Goal: Task Accomplishment & Management: Manage account settings

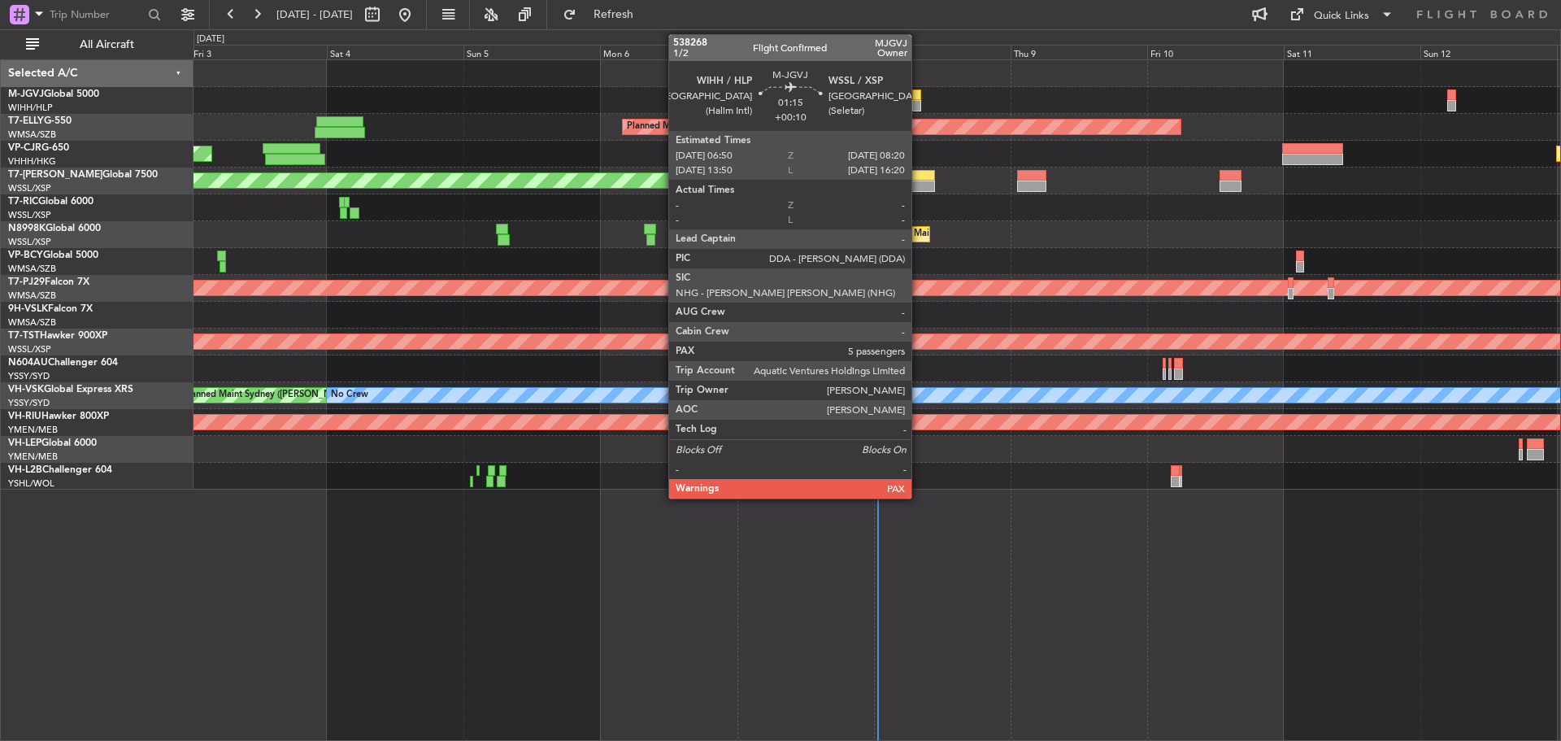
click at [919, 99] on div at bounding box center [916, 94] width 9 height 11
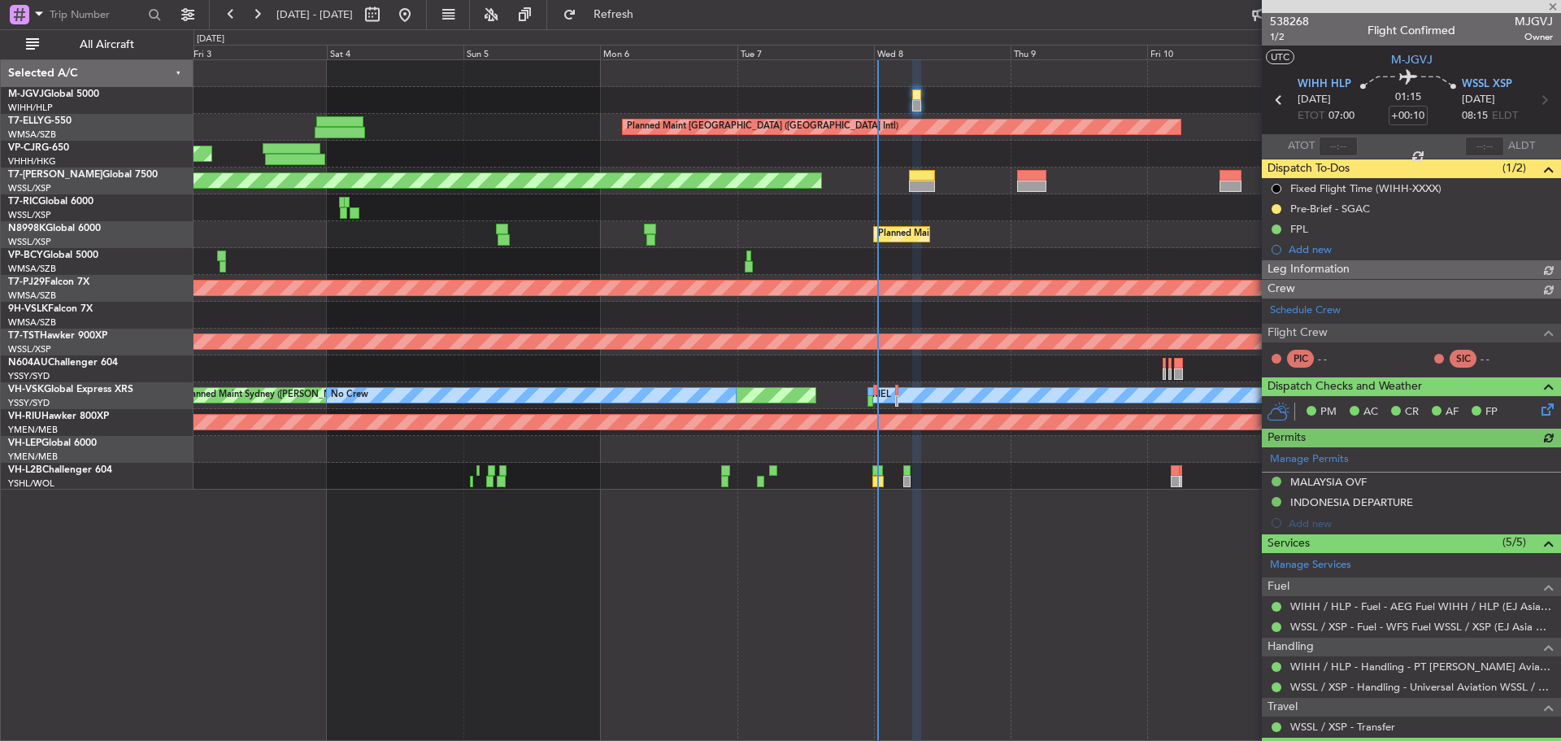
type input "[PERSON_NAME] (EYU)"
type input "A0438"
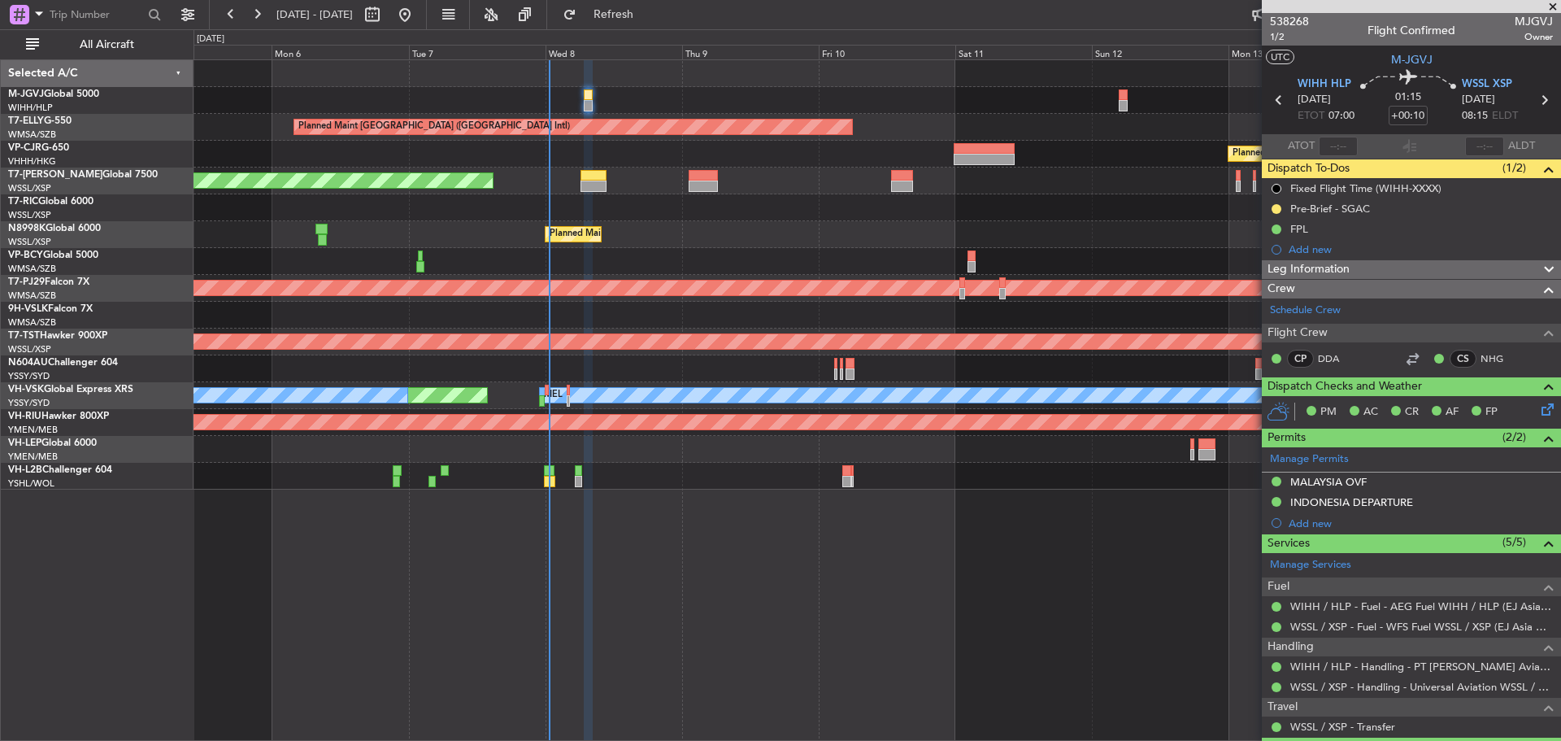
click at [577, 229] on div "Planned Maint Dubai (Dubai Intl) Planned Maint Hong Kong (Hong Kong Intl) Plann…" at bounding box center [877, 274] width 1367 height 429
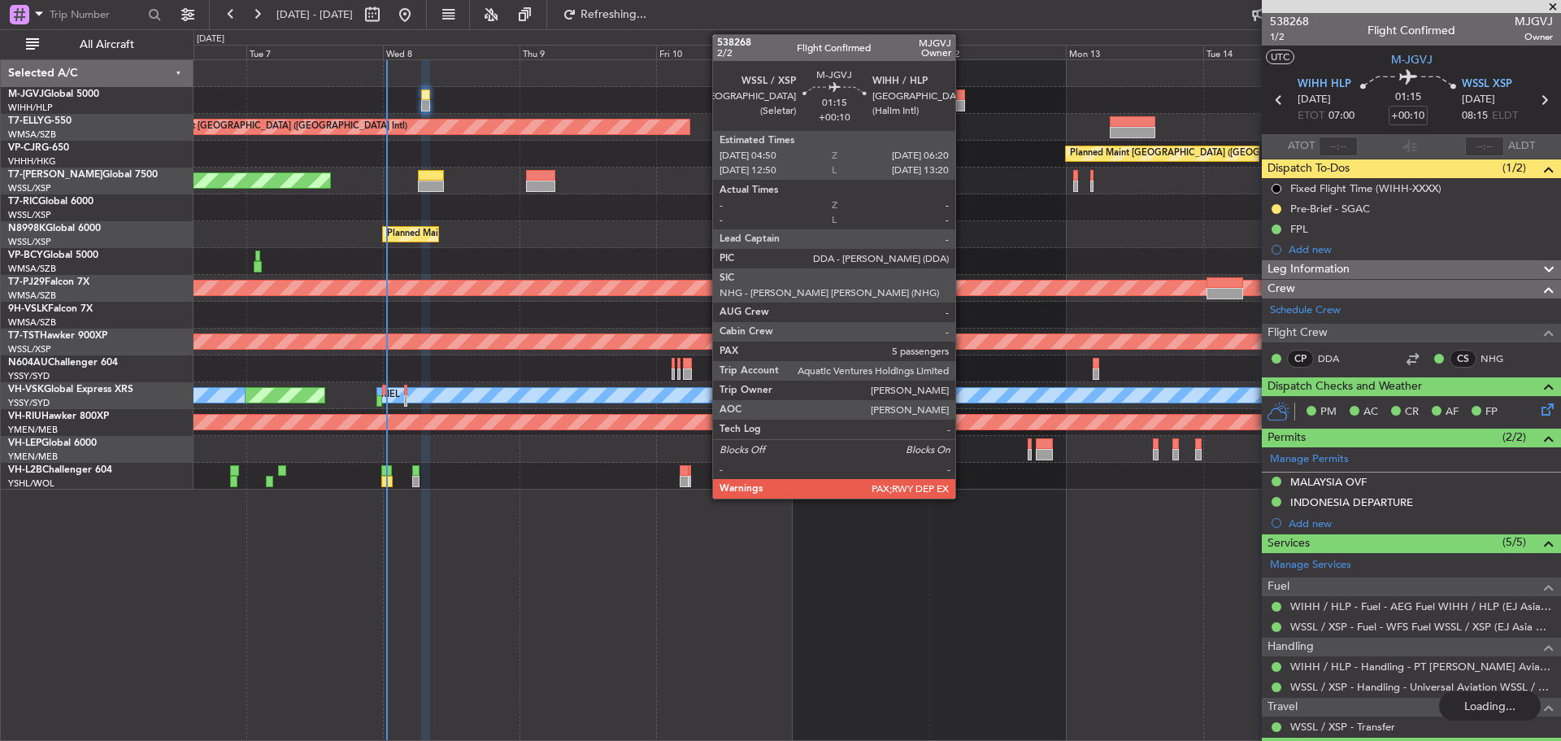
click at [963, 103] on div at bounding box center [960, 105] width 9 height 11
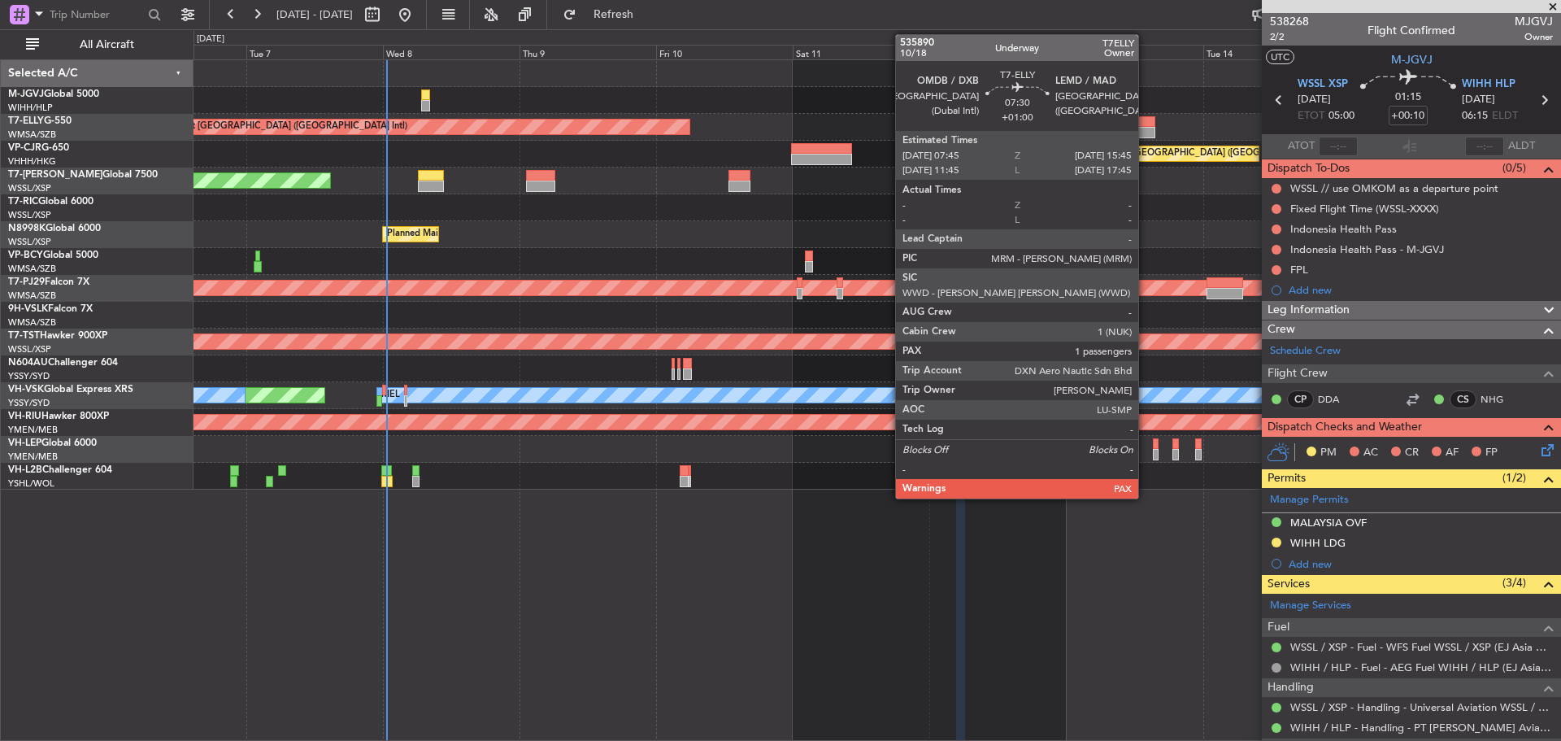
click at [1146, 126] on div at bounding box center [1133, 121] width 46 height 11
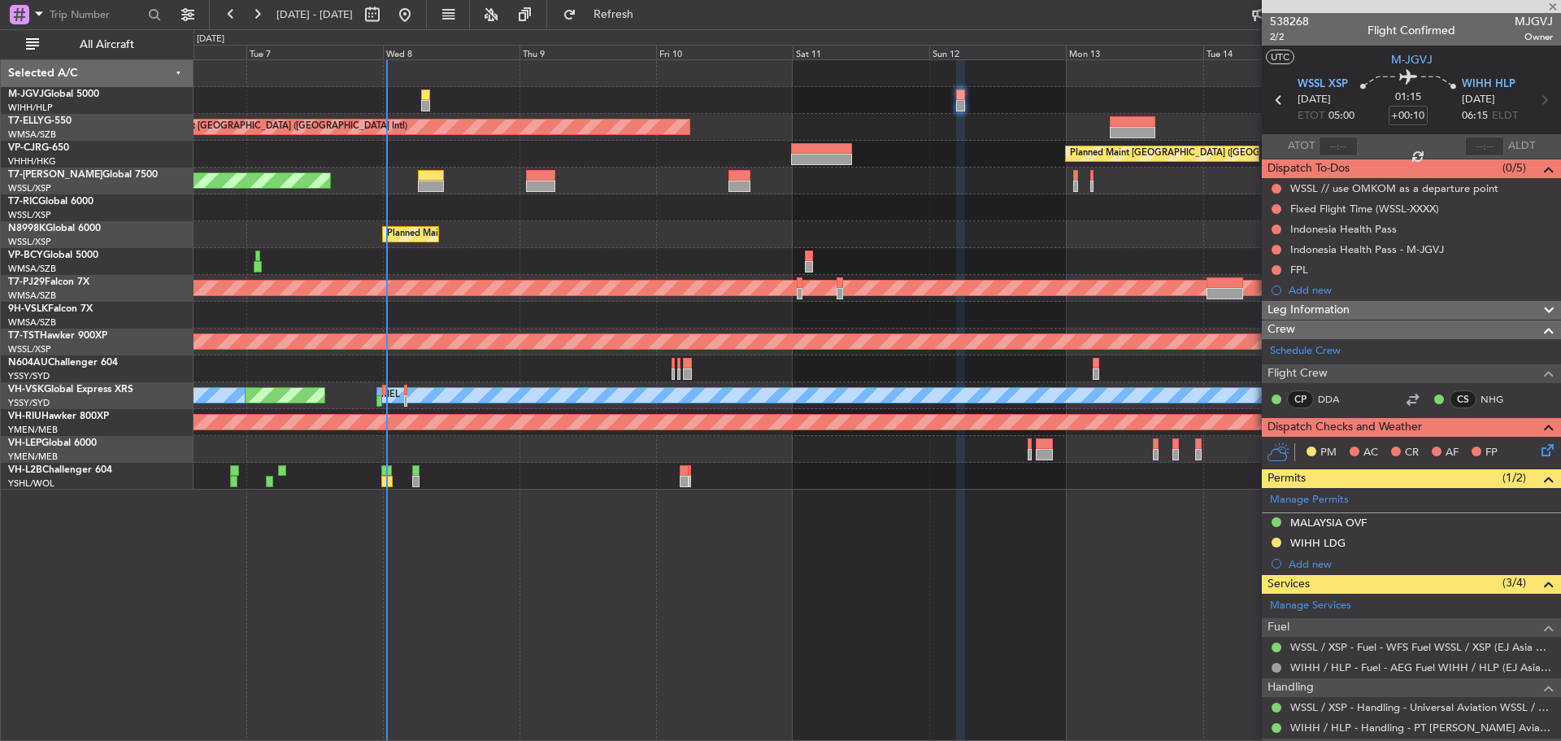
type input "+01:00"
type input "1"
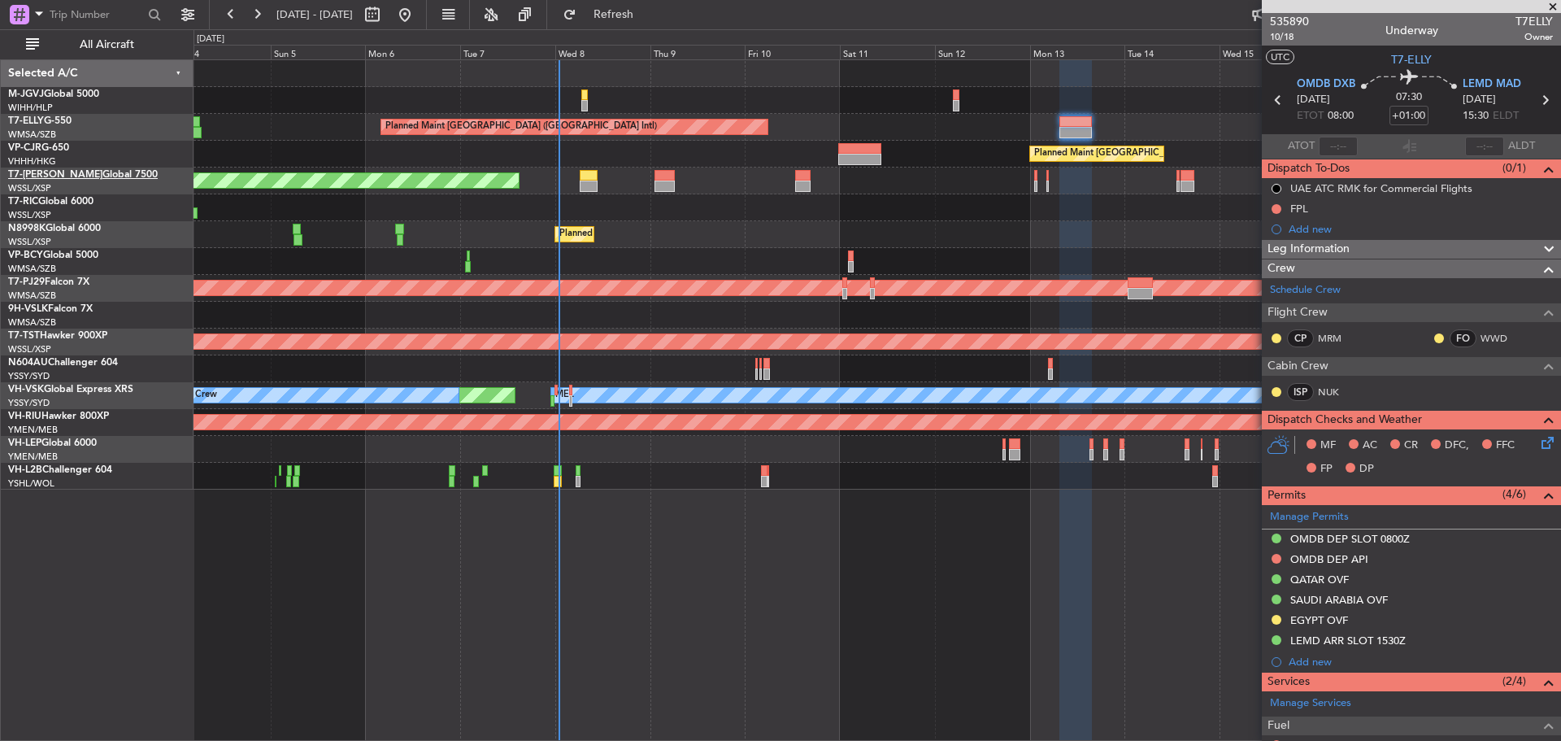
click at [54, 177] on link "T7-JIM Global 7500" at bounding box center [83, 175] width 150 height 10
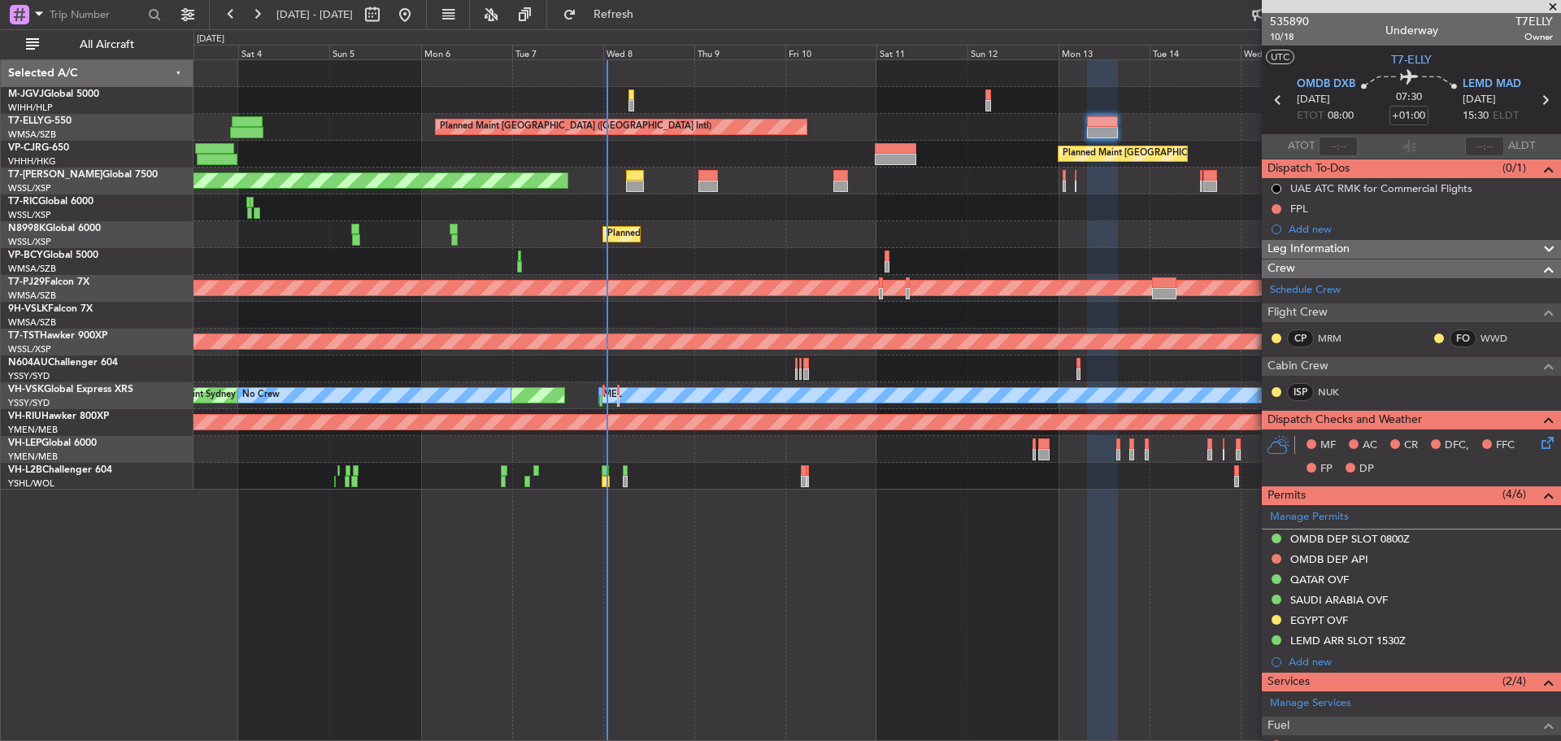
click at [670, 202] on div "Planned Maint Dubai (Dubai Intl) Planned Maint Hong Kong (Hong Kong Intl) Plann…" at bounding box center [877, 274] width 1367 height 429
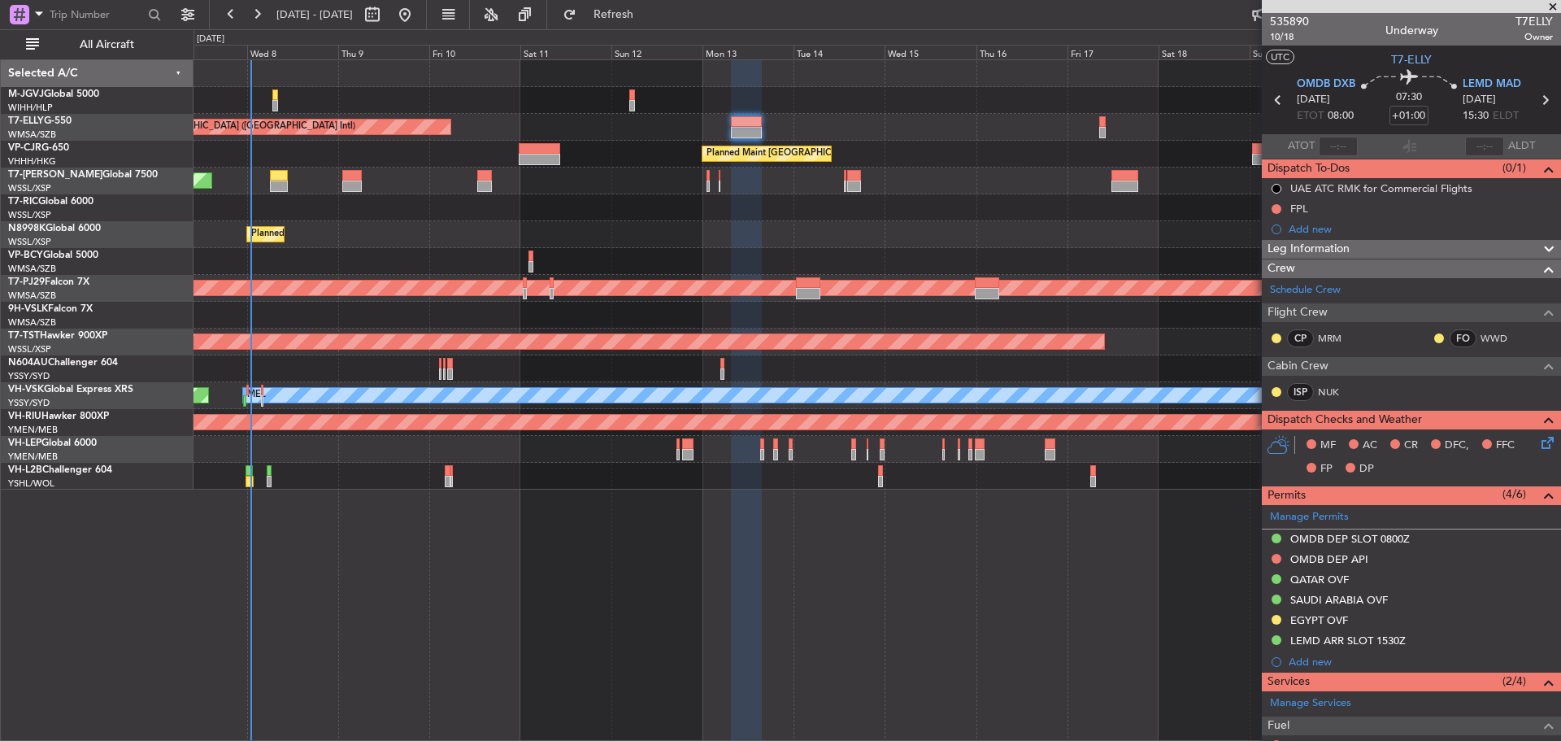
click at [666, 219] on div at bounding box center [877, 207] width 1367 height 27
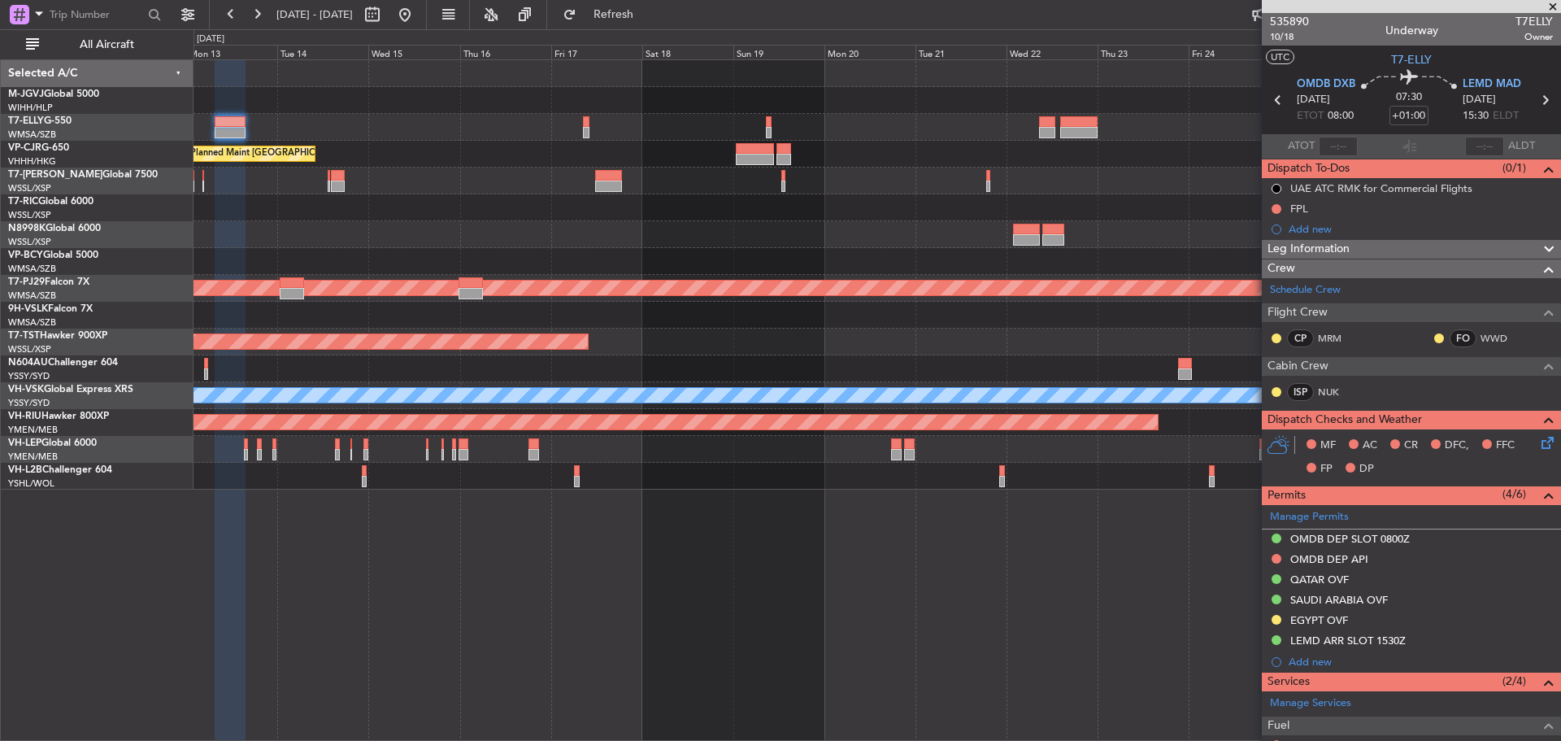
click at [765, 215] on div at bounding box center [877, 207] width 1367 height 27
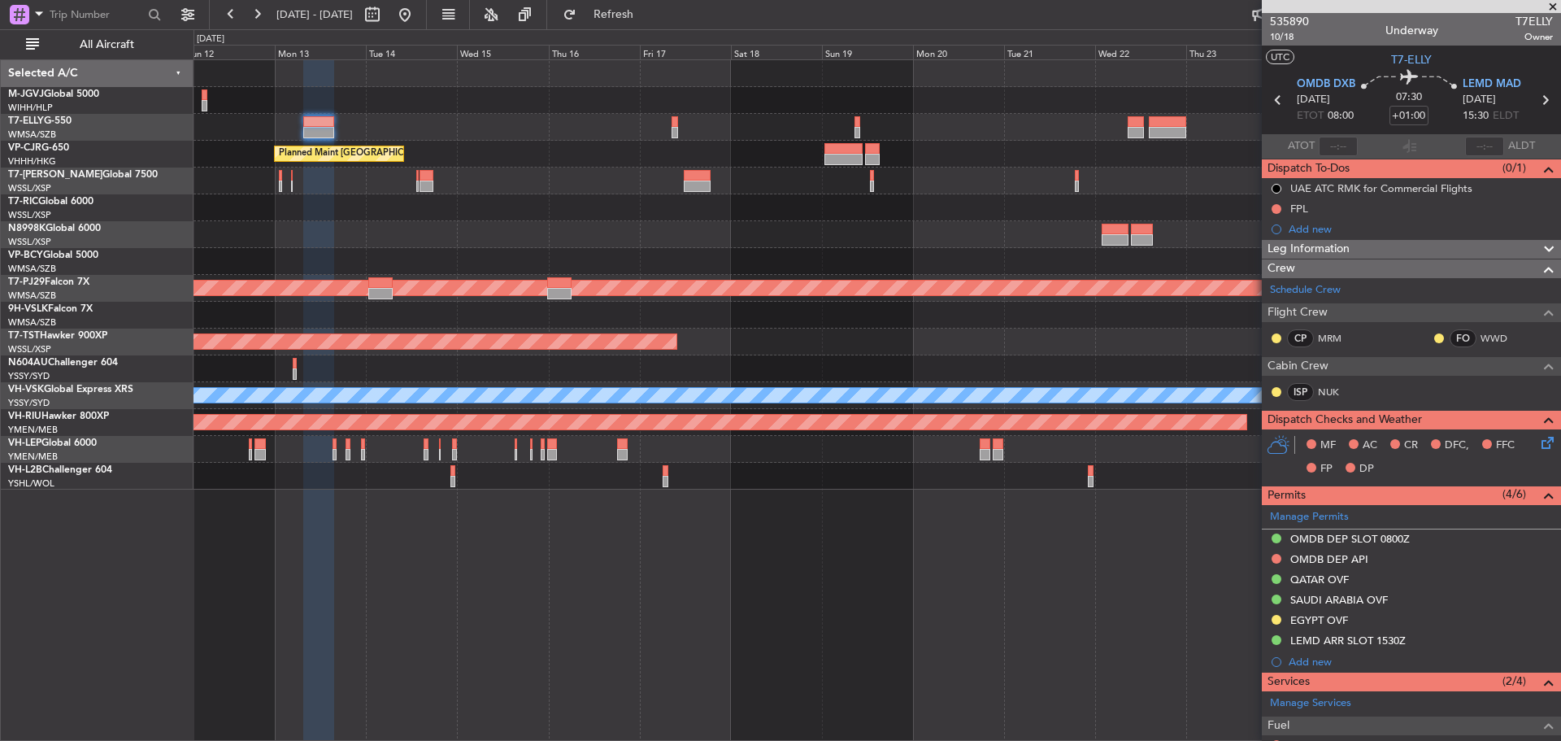
click at [825, 224] on div "Planned Maint Dubai (Dubai Intl) Planned Maint Hong Kong (Hong Kong Intl) Plann…" at bounding box center [877, 274] width 1367 height 429
click at [54, 94] on link "M-JGVJ Global 5000" at bounding box center [53, 94] width 91 height 10
click at [1018, 243] on div "Planned Maint [GEOGRAPHIC_DATA] (Seletar)" at bounding box center [877, 234] width 1367 height 27
click at [997, 223] on div "Planned Maint [GEOGRAPHIC_DATA] (Seletar)" at bounding box center [877, 234] width 1367 height 27
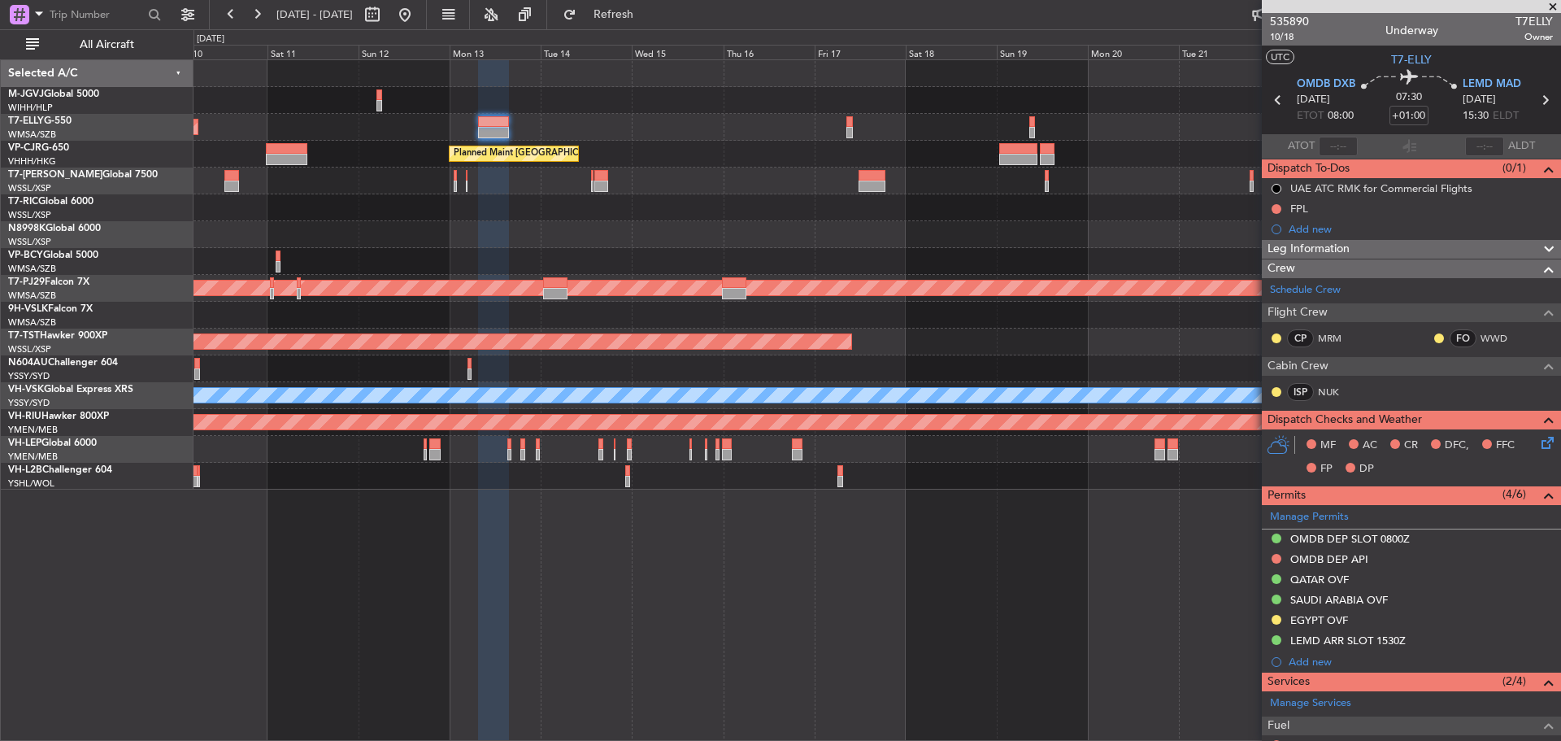
click at [882, 251] on div at bounding box center [877, 261] width 1367 height 27
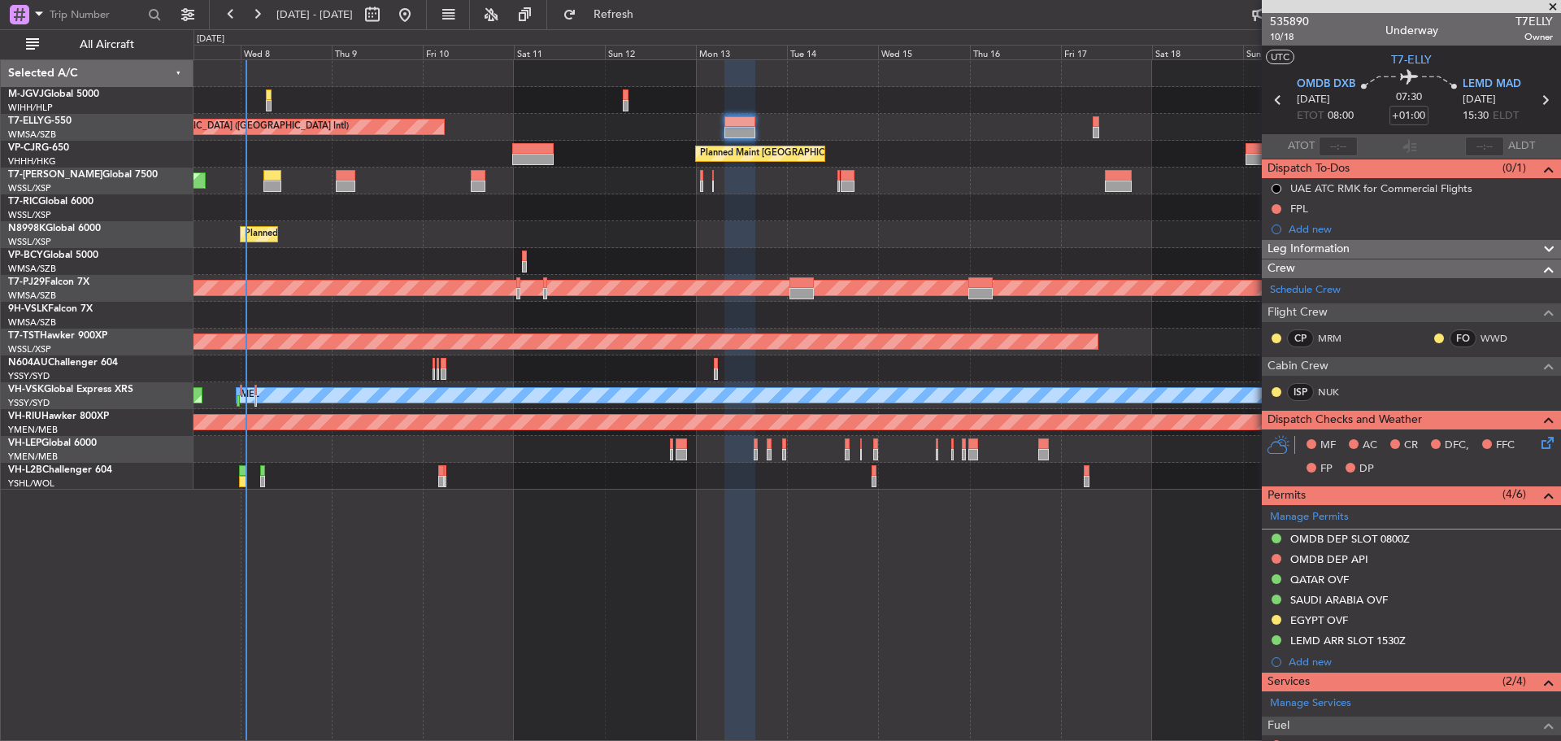
click at [942, 144] on div "Planned Maint [GEOGRAPHIC_DATA] ([GEOGRAPHIC_DATA] Intl)" at bounding box center [877, 154] width 1367 height 27
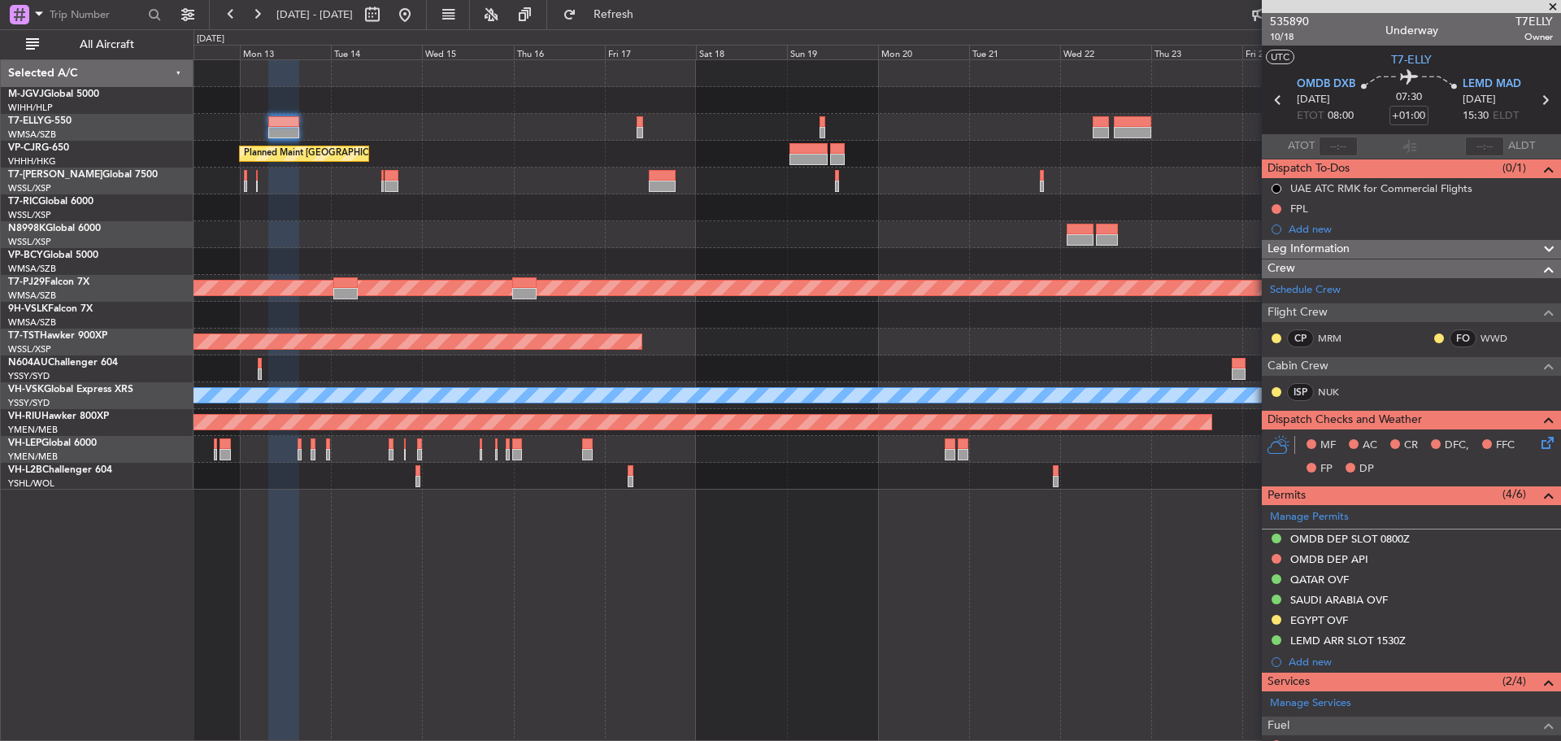
click at [536, 180] on div at bounding box center [877, 181] width 1367 height 27
click at [418, 16] on button at bounding box center [405, 15] width 26 height 26
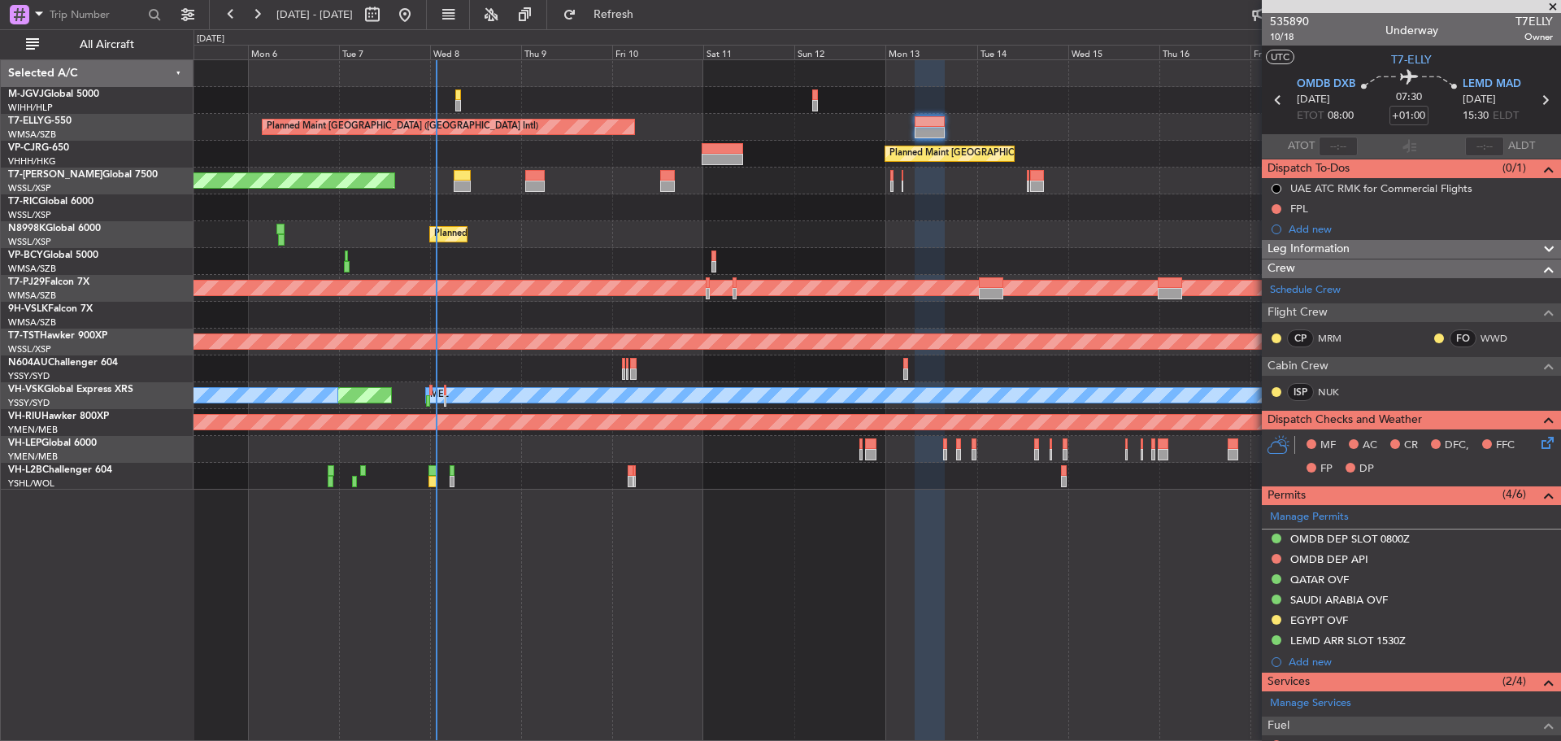
click at [613, 197] on div "Planned Maint Dubai (Dubai Intl) Planned Maint Hong Kong (Hong Kong Intl) Plann…" at bounding box center [877, 274] width 1367 height 429
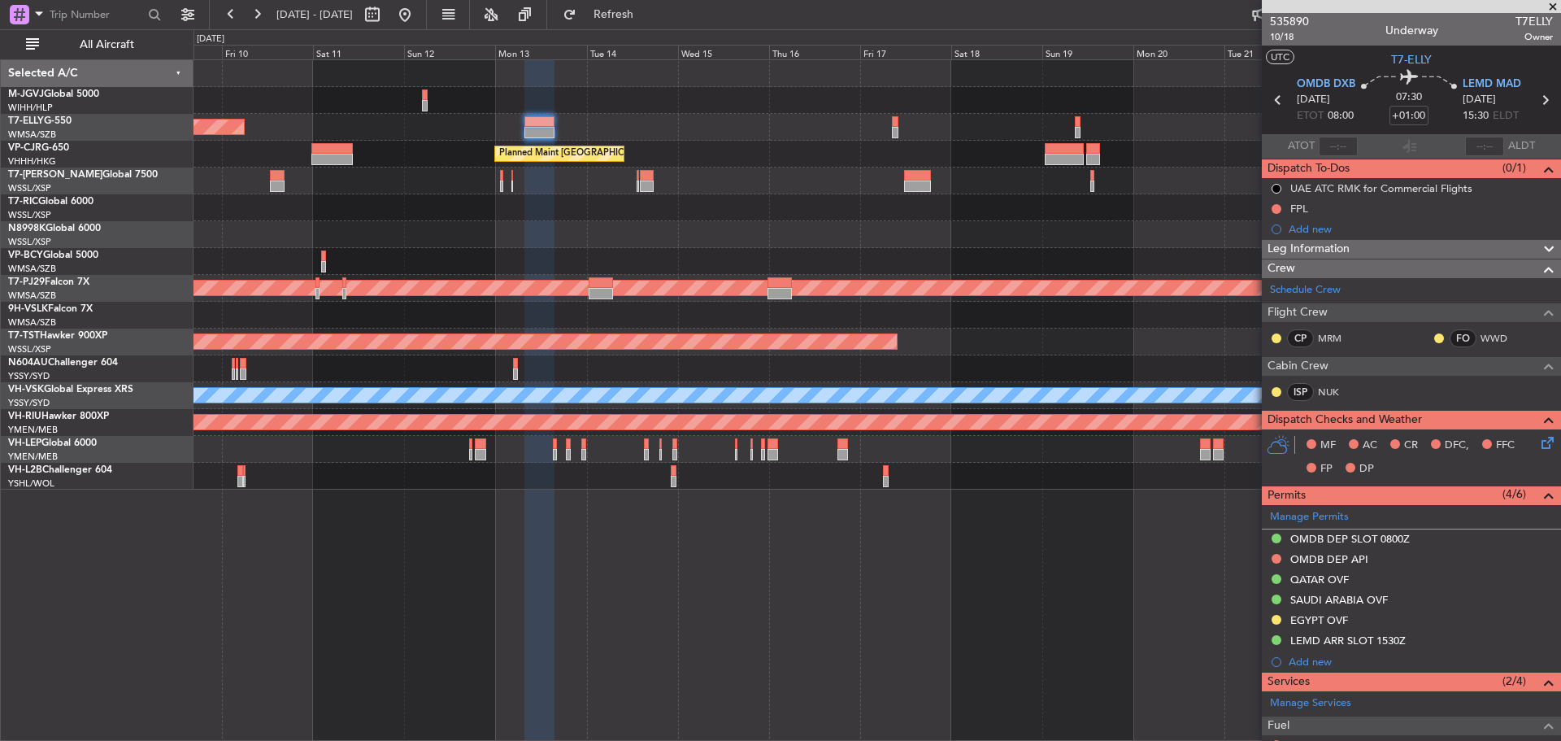
click at [729, 176] on div "Planned Maint [GEOGRAPHIC_DATA] (Seletar)" at bounding box center [877, 181] width 1367 height 27
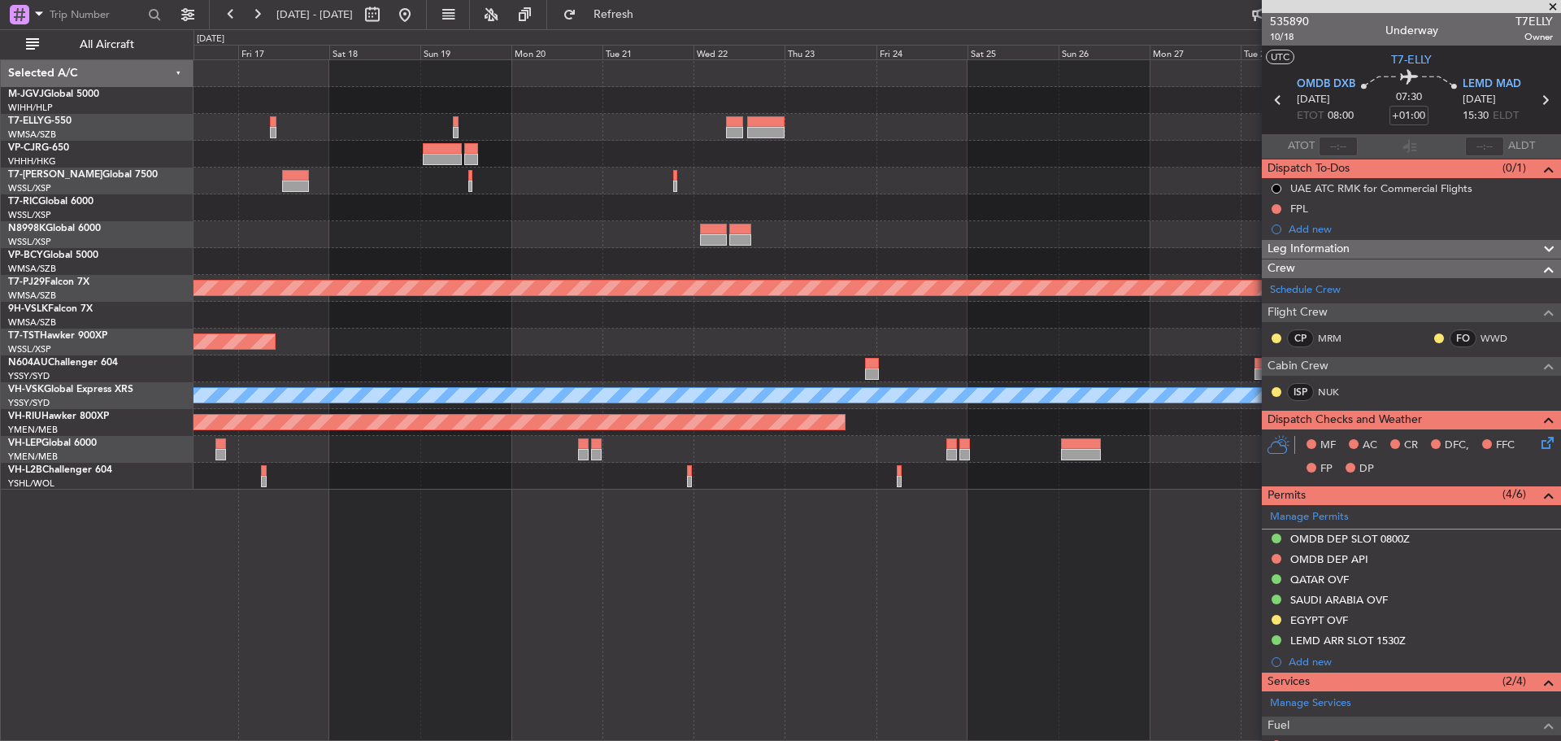
click at [639, 172] on div at bounding box center [877, 181] width 1367 height 27
click at [385, 13] on button at bounding box center [372, 15] width 26 height 26
select select "10"
select select "2025"
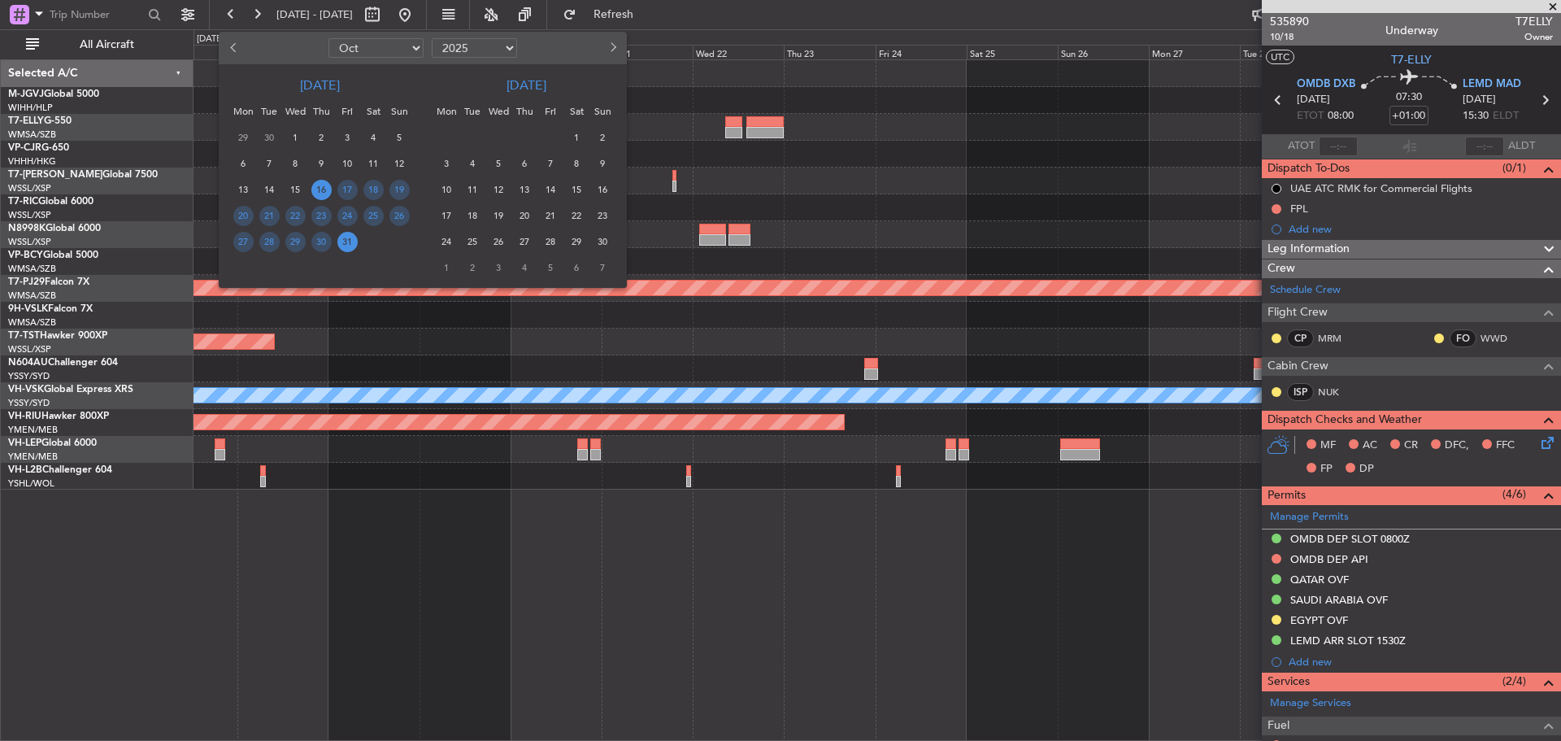
click at [403, 49] on select "Jan Feb Mar Apr May Jun Jul Aug Sep Oct Nov Dec" at bounding box center [376, 48] width 95 height 20
select select "12"
click at [329, 38] on select "Jan Feb Mar Apr May Jun Jul Aug Sep Oct Nov Dec" at bounding box center [376, 48] width 95 height 20
click at [763, 192] on div at bounding box center [780, 370] width 1561 height 741
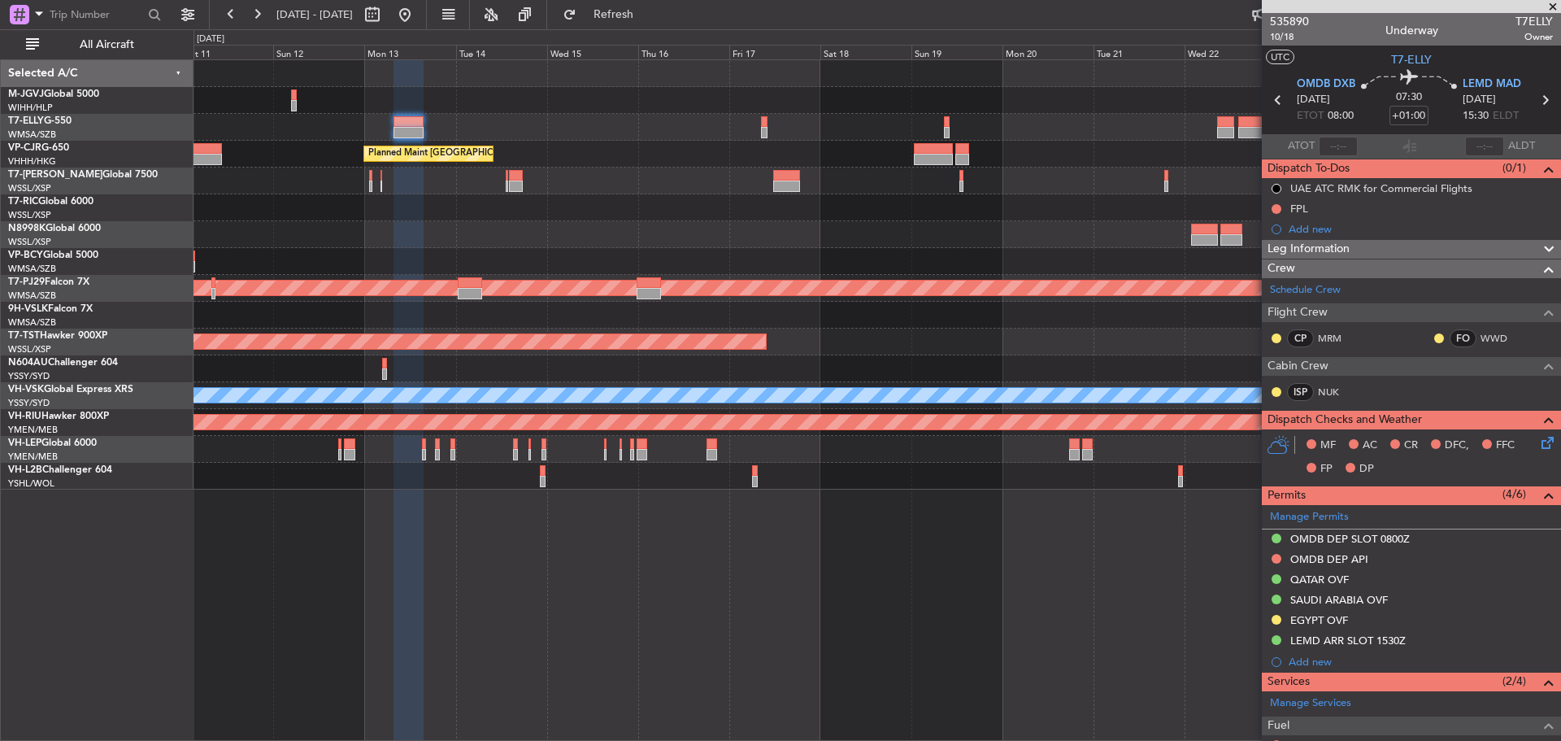
click at [1212, 172] on div "Planned Maint [GEOGRAPHIC_DATA] (Seletar)" at bounding box center [877, 181] width 1367 height 27
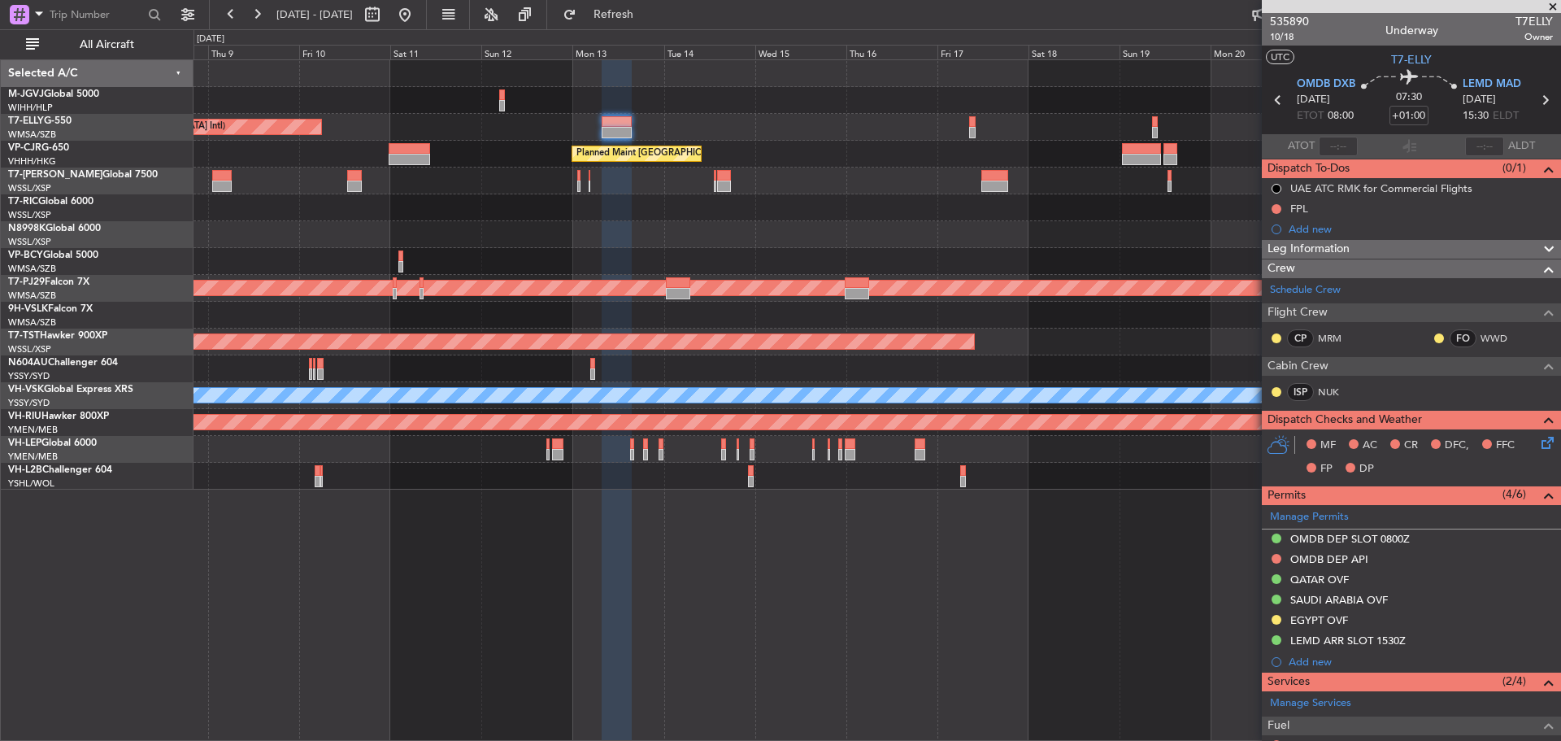
click at [942, 208] on div at bounding box center [877, 207] width 1367 height 27
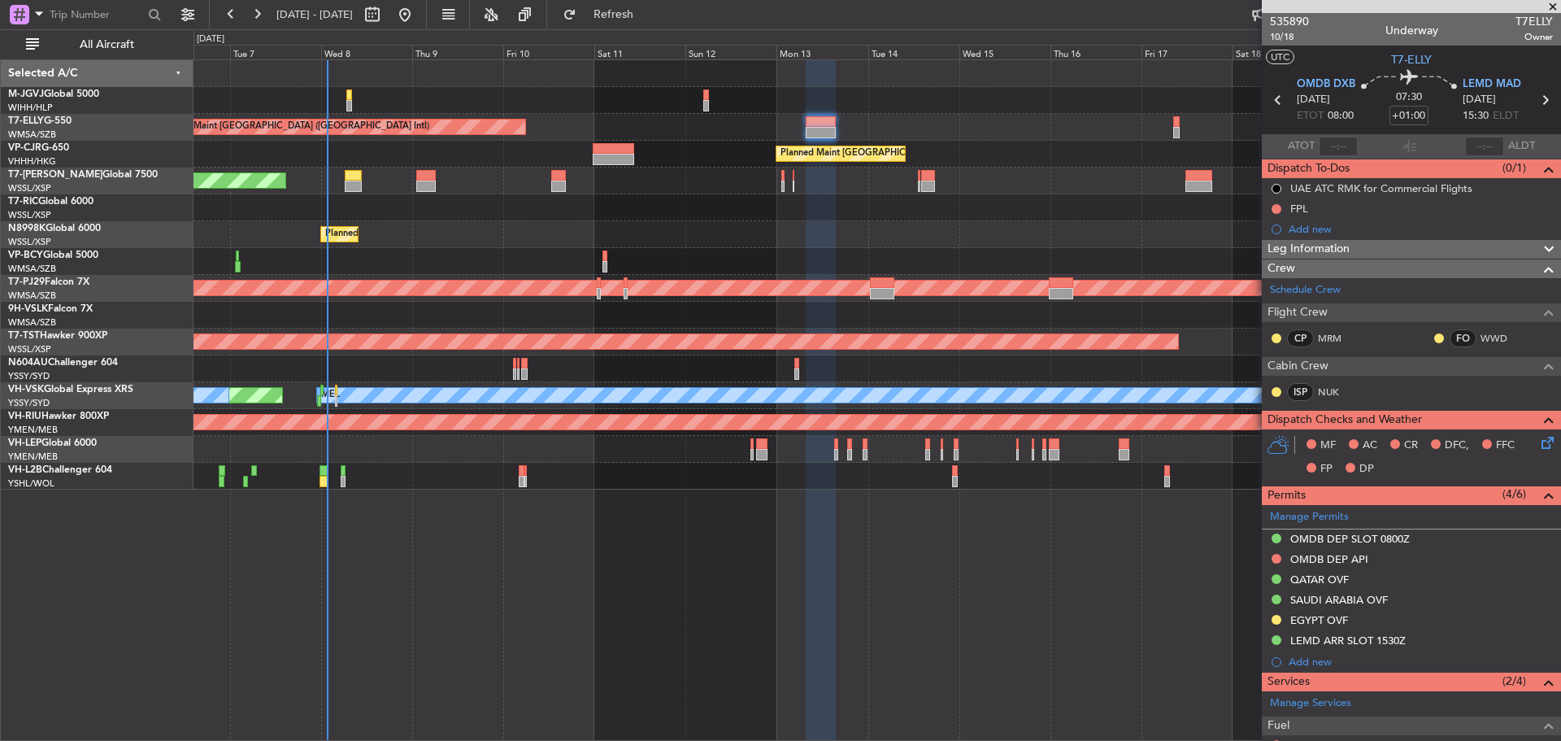
click at [1020, 203] on div "Planned Maint Dubai (Dubai Intl) Planned Maint Hong Kong (Hong Kong Intl) Plann…" at bounding box center [877, 274] width 1367 height 429
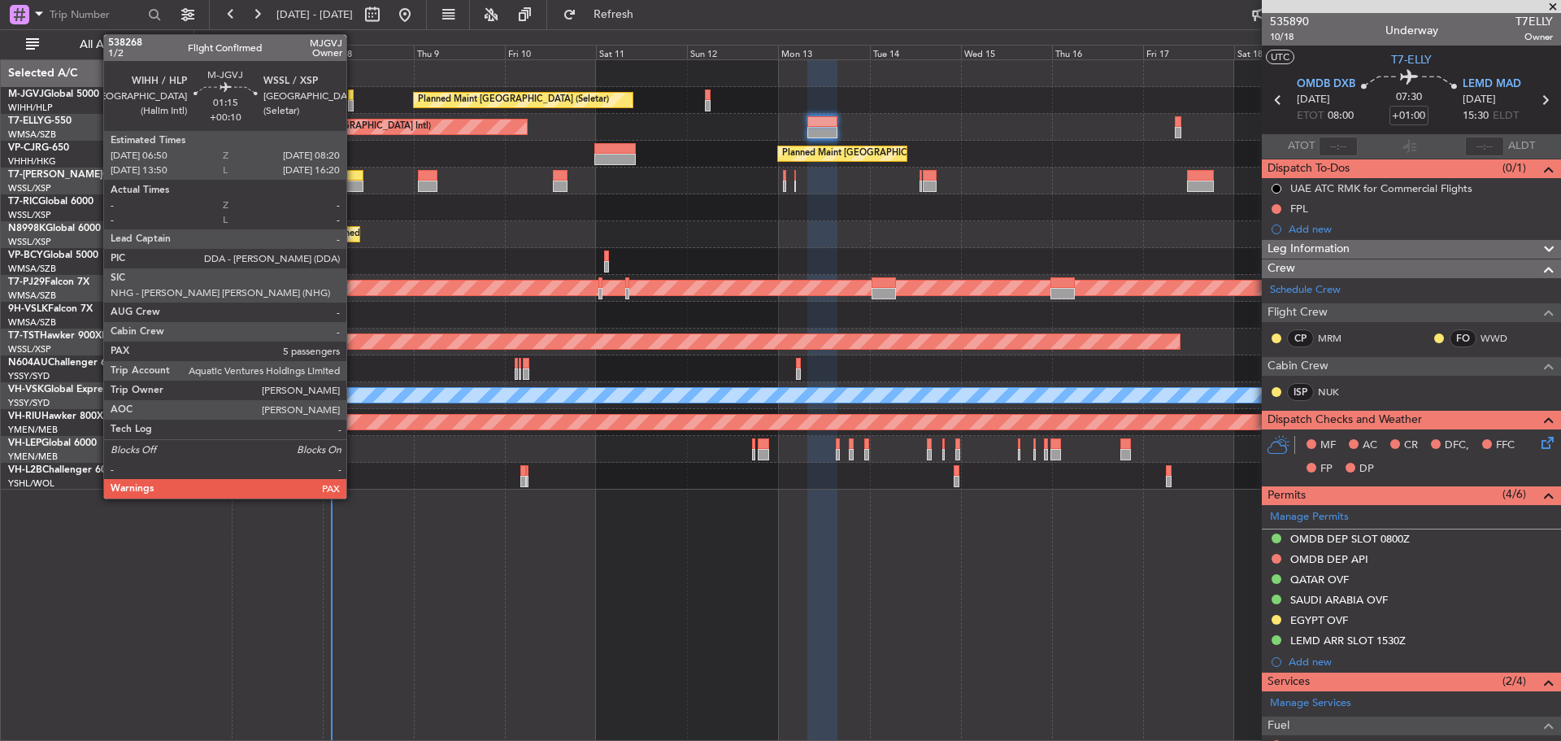
click at [354, 98] on div at bounding box center [351, 94] width 7 height 11
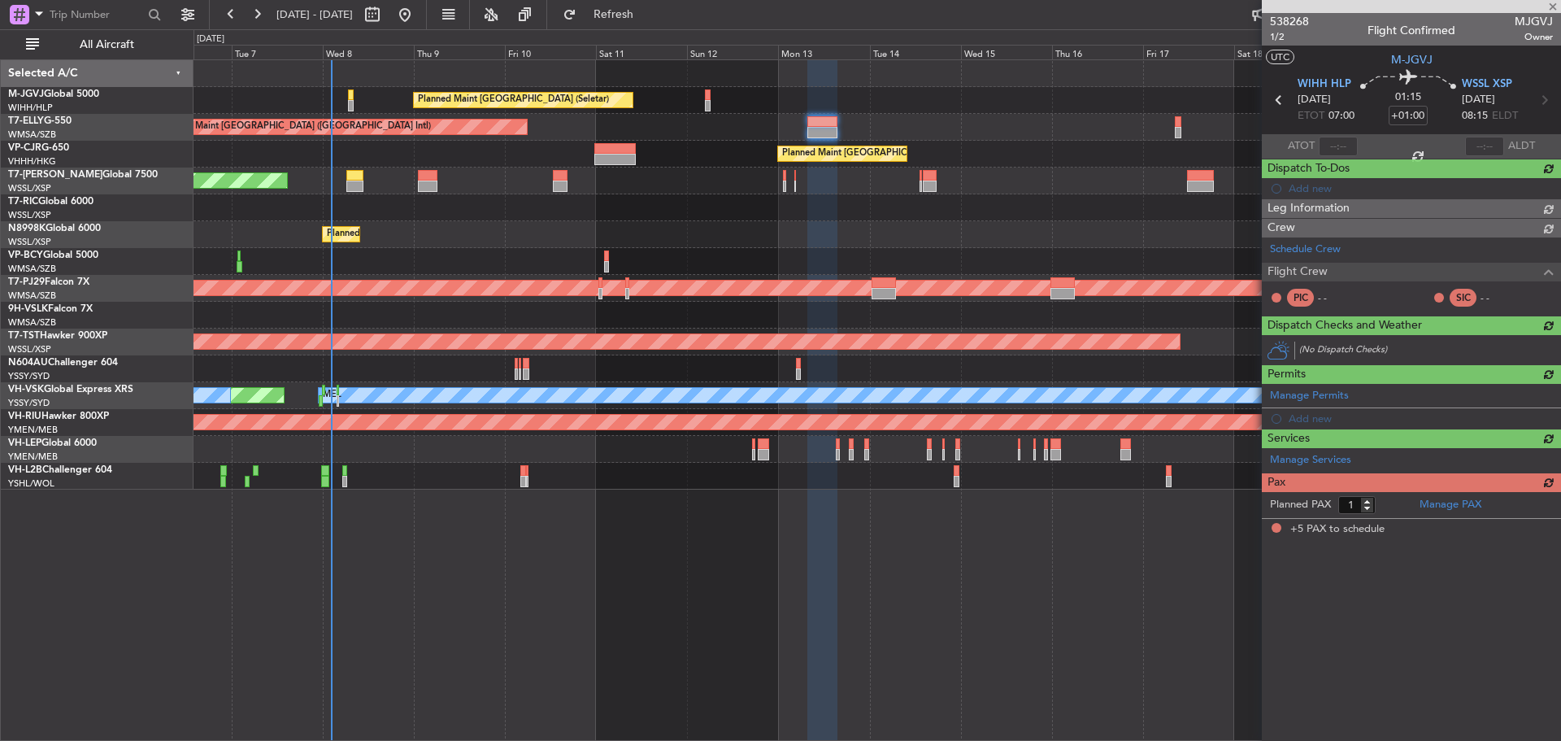
type input "+00:10"
type input "5"
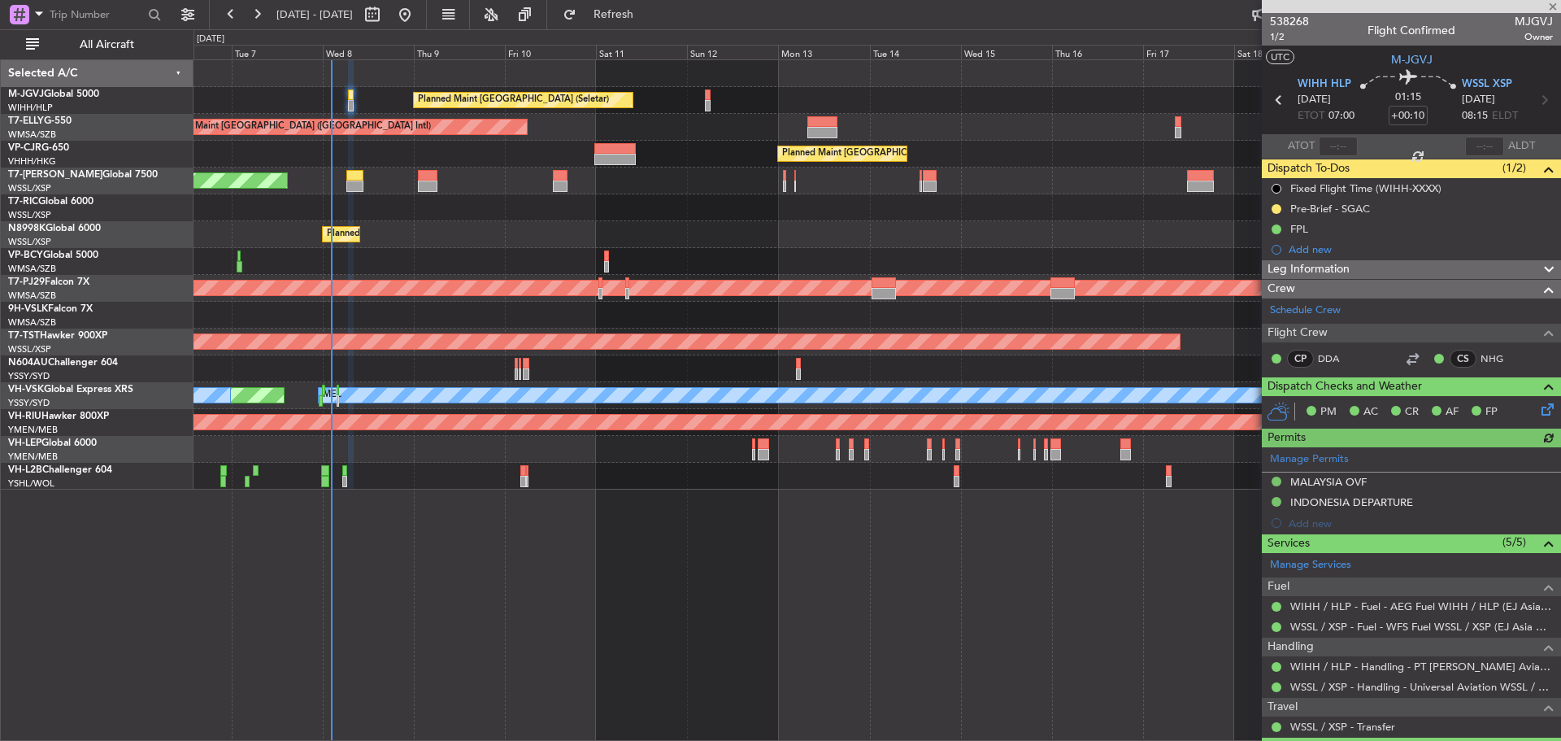
type input "[PERSON_NAME] (EYU)"
type input "A0438"
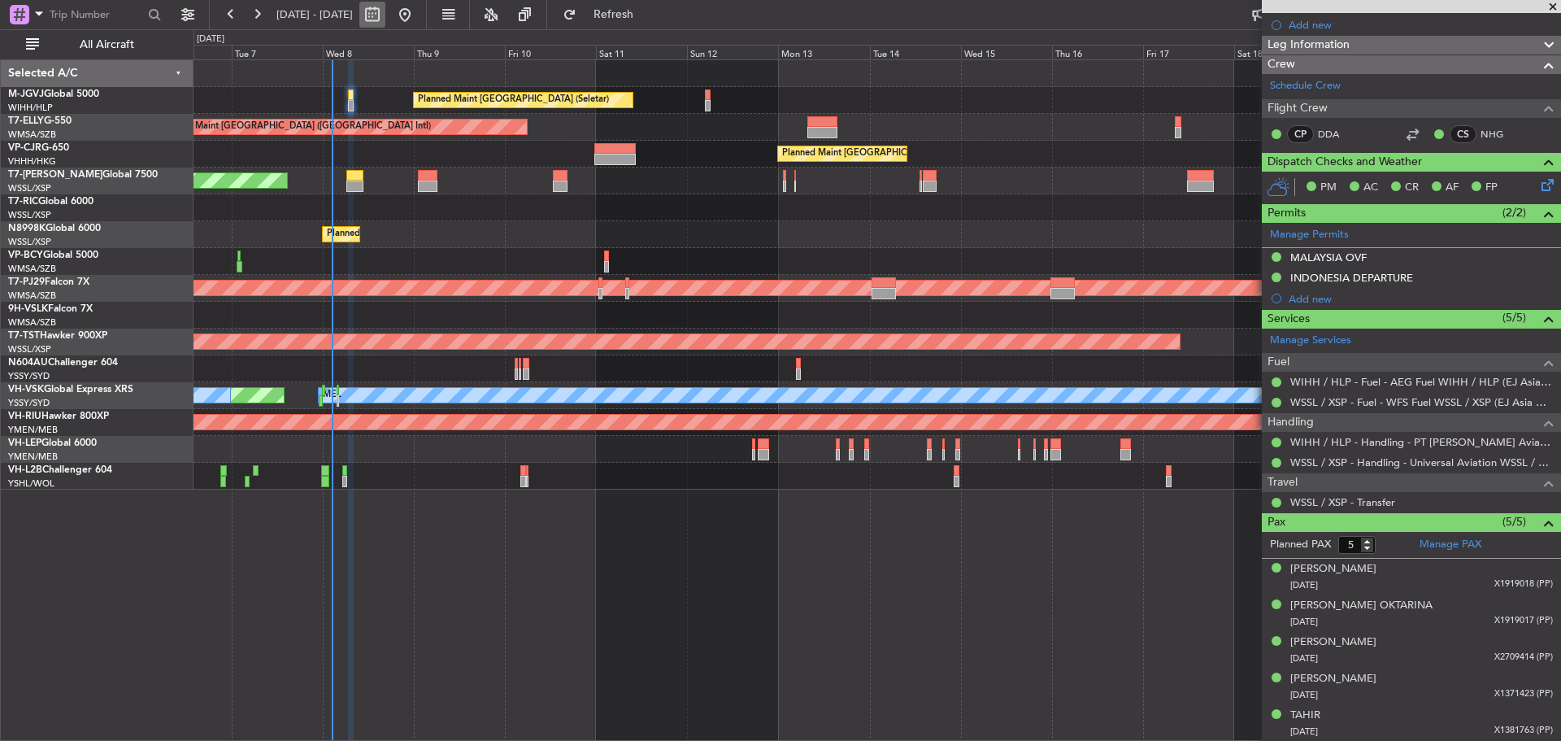
click at [385, 15] on button at bounding box center [372, 15] width 26 height 26
select select "10"
select select "2025"
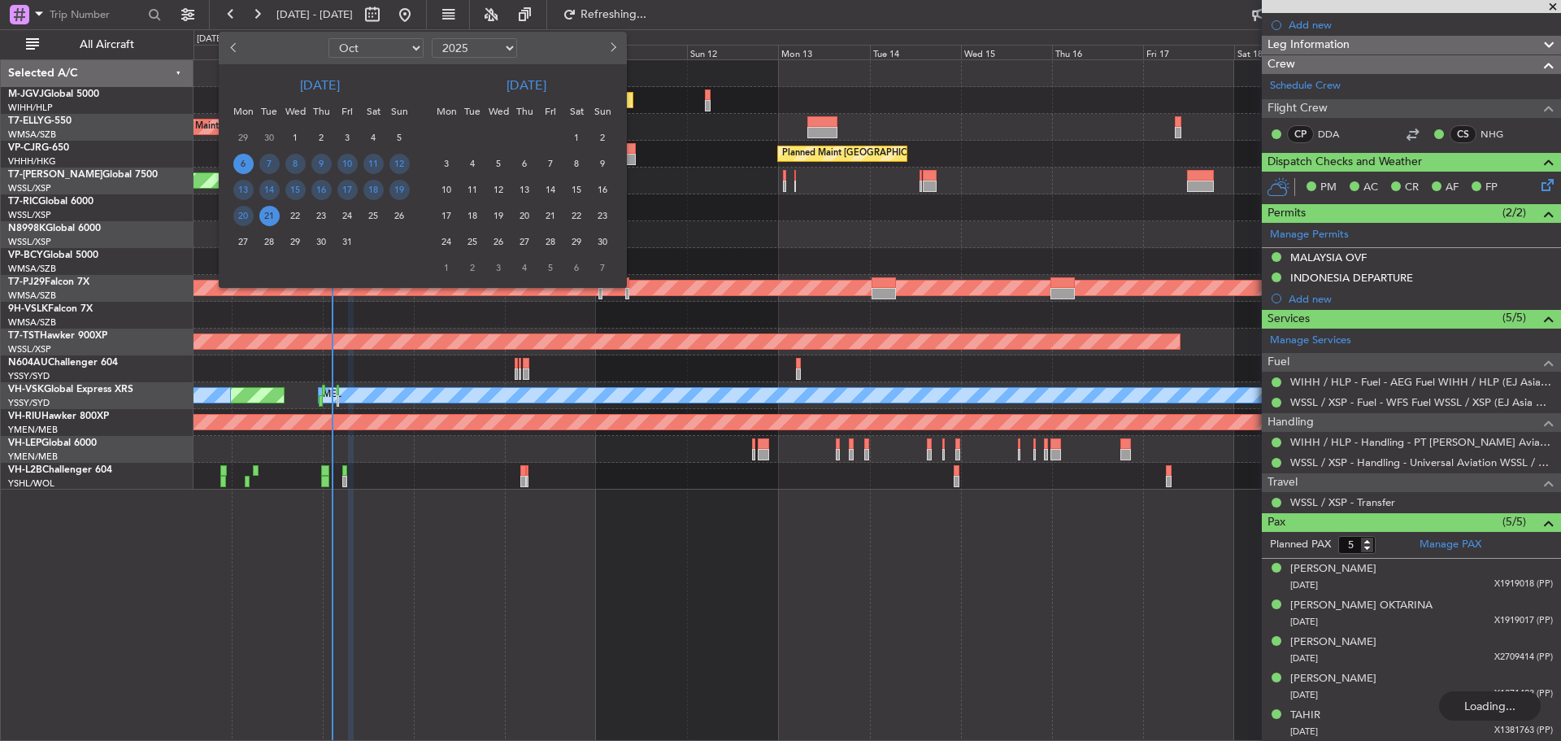
click at [403, 46] on select "Jan Feb Mar Apr May Jun Jul Aug Sep Oct Nov Dec" at bounding box center [376, 48] width 95 height 20
select select "12"
click at [329, 38] on select "Jan Feb Mar Apr May Jun Jul Aug Sep Oct Nov Dec" at bounding box center [376, 48] width 95 height 20
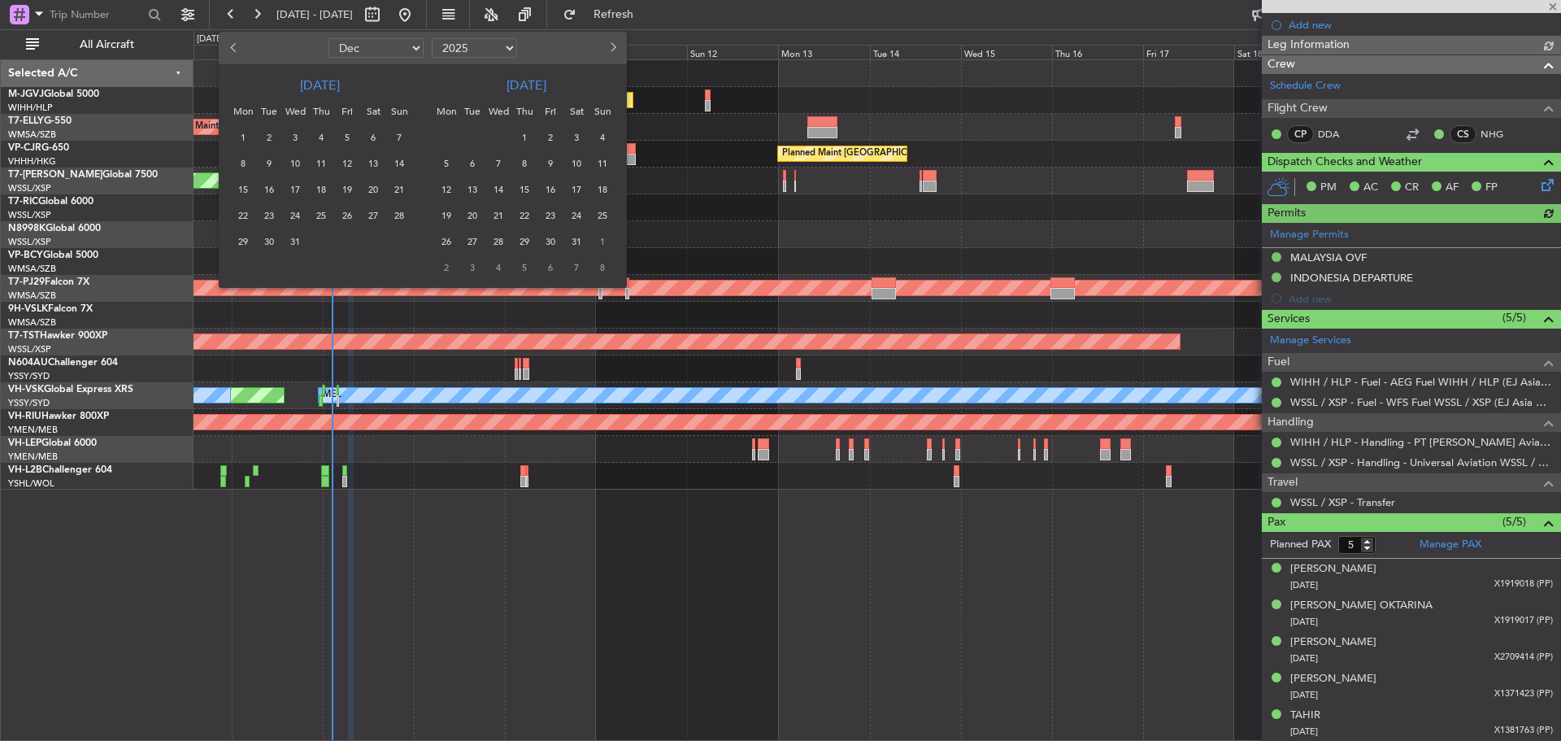
type input "[PERSON_NAME] (EYU)"
type input "A0438"
click at [324, 188] on span "18" at bounding box center [321, 190] width 20 height 20
click at [533, 141] on span "1" at bounding box center [525, 138] width 20 height 20
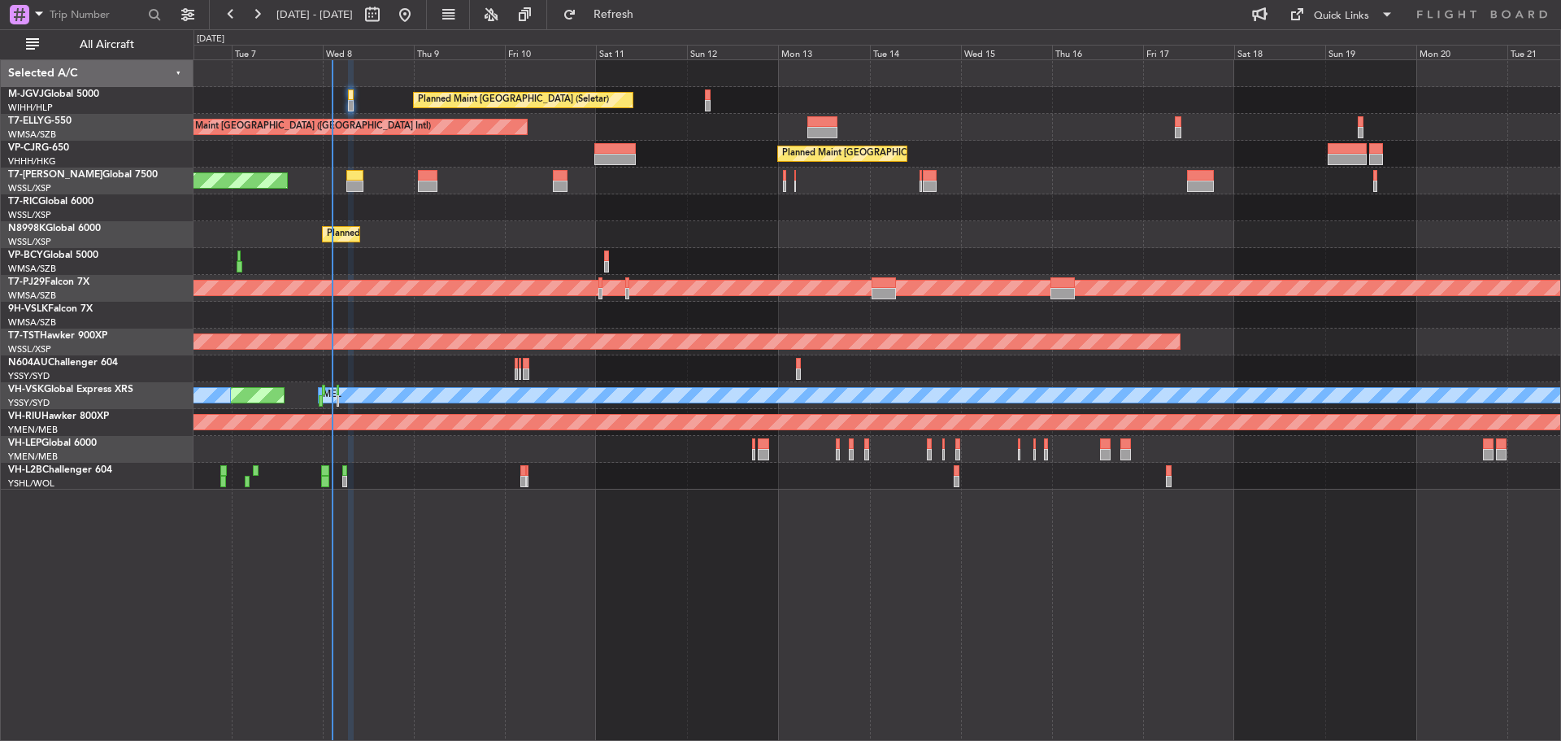
scroll to position [0, 0]
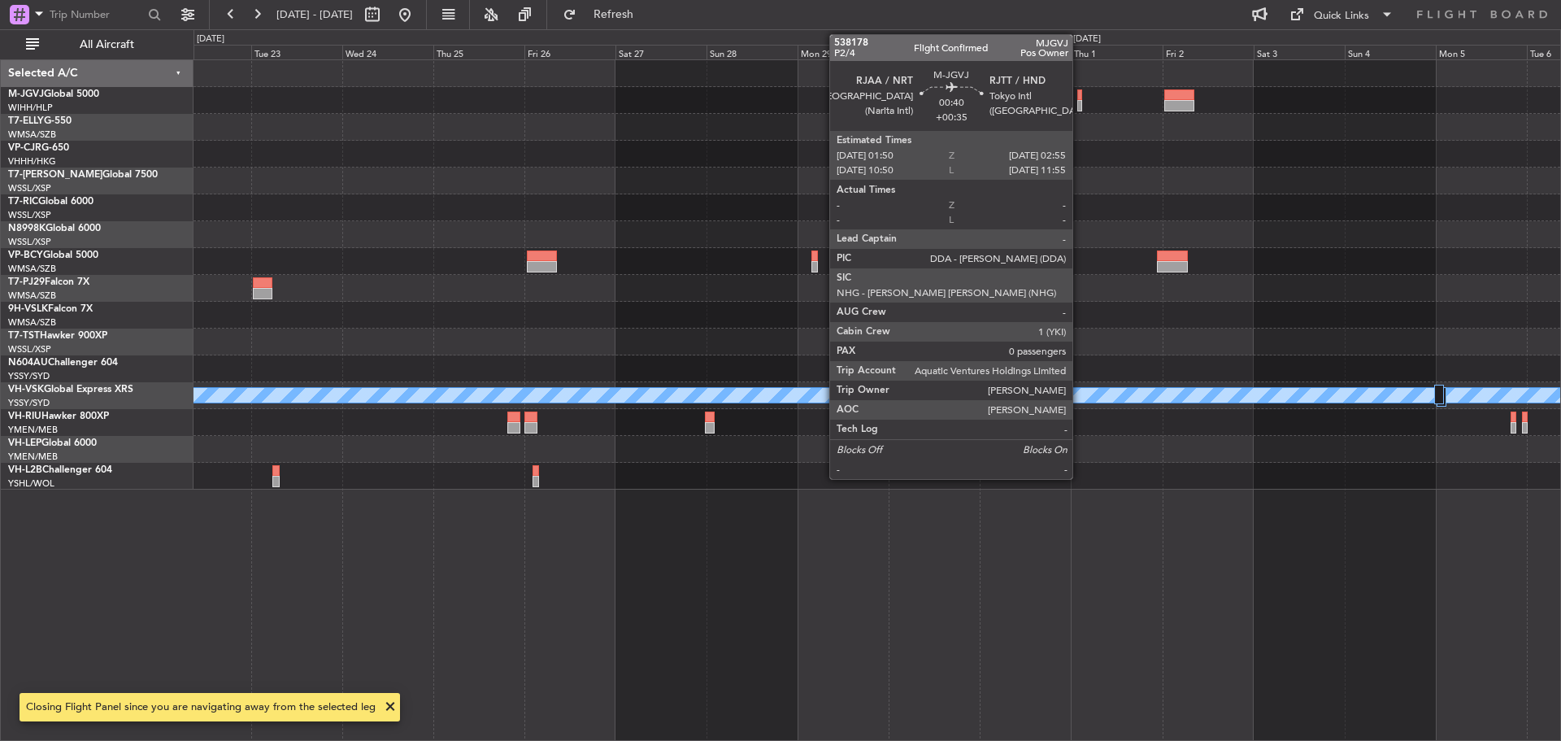
click at [1080, 106] on div at bounding box center [1080, 105] width 5 height 11
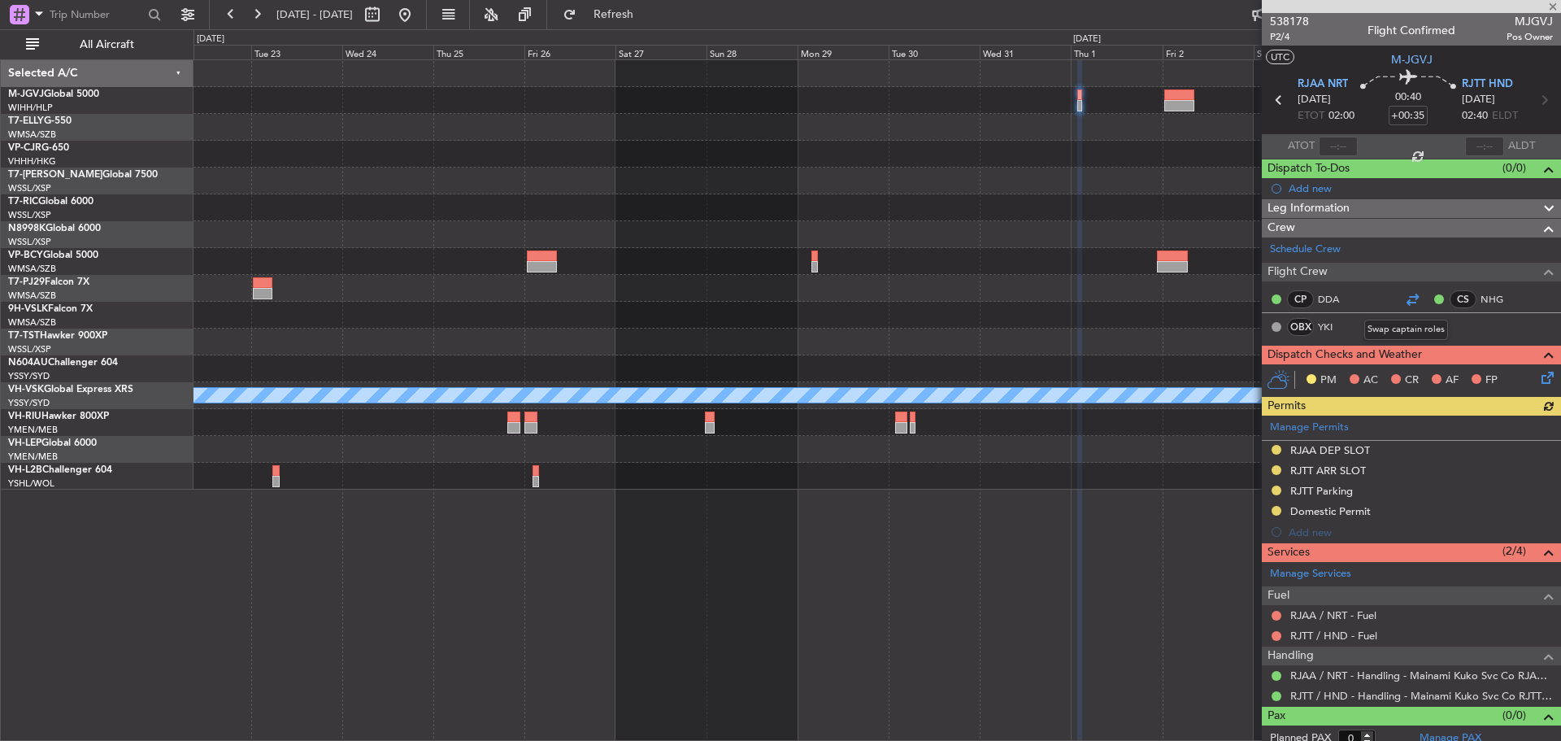
scroll to position [11, 0]
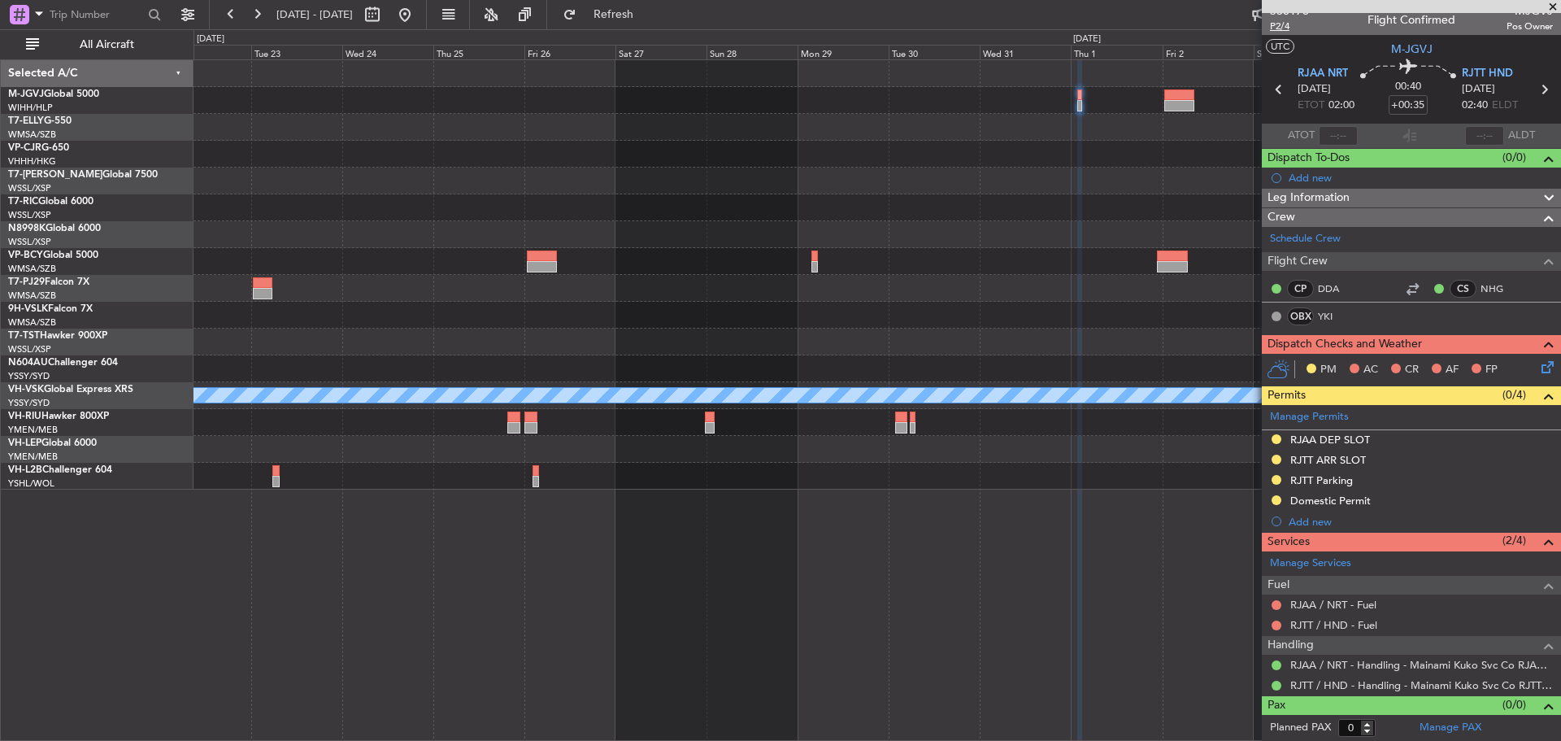
click at [1280, 26] on span "P2/4" at bounding box center [1289, 27] width 39 height 14
click at [639, 14] on span "Refresh" at bounding box center [614, 14] width 68 height 11
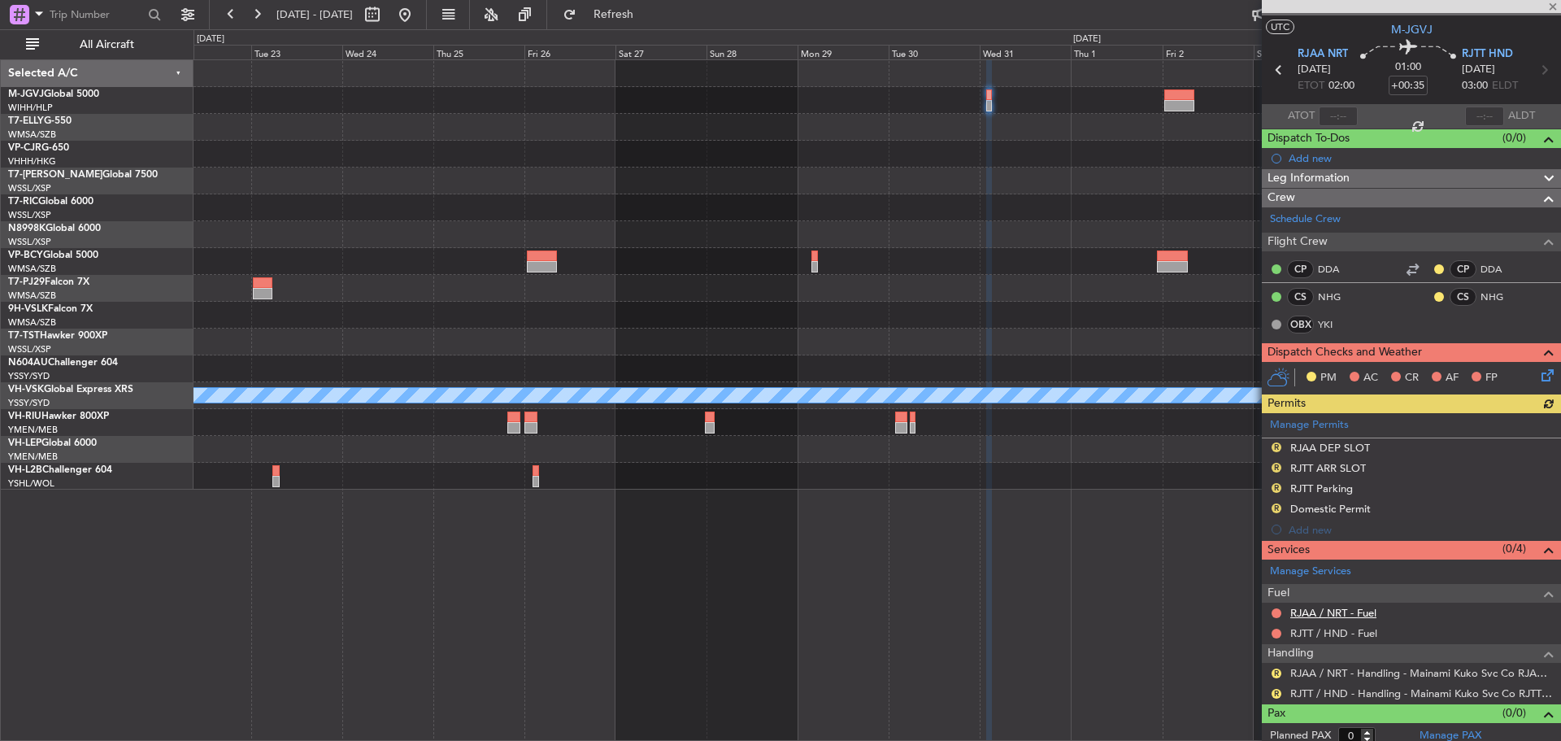
scroll to position [38, 0]
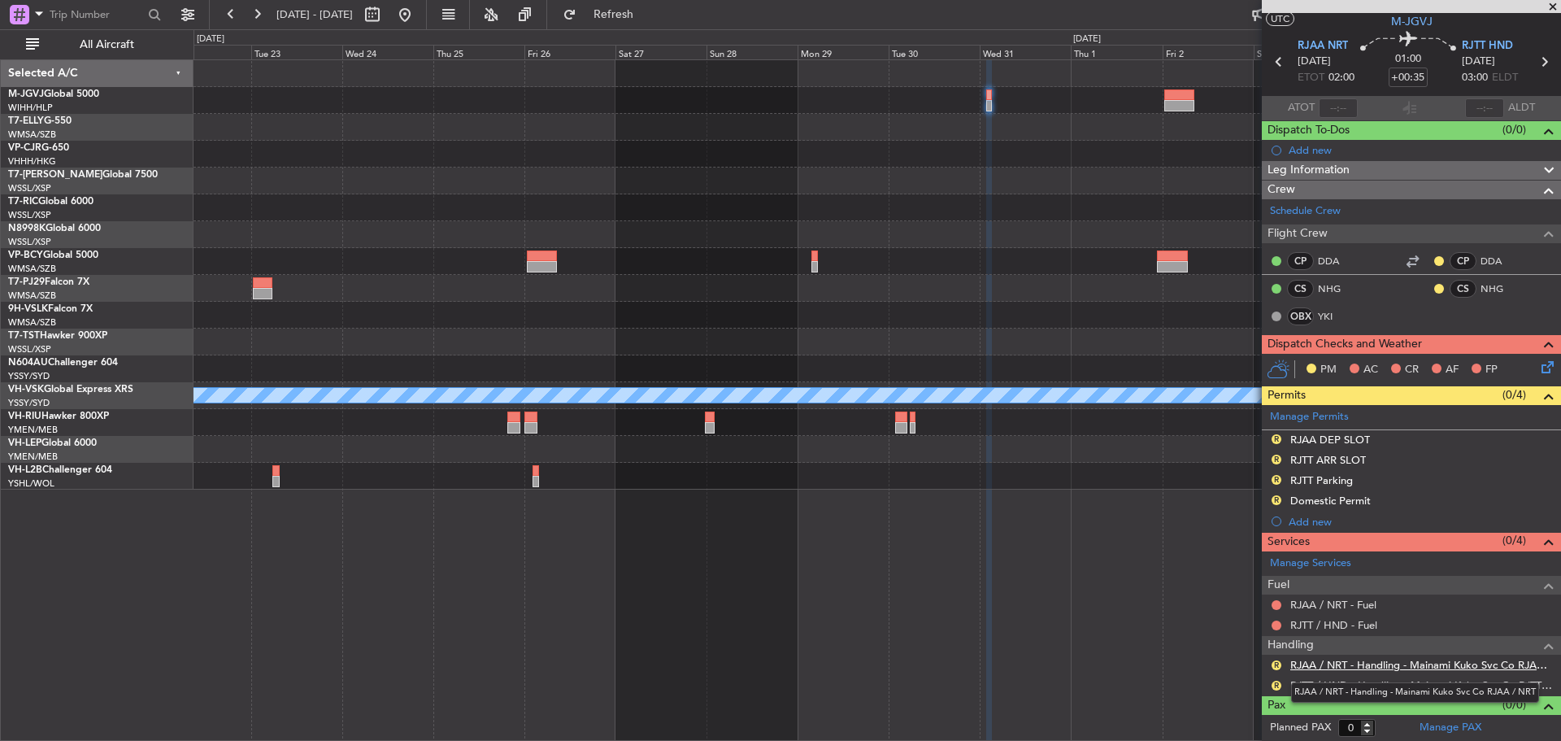
click at [1340, 668] on link "RJAA / NRT - Handling - Mainami Kuko Svc Co RJAA / NRT" at bounding box center [1422, 665] width 263 height 14
click at [418, 21] on button at bounding box center [405, 15] width 26 height 26
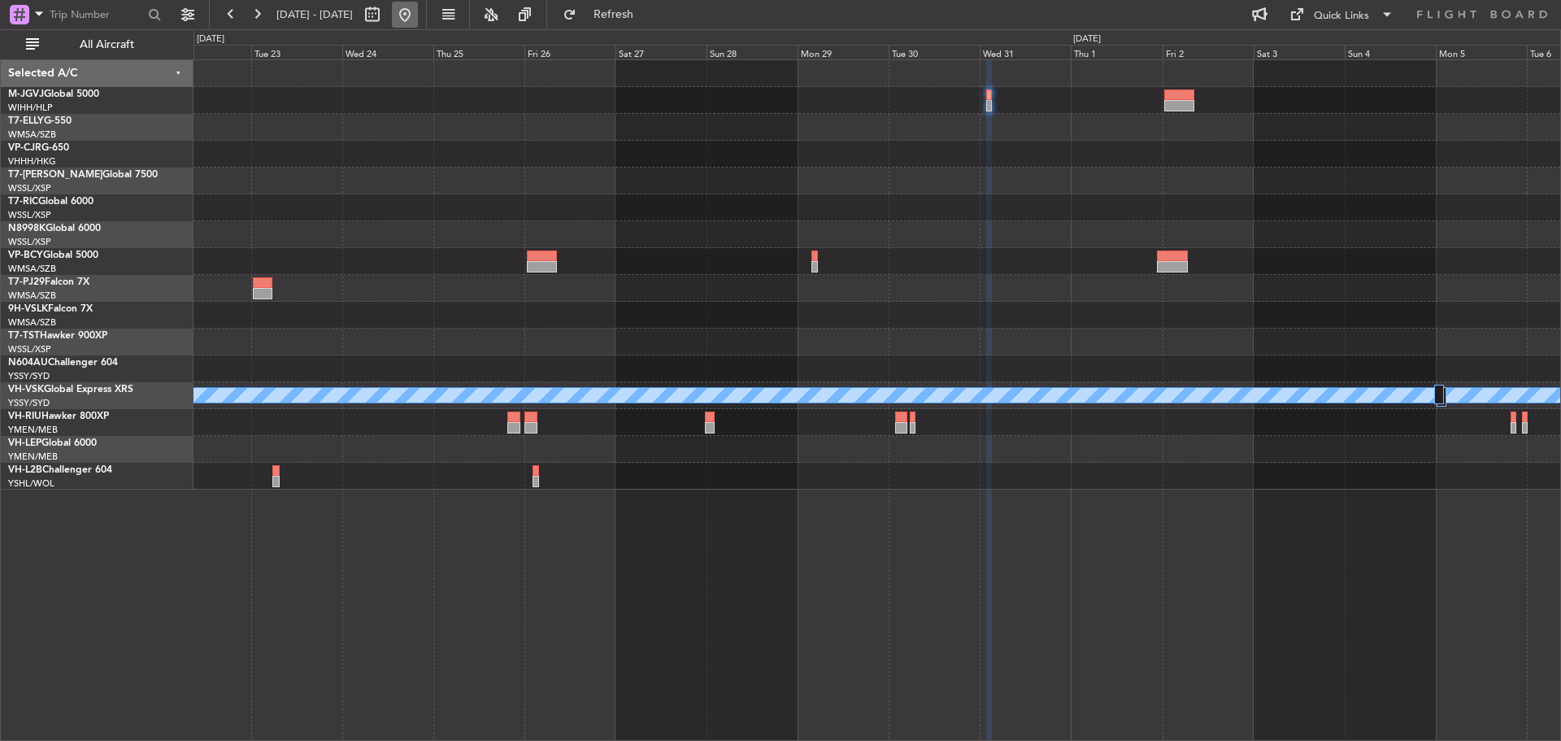
scroll to position [0, 0]
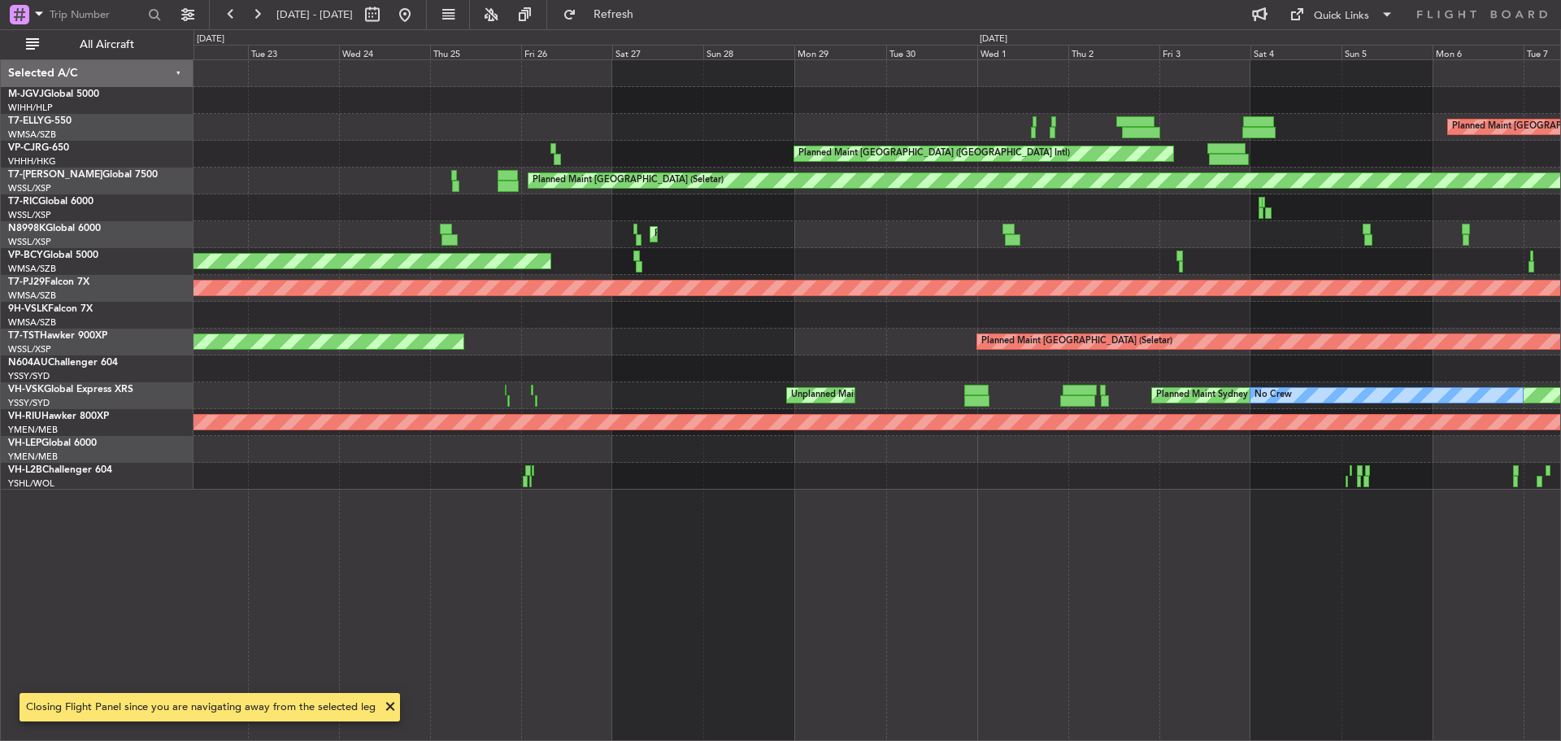
click at [1160, 224] on div "Planned Maint Hong Kong (Hong Kong Intl) Planned Maint Singapore (Seletar)" at bounding box center [877, 234] width 1367 height 27
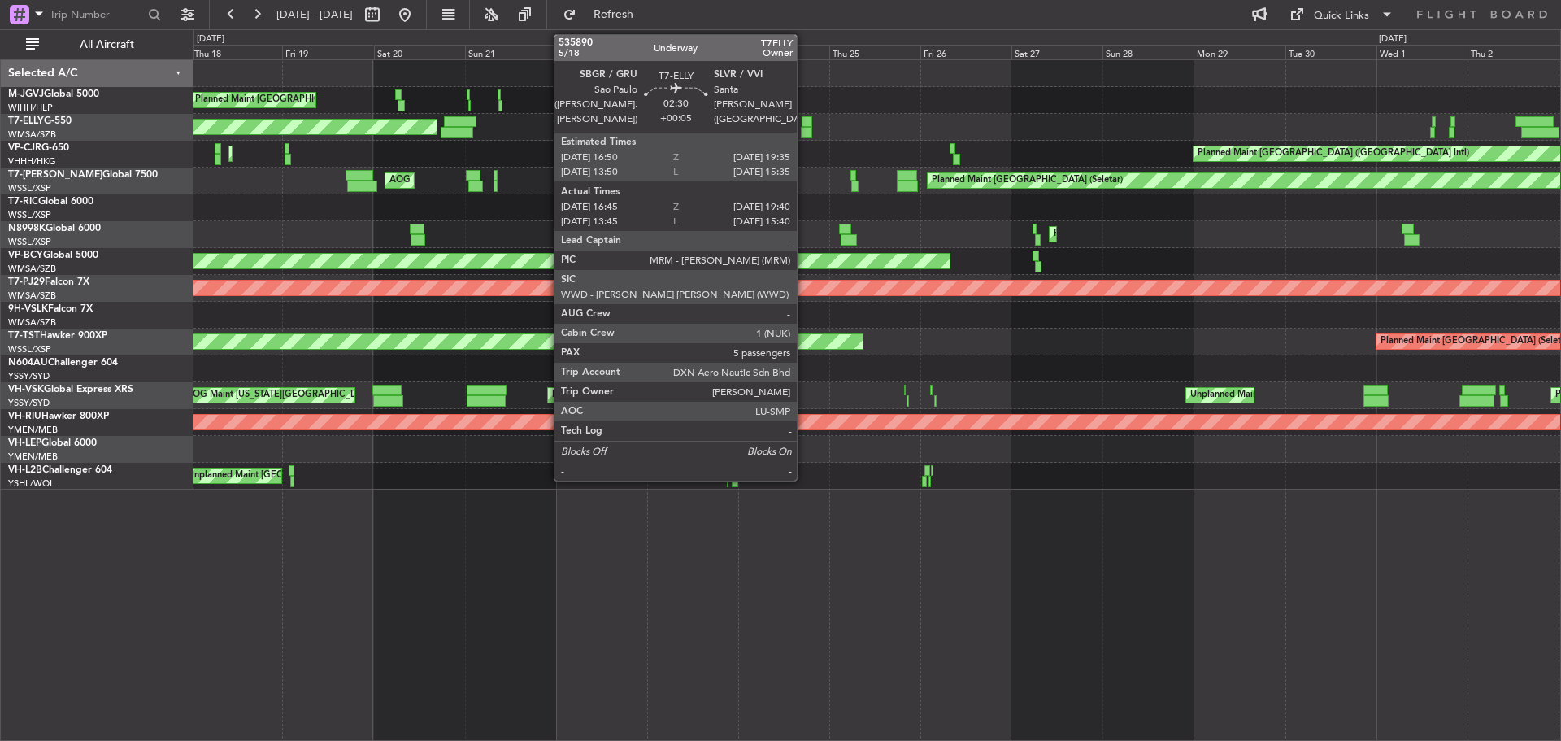
click at [804, 126] on div at bounding box center [807, 121] width 11 height 11
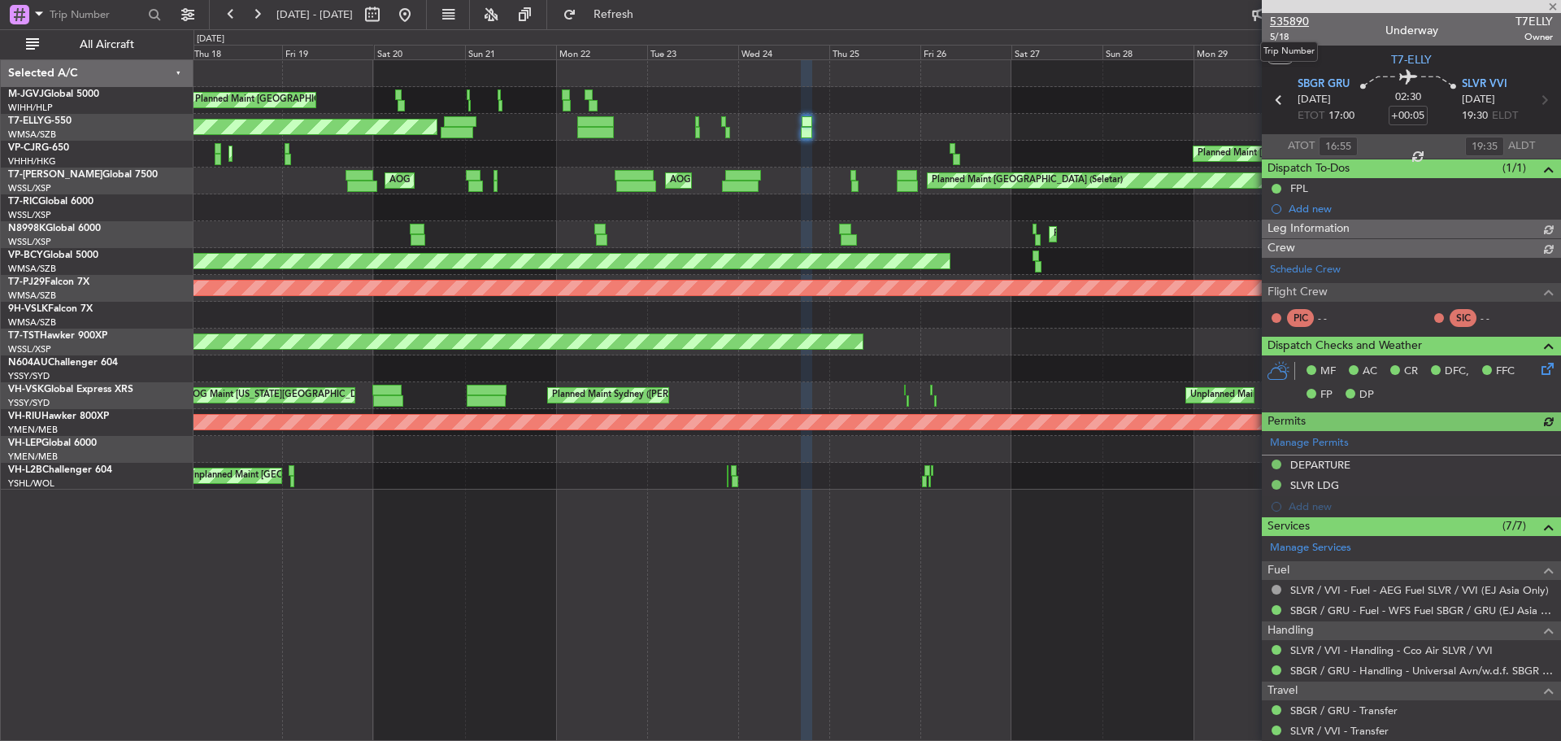
type input "Kennis Yau (KYA)"
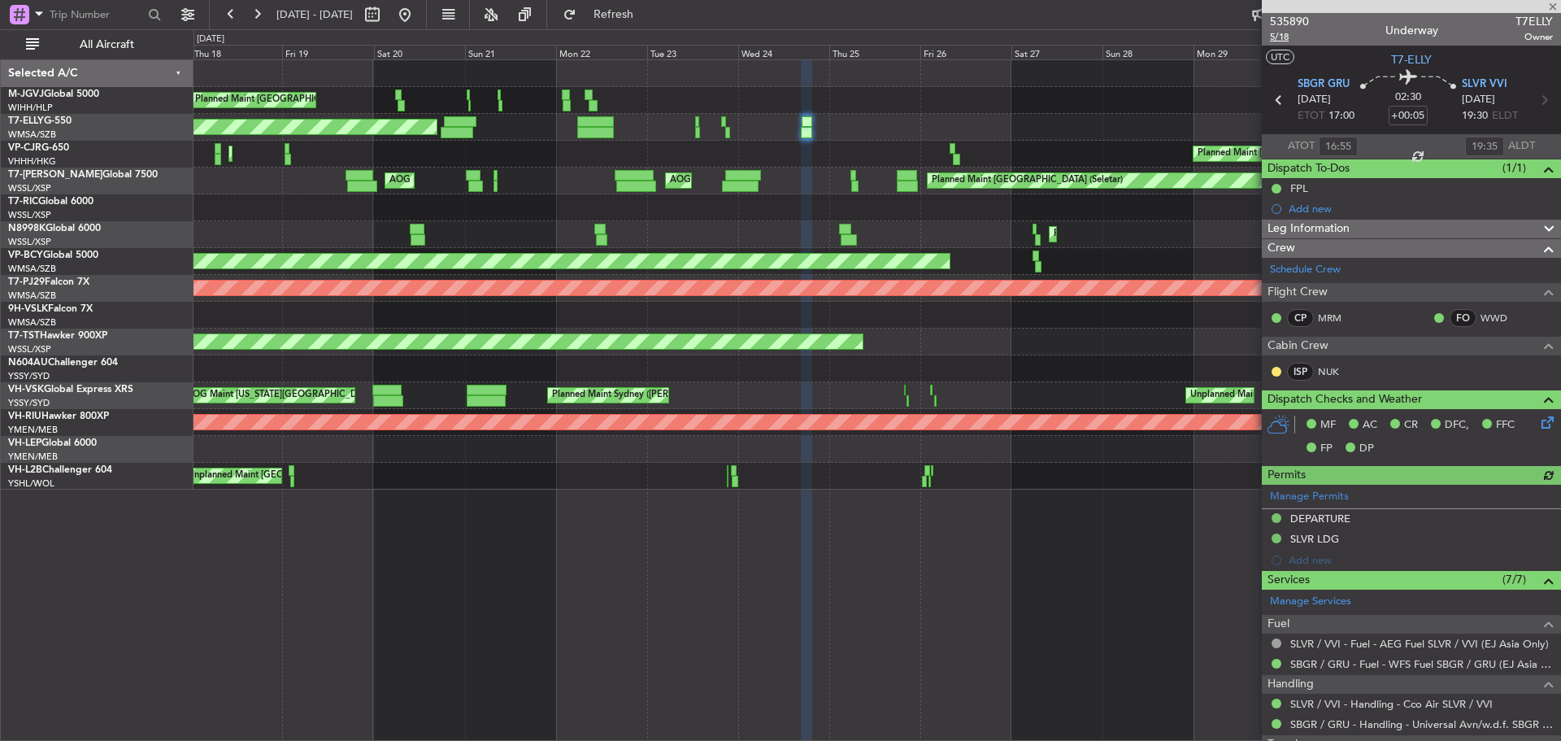
type input "13:55"
type input "15:35"
type input "16:55"
type input "19:35"
click at [1278, 37] on span "5/18" at bounding box center [1289, 37] width 39 height 14
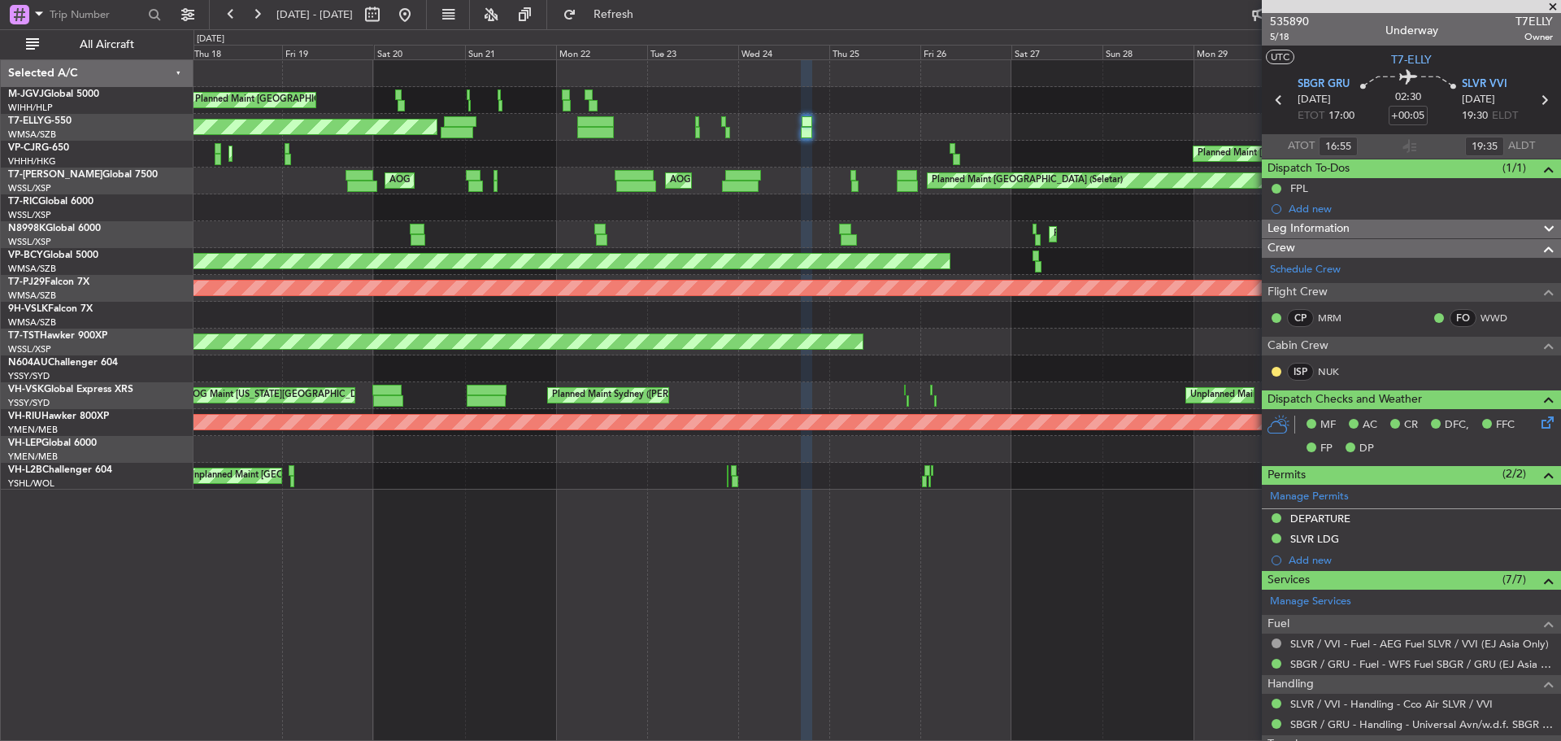
click at [956, 217] on div at bounding box center [877, 207] width 1367 height 27
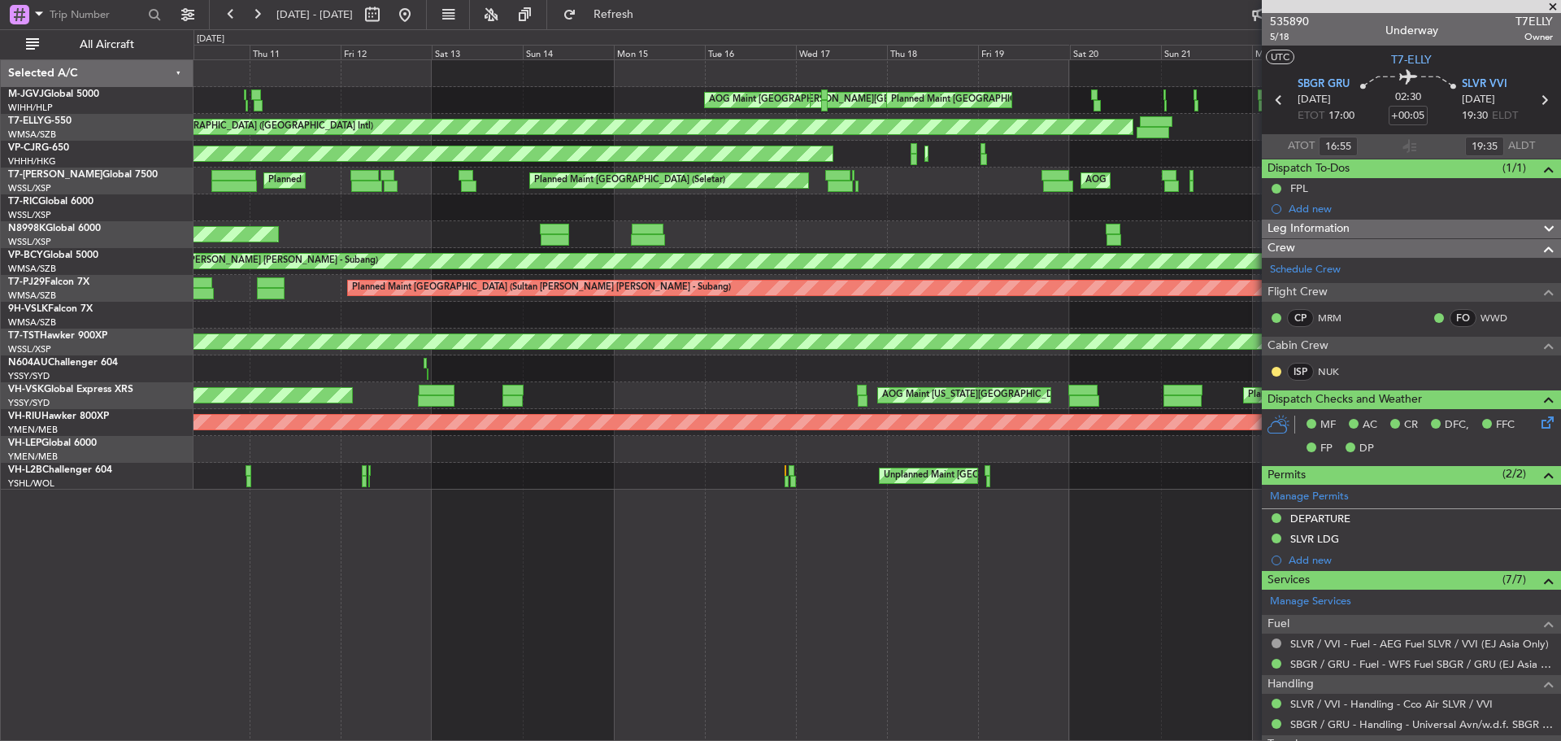
click at [996, 230] on div "MEL Jakarta (Halim Intl) MEL Jakarta (Halim Intl) MEL Jakarta (Halim Intl) Plan…" at bounding box center [877, 274] width 1367 height 429
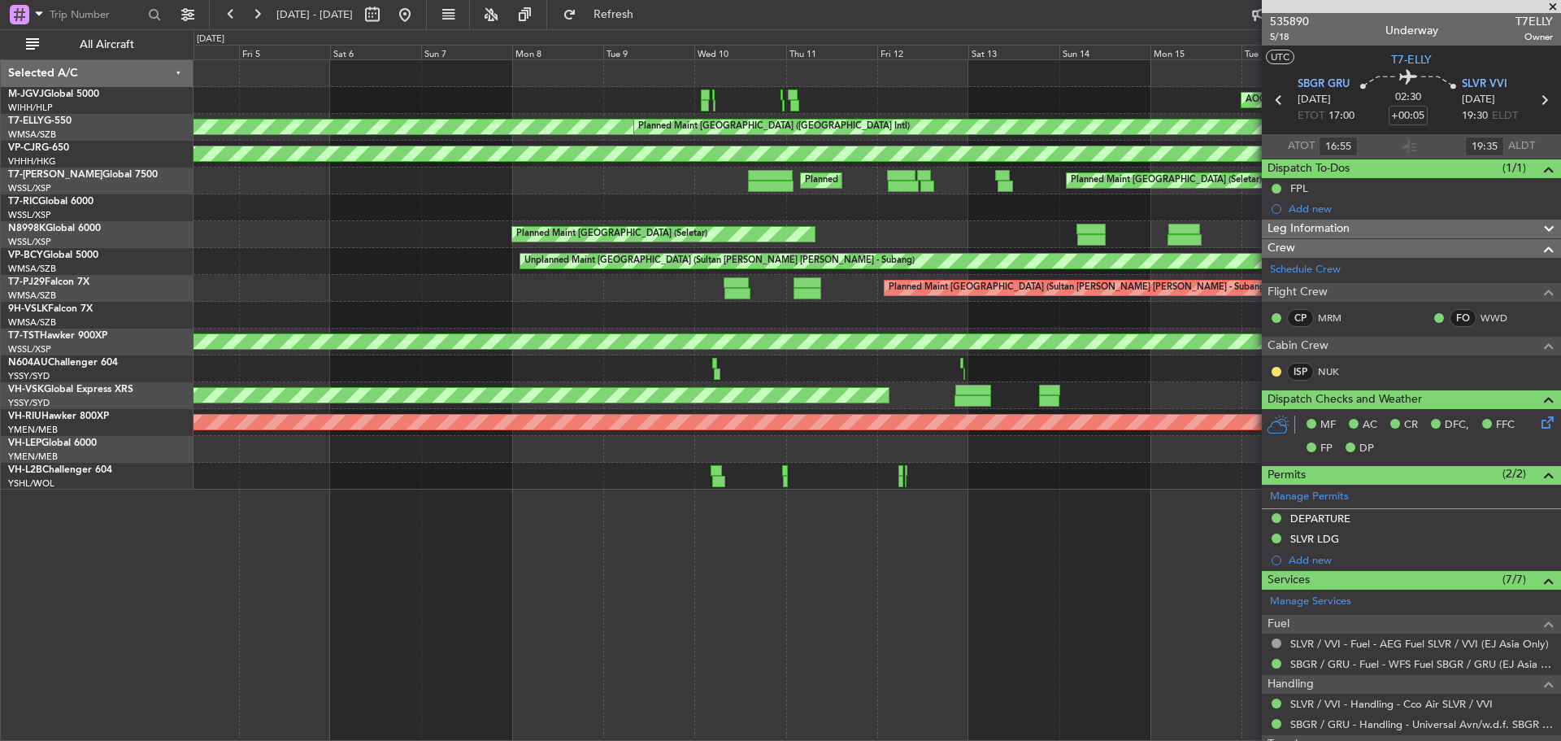
click at [1104, 242] on div "Planned Maint [GEOGRAPHIC_DATA] (Seletar)" at bounding box center [877, 234] width 1367 height 27
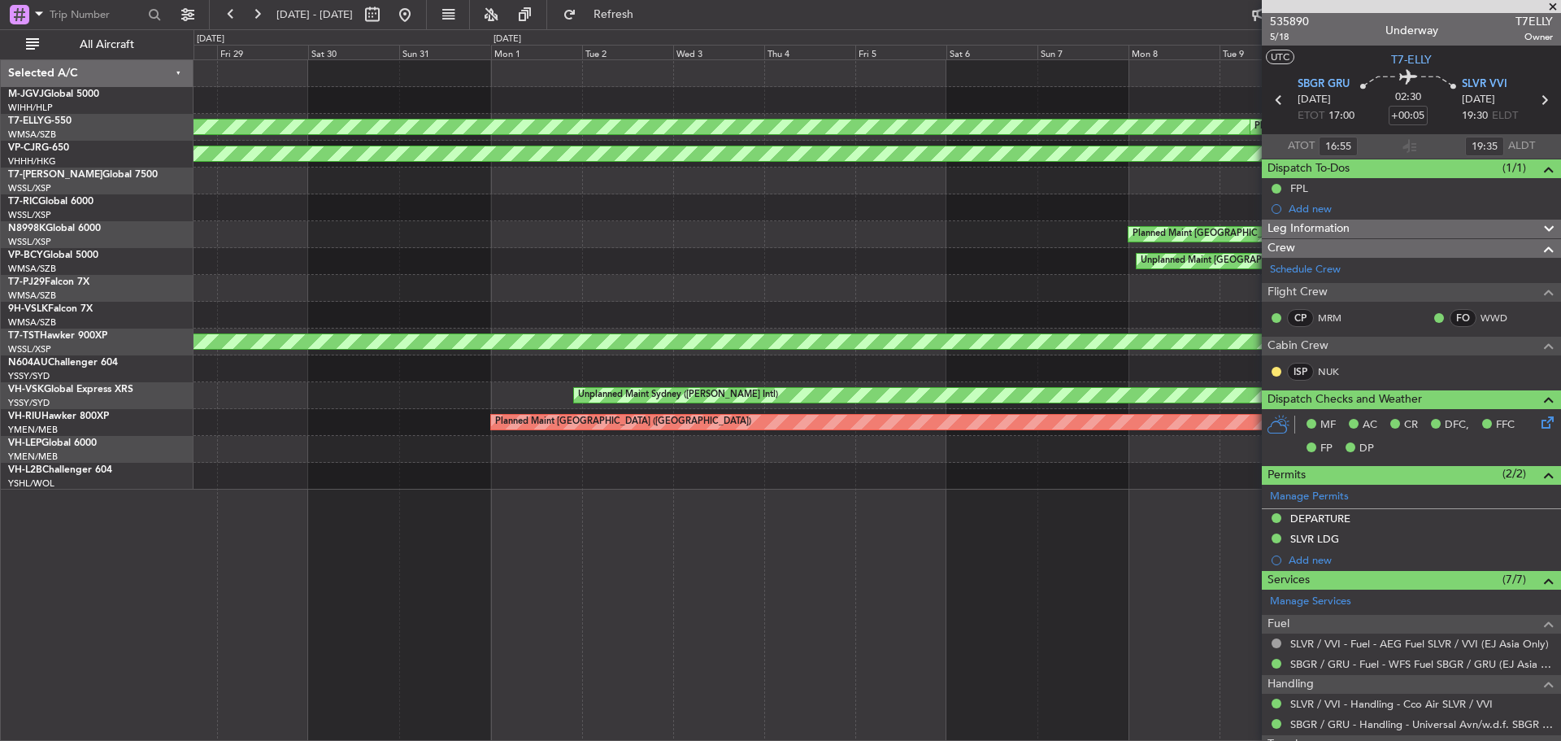
click at [982, 251] on div "AOG Maint Jakarta (Halim Intl) MEL Dubai (Dubai Intl) Planned Maint Dubai (Duba…" at bounding box center [877, 274] width 1367 height 429
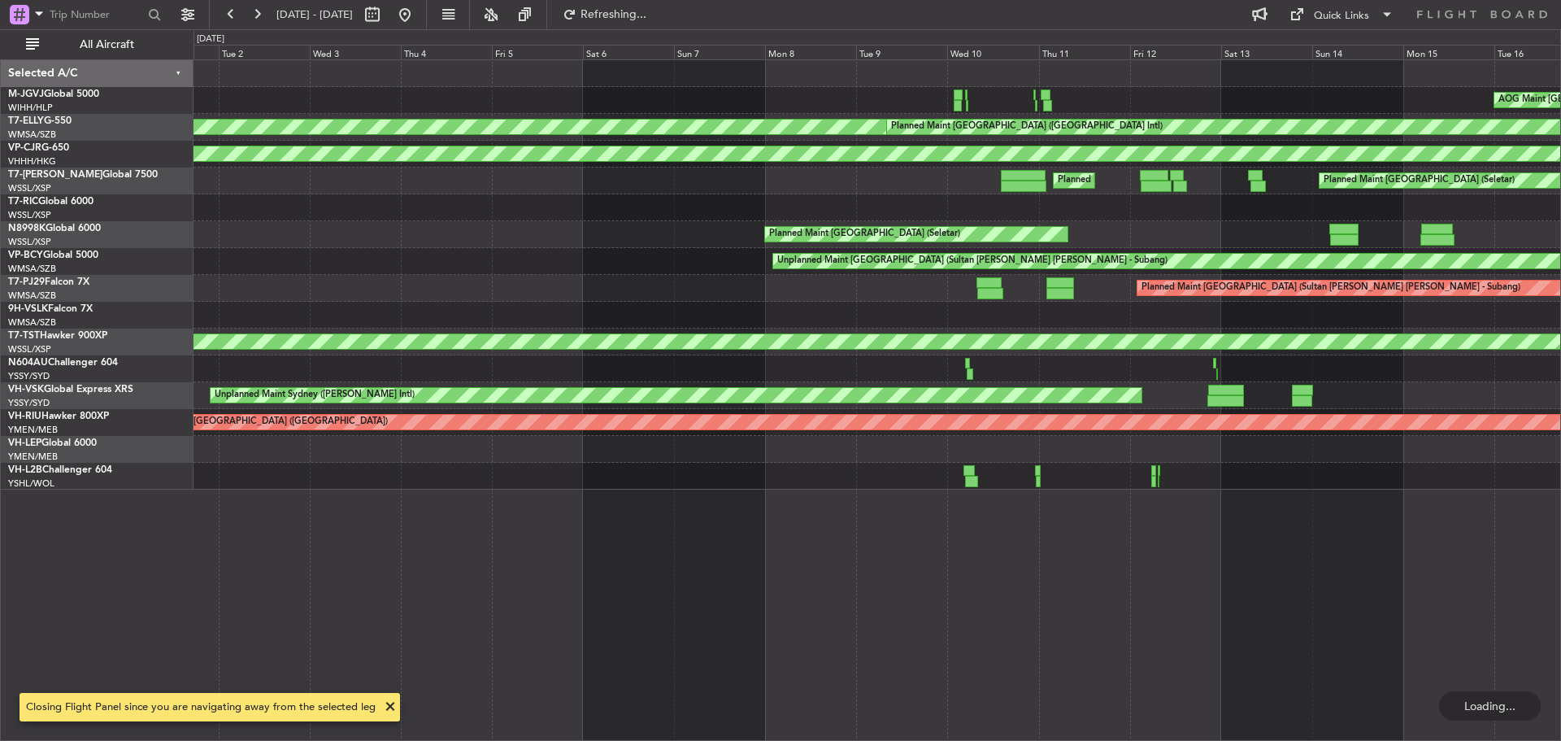
click at [579, 229] on div "Planned Maint [GEOGRAPHIC_DATA] (Seletar)" at bounding box center [877, 234] width 1367 height 27
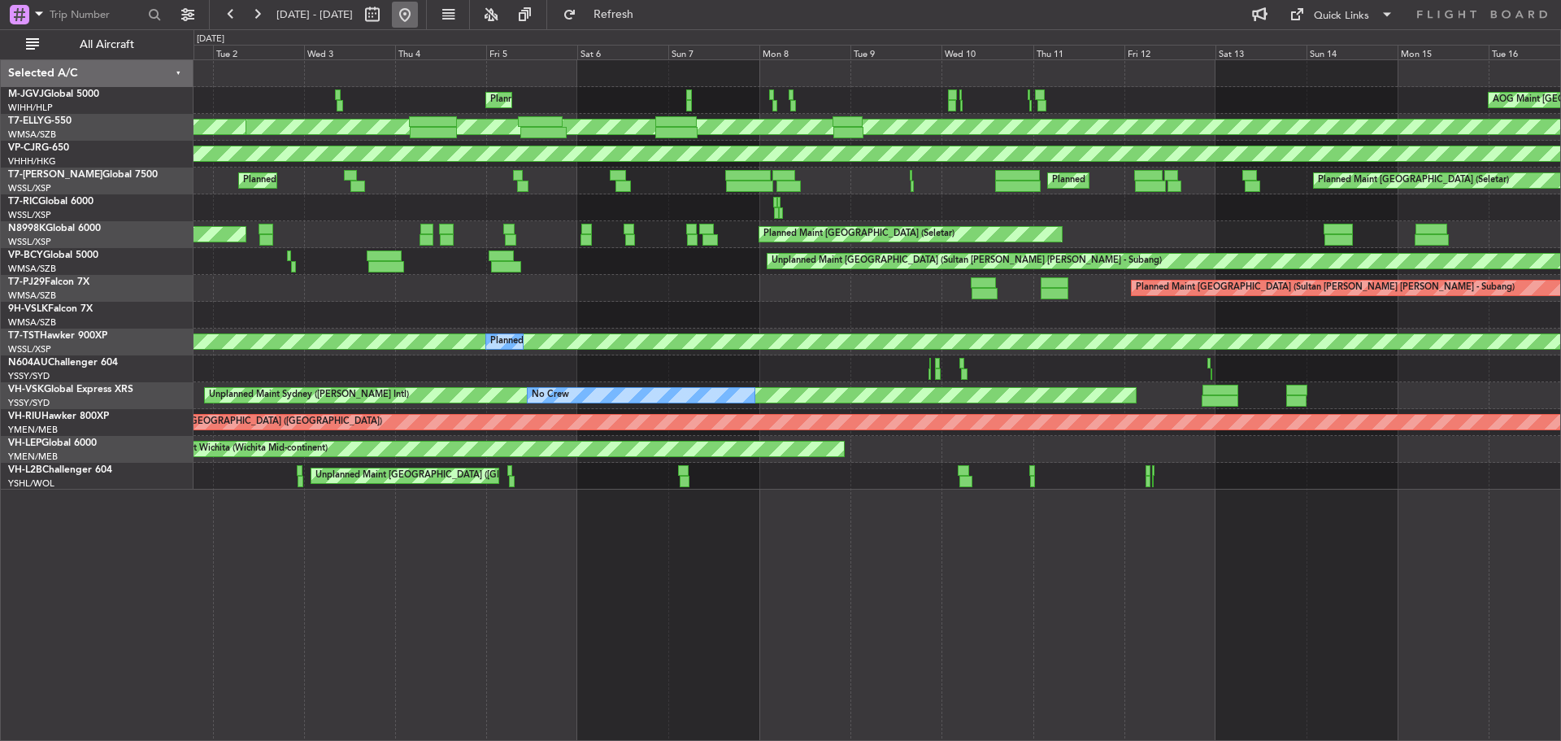
click at [418, 16] on button at bounding box center [405, 15] width 26 height 26
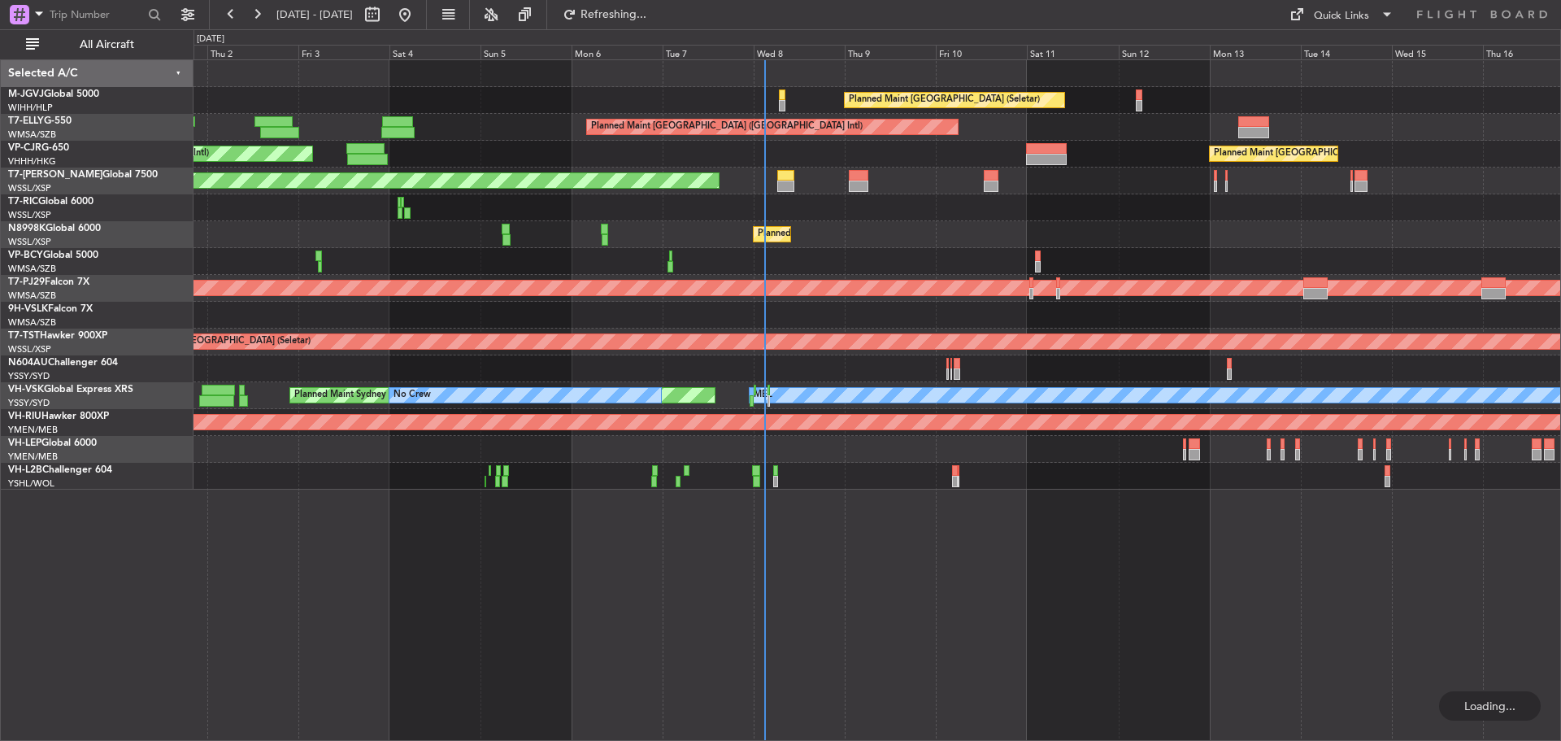
click at [1130, 242] on div "Planned Maint [GEOGRAPHIC_DATA] (Seletar)" at bounding box center [877, 234] width 1367 height 27
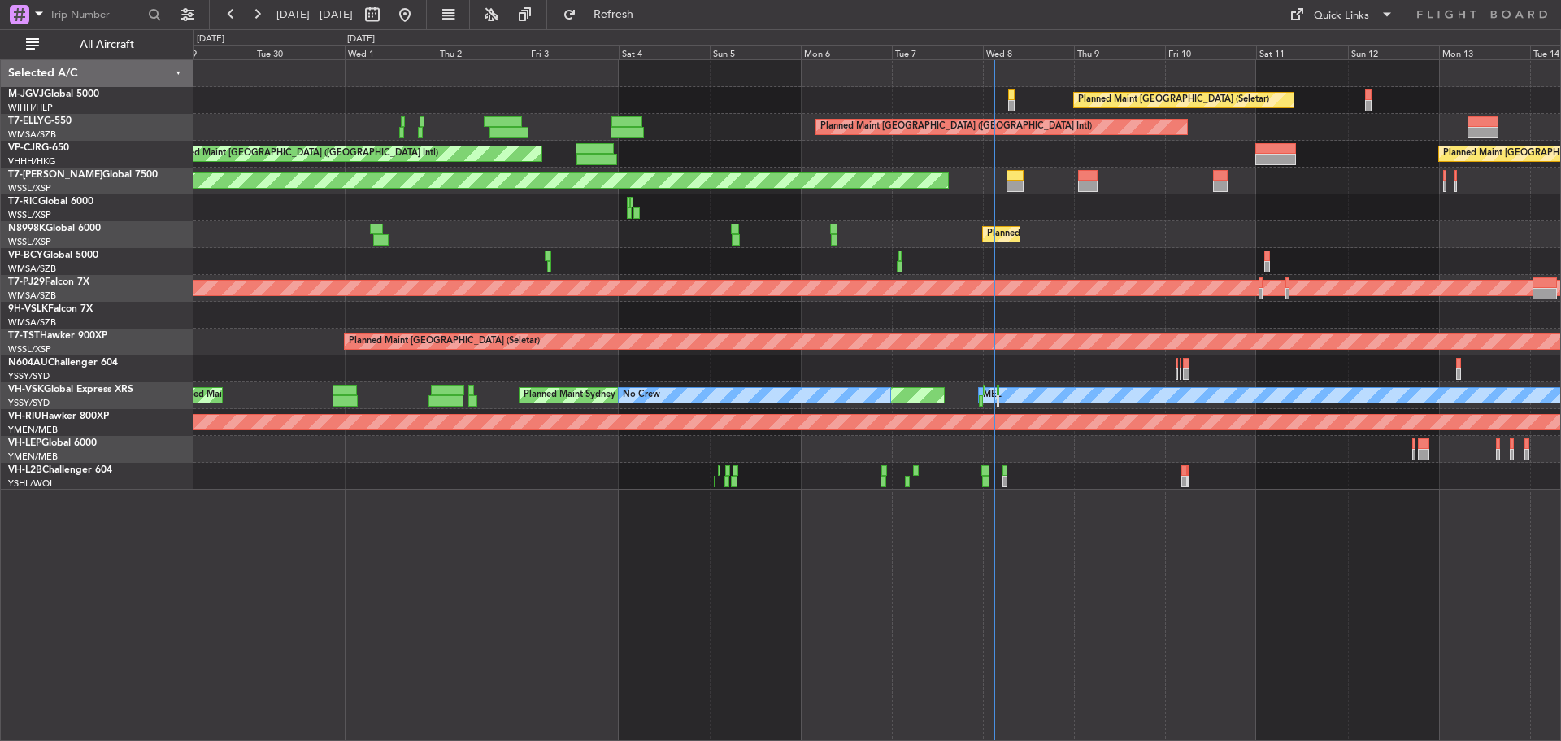
click at [1072, 220] on div at bounding box center [877, 207] width 1367 height 27
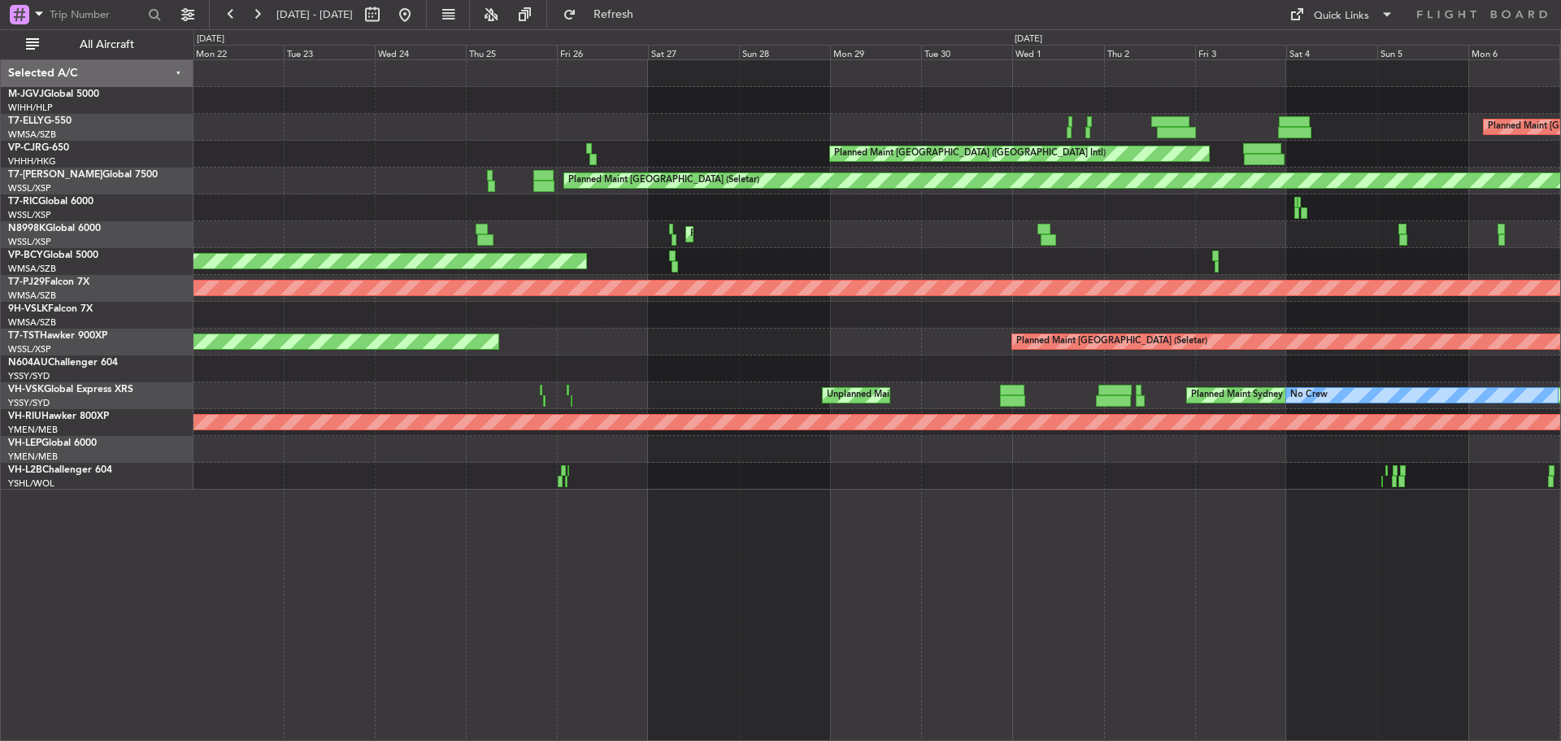
click at [1038, 237] on div "Planned Maint [GEOGRAPHIC_DATA] ([GEOGRAPHIC_DATA] Intl) Planned Maint [GEOGRAP…" at bounding box center [877, 234] width 1367 height 27
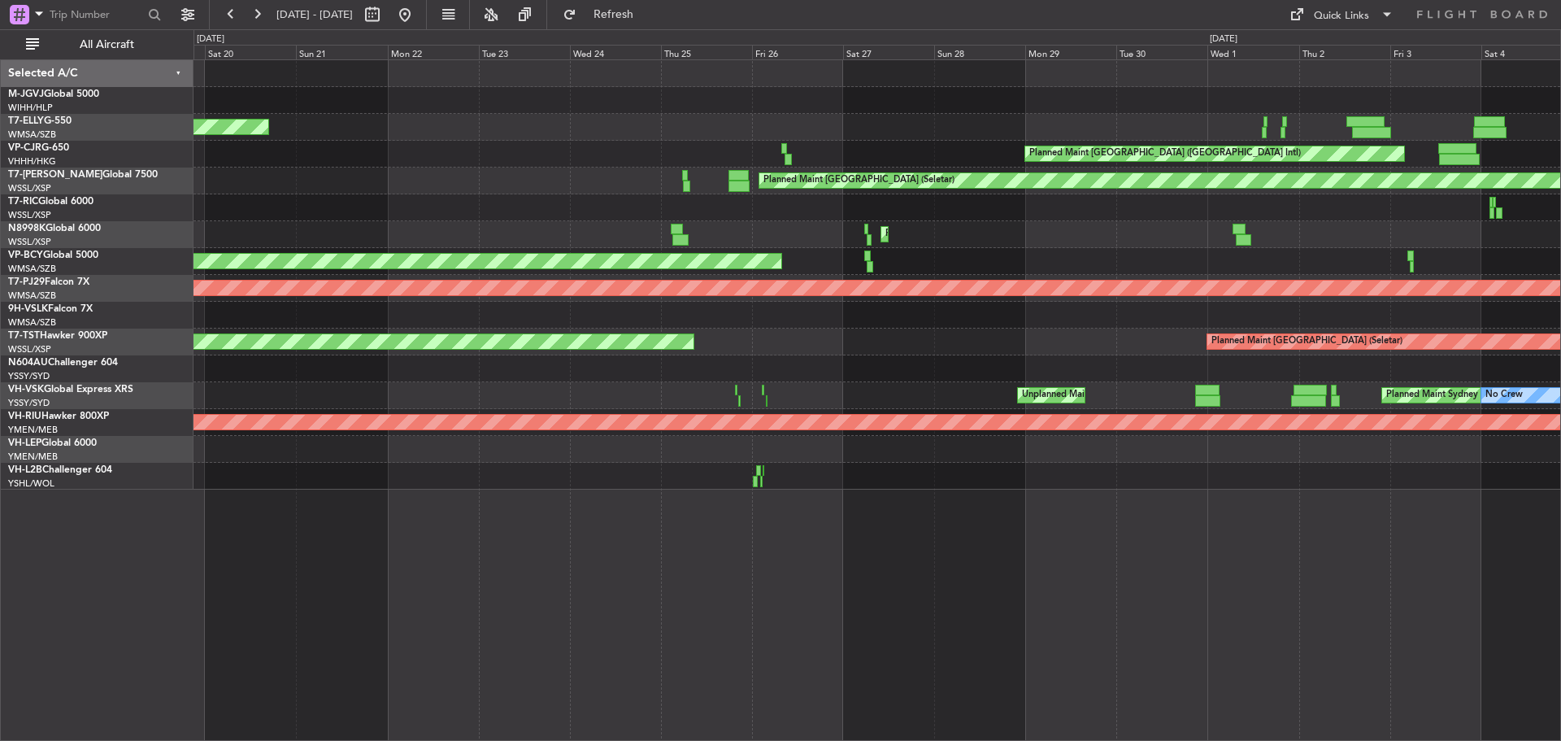
click at [1067, 237] on div "[PERSON_NAME][GEOGRAPHIC_DATA] ([PERSON_NAME] Intl) [PERSON_NAME] Jakarta (Hali…" at bounding box center [877, 274] width 1367 height 429
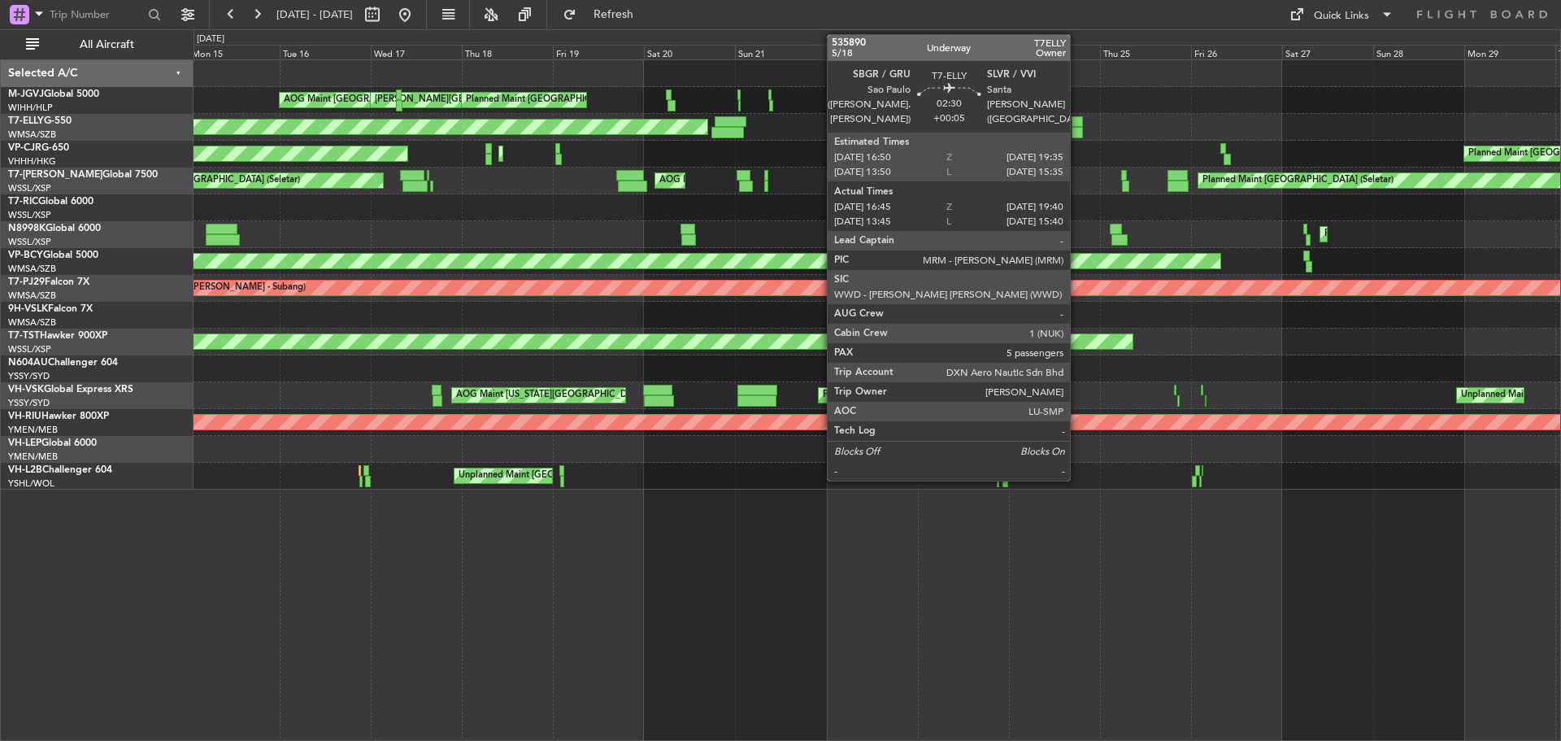
click at [1078, 127] on div at bounding box center [1077, 132] width 11 height 11
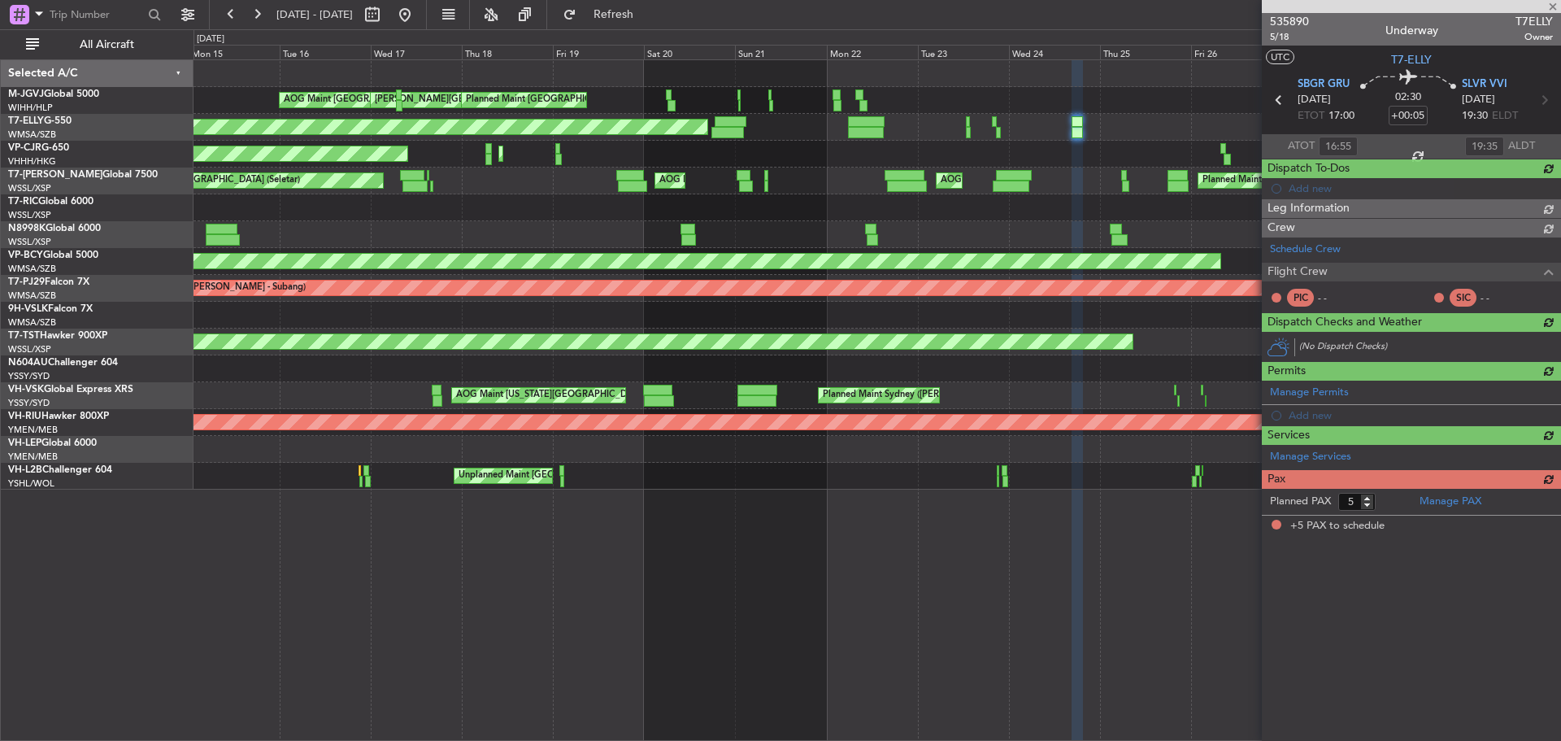
type input "13:55"
type input "15:35"
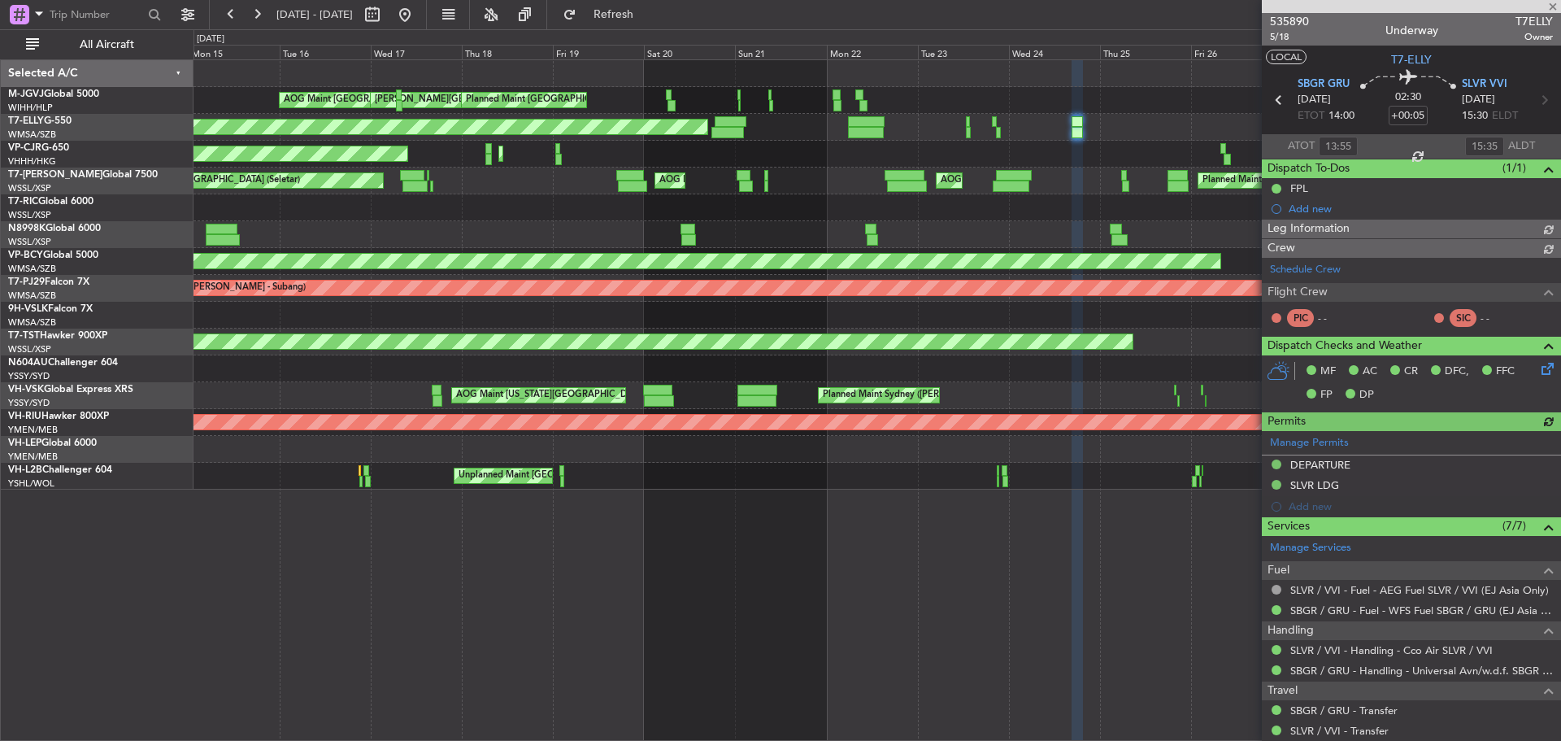
type input "[PERSON_NAME] (KYA)"
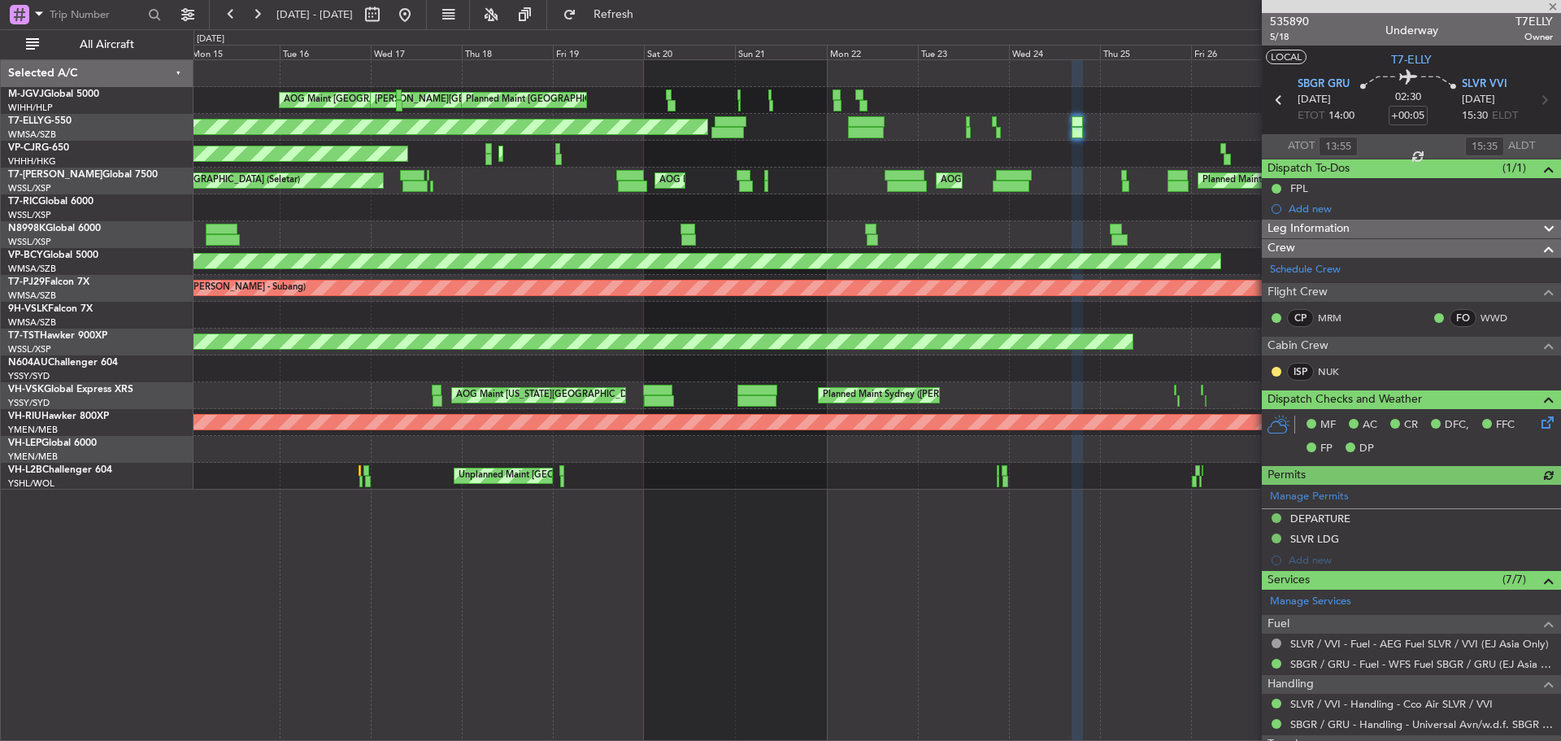
type input "16:55"
type input "19:35"
click at [1280, 35] on span "5/18" at bounding box center [1289, 37] width 39 height 14
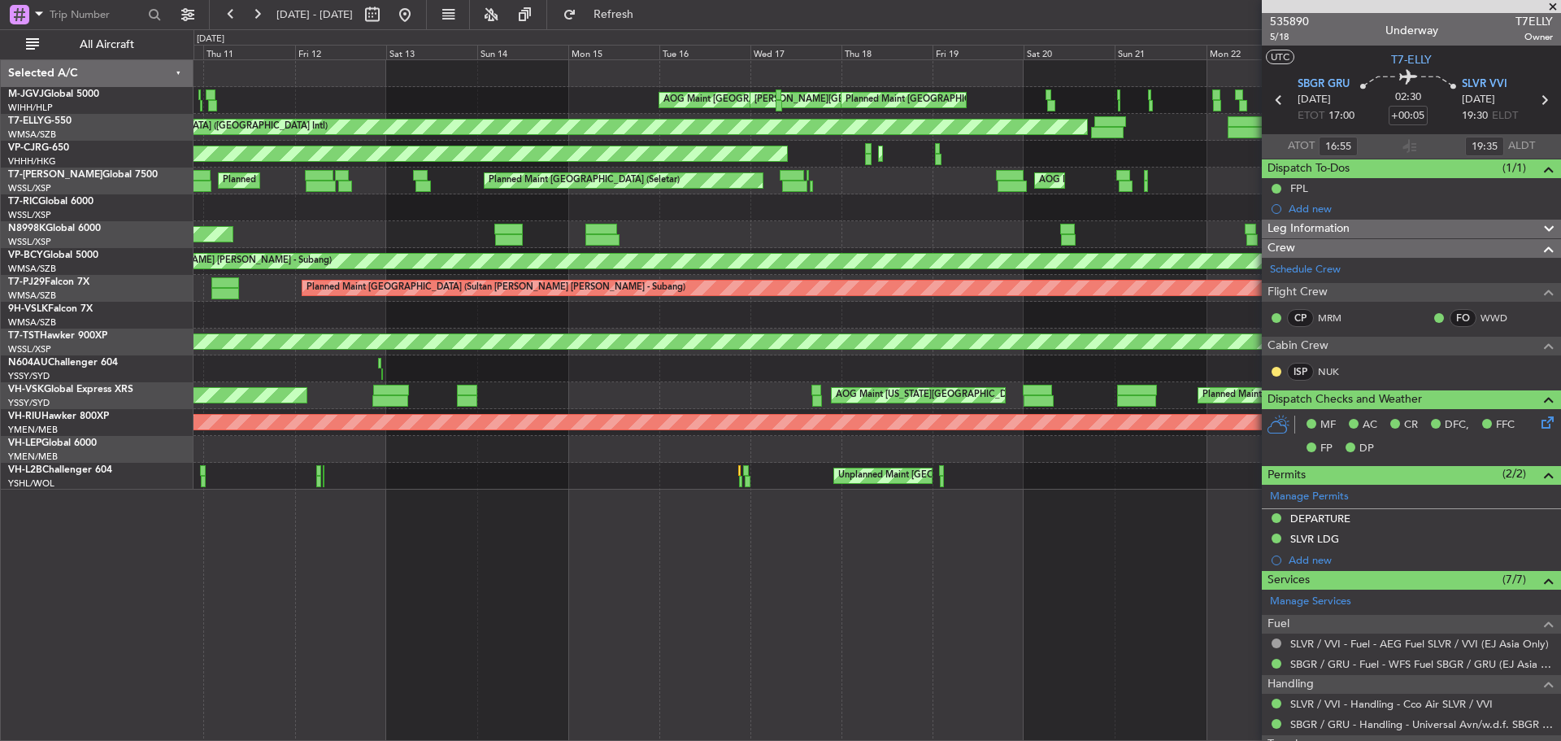
click at [943, 214] on div "[PERSON_NAME][GEOGRAPHIC_DATA] ([PERSON_NAME] Intl) [PERSON_NAME] Jakarta (Hali…" at bounding box center [877, 274] width 1367 height 429
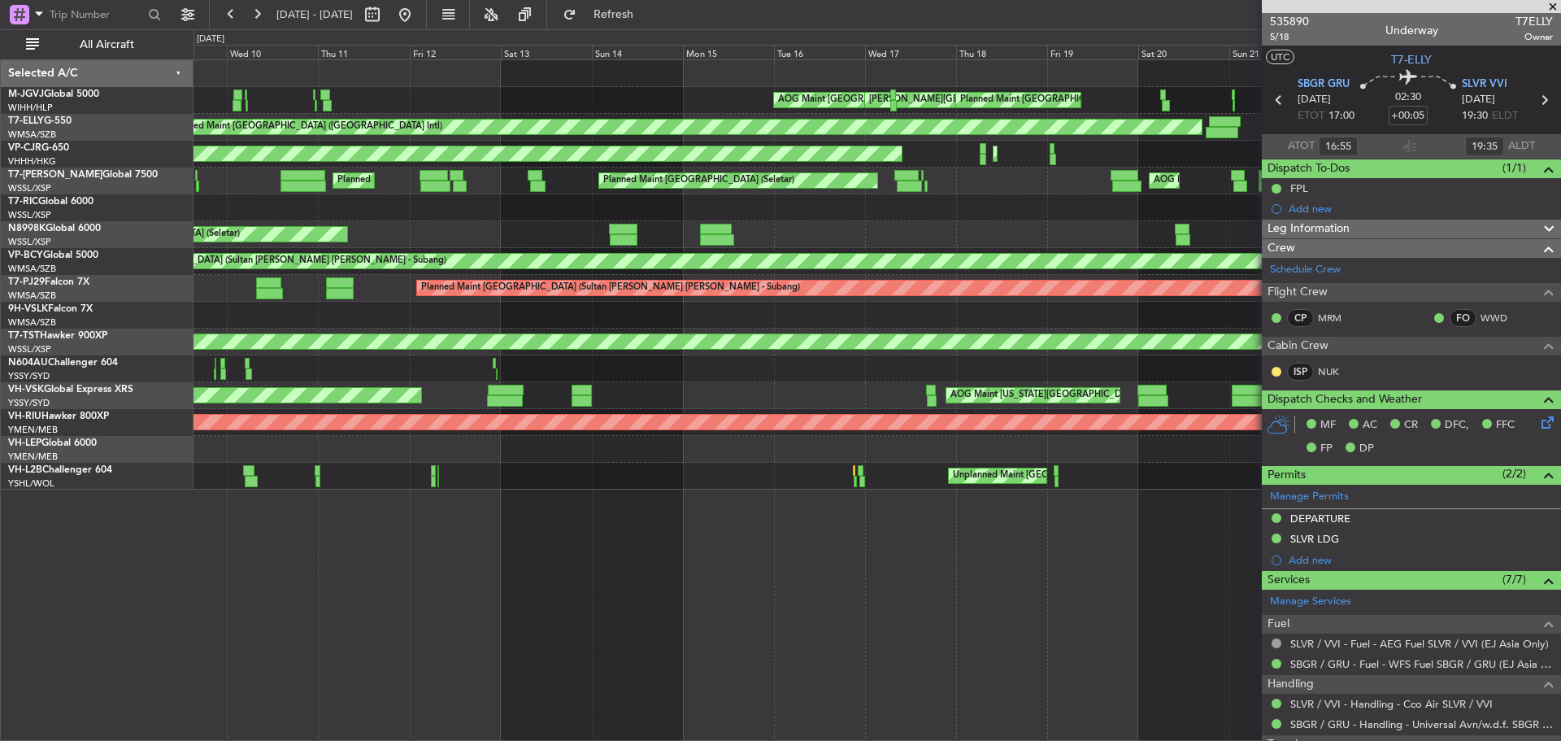
click at [891, 198] on div at bounding box center [877, 207] width 1367 height 27
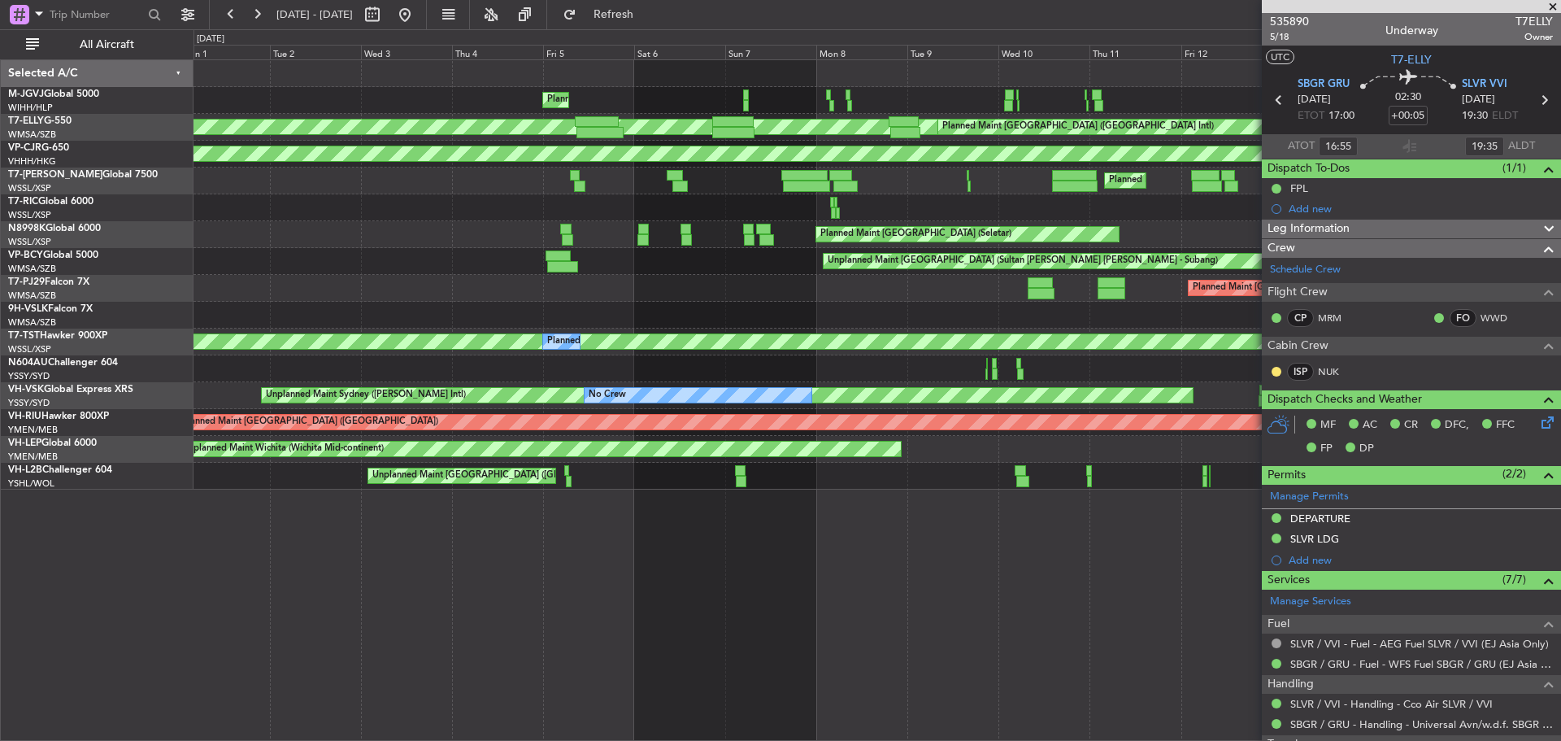
click at [811, 194] on div "AOG Maint Jakarta (Halim Intl) Planned Maint Singapore (Seletar) MEL Jakarta (H…" at bounding box center [877, 274] width 1367 height 429
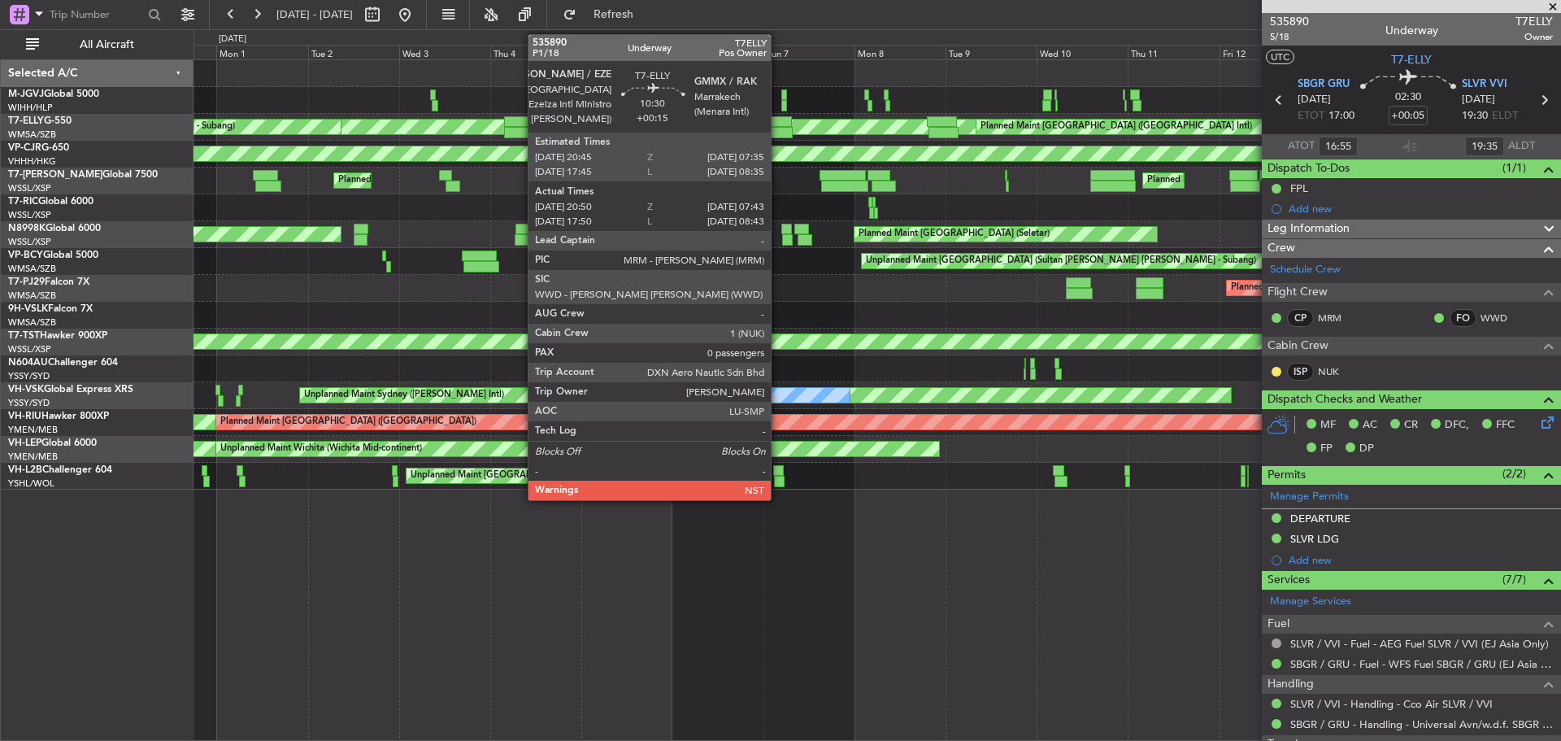
click at [778, 128] on div at bounding box center [771, 132] width 41 height 11
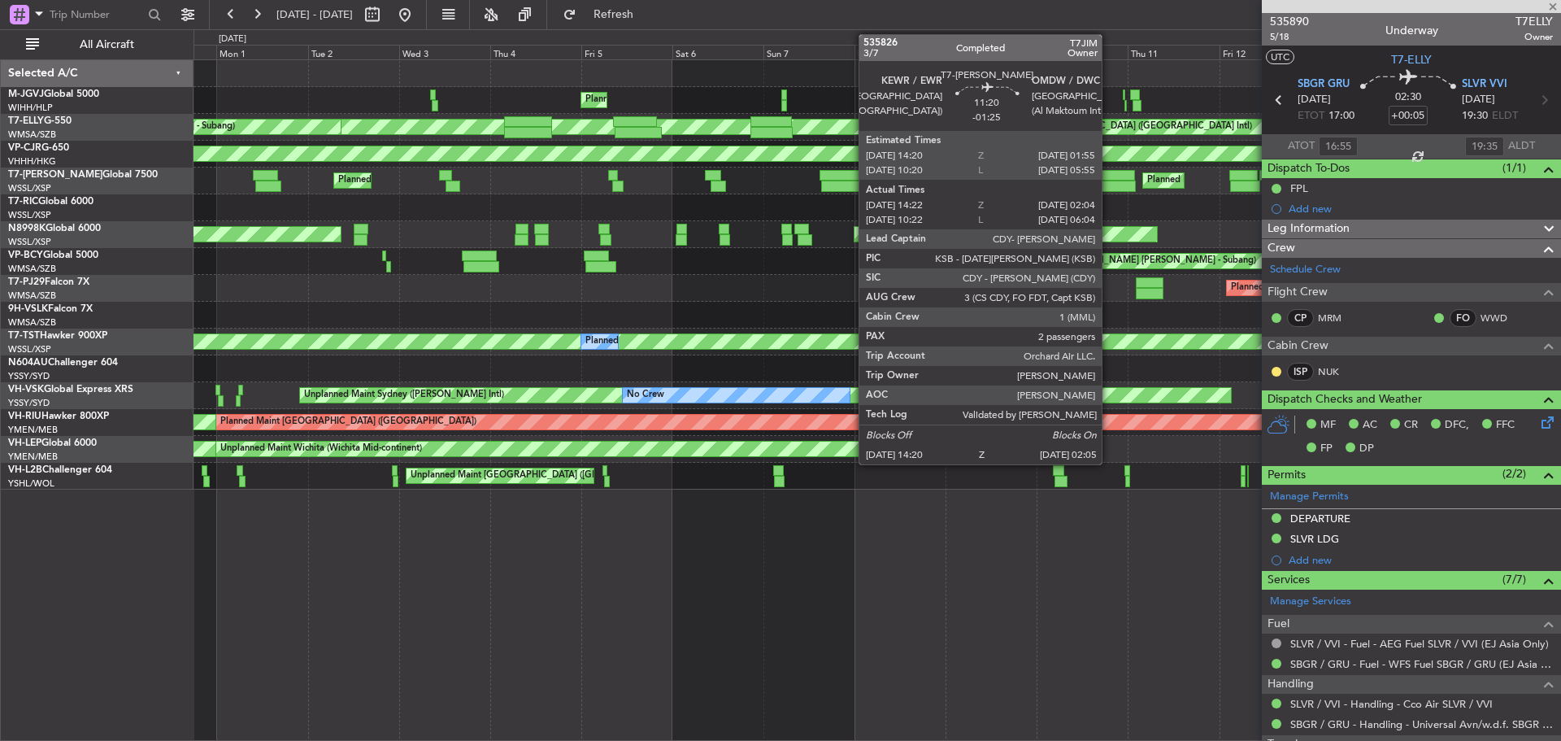
type input "+00:15"
type input "21:05"
type input "07:38"
type input "0"
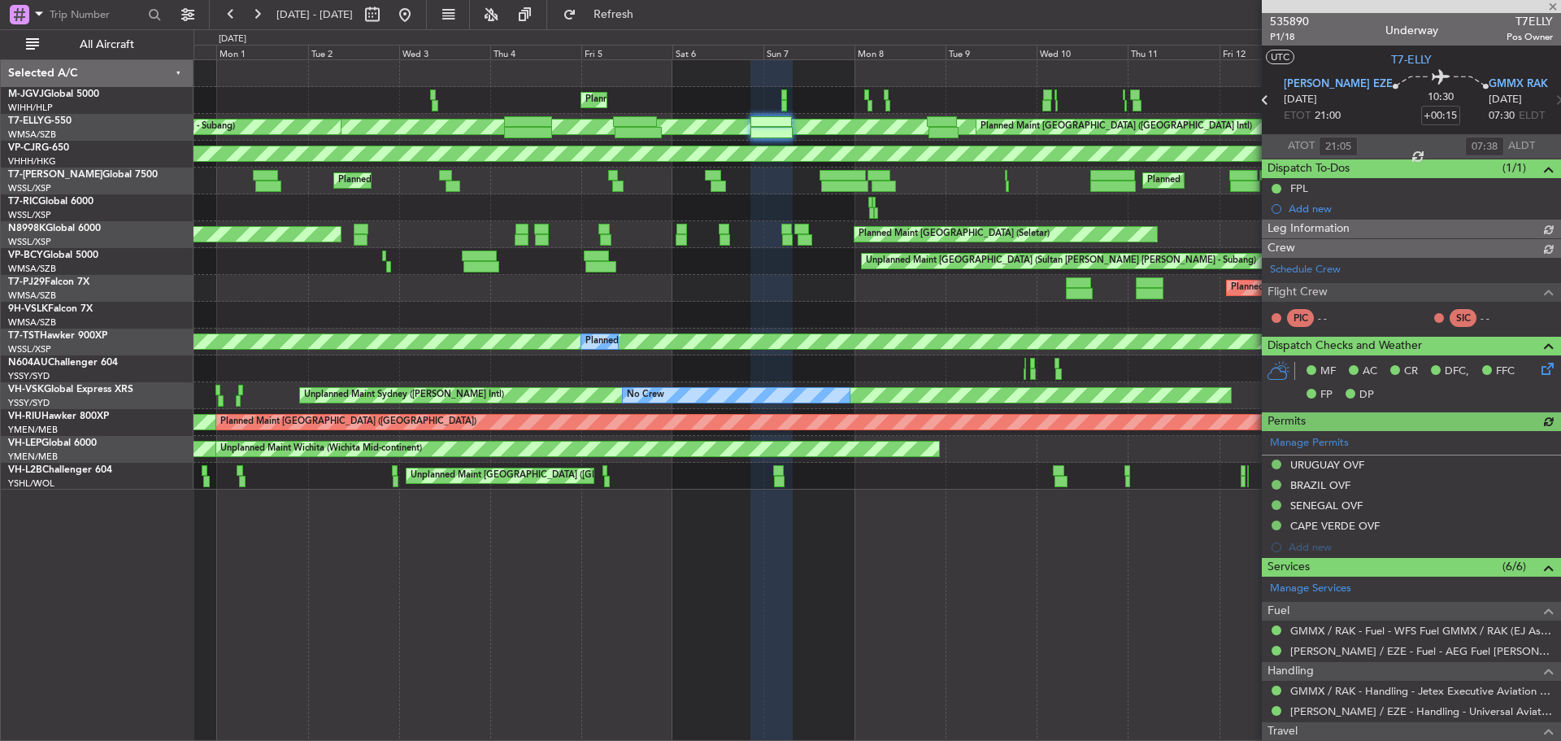
type input "Hafiz Sapuwan (HHAFI)"
type input "18:05"
type input "08:38"
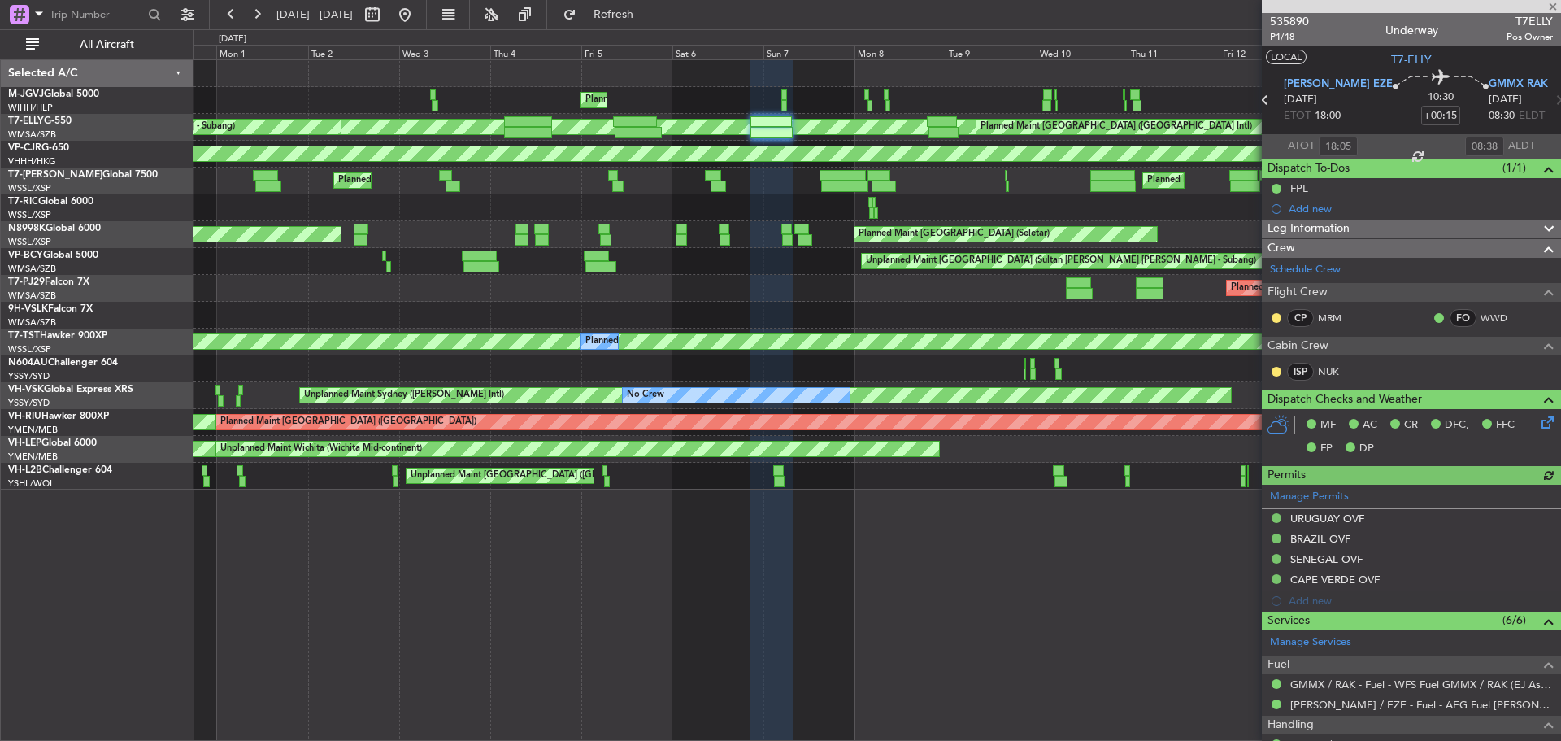
type input "21:05"
type input "07:38"
click at [1282, 40] on span "P1/18" at bounding box center [1289, 37] width 39 height 14
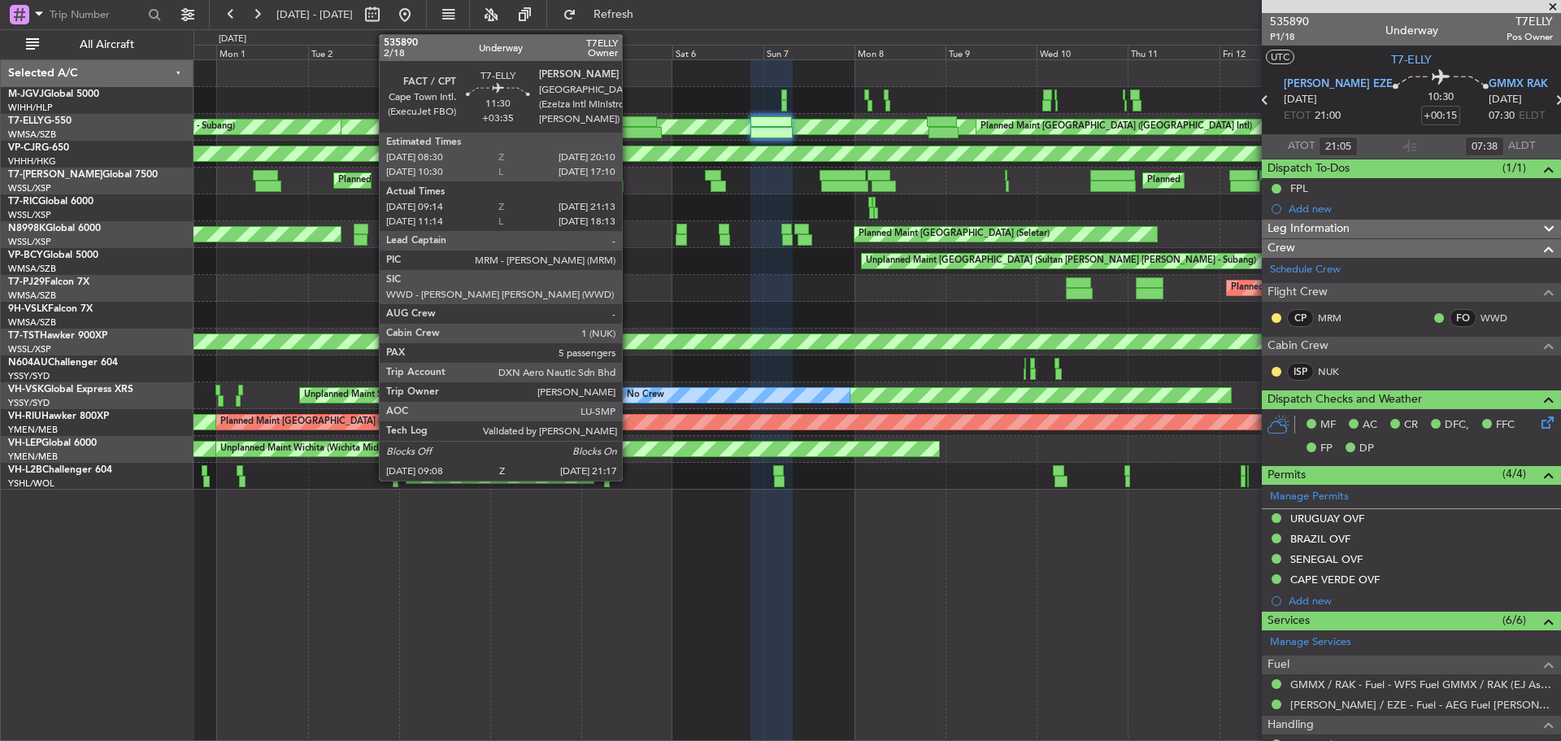
click at [629, 121] on div at bounding box center [635, 121] width 45 height 11
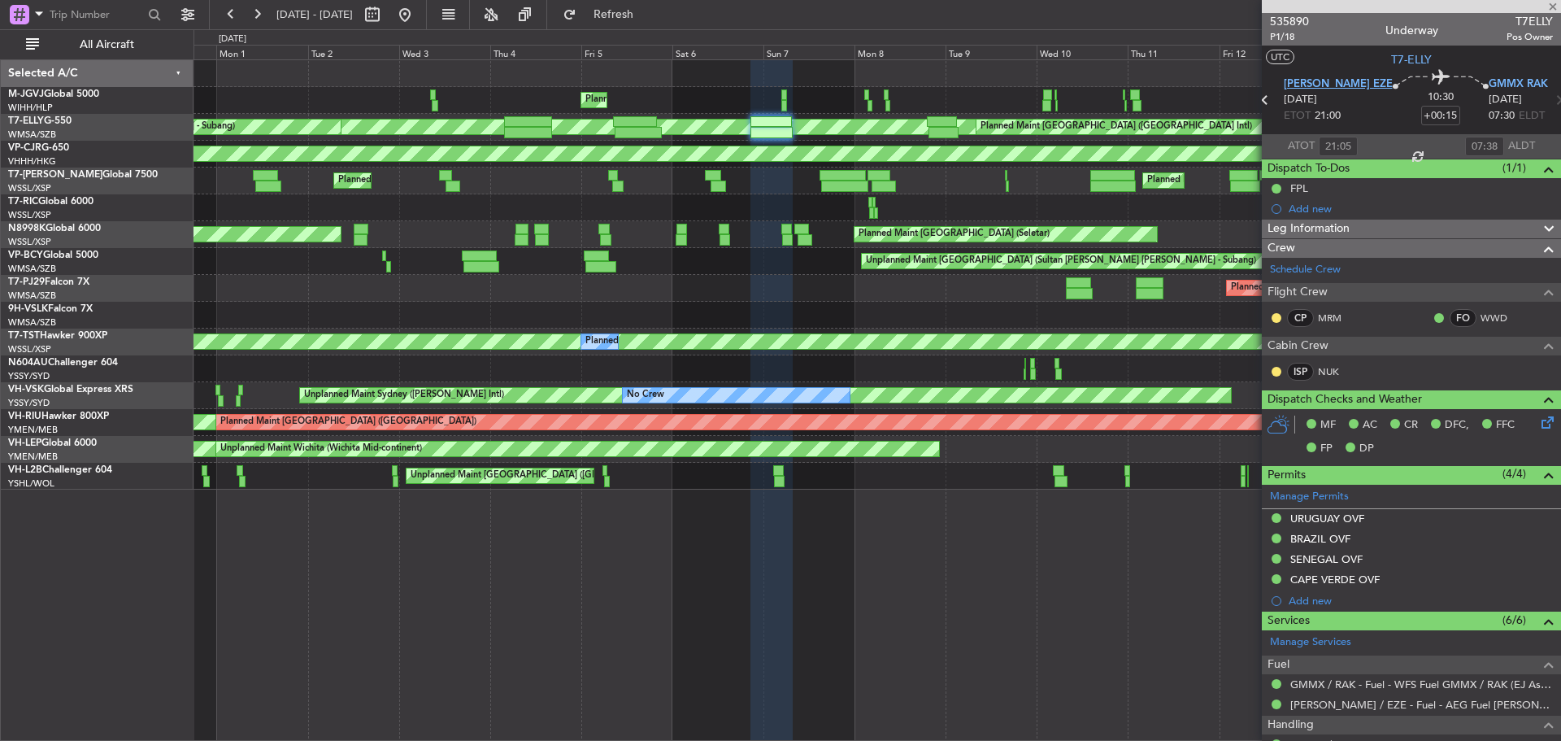
type input "+03:35"
type input "09:14"
type input "21:03"
type input "5"
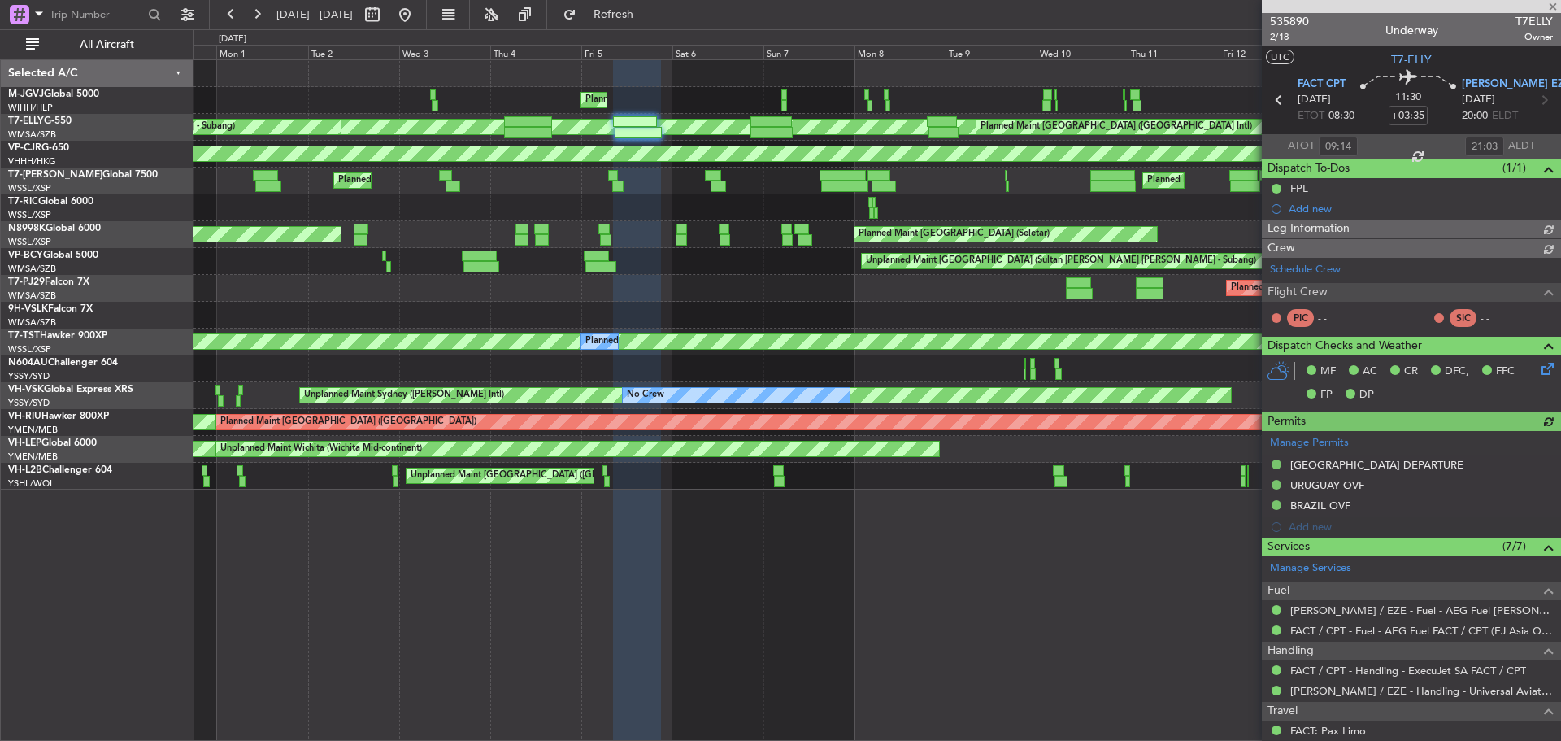
type input "Hafiz Sapuwan (HHAFI)"
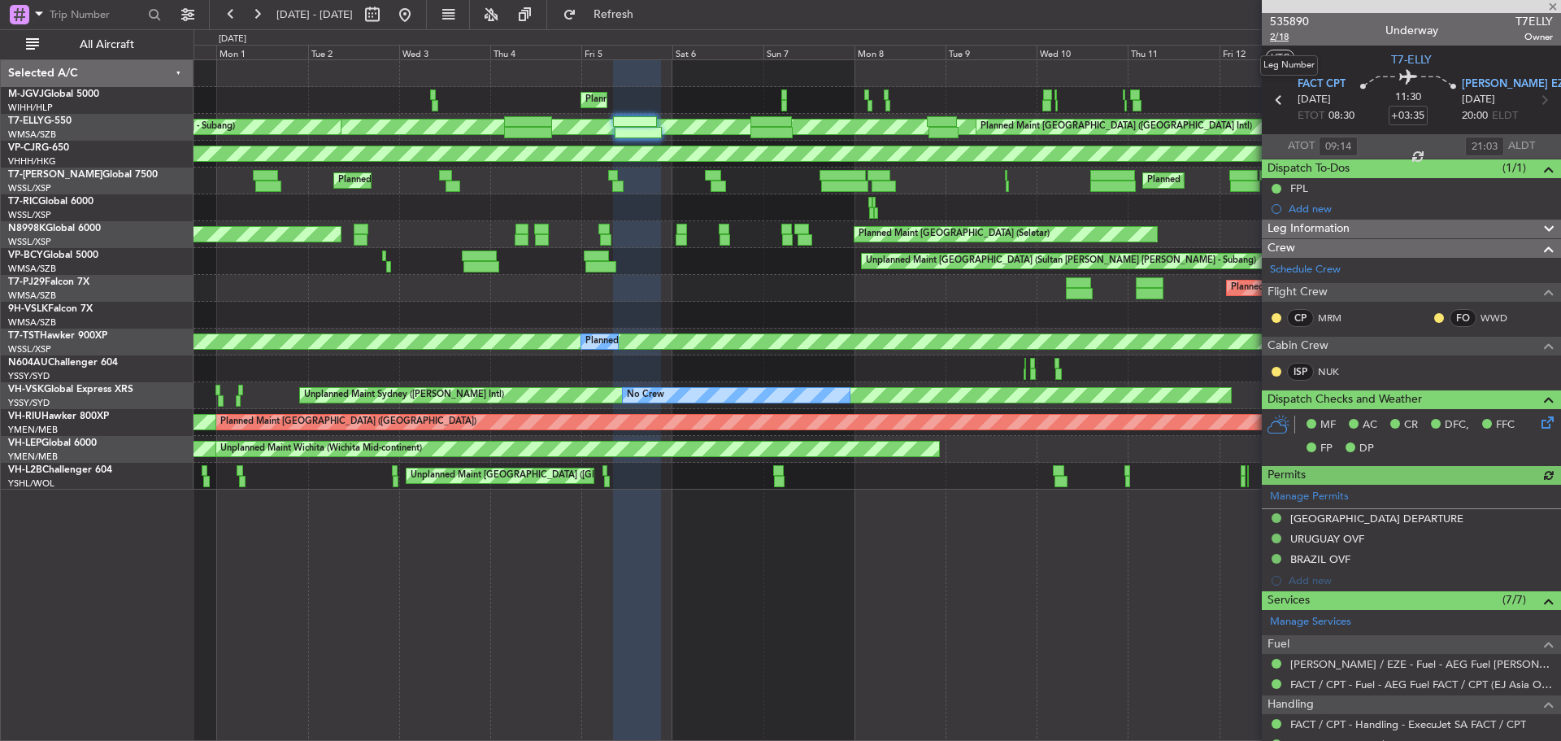
click at [1284, 41] on span "2/18" at bounding box center [1289, 37] width 39 height 14
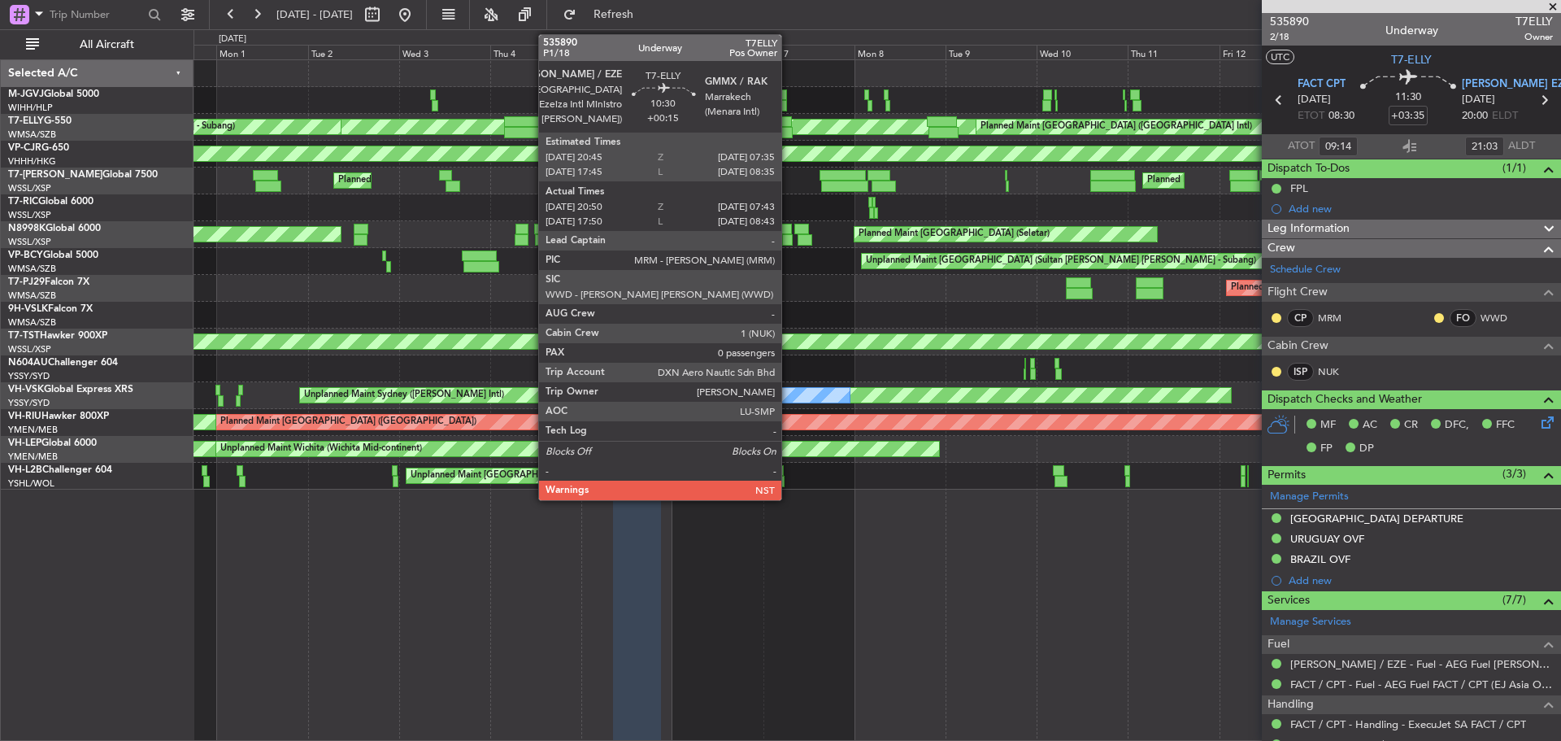
click at [789, 128] on div at bounding box center [771, 132] width 41 height 11
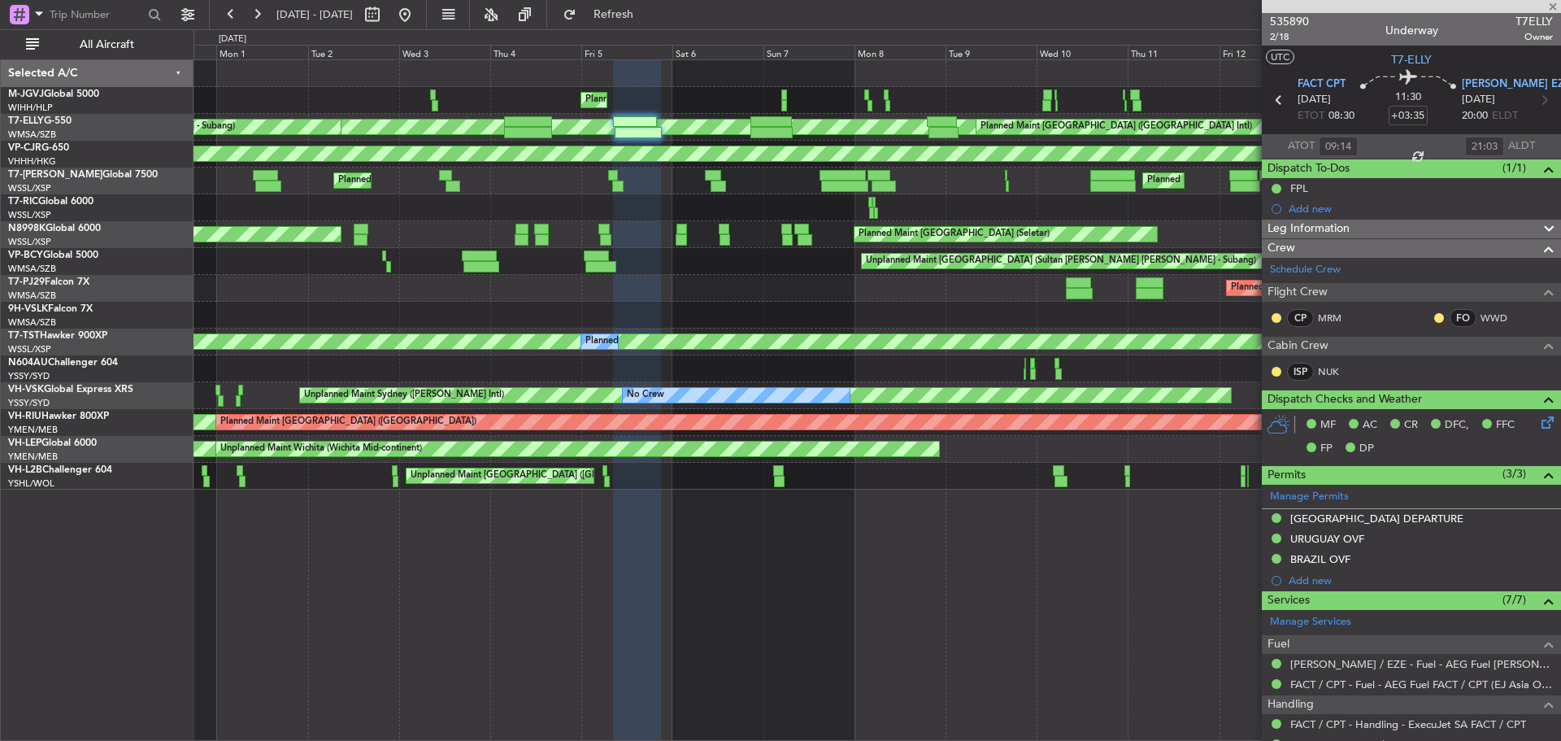
type input "+00:15"
type input "21:05"
type input "07:38"
type input "0"
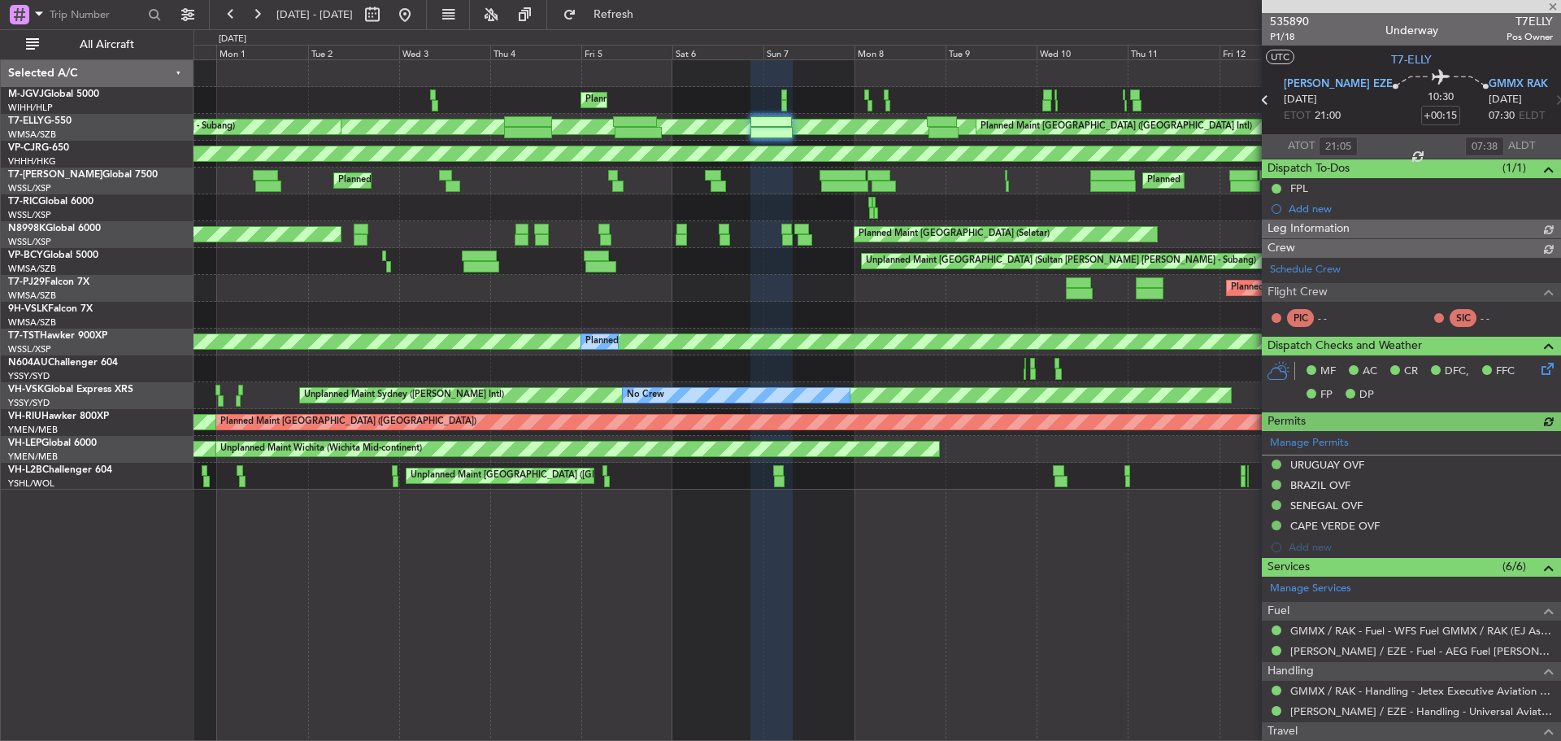
type input "Hafiz Sapuwan (HHAFI)"
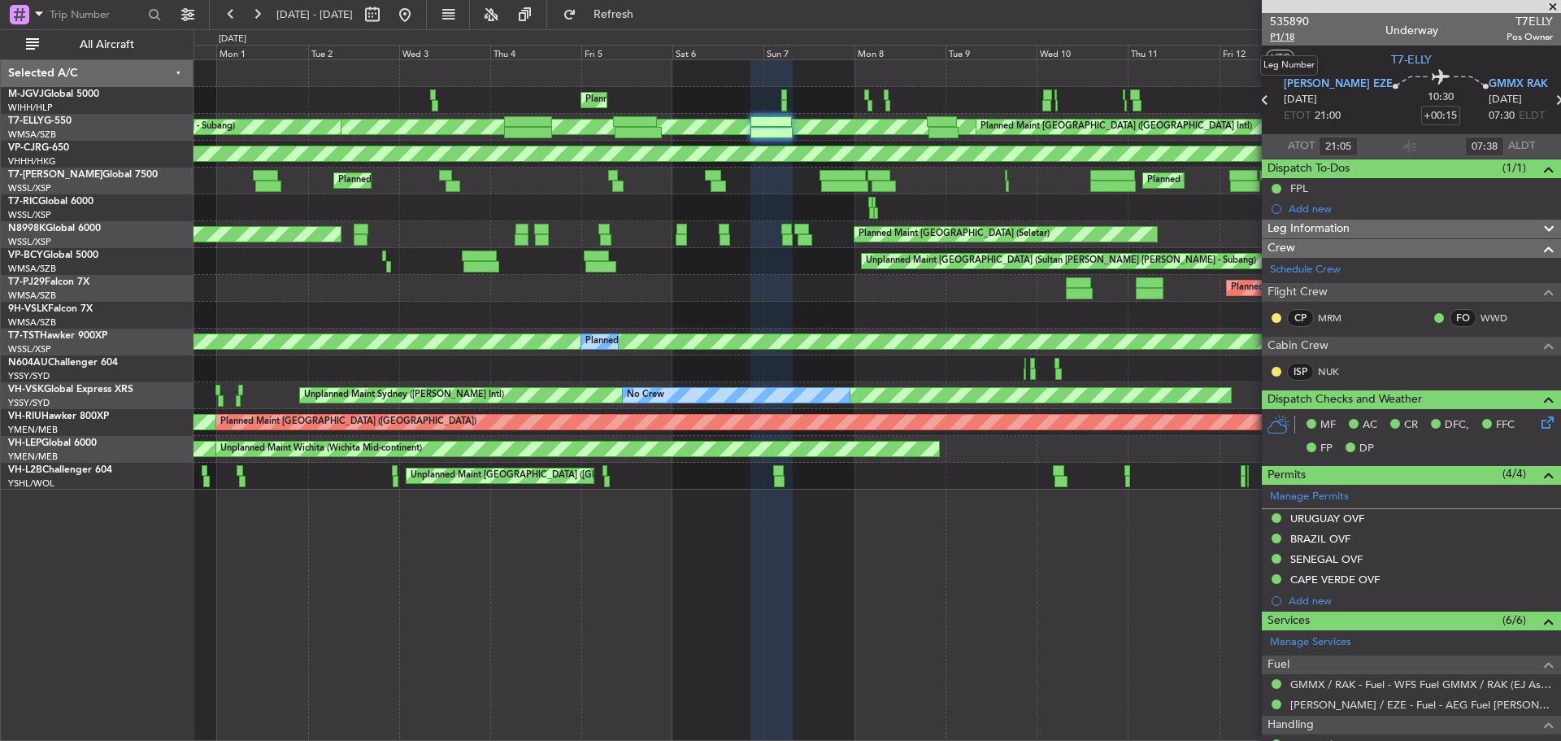
click at [1287, 38] on span "P1/18" at bounding box center [1289, 37] width 39 height 14
type input "Hafiz Sapuwan (HHAFI)"
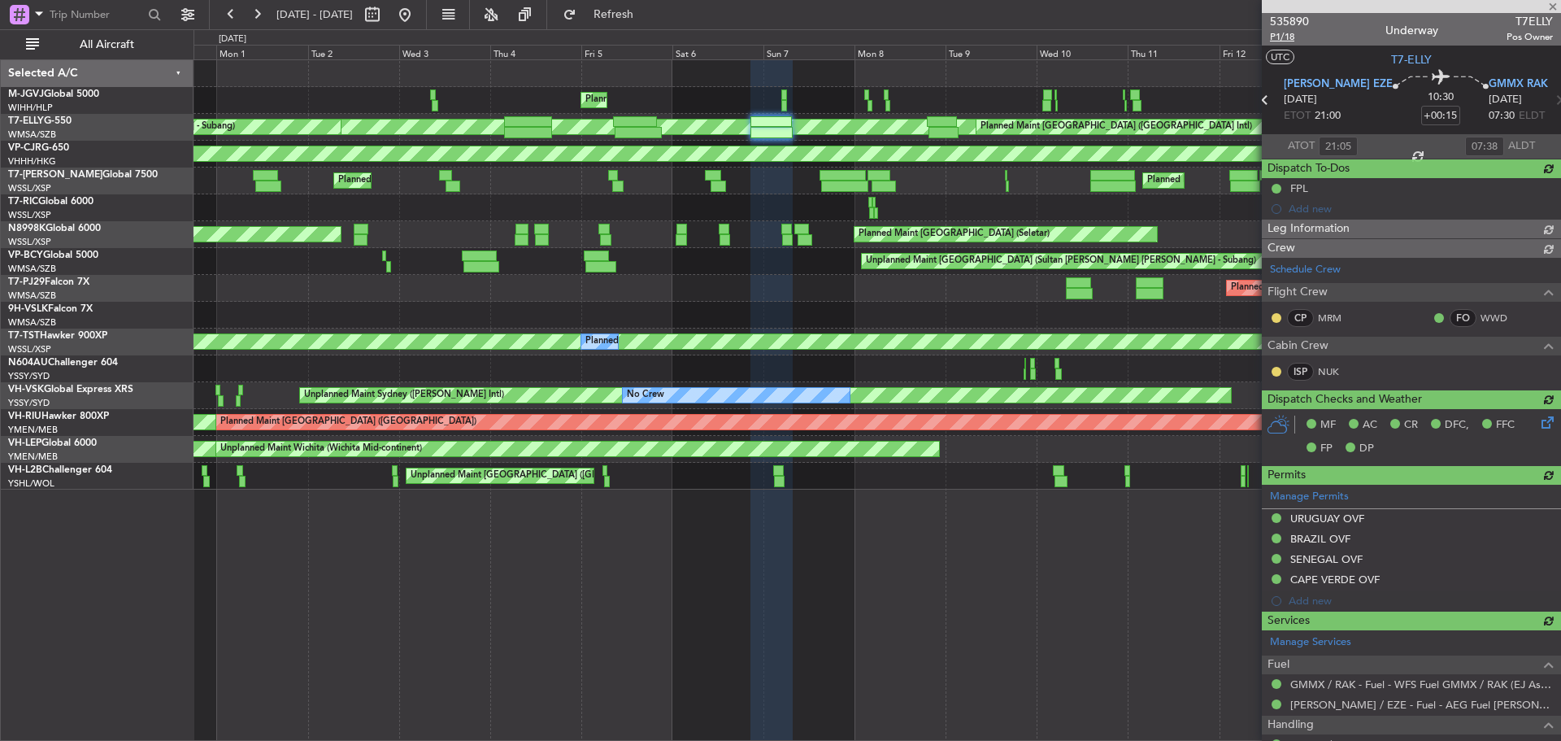
type input "Hafiz Sapuwan (HHAFI)"
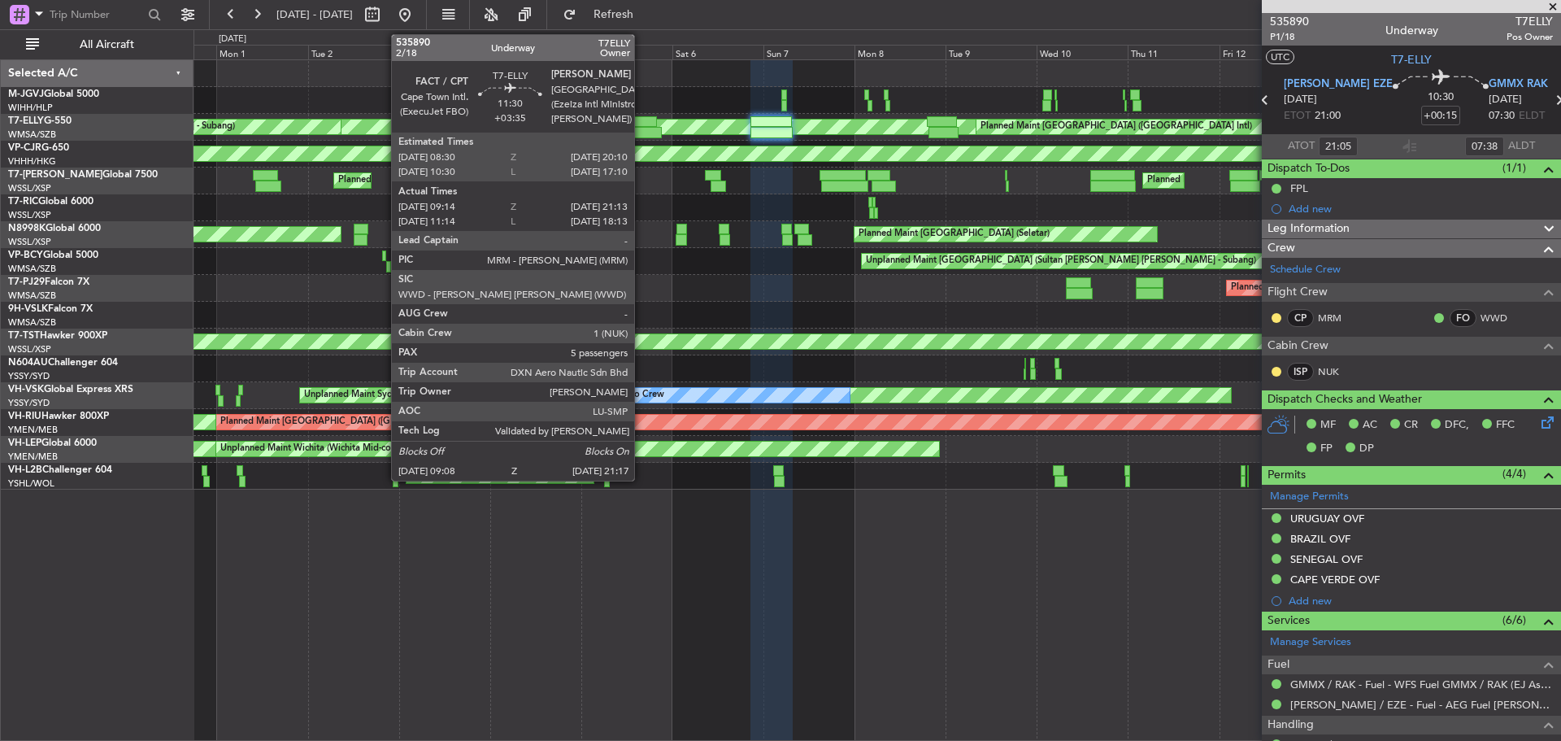
click at [642, 123] on div at bounding box center [635, 121] width 45 height 11
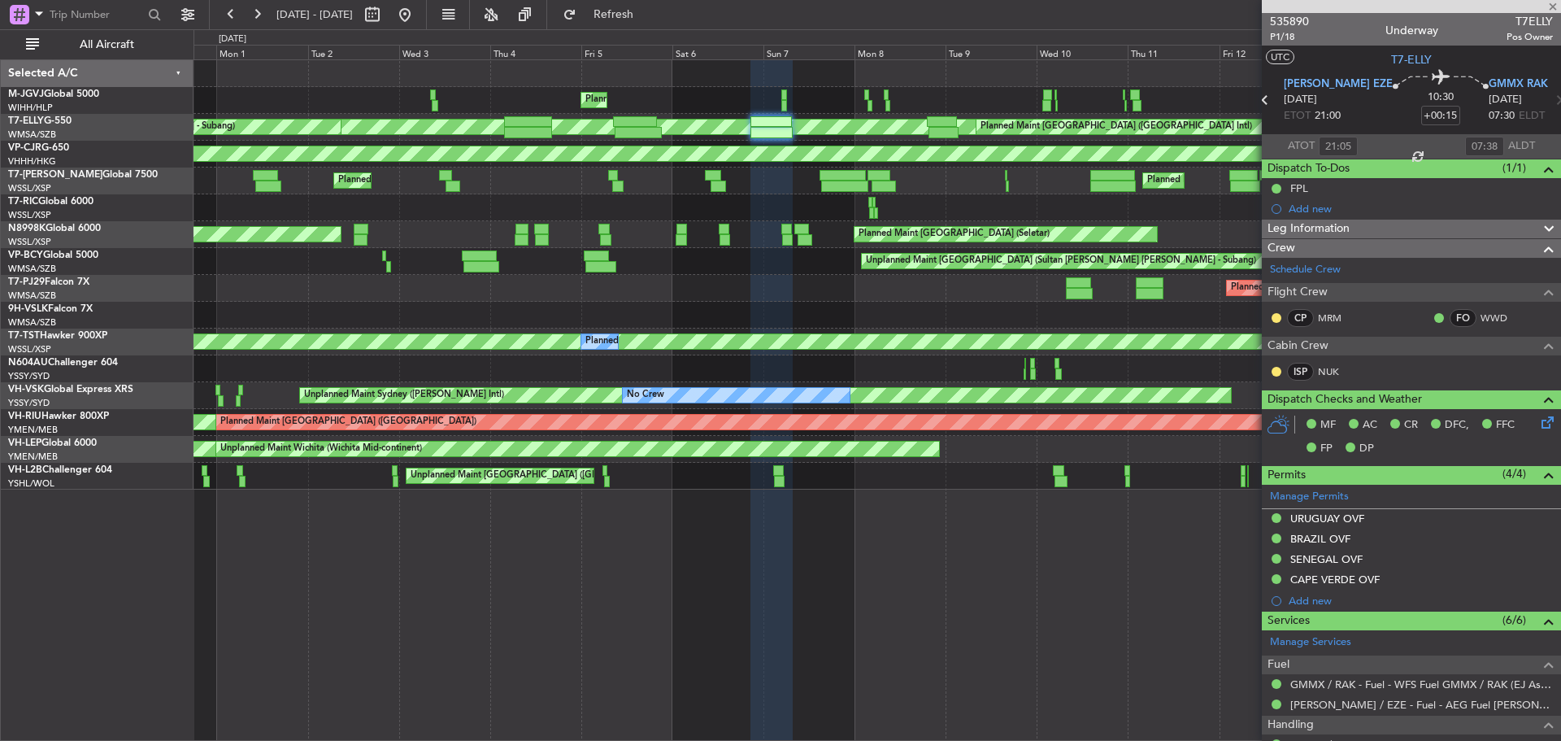
type input "18:05"
type input "08:38"
type input "21:05"
type input "07:38"
type input "+03:35"
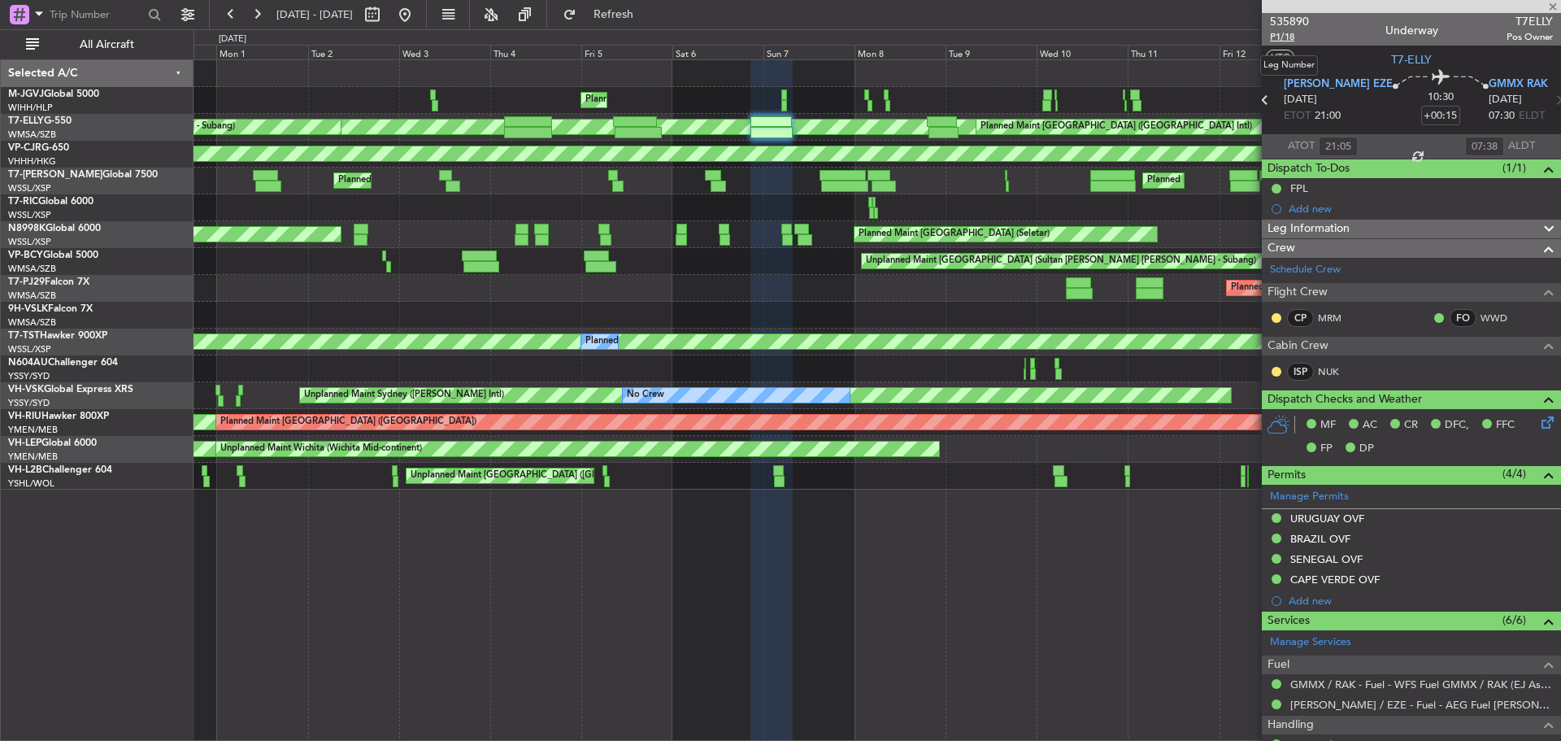
type input "09:14"
type input "21:03"
type input "5"
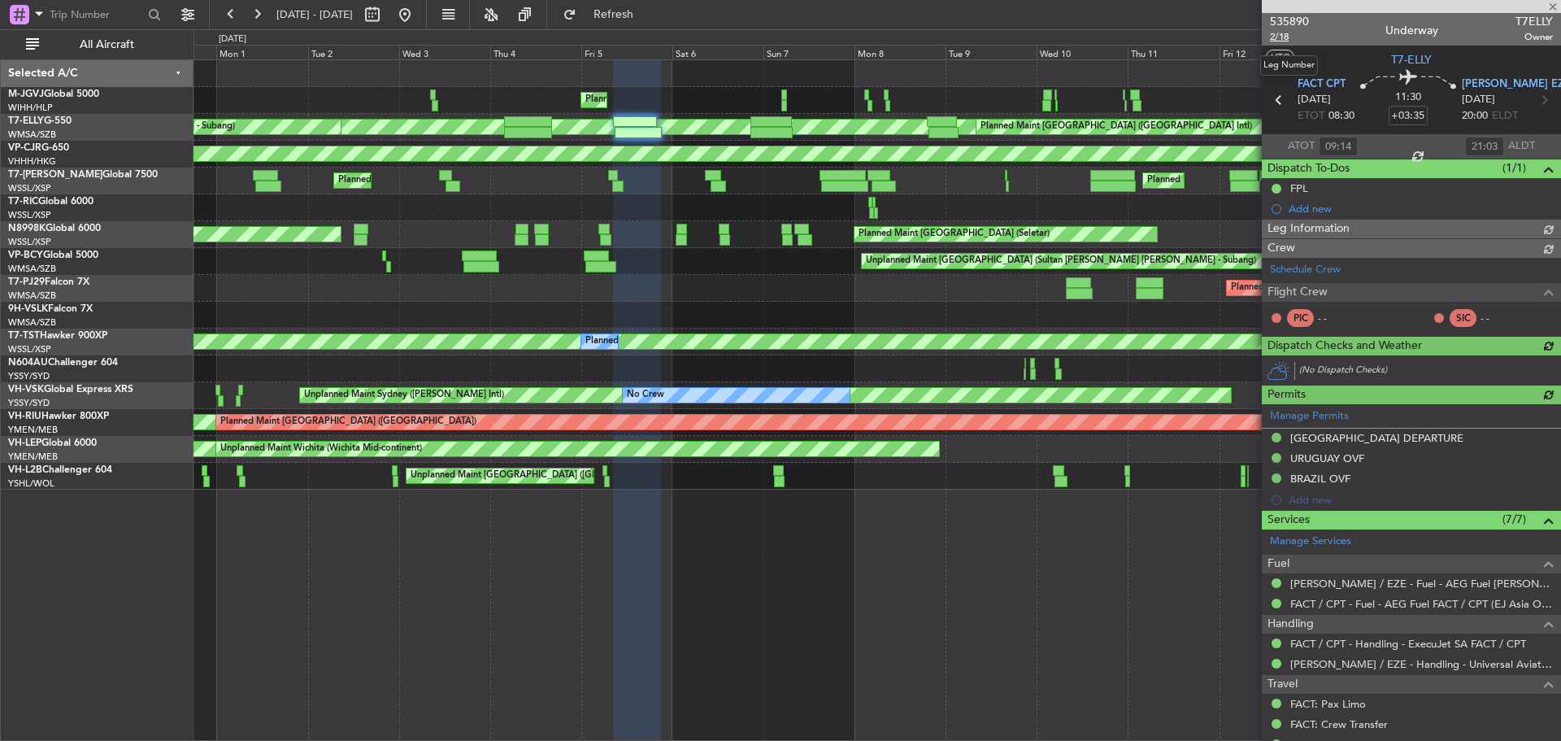
type input "Hafiz Sapuwan (HHAFI)"
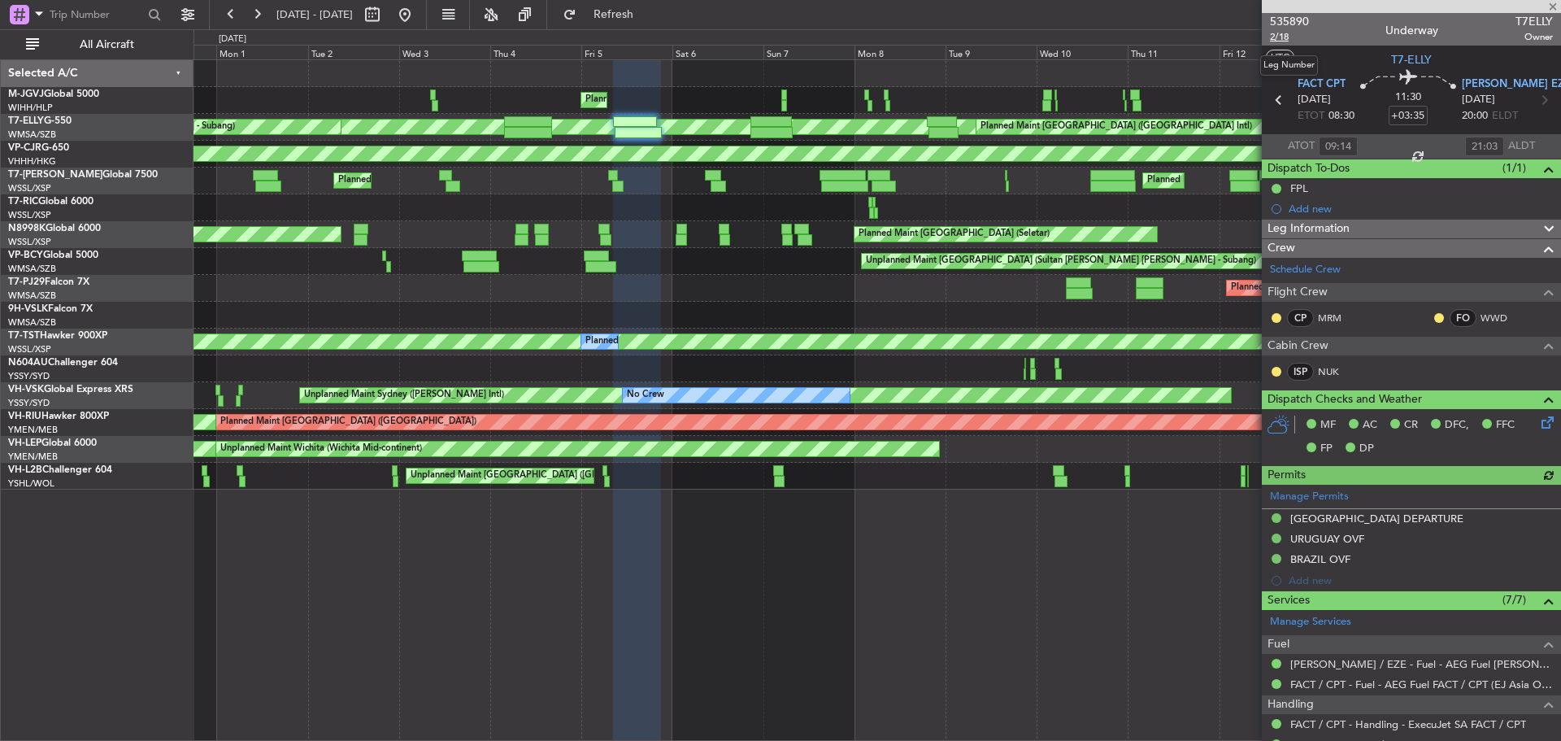
click at [1282, 39] on span "2/18" at bounding box center [1289, 37] width 39 height 14
click at [418, 13] on button at bounding box center [405, 15] width 26 height 26
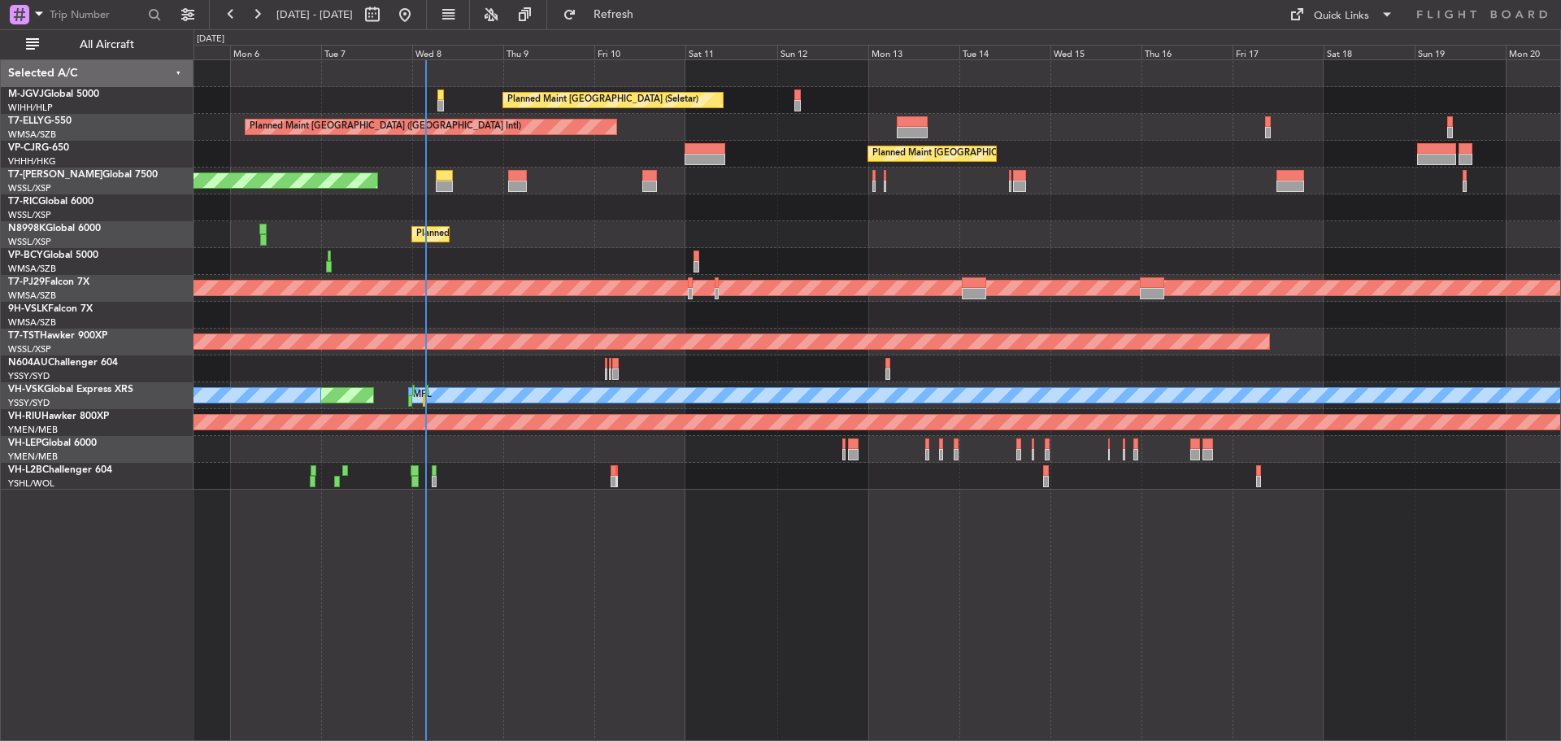
click at [581, 155] on div "Planned Maint Singapore (Seletar) Planned Maint Dubai (Dubai Intl) Planned Main…" at bounding box center [877, 274] width 1367 height 429
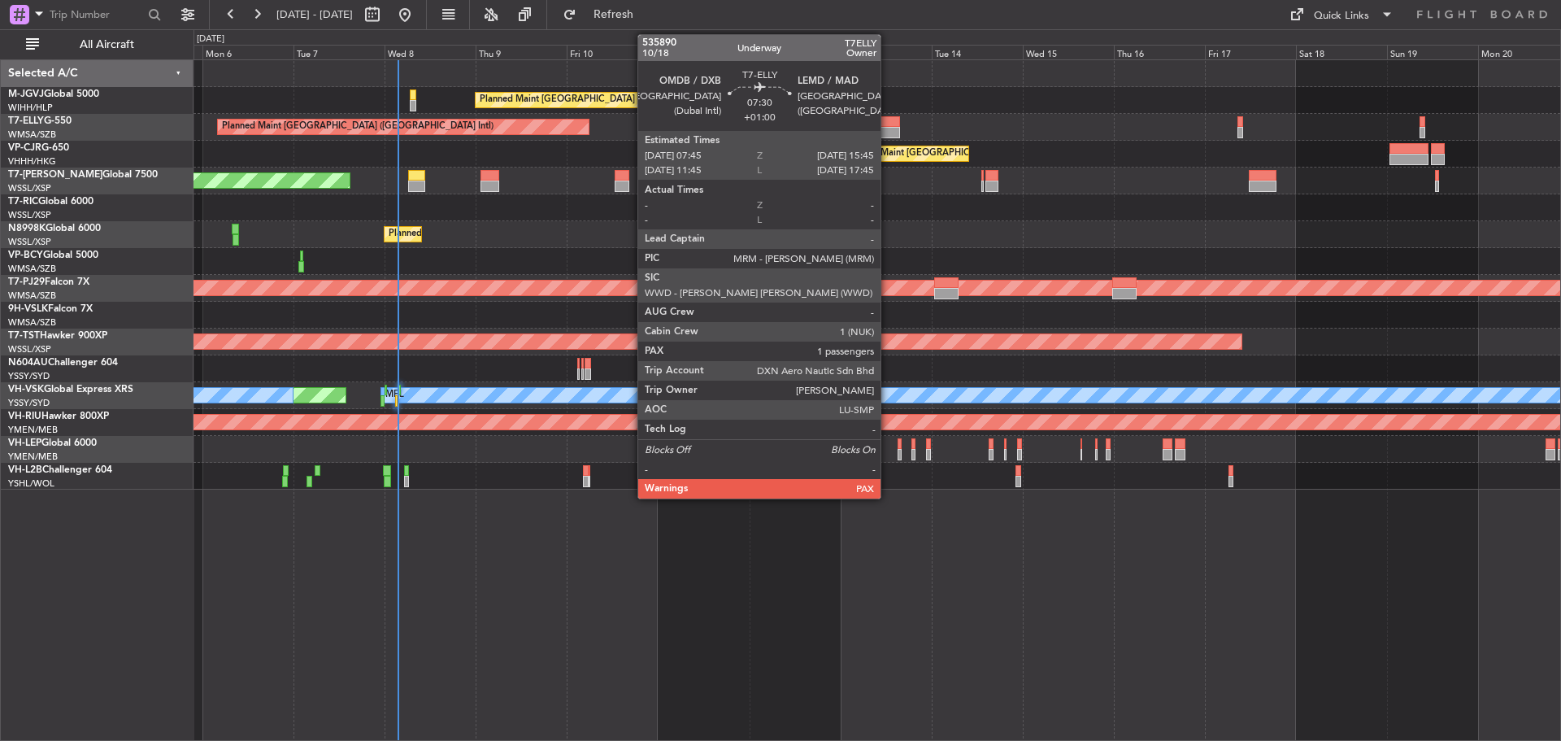
click at [888, 128] on div at bounding box center [884, 132] width 31 height 11
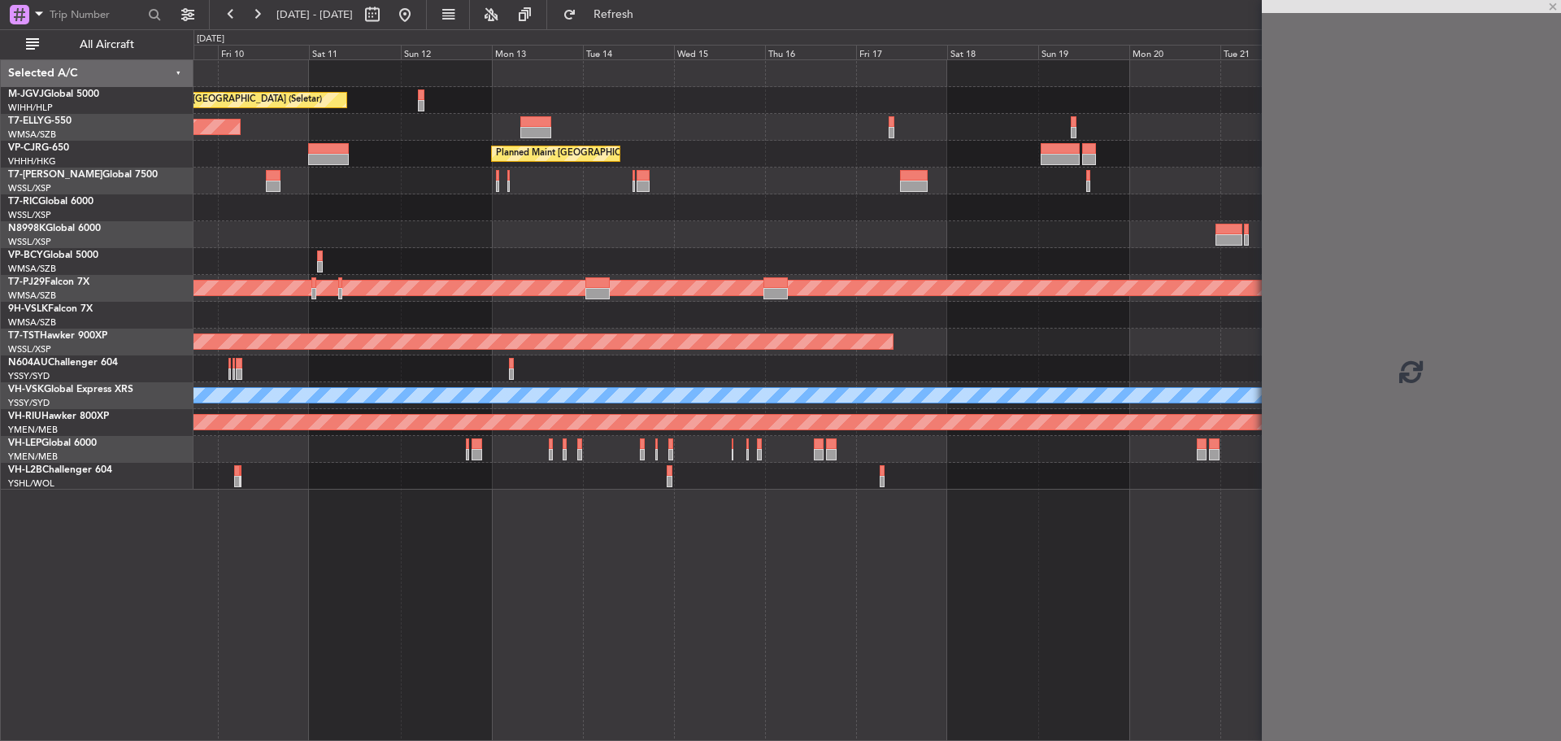
click at [725, 169] on div "Planned Maint Singapore (Seletar) Planned Maint Dubai (Dubai Intl) Planned Main…" at bounding box center [877, 274] width 1367 height 429
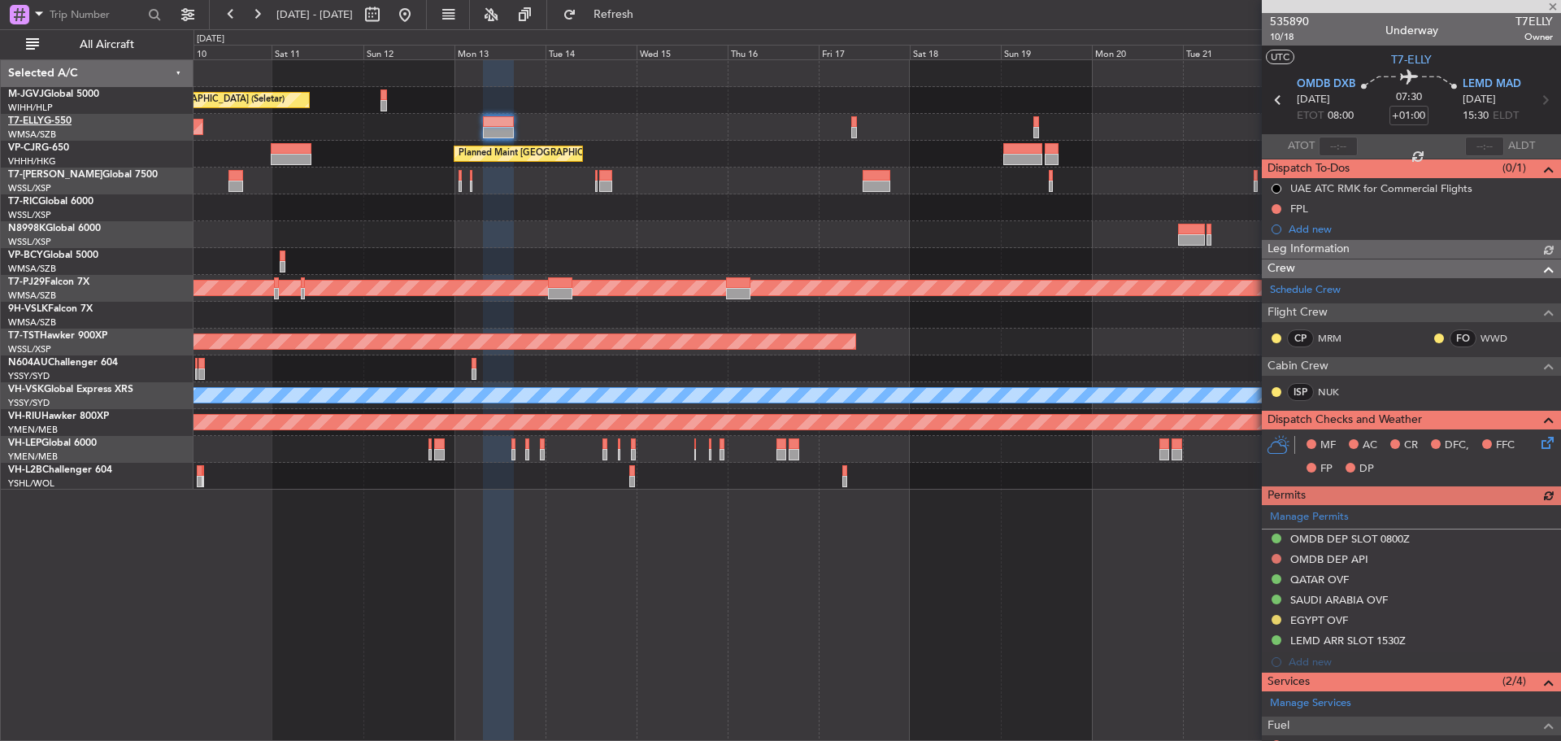
click at [65, 122] on link "T7-ELLY G-550" at bounding box center [39, 121] width 63 height 10
click at [1537, 287] on span at bounding box center [1547, 286] width 20 height 12
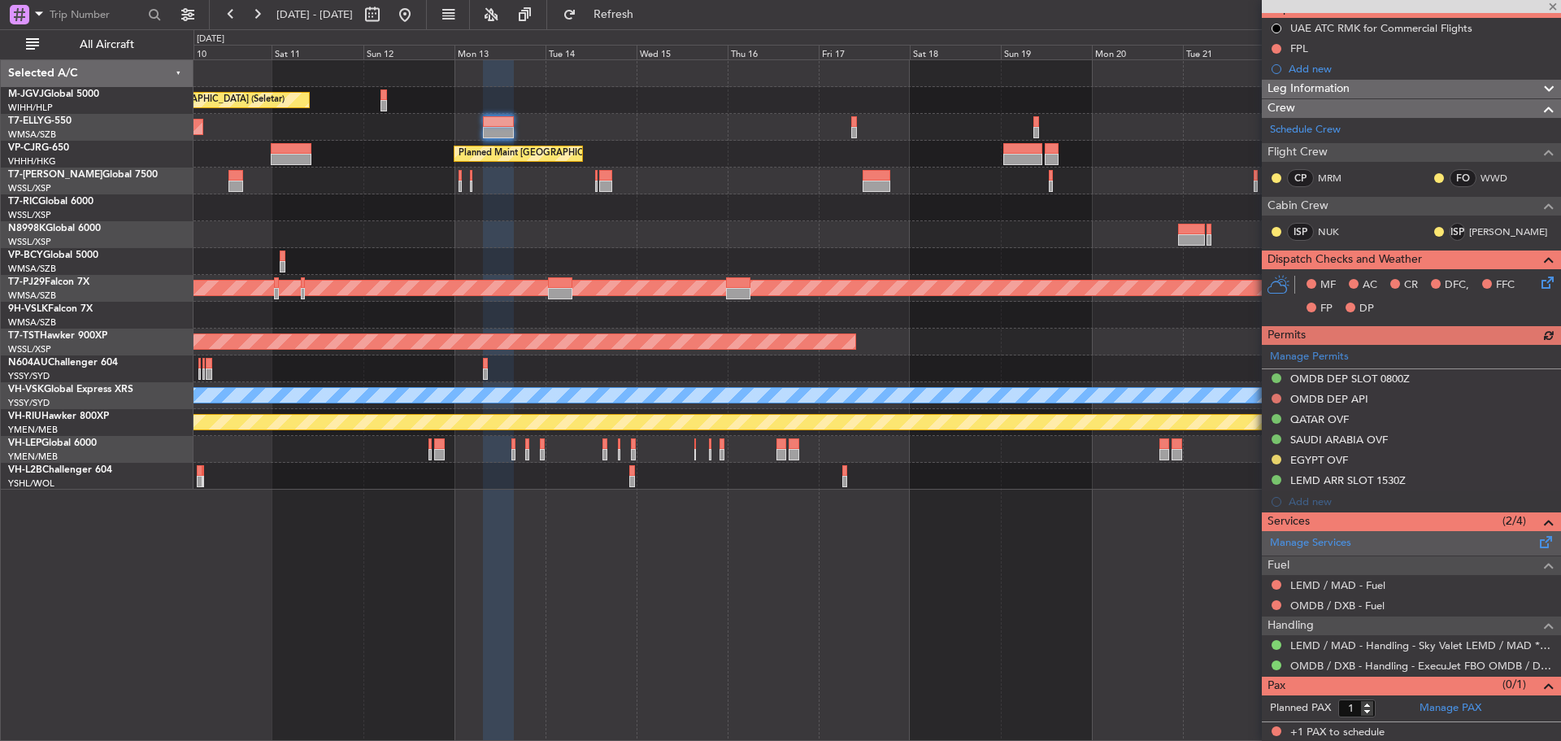
scroll to position [161, 0]
click at [1537, 538] on span at bounding box center [1547, 538] width 20 height 12
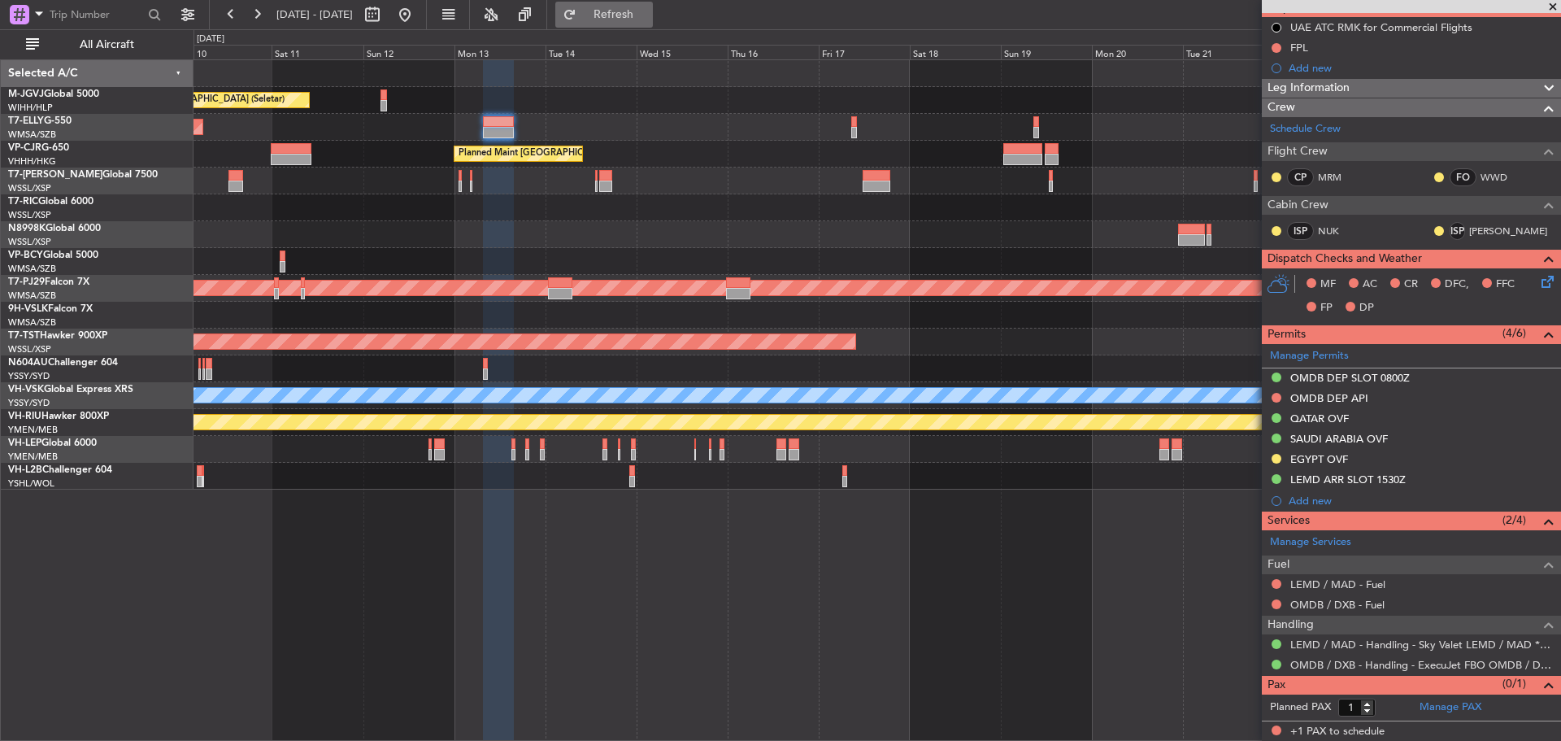
click at [648, 18] on span "Refresh" at bounding box center [614, 14] width 68 height 11
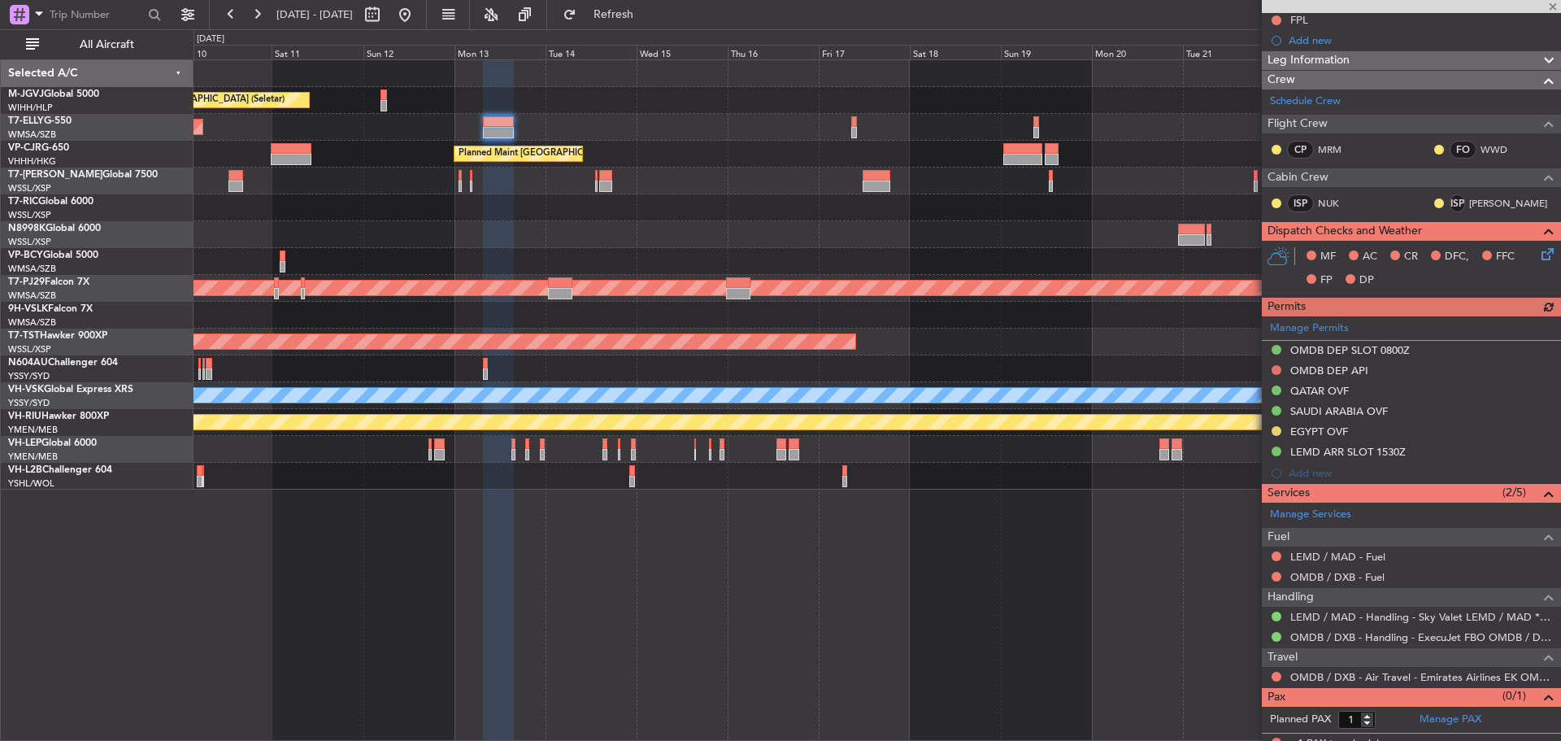
scroll to position [201, 0]
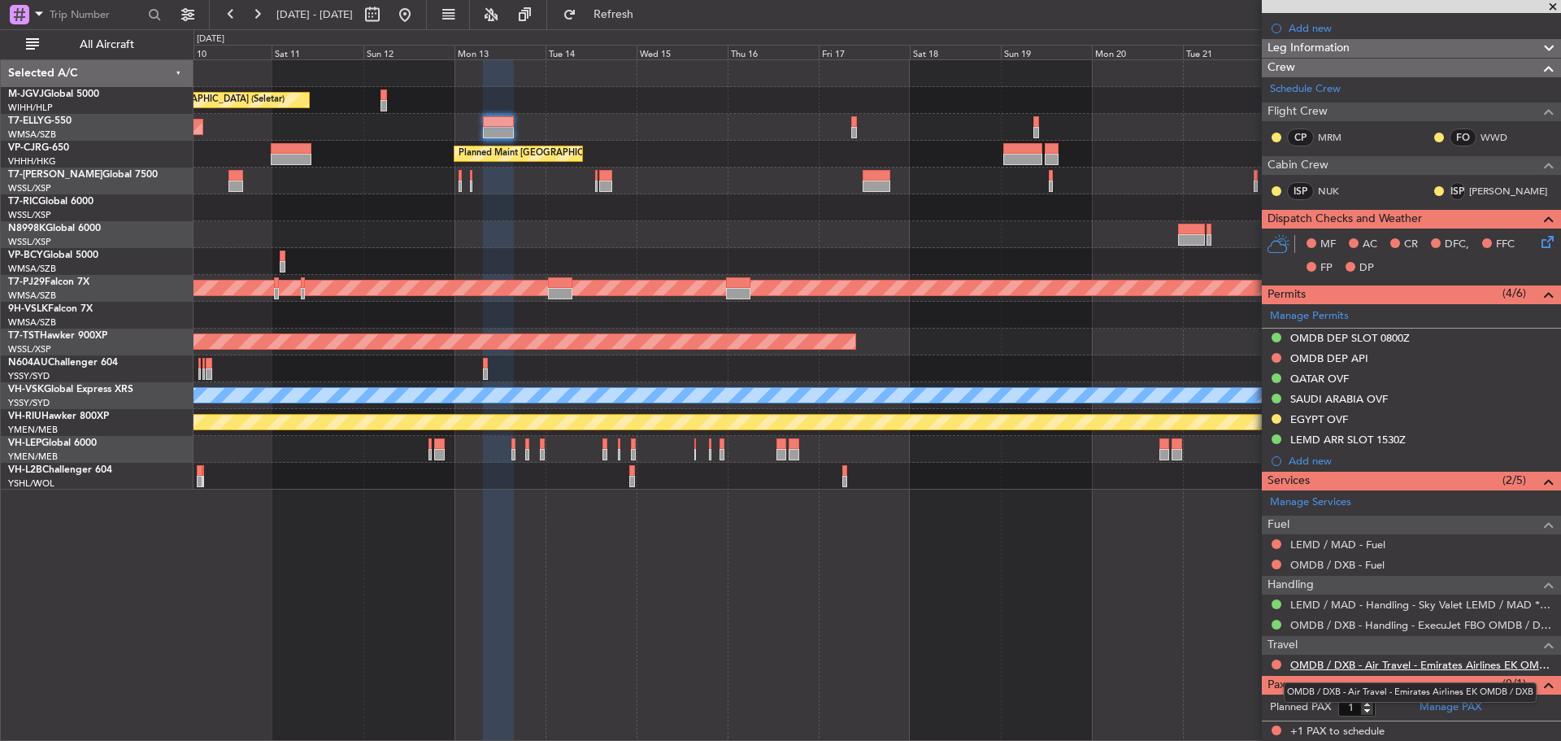
click at [1333, 664] on link "OMDB / DXB - Air Travel - Emirates Airlines EK OMDB / DXB" at bounding box center [1422, 665] width 263 height 14
click at [648, 15] on span "Refresh" at bounding box center [614, 14] width 68 height 11
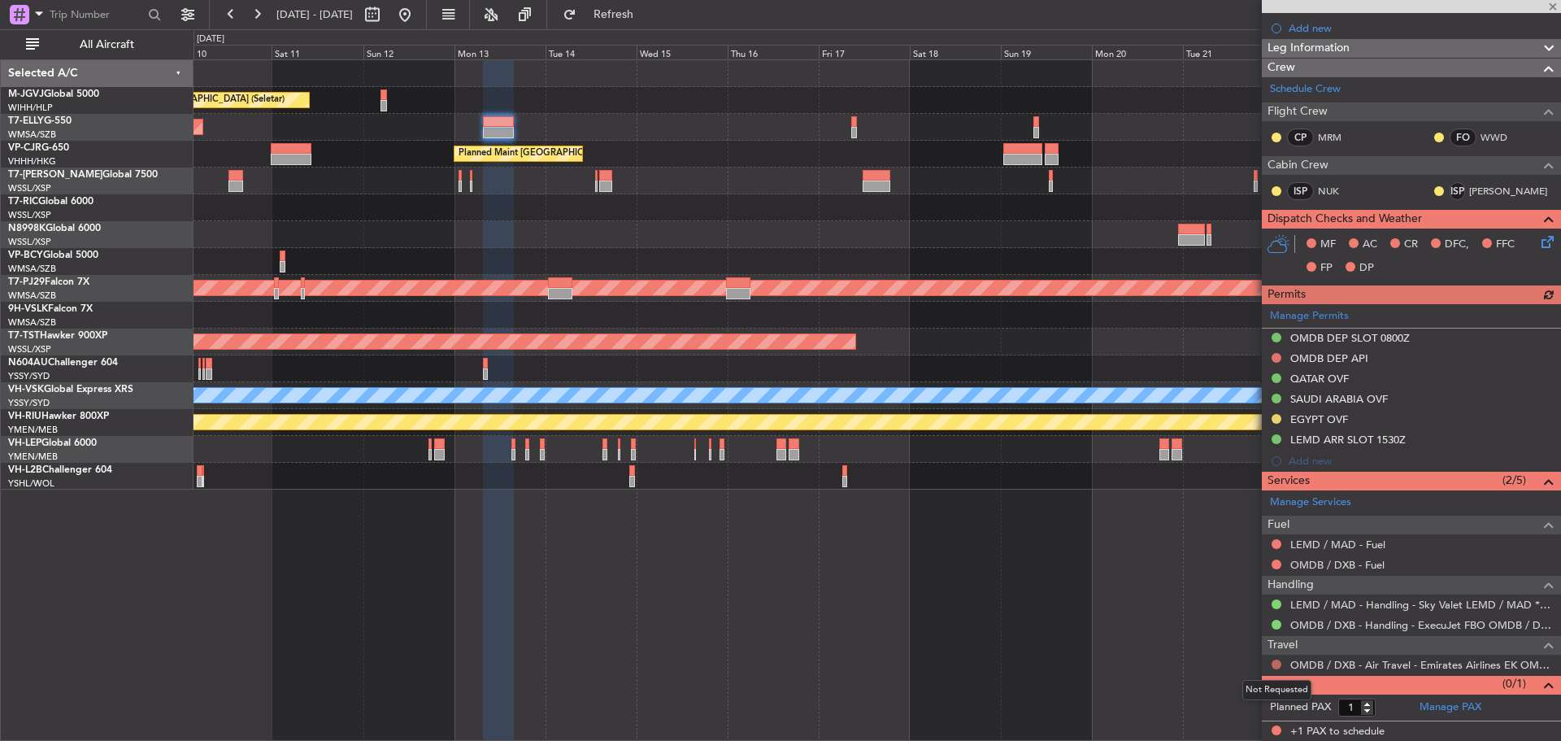
click at [1277, 664] on button at bounding box center [1277, 665] width 10 height 10
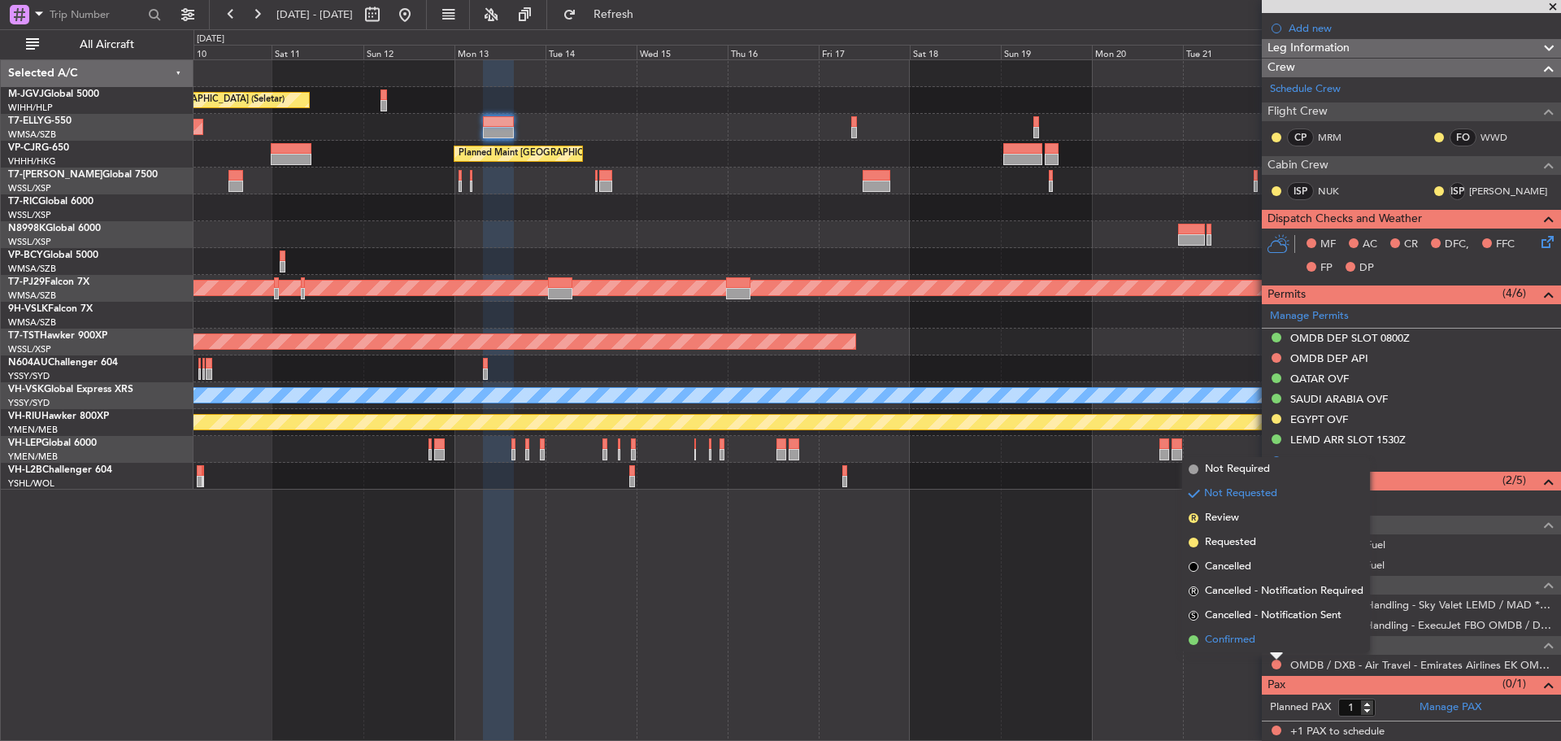
click at [1230, 639] on span "Confirmed" at bounding box center [1230, 640] width 50 height 16
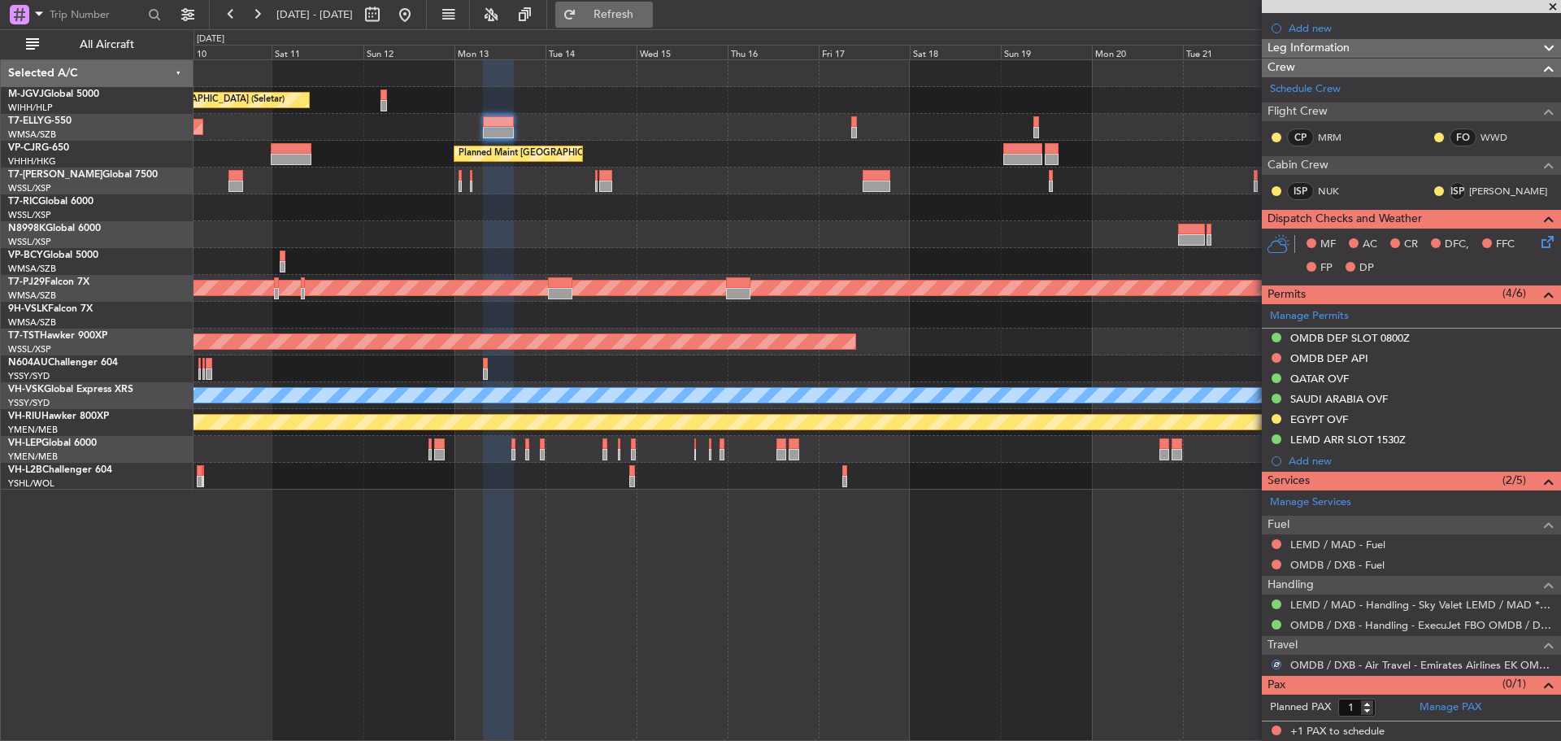
click at [644, 18] on span "Refresh" at bounding box center [614, 14] width 68 height 11
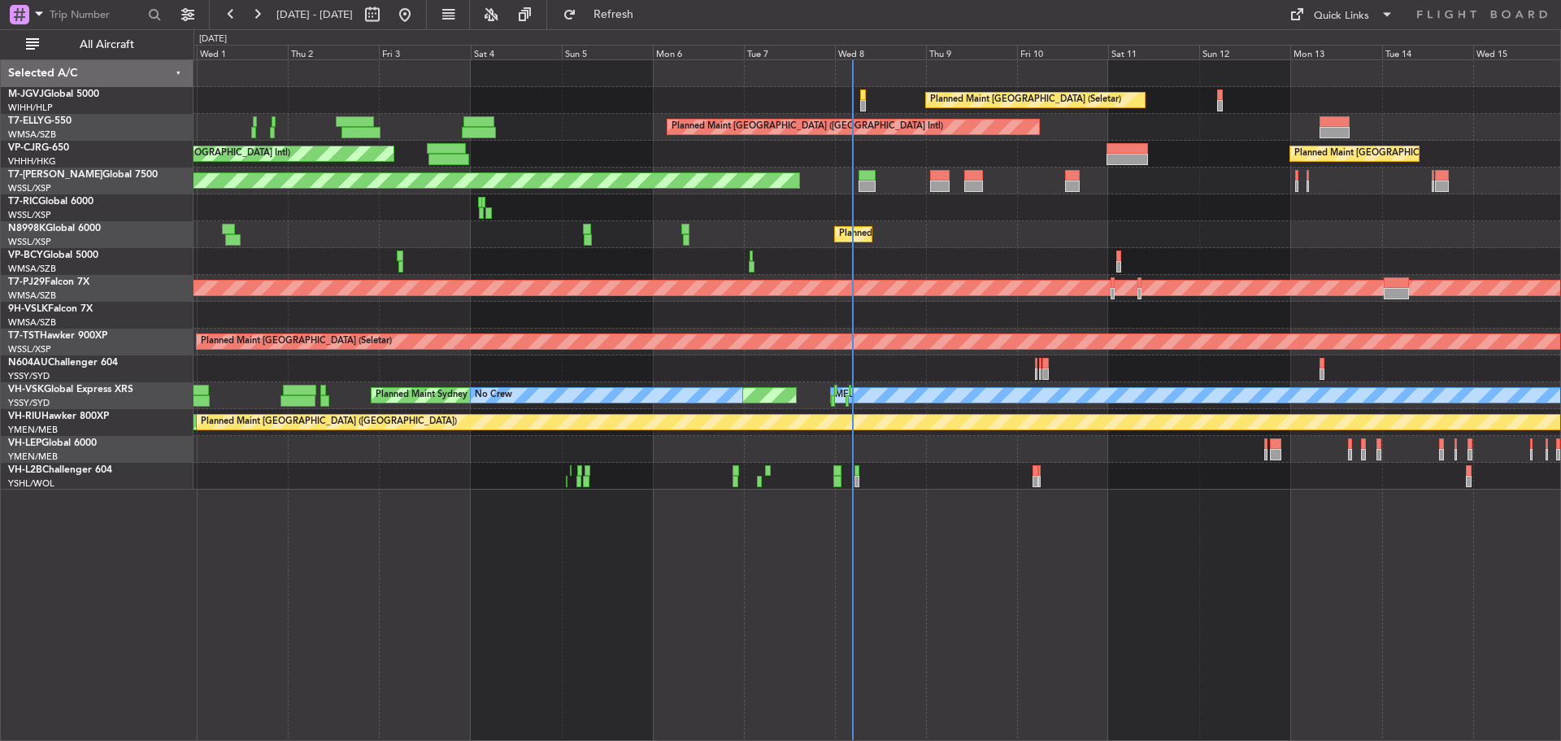
click at [648, 233] on div "Planned Maint [GEOGRAPHIC_DATA] (Seletar) Planned Maint [GEOGRAPHIC_DATA] ([GEO…" at bounding box center [877, 274] width 1367 height 429
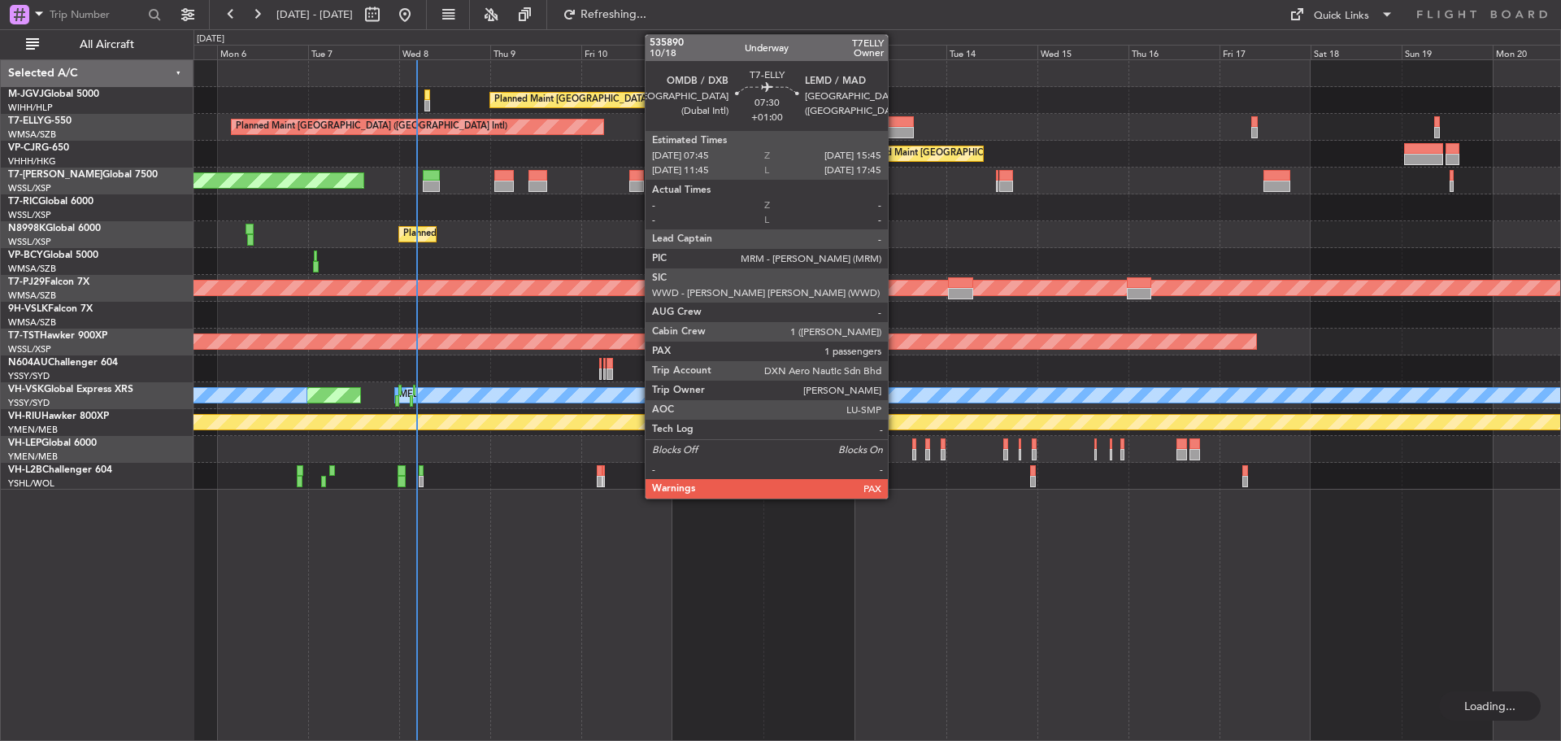
click at [895, 120] on div at bounding box center [899, 121] width 31 height 11
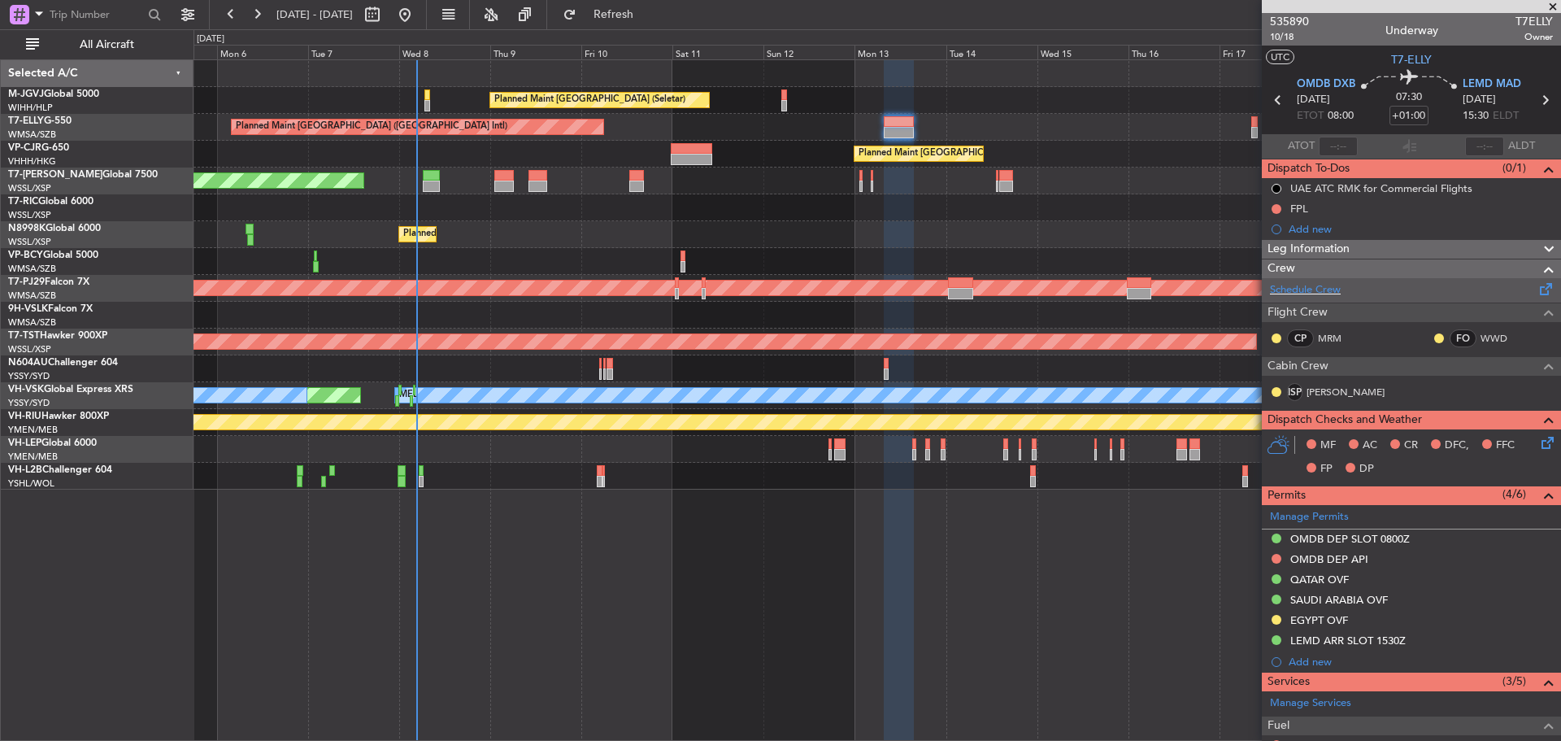
click at [1537, 286] on span at bounding box center [1547, 286] width 20 height 12
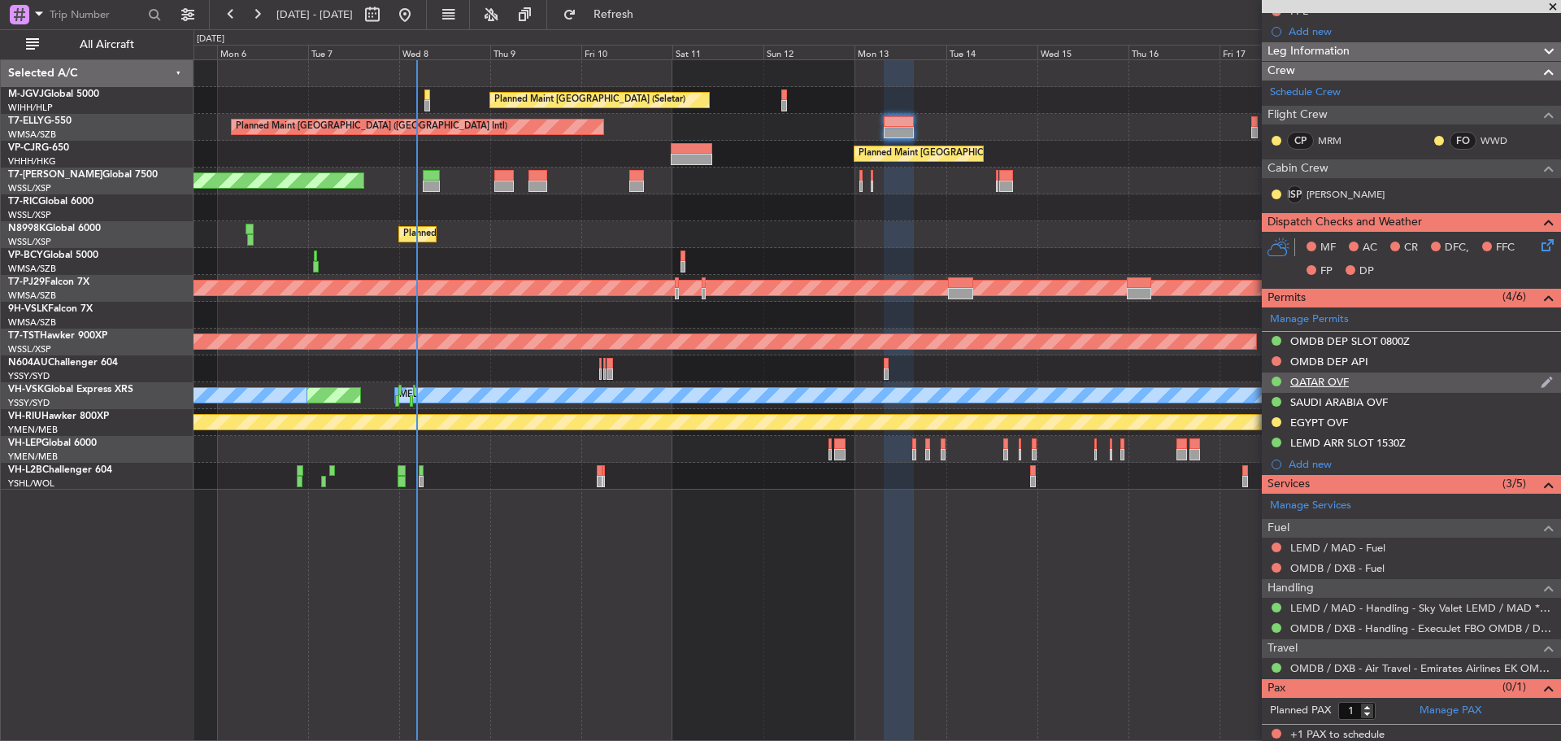
scroll to position [201, 0]
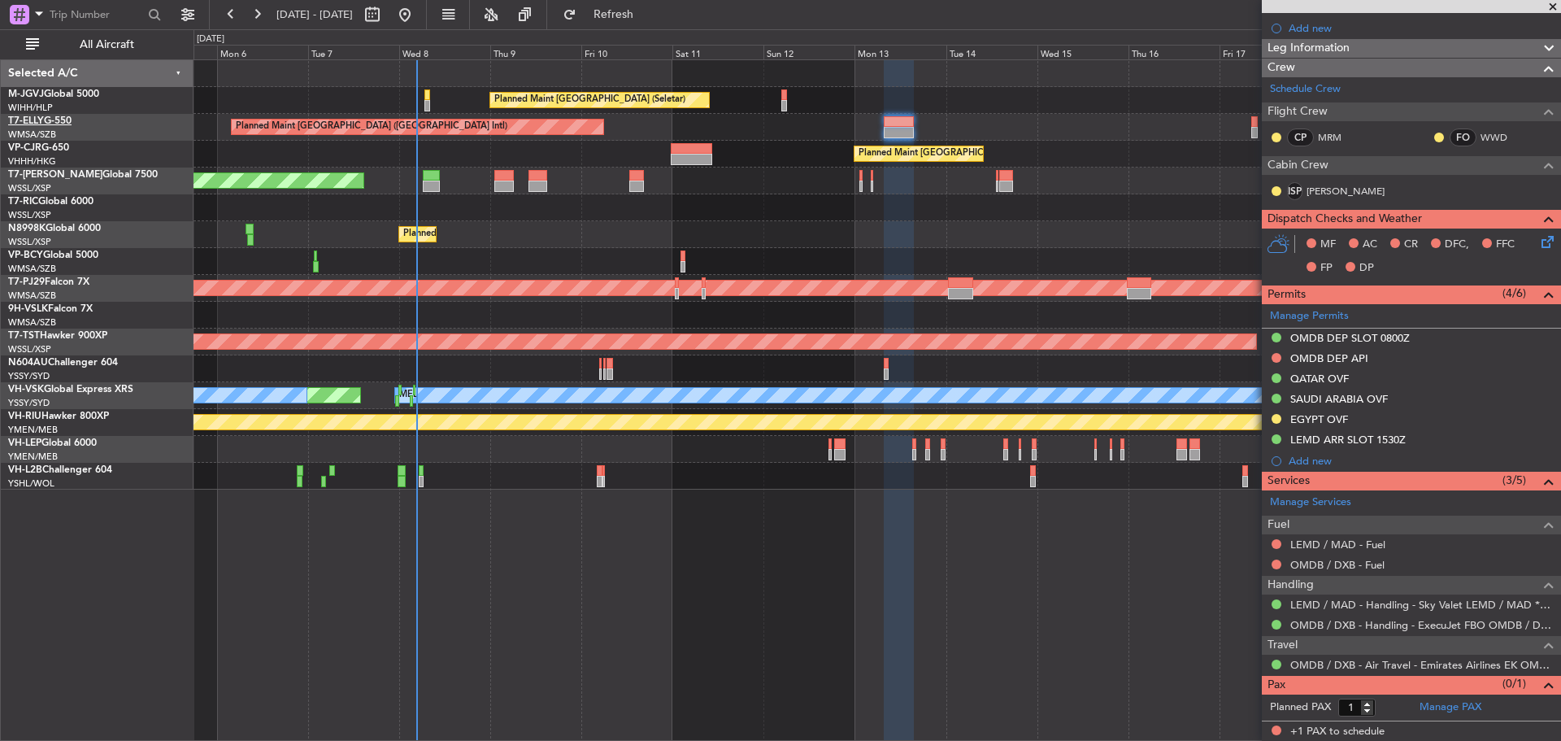
click at [34, 120] on span "T7-ELLY" at bounding box center [26, 121] width 36 height 10
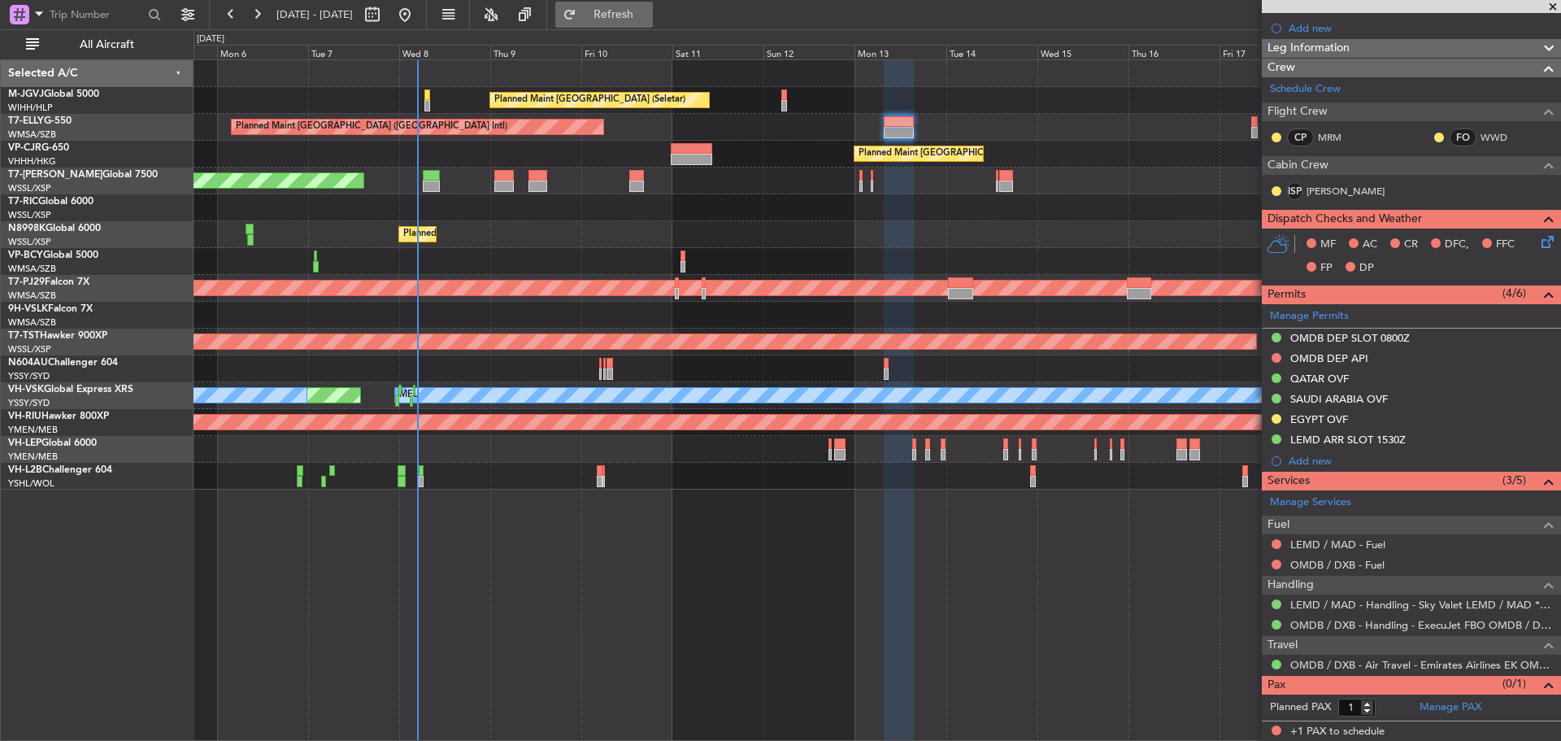
click at [632, 4] on button "Refresh" at bounding box center [604, 15] width 98 height 26
click at [353, 154] on div "Planned Maint [GEOGRAPHIC_DATA] (Seletar) Planned Maint [GEOGRAPHIC_DATA] ([GEO…" at bounding box center [877, 274] width 1367 height 429
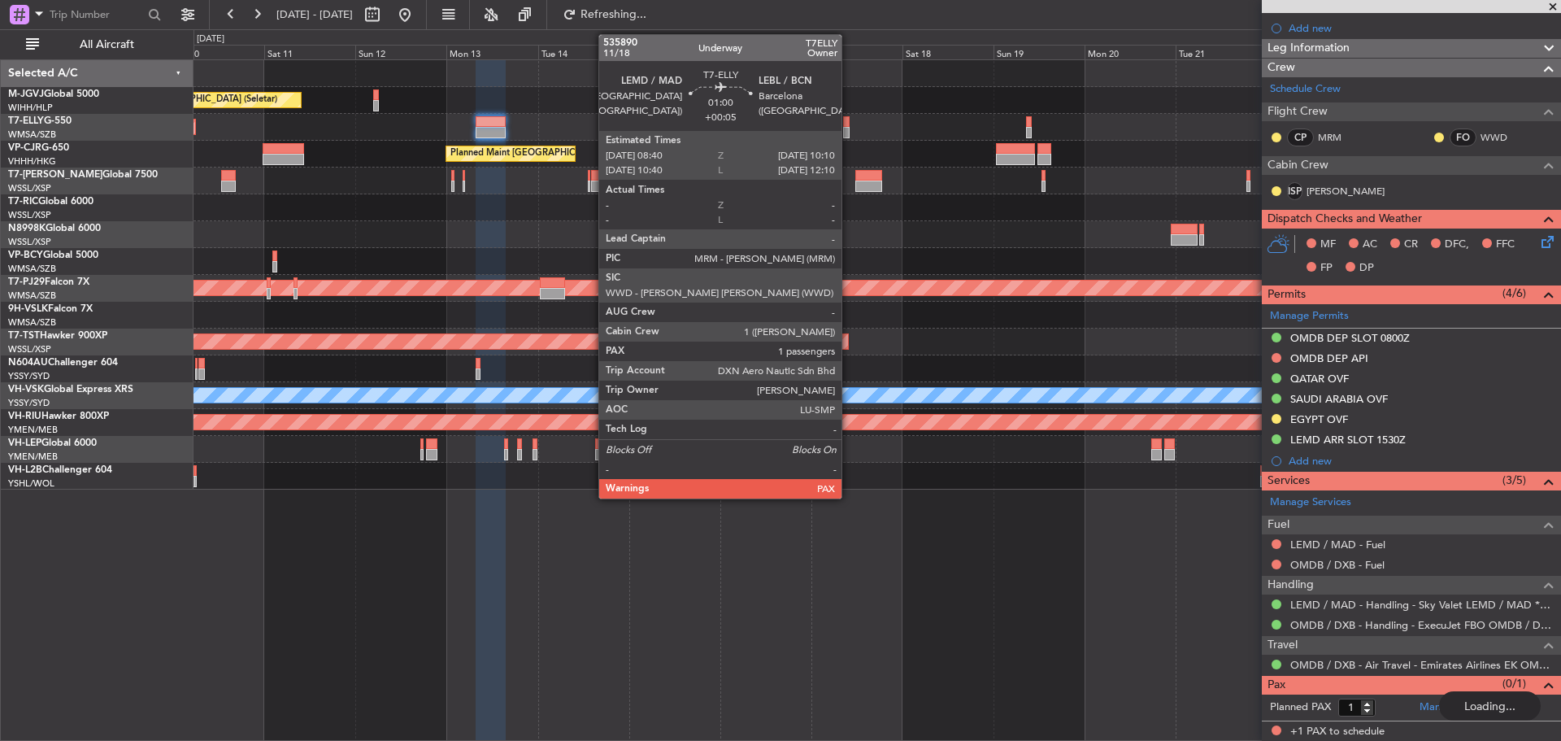
click at [1115, 99] on div "Planned Maint [GEOGRAPHIC_DATA] (Seletar) Planned Maint [GEOGRAPHIC_DATA] ([GEO…" at bounding box center [877, 274] width 1367 height 429
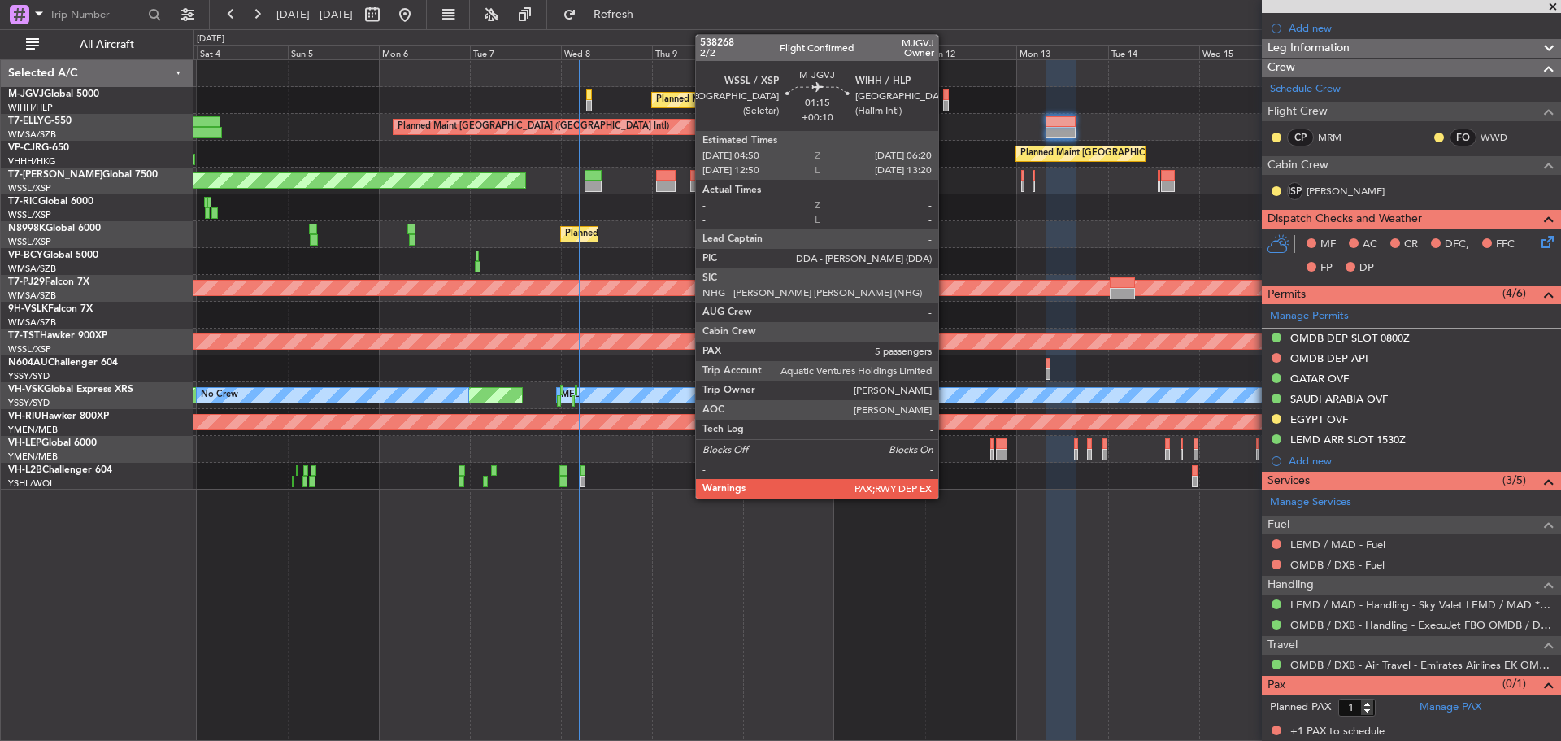
click at [946, 101] on div at bounding box center [946, 105] width 7 height 11
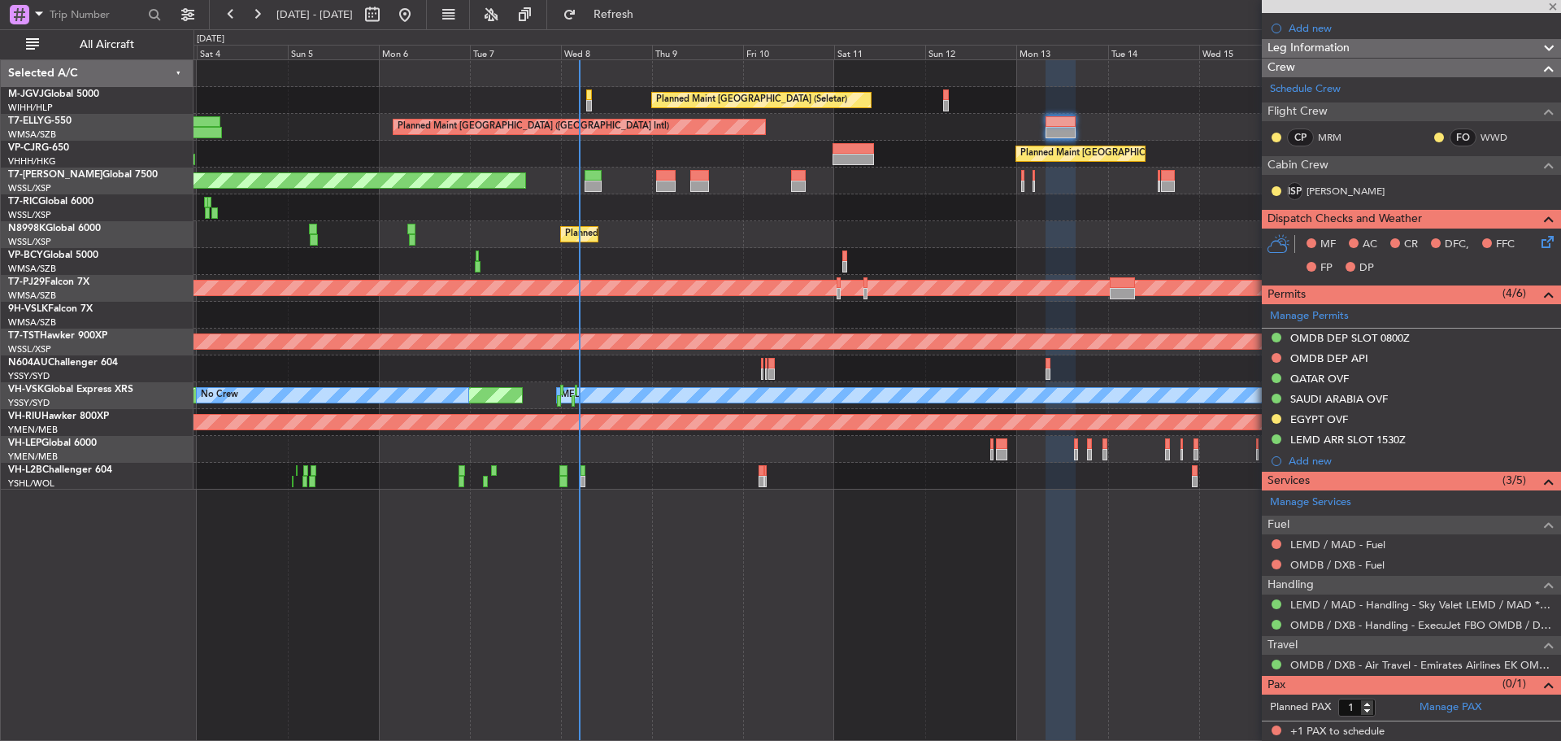
type input "+00:10"
type input "5"
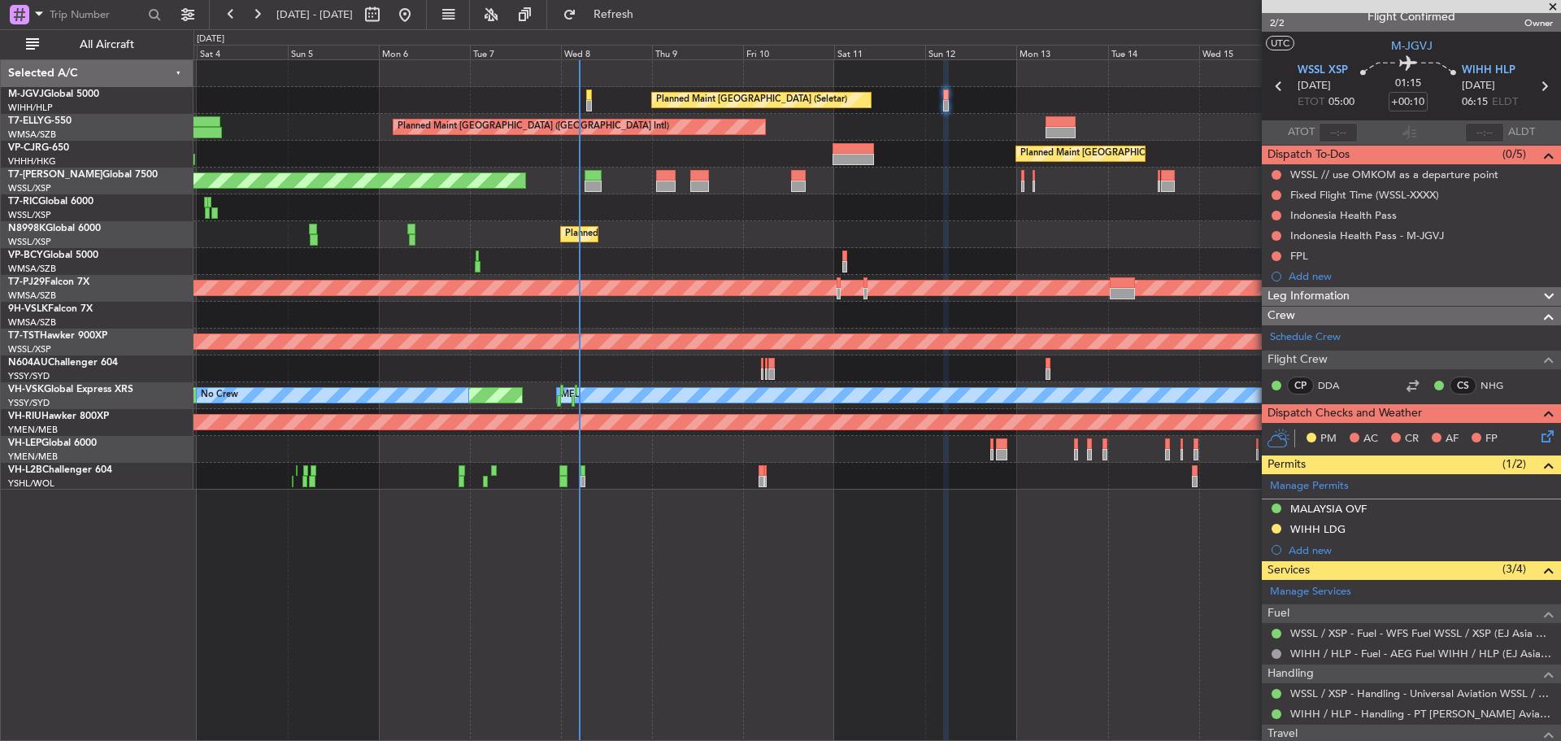
scroll to position [0, 0]
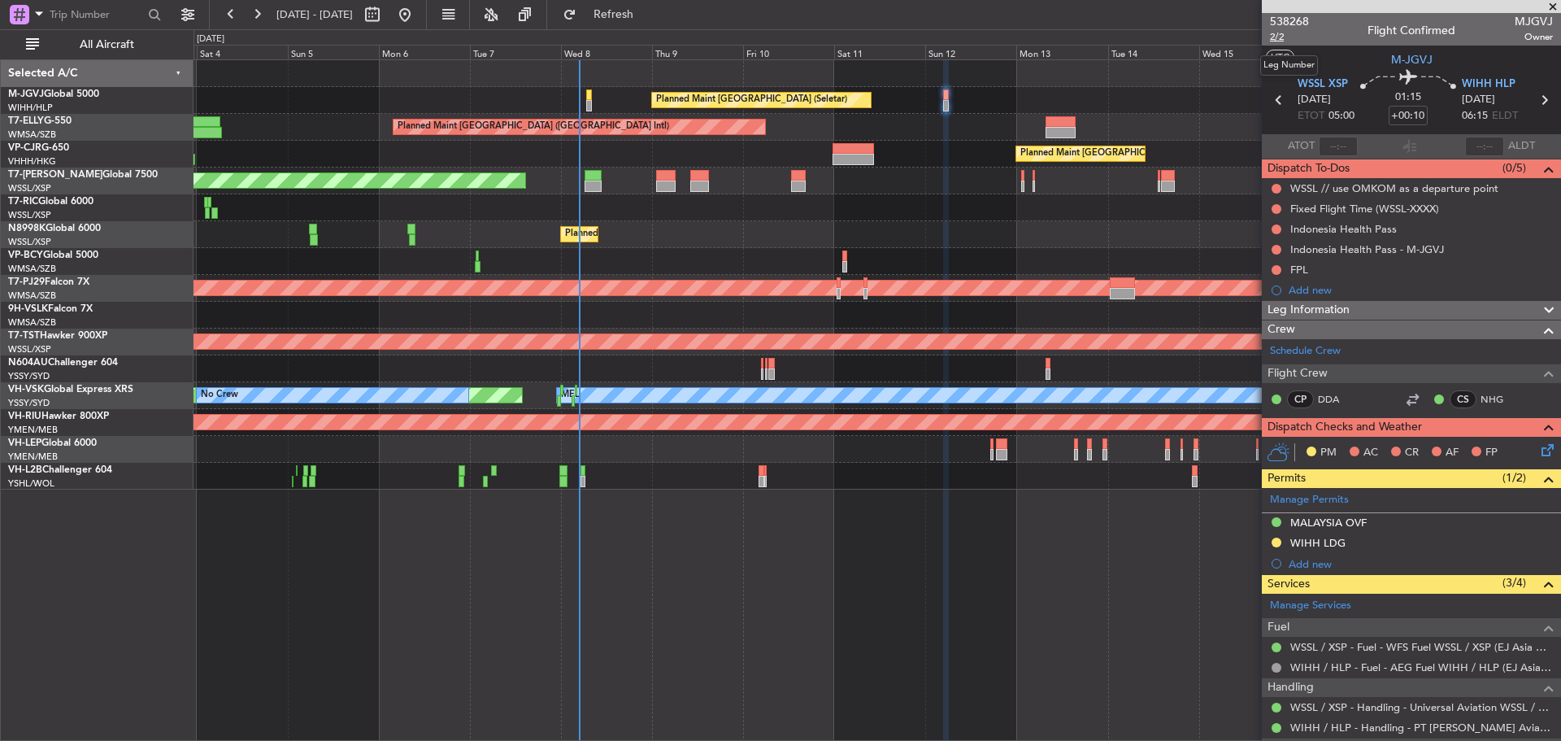
click at [1278, 35] on span "2/2" at bounding box center [1289, 37] width 39 height 14
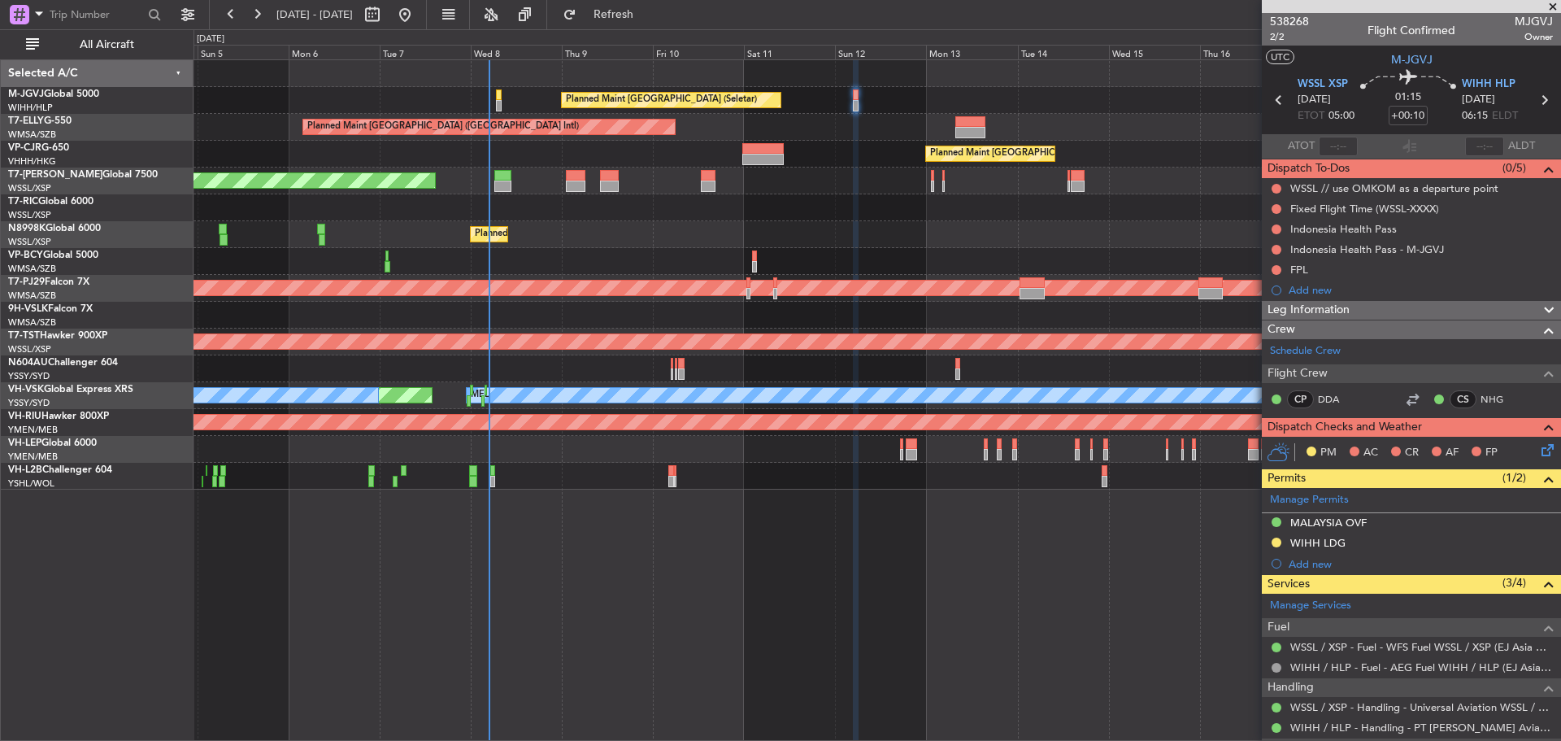
click at [763, 152] on div "Planned Maint Hong Kong (Hong Kong Intl) Planned Maint Hong Kong (Hong Kong Int…" at bounding box center [877, 154] width 1367 height 27
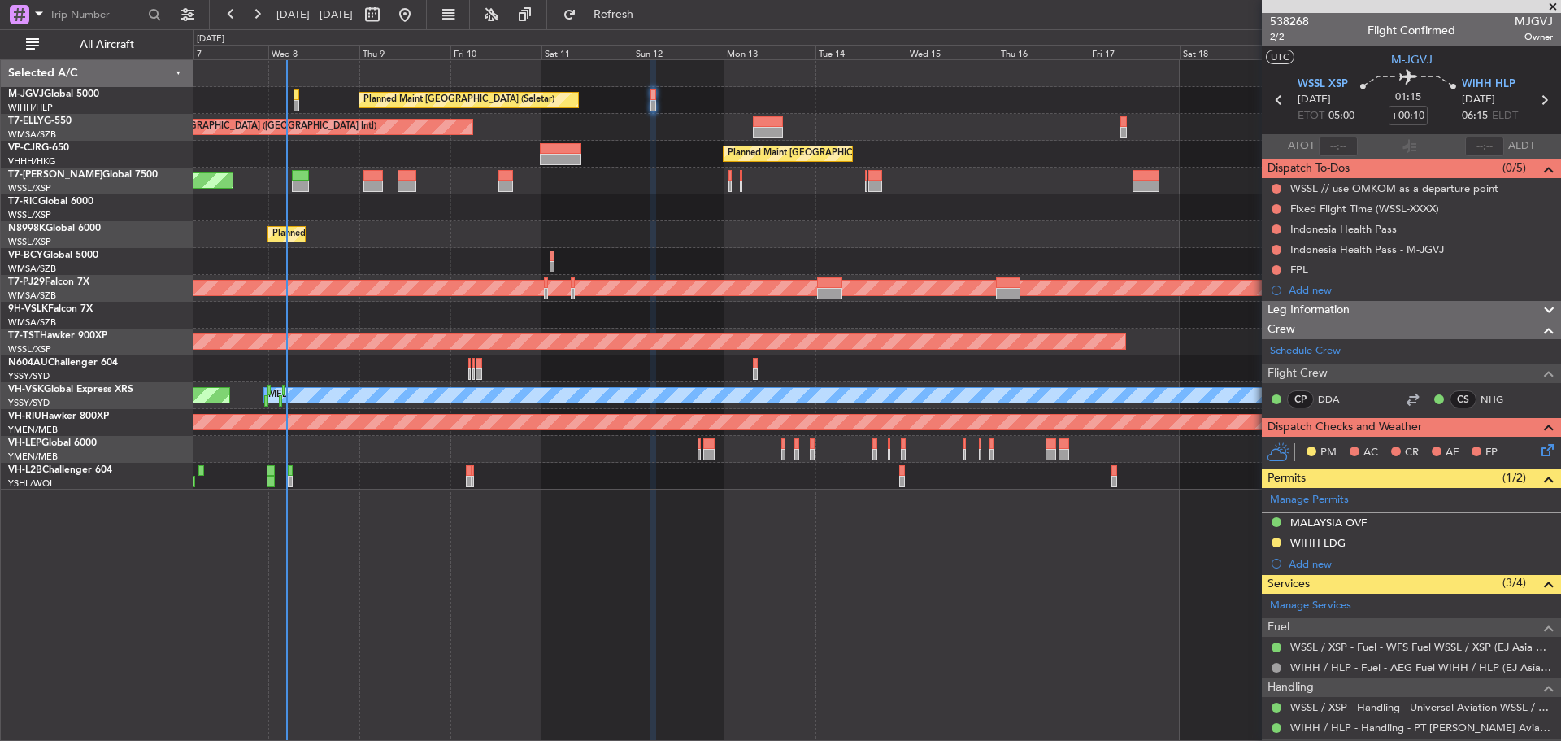
click at [530, 180] on div "Planned Maint [GEOGRAPHIC_DATA] (Seletar) Planned Maint [GEOGRAPHIC_DATA] ([GEO…" at bounding box center [877, 274] width 1367 height 429
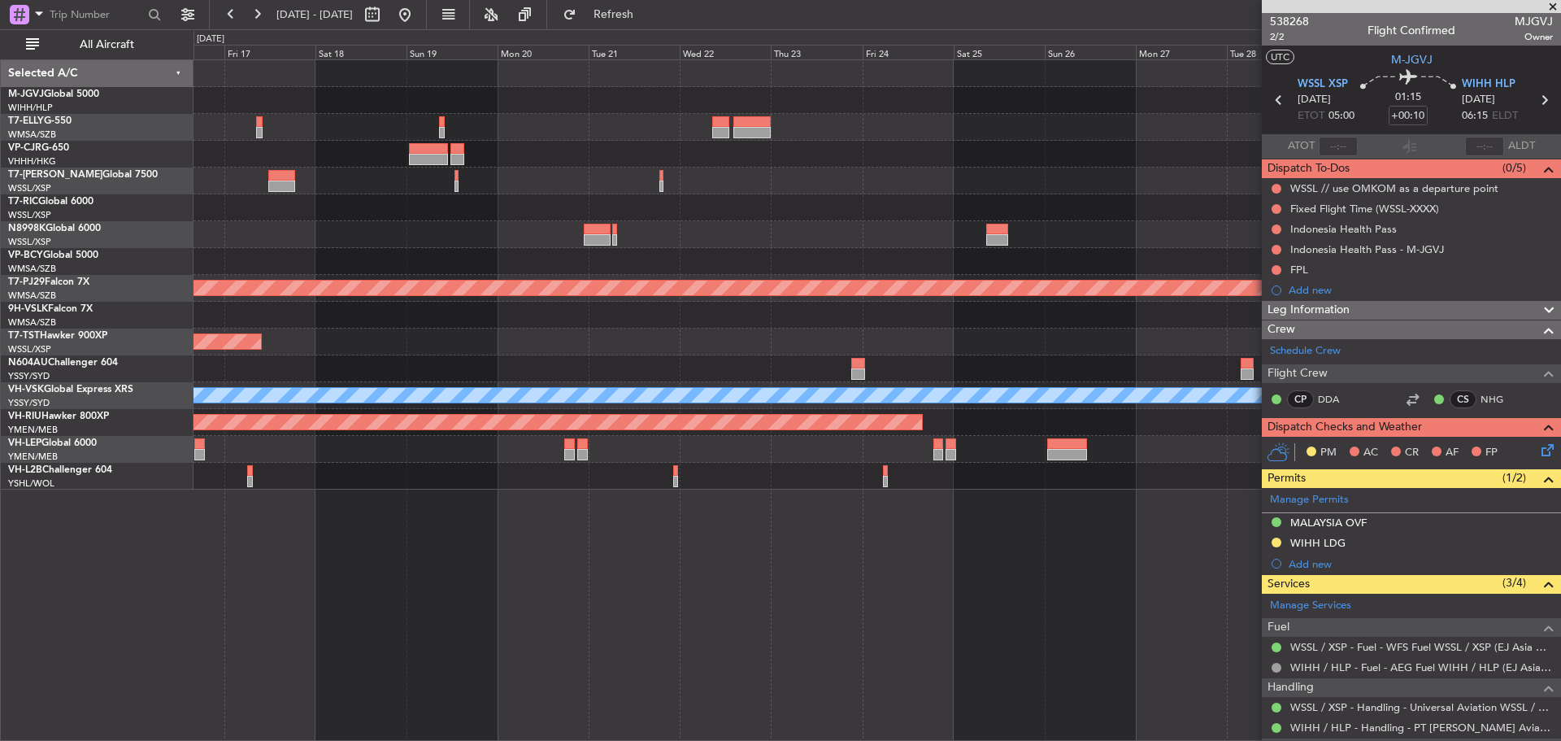
click at [509, 189] on div at bounding box center [877, 181] width 1367 height 27
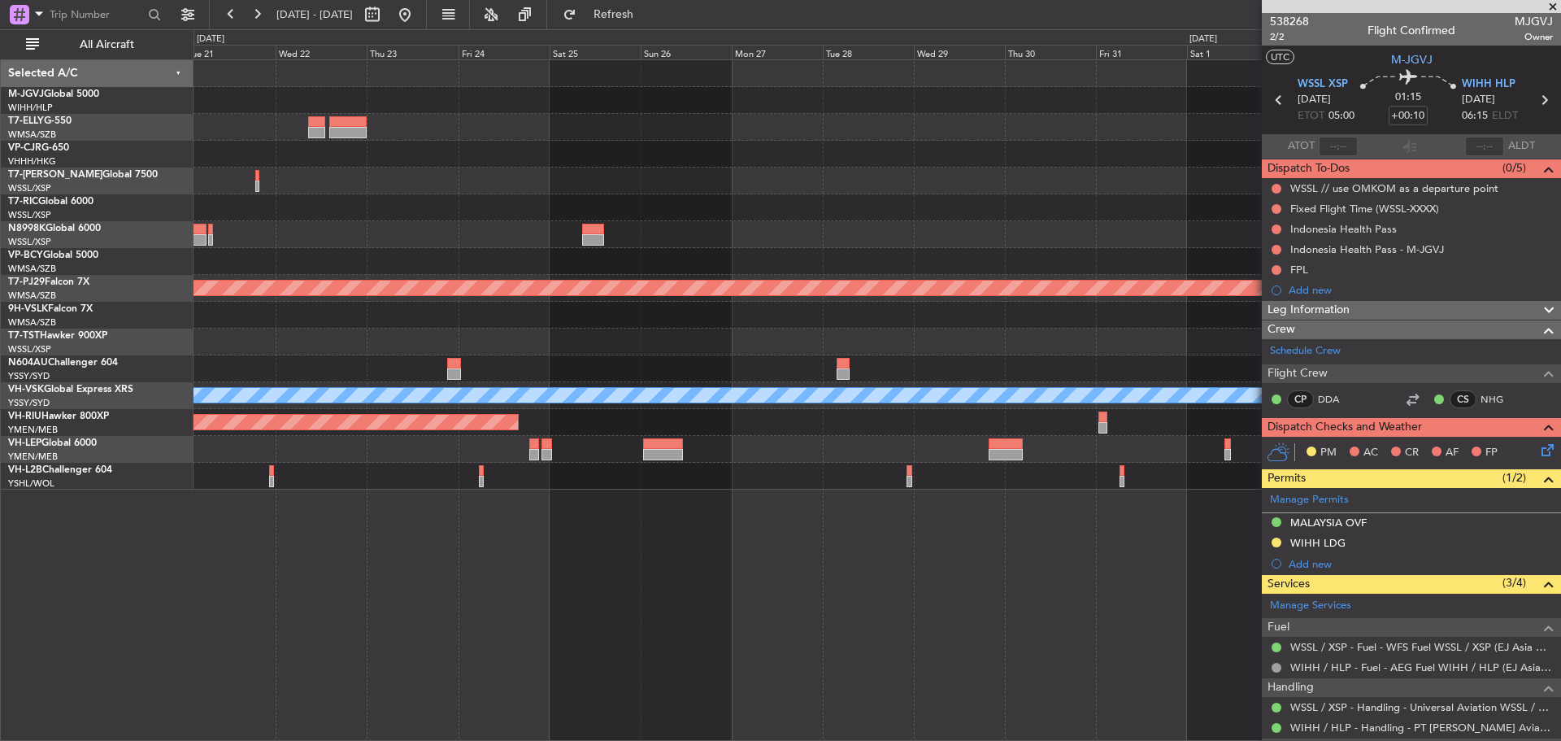
click at [562, 190] on div at bounding box center [877, 181] width 1367 height 27
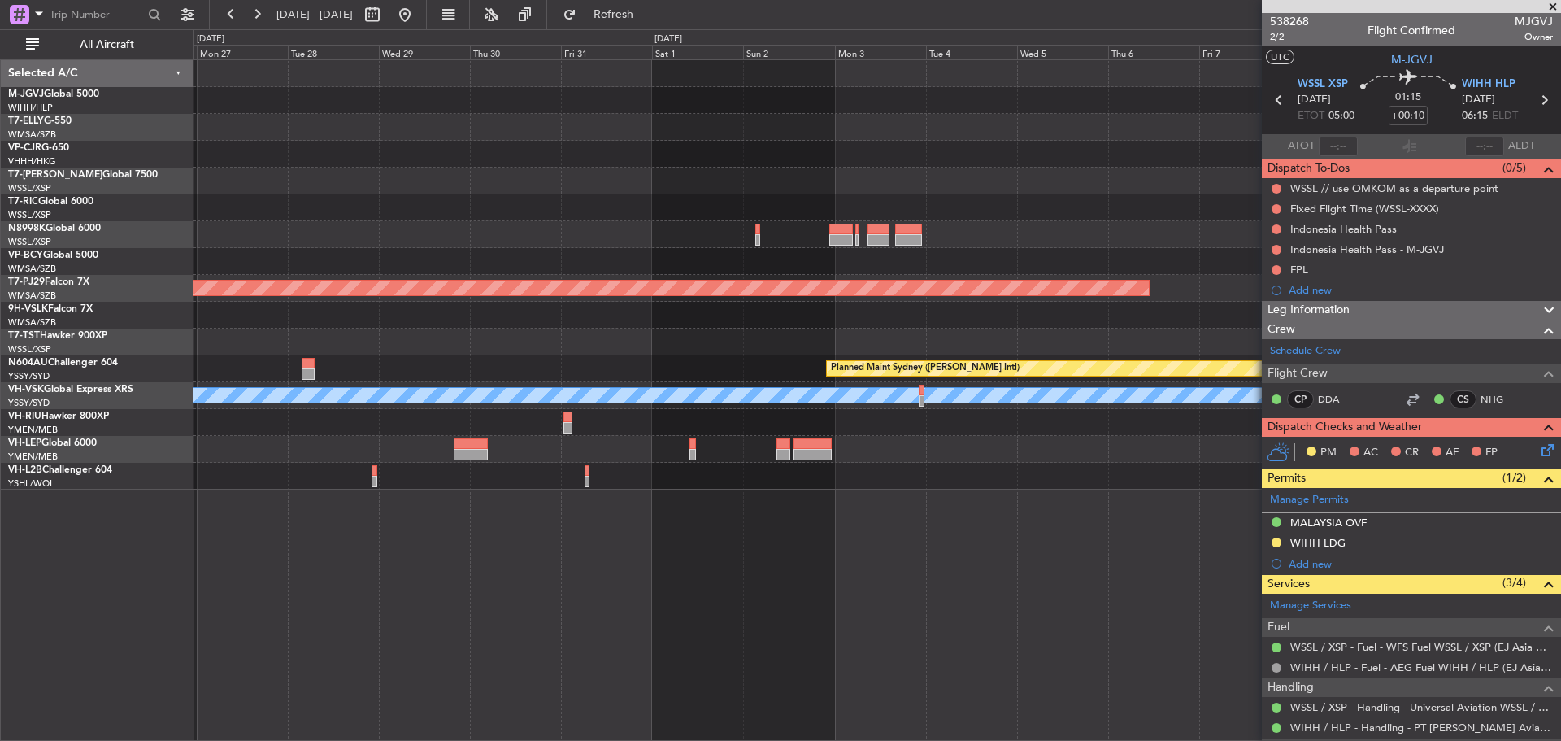
click at [414, 189] on div at bounding box center [877, 181] width 1367 height 27
click at [385, 13] on button at bounding box center [372, 15] width 26 height 26
select select "10"
select select "2025"
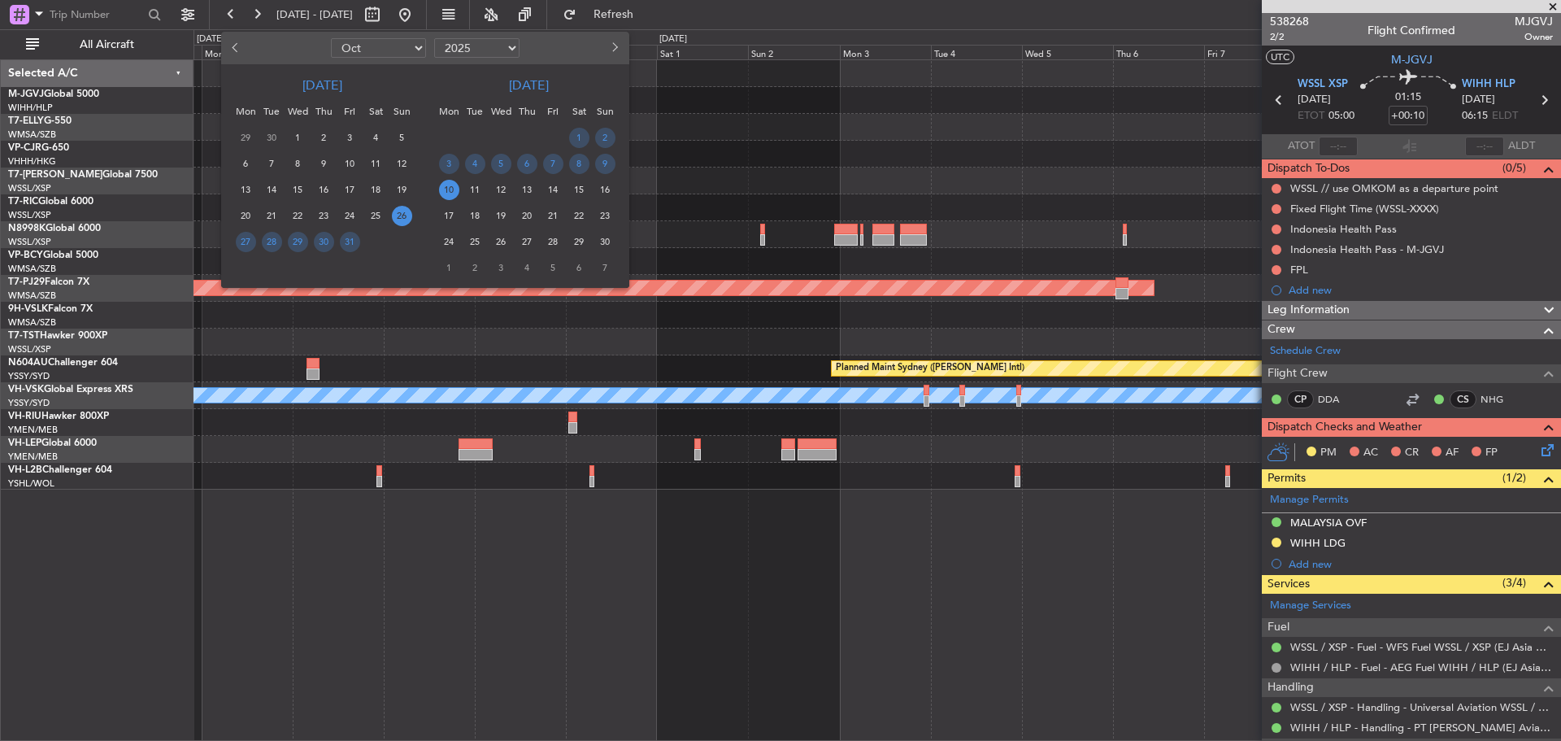
click at [408, 48] on select "Jan Feb Mar Apr May Jun Jul Aug Sep Oct Nov Dec" at bounding box center [378, 48] width 95 height 20
select select "12"
click at [331, 38] on select "Jan Feb Mar Apr May Jun Jul Aug Sep Oct Nov Dec" at bounding box center [378, 48] width 95 height 20
click at [303, 194] on span "17" at bounding box center [298, 190] width 20 height 20
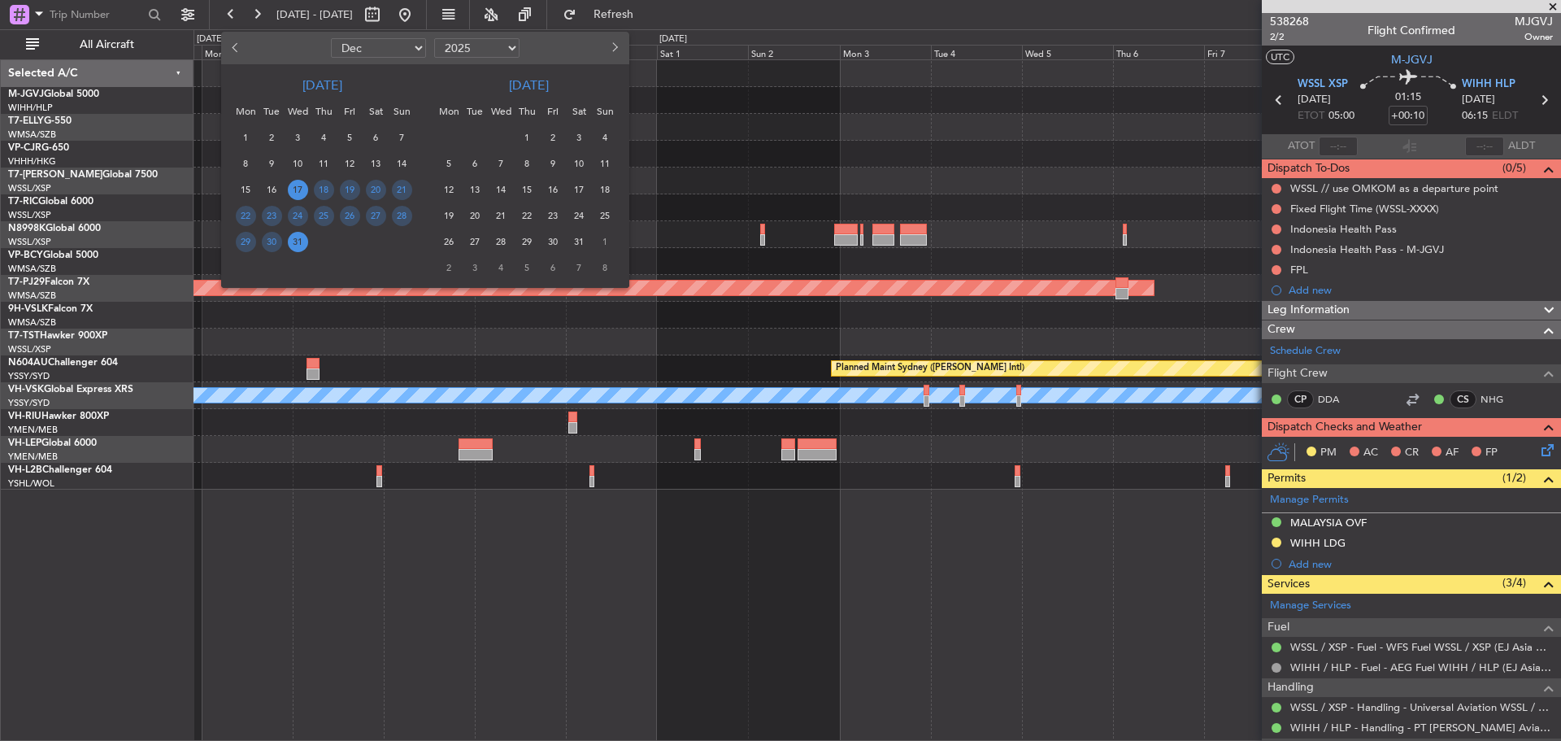
click at [301, 240] on span "31" at bounding box center [298, 242] width 20 height 20
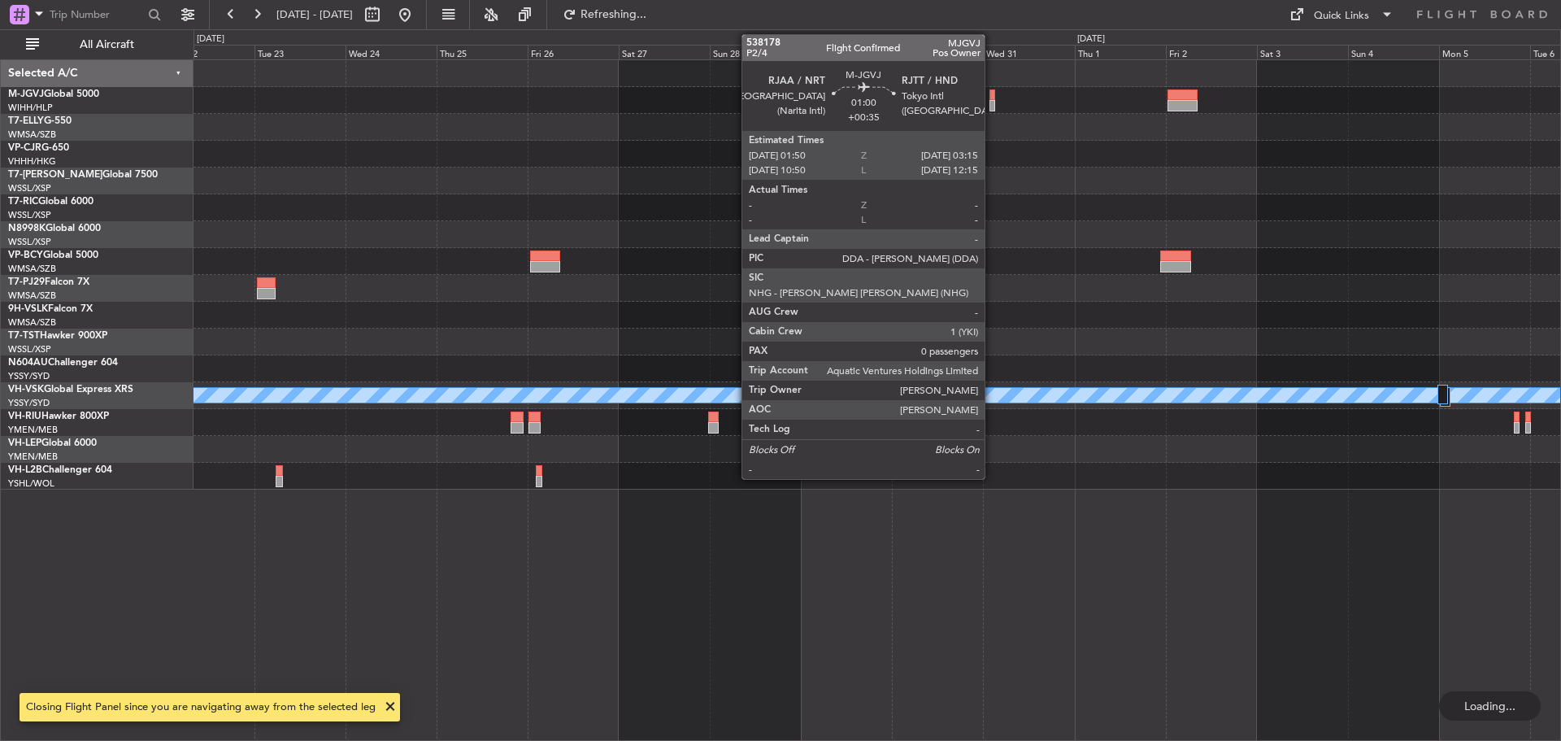
click at [992, 96] on div at bounding box center [993, 94] width 6 height 11
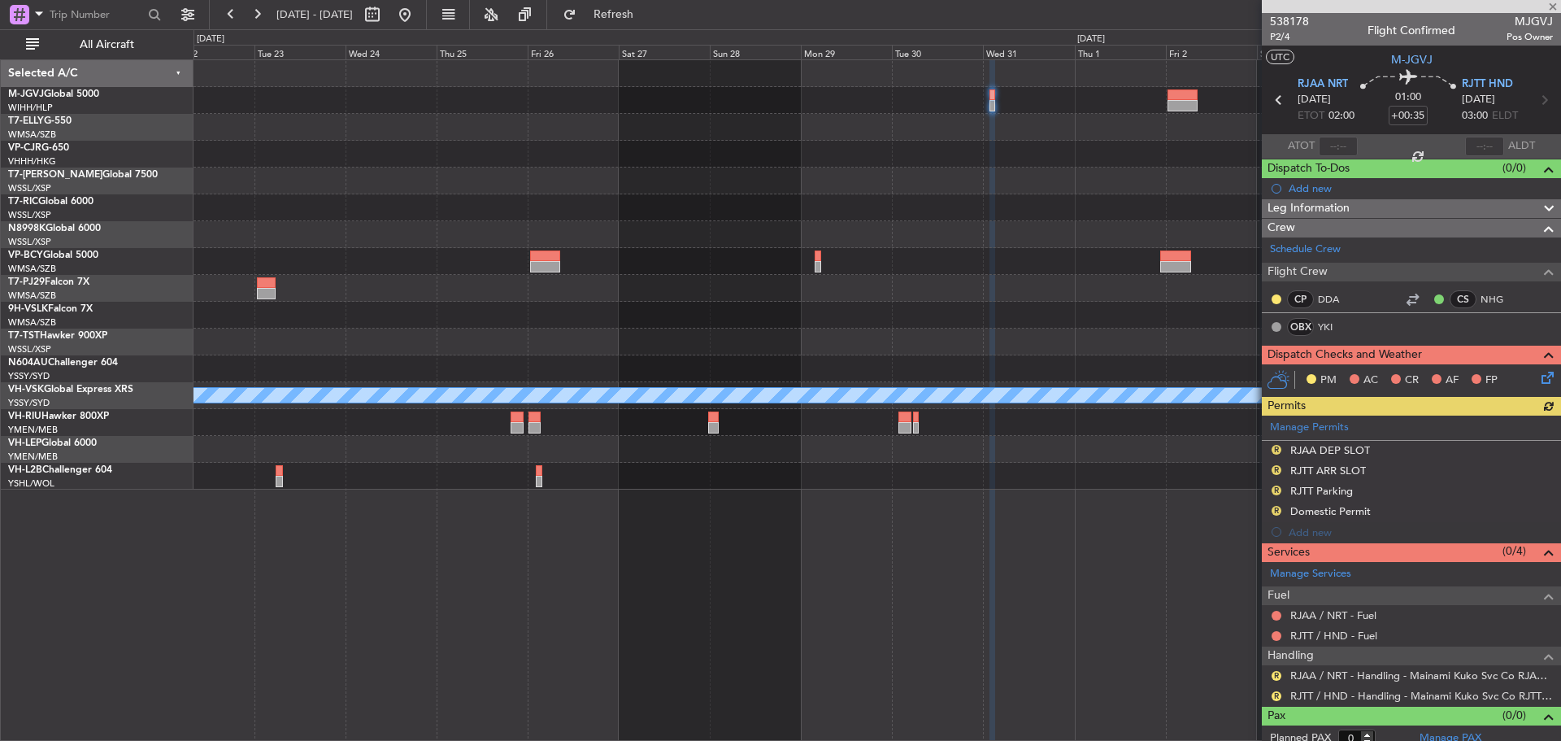
click at [1278, 446] on div "Manage Permits R RJAA DEP SLOT R RJTT ARR SLOT R RJTT Parking R Domestic Permit…" at bounding box center [1411, 479] width 299 height 127
click at [1273, 450] on button "R" at bounding box center [1277, 450] width 10 height 10
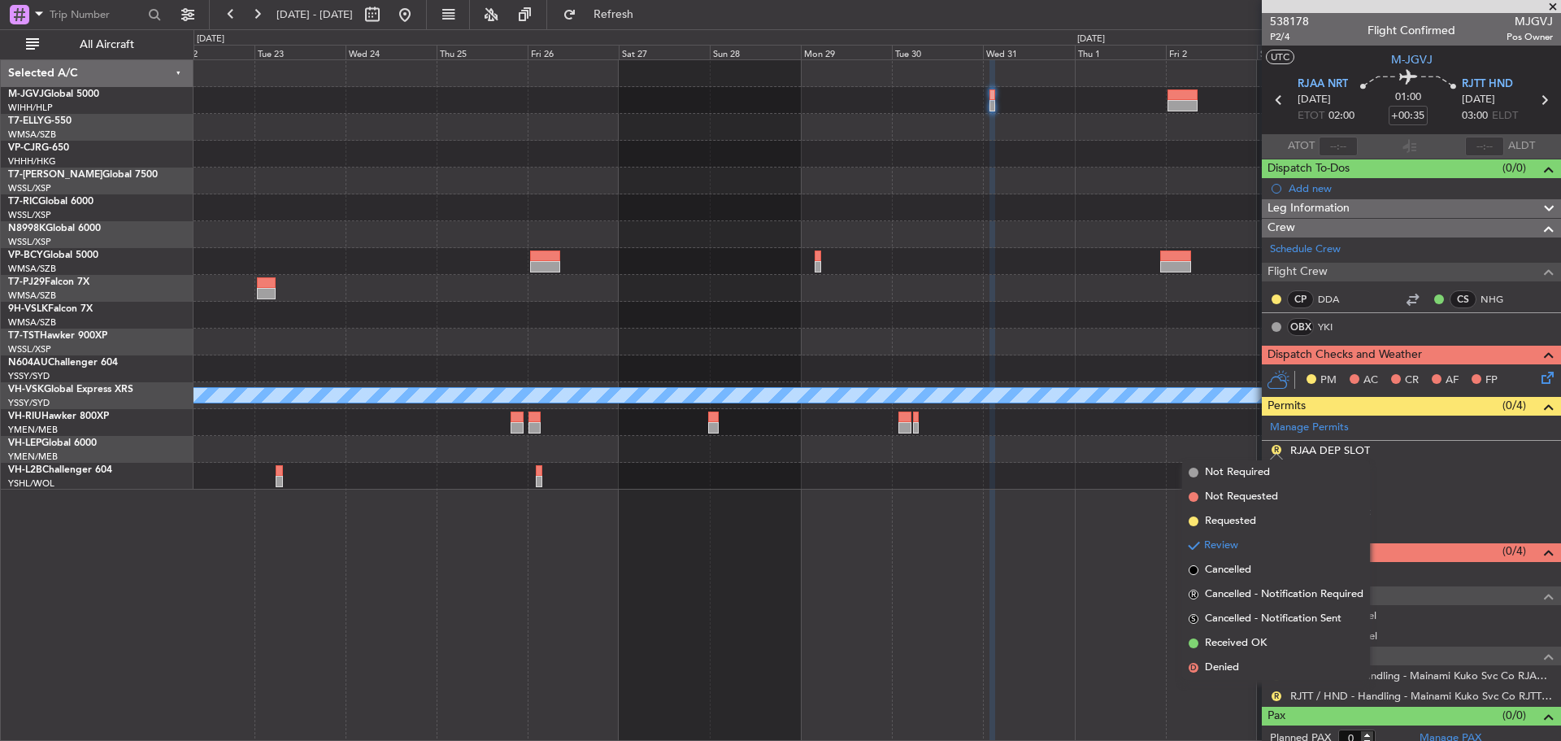
click at [1243, 524] on span "Requested" at bounding box center [1230, 521] width 51 height 16
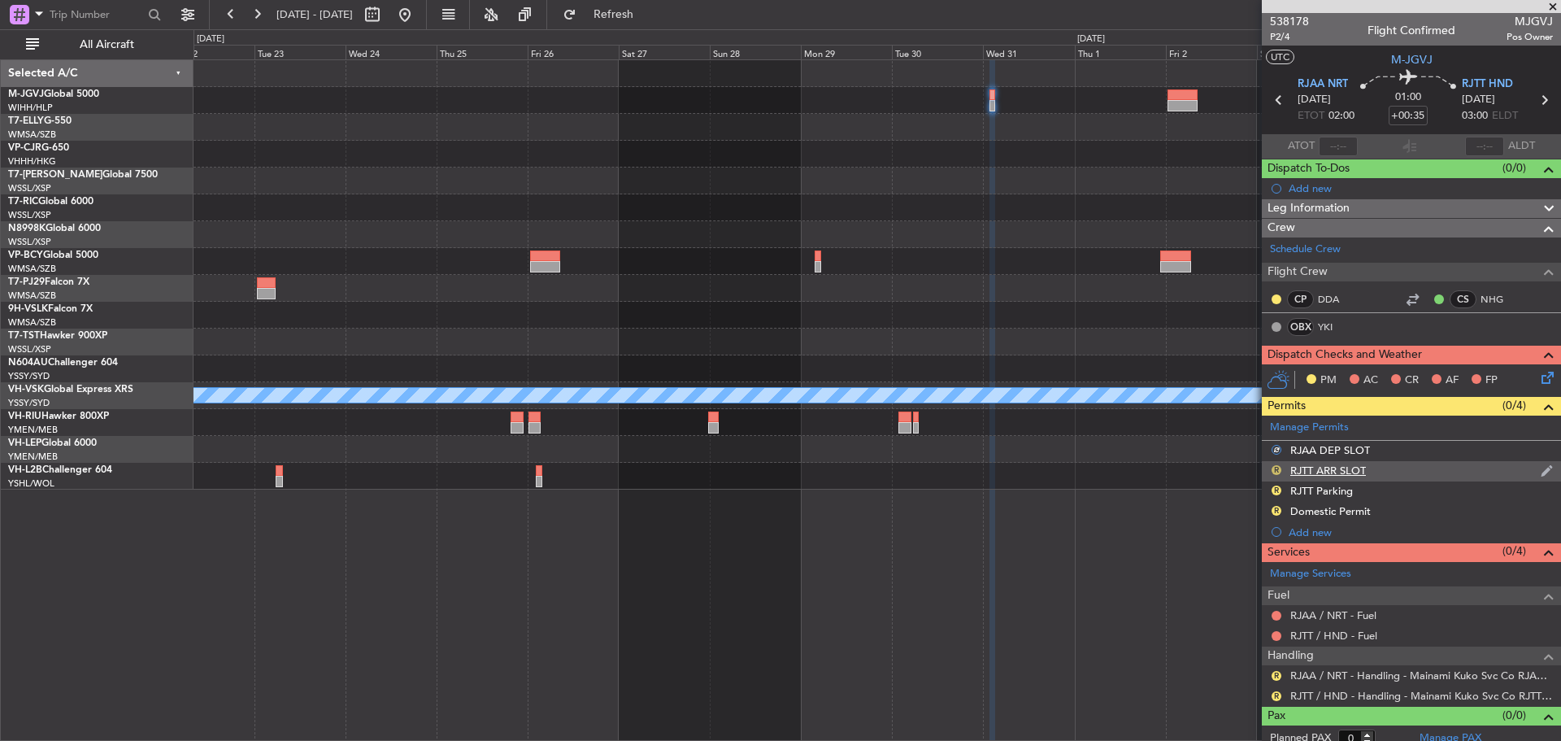
click at [1274, 468] on button "R" at bounding box center [1277, 470] width 10 height 10
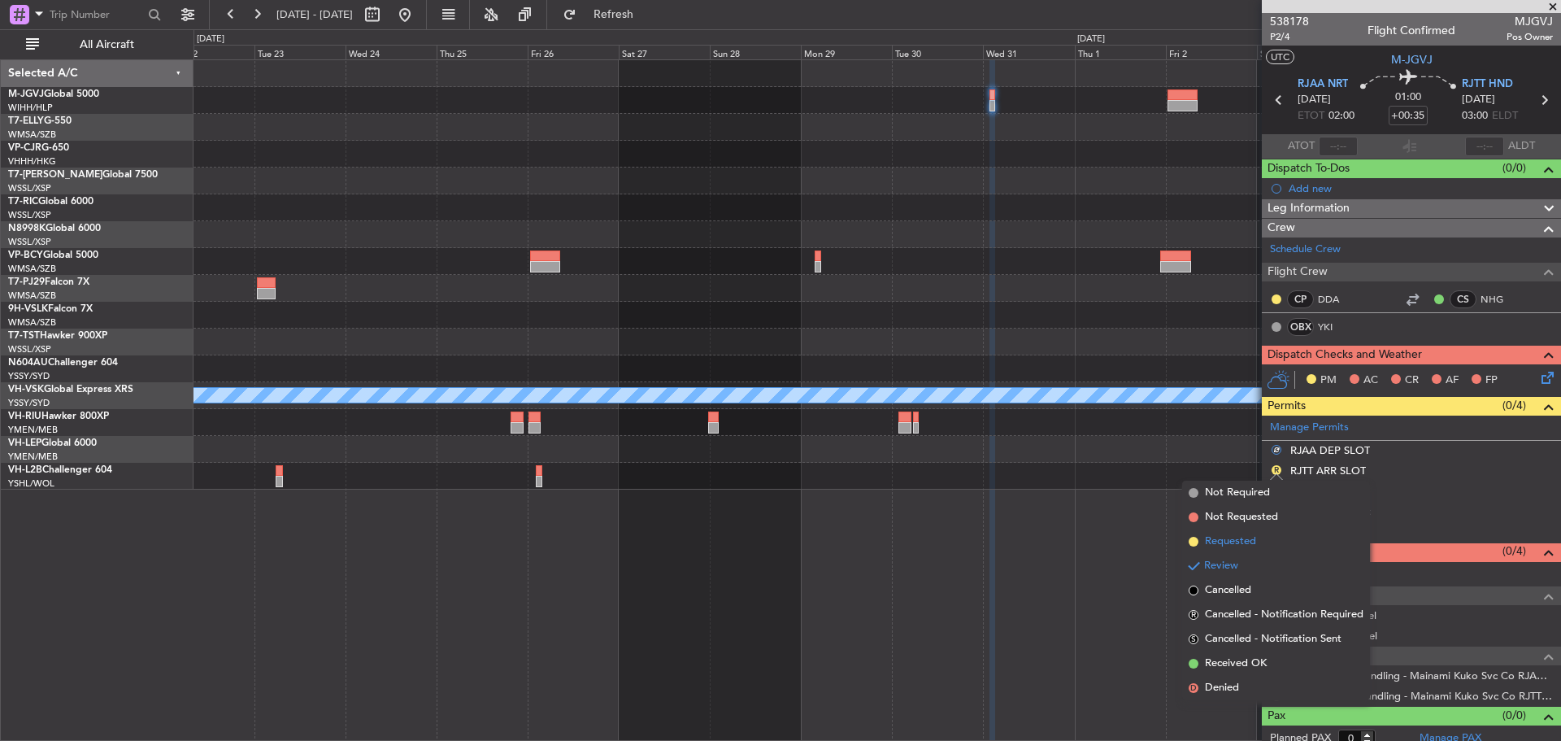
click at [1242, 536] on span "Requested" at bounding box center [1230, 541] width 51 height 16
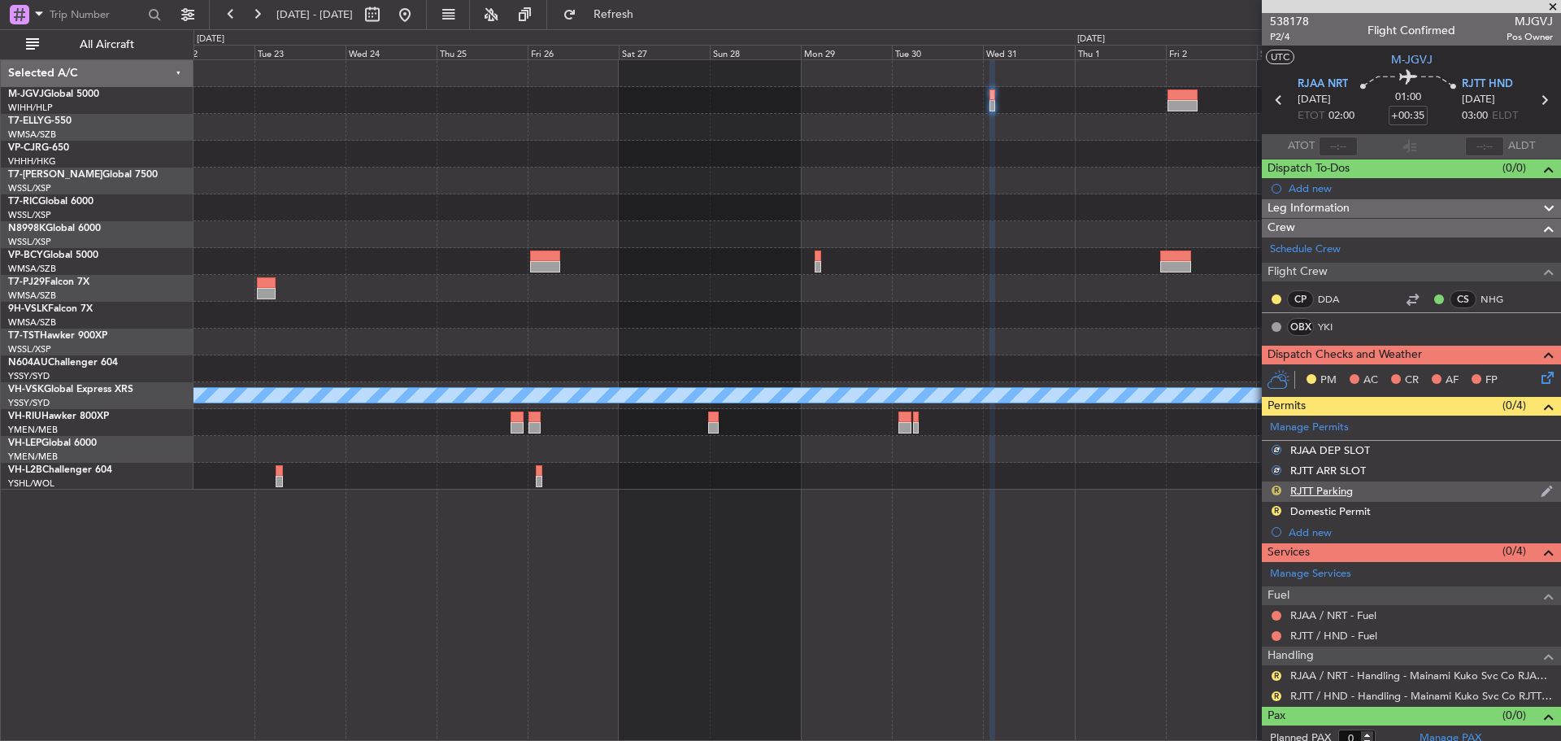
click at [1276, 490] on button "R" at bounding box center [1277, 490] width 10 height 10
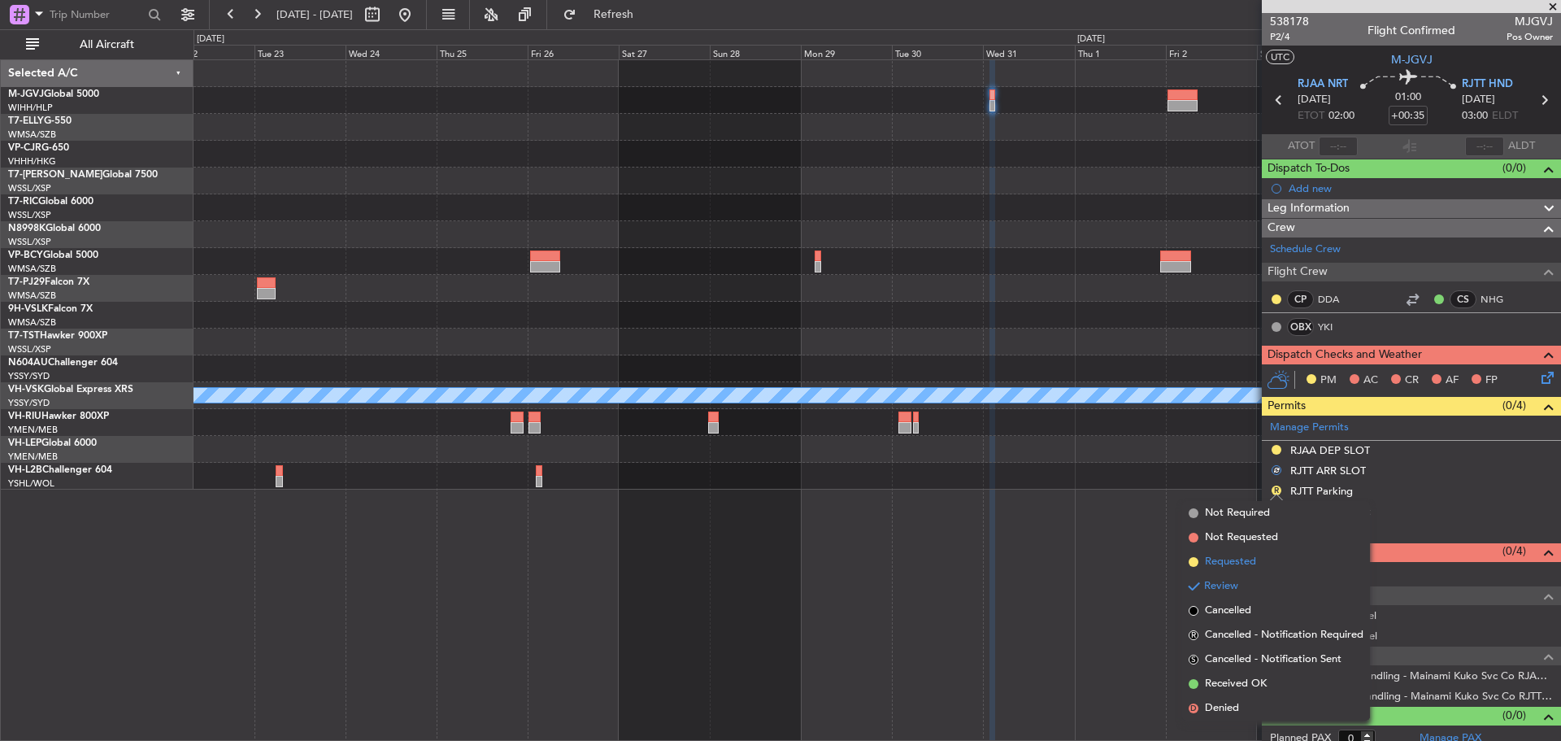
click at [1228, 557] on span "Requested" at bounding box center [1230, 562] width 51 height 16
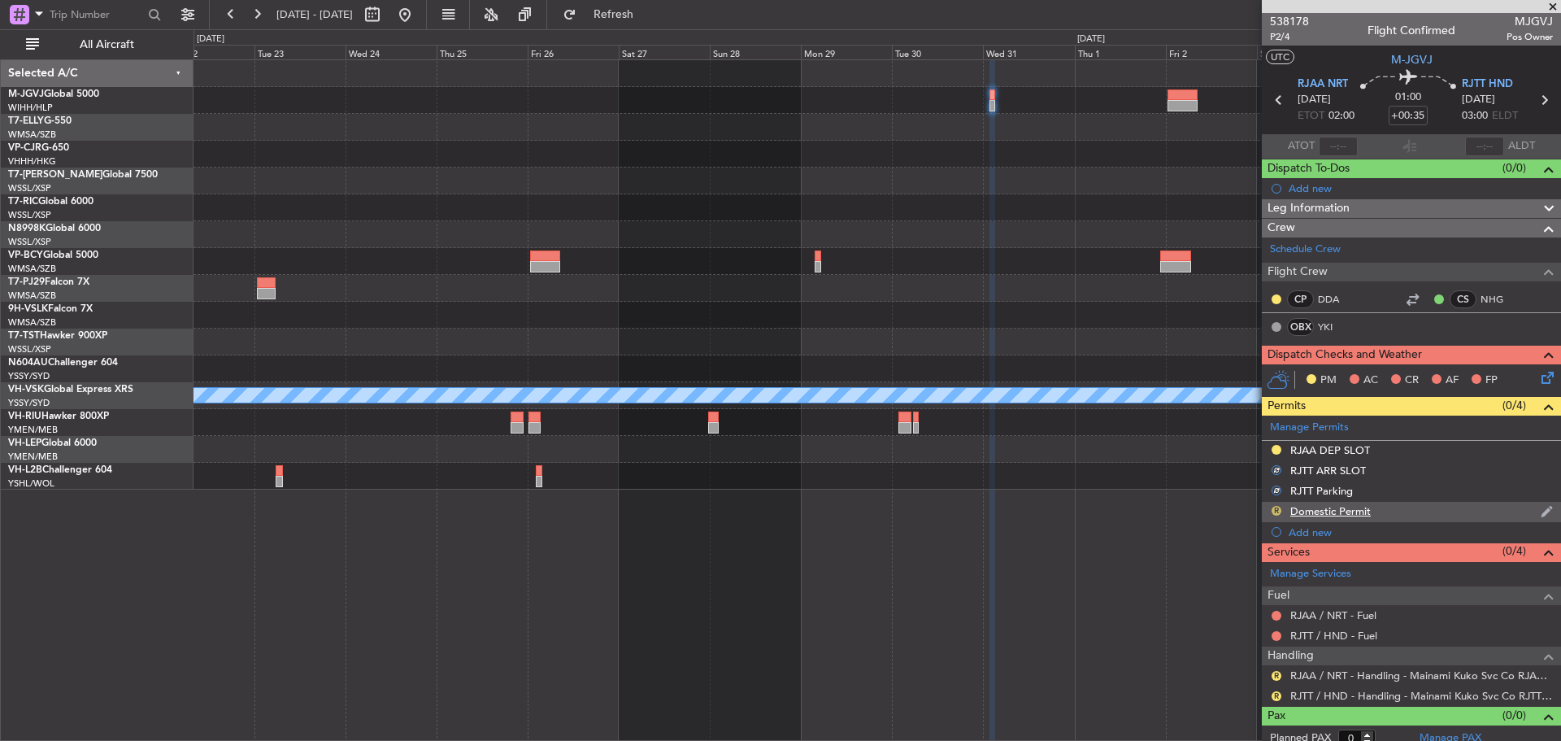
click at [1276, 510] on button "R" at bounding box center [1277, 511] width 10 height 10
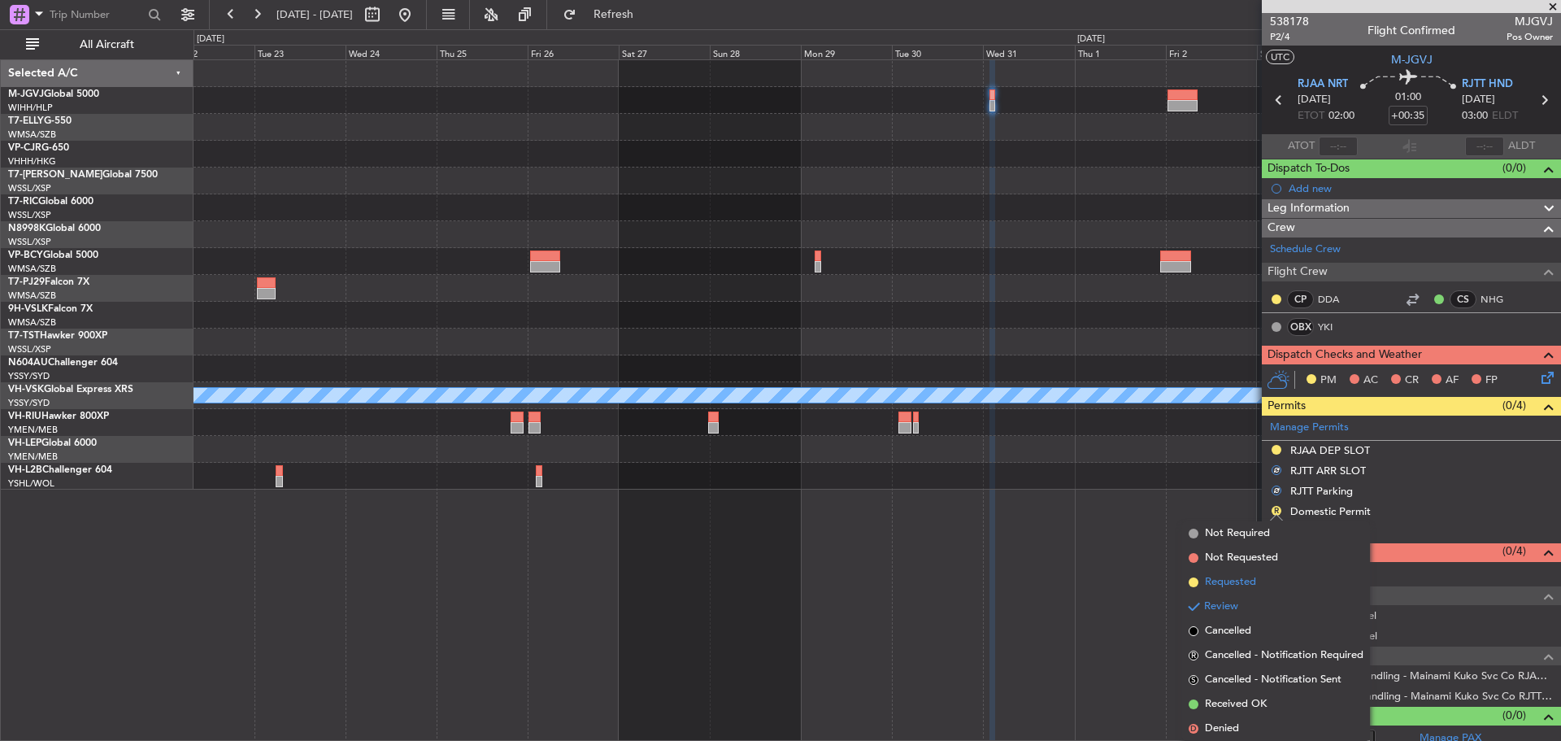
click at [1247, 583] on span "Requested" at bounding box center [1230, 582] width 51 height 16
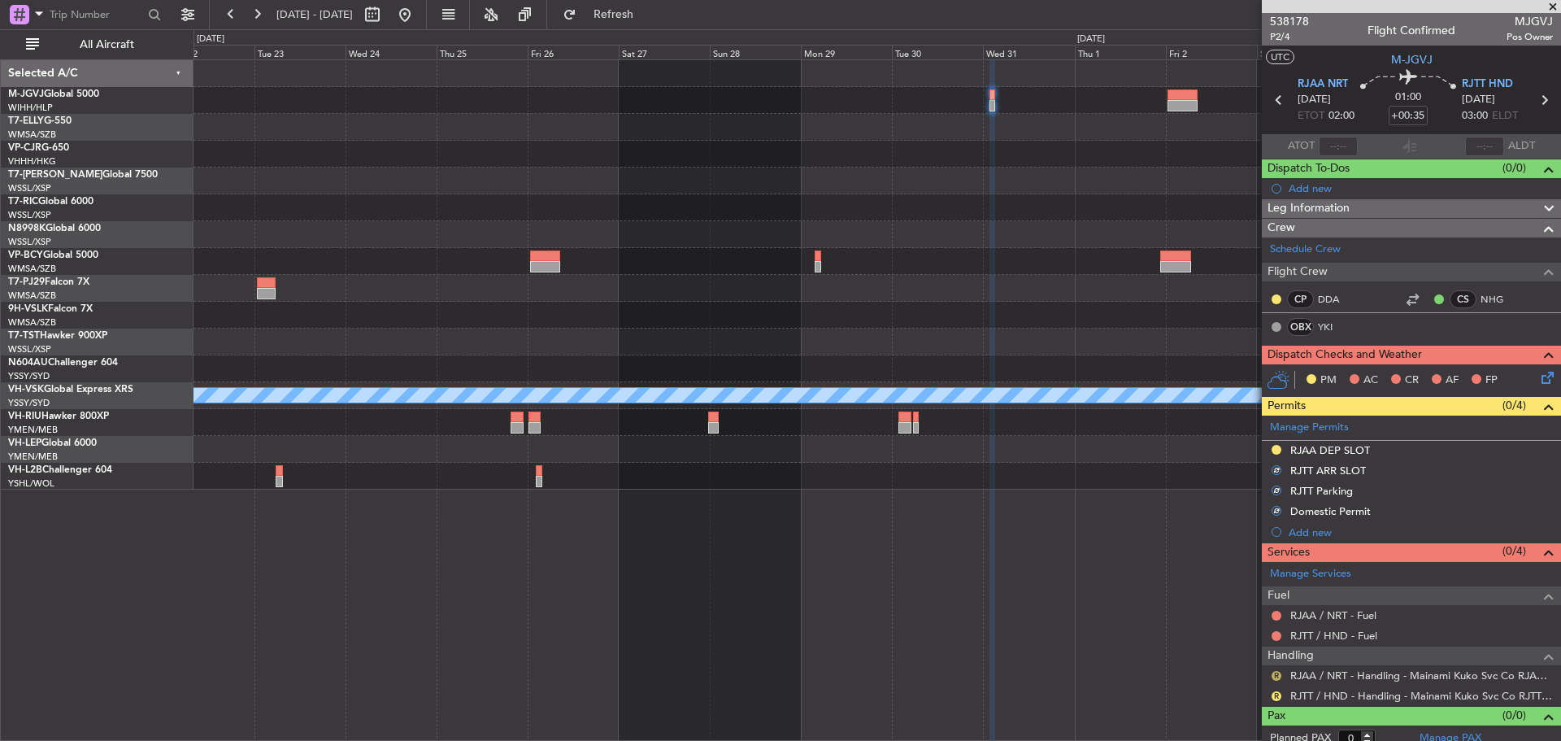
click at [1278, 674] on button "R" at bounding box center [1277, 676] width 10 height 10
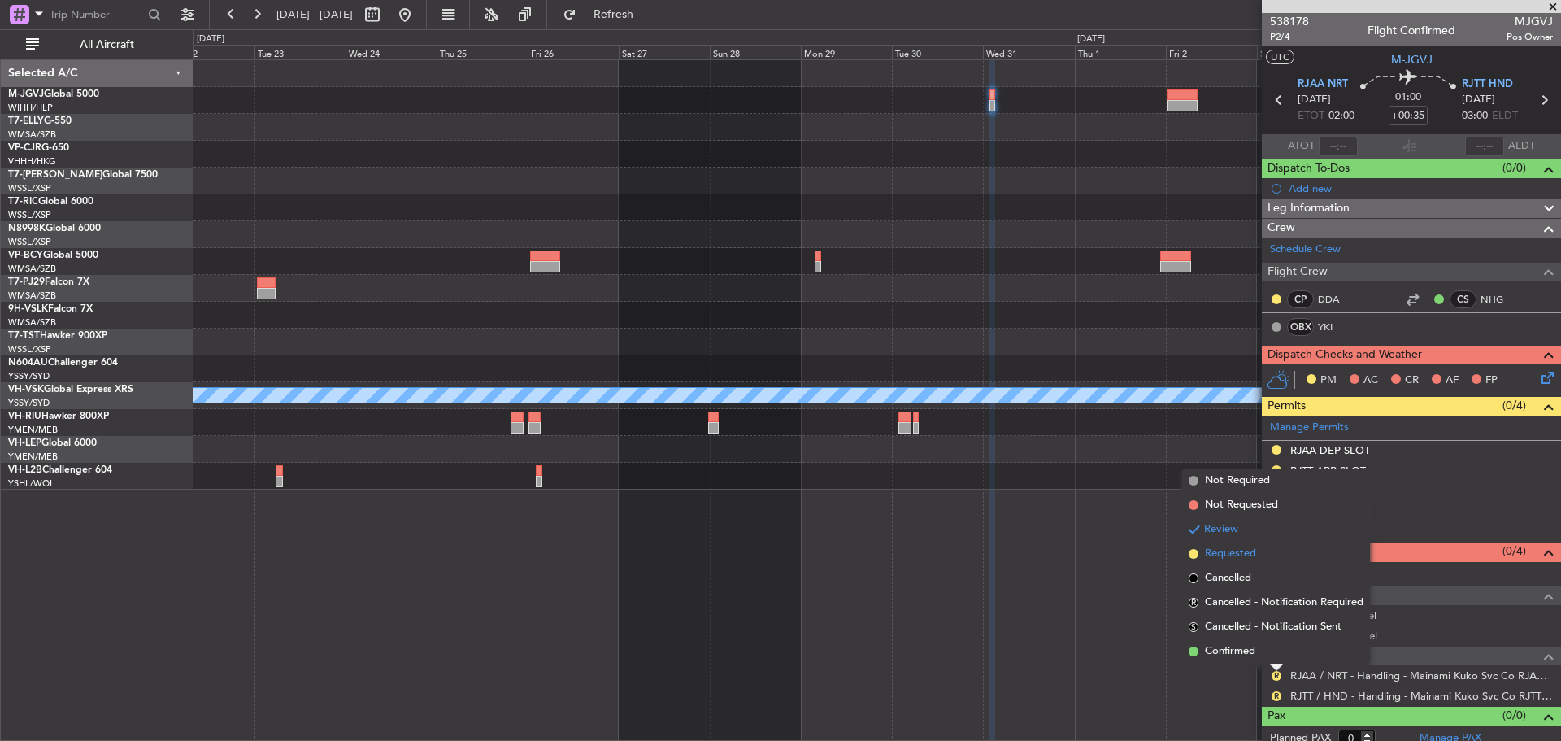
click at [1265, 552] on li "Requested" at bounding box center [1276, 554] width 188 height 24
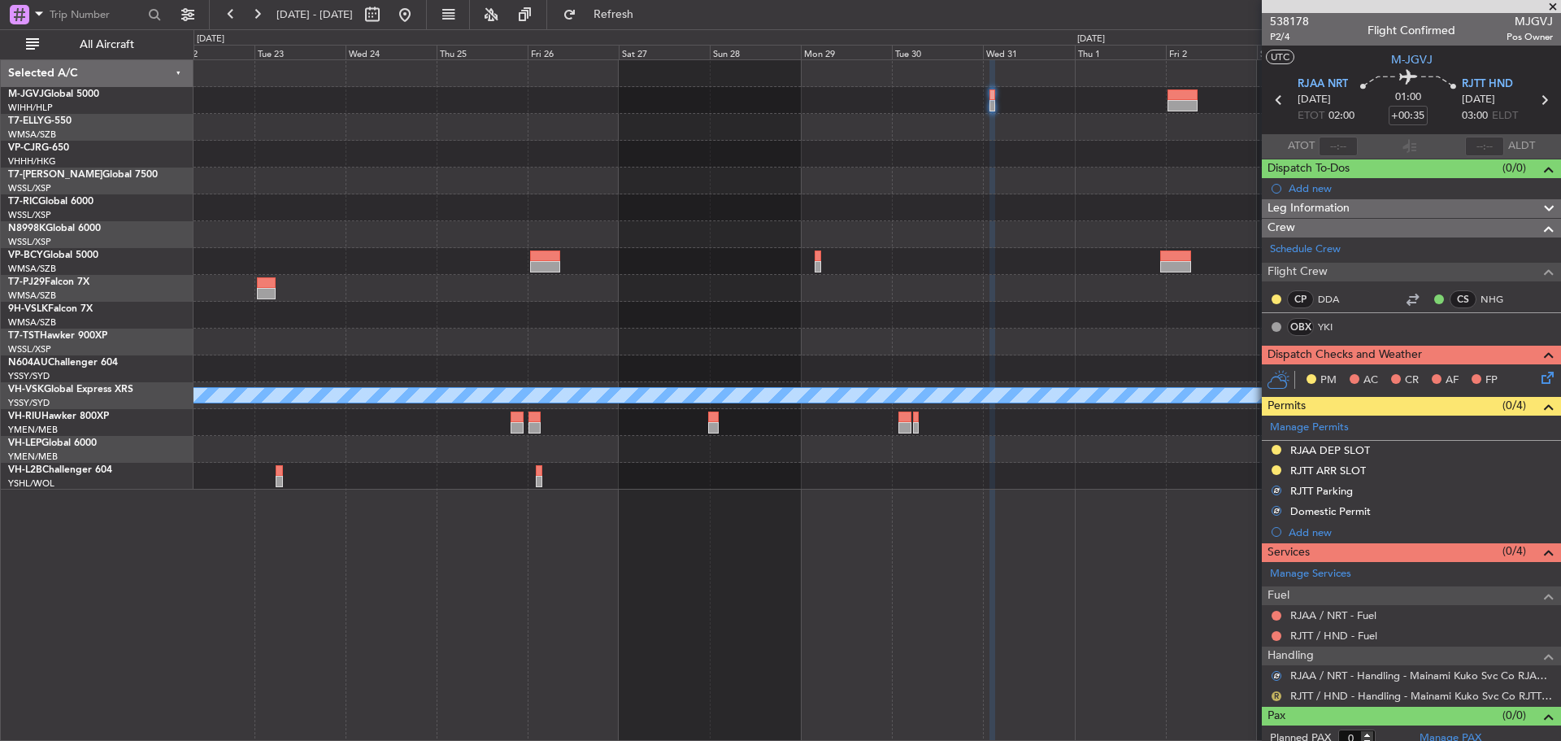
click at [1274, 695] on button "R" at bounding box center [1277, 696] width 10 height 10
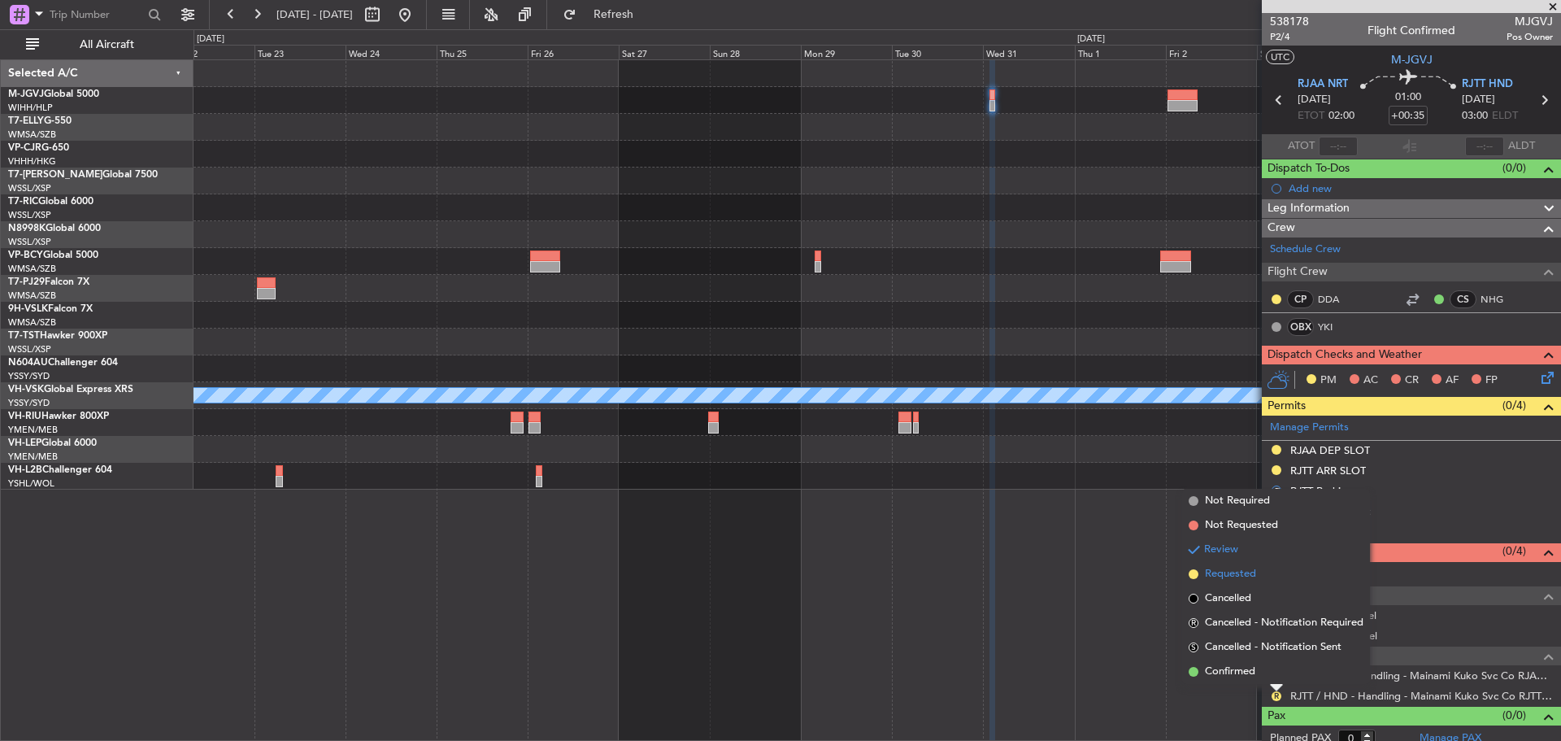
click at [1273, 573] on li "Requested" at bounding box center [1276, 574] width 188 height 24
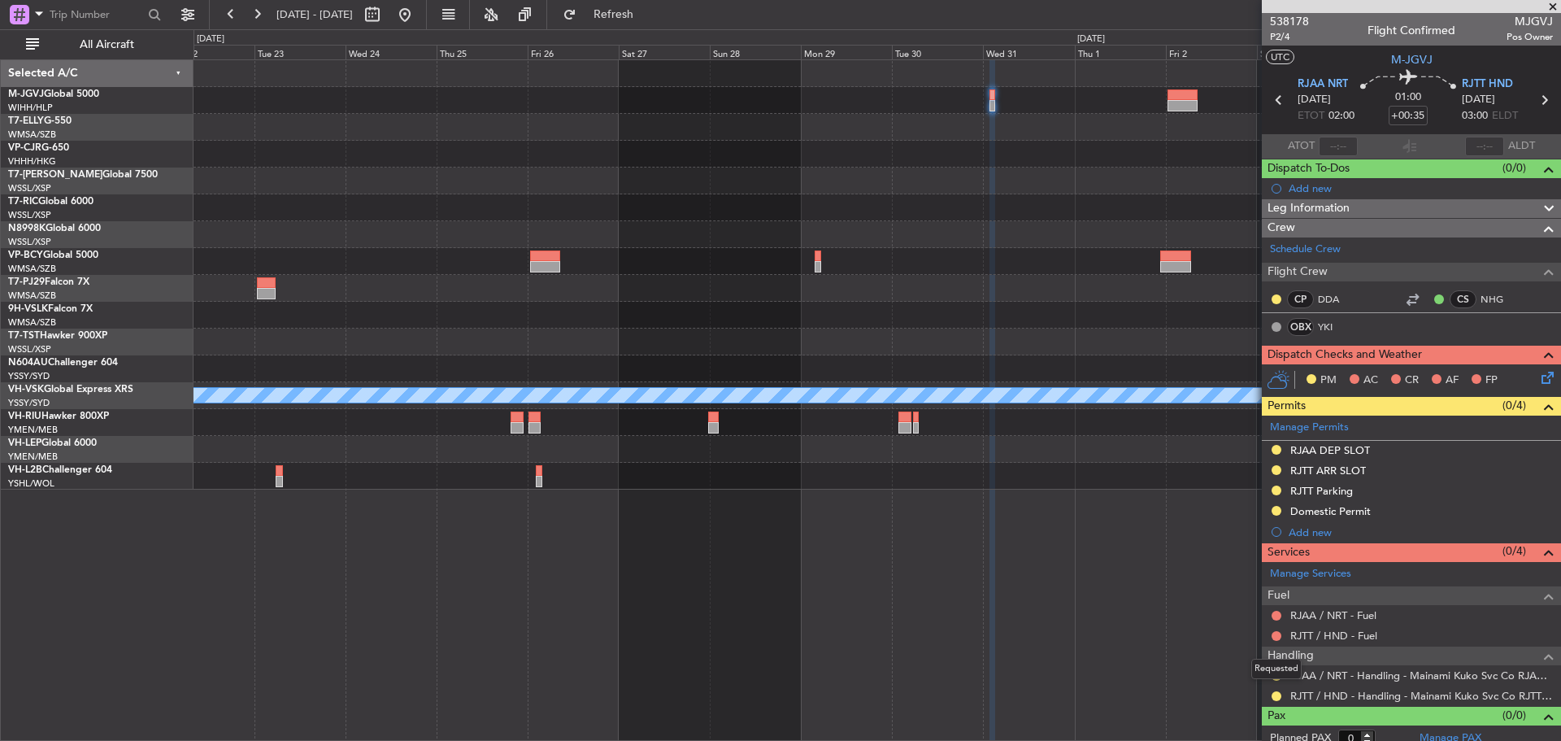
click at [1273, 676] on div "Requested" at bounding box center [1277, 669] width 50 height 20
click at [1276, 677] on button at bounding box center [1277, 676] width 10 height 10
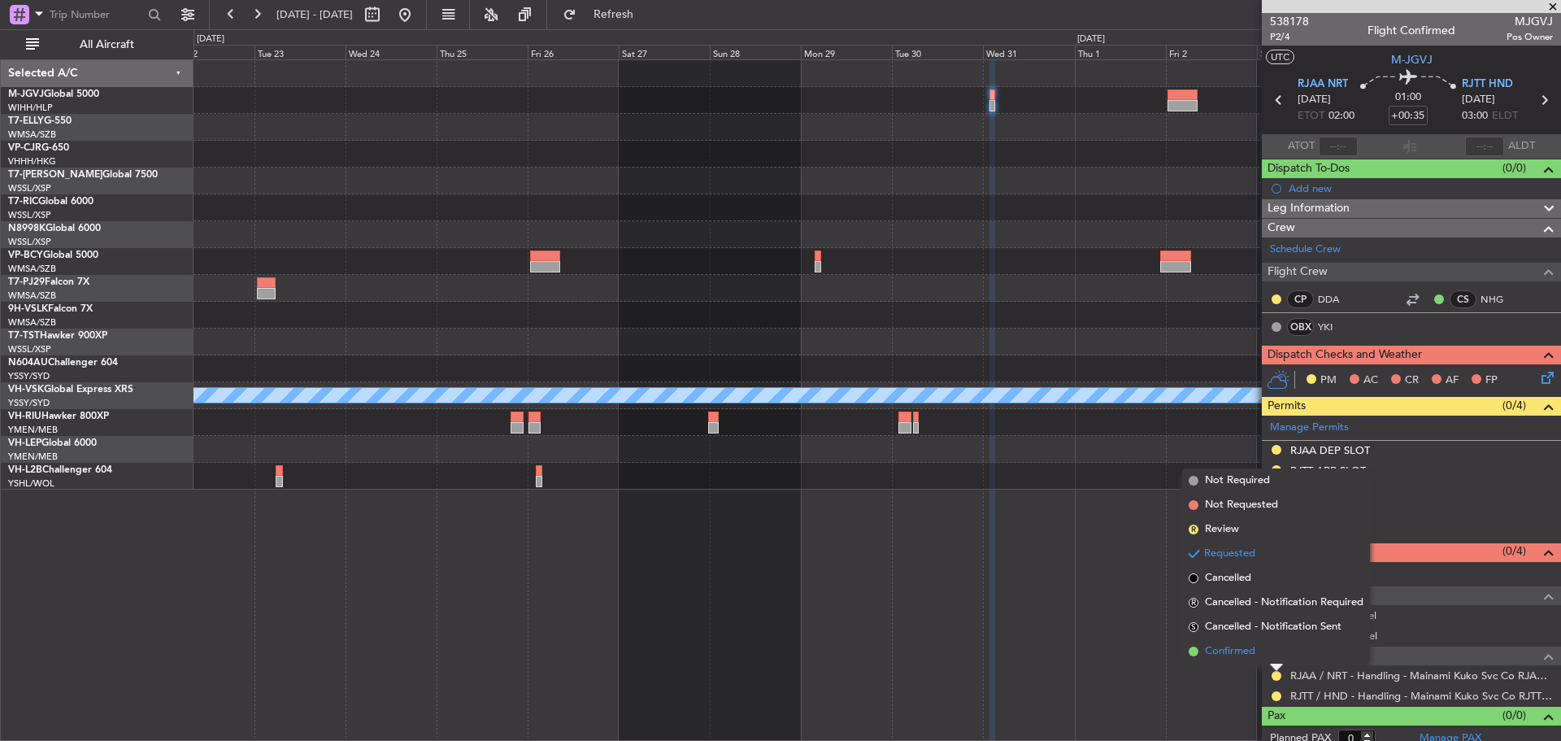
click at [1265, 653] on li "Confirmed" at bounding box center [1276, 651] width 188 height 24
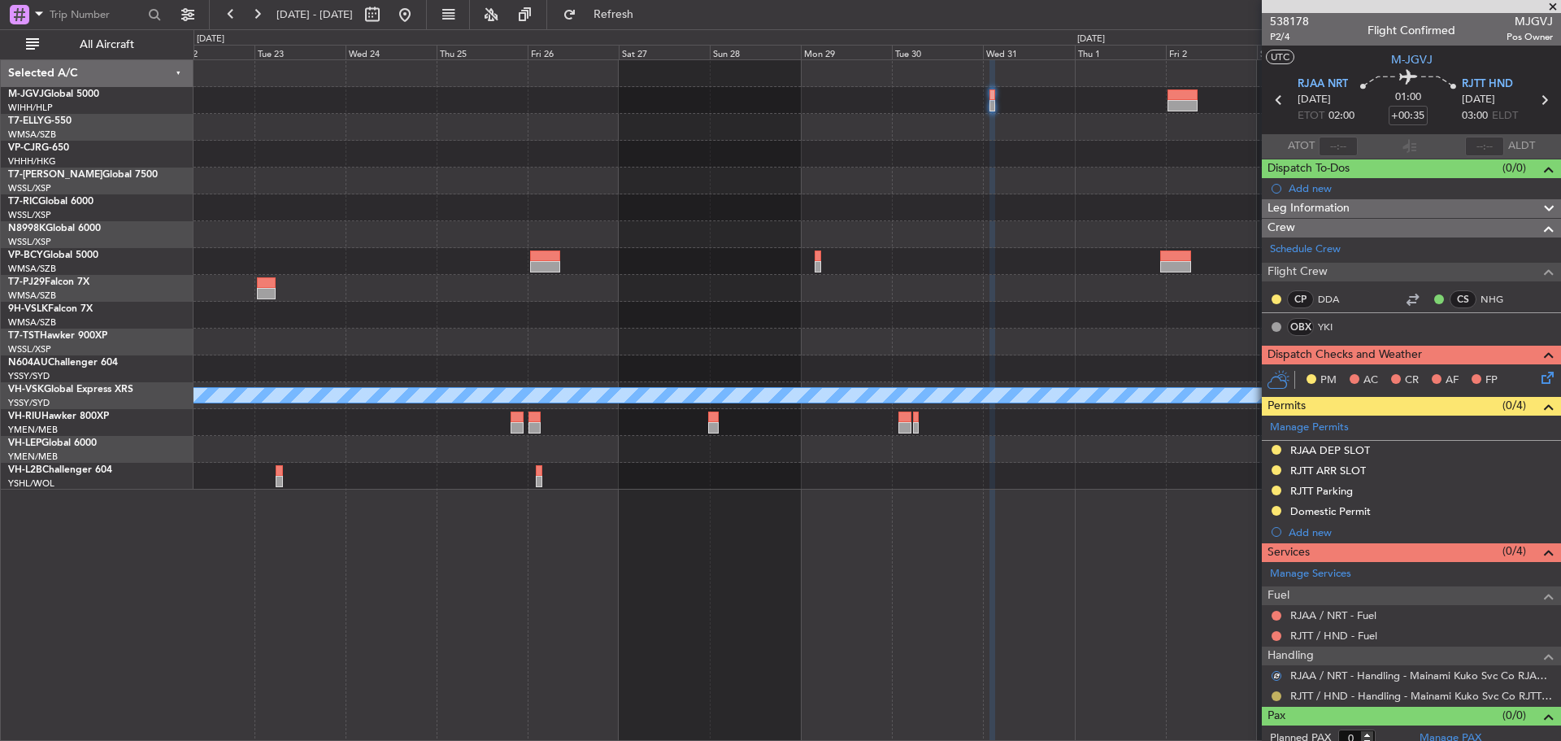
click at [1277, 698] on button at bounding box center [1277, 696] width 10 height 10
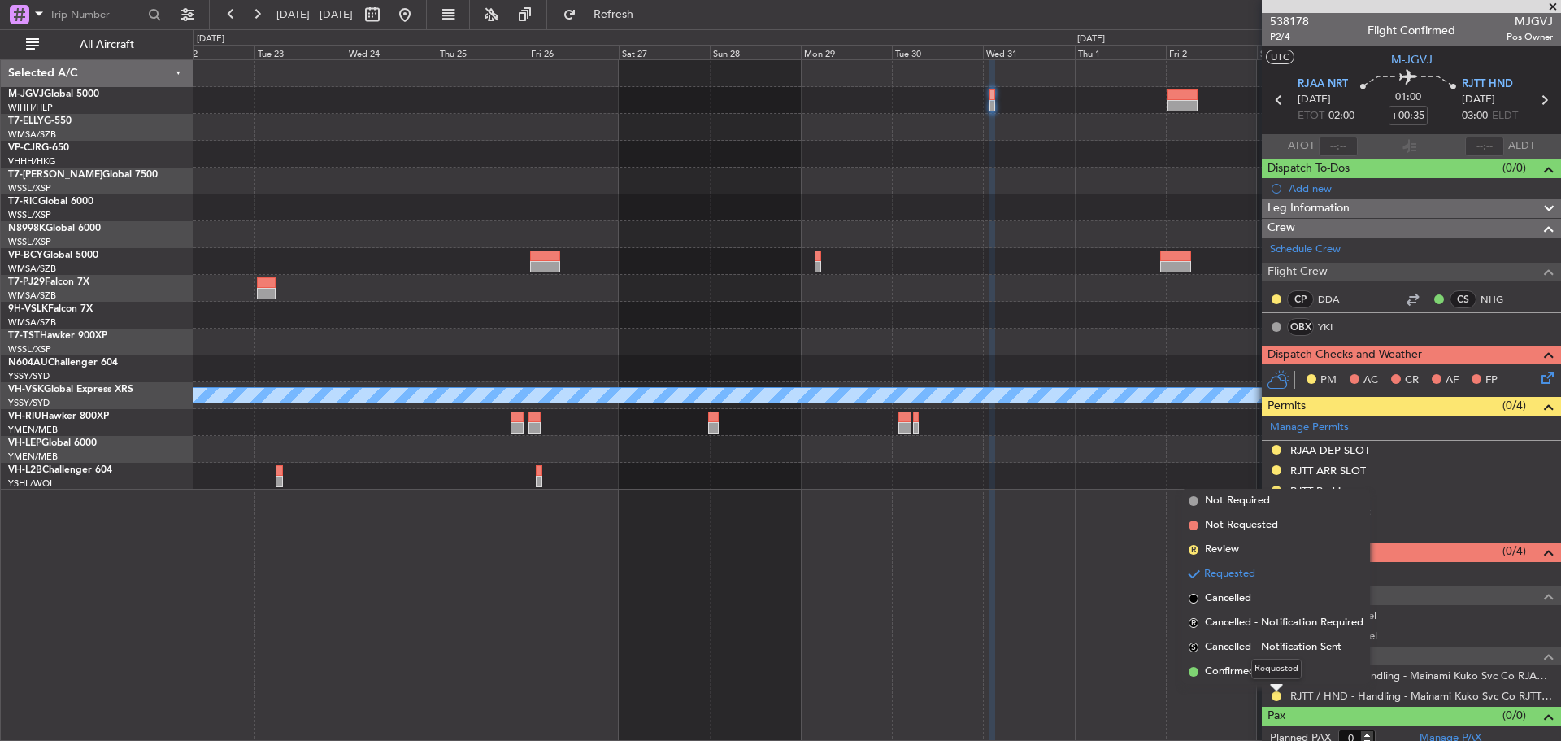
click at [1266, 672] on div "Requested" at bounding box center [1277, 669] width 50 height 20
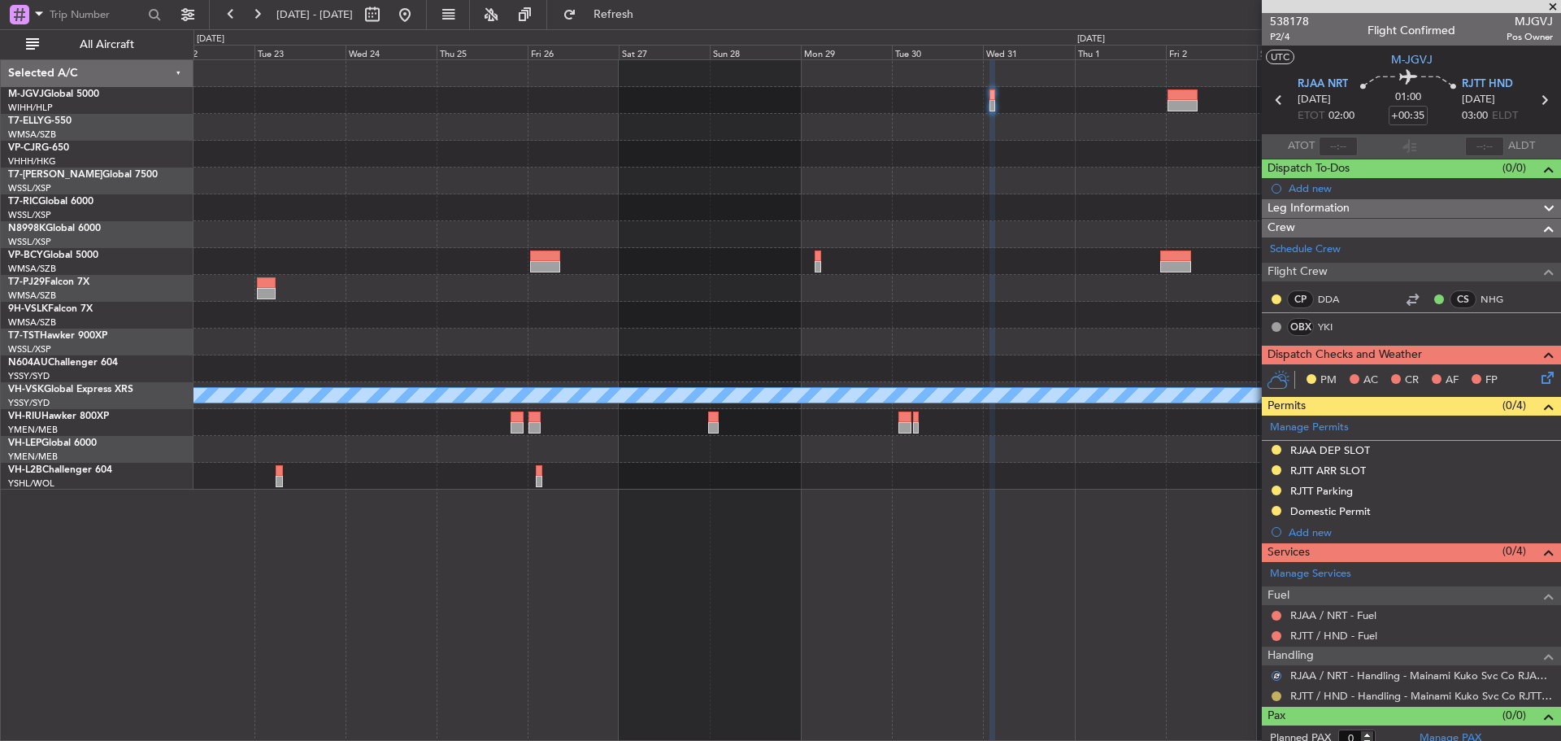
click at [1274, 694] on button at bounding box center [1277, 696] width 10 height 10
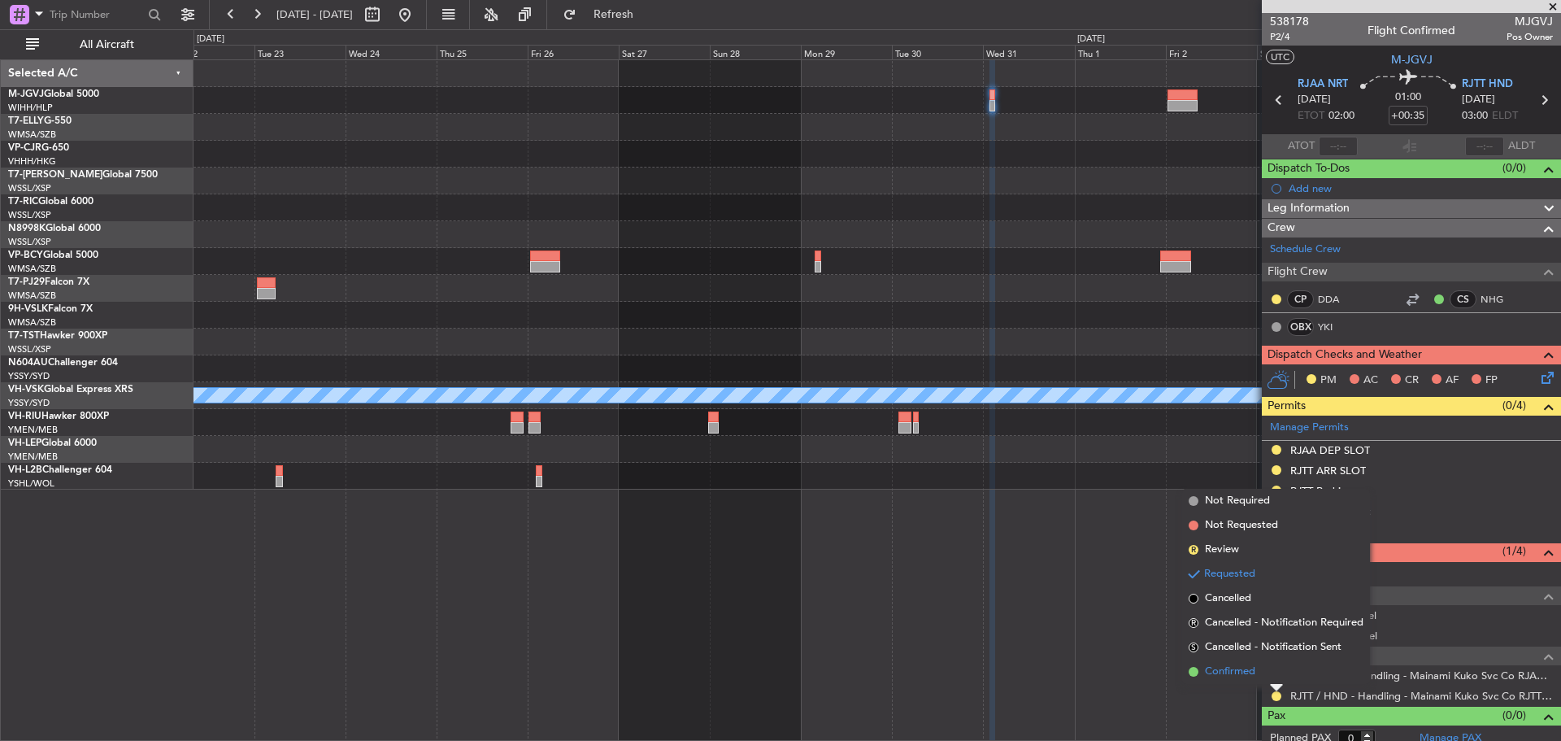
click at [1236, 677] on span "Confirmed" at bounding box center [1230, 672] width 50 height 16
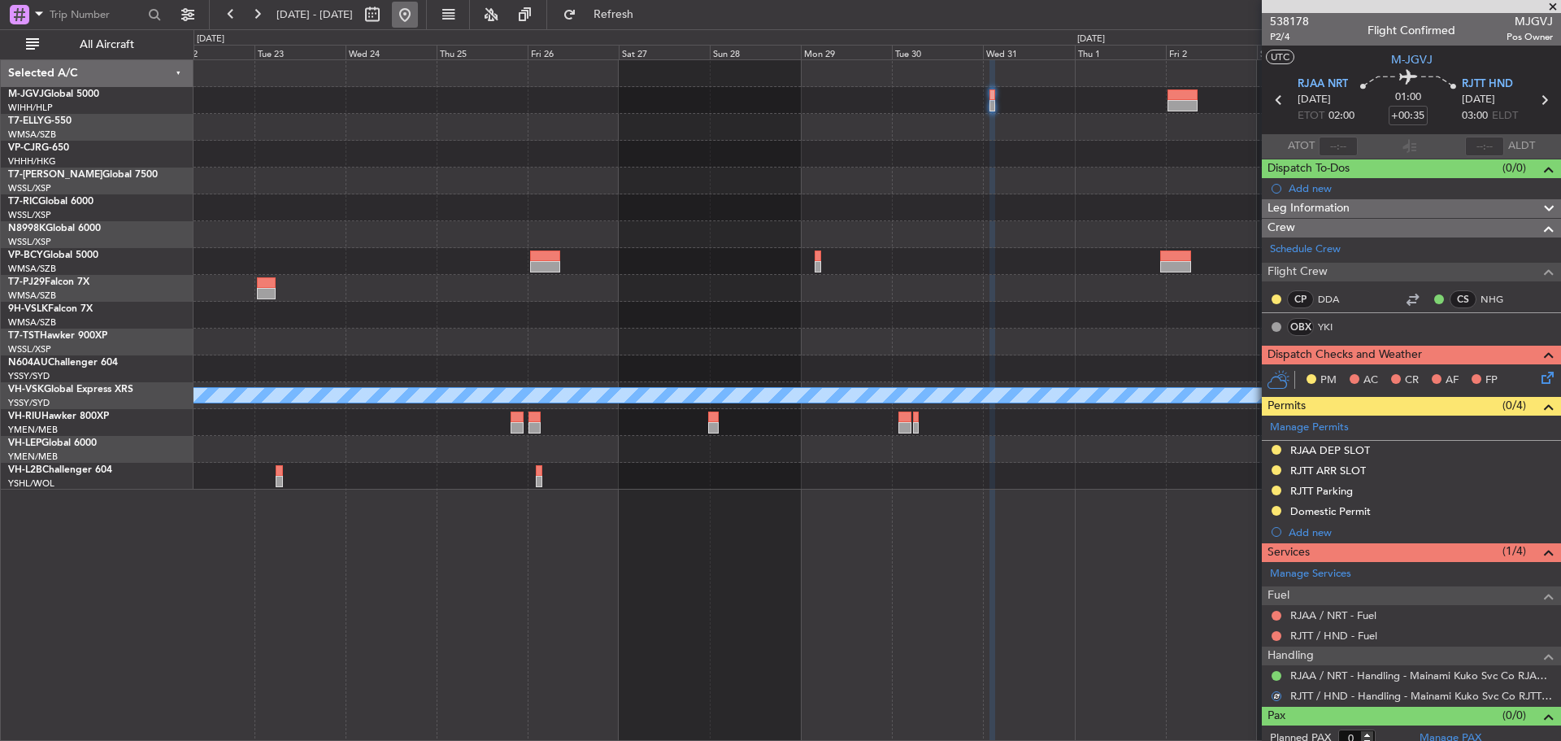
click at [418, 6] on button at bounding box center [405, 15] width 26 height 26
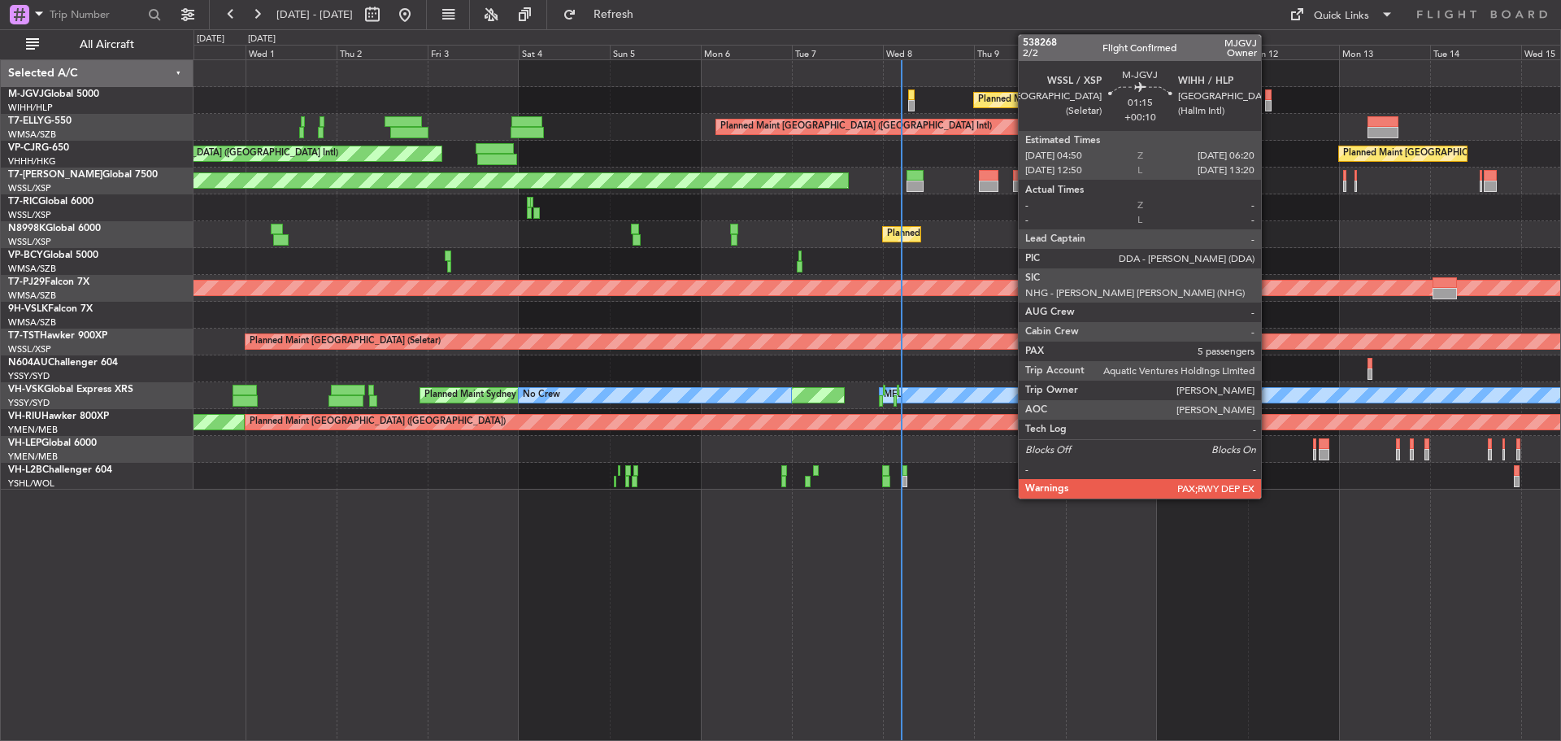
click at [1269, 105] on div at bounding box center [1268, 105] width 7 height 11
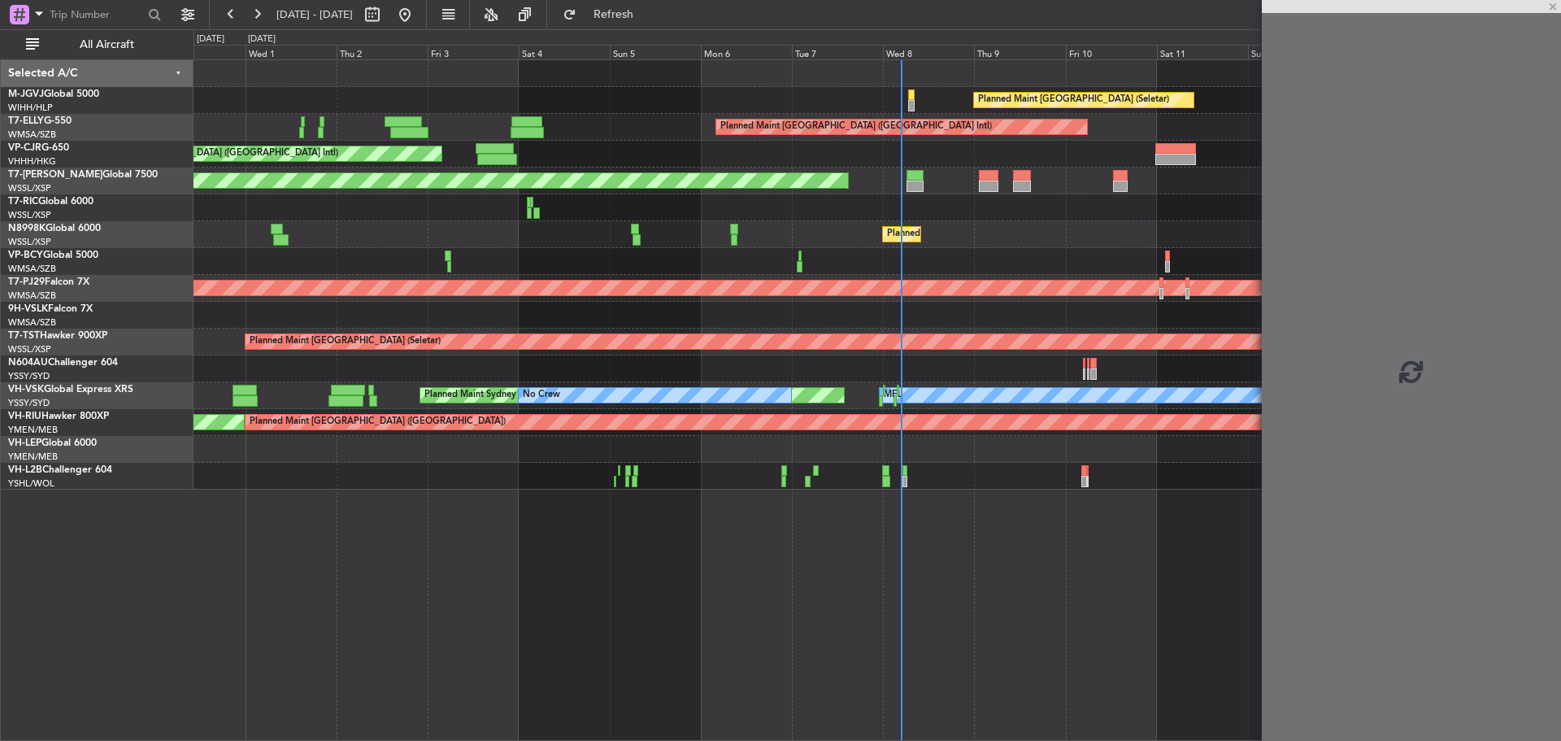
drag, startPoint x: 1269, startPoint y: 181, endPoint x: 887, endPoint y: 160, distance: 381.9
click at [883, 160] on fb-app "30 Sep 2025 - 15 Oct 2025 Refresh Quick Links All Aircraft Planned Maint Singap…" at bounding box center [780, 376] width 1561 height 729
click at [600, 193] on div "Planned Maint [GEOGRAPHIC_DATA] (Seletar)" at bounding box center [877, 181] width 1367 height 27
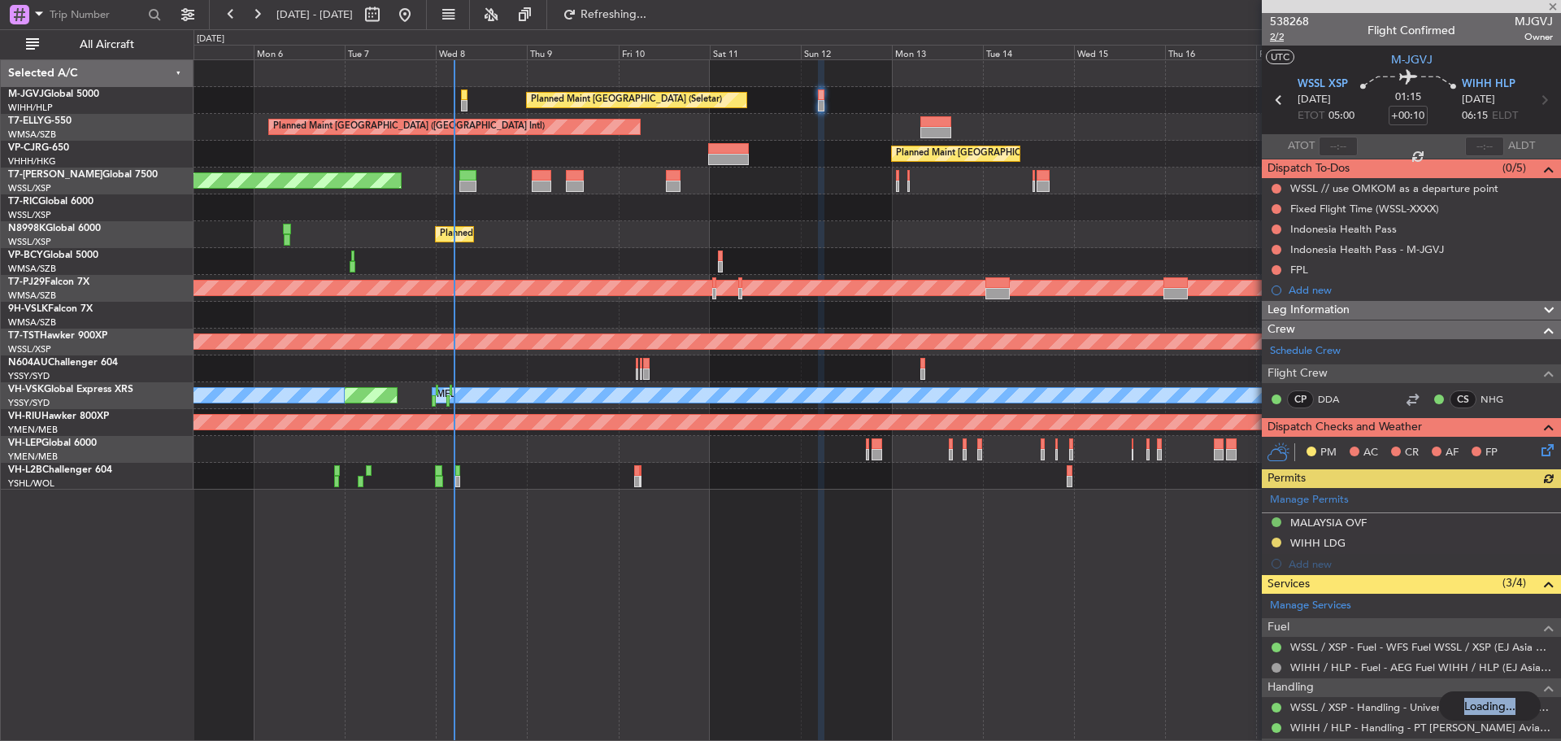
click at [1276, 39] on span "2/2" at bounding box center [1289, 37] width 39 height 14
click at [648, 20] on span "Refresh" at bounding box center [614, 14] width 68 height 11
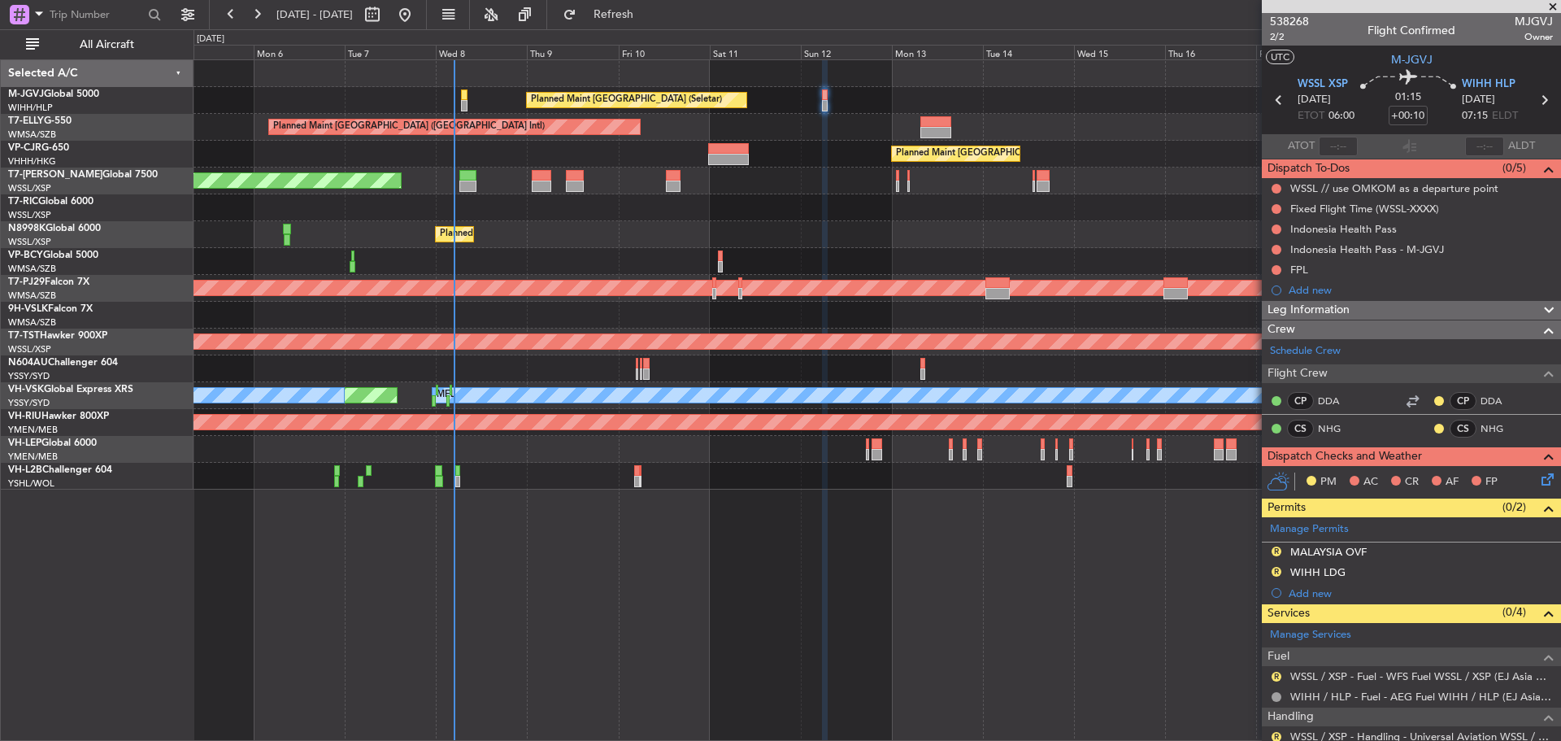
click at [0, 0] on span at bounding box center [0, 0] width 0 height 0
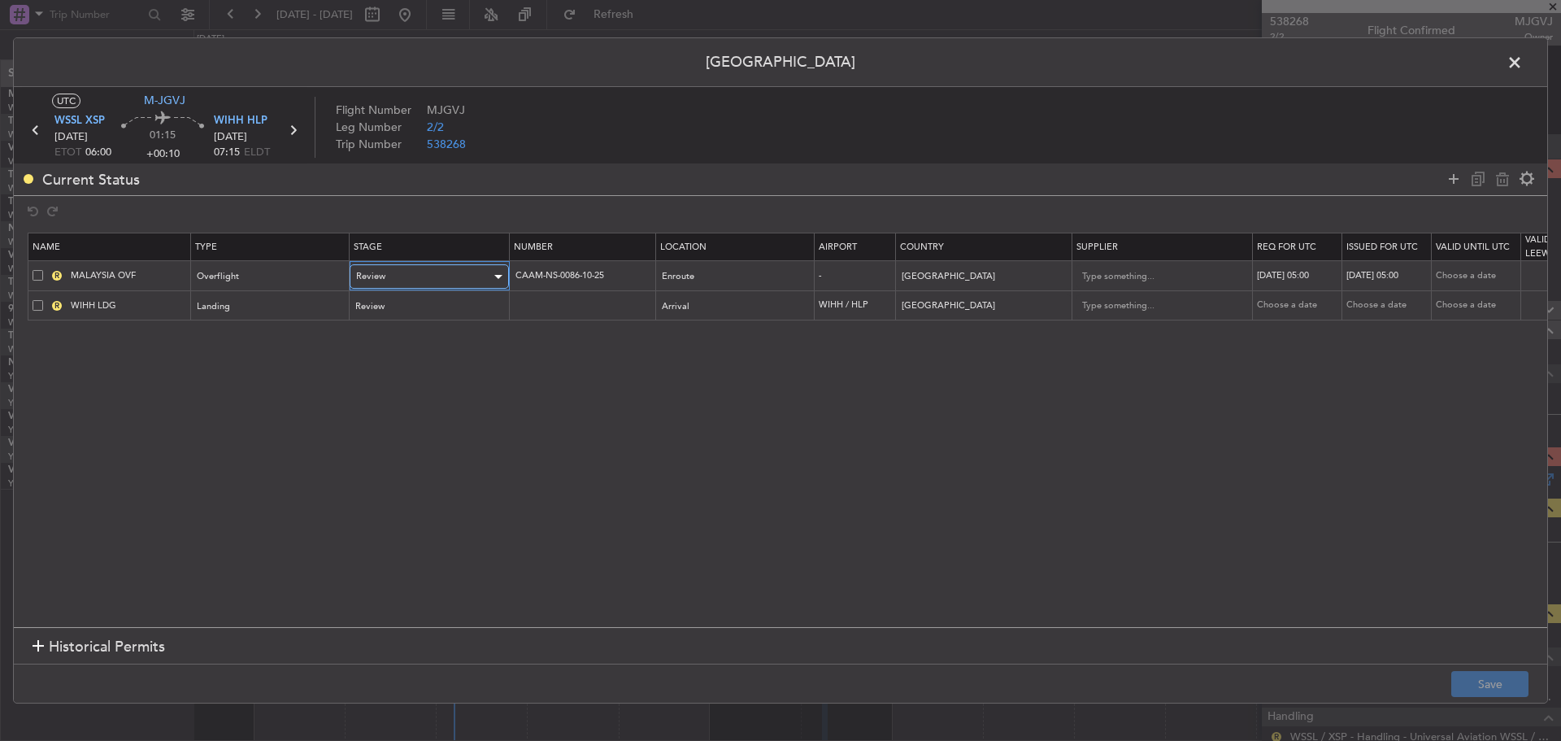
click at [459, 276] on div "Review" at bounding box center [423, 276] width 135 height 24
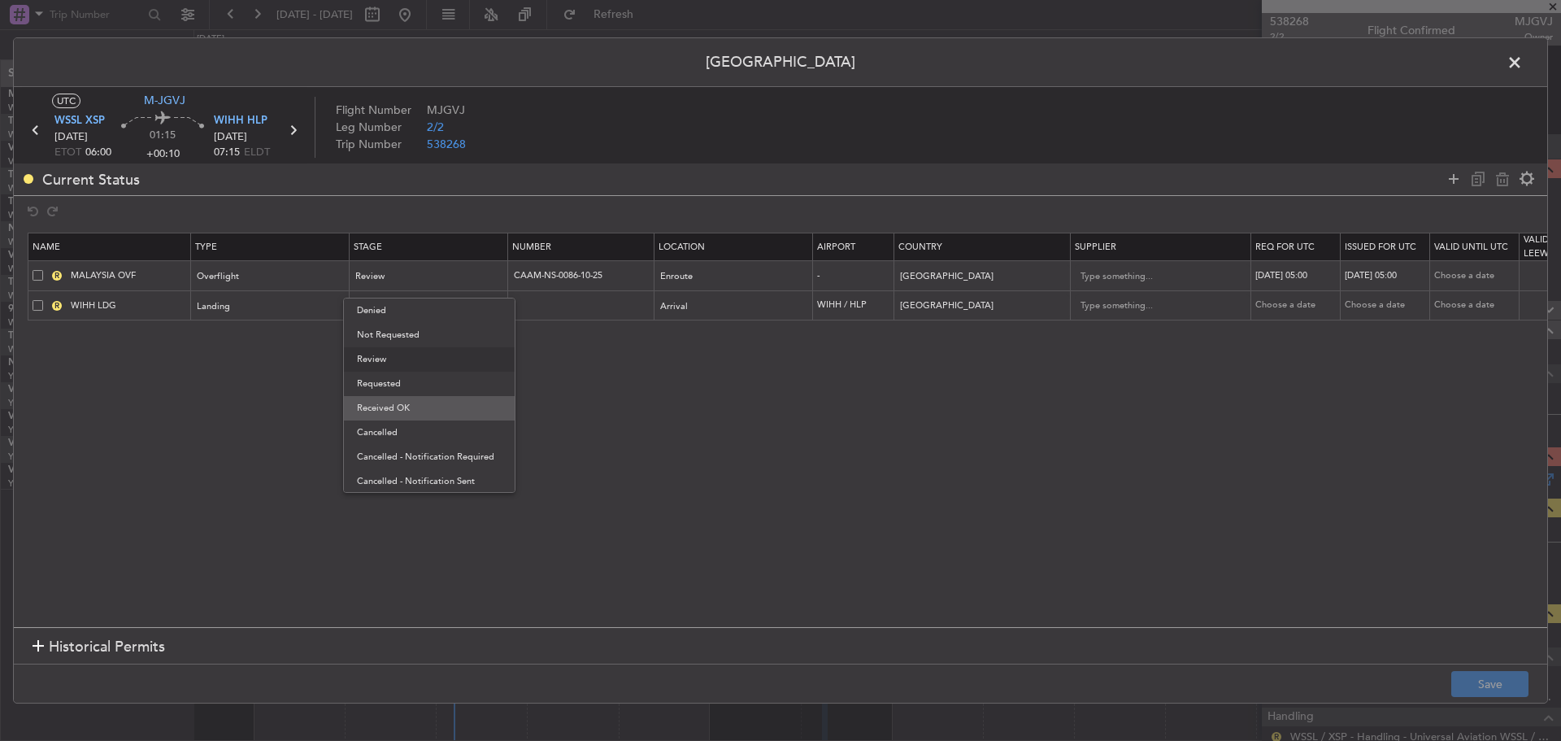
click at [433, 412] on span "Received OK" at bounding box center [429, 408] width 145 height 24
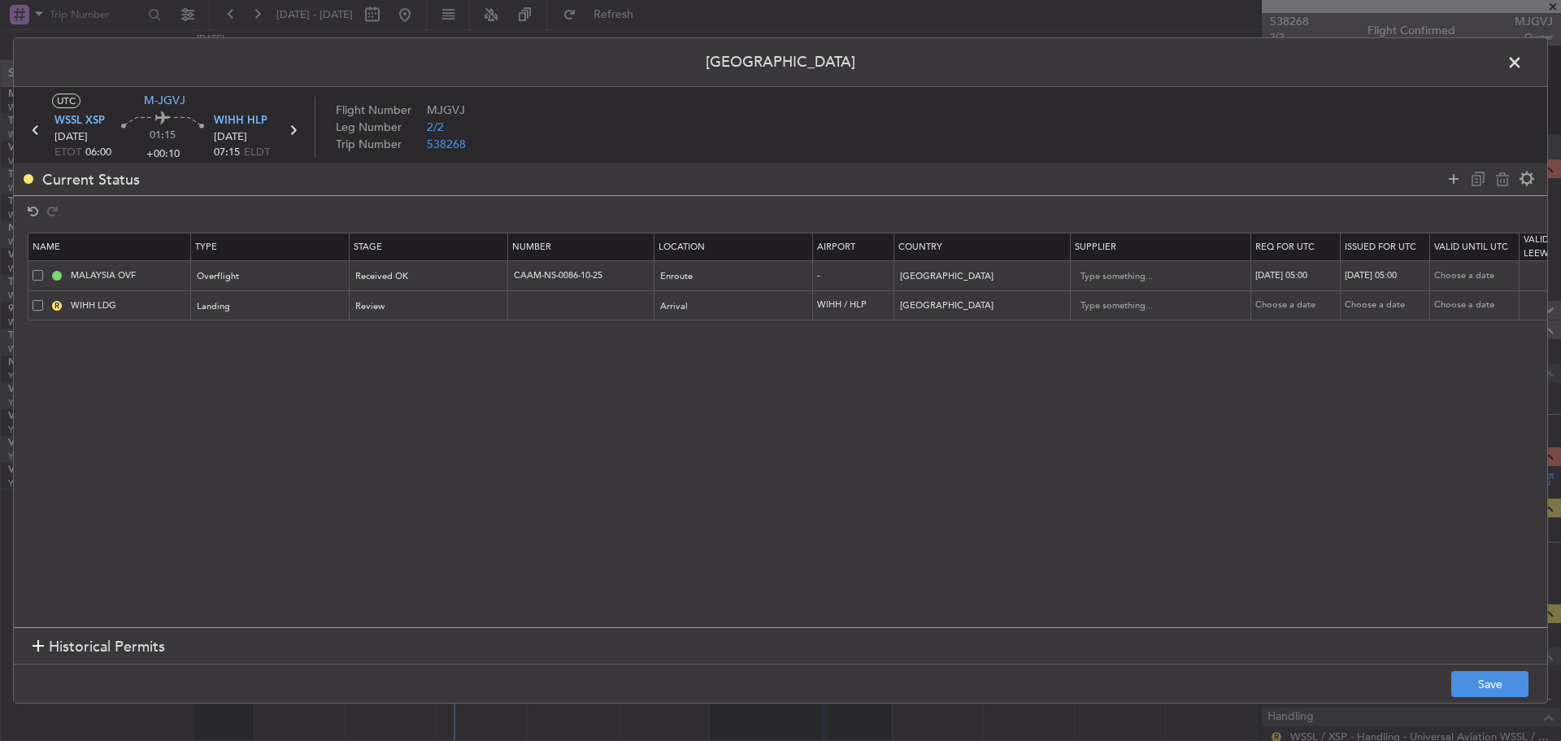
click at [1314, 270] on div "12/10/2025 05:00" at bounding box center [1298, 276] width 85 height 14
select select "10"
select select "2025"
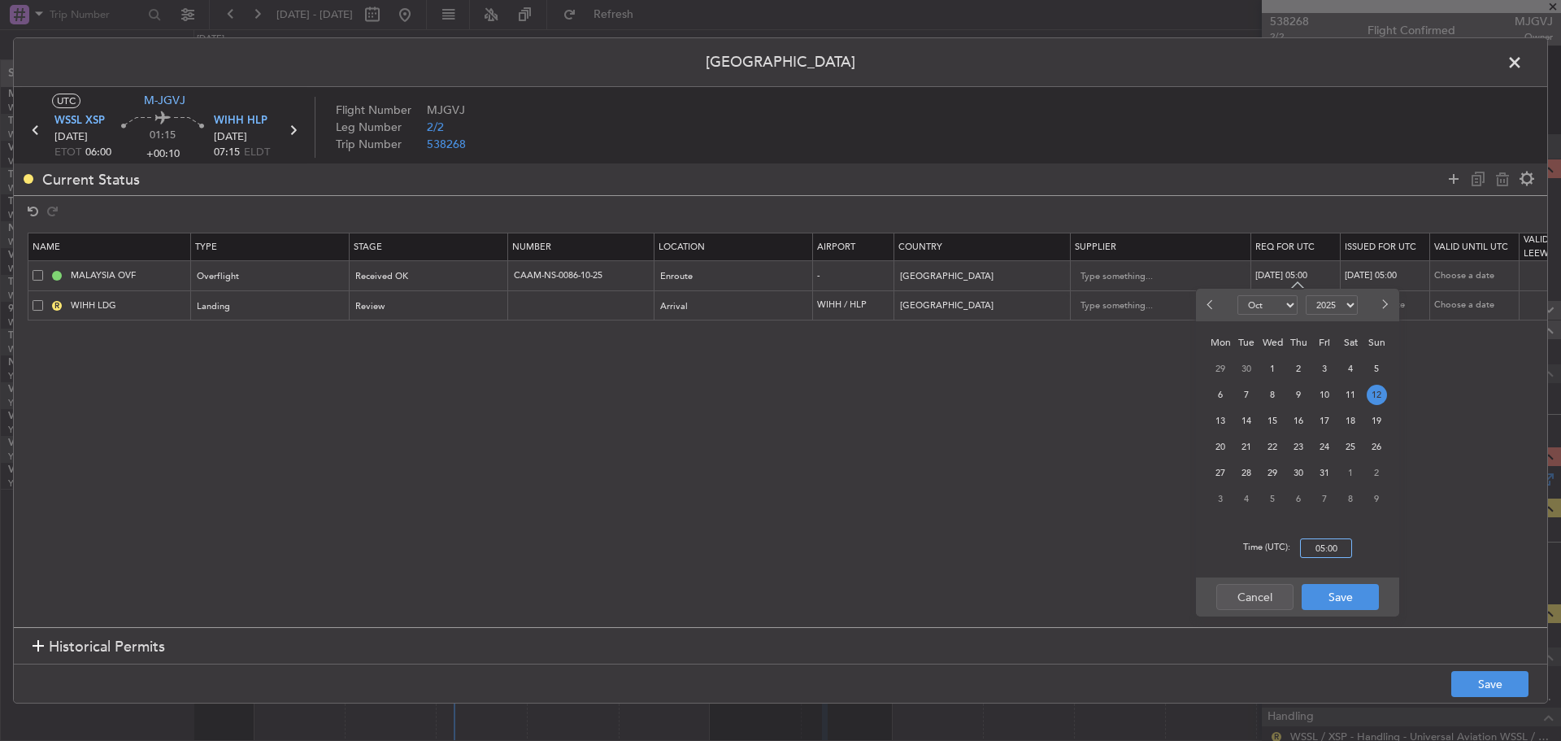
click at [1314, 547] on input "05:00" at bounding box center [1326, 548] width 52 height 20
type input "06:00"
click at [1330, 594] on button "Save" at bounding box center [1340, 597] width 77 height 26
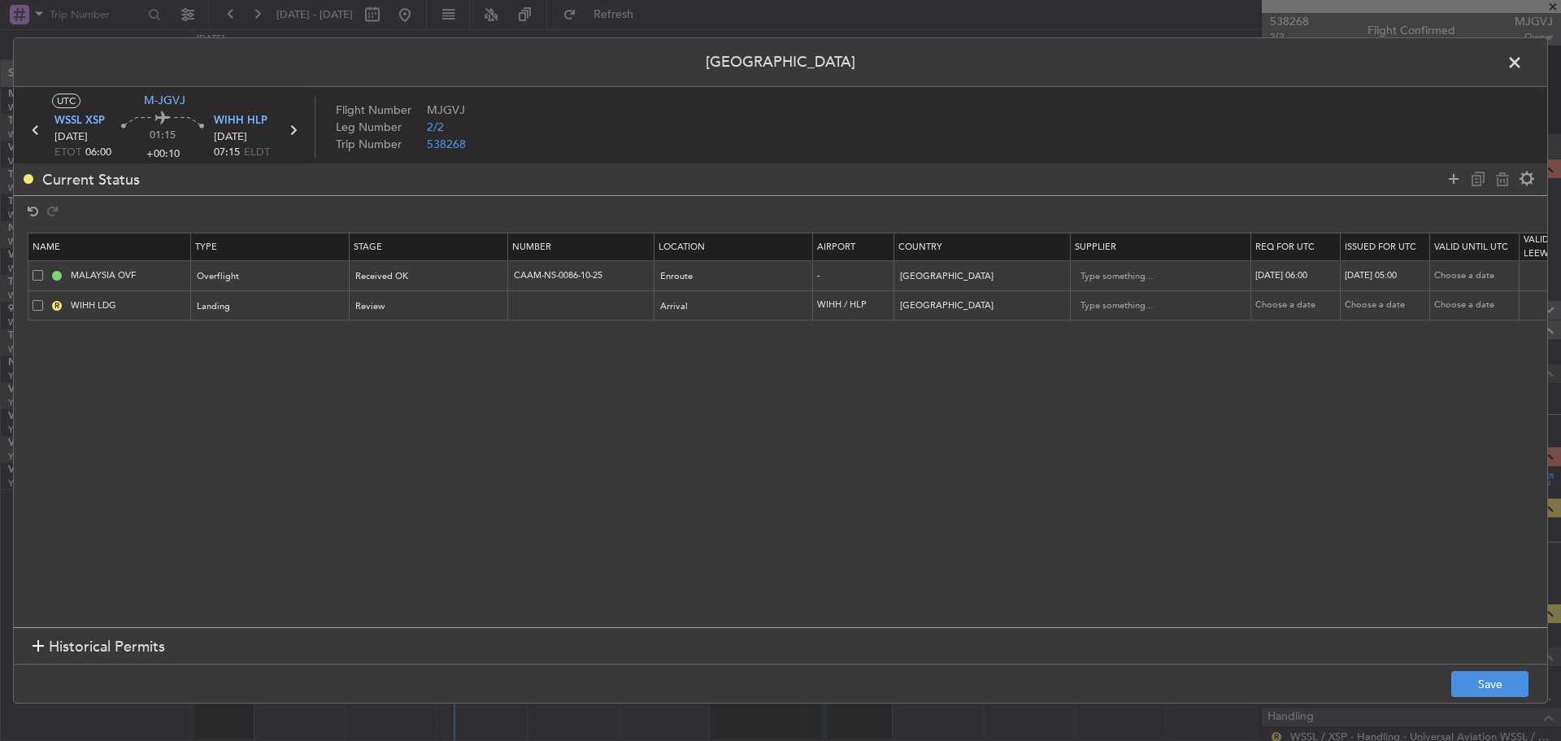
click at [1398, 269] on div "12/10/2025 05:00" at bounding box center [1387, 276] width 85 height 14
select select "10"
select select "2025"
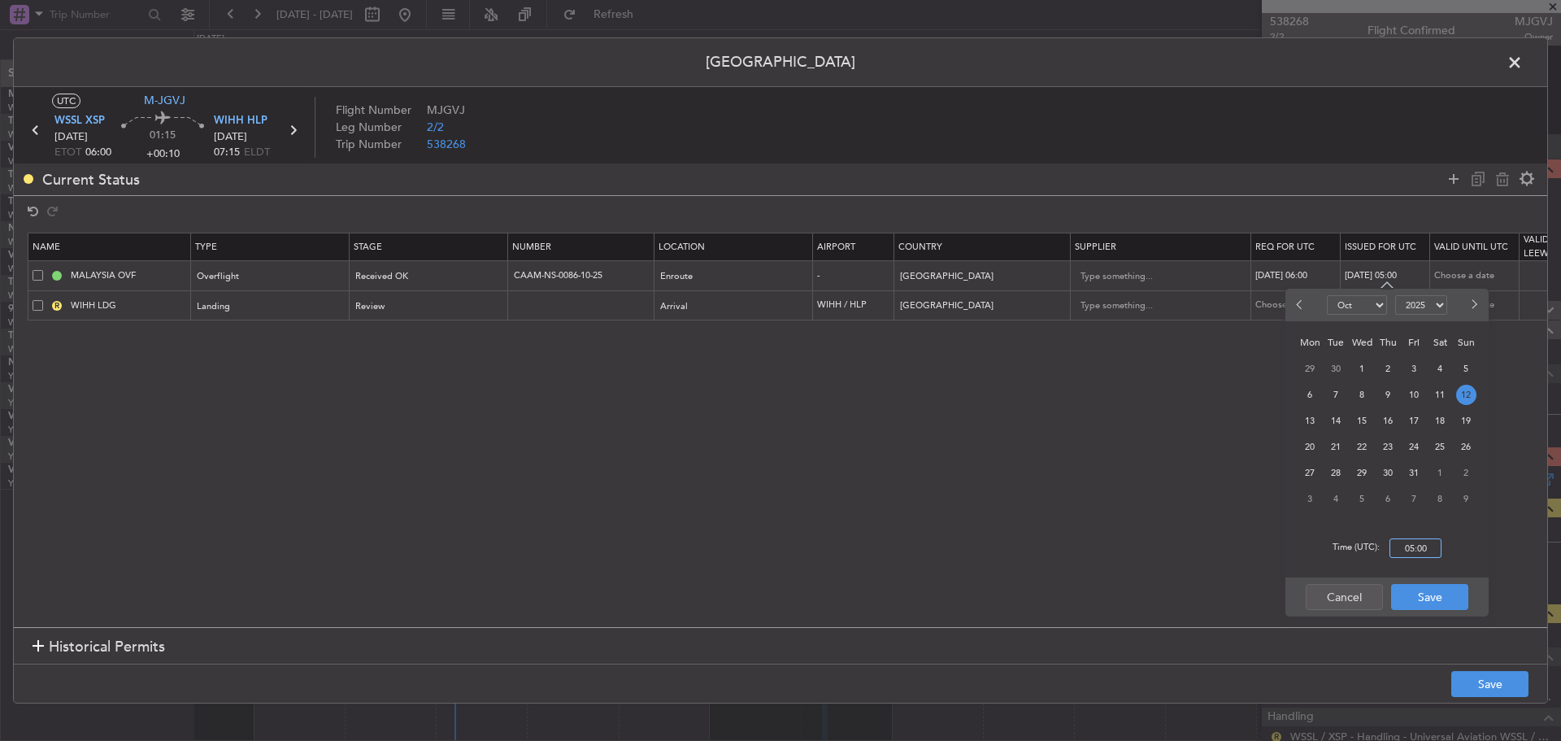
click at [1407, 541] on input "05:00" at bounding box center [1416, 548] width 52 height 20
type input "06:00"
click at [1417, 594] on button "Save" at bounding box center [1429, 597] width 77 height 26
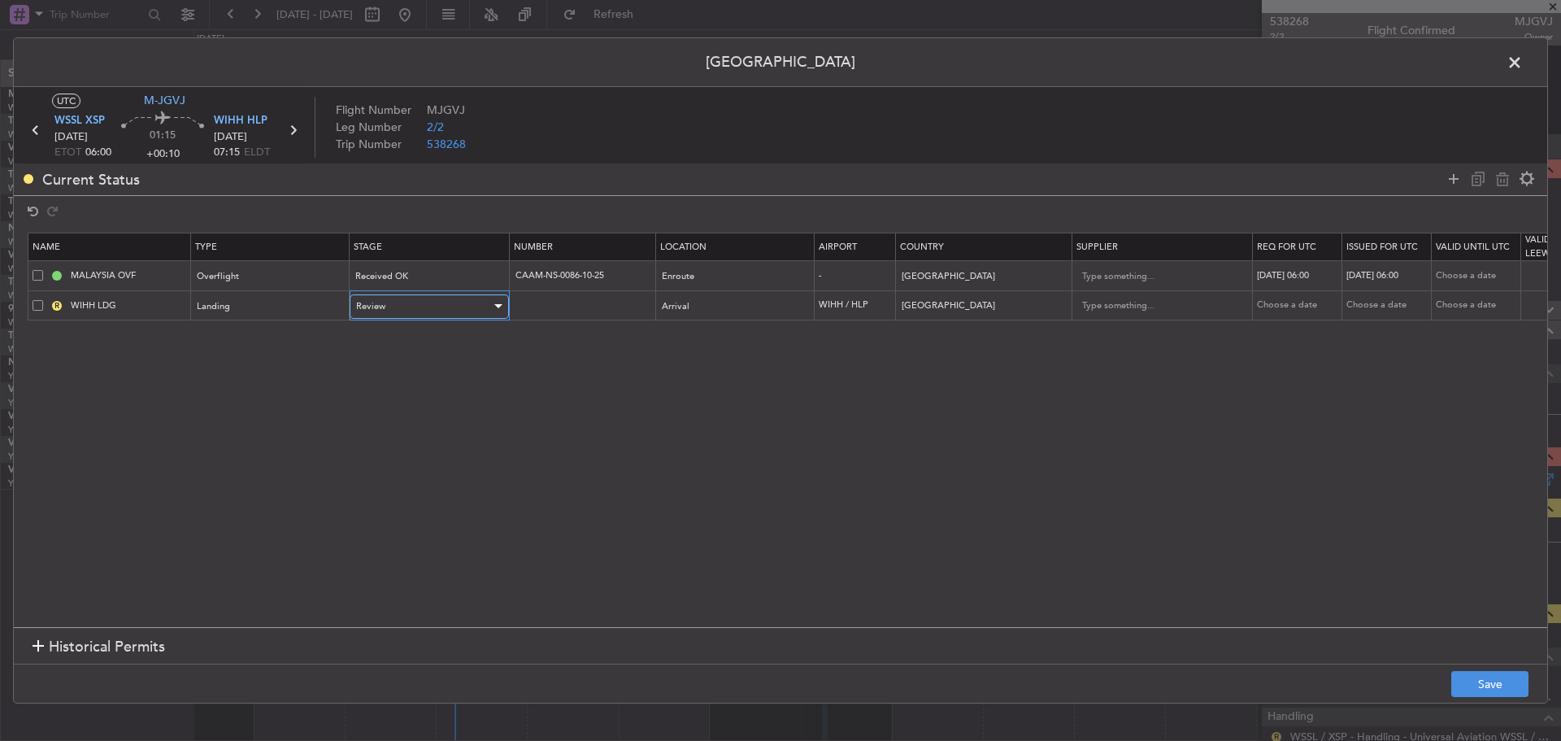
click at [398, 312] on div "Review" at bounding box center [423, 306] width 135 height 24
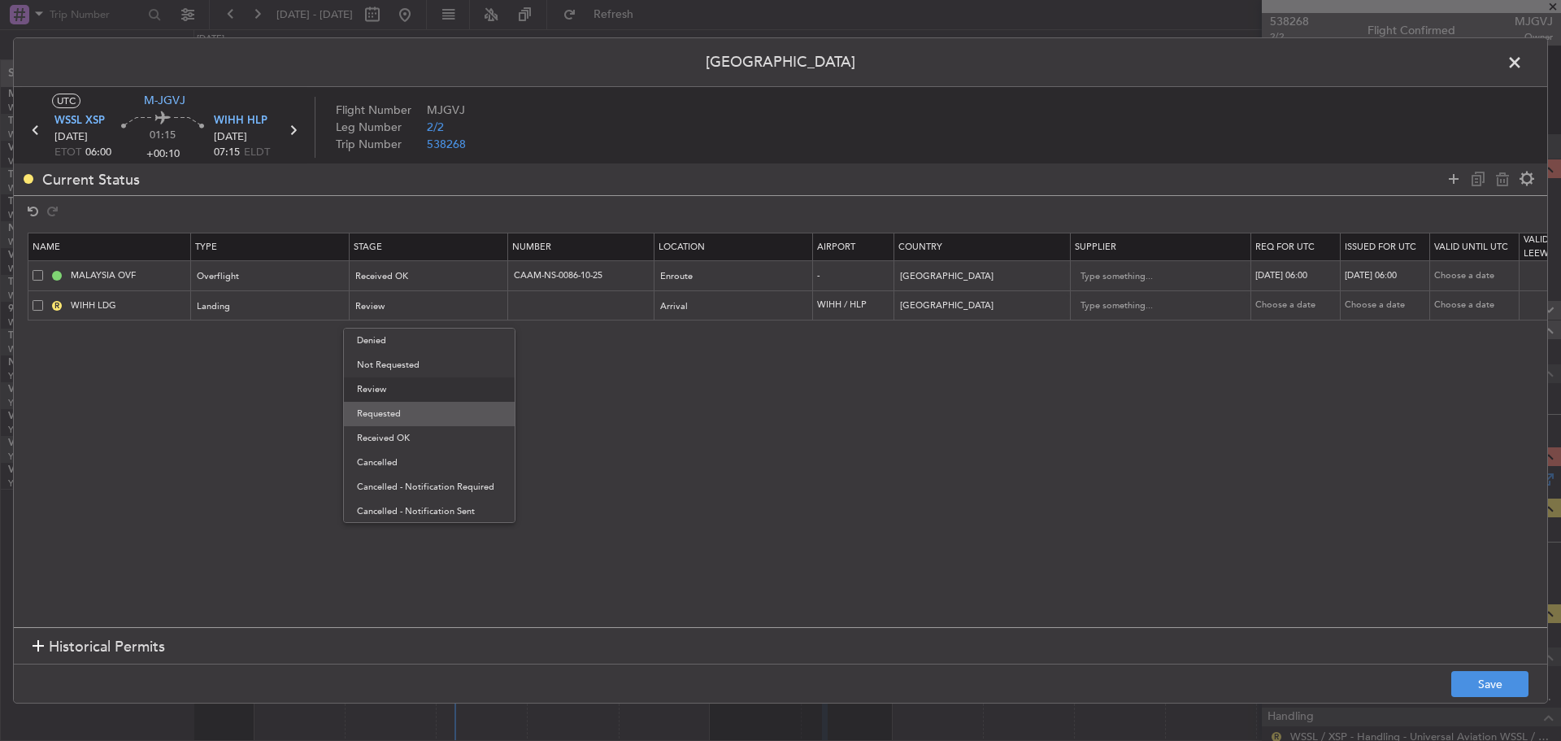
click at [413, 419] on span "Requested" at bounding box center [429, 414] width 145 height 24
click at [1487, 681] on button "Save" at bounding box center [1490, 684] width 77 height 26
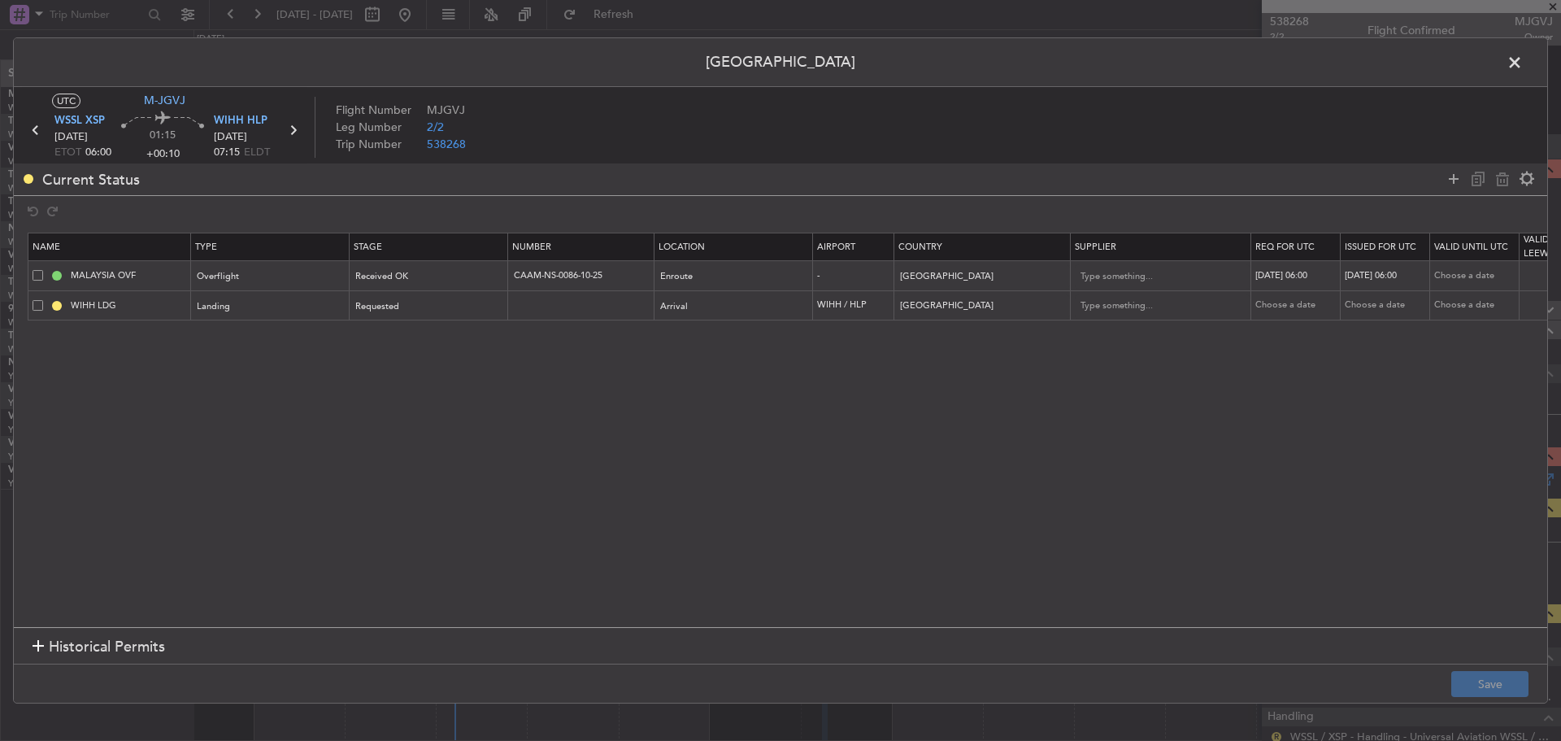
click at [1523, 65] on span at bounding box center [1523, 66] width 0 height 33
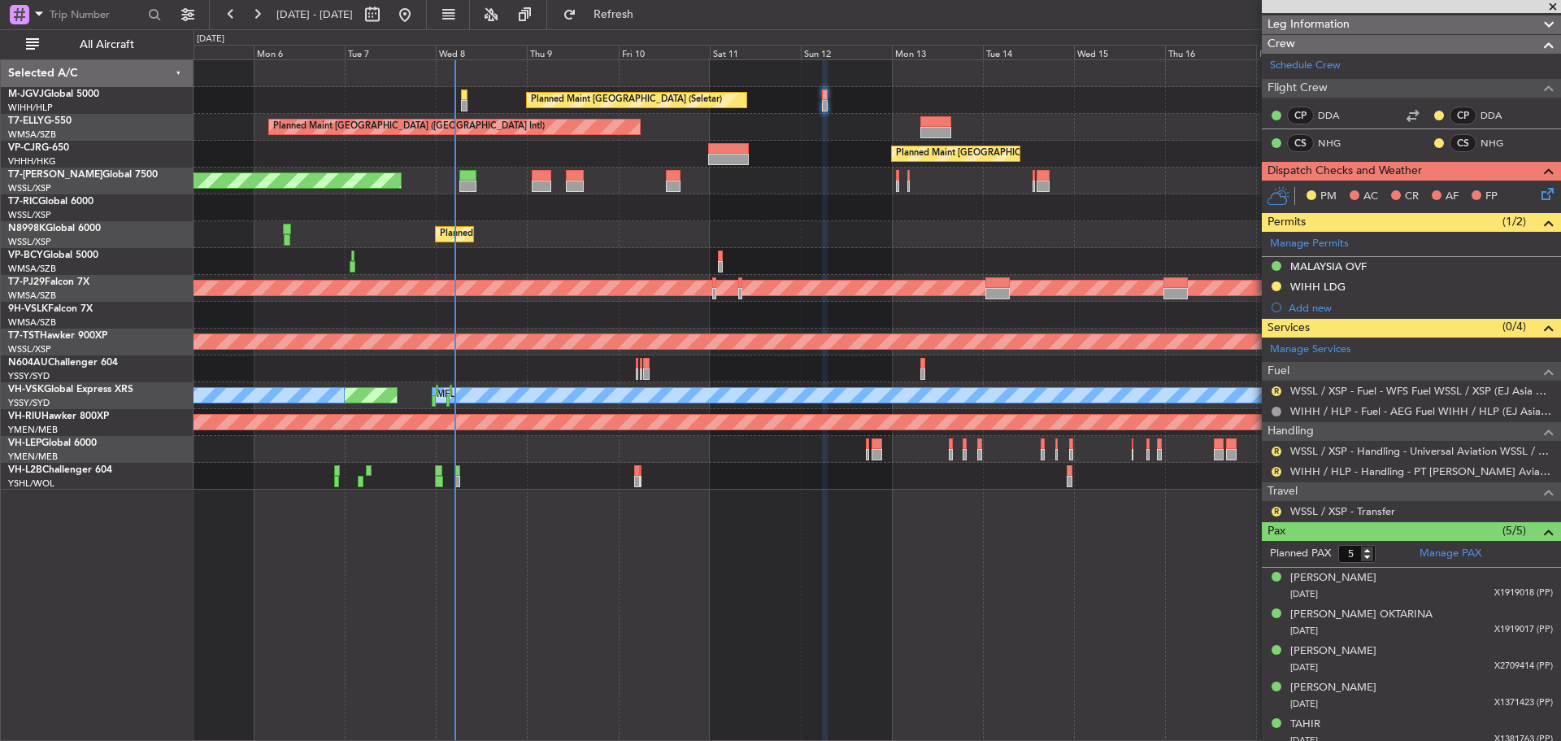
scroll to position [294, 0]
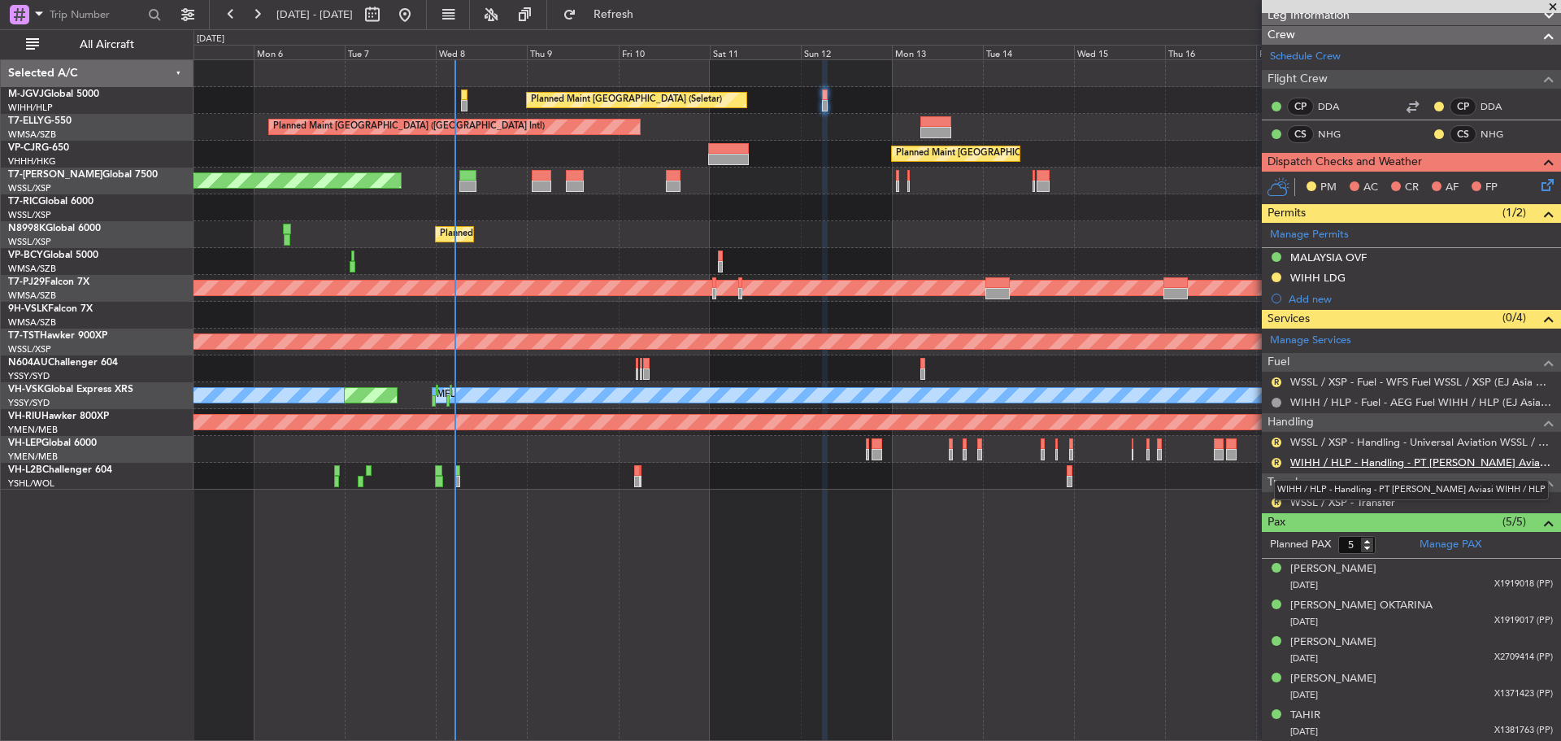
click at [1317, 461] on link "WIHH / HLP - Handling - PT [PERSON_NAME] Aviasi WIHH / HLP" at bounding box center [1422, 462] width 263 height 14
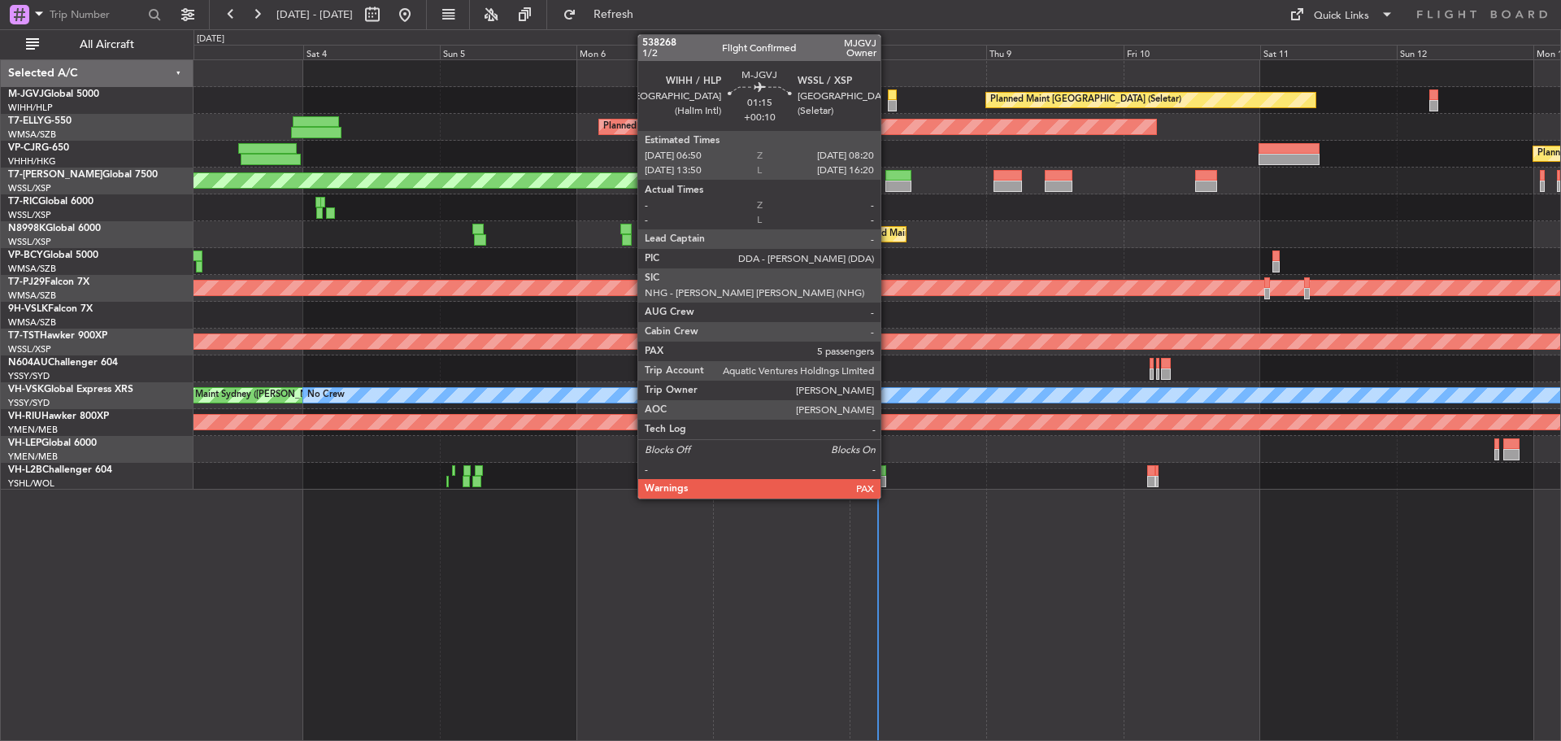
click at [888, 98] on div at bounding box center [892, 94] width 9 height 11
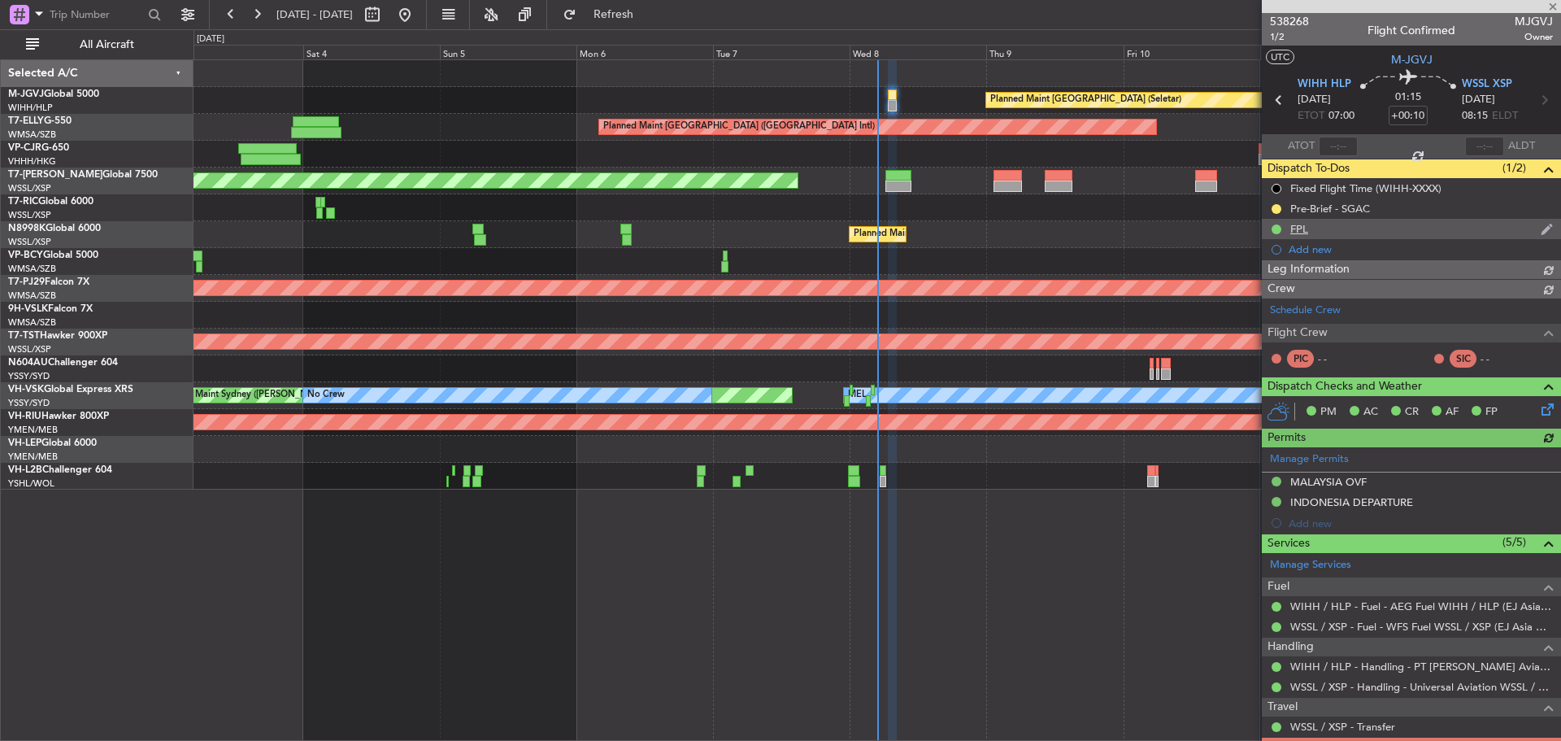
type input "[PERSON_NAME] (EYU)"
type input "A0438"
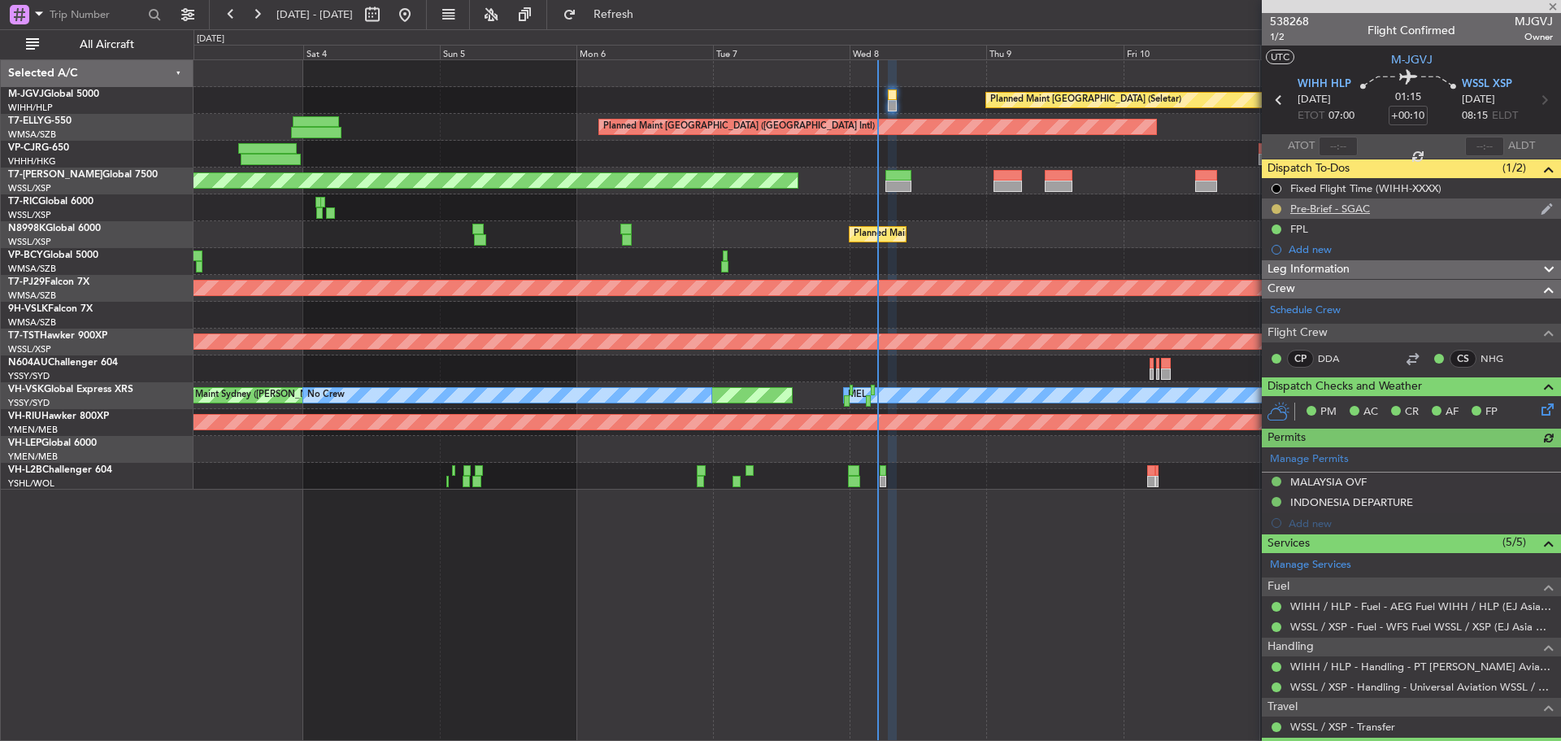
click at [1281, 208] on button at bounding box center [1277, 209] width 10 height 10
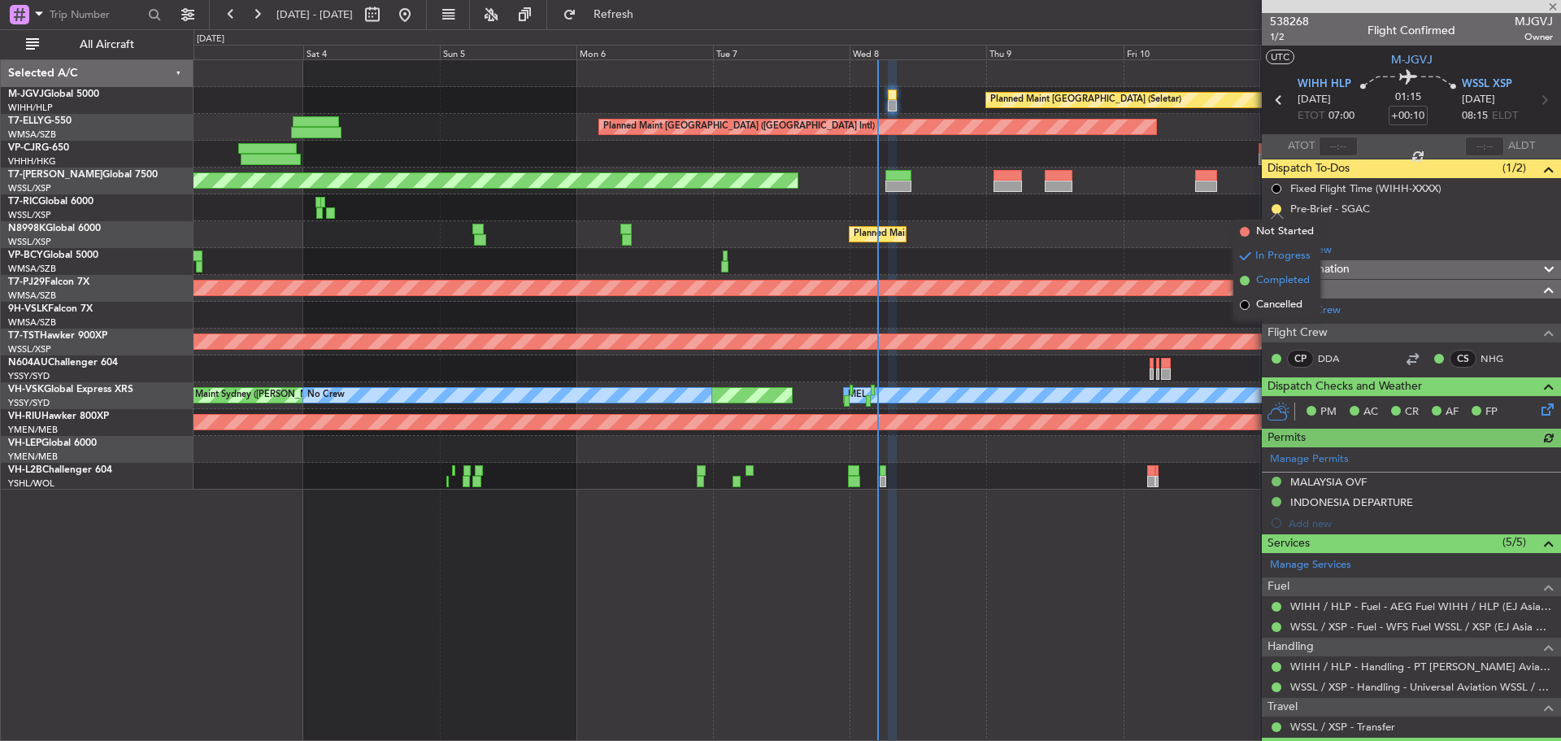
click at [1261, 285] on span "Completed" at bounding box center [1283, 280] width 54 height 16
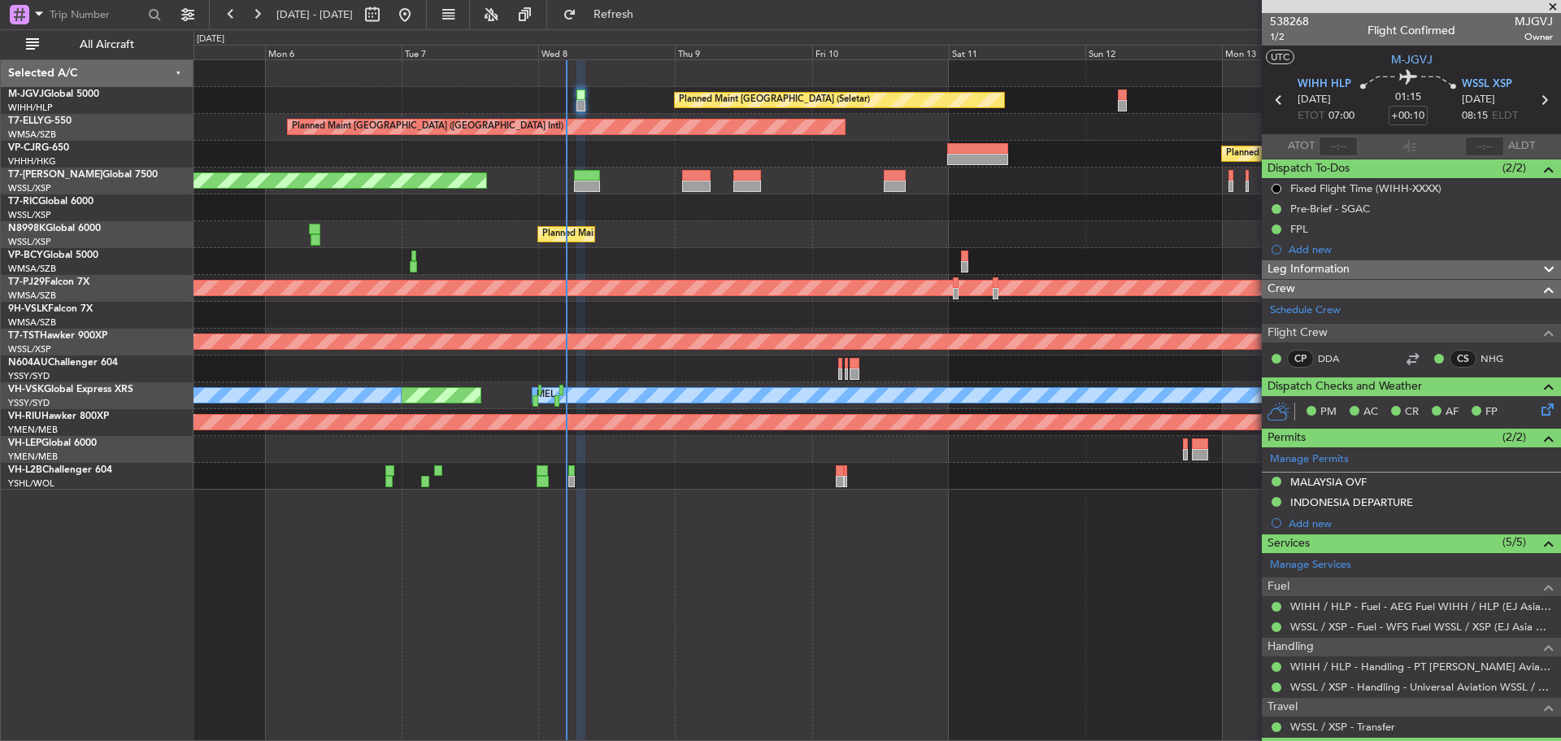
click at [773, 202] on div "Planned Maint Singapore (Seletar) Planned Maint Dubai (Dubai Intl) Planned Main…" at bounding box center [877, 274] width 1367 height 429
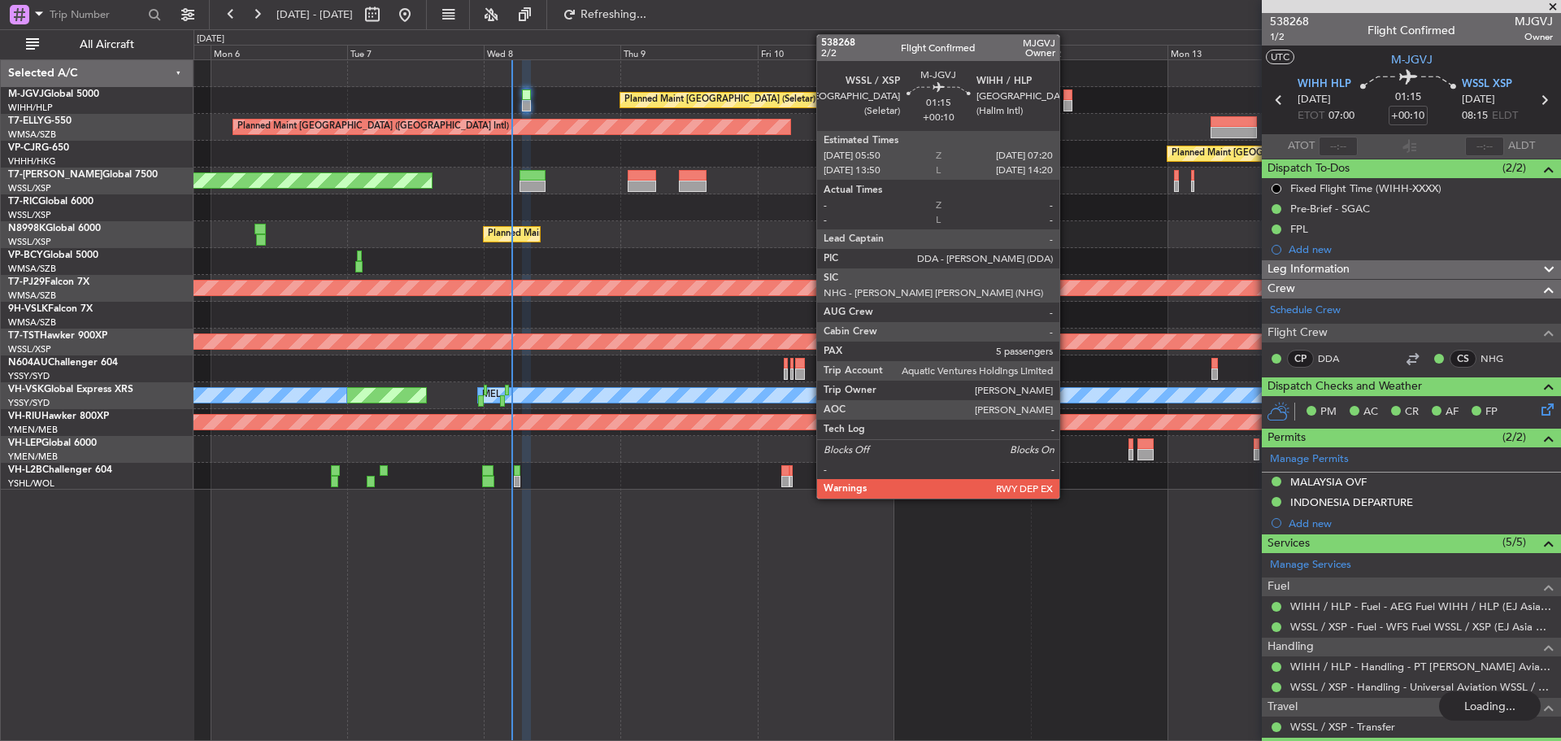
click at [1067, 104] on div at bounding box center [1068, 105] width 9 height 11
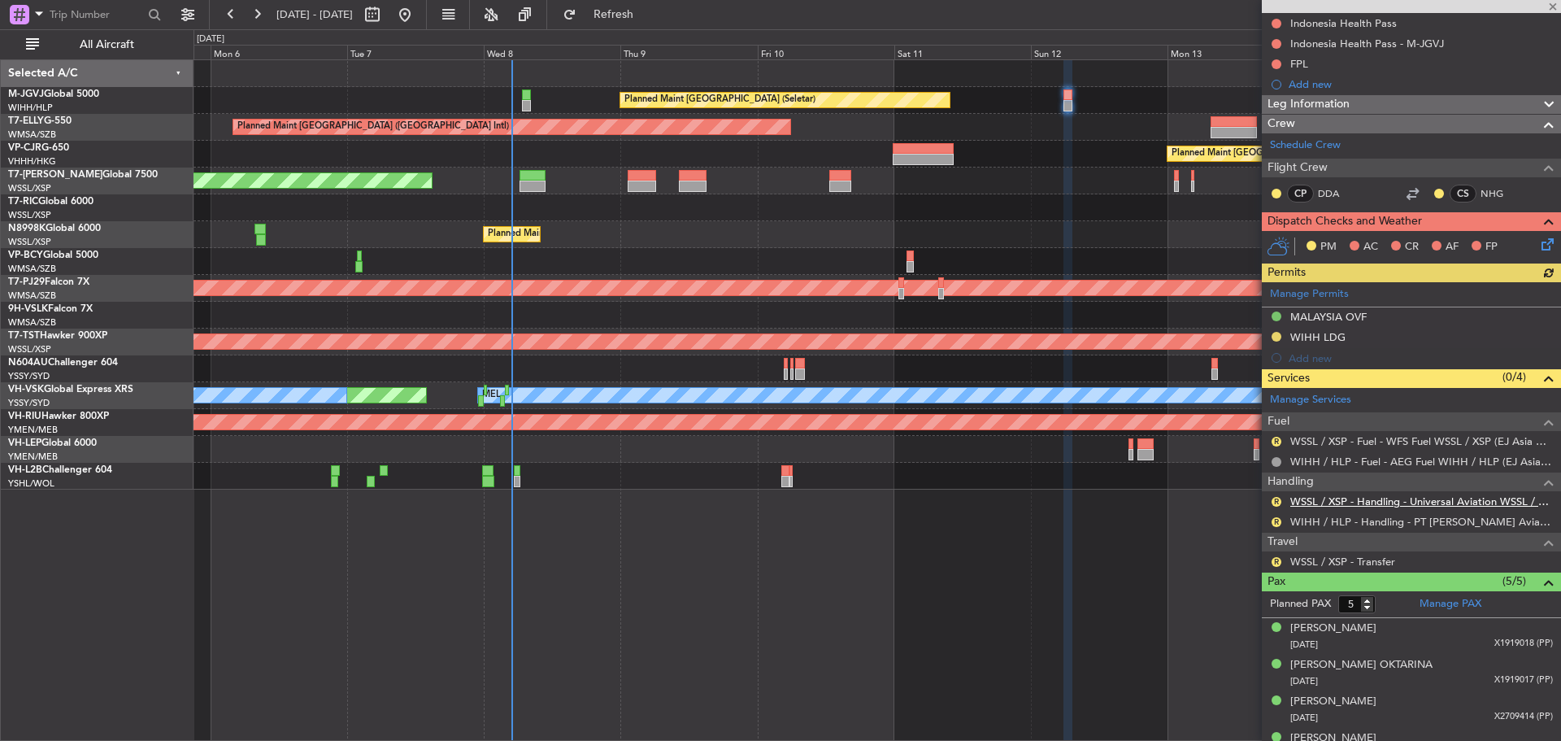
scroll to position [244, 0]
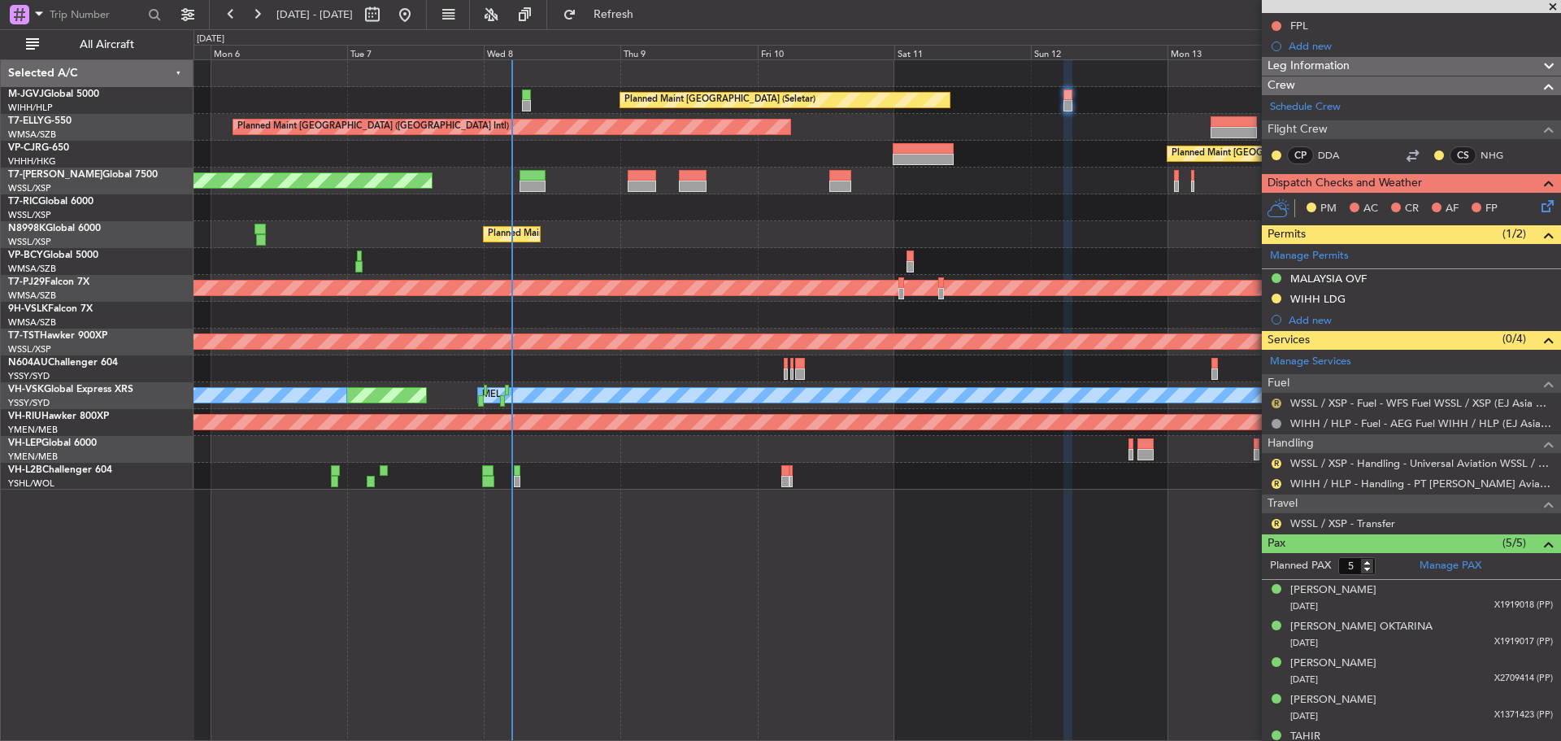
click at [1277, 398] on button "R" at bounding box center [1277, 403] width 10 height 10
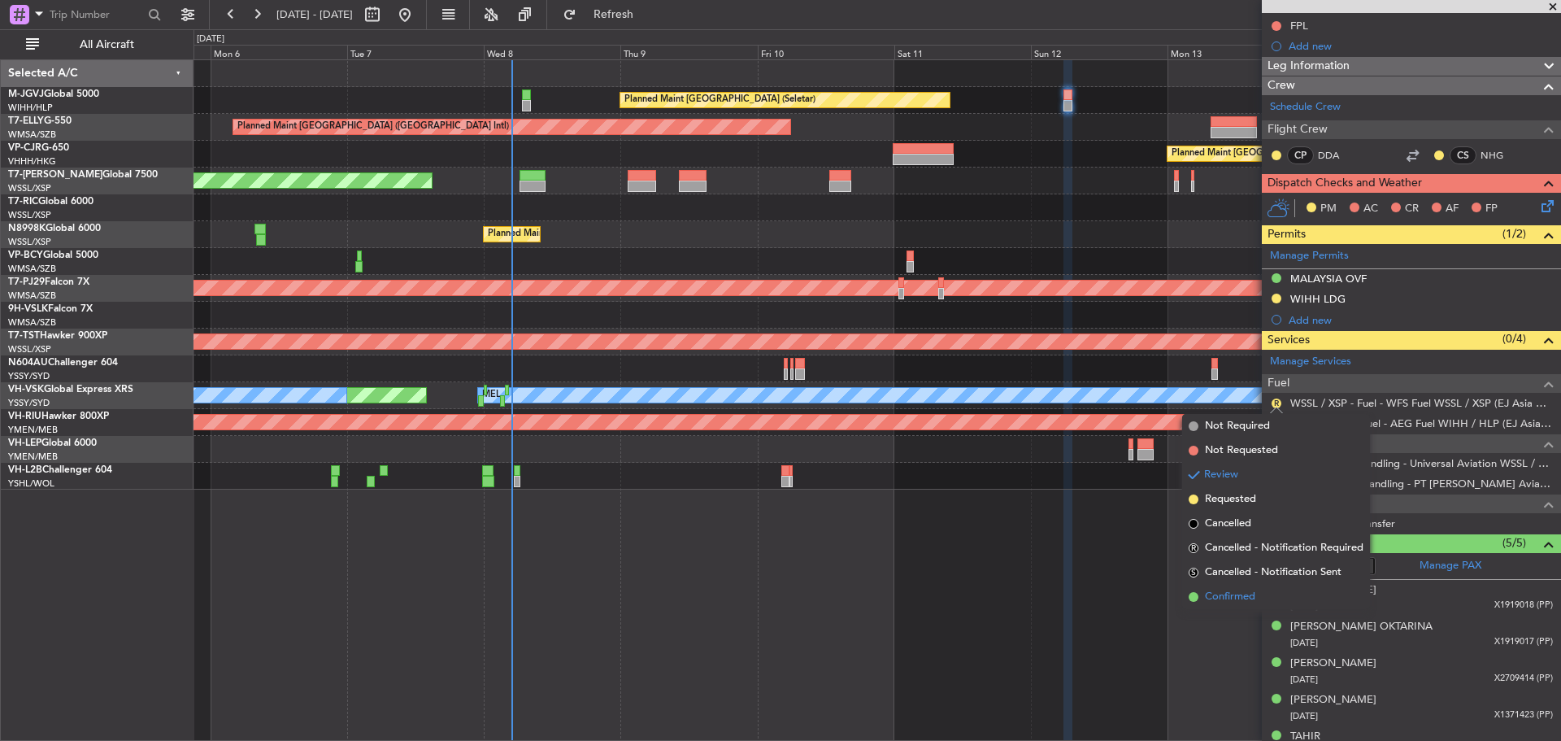
click at [1235, 596] on span "Confirmed" at bounding box center [1230, 597] width 50 height 16
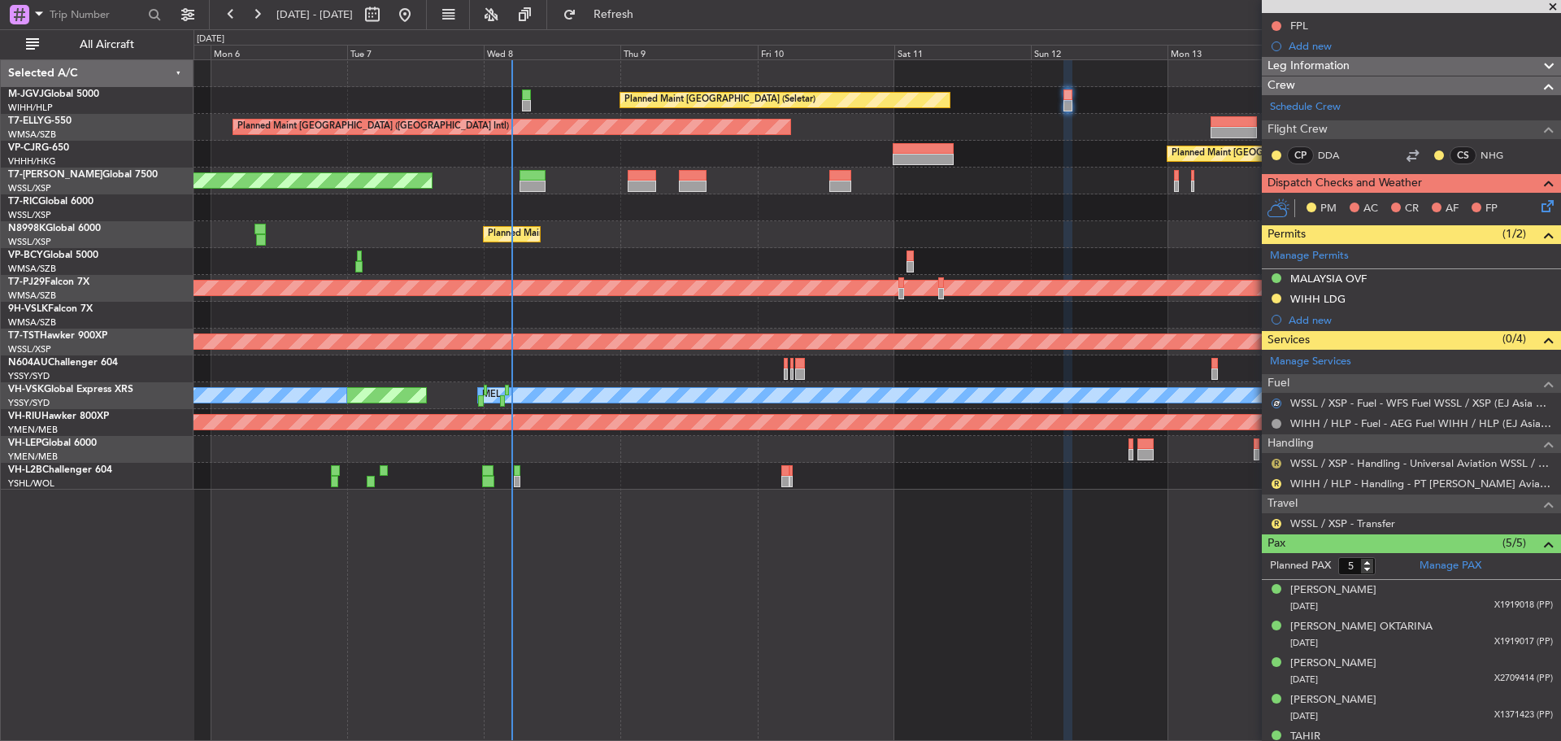
click at [1273, 464] on button "R" at bounding box center [1277, 464] width 10 height 10
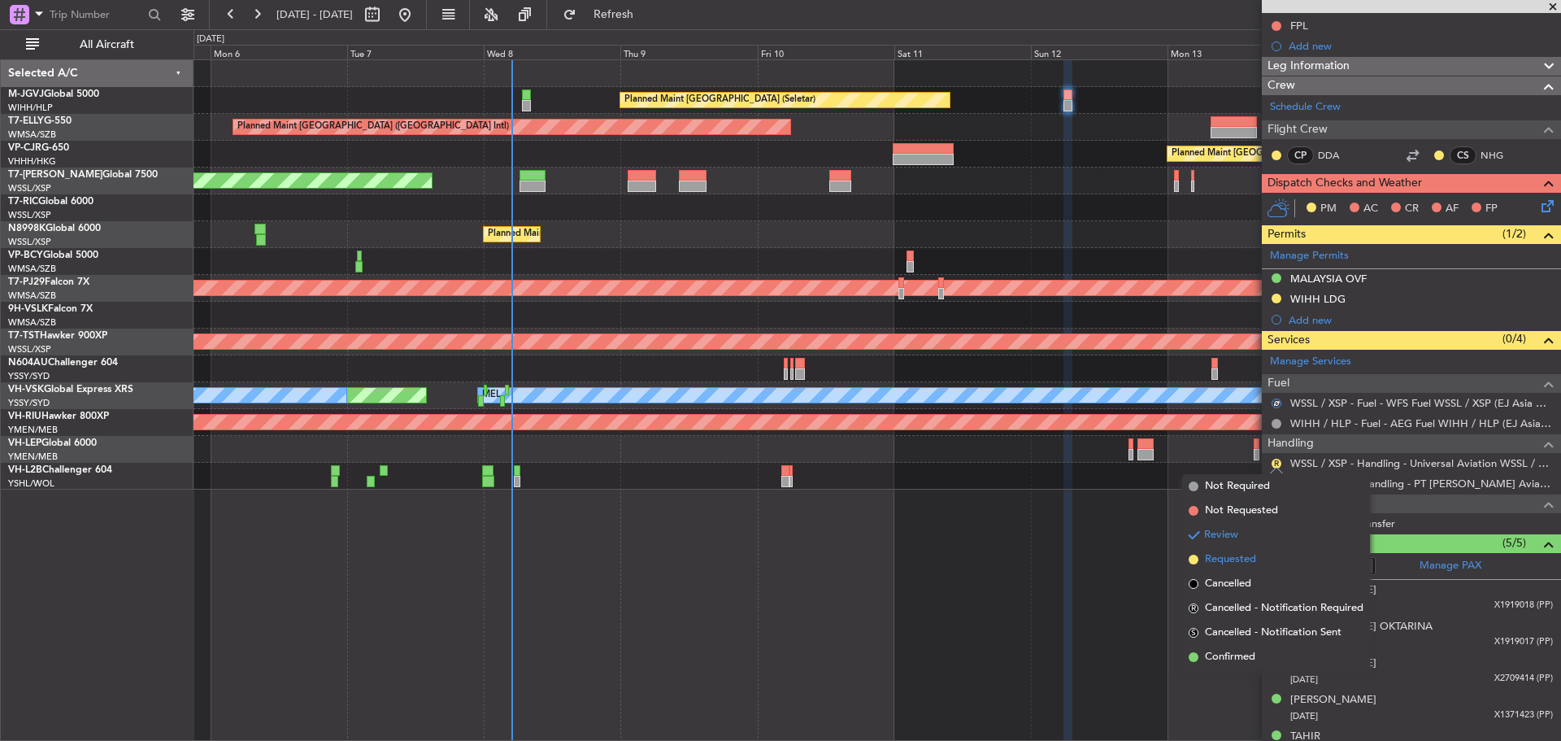
click at [1256, 559] on span "Requested" at bounding box center [1230, 559] width 51 height 16
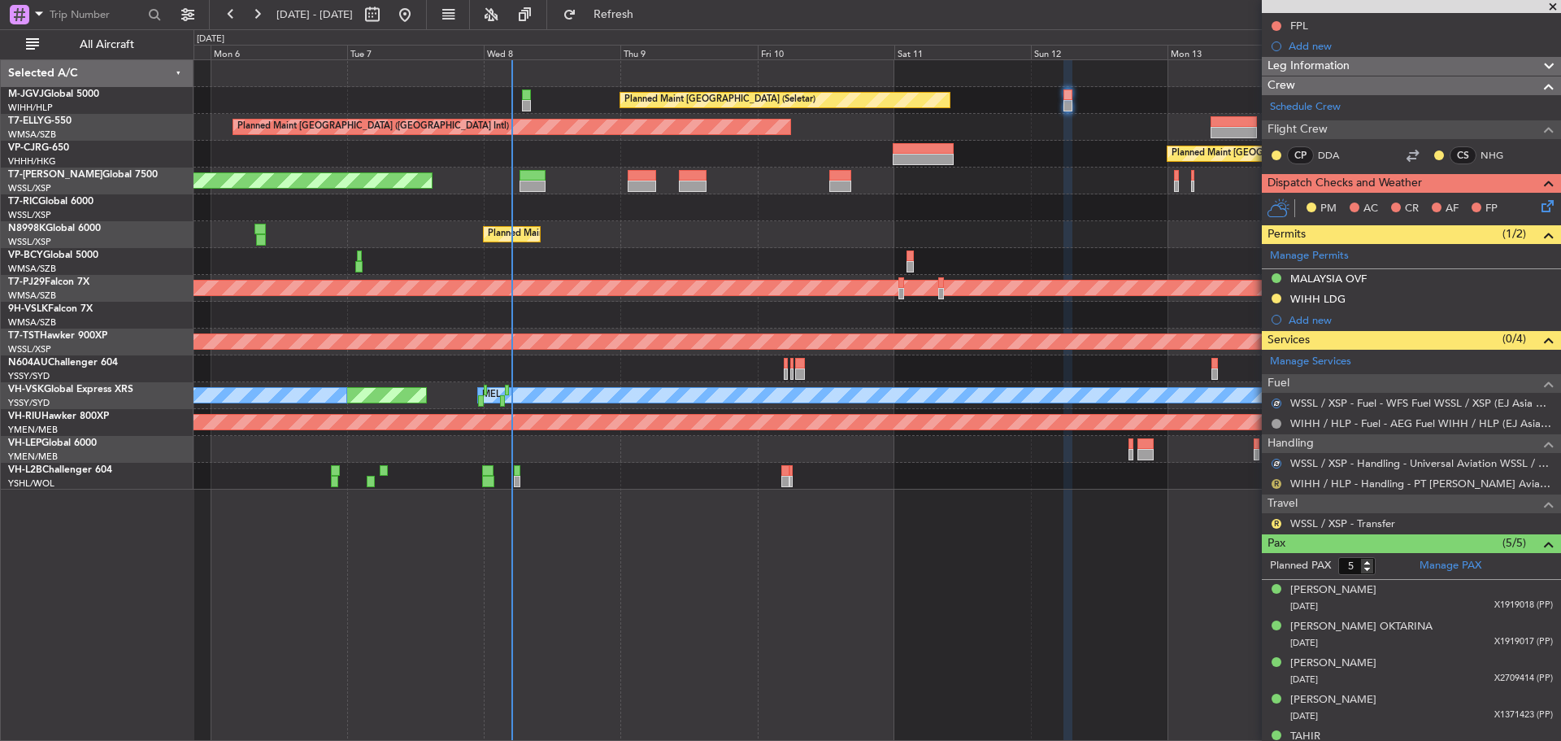
click at [1278, 482] on button "R" at bounding box center [1277, 484] width 10 height 10
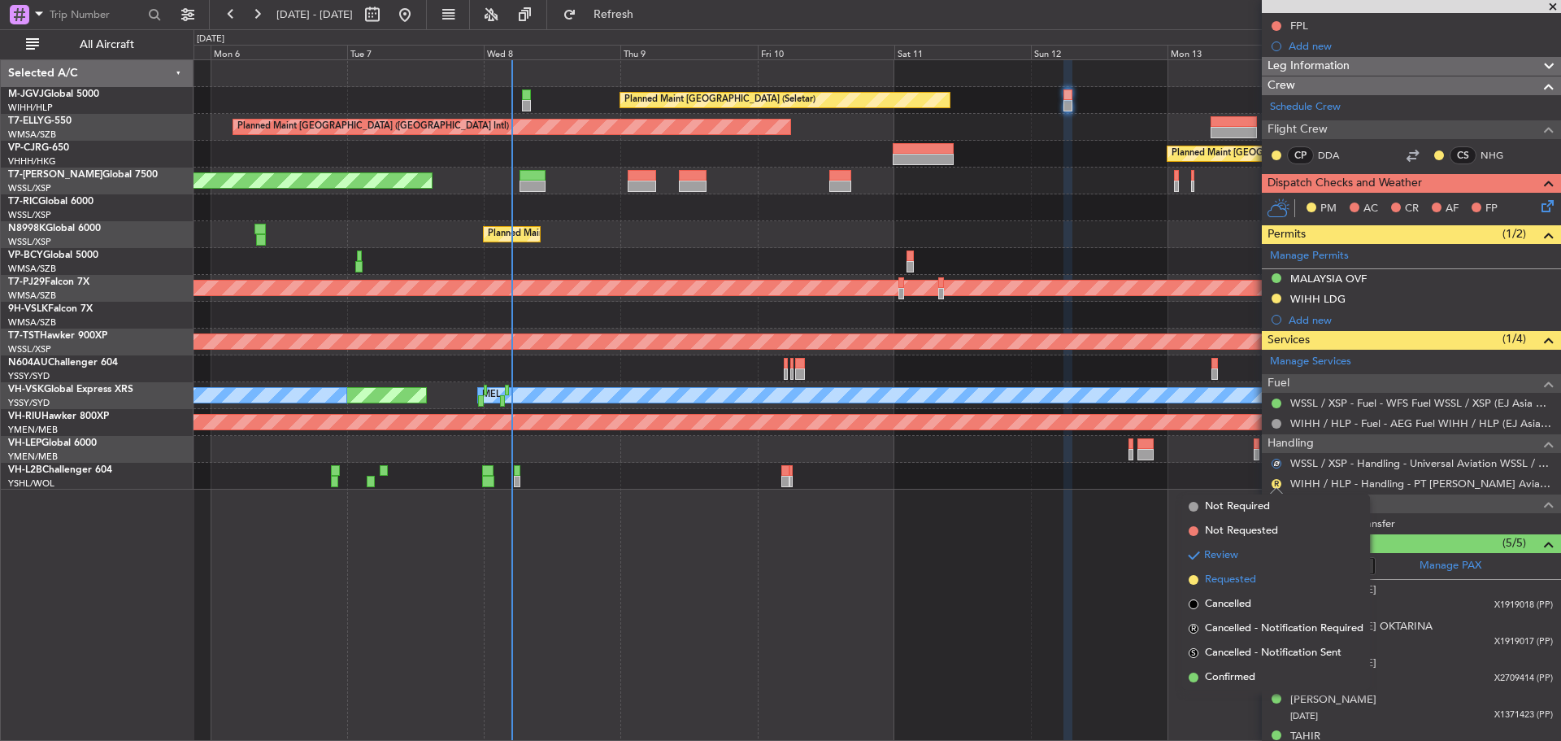
click at [1242, 583] on span "Requested" at bounding box center [1230, 580] width 51 height 16
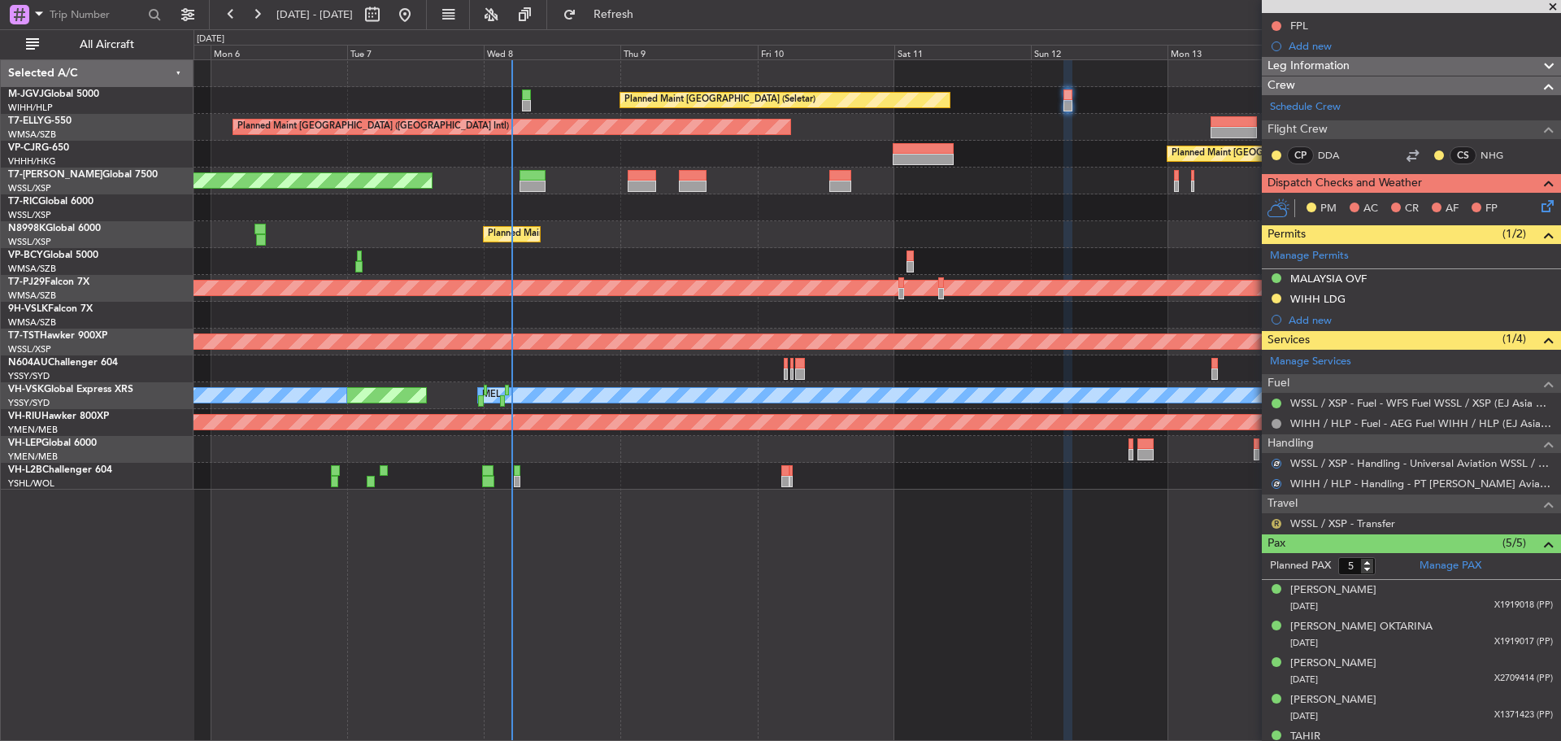
click at [1276, 523] on button "R" at bounding box center [1277, 524] width 10 height 10
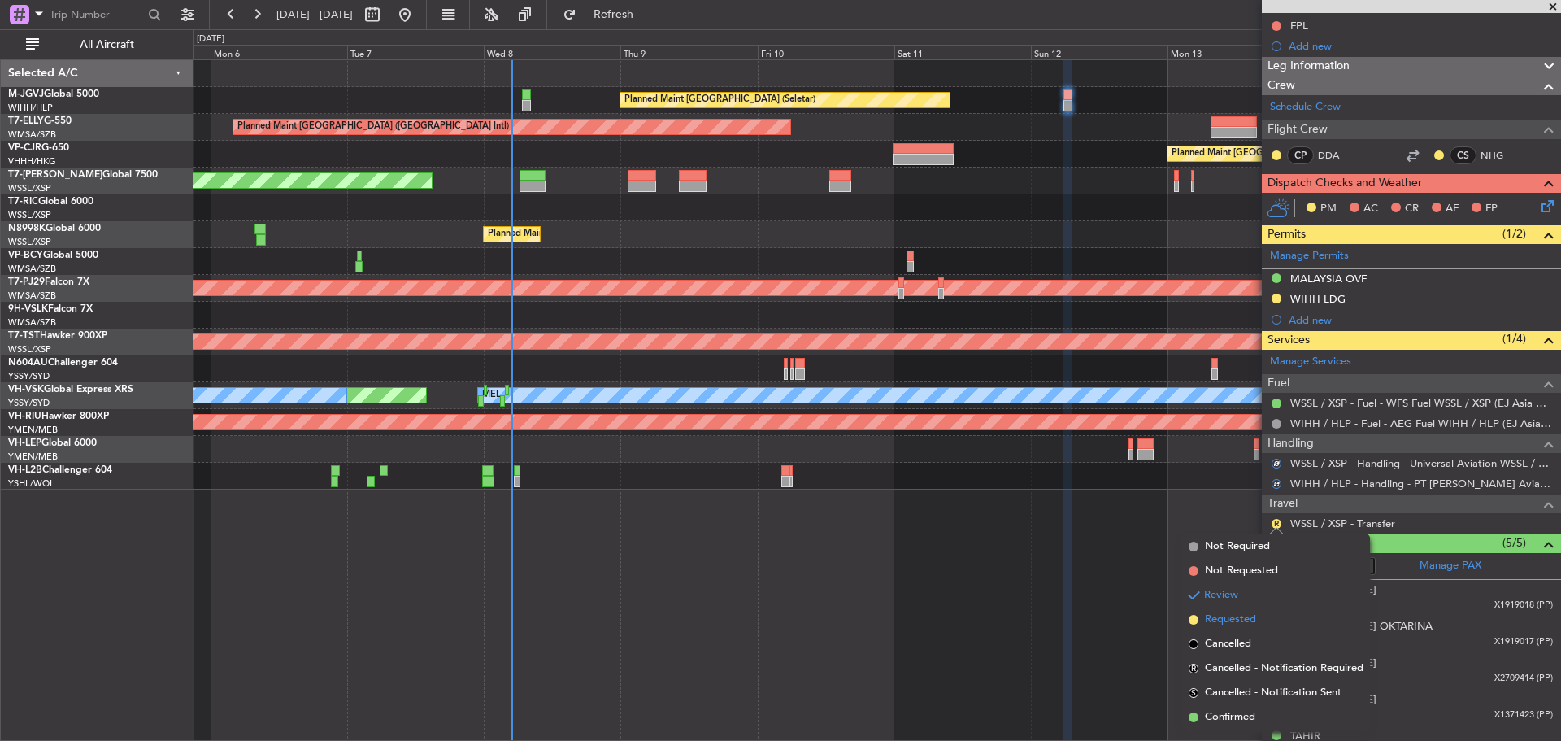
click at [1249, 623] on span "Requested" at bounding box center [1230, 620] width 51 height 16
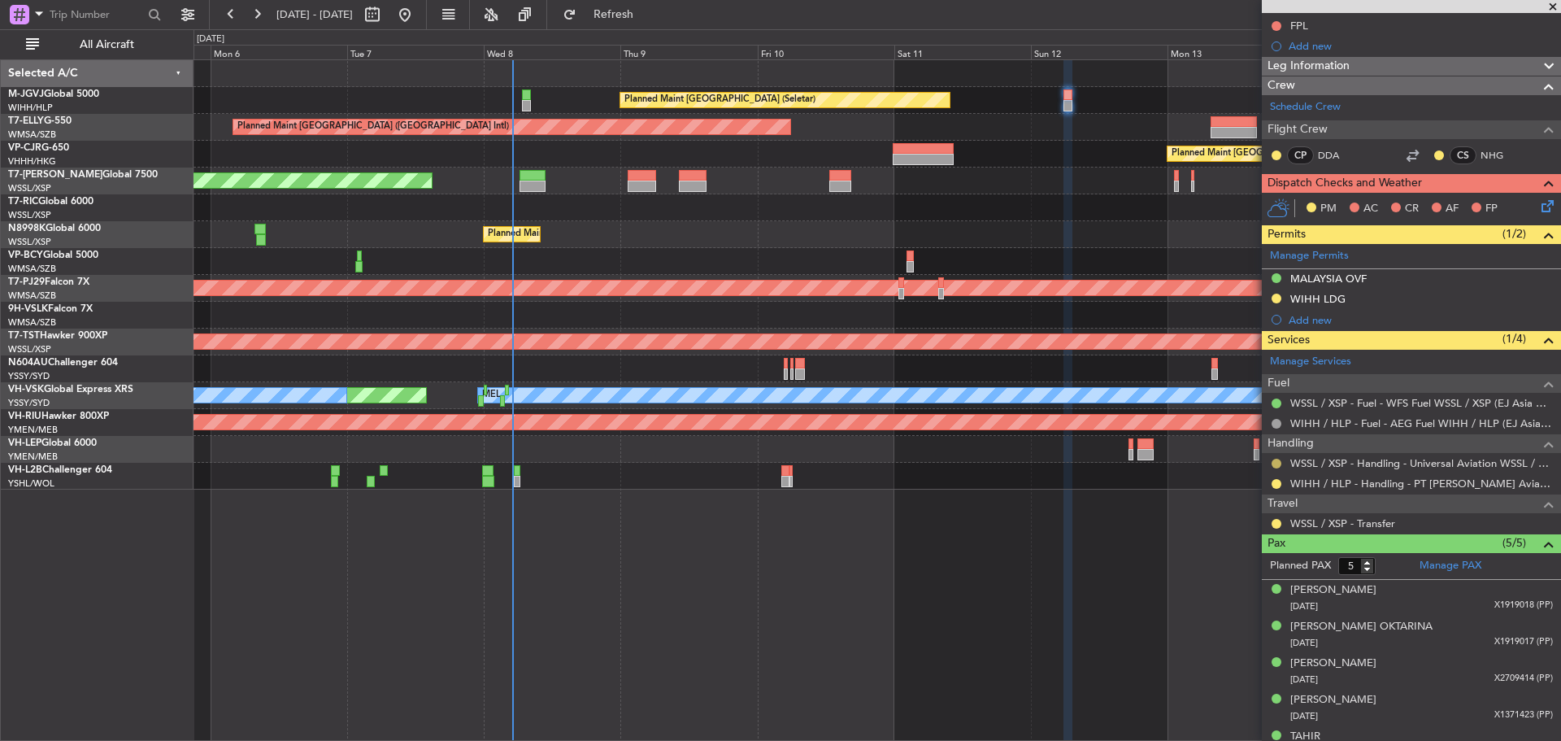
click at [1275, 464] on button at bounding box center [1277, 464] width 10 height 10
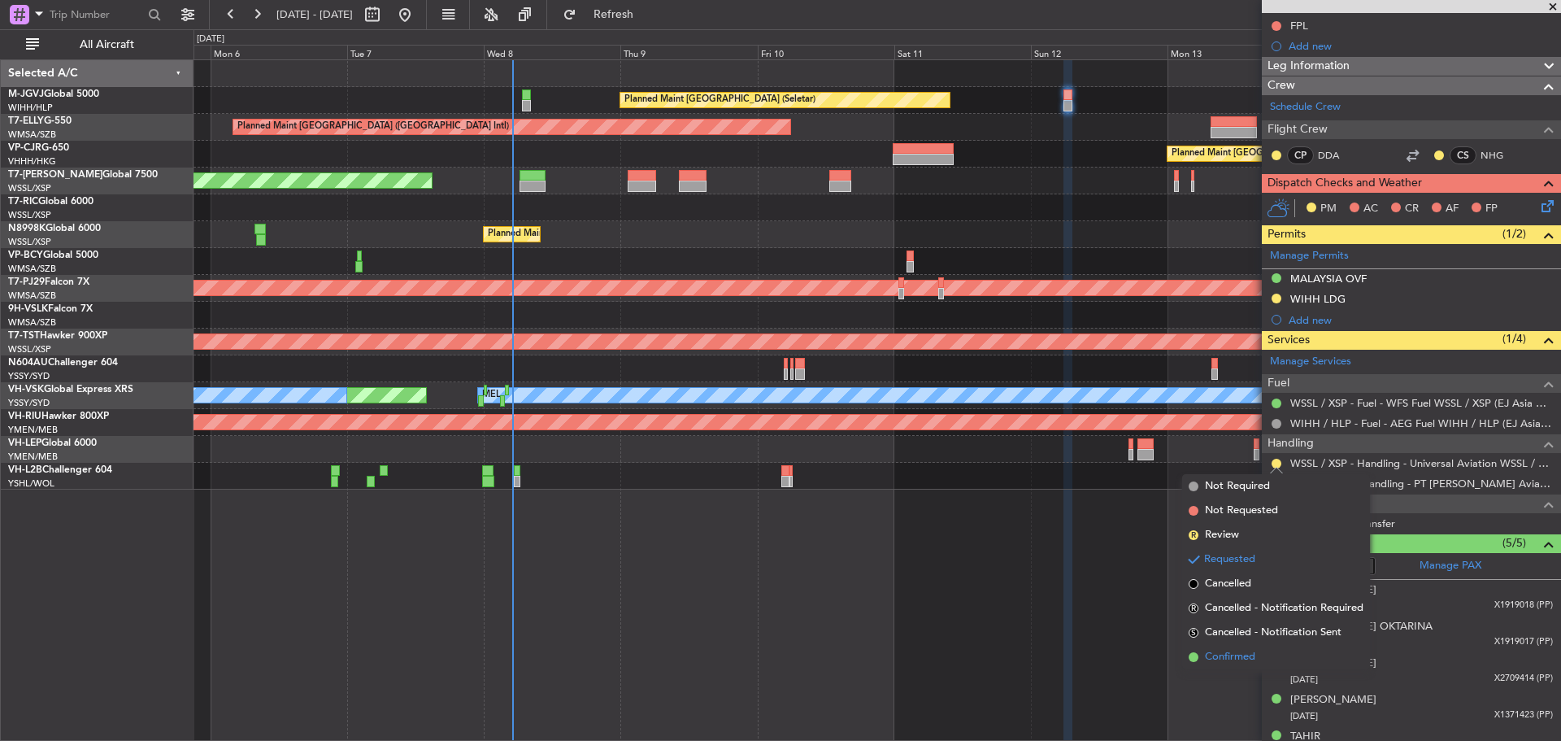
click at [1226, 654] on span "Confirmed" at bounding box center [1230, 657] width 50 height 16
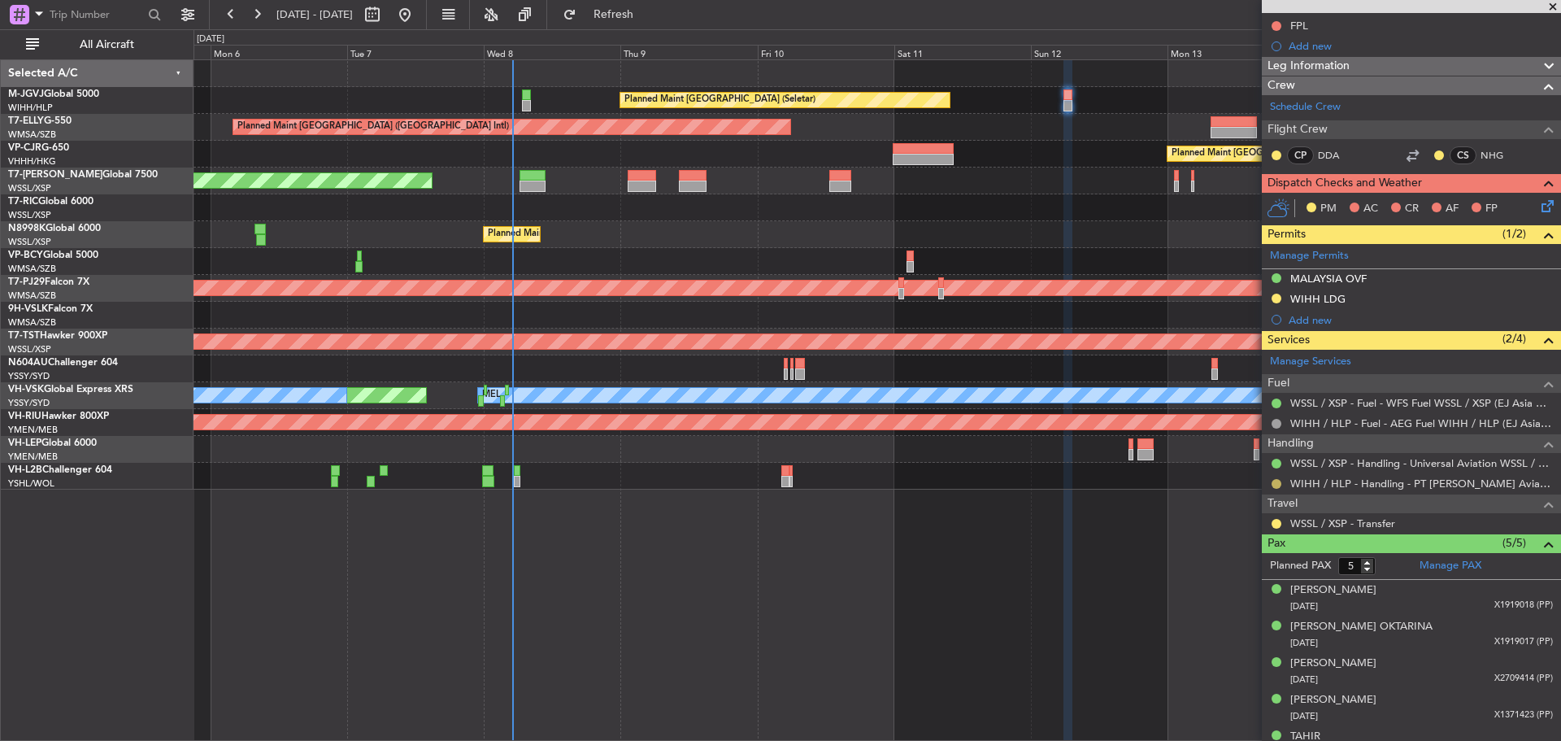
click at [1279, 479] on button at bounding box center [1277, 484] width 10 height 10
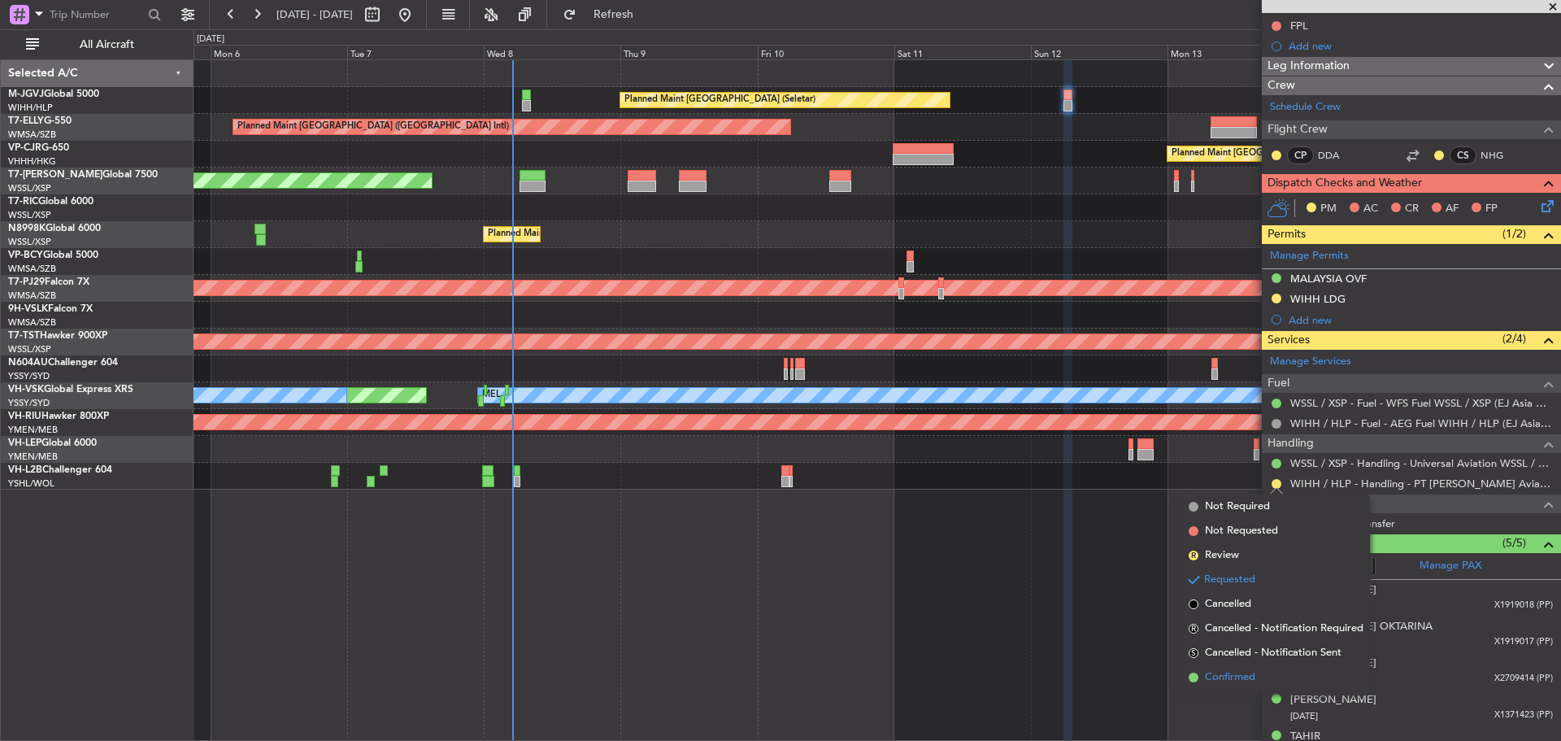
click at [1213, 674] on span "Confirmed" at bounding box center [1230, 677] width 50 height 16
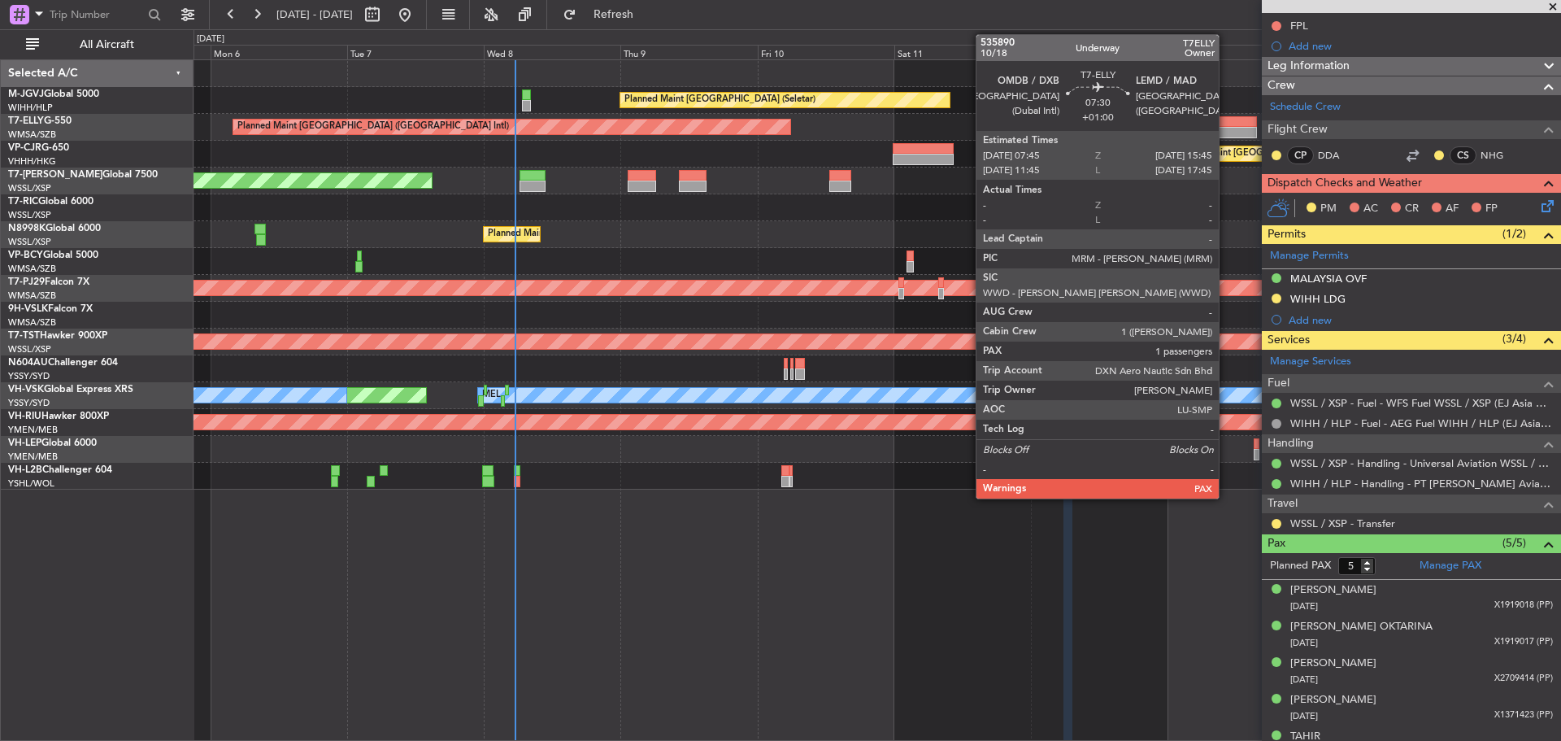
click at [1226, 128] on div at bounding box center [1234, 132] width 46 height 11
type input "+01:00"
type input "1"
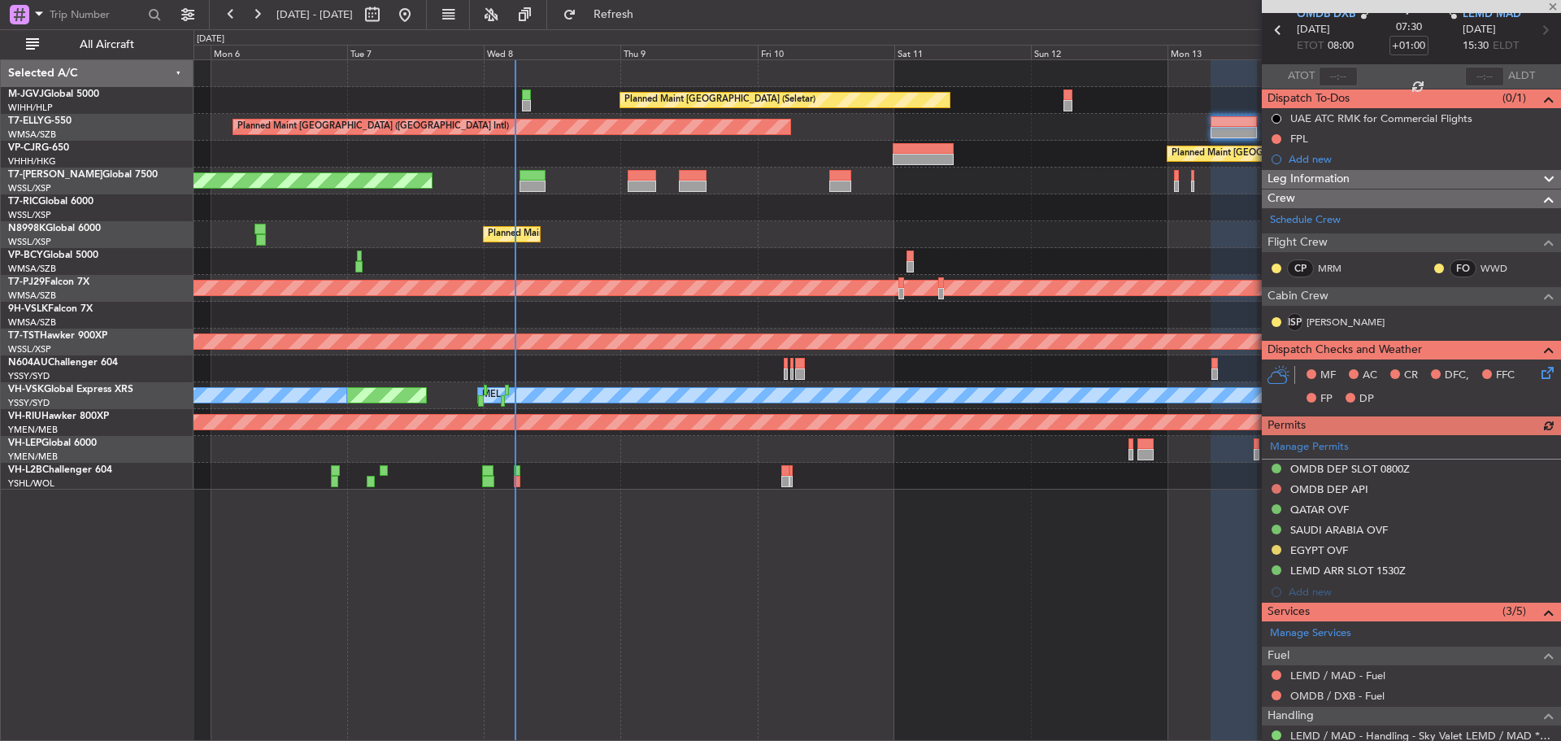
scroll to position [201, 0]
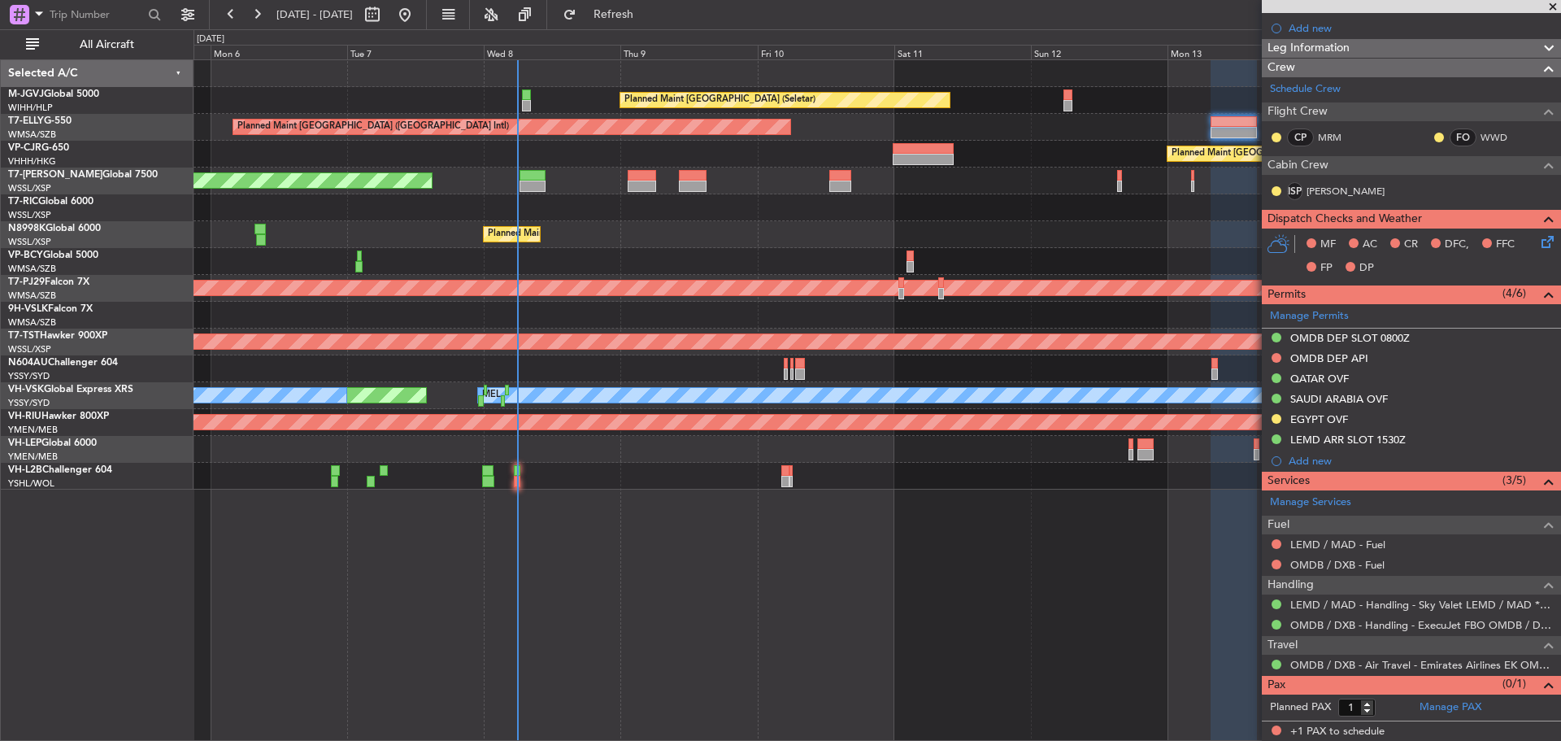
click at [786, 215] on div "Planned Maint Singapore (Seletar) Planned Maint Dubai (Dubai Intl) Planned Main…" at bounding box center [877, 274] width 1367 height 429
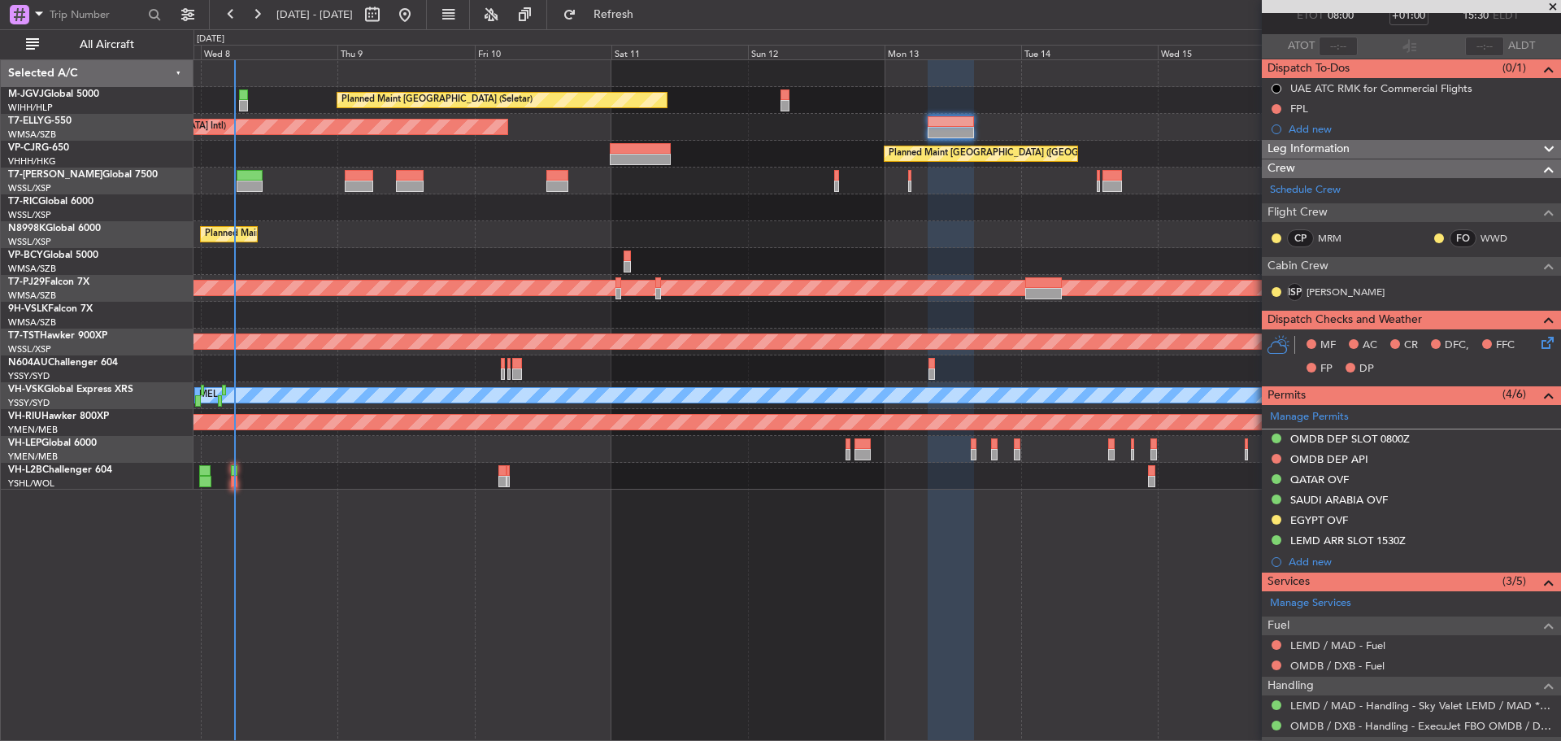
scroll to position [0, 0]
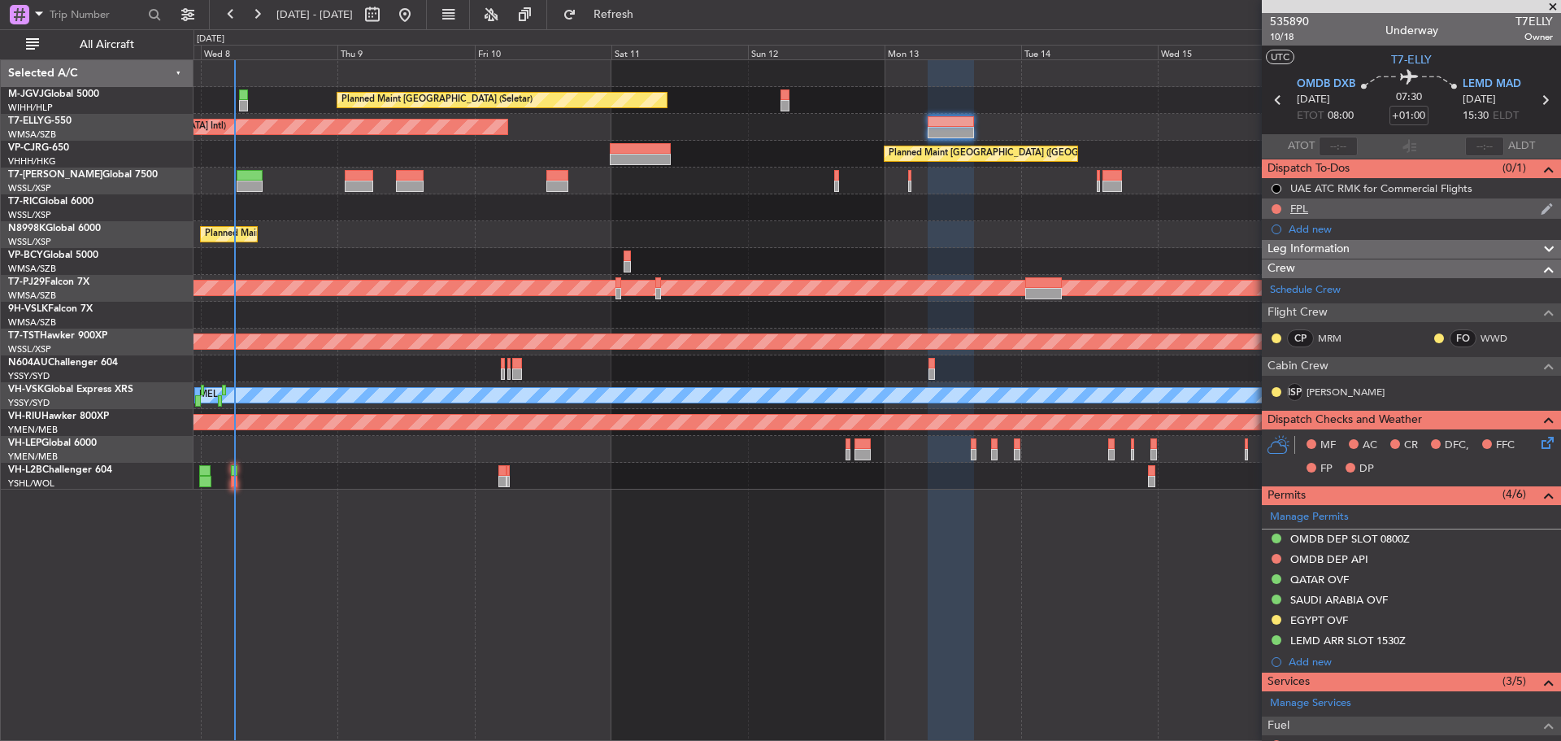
click at [1317, 203] on div "FPL" at bounding box center [1411, 208] width 299 height 20
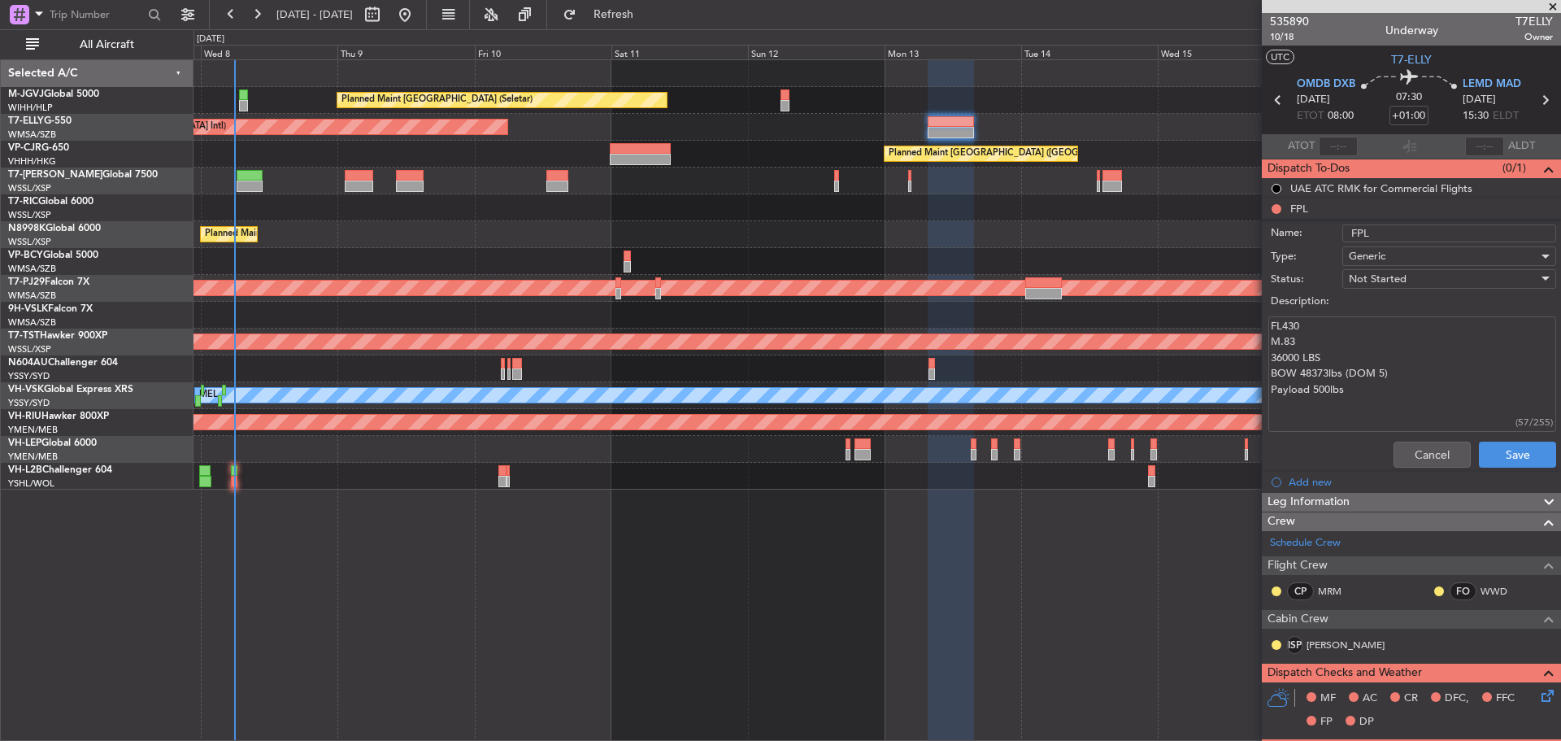
click at [1294, 327] on textarea "FL430 M.83 36000 LBS BOW 48373lbs (DOM 5) Payload 500lbs" at bounding box center [1413, 374] width 288 height 116
click at [1295, 345] on textarea "FL450 M.83 36000 LBS BOW 48373lbs (DOM 5) Payload 500lbs" at bounding box center [1413, 374] width 288 height 116
drag, startPoint x: 1276, startPoint y: 359, endPoint x: 1284, endPoint y: 357, distance: 8.3
click at [1284, 357] on textarea "FL450 M.83 36000 LBS BOW 48373lbs (DOM 5) Payload 500lbs" at bounding box center [1413, 374] width 288 height 116
drag, startPoint x: 1347, startPoint y: 392, endPoint x: 1268, endPoint y: 388, distance: 79.0
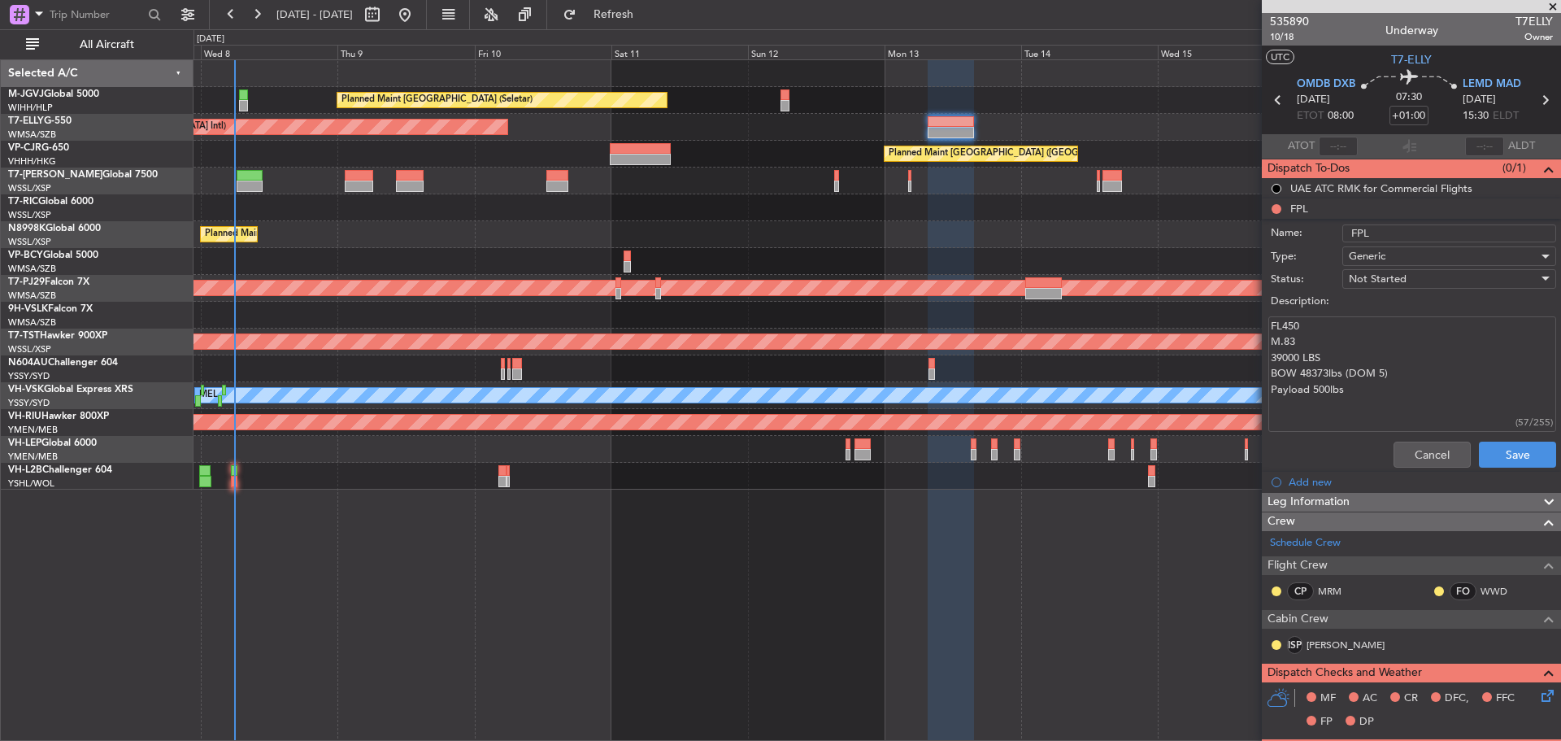
click at [1268, 388] on div "FL450 M.83 39000 LBS BOW 48373lbs (DOM 5) Payload 500lbs (57/255)" at bounding box center [1412, 374] width 316 height 123
type textarea "FL450 M.83 39000 LBS BOW 48373lbs (DOM 5)"
click at [1489, 459] on button "Save" at bounding box center [1517, 455] width 77 height 26
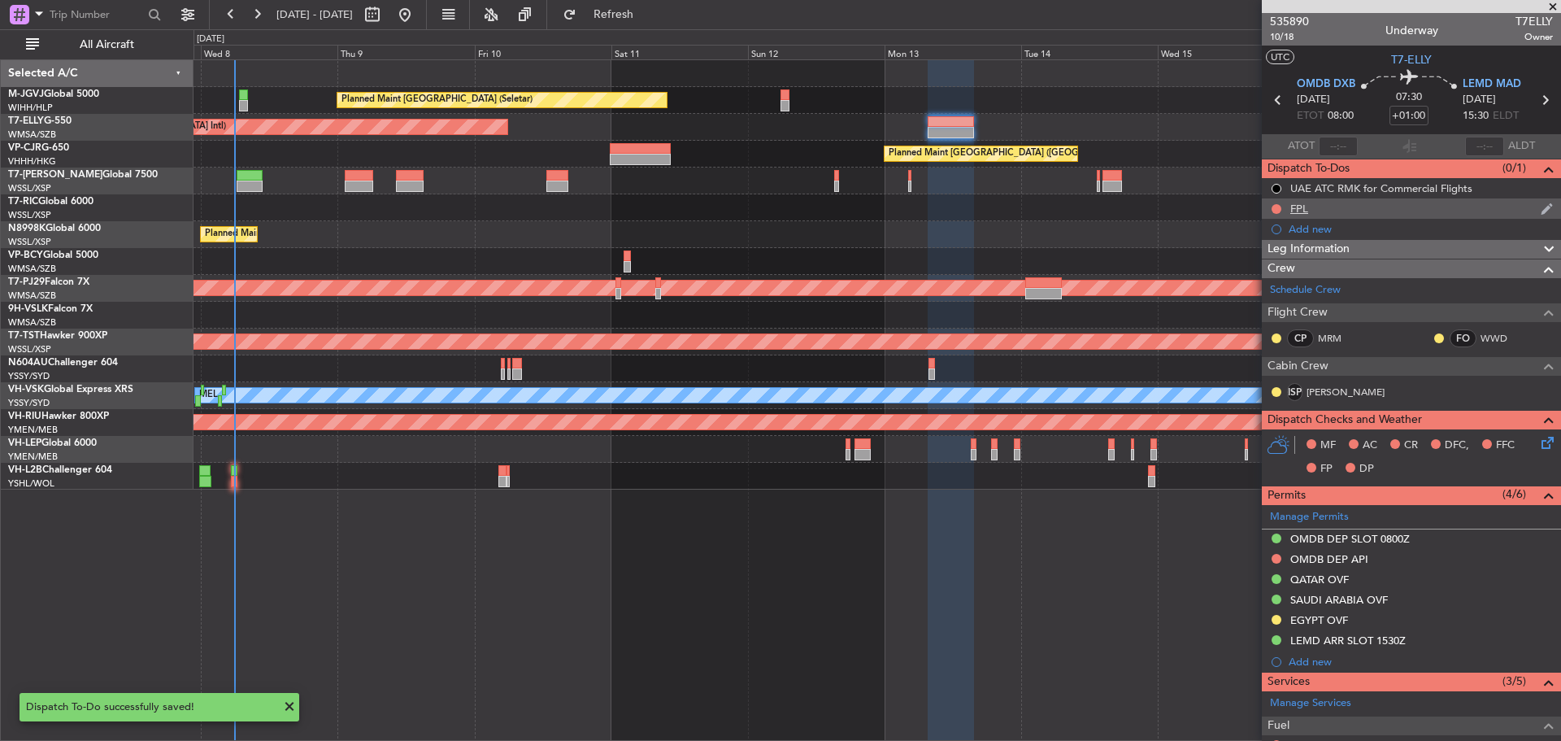
click at [1370, 211] on div "FPL" at bounding box center [1411, 208] width 299 height 20
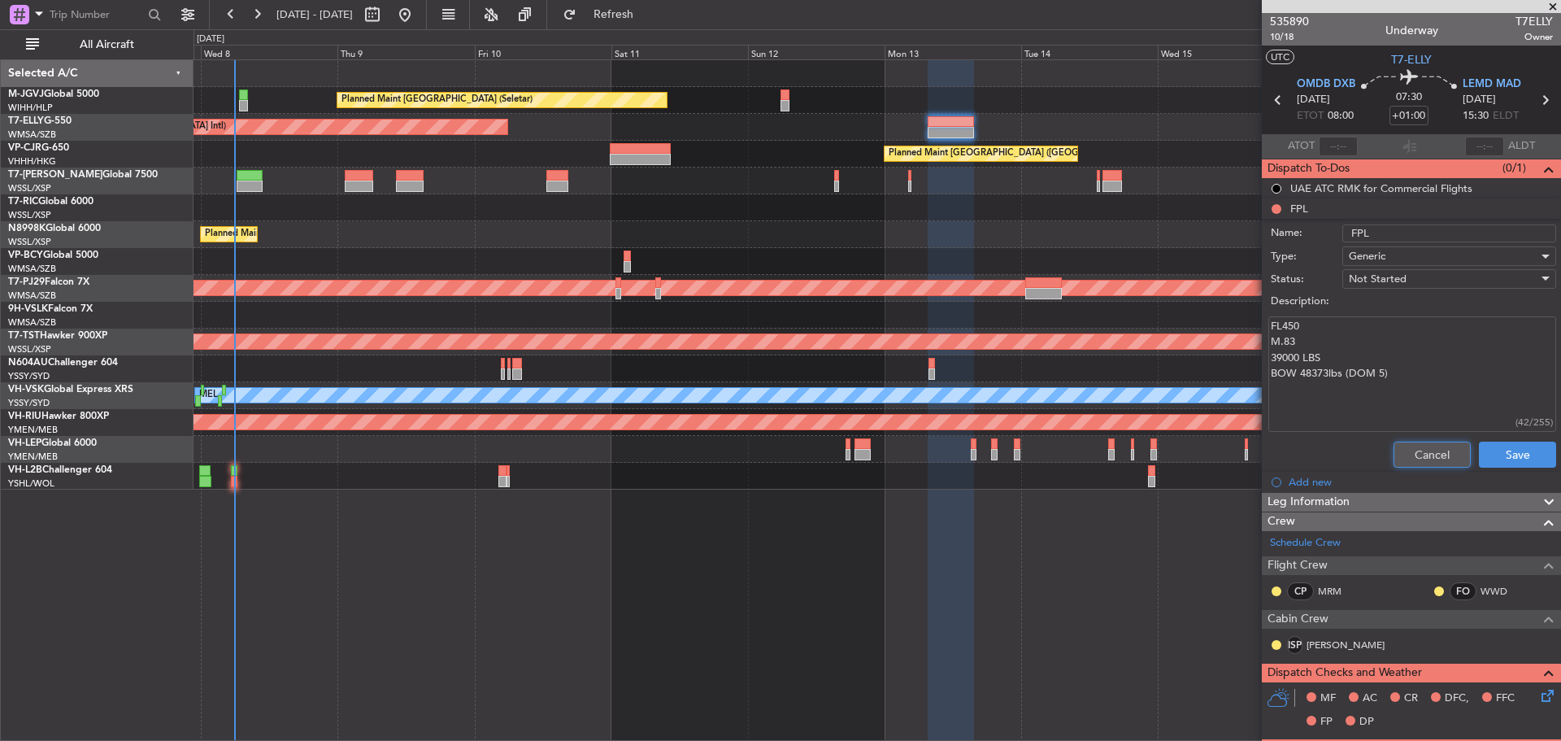
drag, startPoint x: 1400, startPoint y: 451, endPoint x: 1376, endPoint y: 413, distance: 45.3
click at [1376, 413] on form "Name: FPL Type: Generic Status: Not Started Description: FL450 M.83 39000 LBS B…" at bounding box center [1412, 347] width 316 height 253
click at [1535, 107] on icon at bounding box center [1545, 99] width 21 height 21
type input "+00:05"
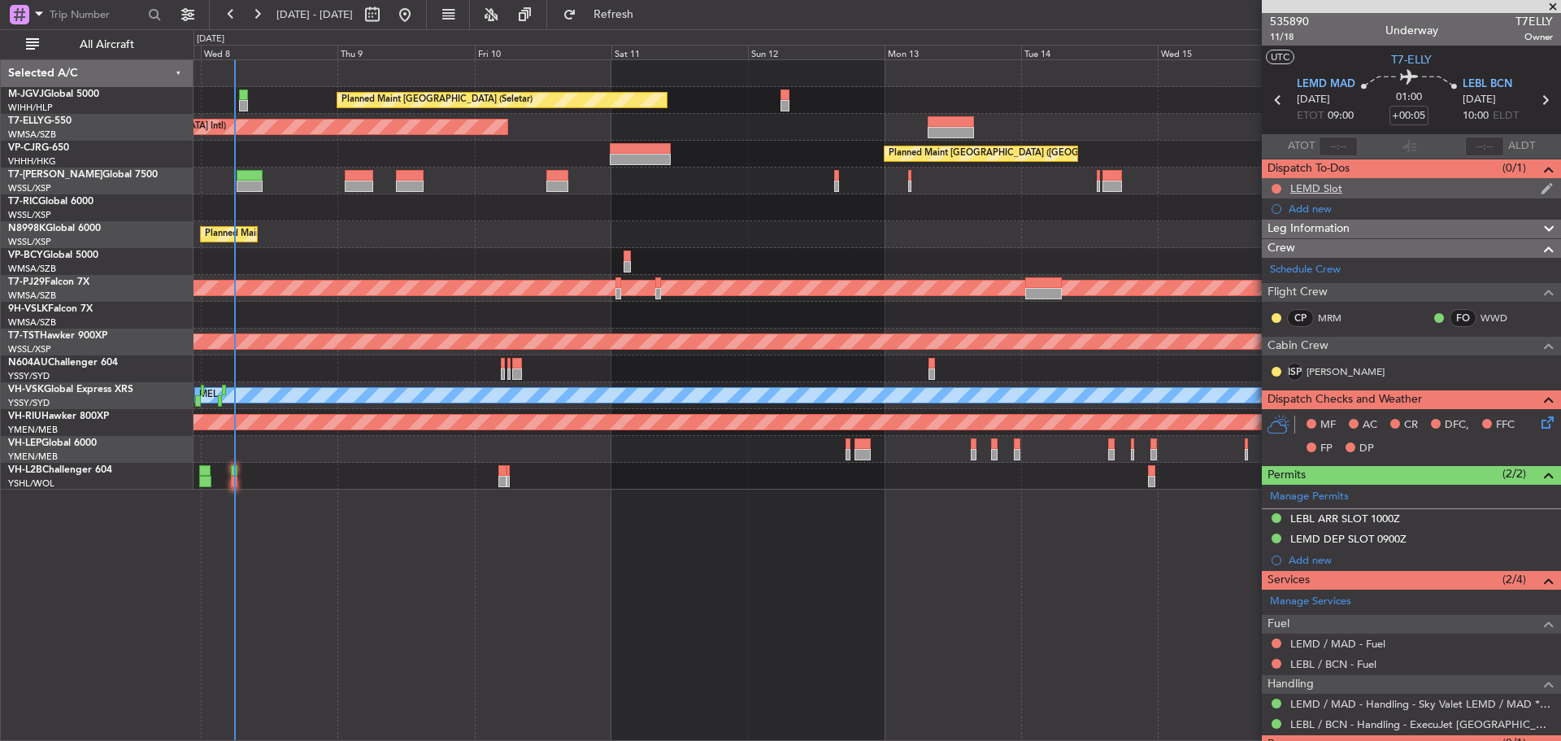
click at [1320, 193] on div "LEMD Slot" at bounding box center [1317, 188] width 52 height 14
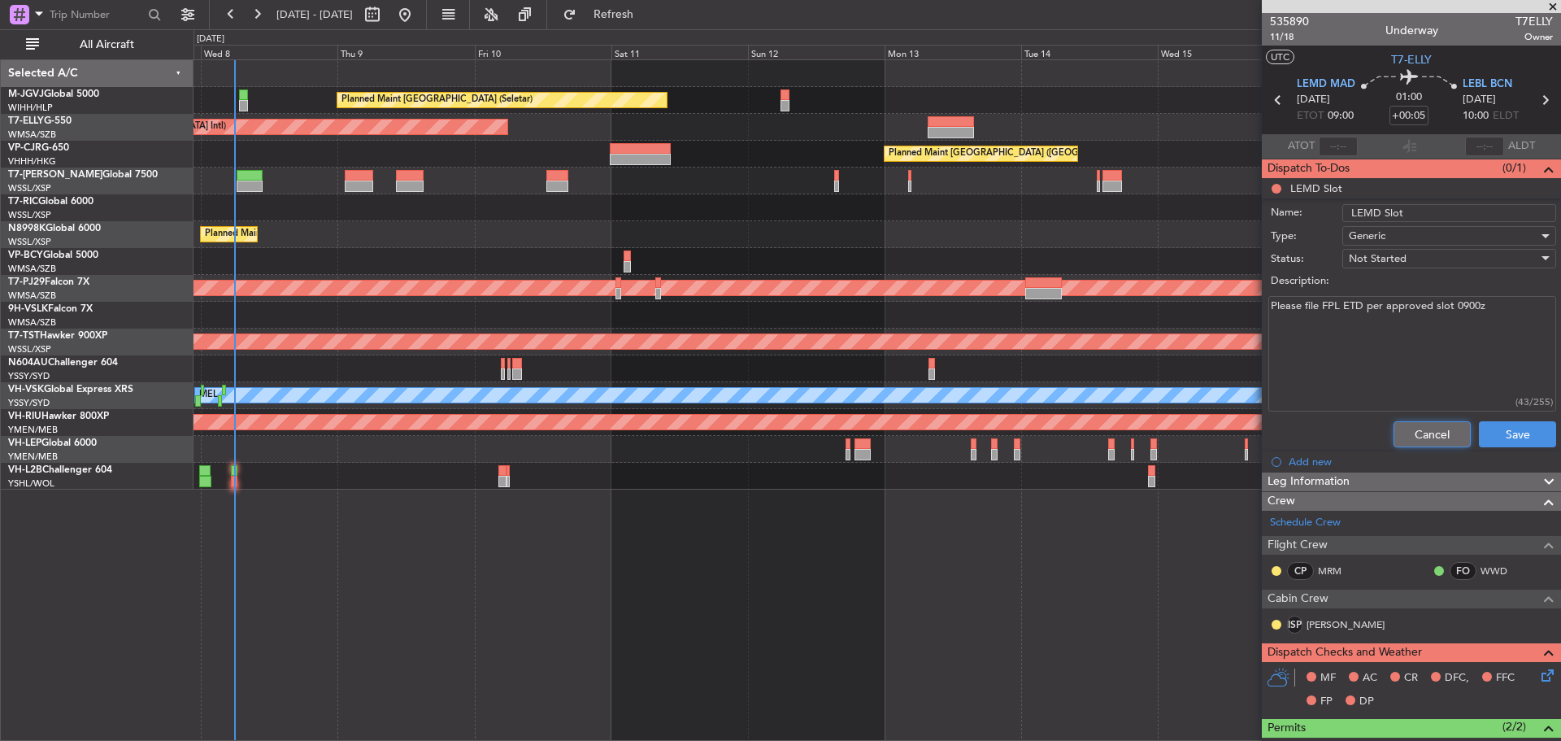
click at [1424, 439] on button "Cancel" at bounding box center [1432, 434] width 77 height 26
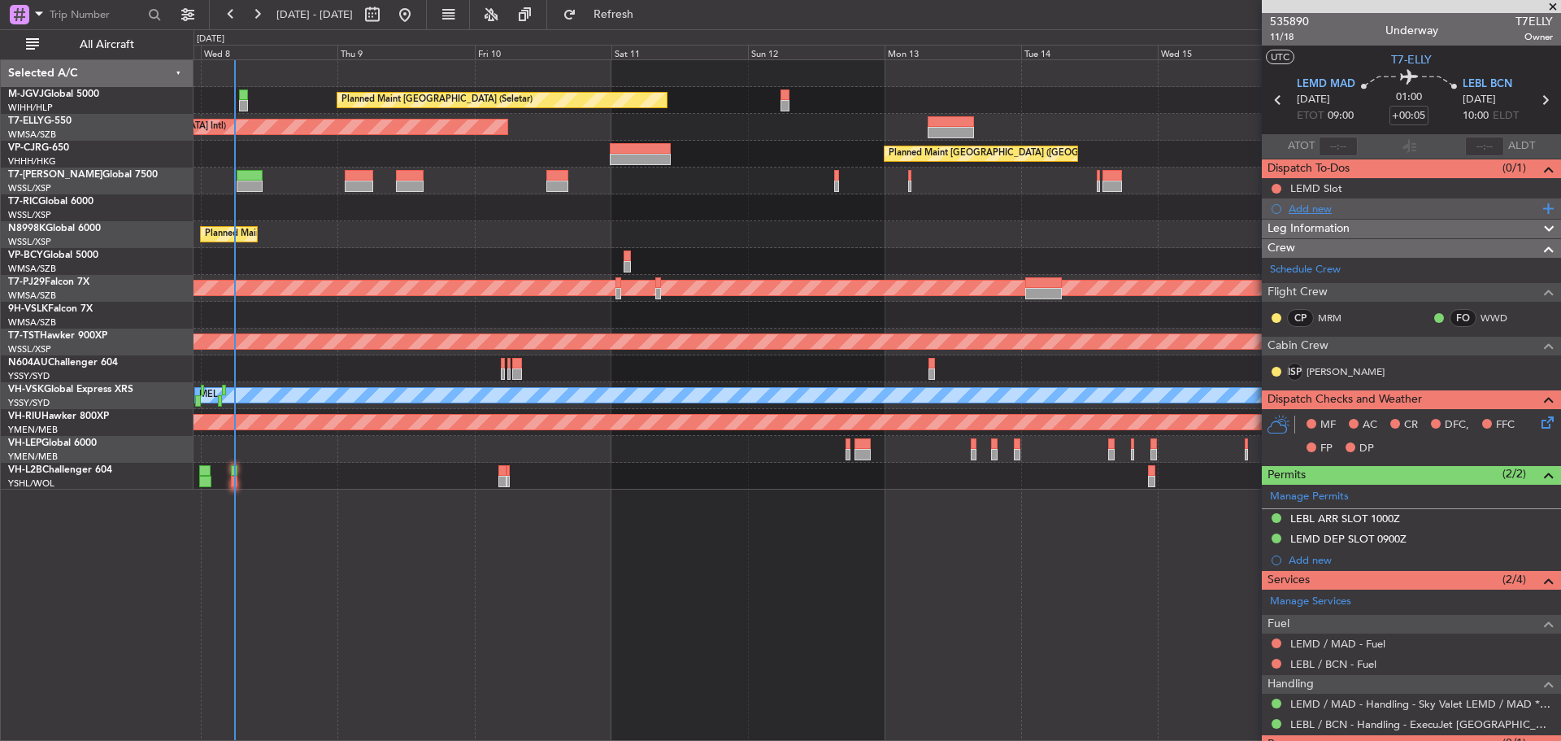
click at [1315, 213] on div "Add new" at bounding box center [1414, 209] width 250 height 14
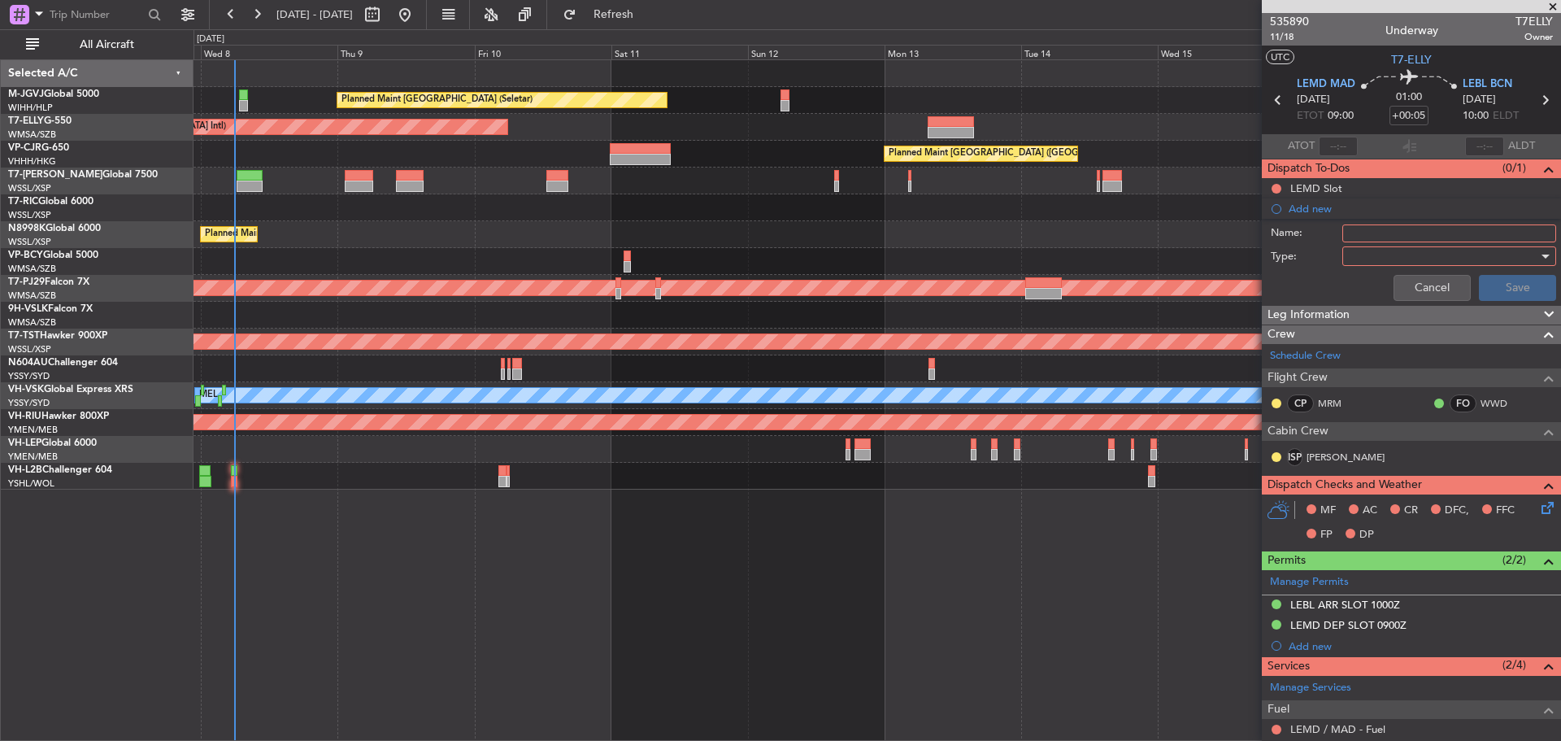
click at [1345, 232] on input "Name:" at bounding box center [1450, 233] width 214 height 18
type input "FPL"
click at [1365, 260] on div at bounding box center [1443, 256] width 189 height 24
click at [1369, 283] on span "Generic" at bounding box center [1442, 289] width 190 height 24
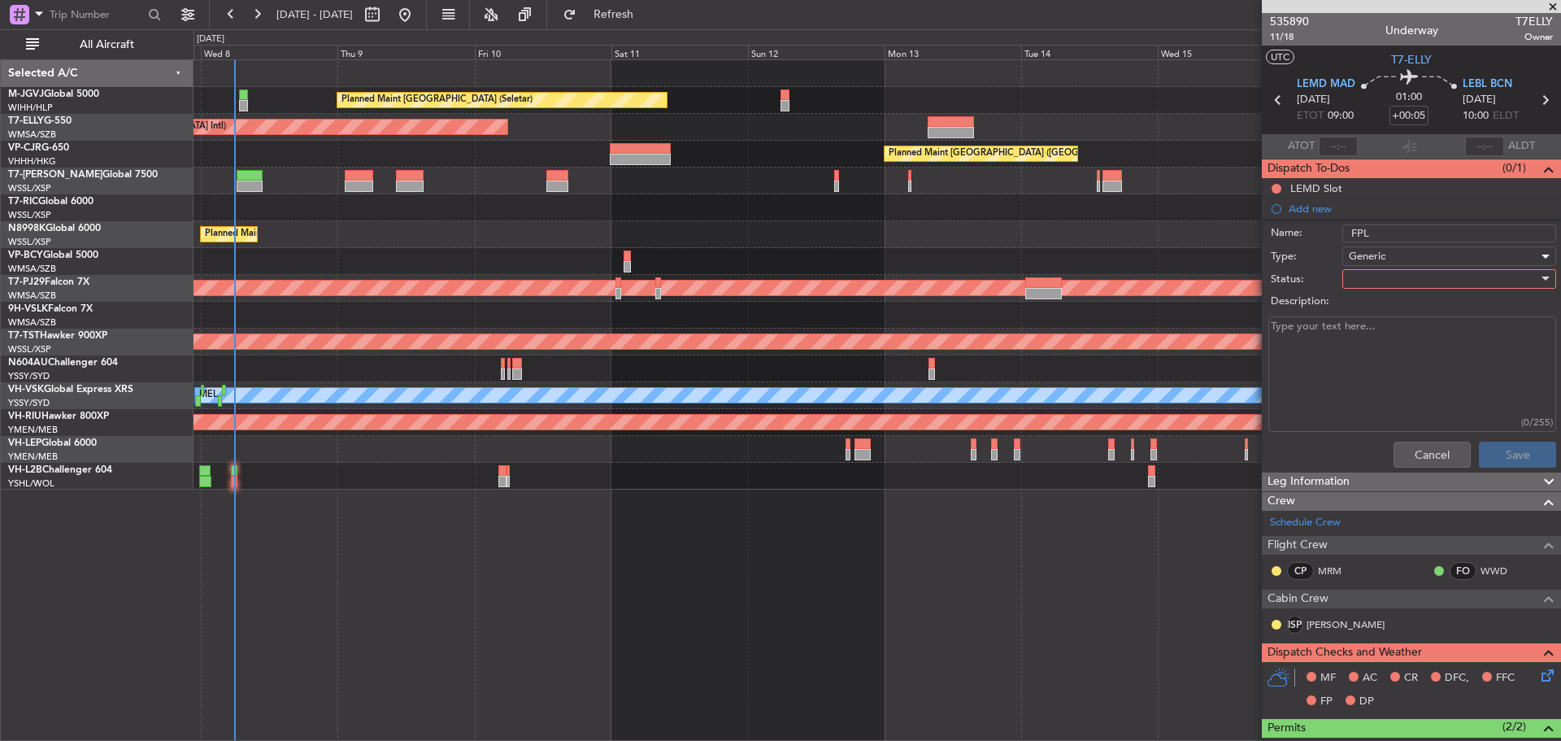
click at [1354, 277] on div at bounding box center [1443, 279] width 189 height 24
click at [1360, 307] on span "Not Started" at bounding box center [1442, 311] width 190 height 24
click at [1338, 330] on textarea "Description:" at bounding box center [1413, 374] width 288 height 116
type textarea "LRC FL300 19800Lbs"
click at [1502, 453] on button "Save" at bounding box center [1517, 455] width 77 height 26
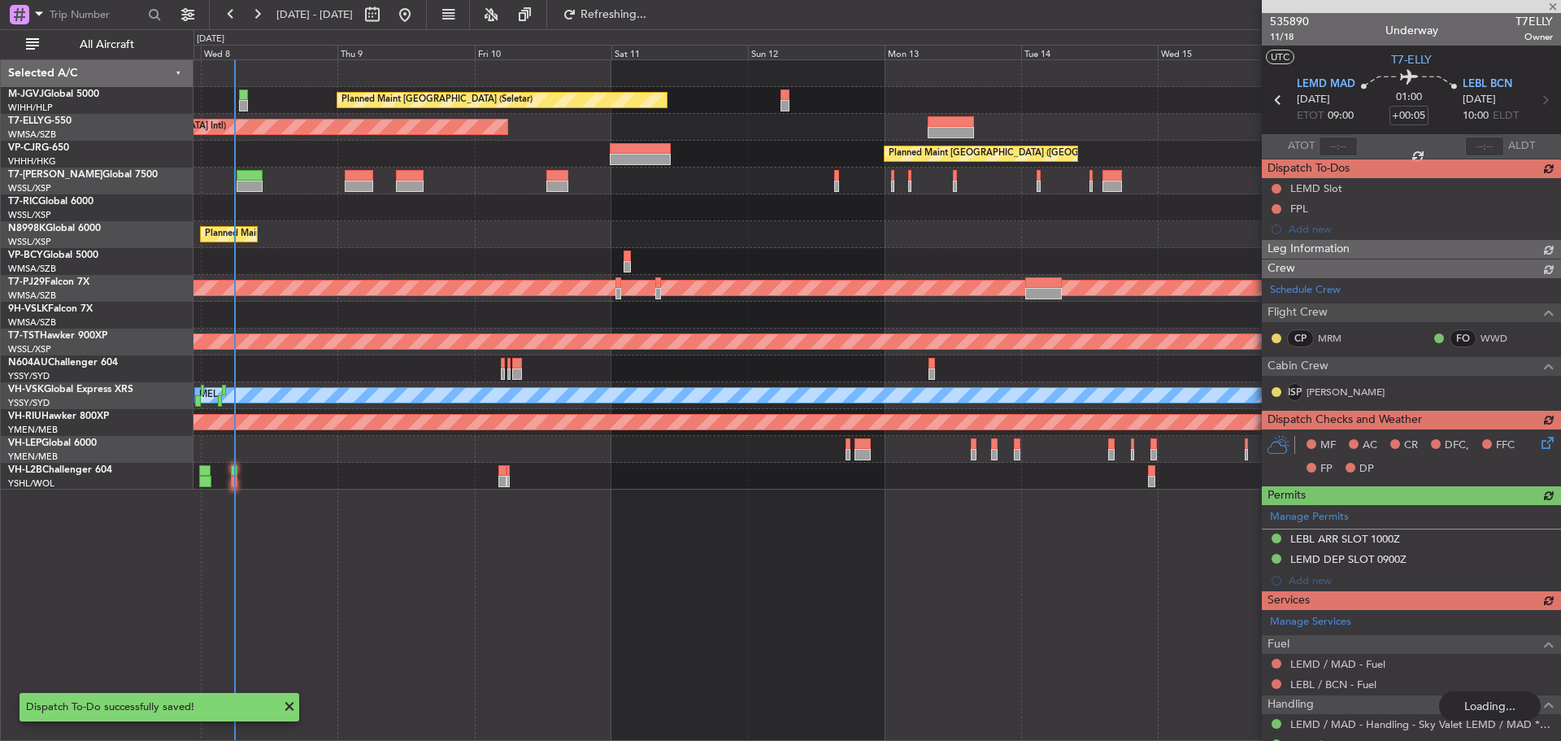
click at [1536, 101] on icon at bounding box center [1545, 99] width 21 height 21
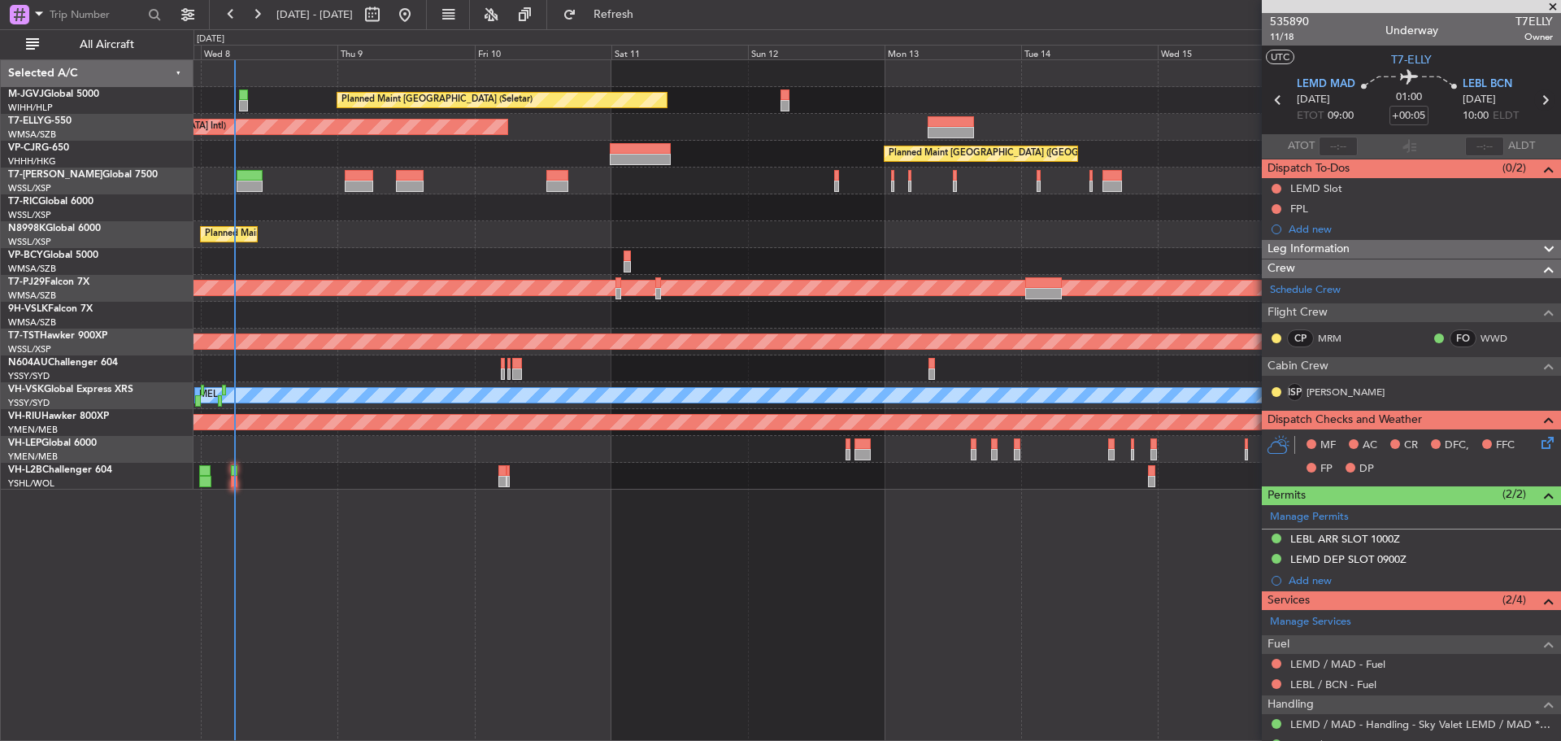
click at [1535, 102] on icon at bounding box center [1545, 99] width 21 height 21
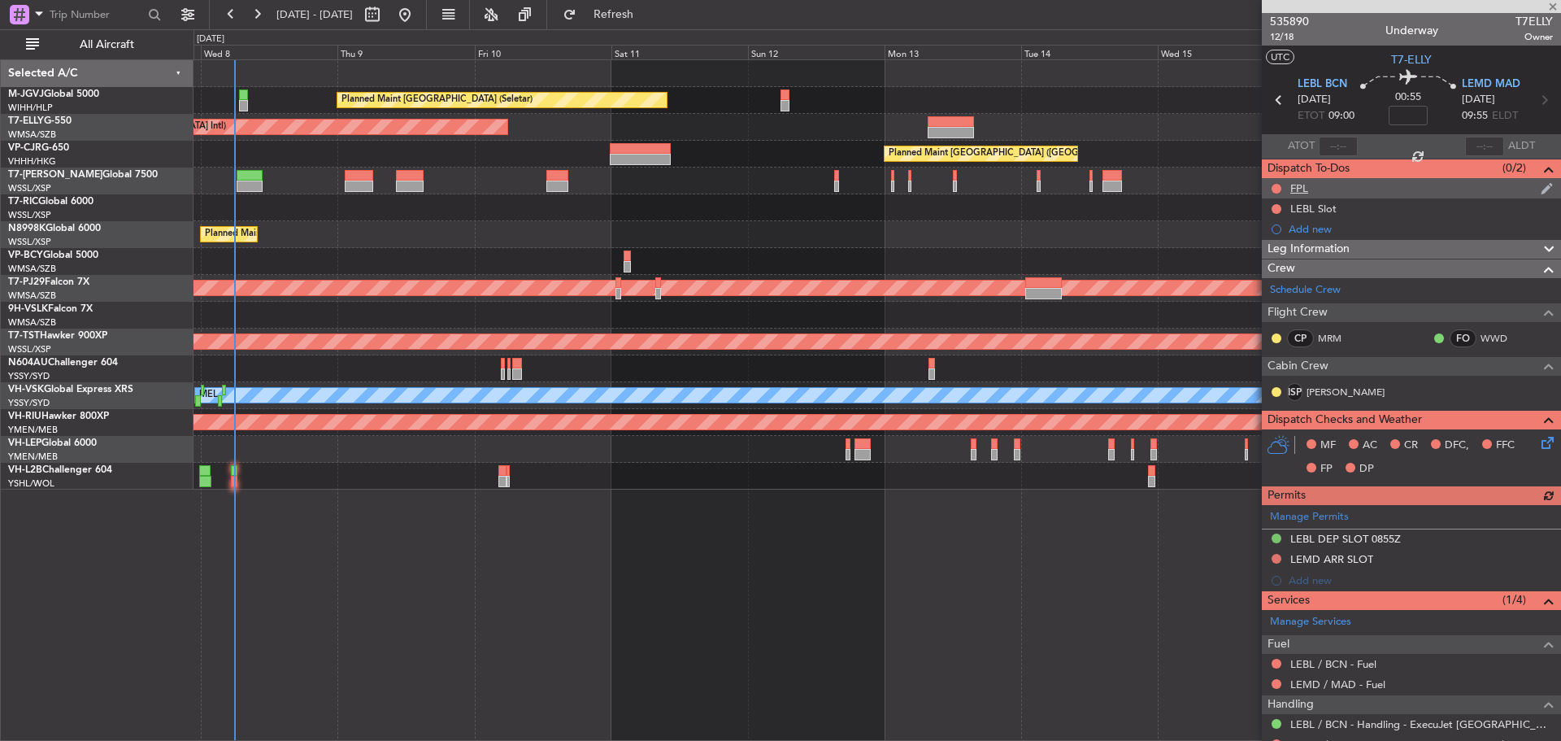
click at [1308, 186] on div "FPL" at bounding box center [1411, 188] width 299 height 20
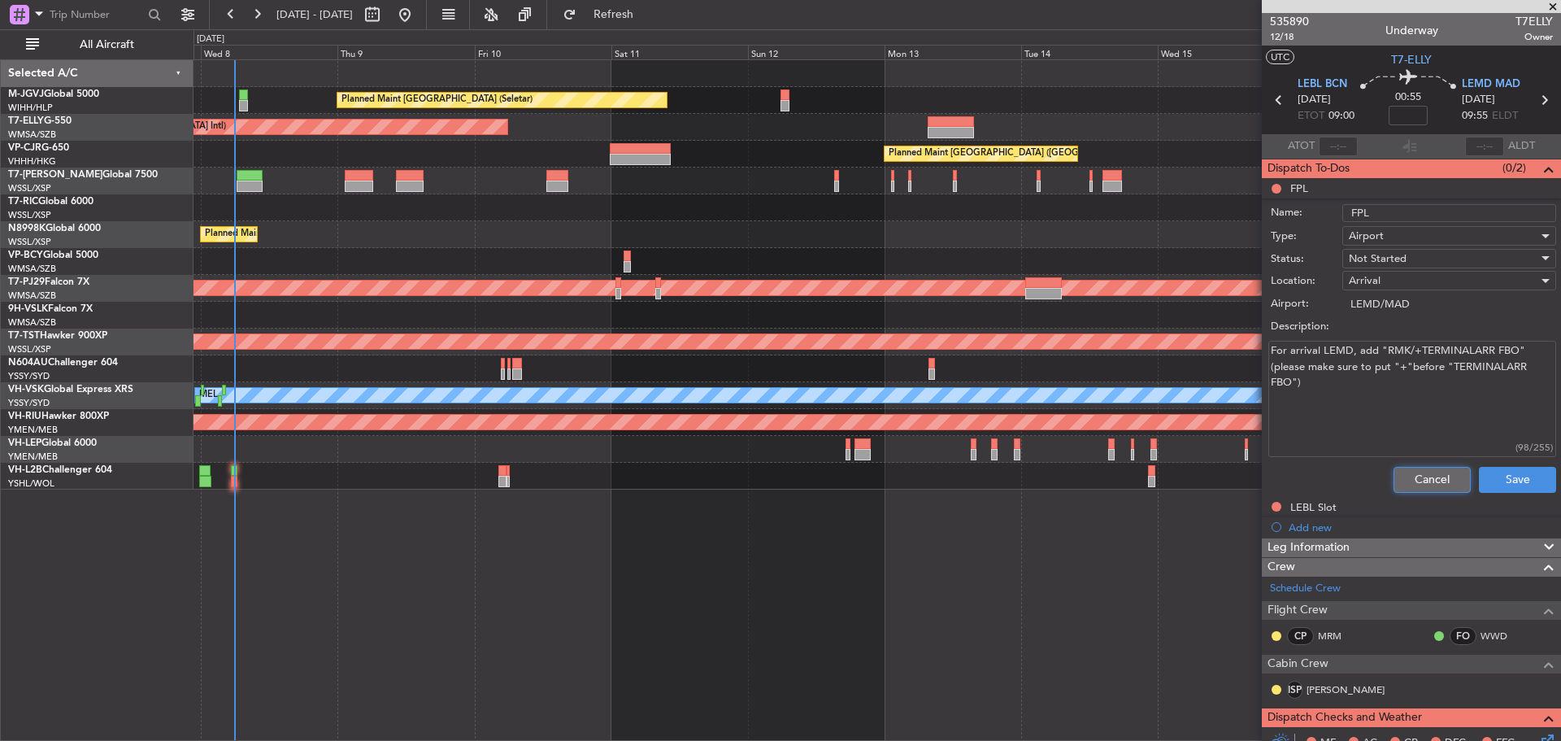
click at [1411, 485] on button "Cancel" at bounding box center [1432, 480] width 77 height 26
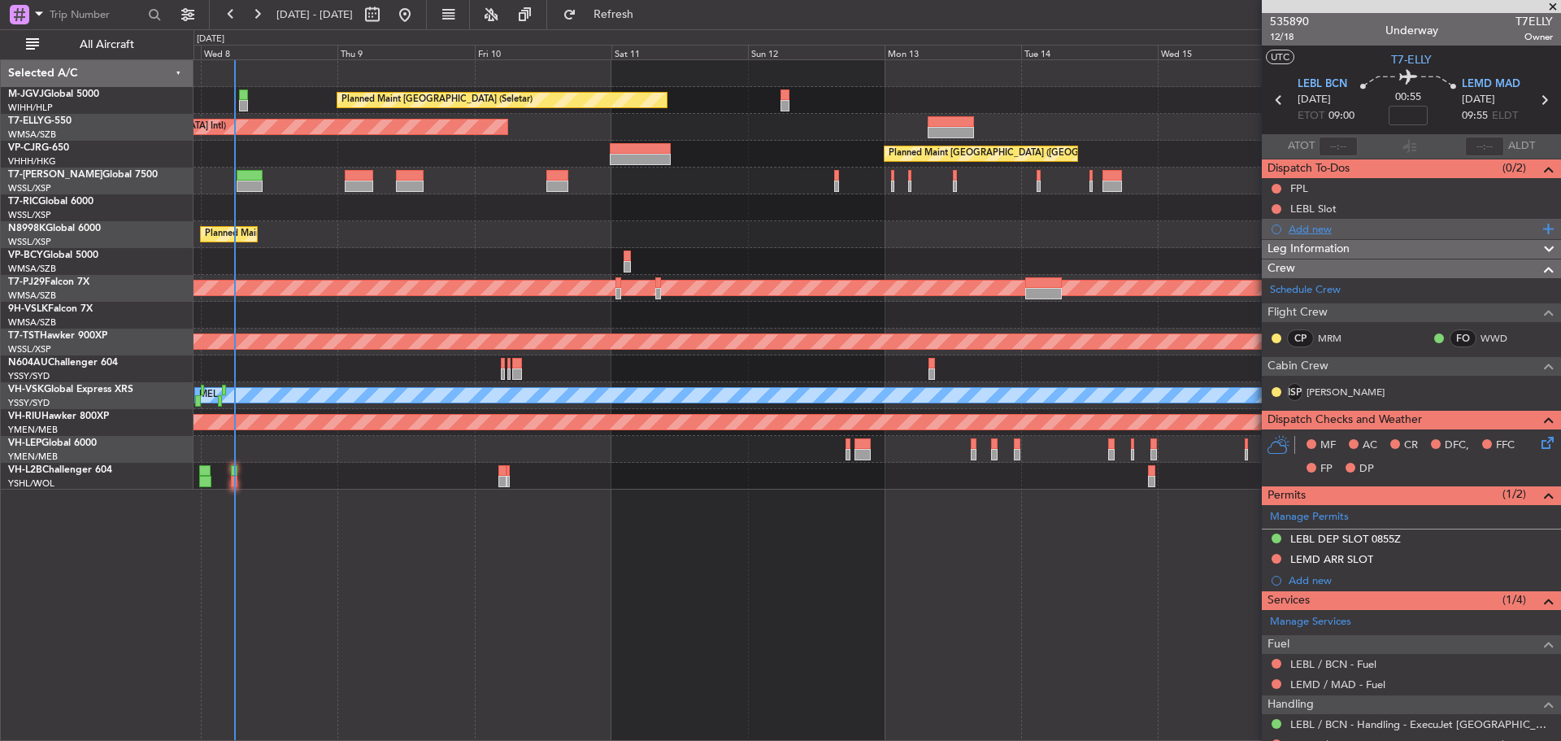
click at [1331, 227] on div "Add new" at bounding box center [1414, 229] width 250 height 14
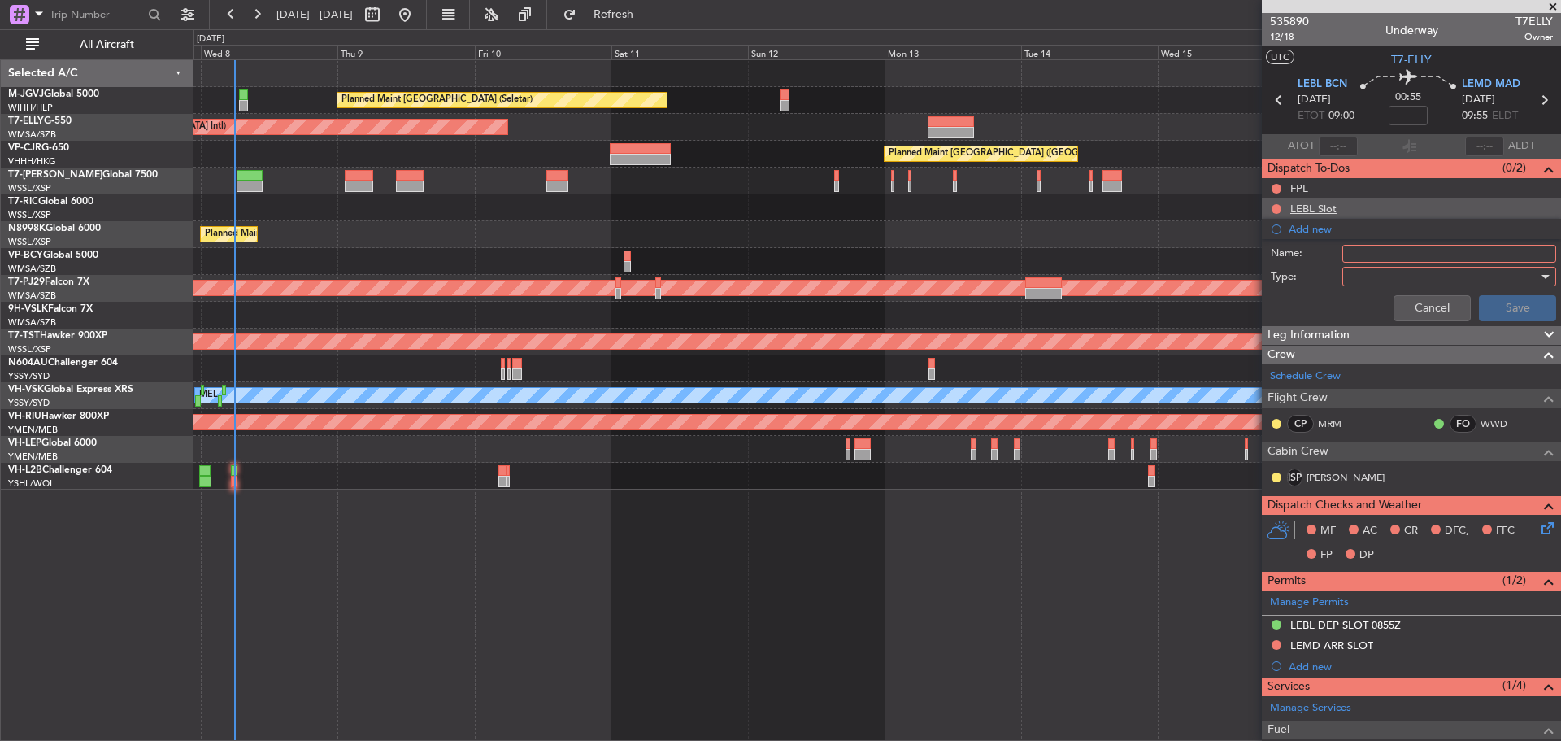
click at [1326, 209] on div "LEBL Slot" at bounding box center [1314, 209] width 46 height 14
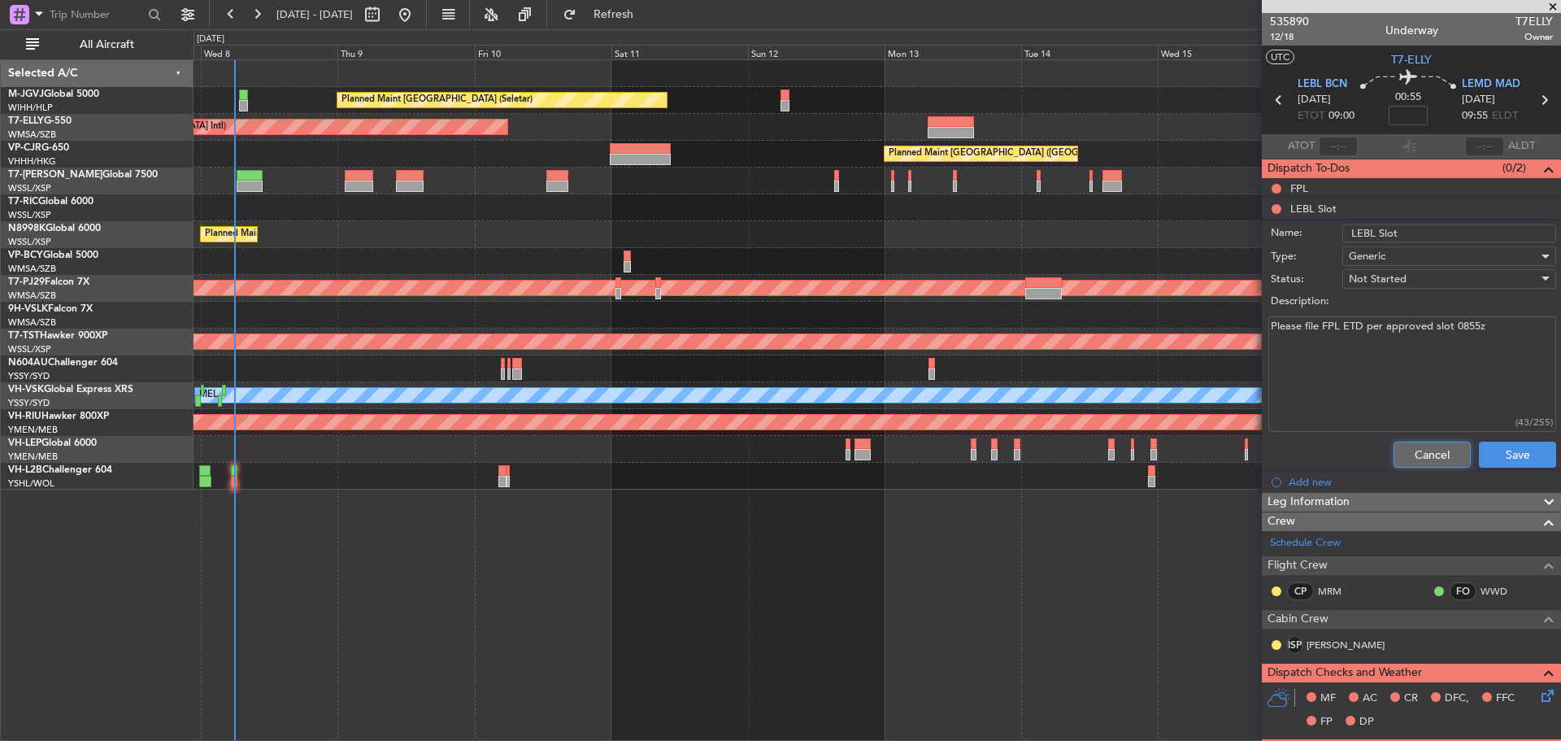
click at [1404, 451] on button "Cancel" at bounding box center [1432, 455] width 77 height 26
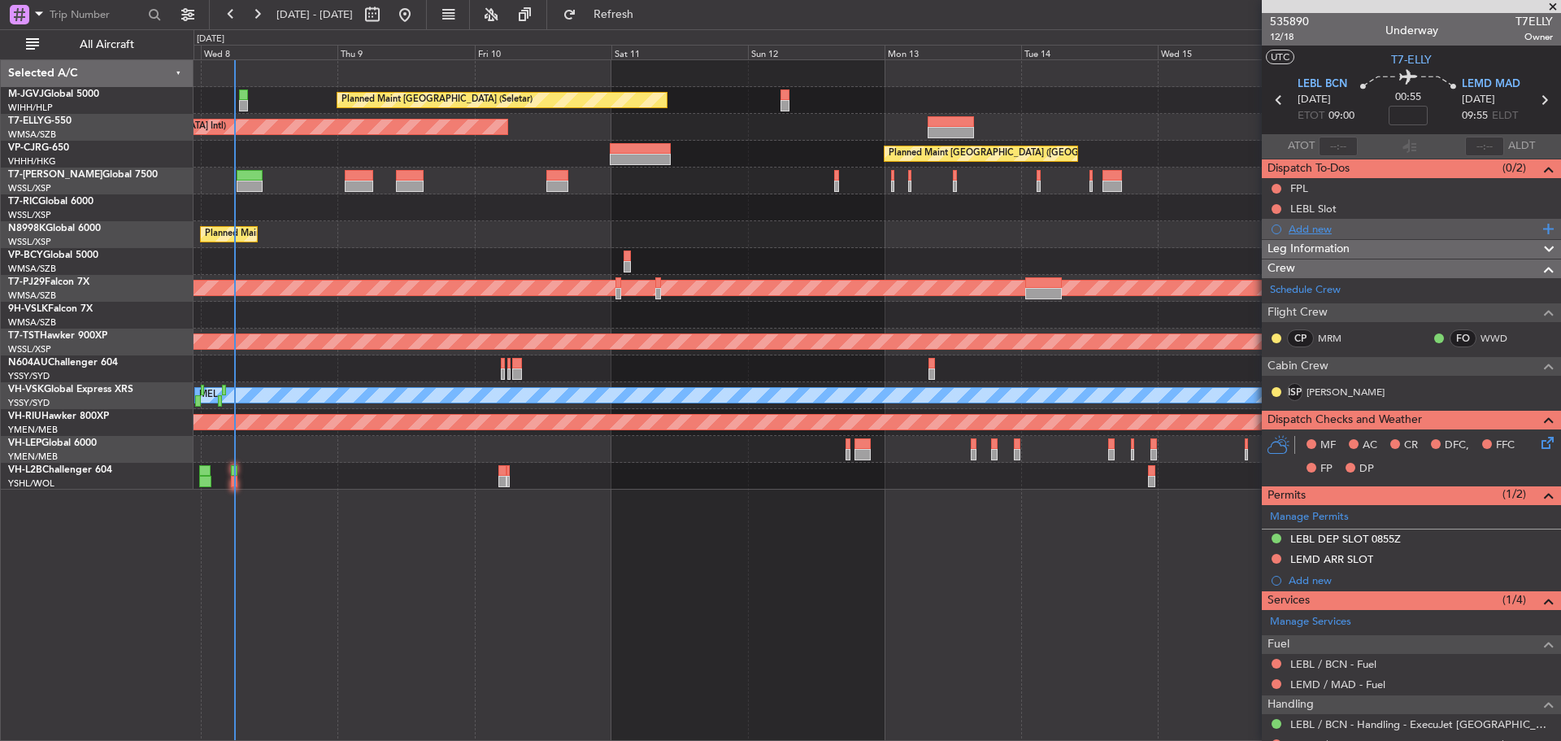
click at [1326, 231] on div "Add new" at bounding box center [1414, 229] width 250 height 14
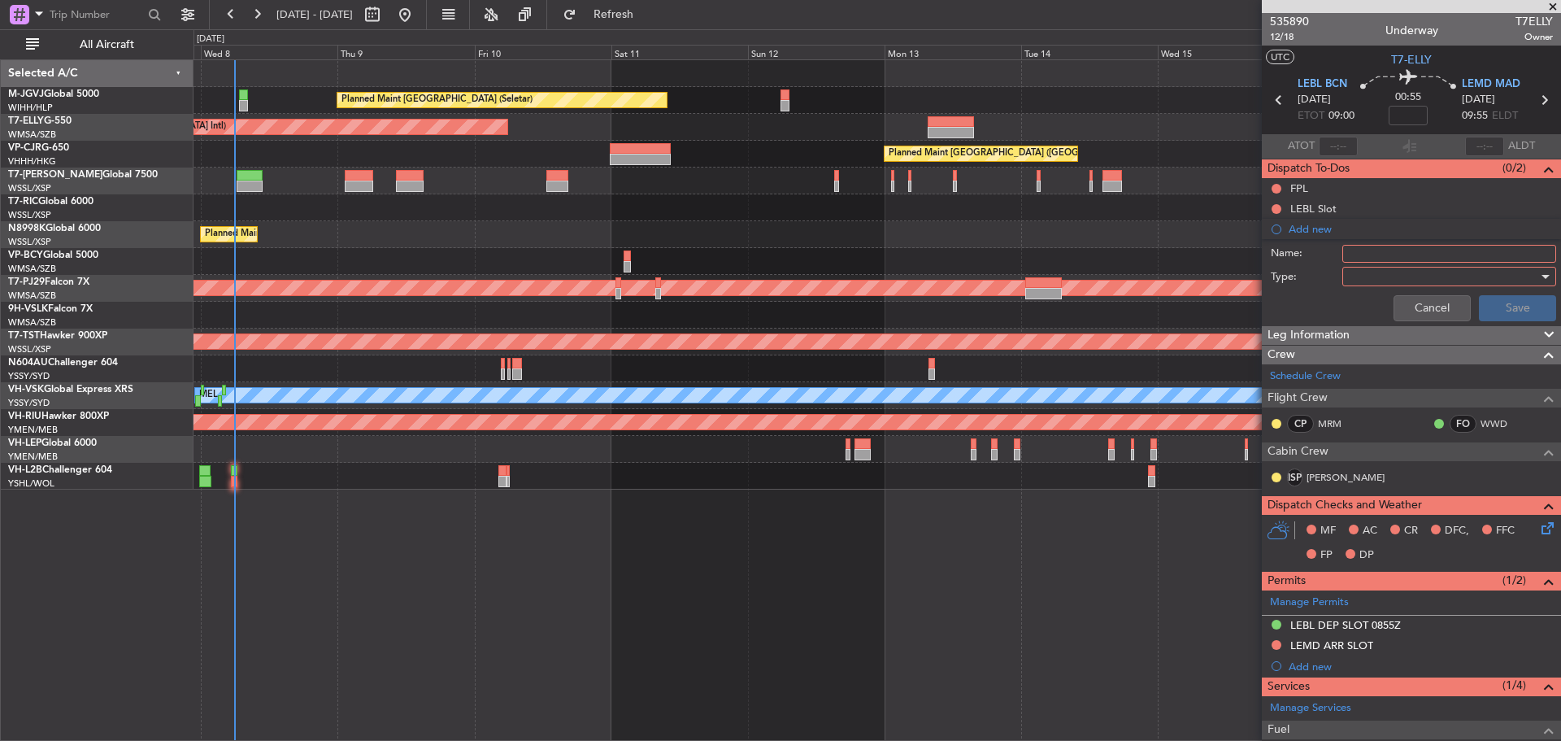
click at [1369, 253] on input "Name:" at bounding box center [1450, 254] width 214 height 18
type input "FPL"
click at [1364, 277] on div at bounding box center [1443, 276] width 189 height 24
click at [1369, 304] on span "Generic" at bounding box center [1442, 310] width 190 height 24
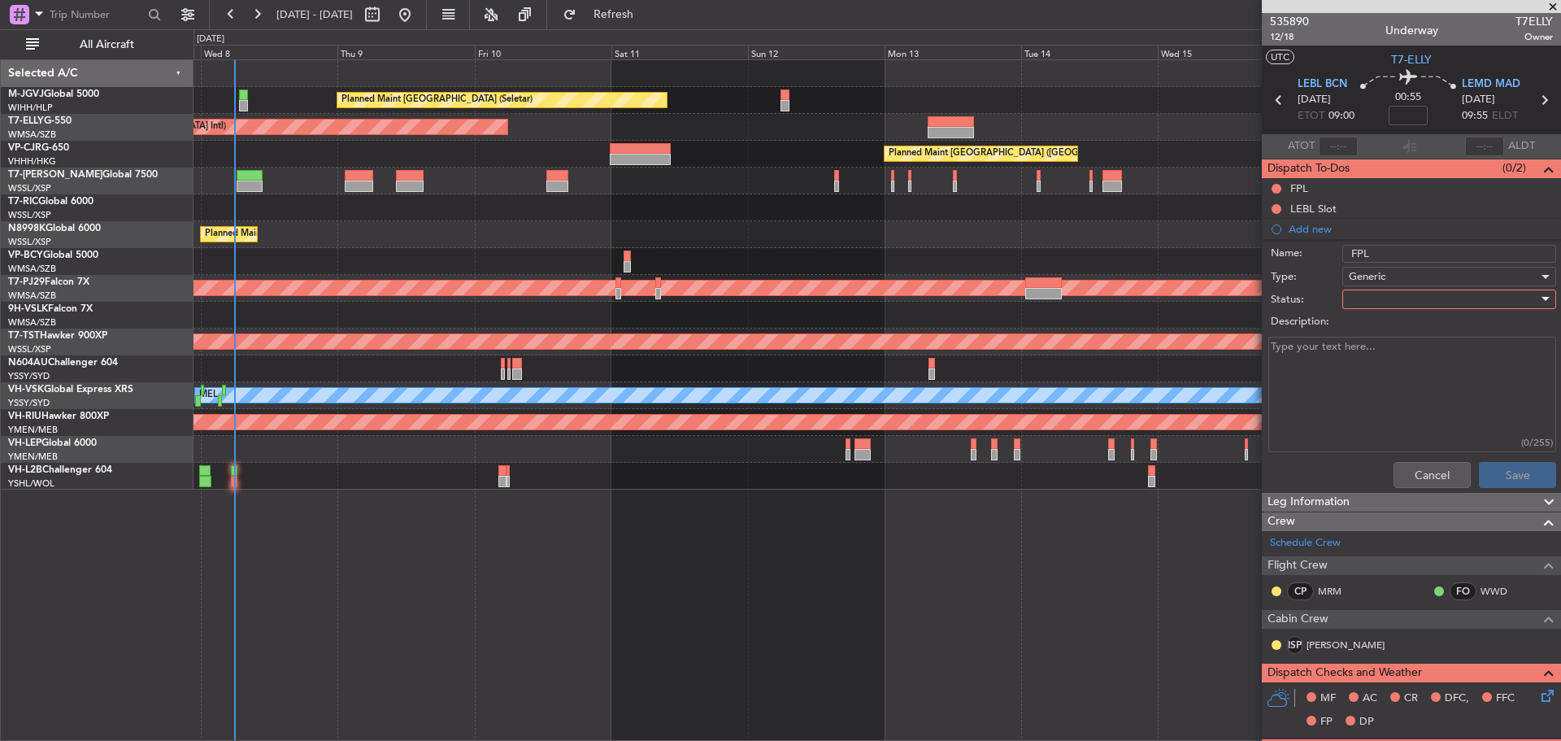
click at [1352, 295] on div at bounding box center [1443, 299] width 189 height 24
click at [1361, 329] on span "Not Started" at bounding box center [1442, 332] width 190 height 24
click at [1330, 353] on textarea "Description:" at bounding box center [1413, 395] width 288 height 116
type textarea "LRC FL290 16800lbs"
click at [1493, 481] on button "Save" at bounding box center [1517, 475] width 77 height 26
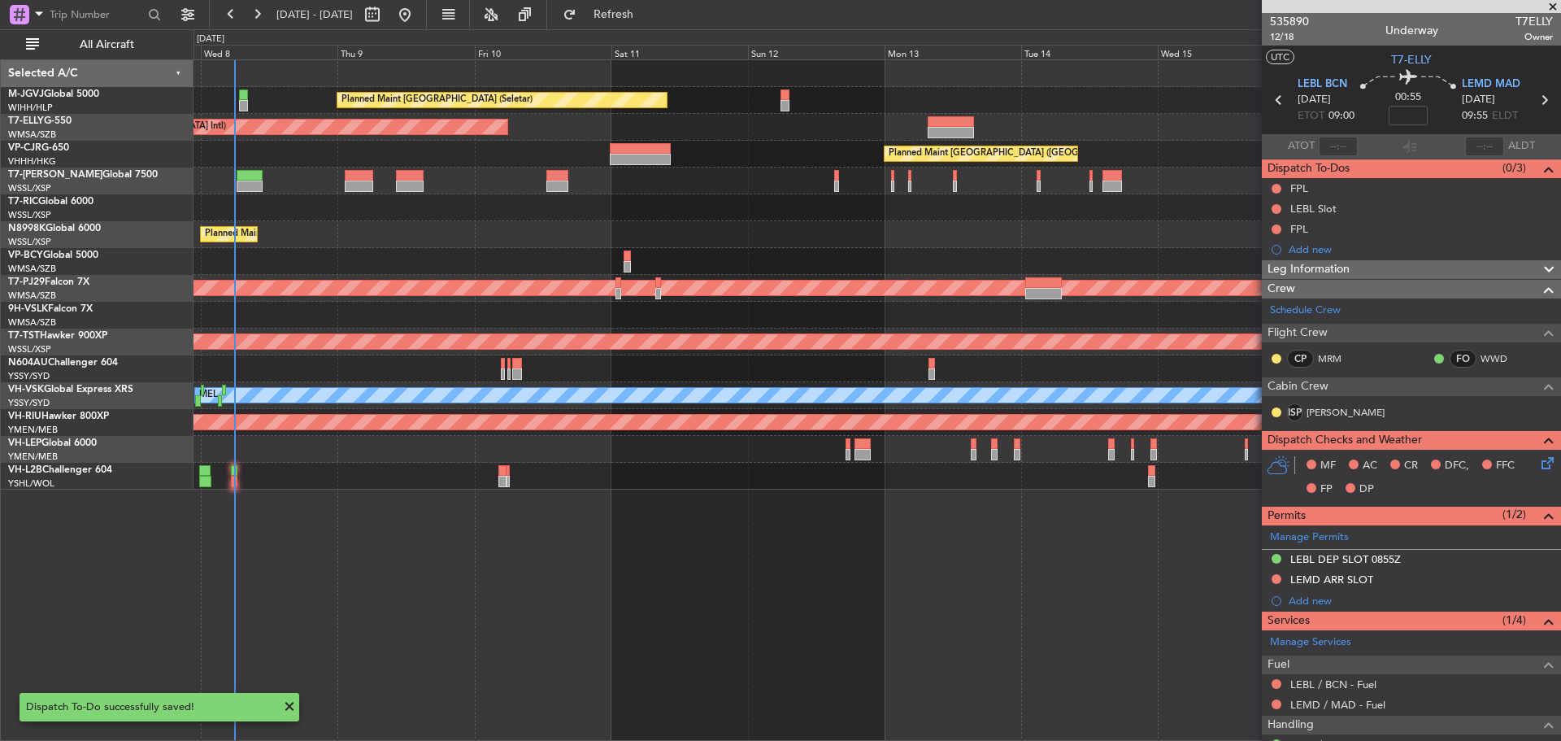
click at [1540, 97] on icon at bounding box center [1544, 99] width 21 height 21
type input "-00:05"
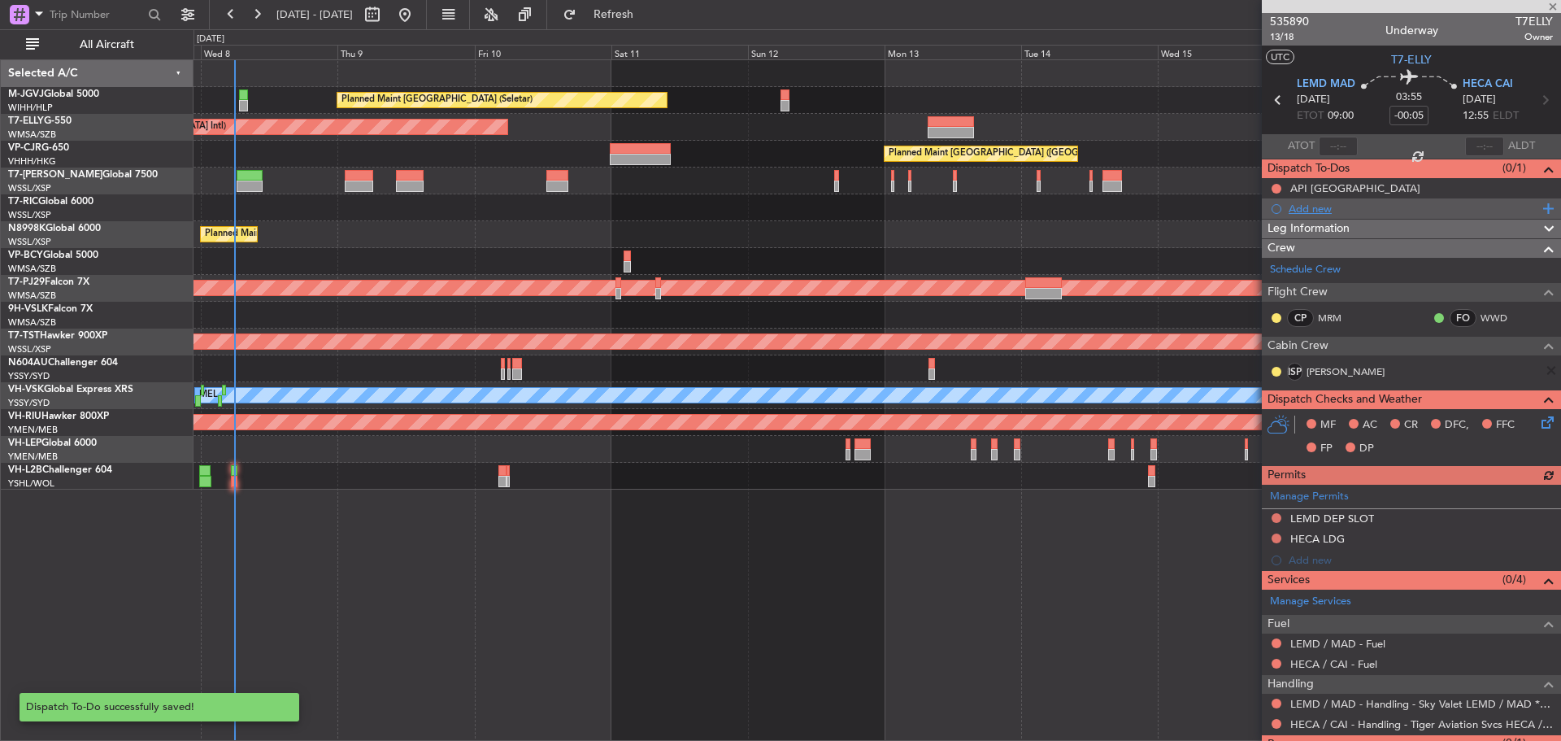
click at [1324, 207] on div "Add new" at bounding box center [1414, 209] width 250 height 14
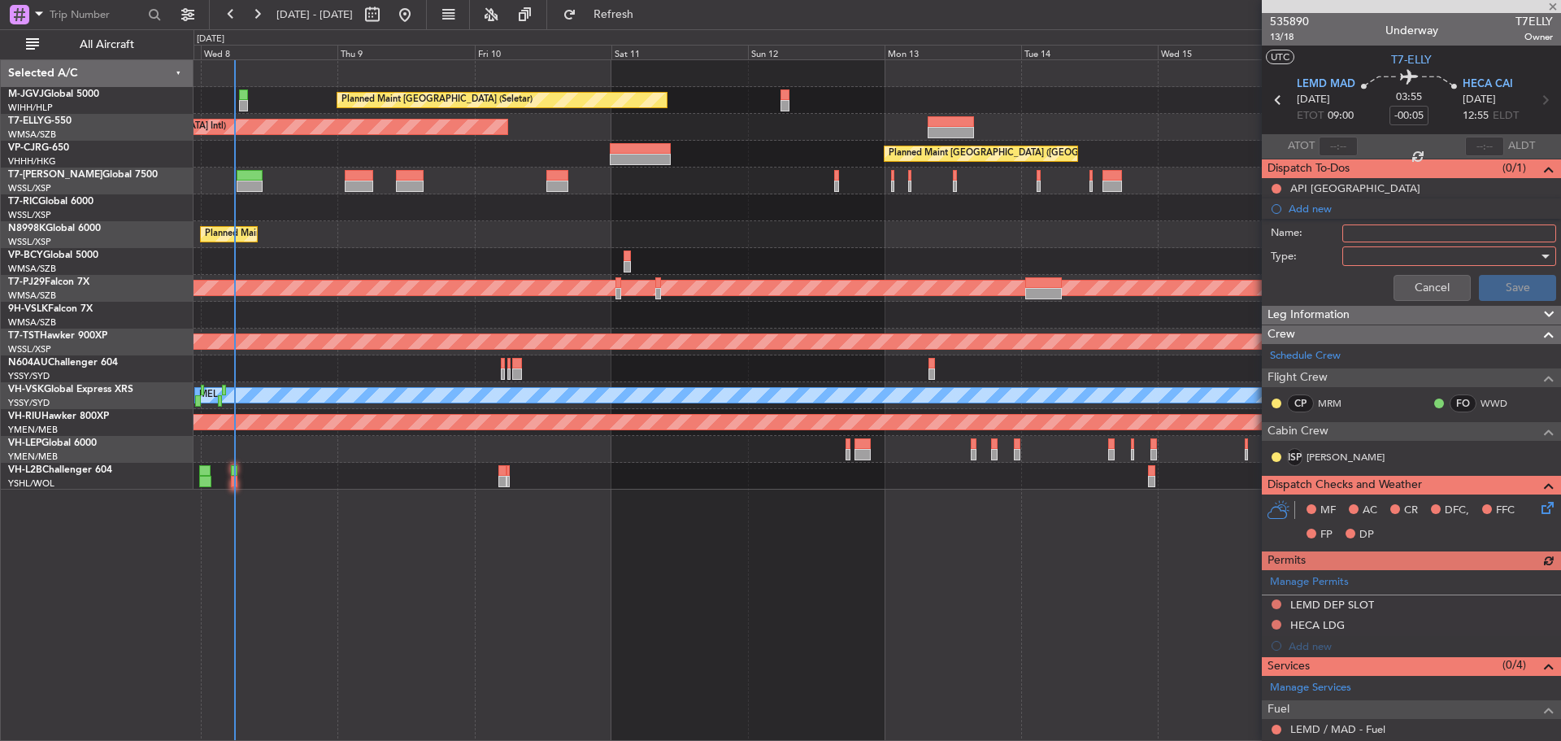
click at [1351, 225] on input "Name:" at bounding box center [1450, 233] width 214 height 18
type input "FPL"
click at [1365, 259] on div at bounding box center [1443, 256] width 189 height 24
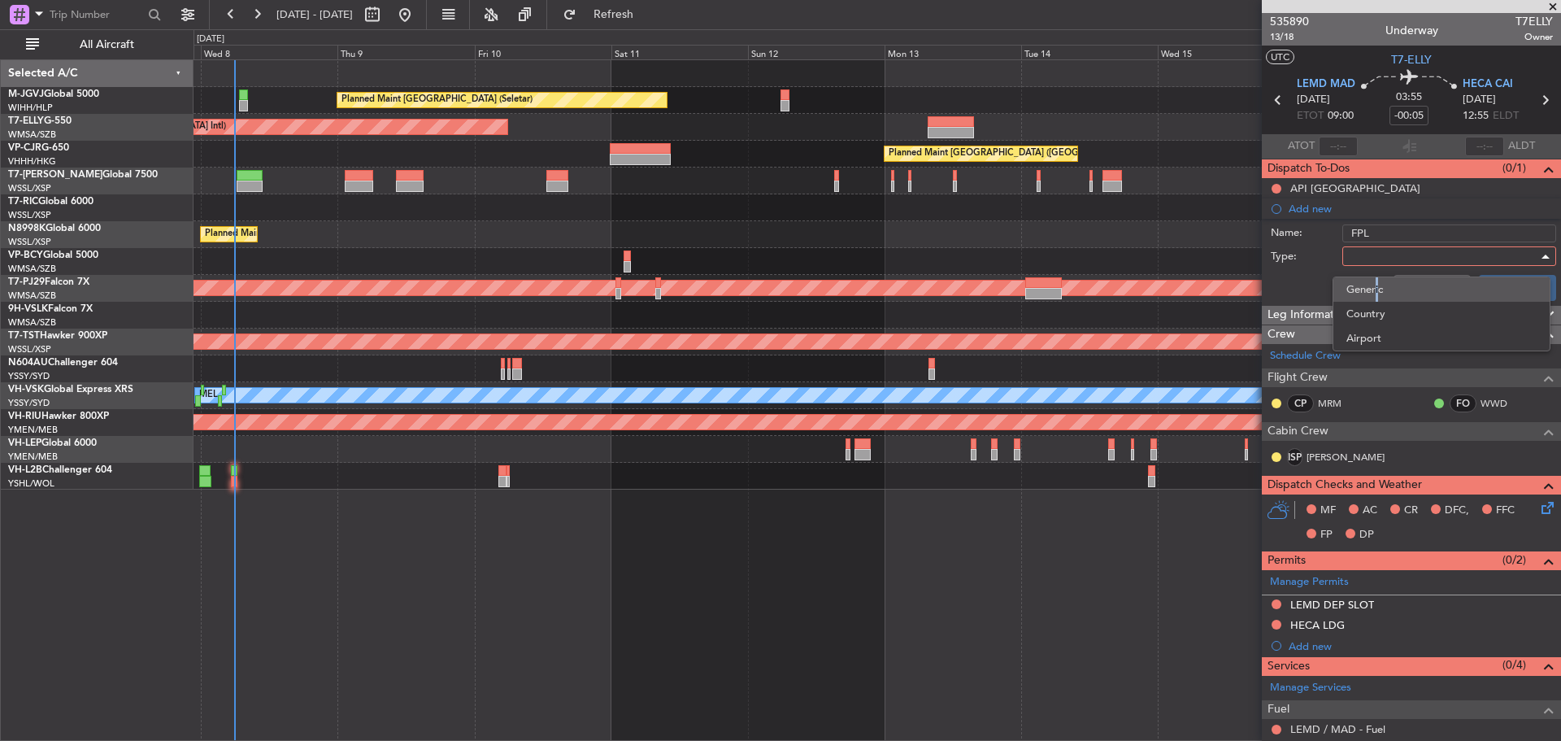
click at [1374, 279] on span "Generic" at bounding box center [1442, 289] width 190 height 24
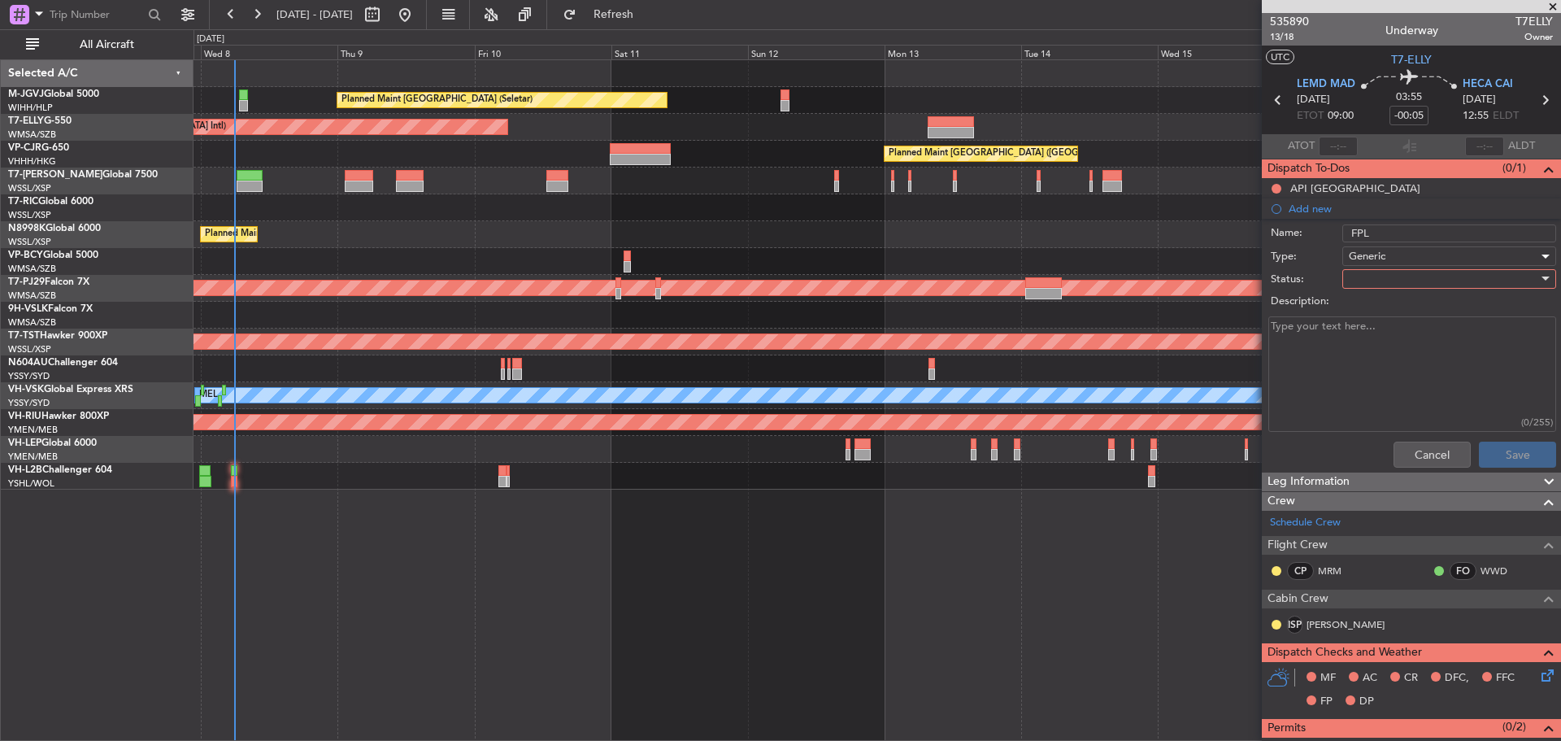
click at [1364, 276] on div at bounding box center [1443, 279] width 189 height 24
click at [1356, 315] on span "Not Started" at bounding box center [1442, 311] width 190 height 24
click at [1334, 346] on textarea "Description:" at bounding box center [1413, 374] width 288 height 116
drag, startPoint x: 1275, startPoint y: 333, endPoint x: 1304, endPoint y: 338, distance: 29.0
click at [1291, 335] on textarea "Description:" at bounding box center [1413, 374] width 288 height 116
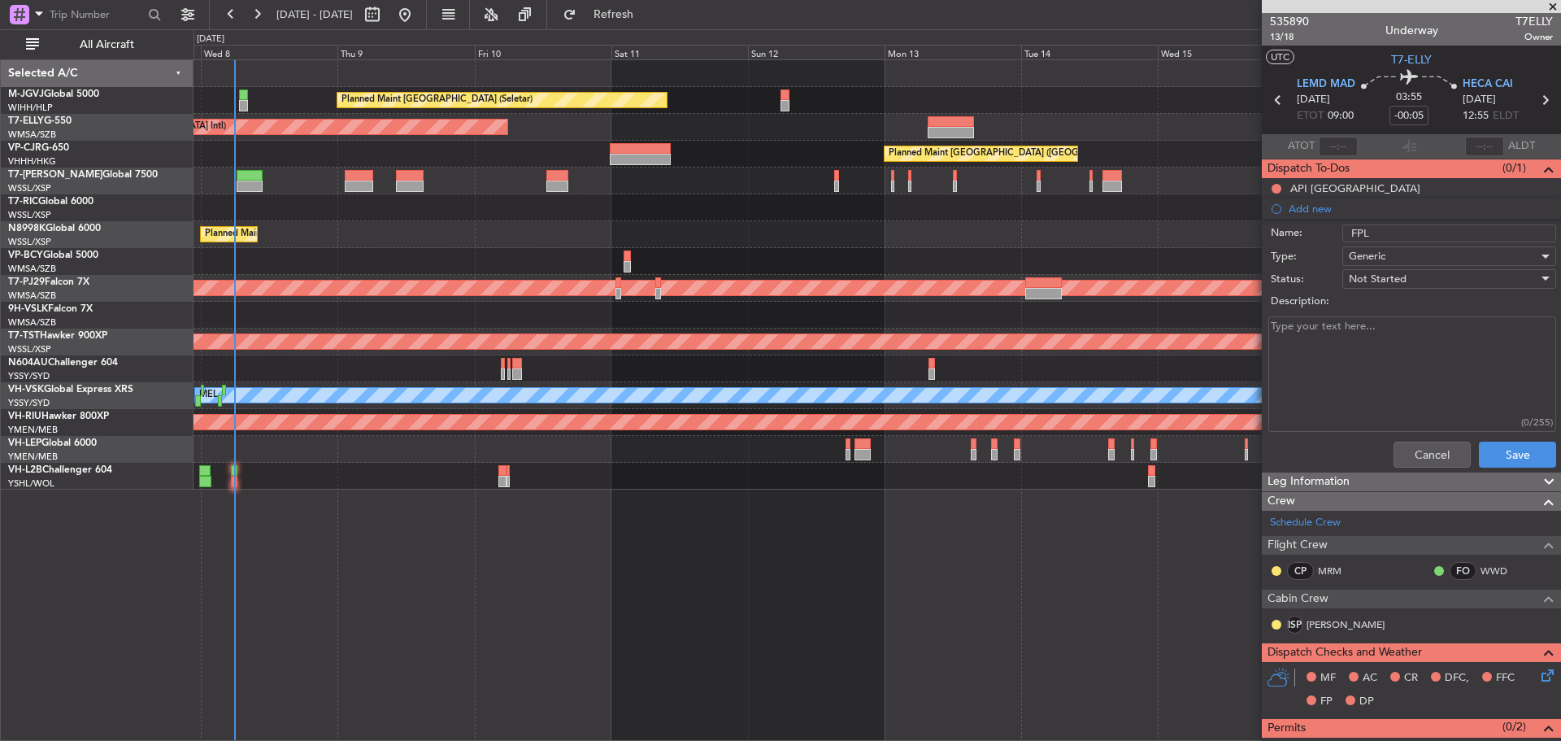
click at [1304, 338] on textarea "Description:" at bounding box center [1413, 374] width 288 height 116
type textarea "M0.83 FL450 18000lbs"
click at [1521, 458] on button "Save" at bounding box center [1517, 455] width 77 height 26
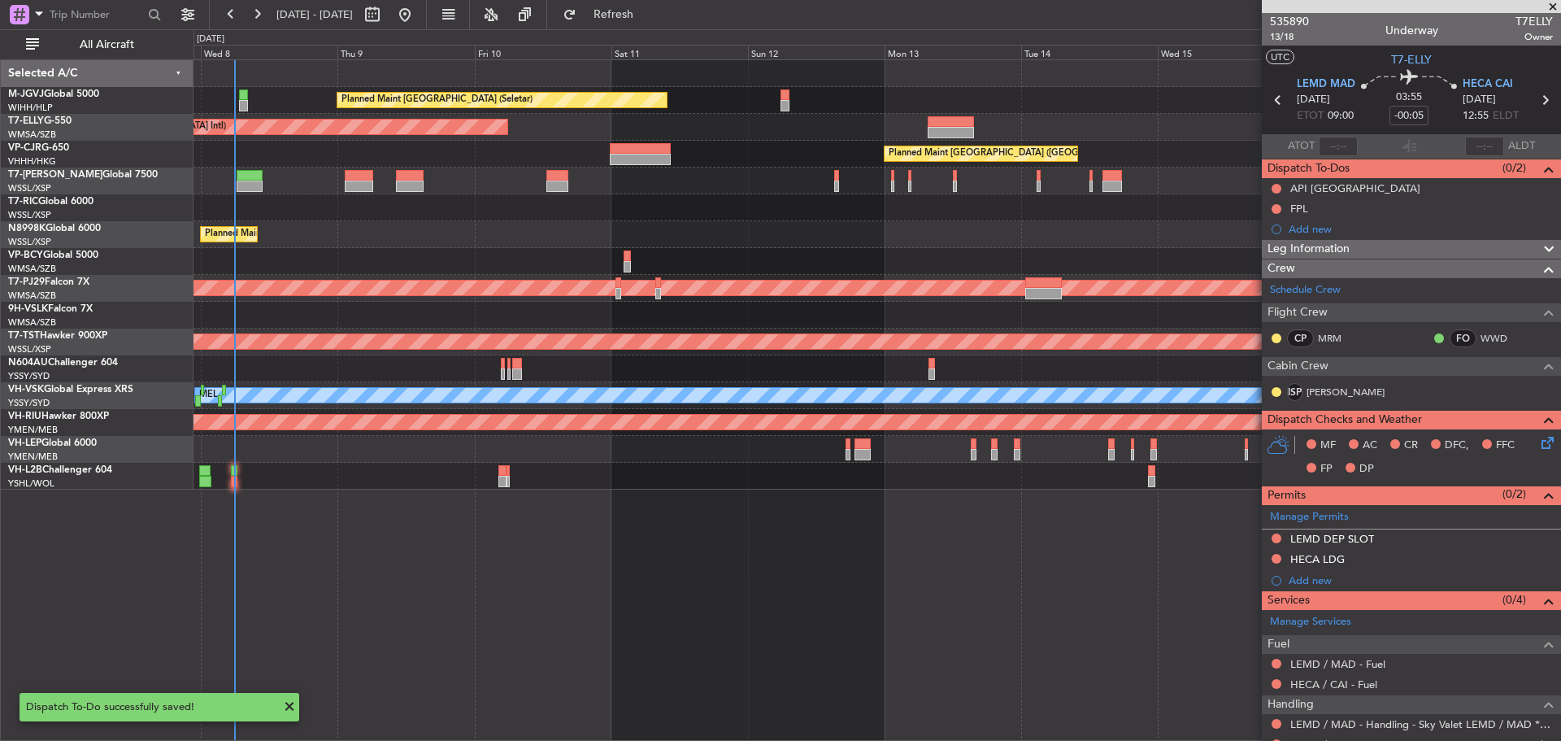
click at [1536, 98] on icon at bounding box center [1545, 99] width 21 height 21
type input "+00:25"
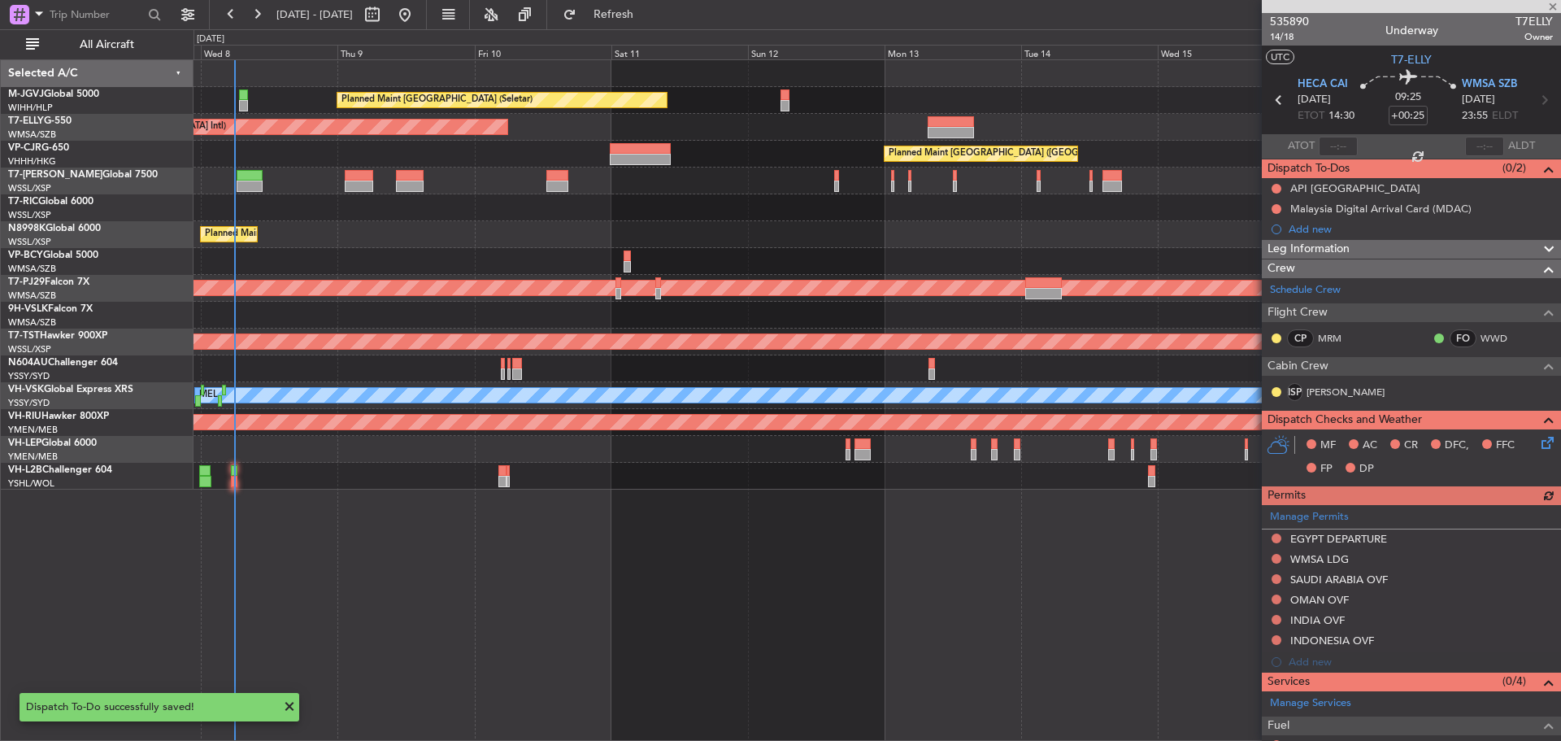
click at [1320, 220] on mat-tooltip-component "Malaysia Digital Arrival Card (MDAC)" at bounding box center [1382, 236] width 184 height 43
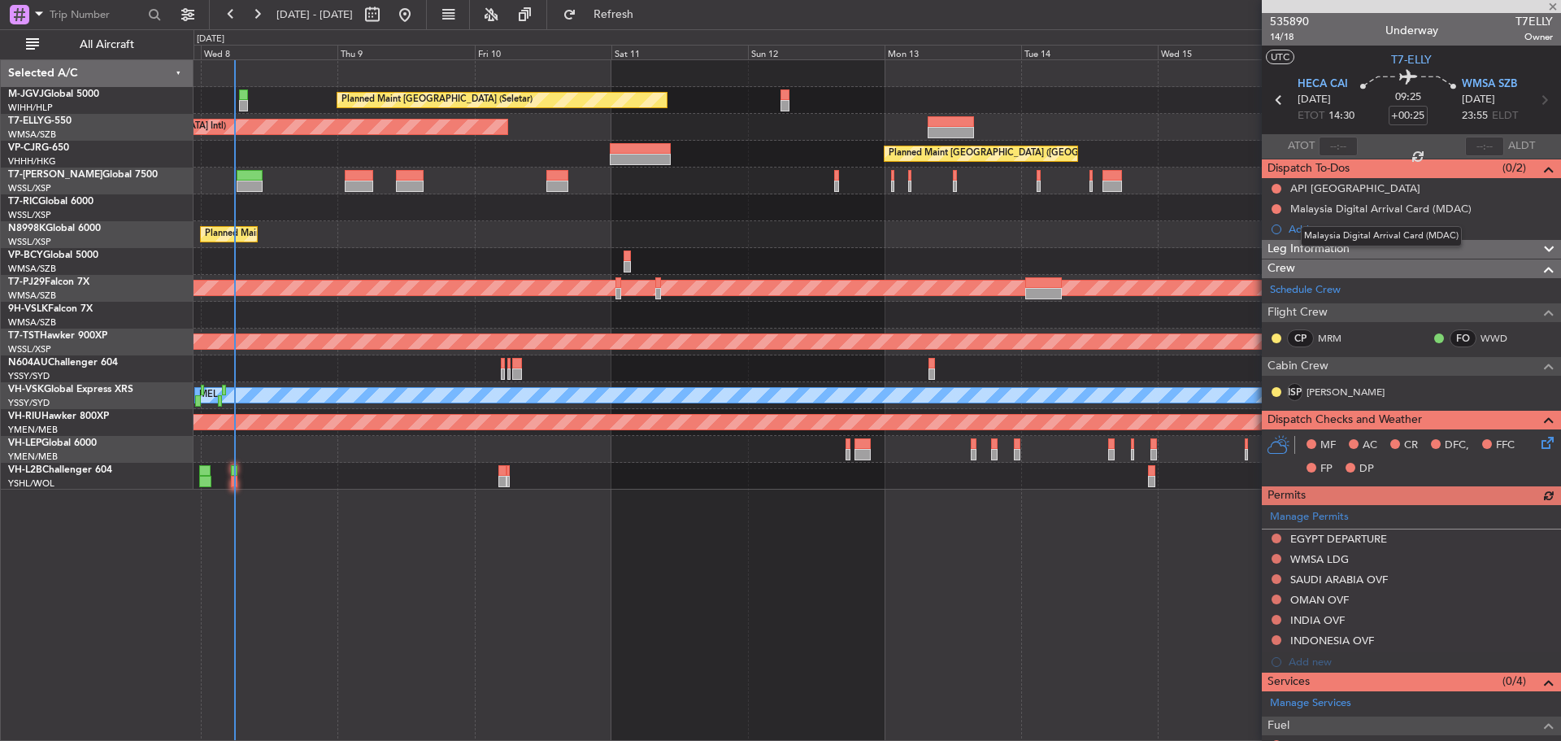
click at [1318, 229] on div "Malaysia Digital Arrival Card (MDAC)" at bounding box center [1381, 236] width 161 height 20
click at [1311, 229] on div "Add new" at bounding box center [1414, 229] width 250 height 14
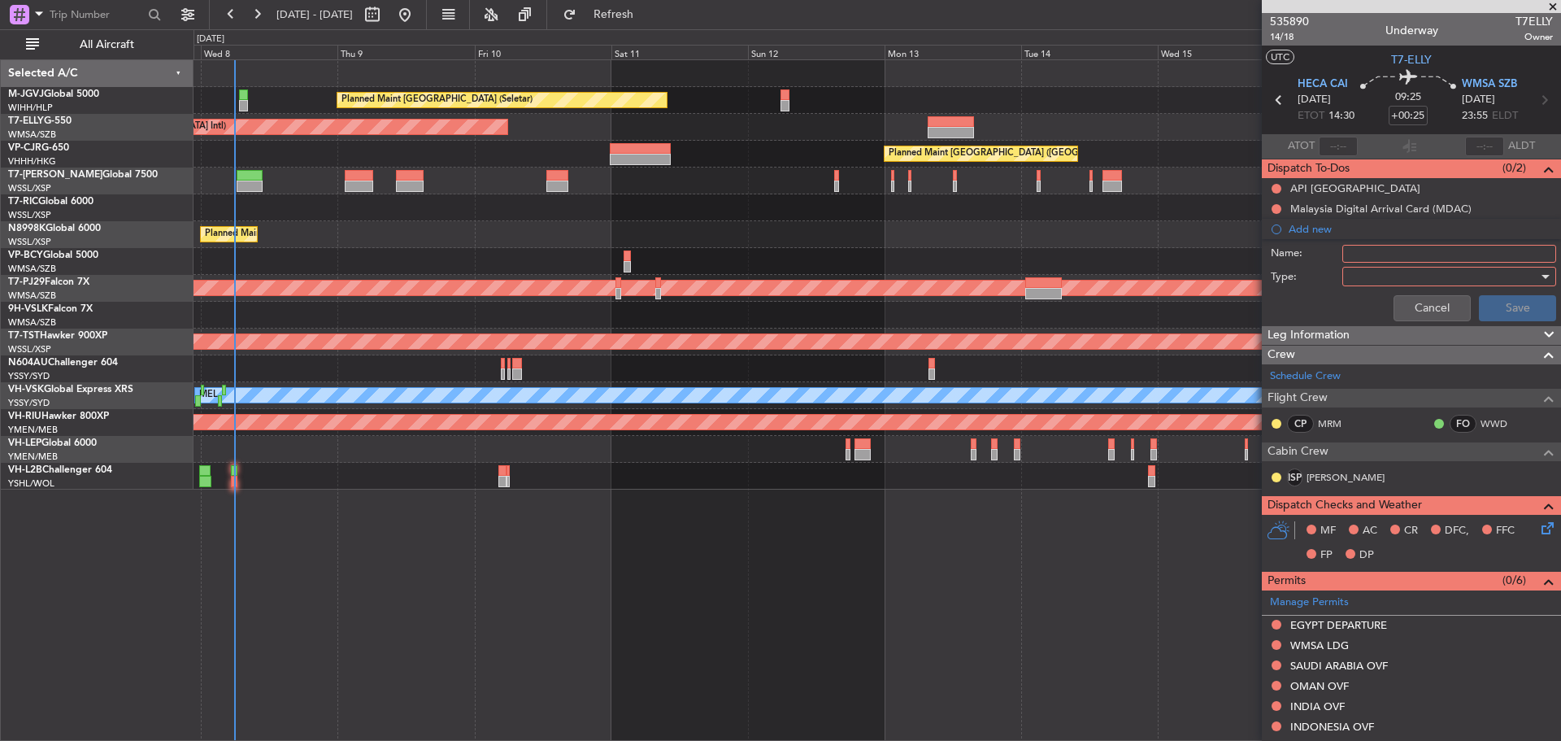
click at [1369, 251] on input "Name:" at bounding box center [1450, 254] width 214 height 18
type input "FPL"
click at [1376, 273] on div at bounding box center [1443, 276] width 189 height 24
click at [1371, 306] on span "Generic" at bounding box center [1442, 310] width 190 height 24
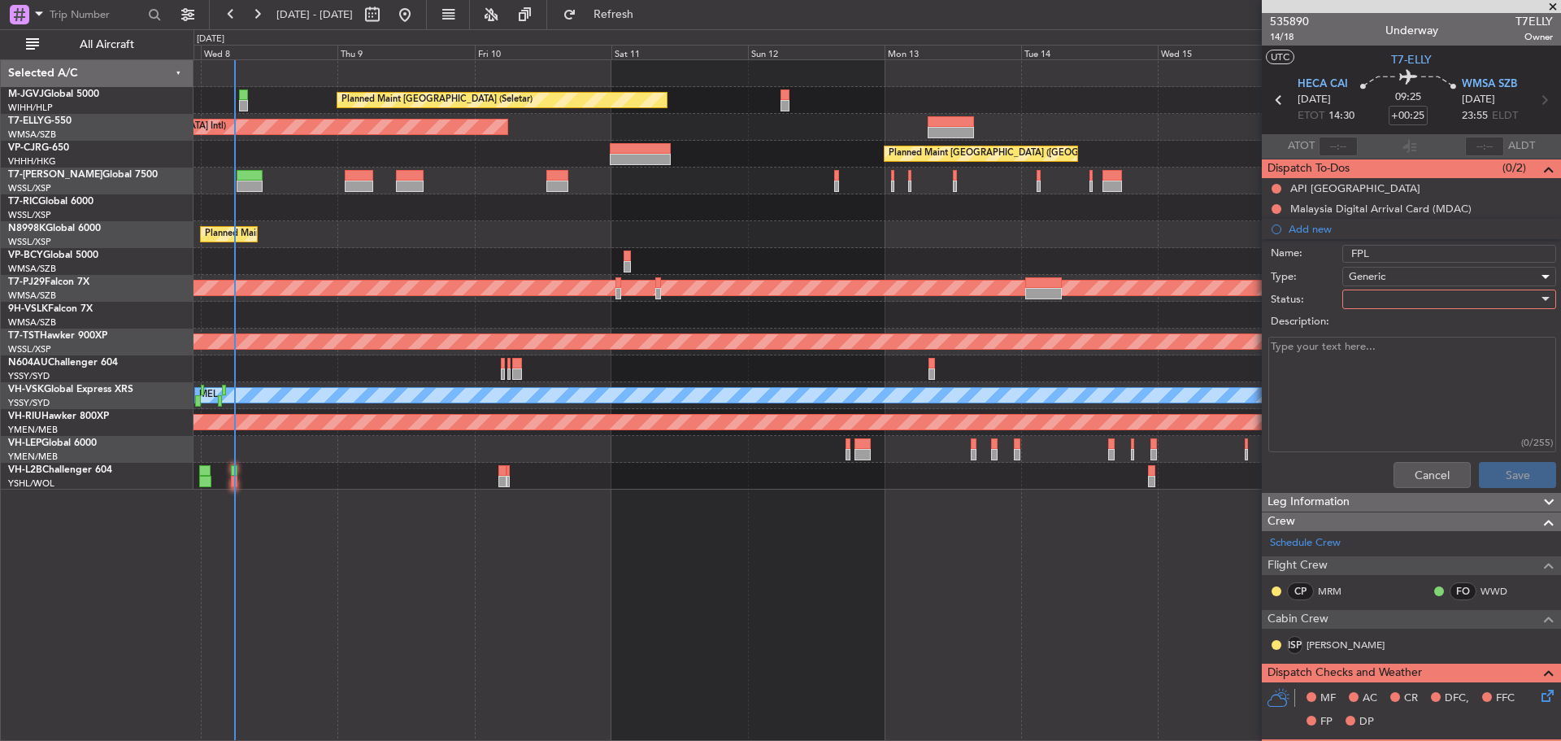
drag, startPoint x: 1371, startPoint y: 306, endPoint x: 1352, endPoint y: 304, distance: 19.6
click at [1352, 305] on div at bounding box center [1443, 299] width 189 height 24
click at [1356, 332] on span "Not Started" at bounding box center [1442, 332] width 190 height 24
click at [1331, 364] on textarea "Description:" at bounding box center [1413, 395] width 288 height 116
type textarea "M0.83 FL450 37000lbs"
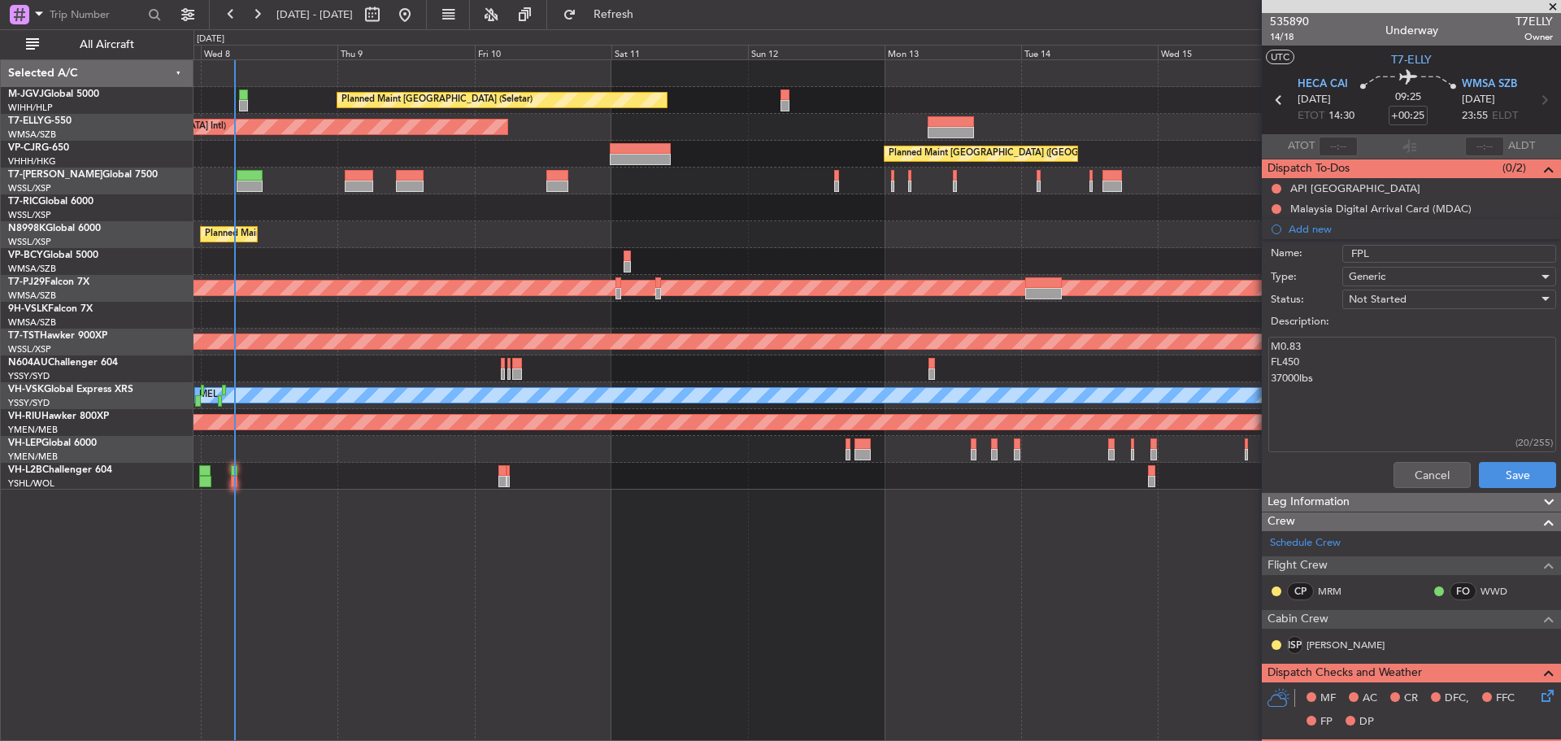
click at [1512, 490] on div "Cancel Save" at bounding box center [1407, 474] width 307 height 39
click at [1506, 474] on button "Save" at bounding box center [1517, 475] width 77 height 26
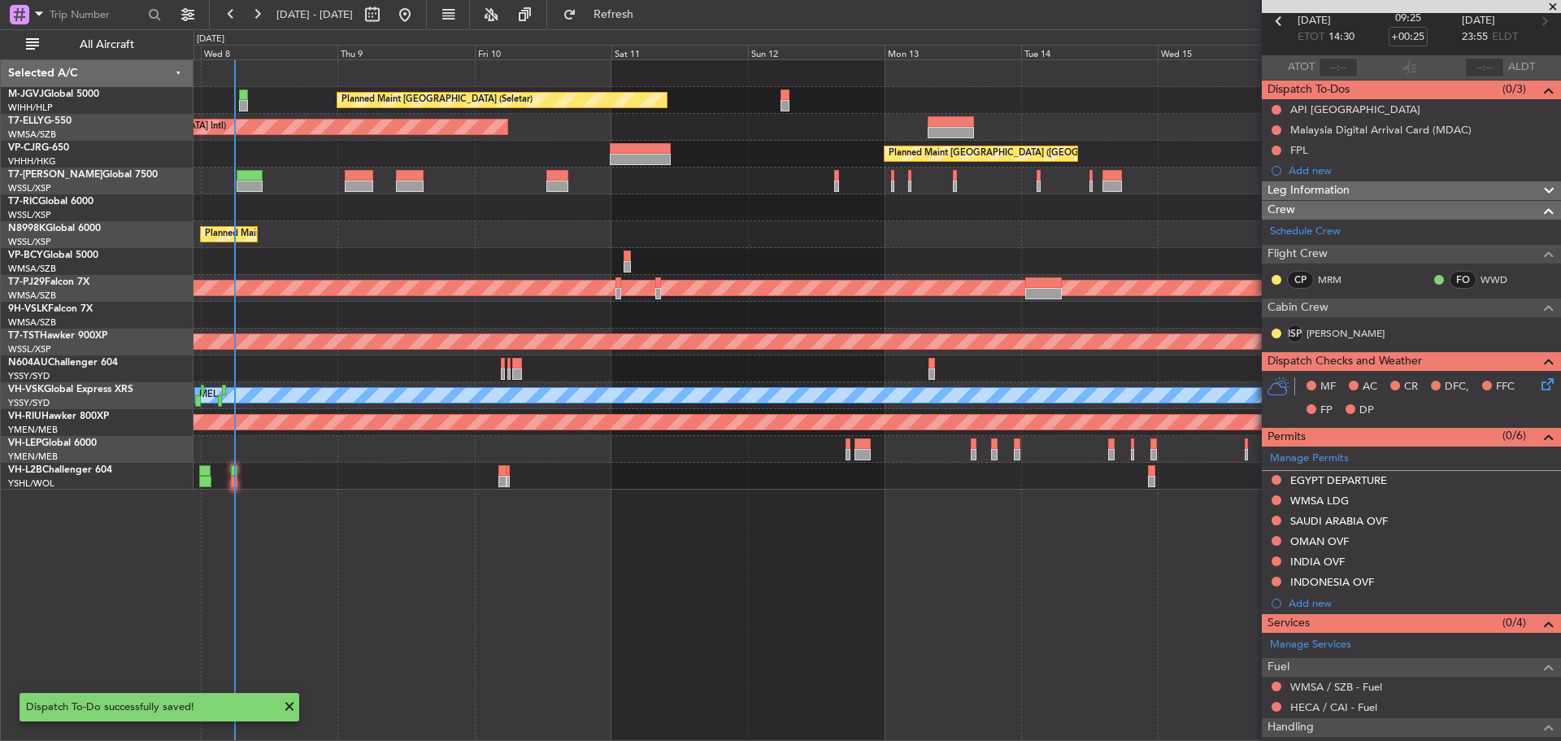
scroll to position [181, 0]
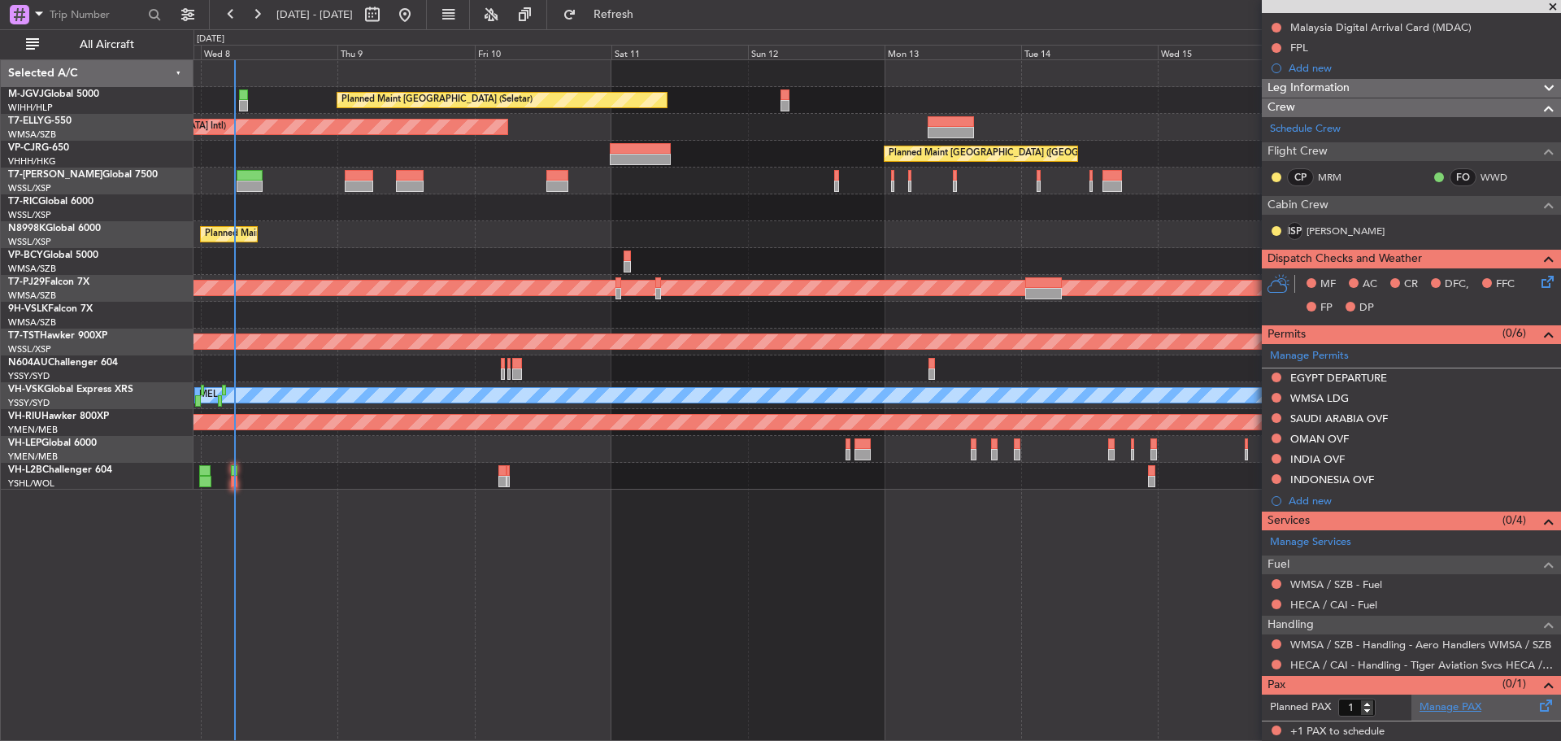
click at [1441, 705] on link "Manage PAX" at bounding box center [1451, 707] width 62 height 16
click at [648, 12] on span "Refresh" at bounding box center [614, 14] width 68 height 11
type input "2"
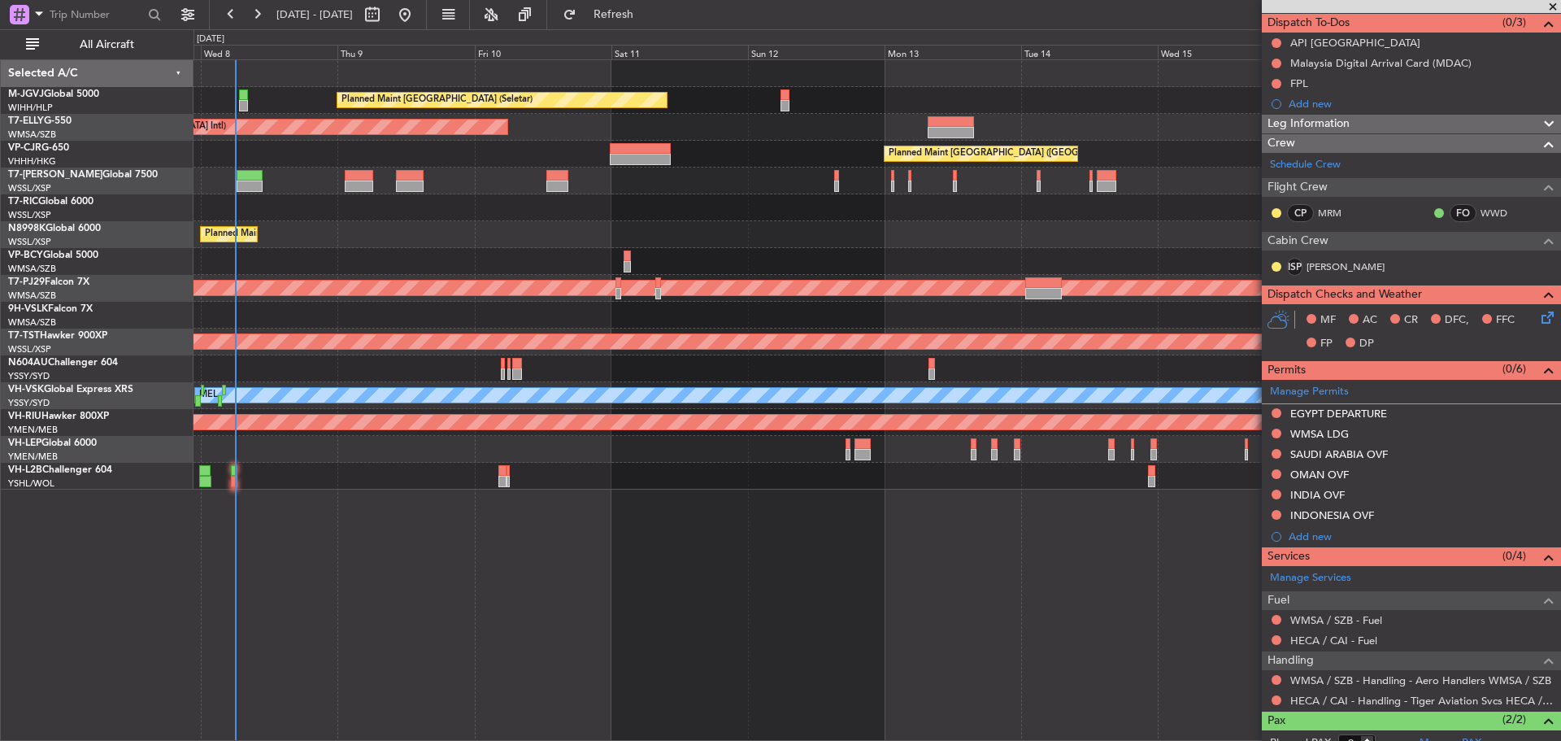
scroll to position [234, 0]
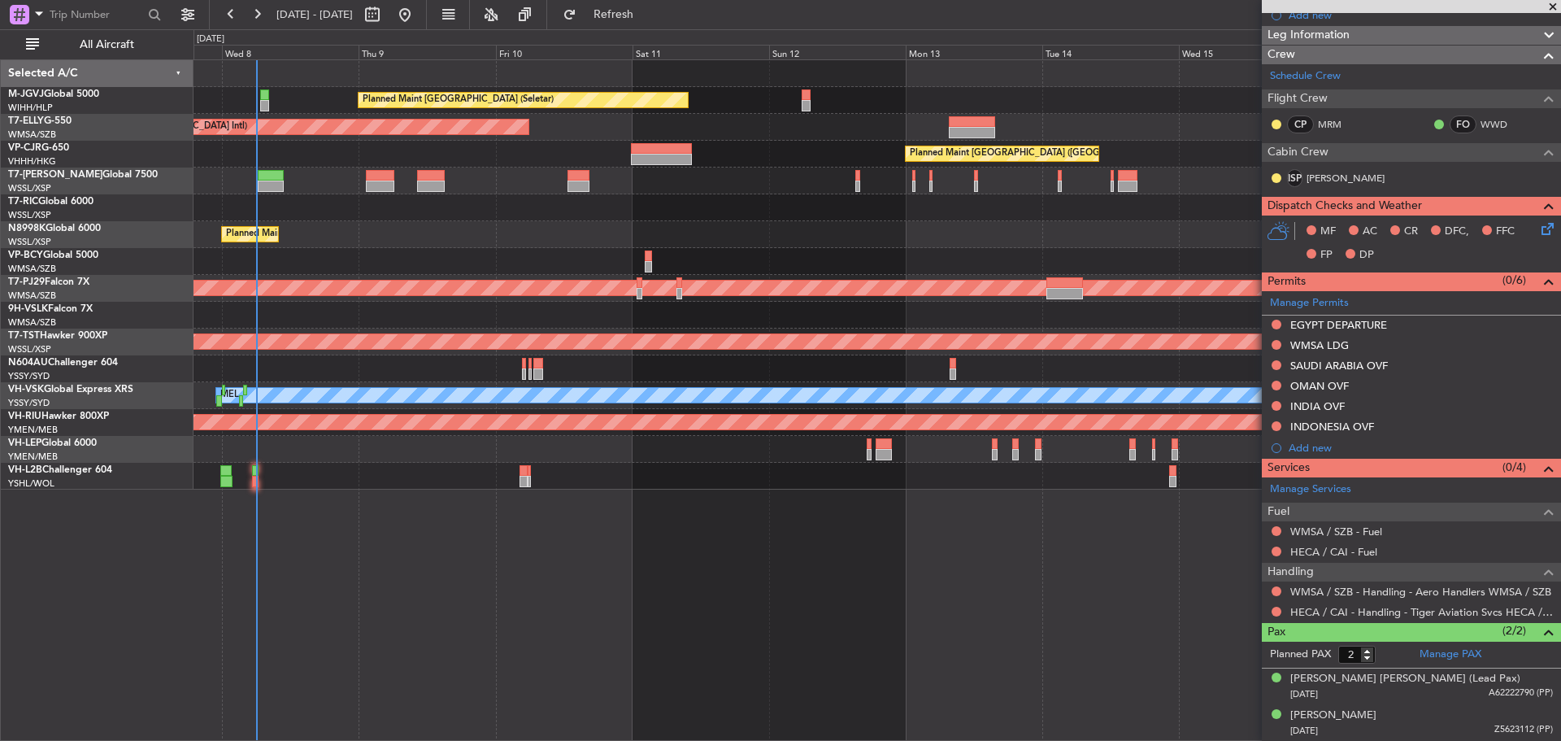
click at [728, 237] on div "Planned Maint [GEOGRAPHIC_DATA] (Seletar)" at bounding box center [877, 234] width 1367 height 27
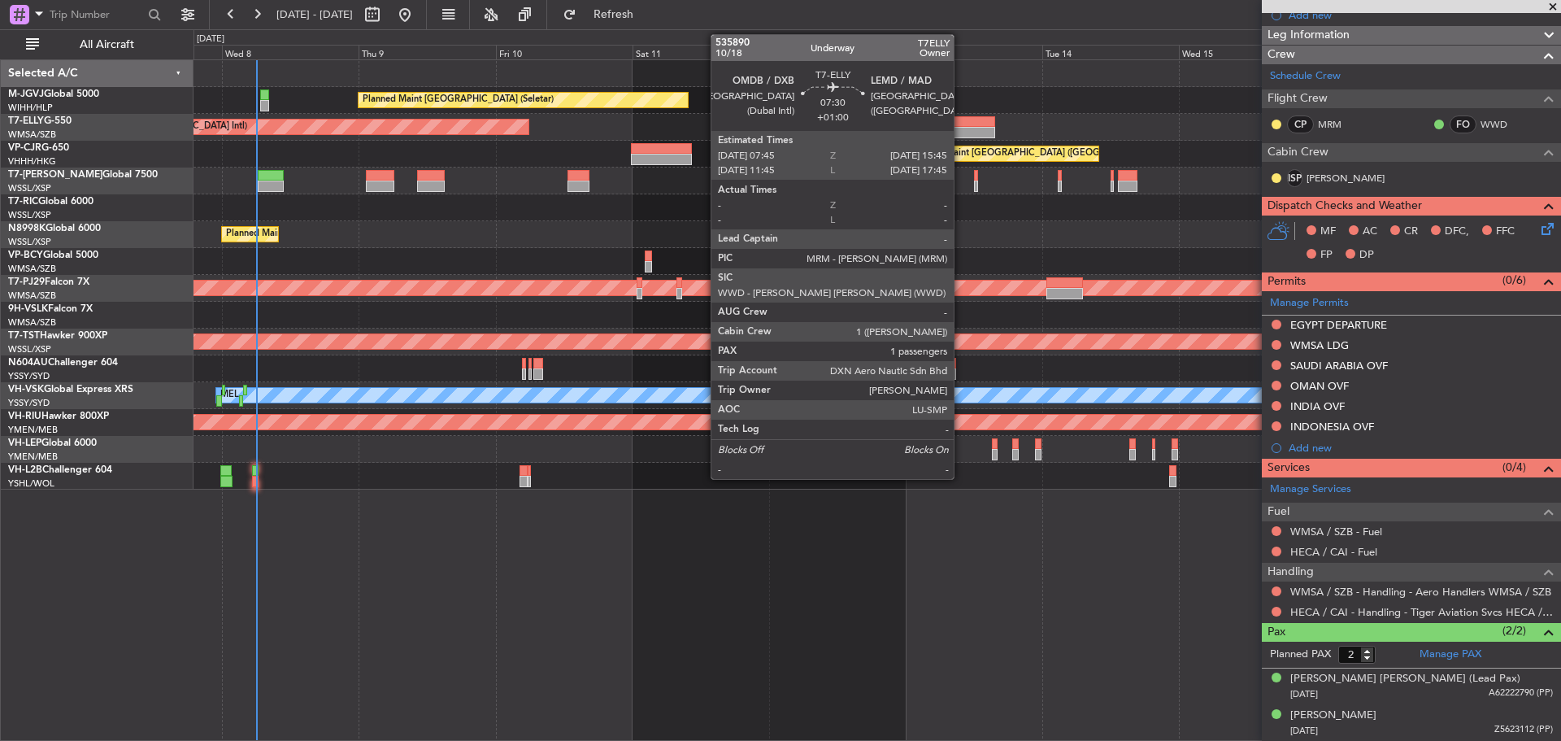
click at [961, 127] on div at bounding box center [972, 132] width 46 height 11
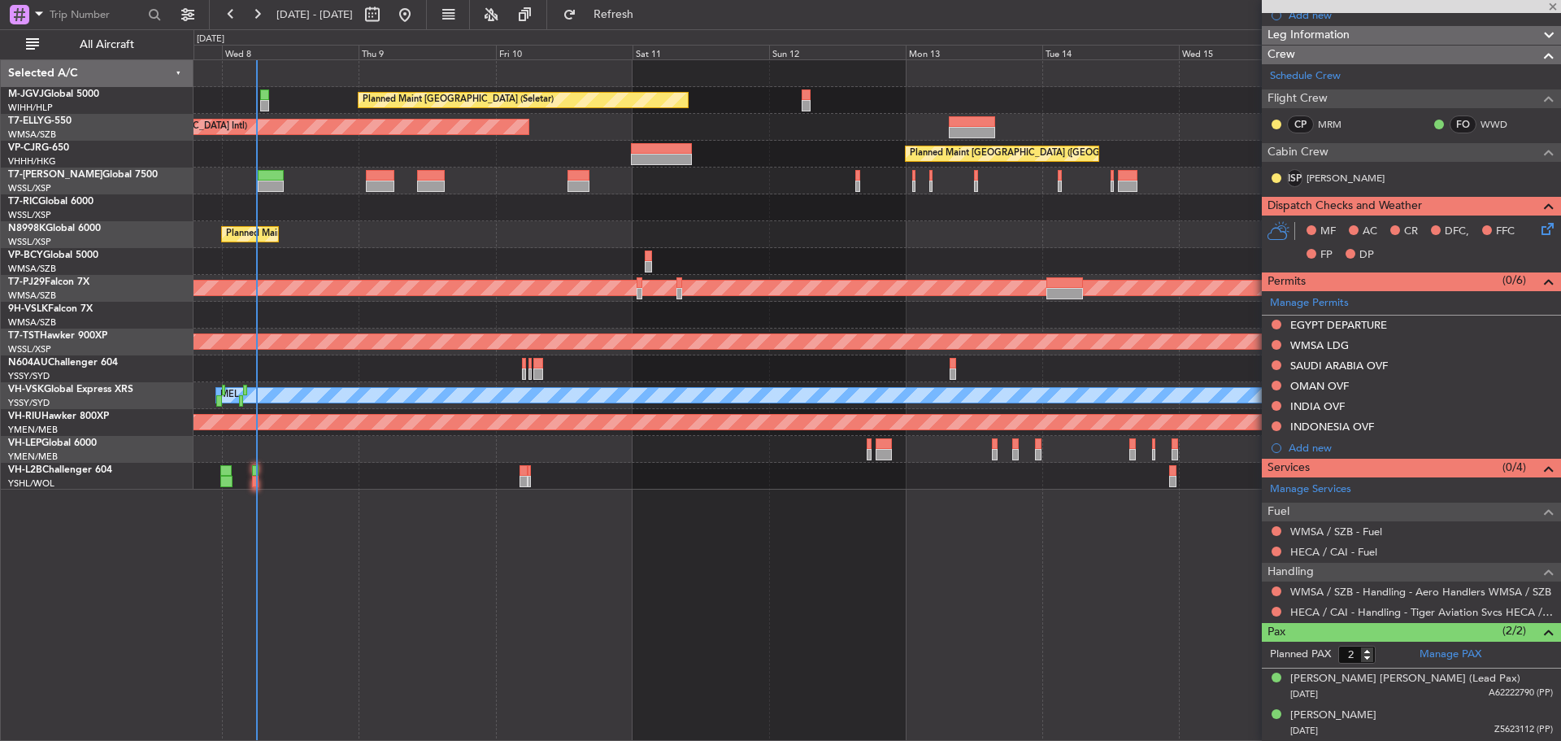
type input "+01:00"
type input "1"
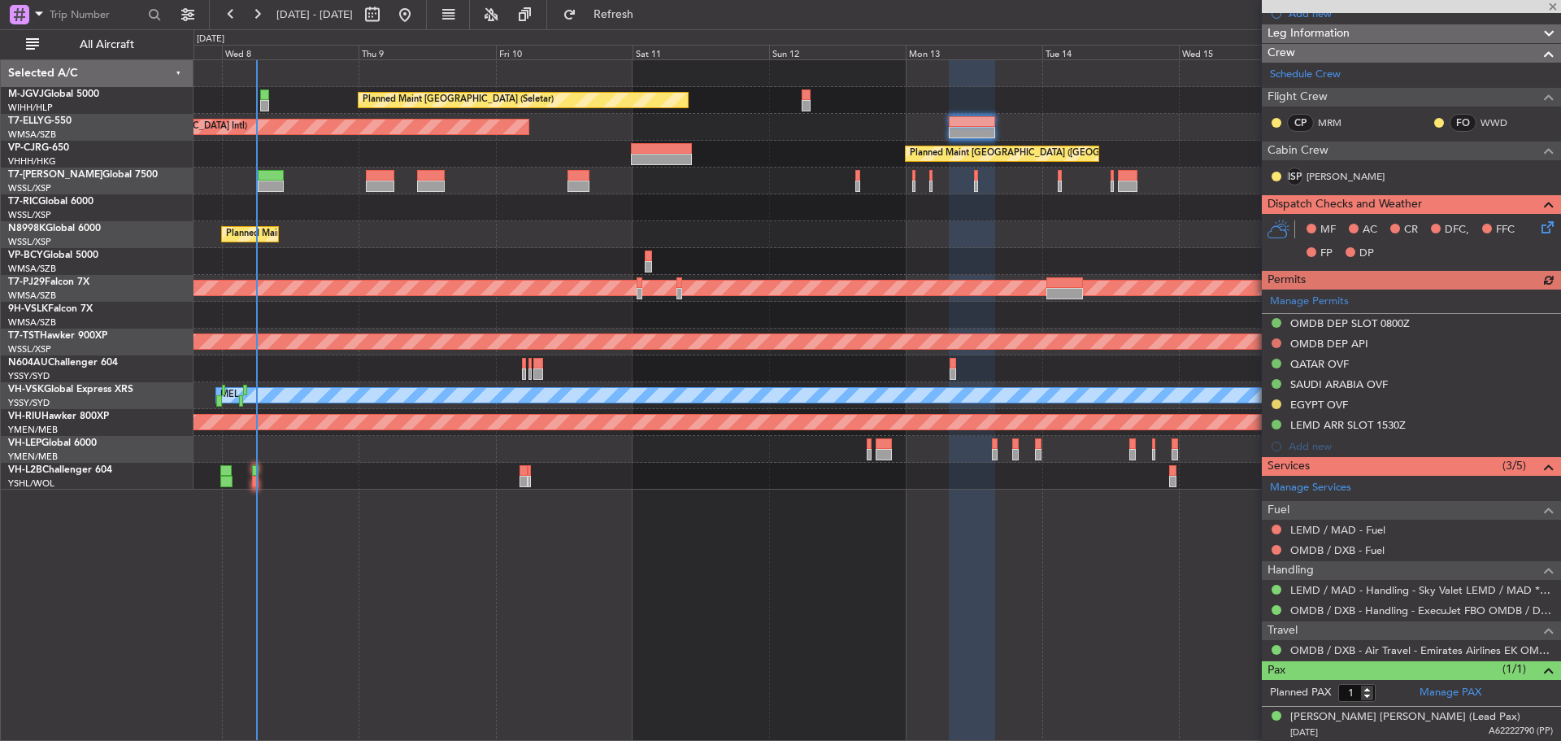
scroll to position [217, 0]
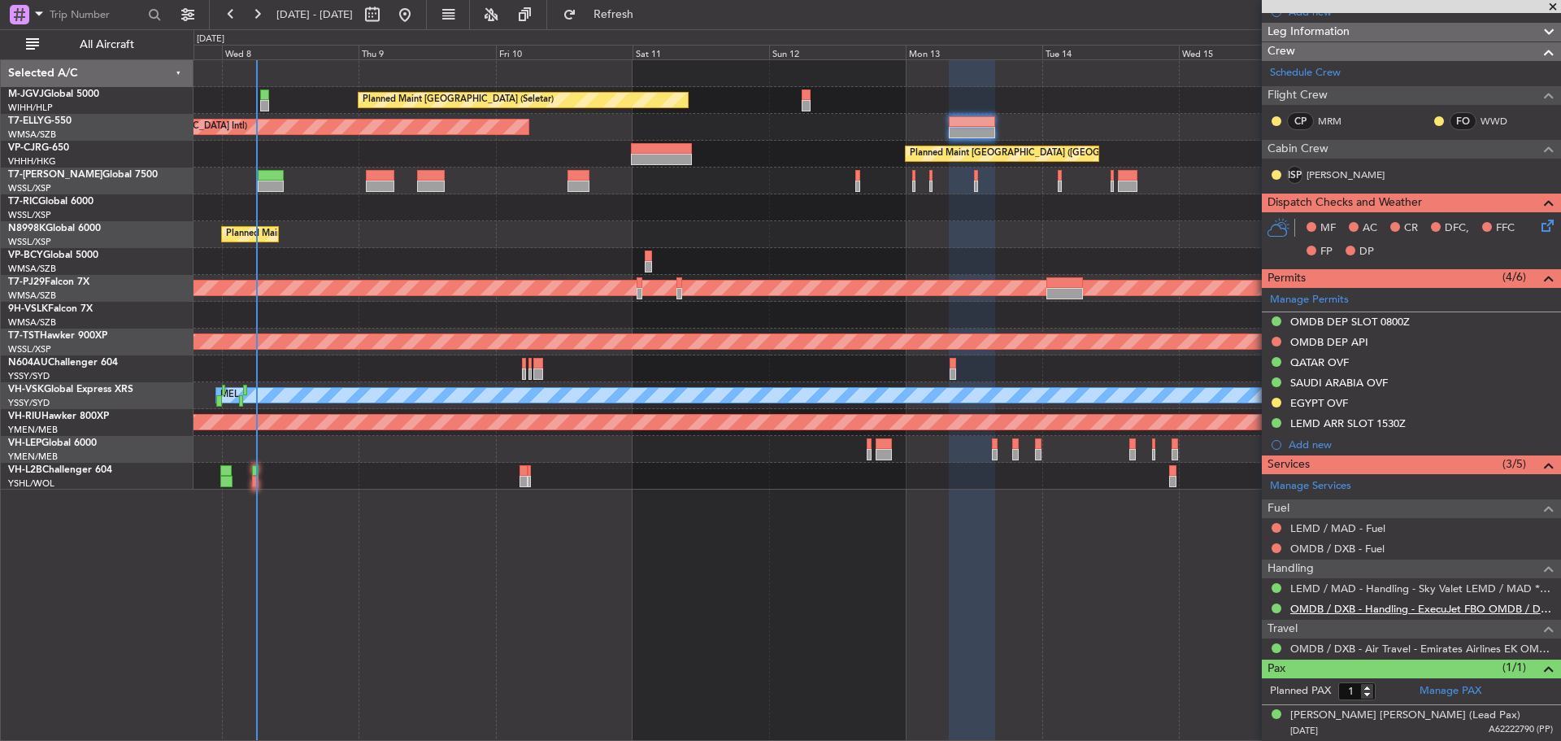
click at [1316, 610] on link "OMDB / DXB - Handling - ExecuJet FBO OMDB / DXB" at bounding box center [1422, 609] width 263 height 14
click at [1364, 592] on link "LEMD / MAD - Handling - Sky Valet LEMD / MAD **MY HANDLING**" at bounding box center [1422, 588] width 263 height 14
click at [1321, 172] on link "[PERSON_NAME]" at bounding box center [1346, 175] width 78 height 15
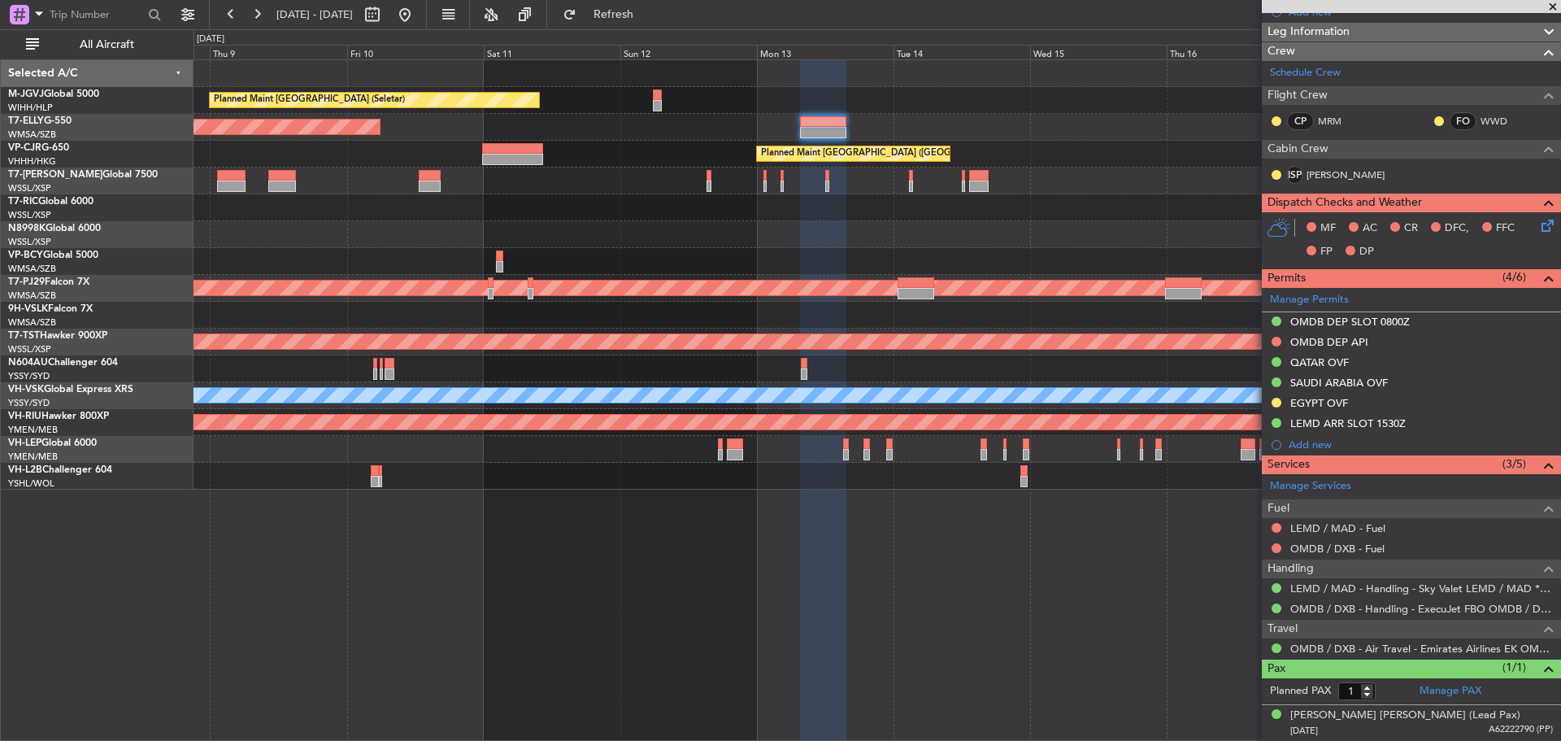
click at [675, 135] on div "Planned Maint [GEOGRAPHIC_DATA] ([GEOGRAPHIC_DATA] Intl)" at bounding box center [877, 127] width 1367 height 27
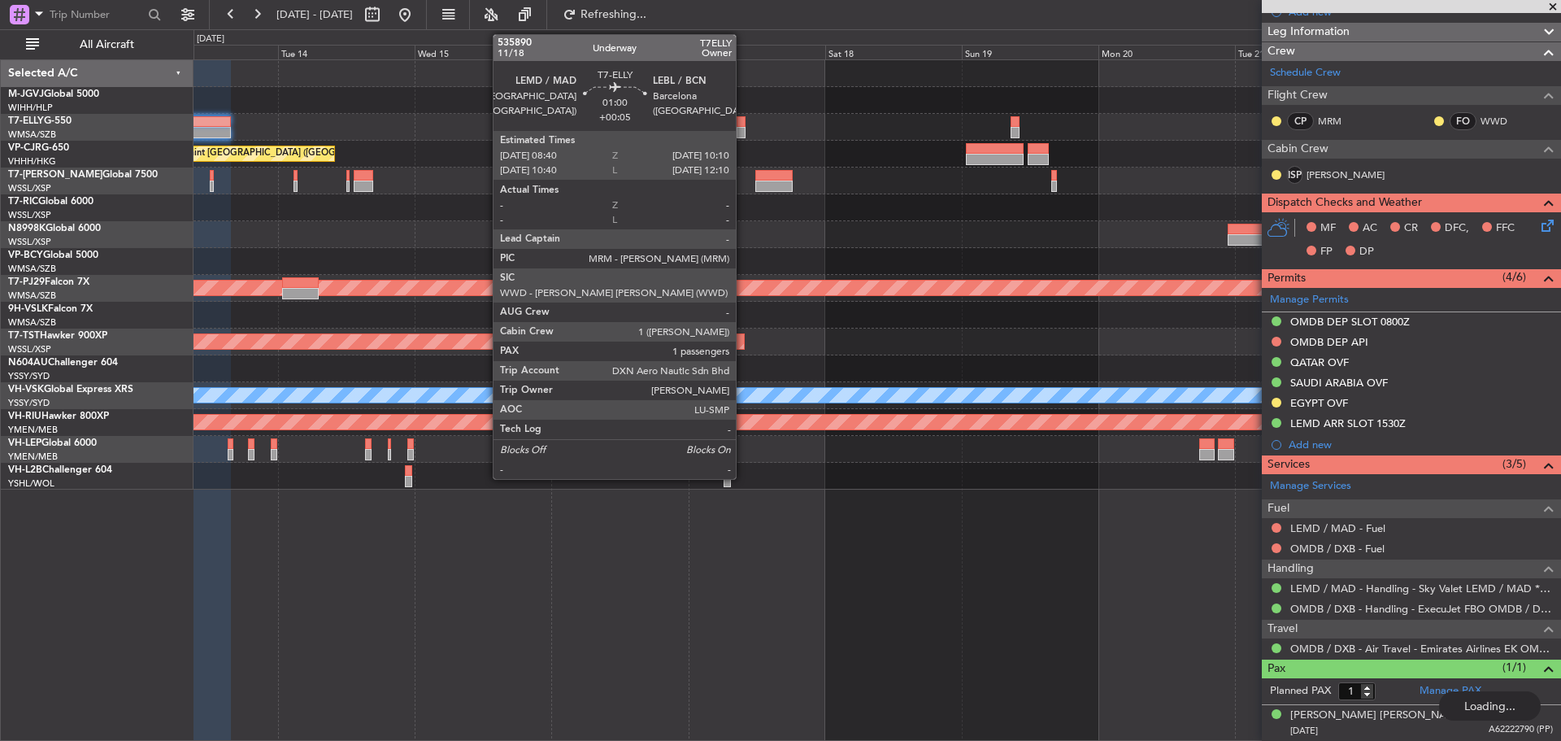
click at [743, 128] on div at bounding box center [741, 132] width 9 height 11
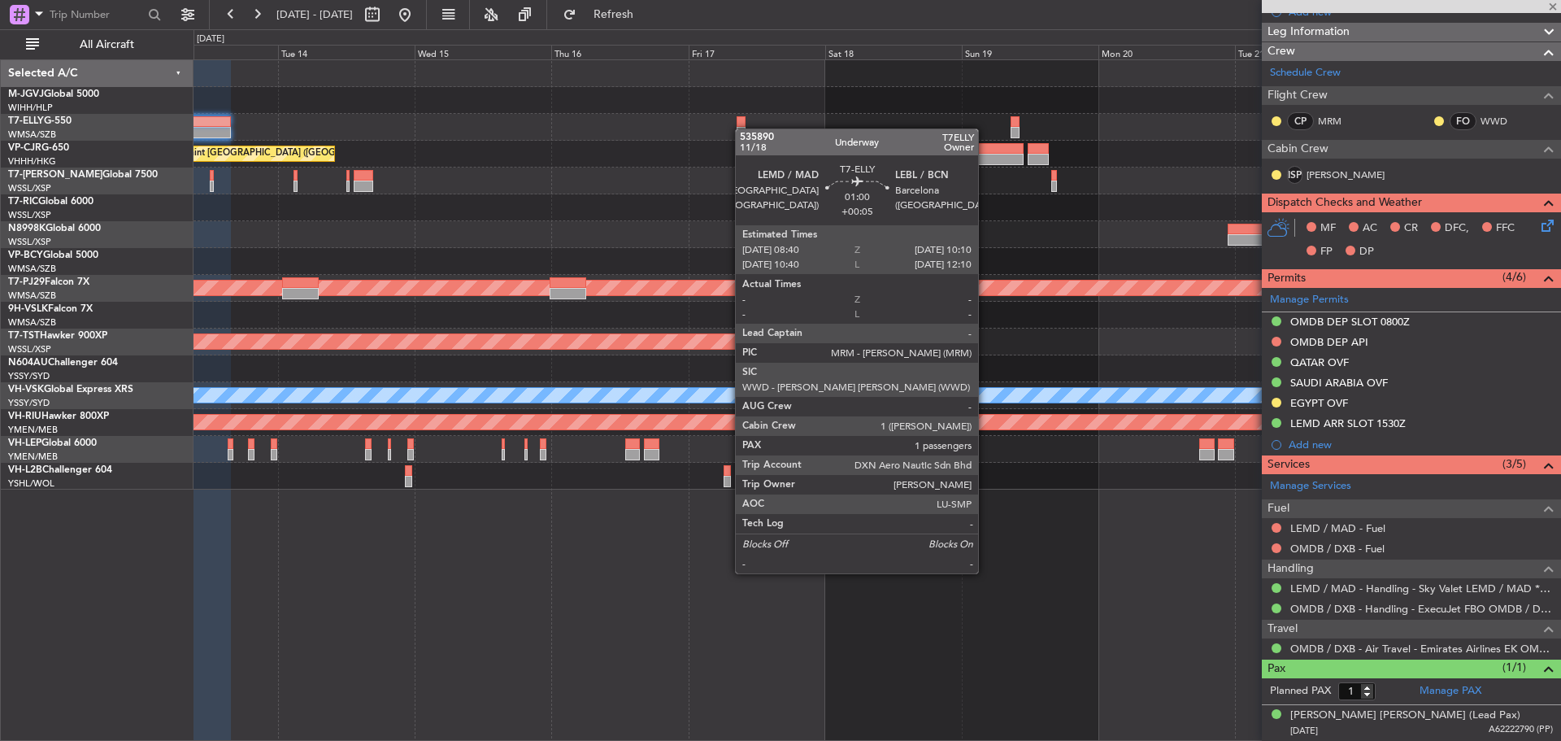
type input "+00:05"
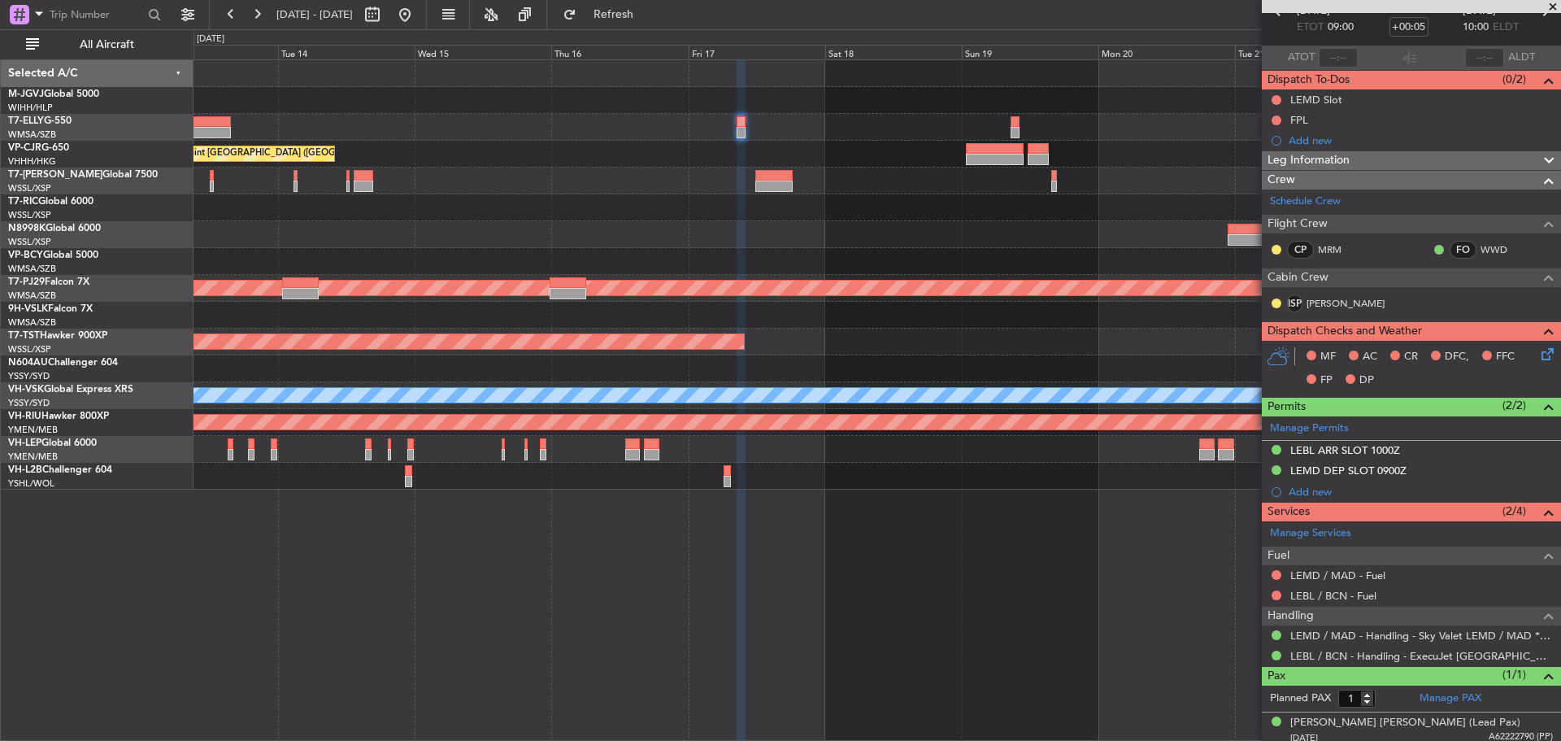
scroll to position [96, 0]
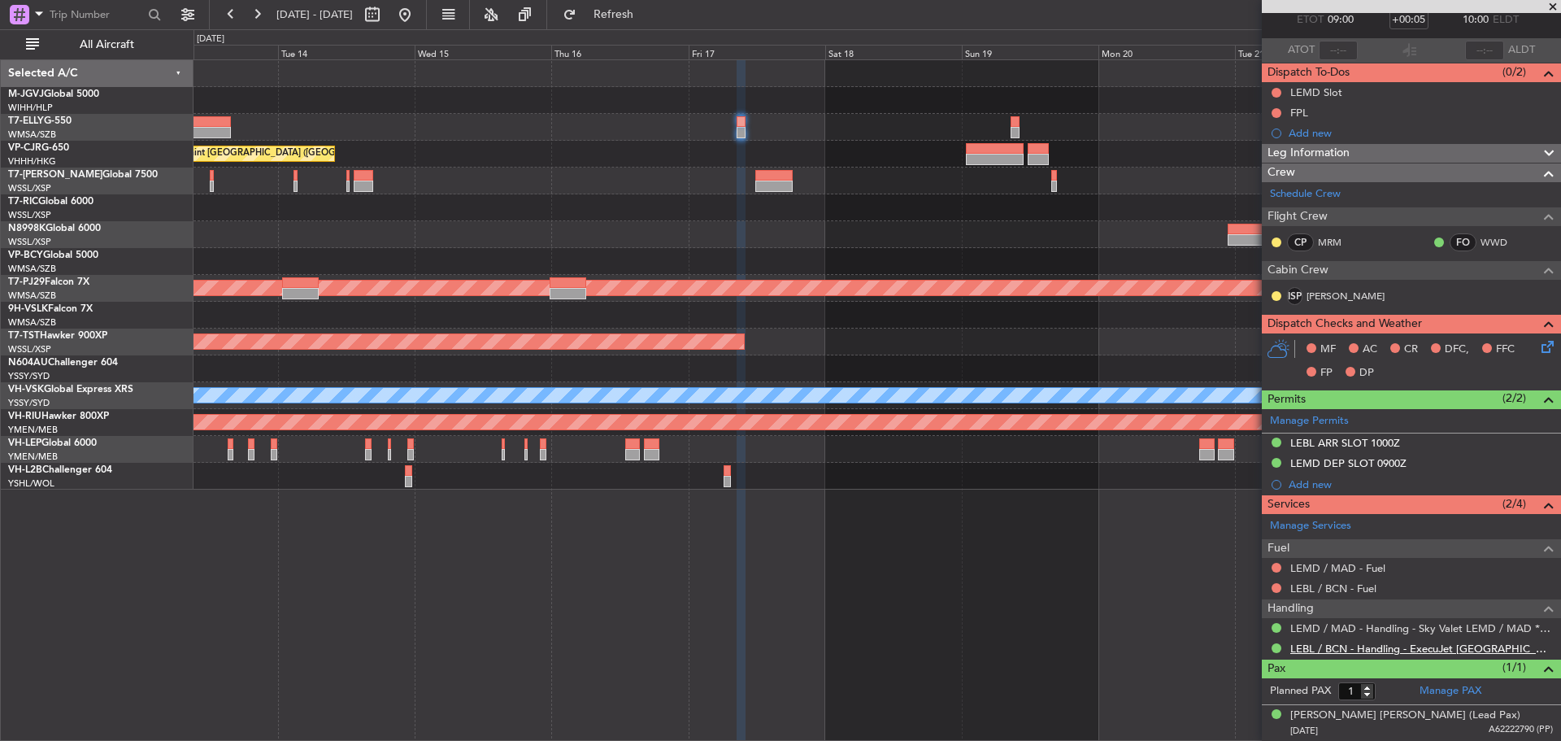
click at [1313, 647] on link "LEBL / BCN - Handling - ExecuJet [GEOGRAPHIC_DATA] [PERSON_NAME]/BCN" at bounding box center [1422, 649] width 263 height 14
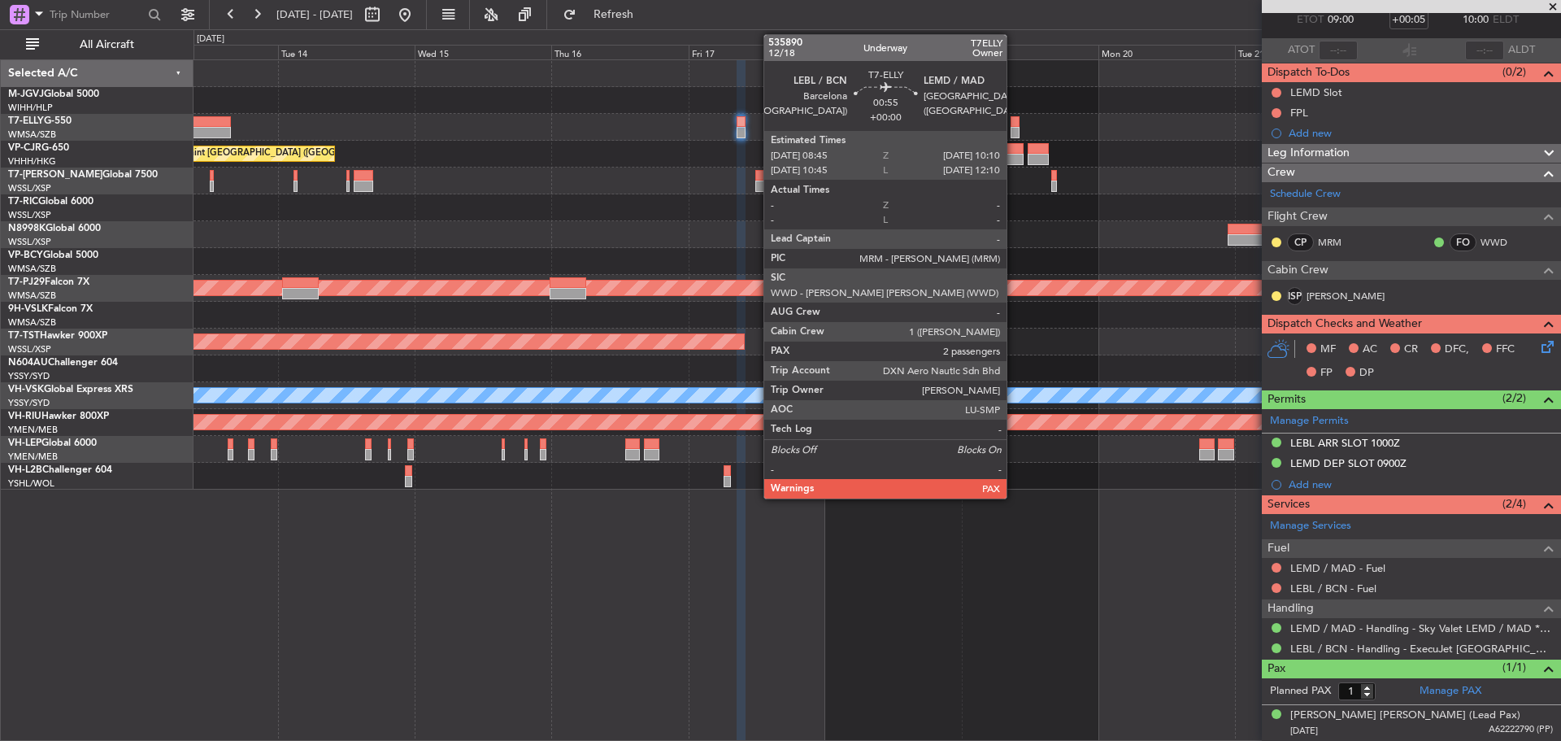
click at [1014, 120] on div at bounding box center [1015, 121] width 8 height 11
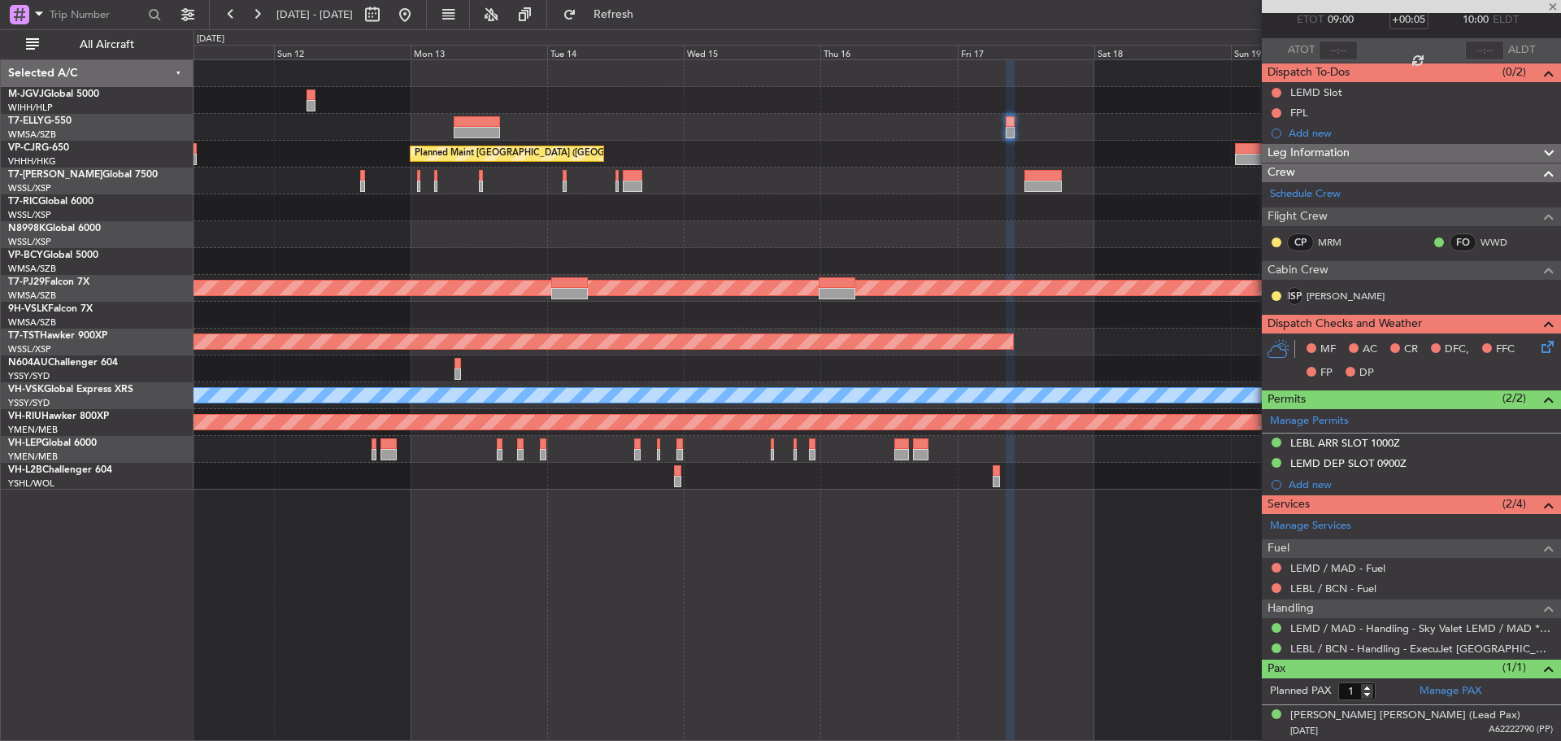
click at [730, 178] on div at bounding box center [877, 181] width 1367 height 27
type input "2"
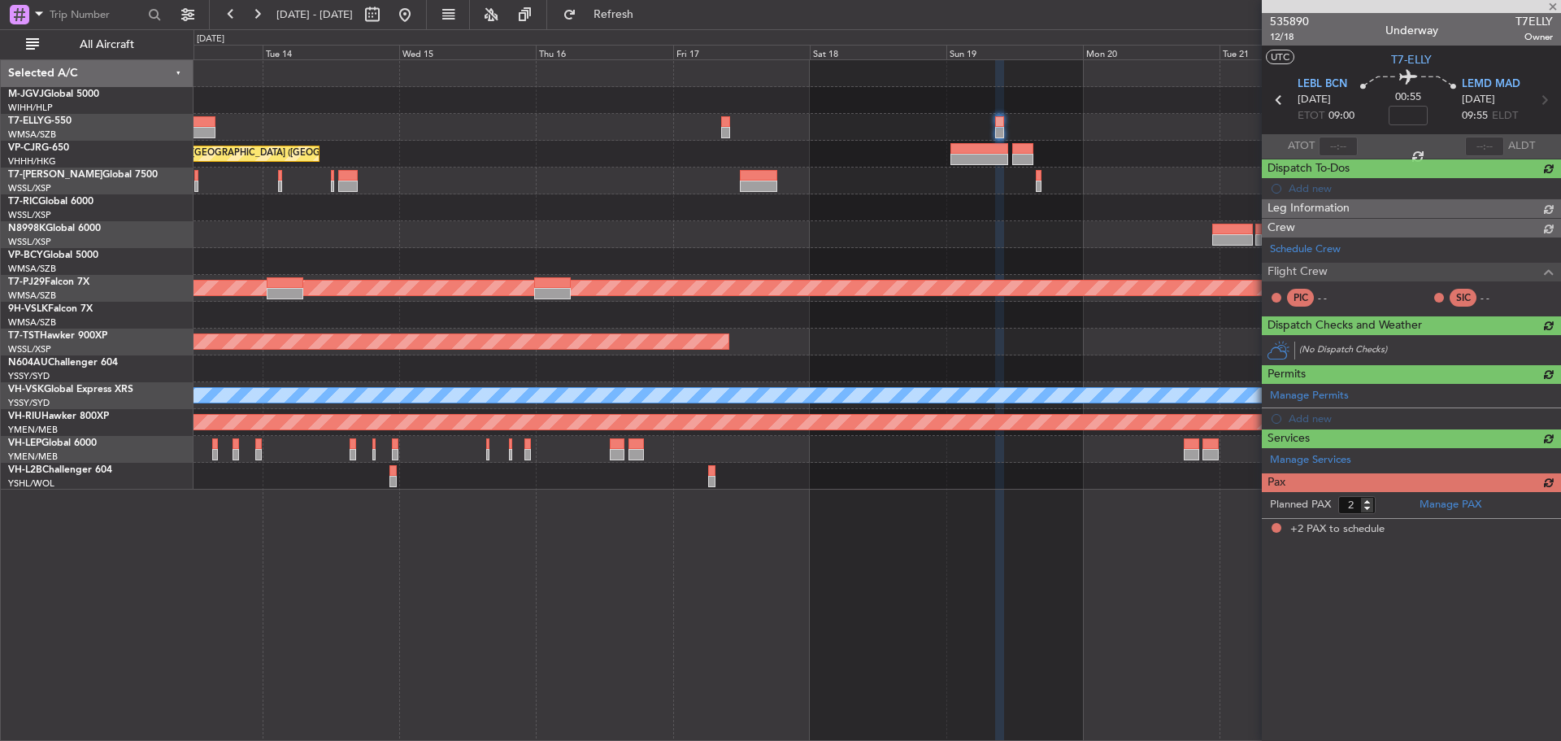
scroll to position [0, 0]
click at [467, 185] on div at bounding box center [877, 181] width 1367 height 27
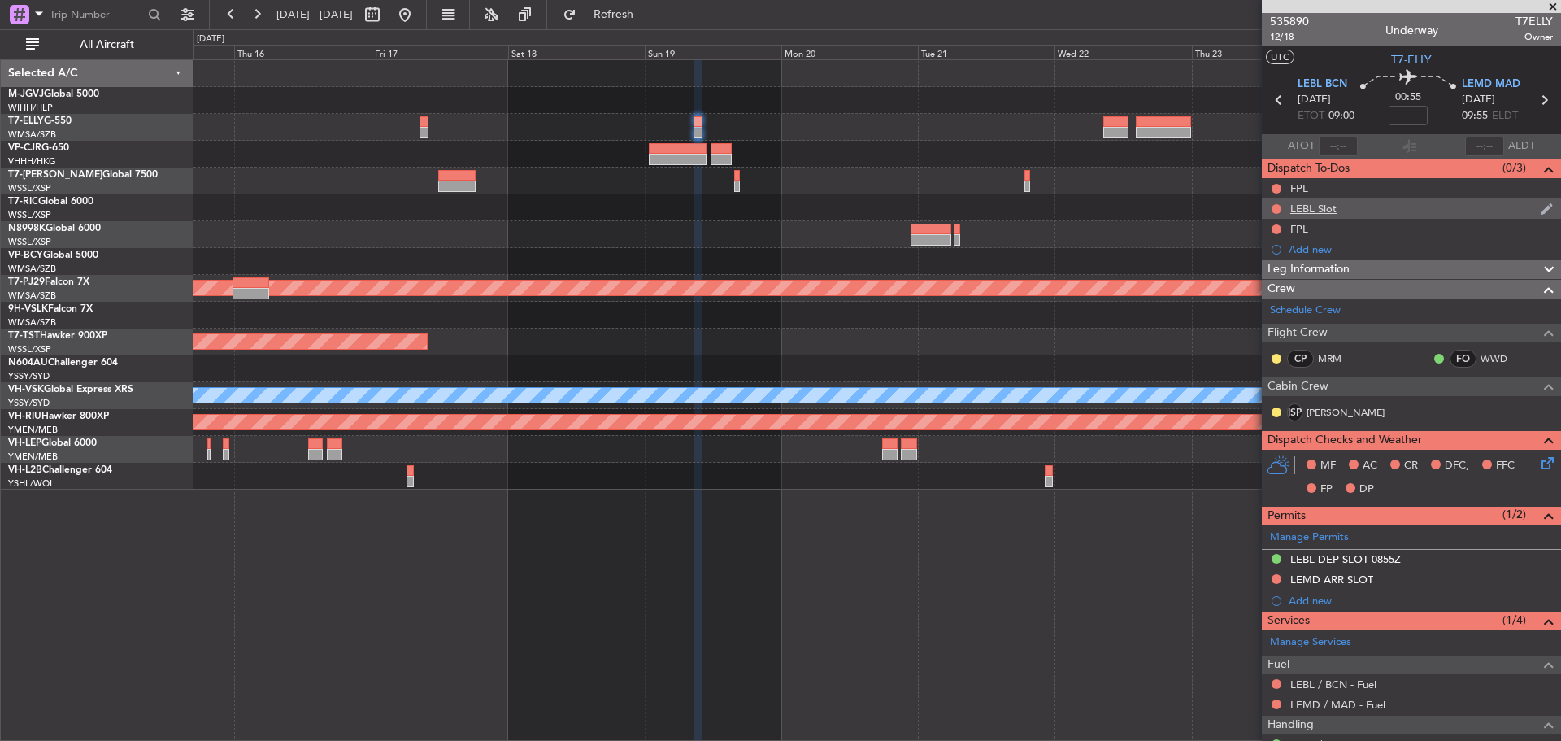
click at [1397, 208] on div "LEBL Slot" at bounding box center [1411, 208] width 299 height 20
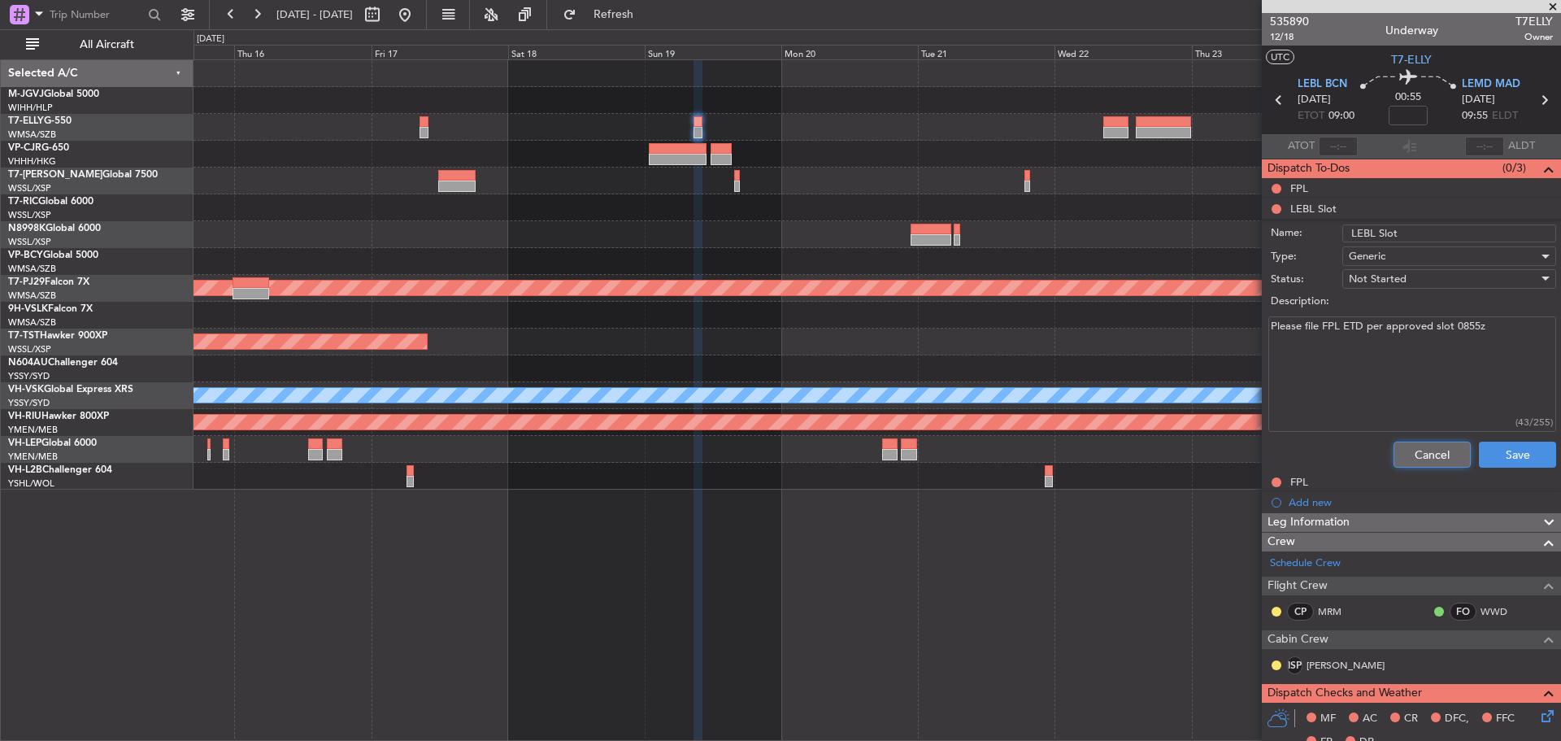
click at [1418, 459] on button "Cancel" at bounding box center [1432, 455] width 77 height 26
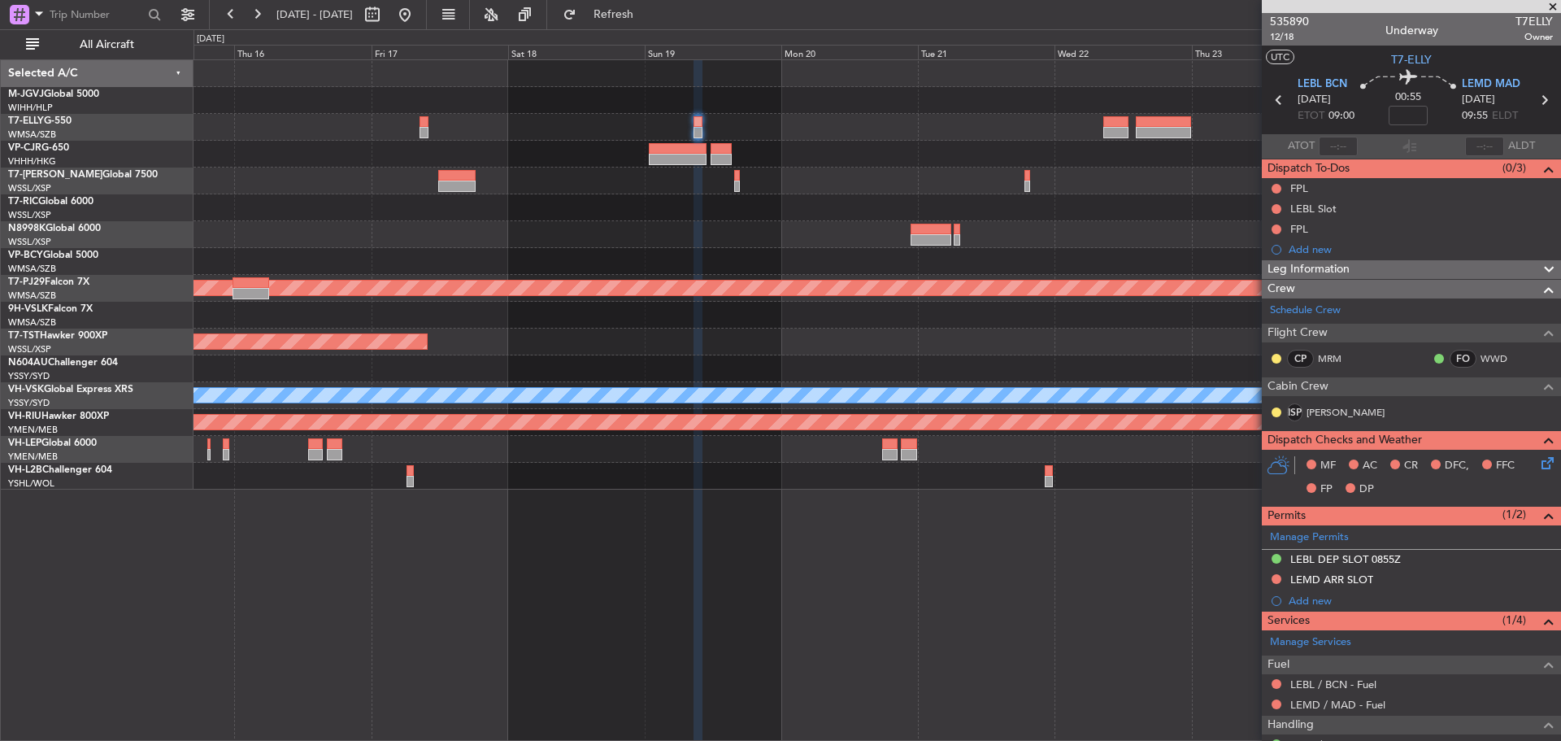
scroll to position [153, 0]
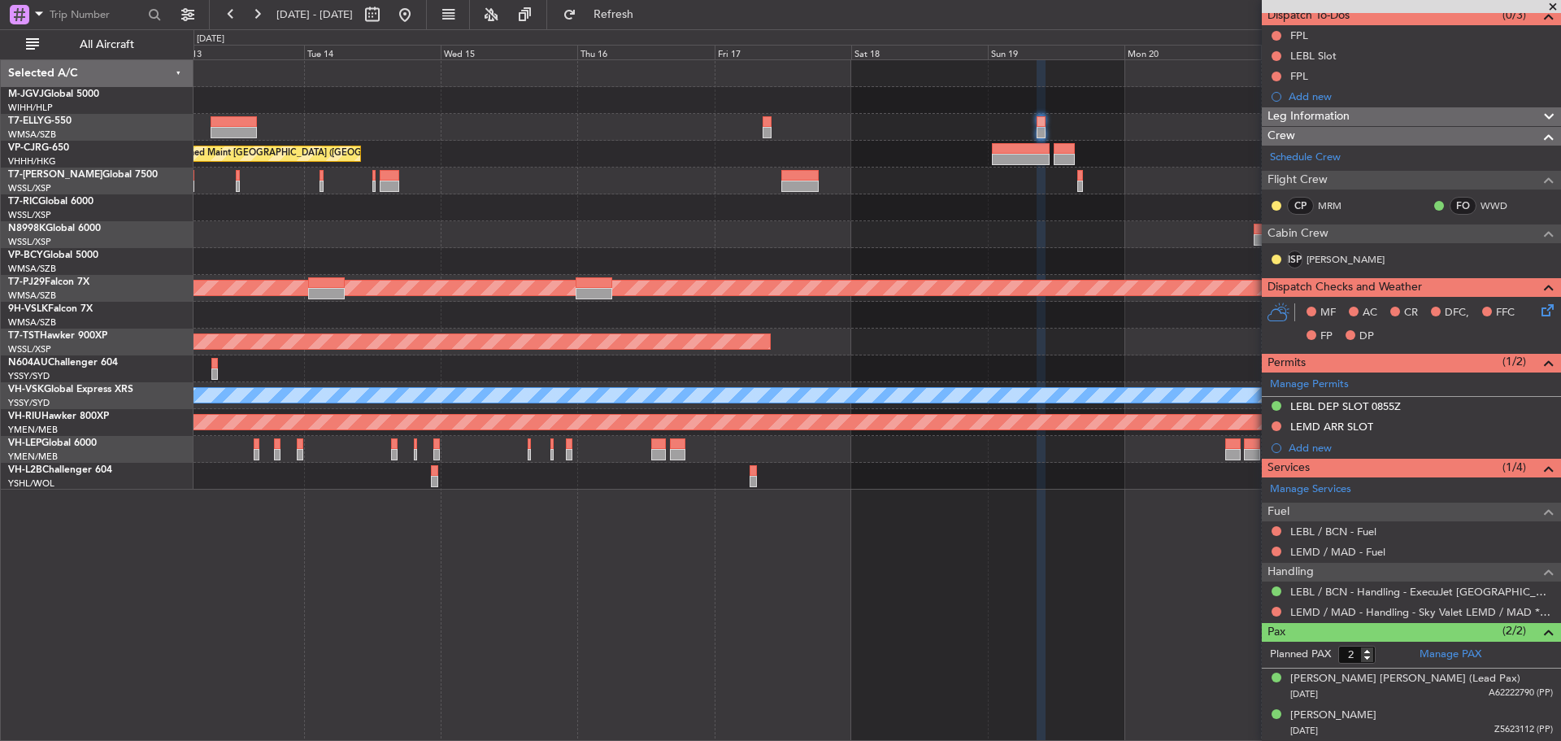
click at [952, 256] on div "Planned Maint Singapore (Seletar) Planned Maint Hong Kong (Hong Kong Intl) Plan…" at bounding box center [877, 274] width 1367 height 429
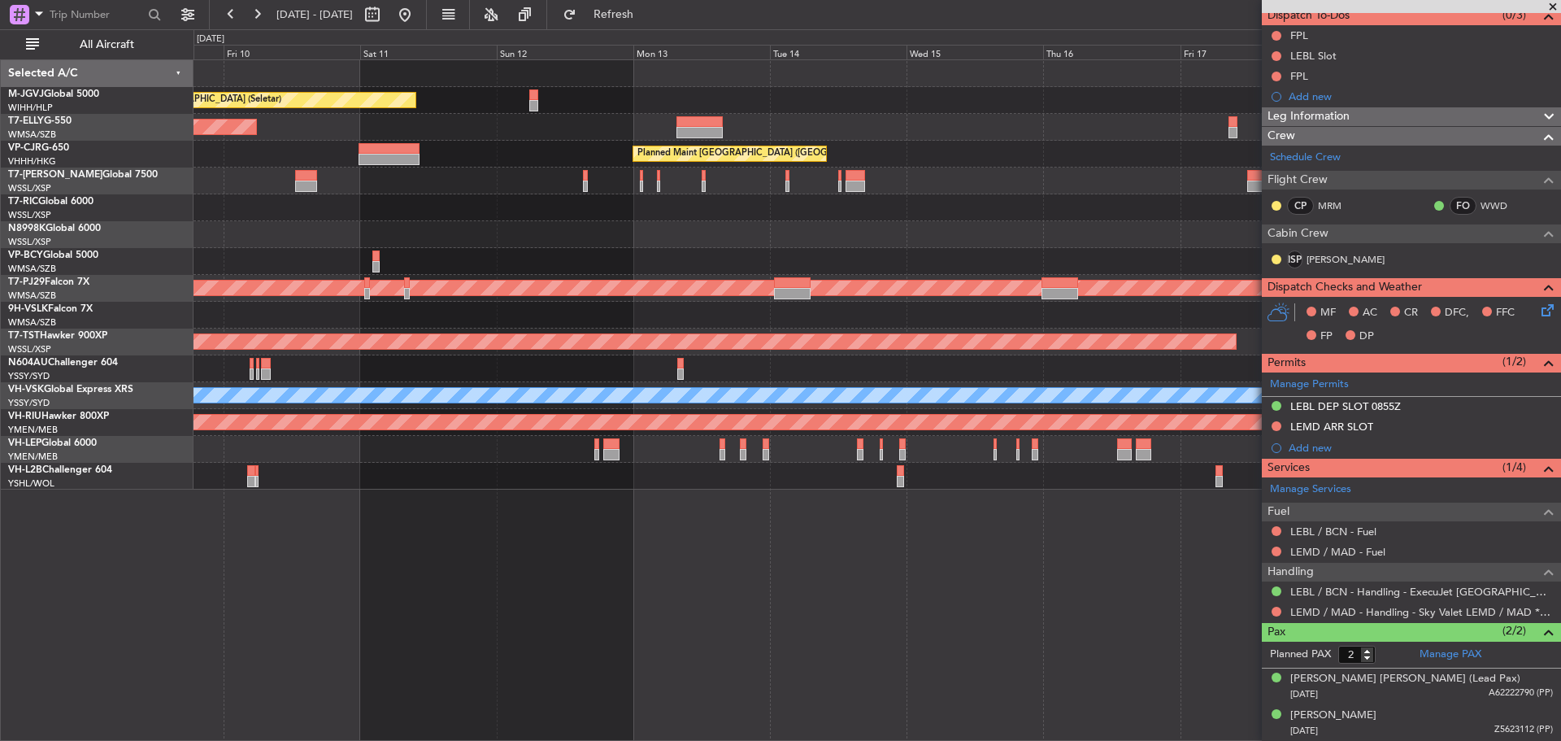
click at [925, 260] on div at bounding box center [877, 261] width 1367 height 27
click at [724, 232] on div "Planned Maint [GEOGRAPHIC_DATA] (Seletar)" at bounding box center [877, 234] width 1367 height 27
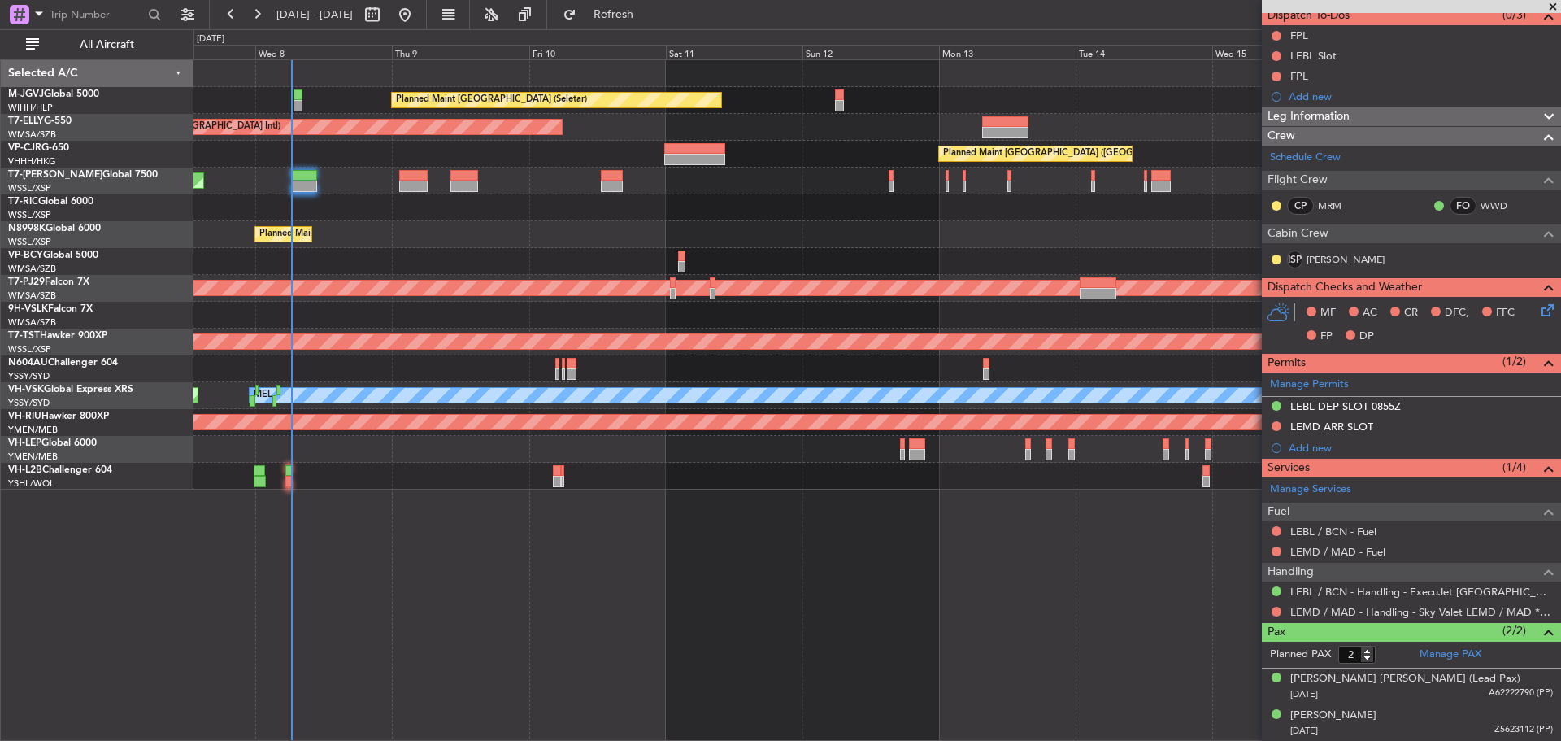
click at [951, 223] on div "Planned Maint Singapore (Seletar) Planned Maint Dubai (Dubai Intl) Planned Main…" at bounding box center [877, 274] width 1367 height 429
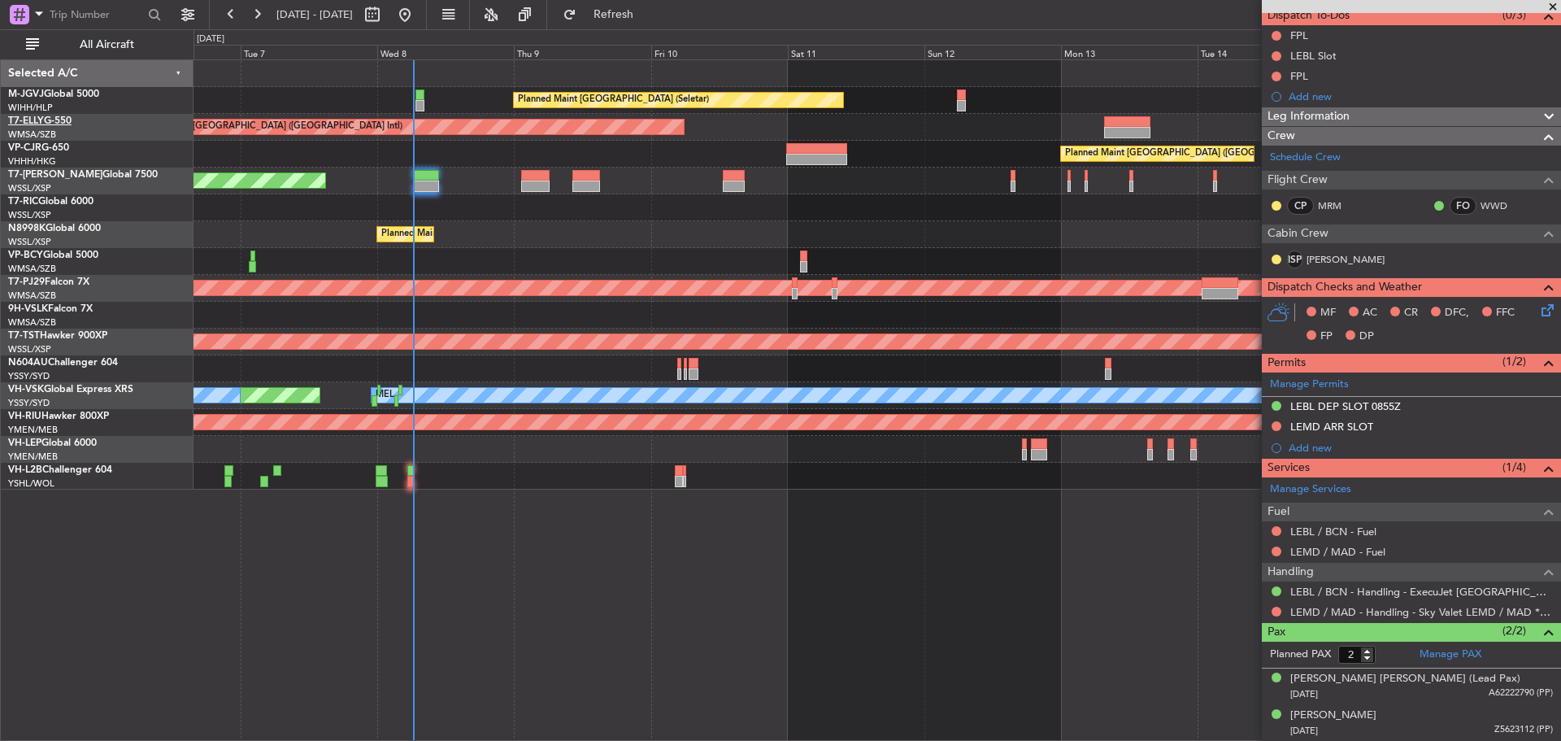
click at [43, 123] on span "T7-ELLY" at bounding box center [26, 121] width 36 height 10
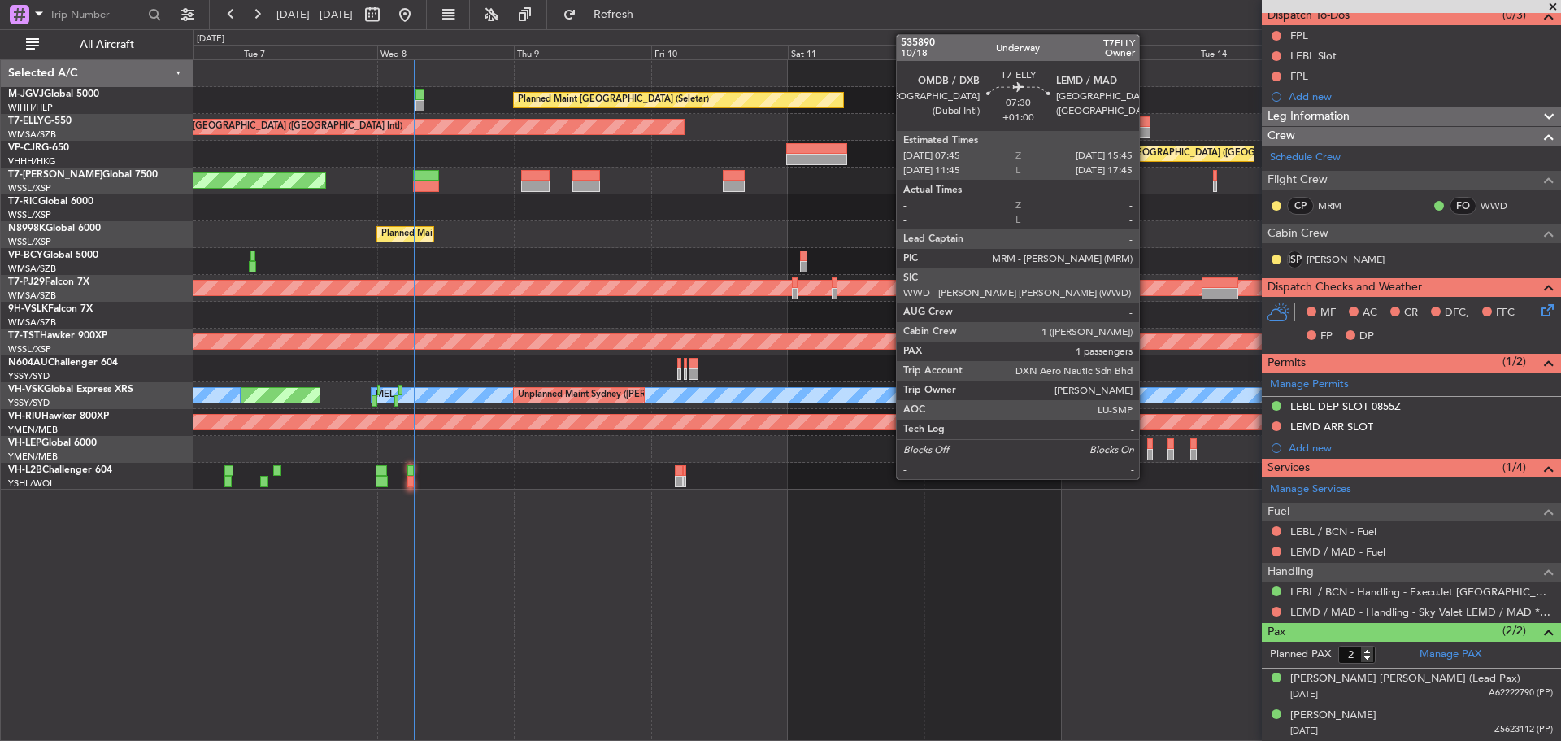
click at [1147, 130] on div at bounding box center [1127, 132] width 46 height 11
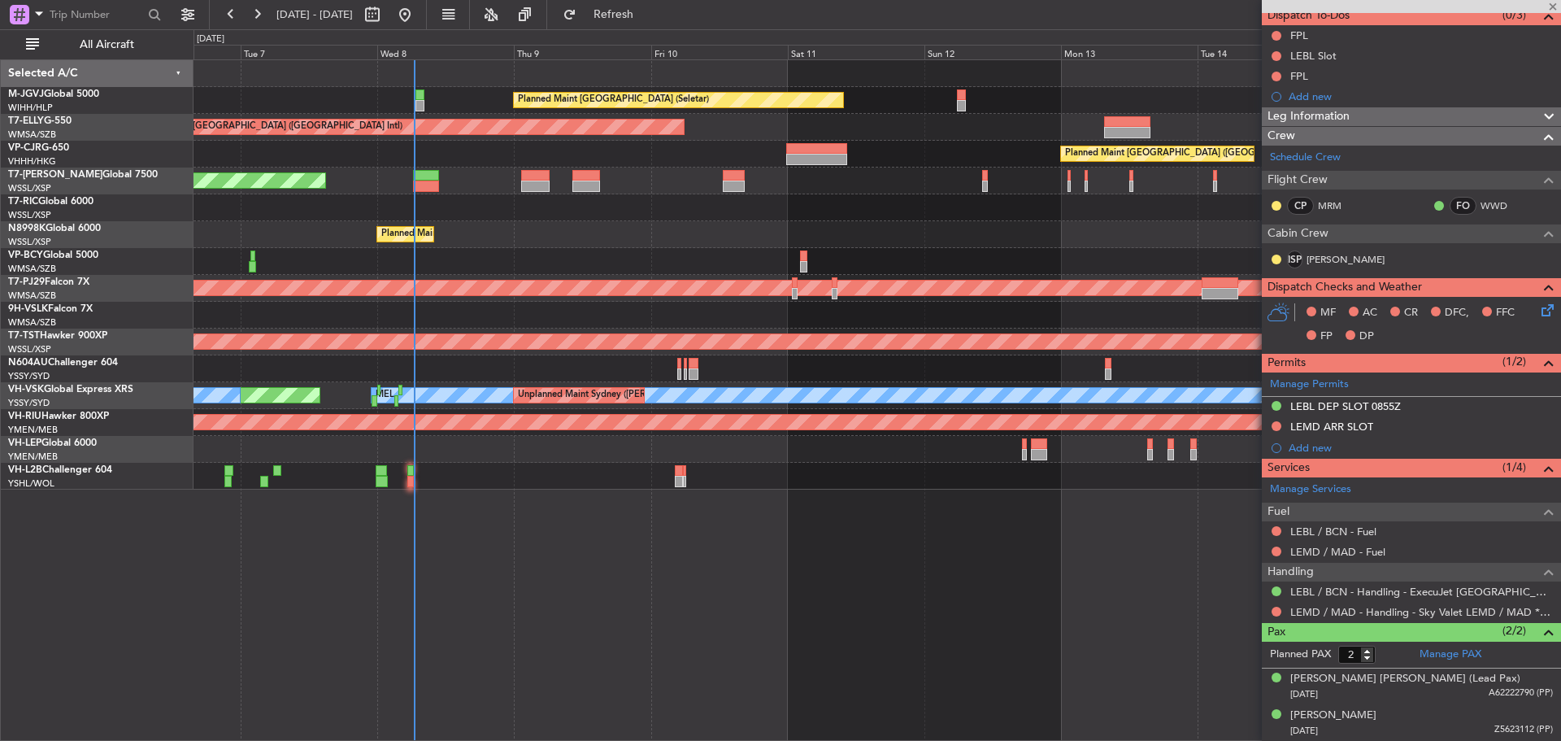
type input "+01:00"
type input "1"
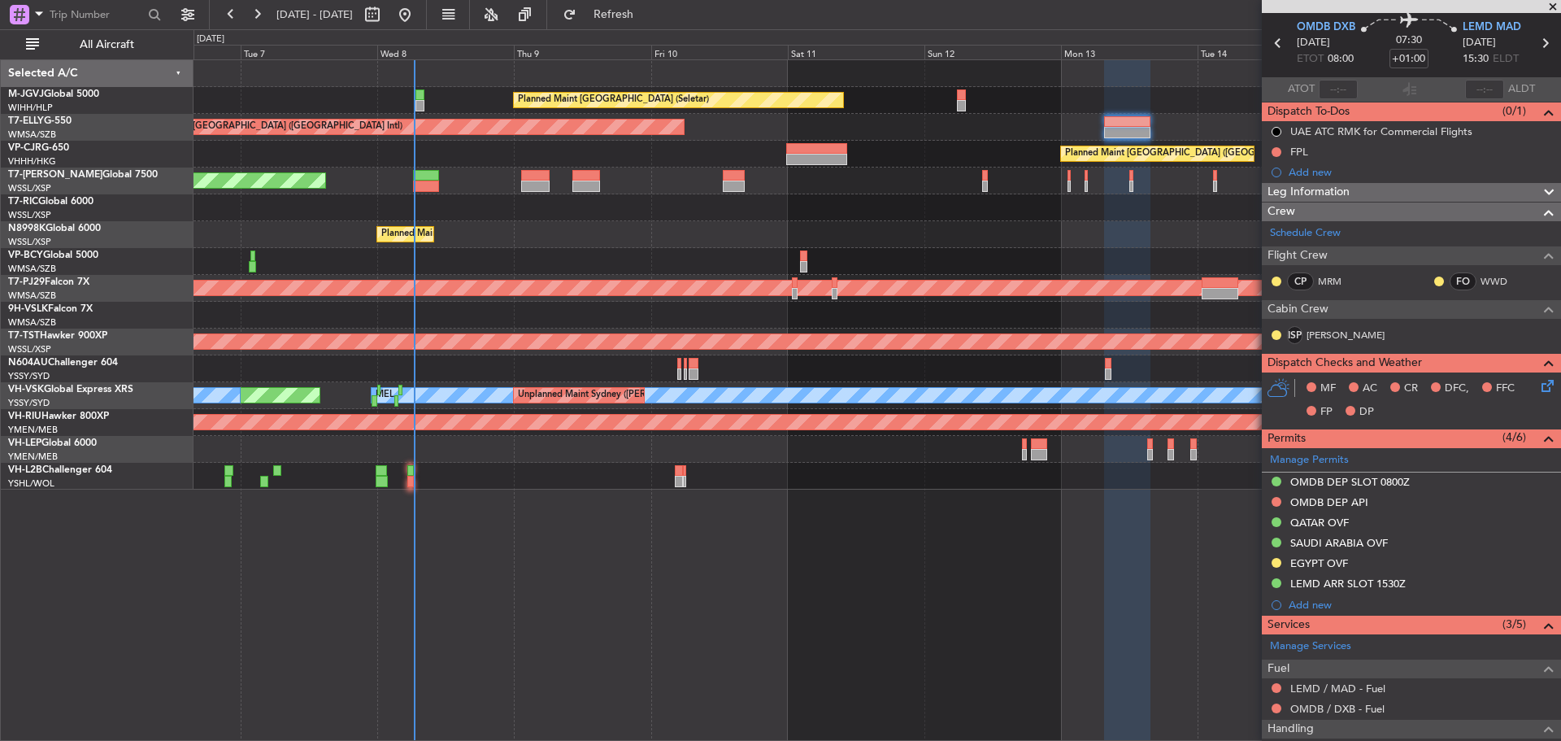
scroll to position [81, 0]
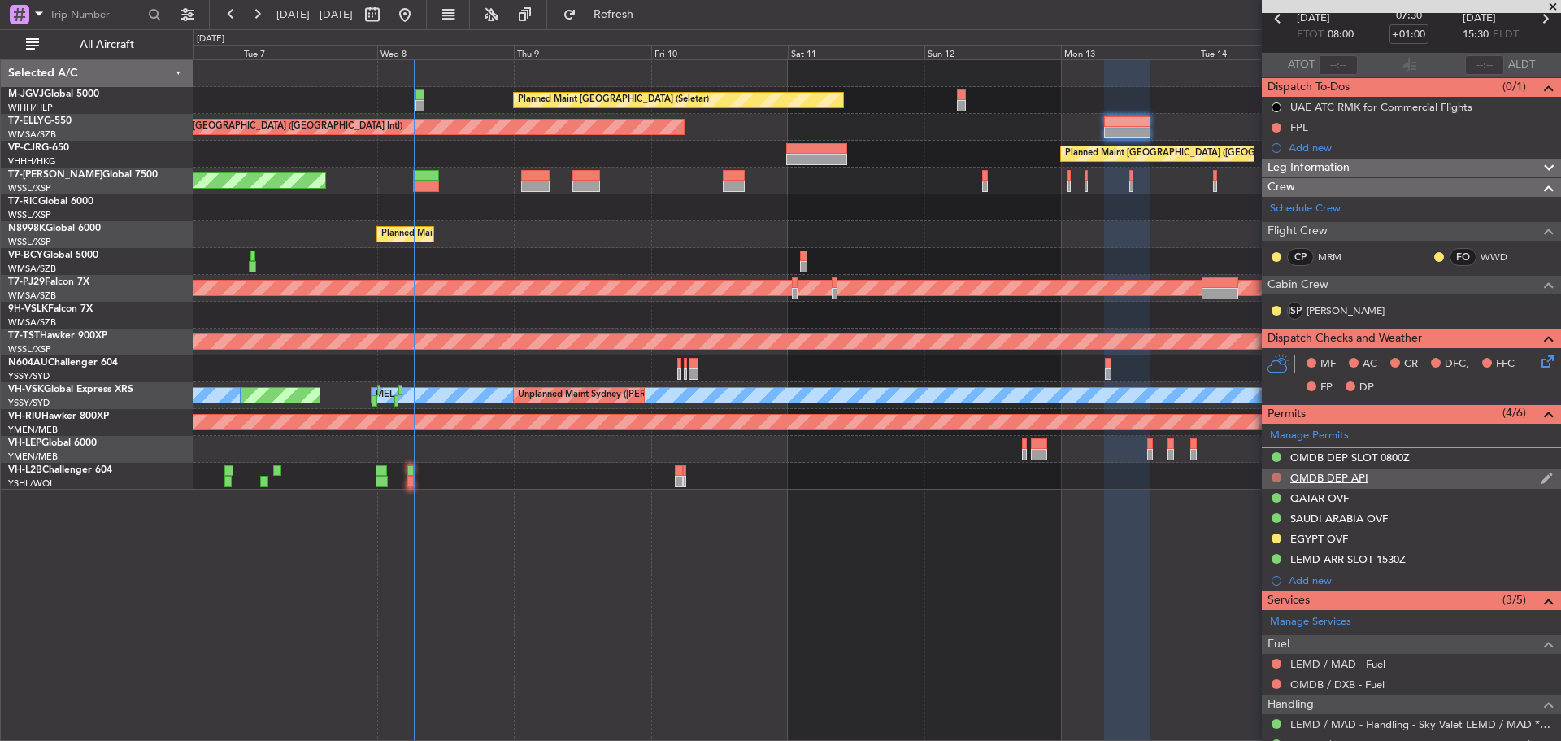
click at [1277, 475] on button at bounding box center [1277, 477] width 10 height 10
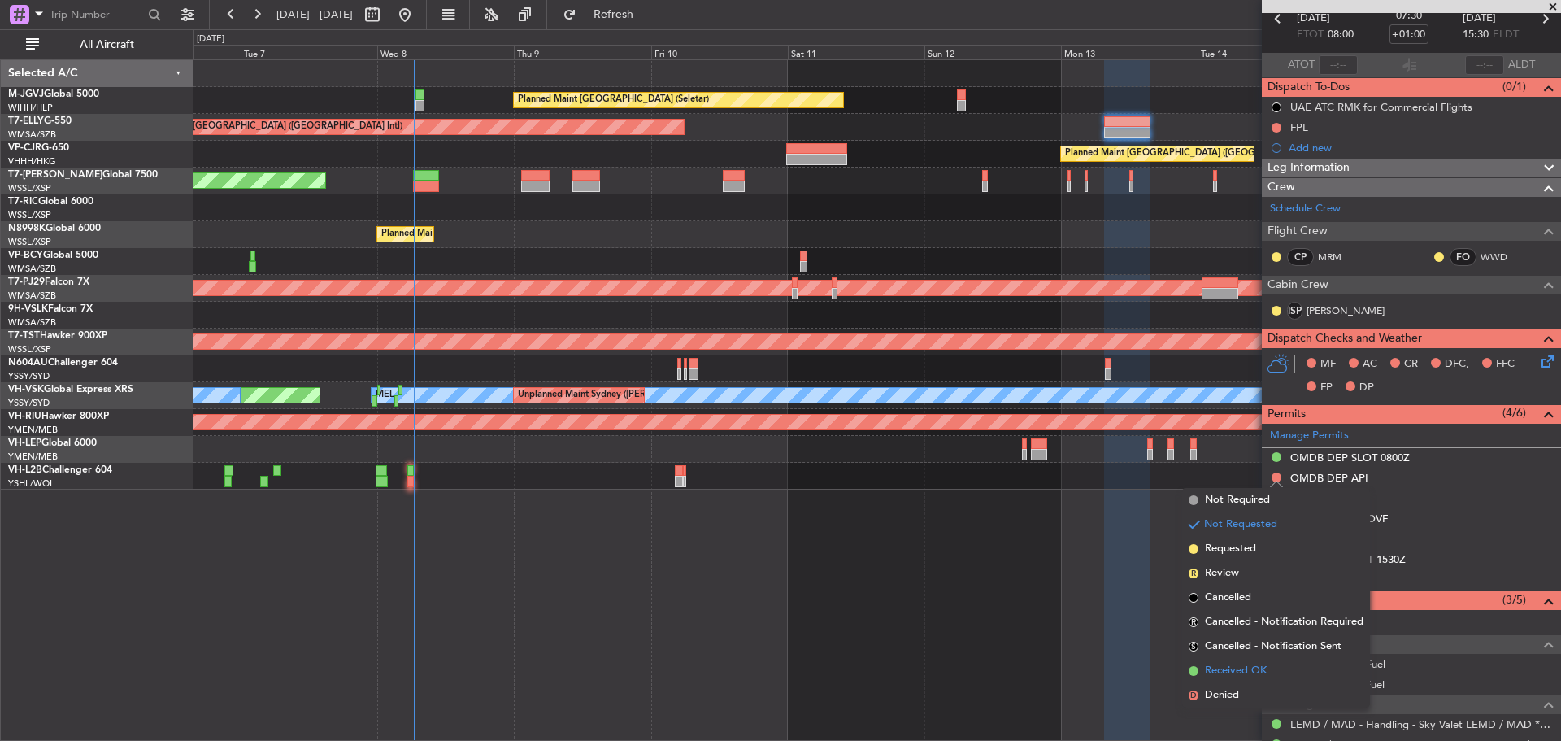
click at [1203, 675] on li "Received OK" at bounding box center [1276, 671] width 188 height 24
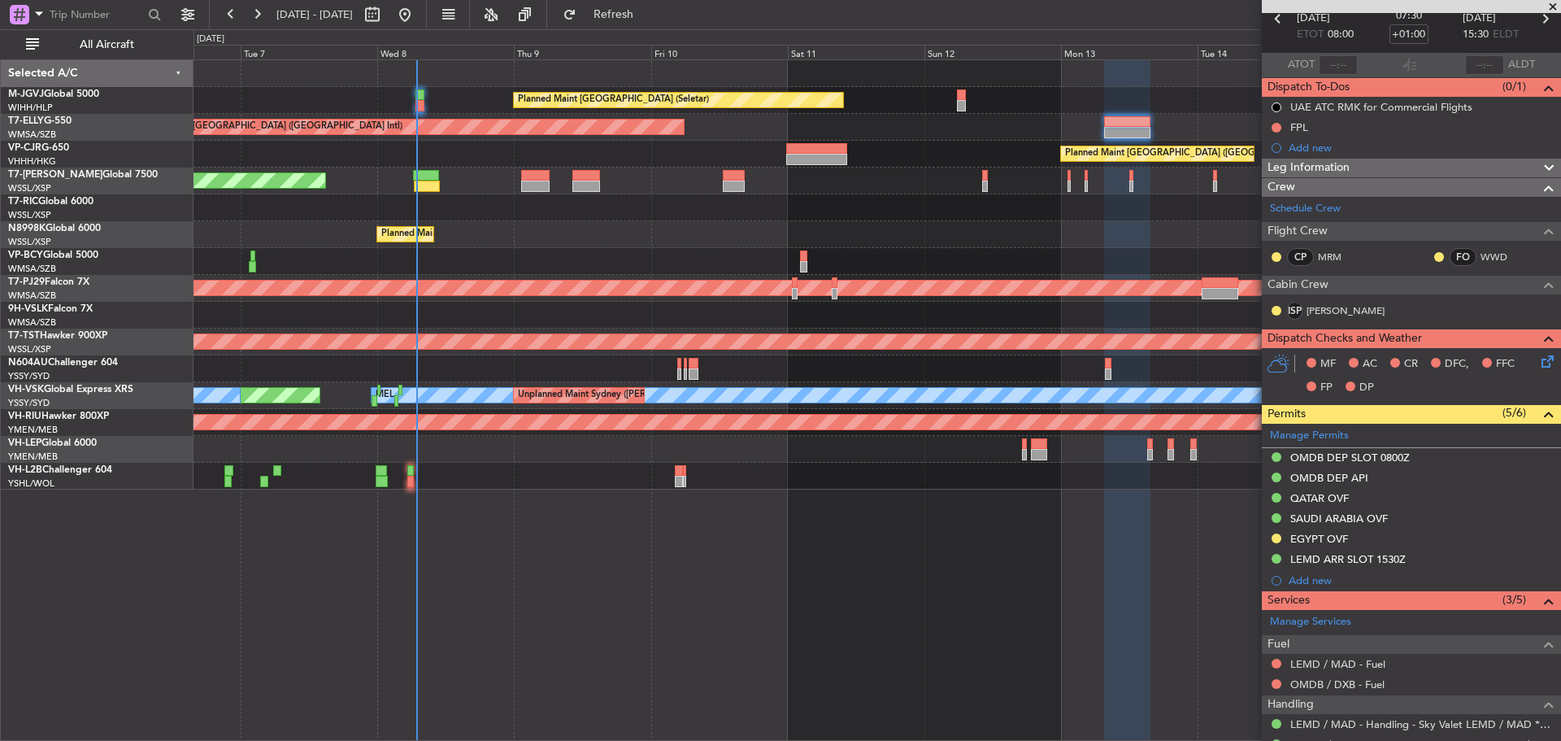
click at [825, 242] on div "Planned Maint [GEOGRAPHIC_DATA] (Seletar)" at bounding box center [877, 234] width 1367 height 27
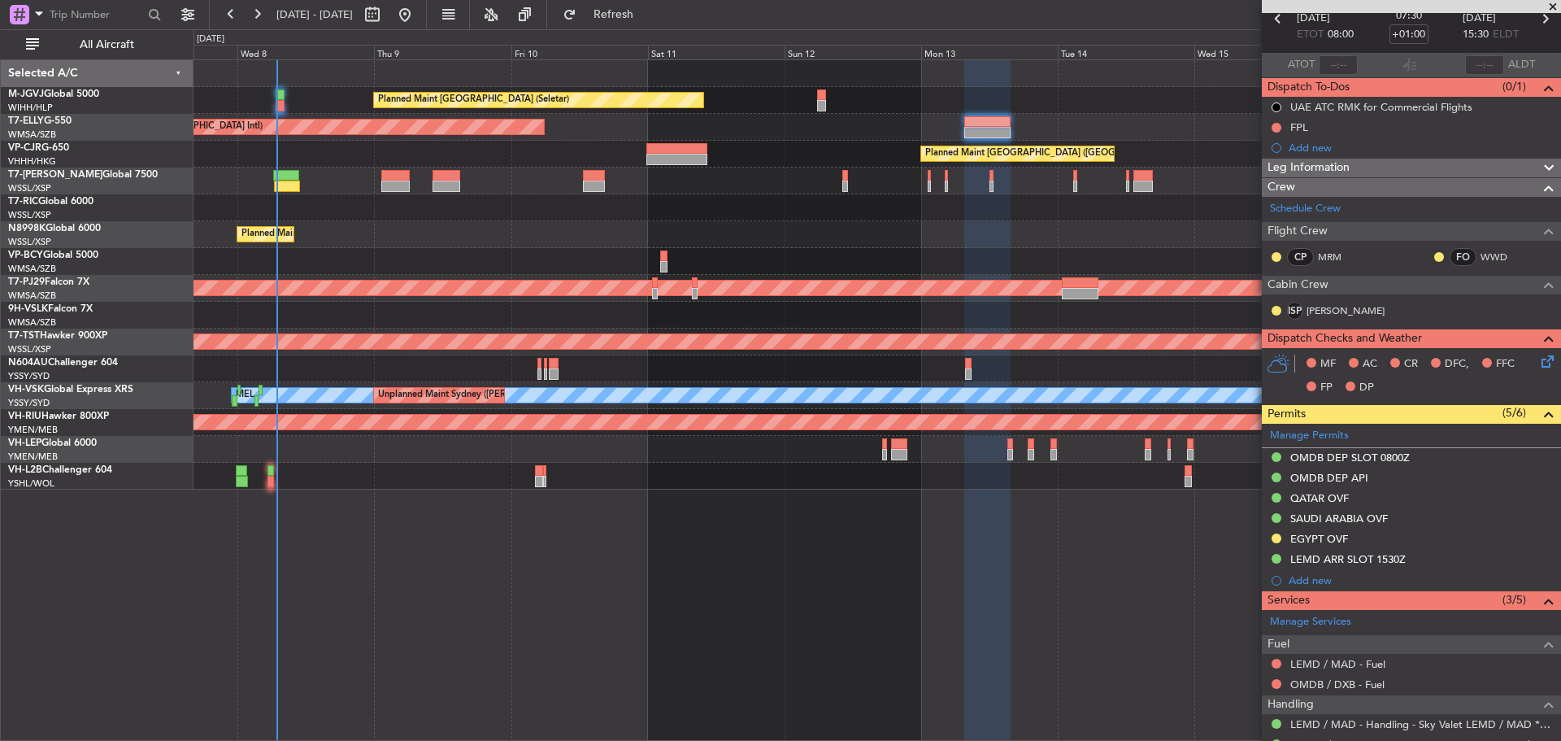
click at [712, 226] on div "Planned Maint [GEOGRAPHIC_DATA] (Seletar)" at bounding box center [877, 234] width 1367 height 27
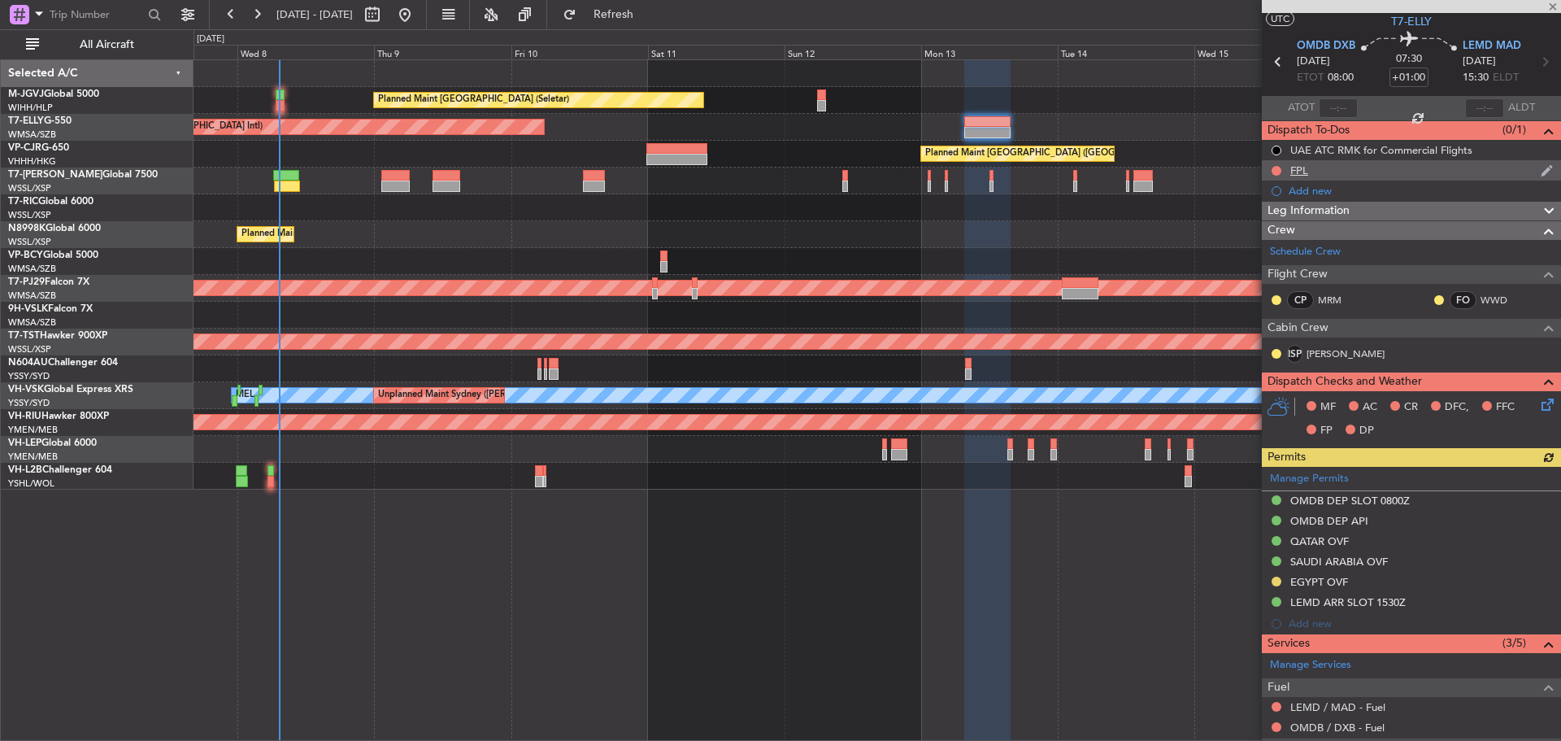
scroll to position [0, 0]
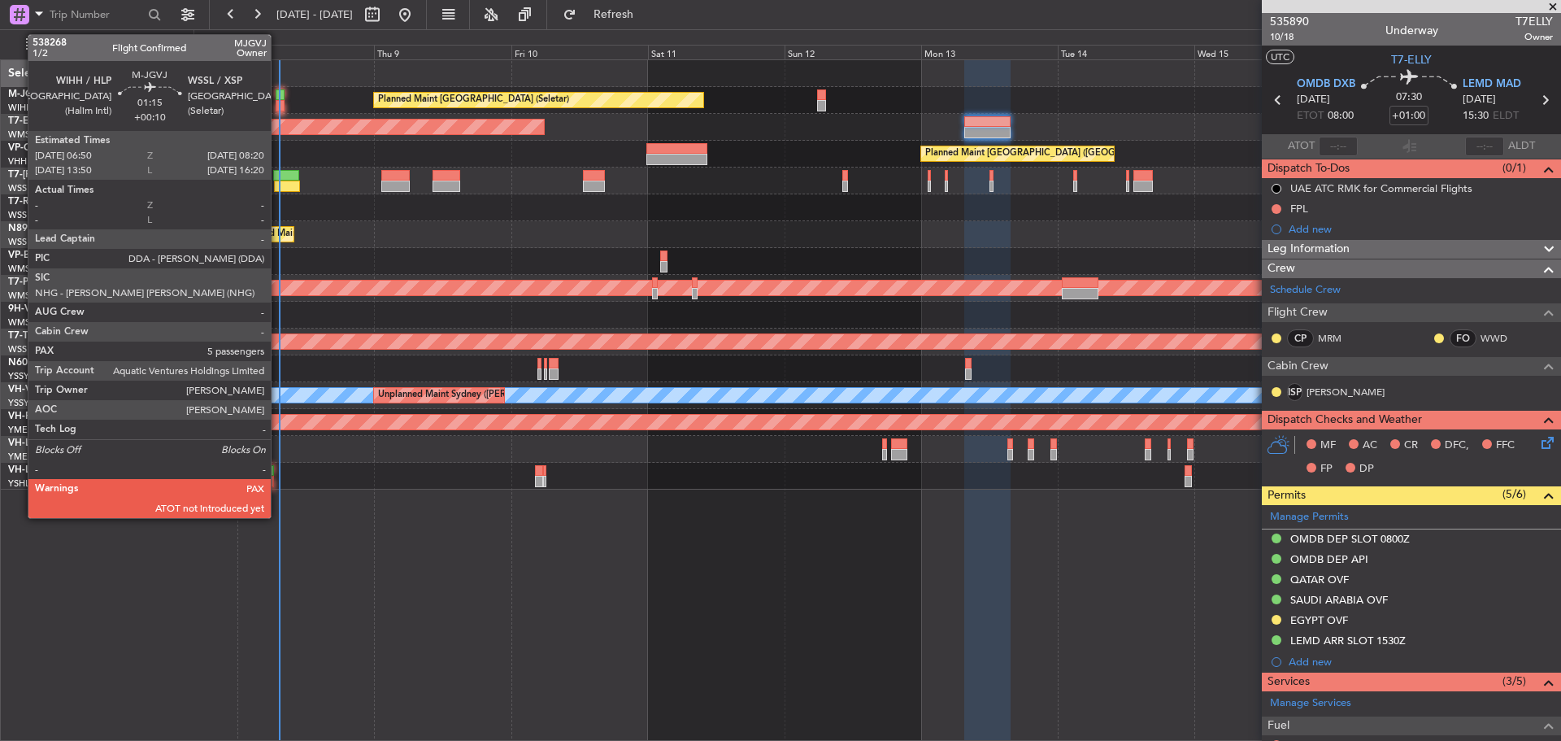
click at [278, 103] on div at bounding box center [280, 105] width 9 height 11
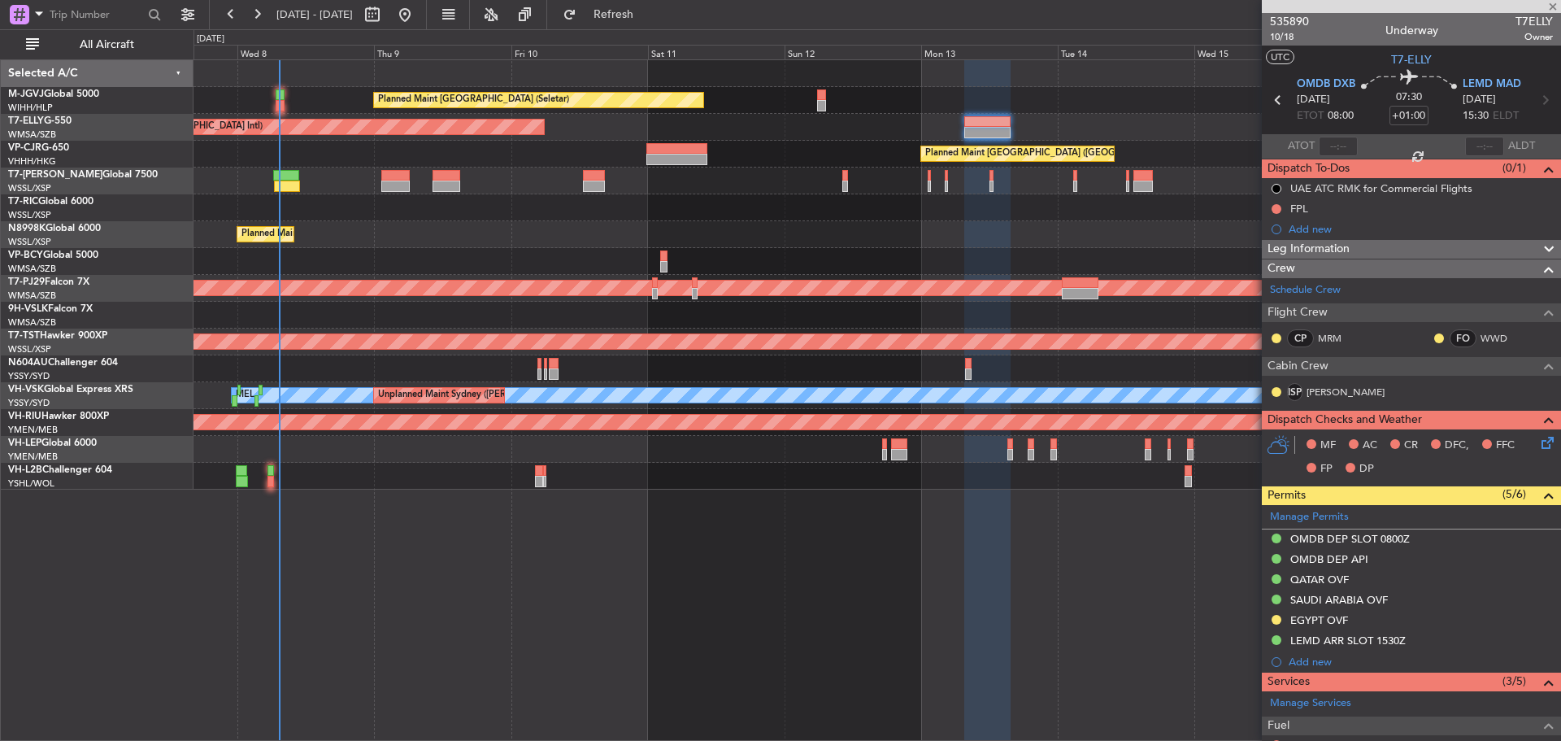
type input "+00:10"
type input "5"
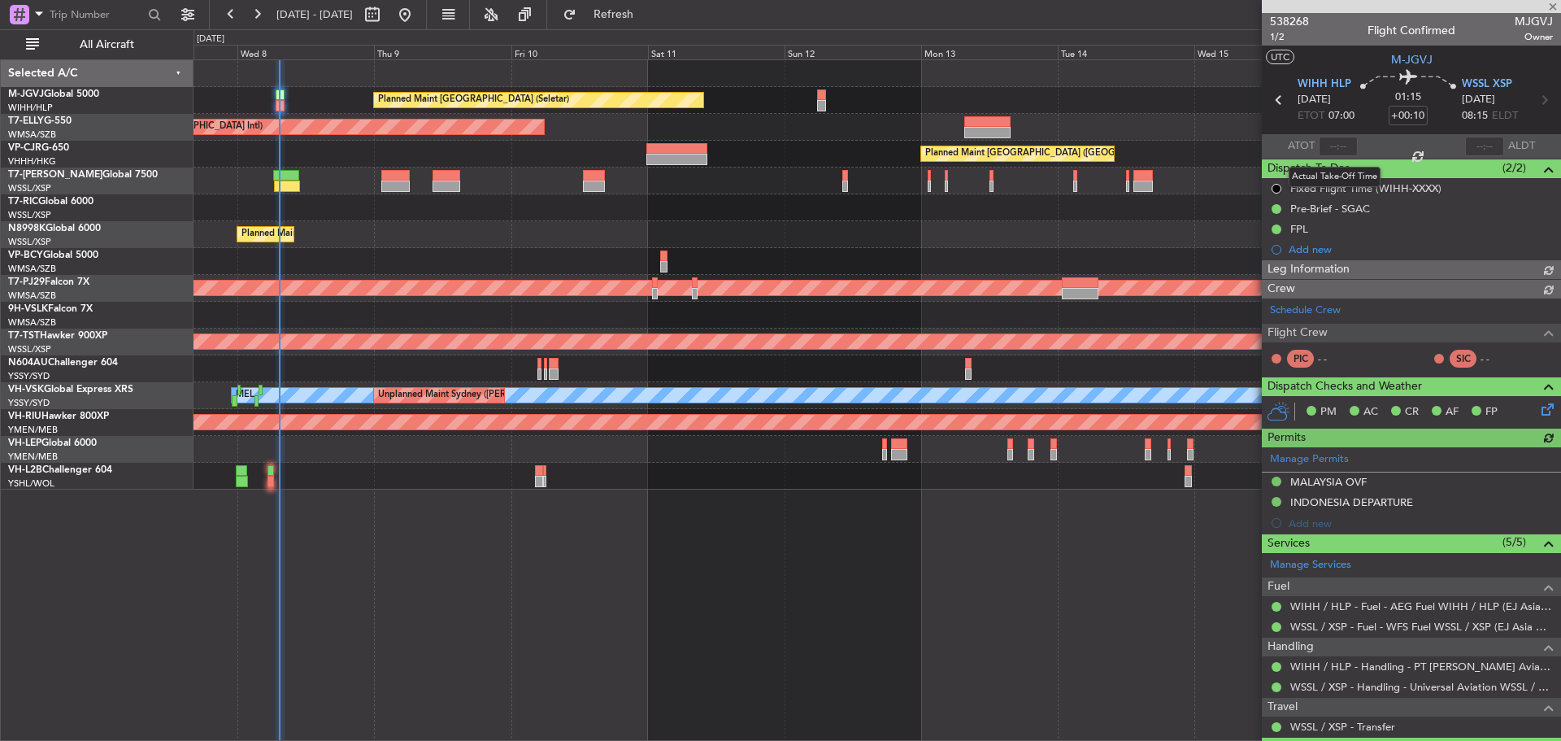
type input "[PERSON_NAME] (EYU)"
type input "A0438"
click at [1335, 147] on input "text" at bounding box center [1338, 147] width 39 height 20
type input "07:18"
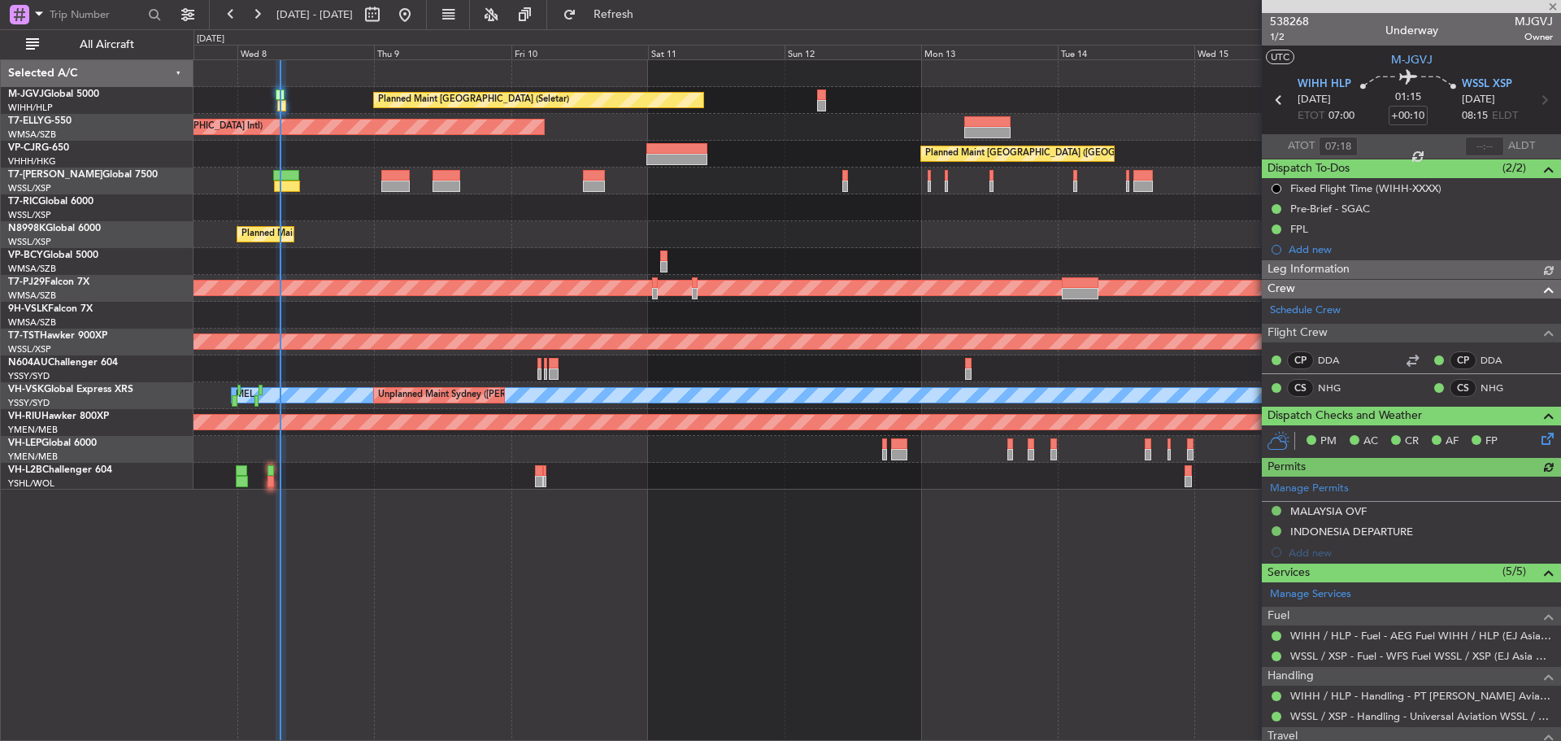
type input "[PERSON_NAME] (EYU)"
type input "A0438"
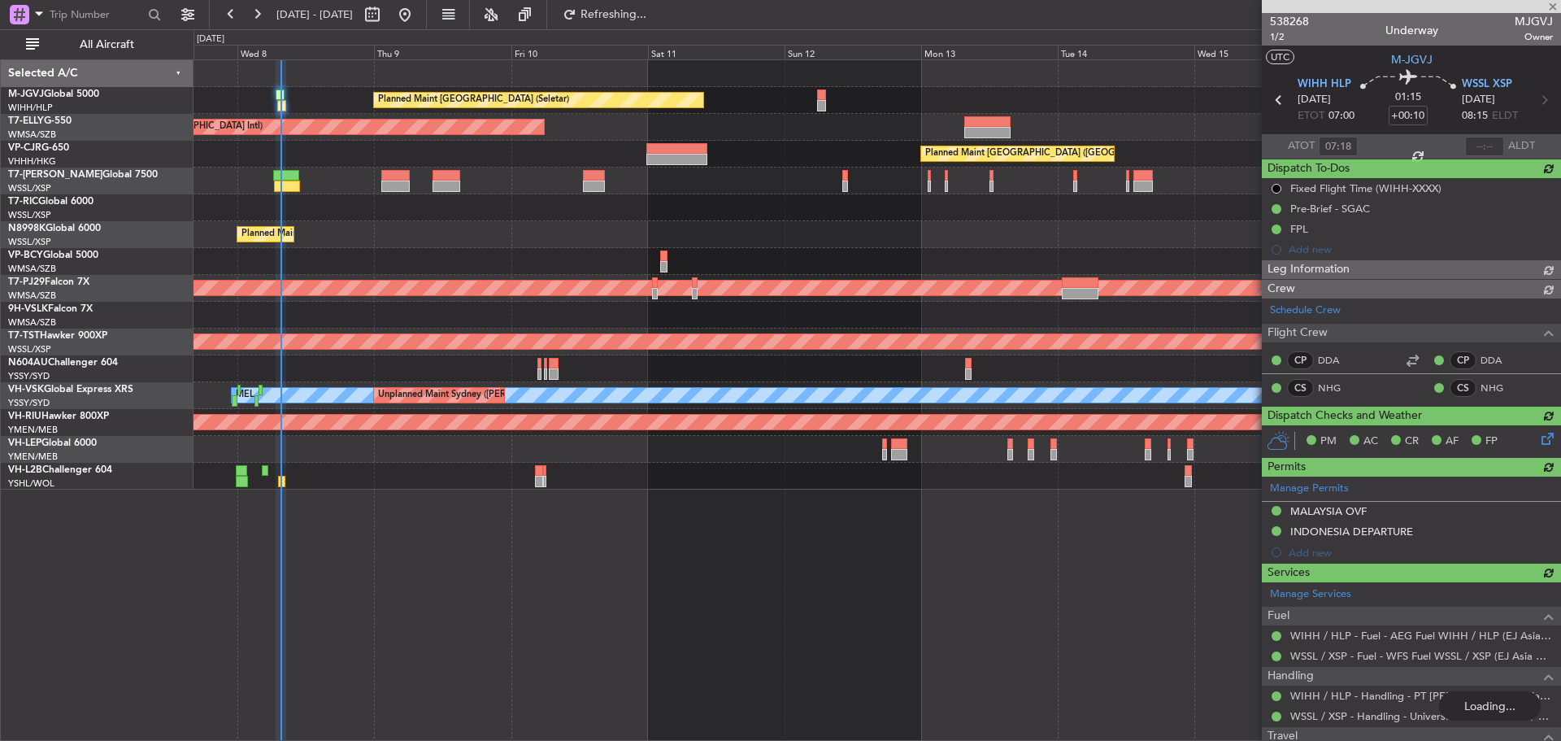
type input "[PERSON_NAME] (EYU)"
type input "A0438"
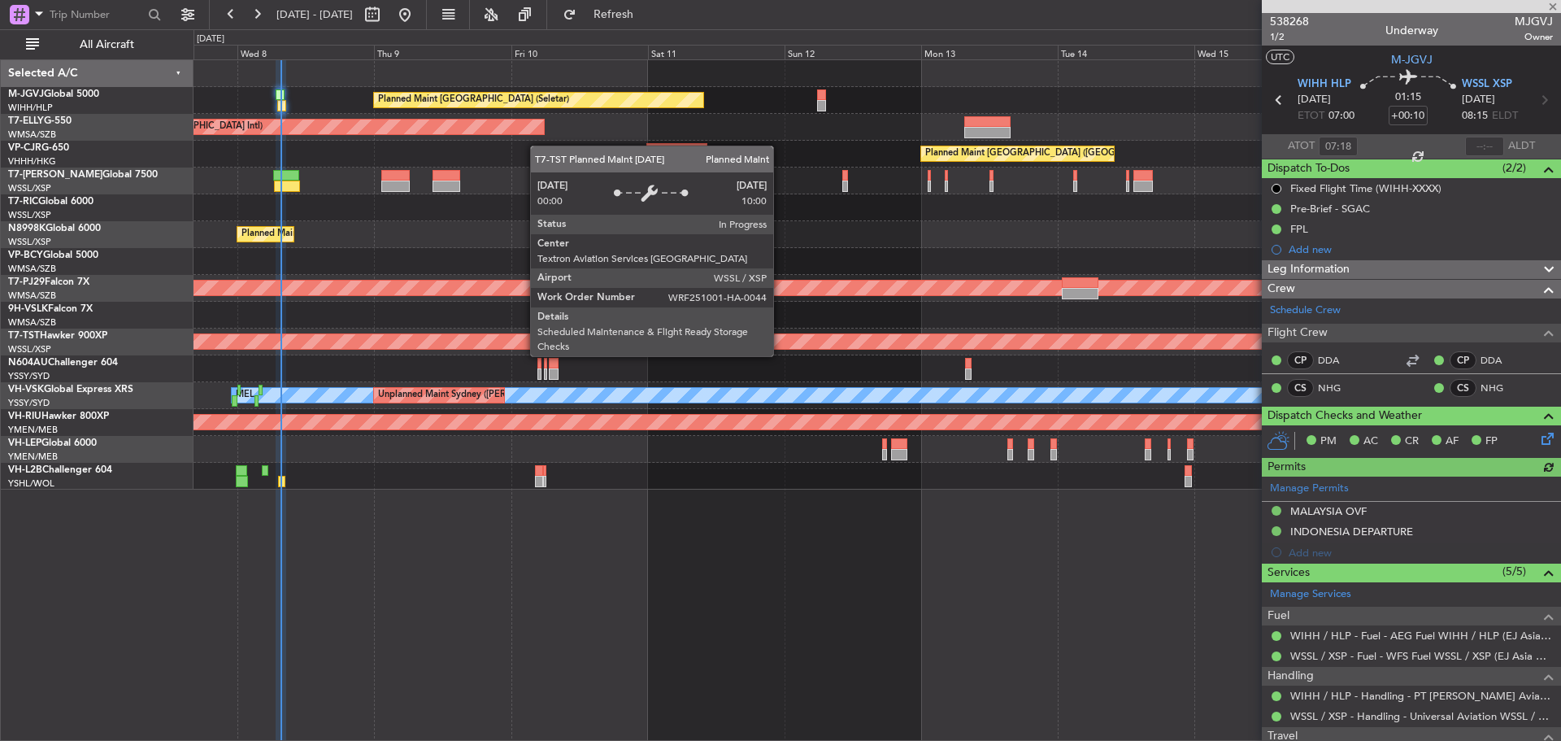
type input "[PERSON_NAME] (EYU)"
type input "A0438"
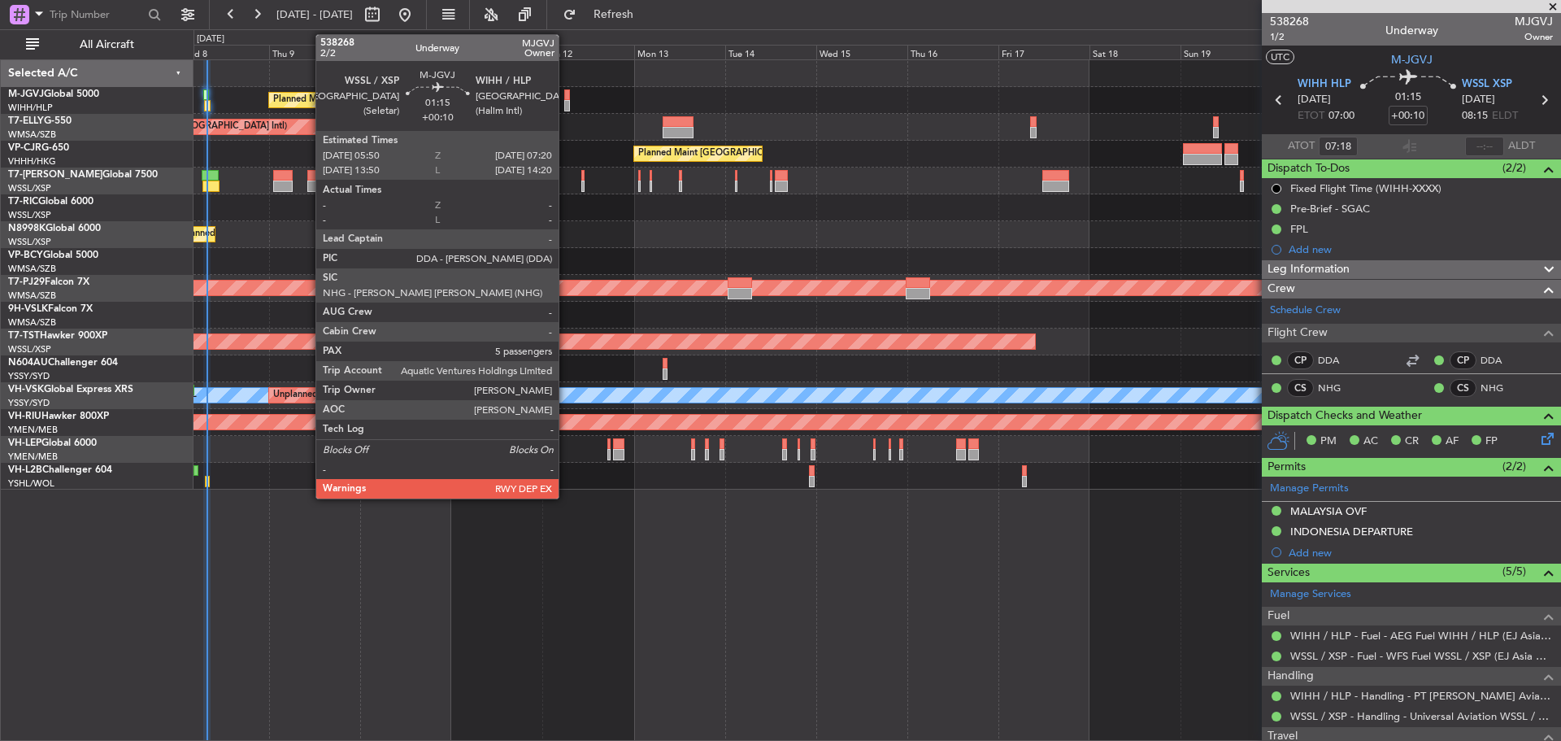
click at [566, 107] on div at bounding box center [567, 105] width 7 height 11
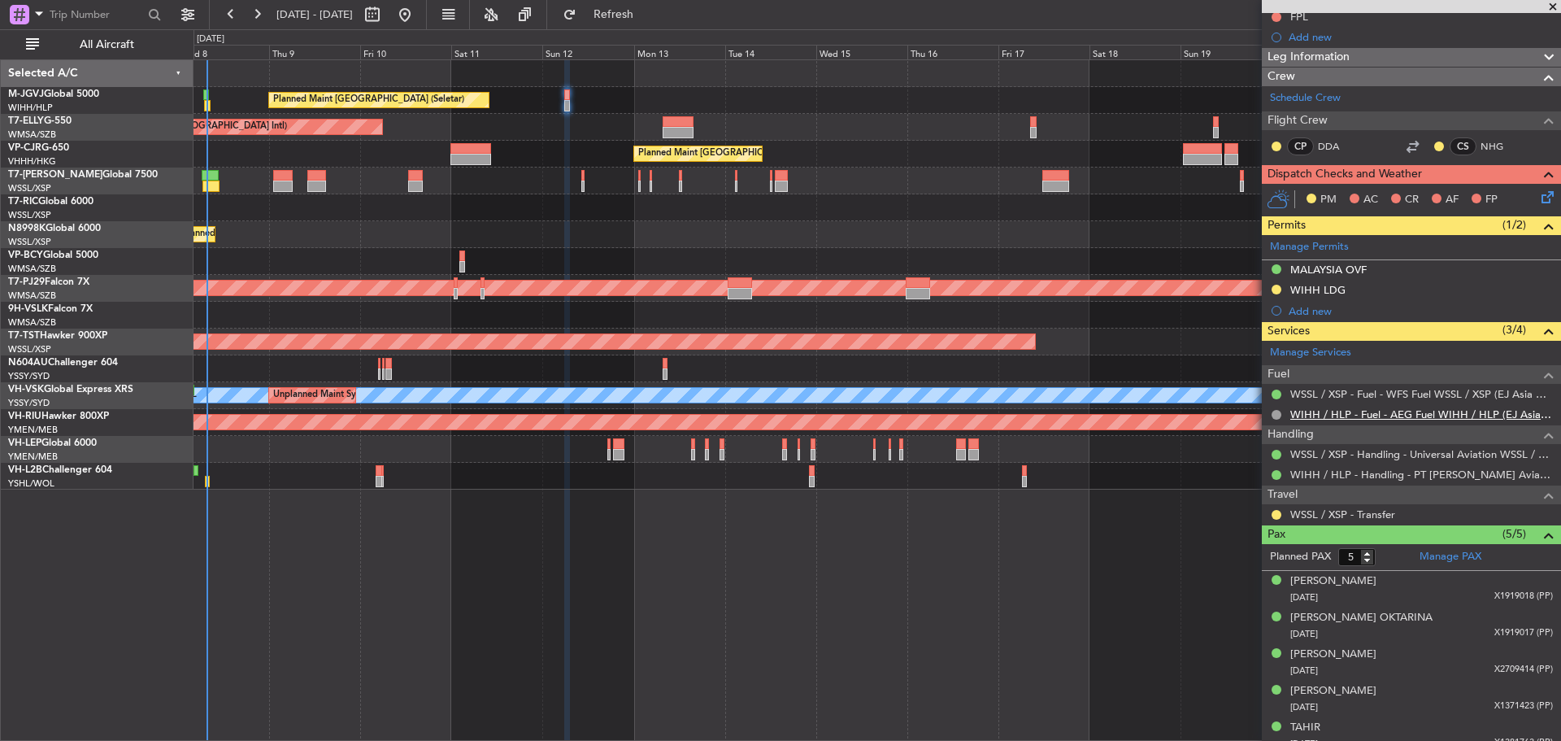
scroll to position [265, 0]
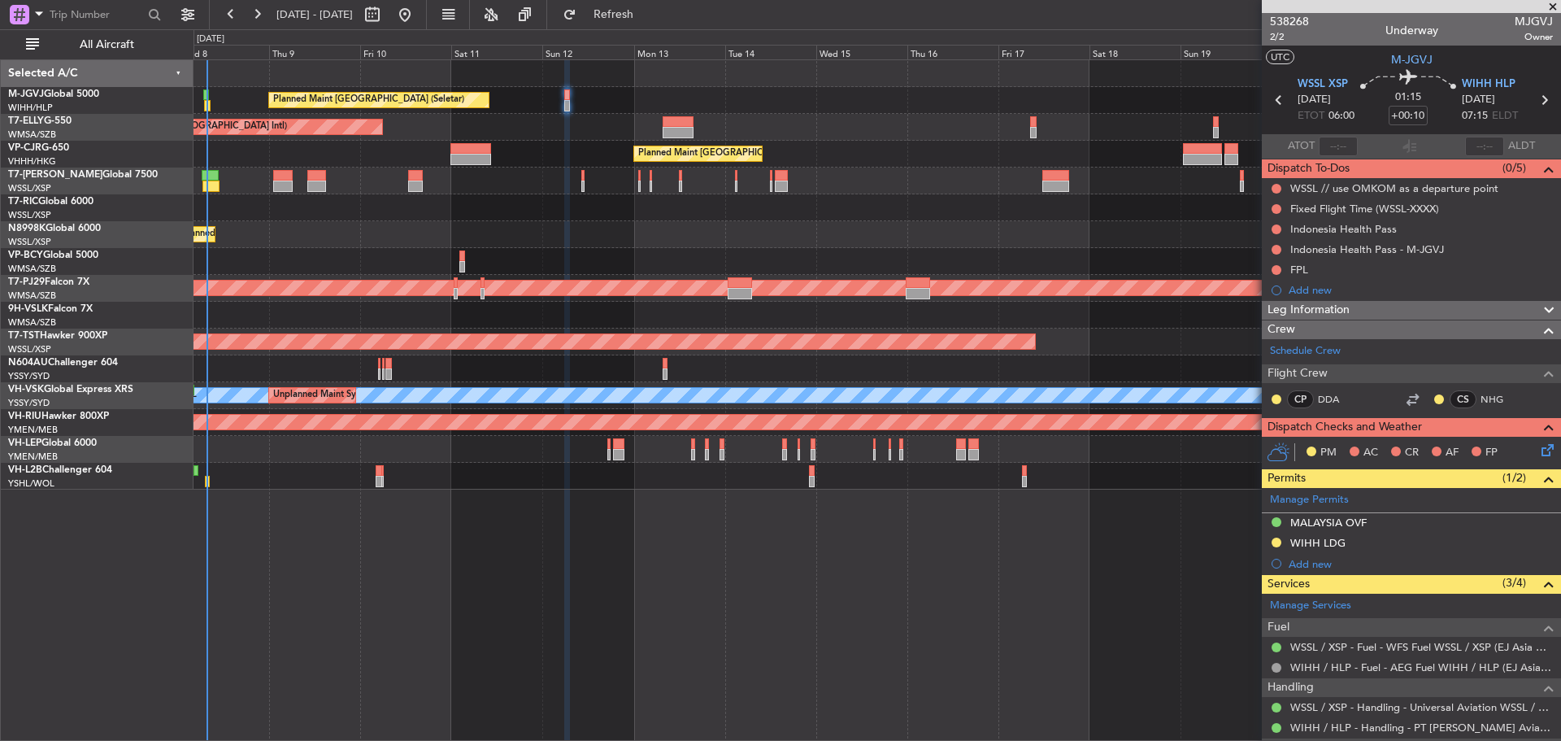
scroll to position [265, 0]
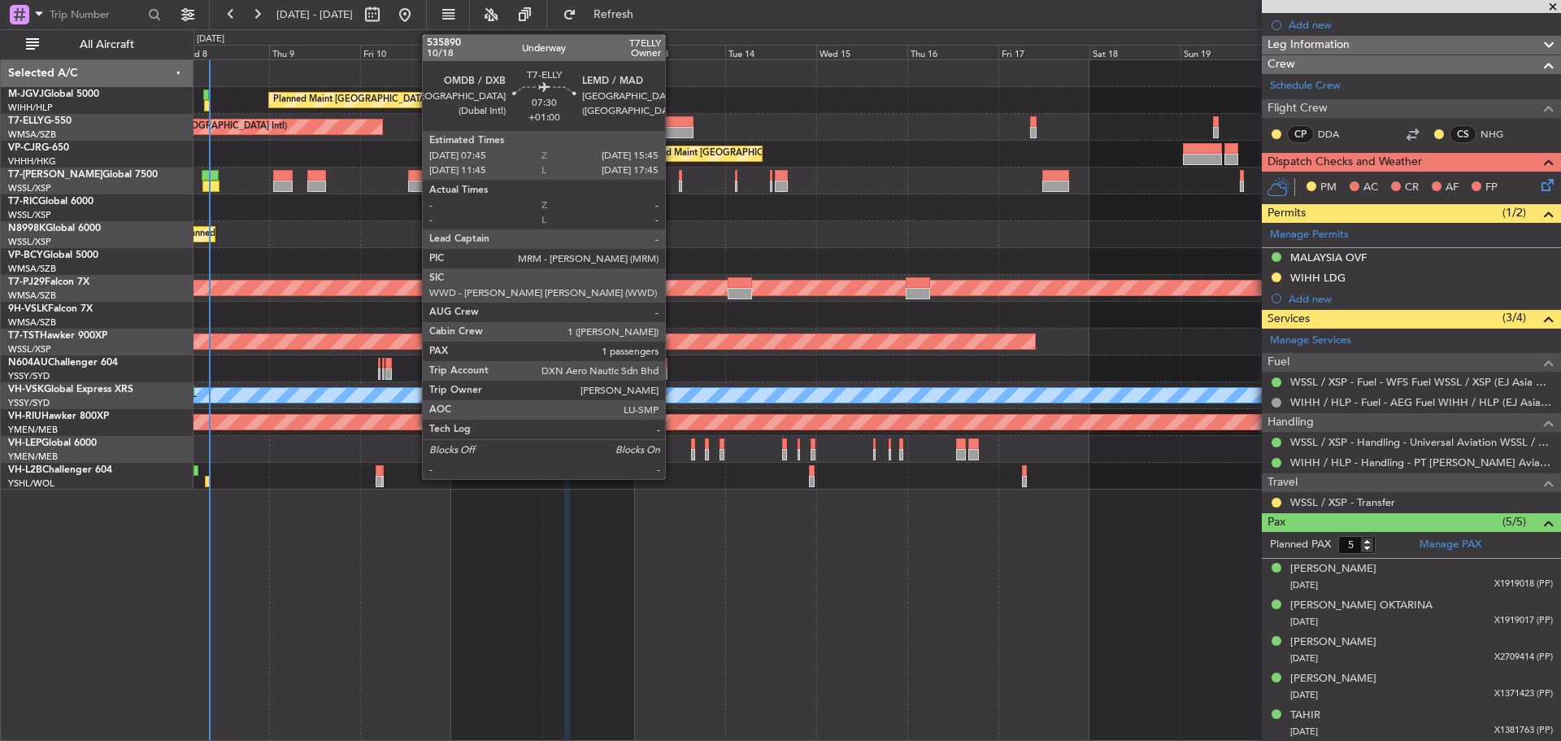
click at [673, 128] on div at bounding box center [678, 132] width 31 height 11
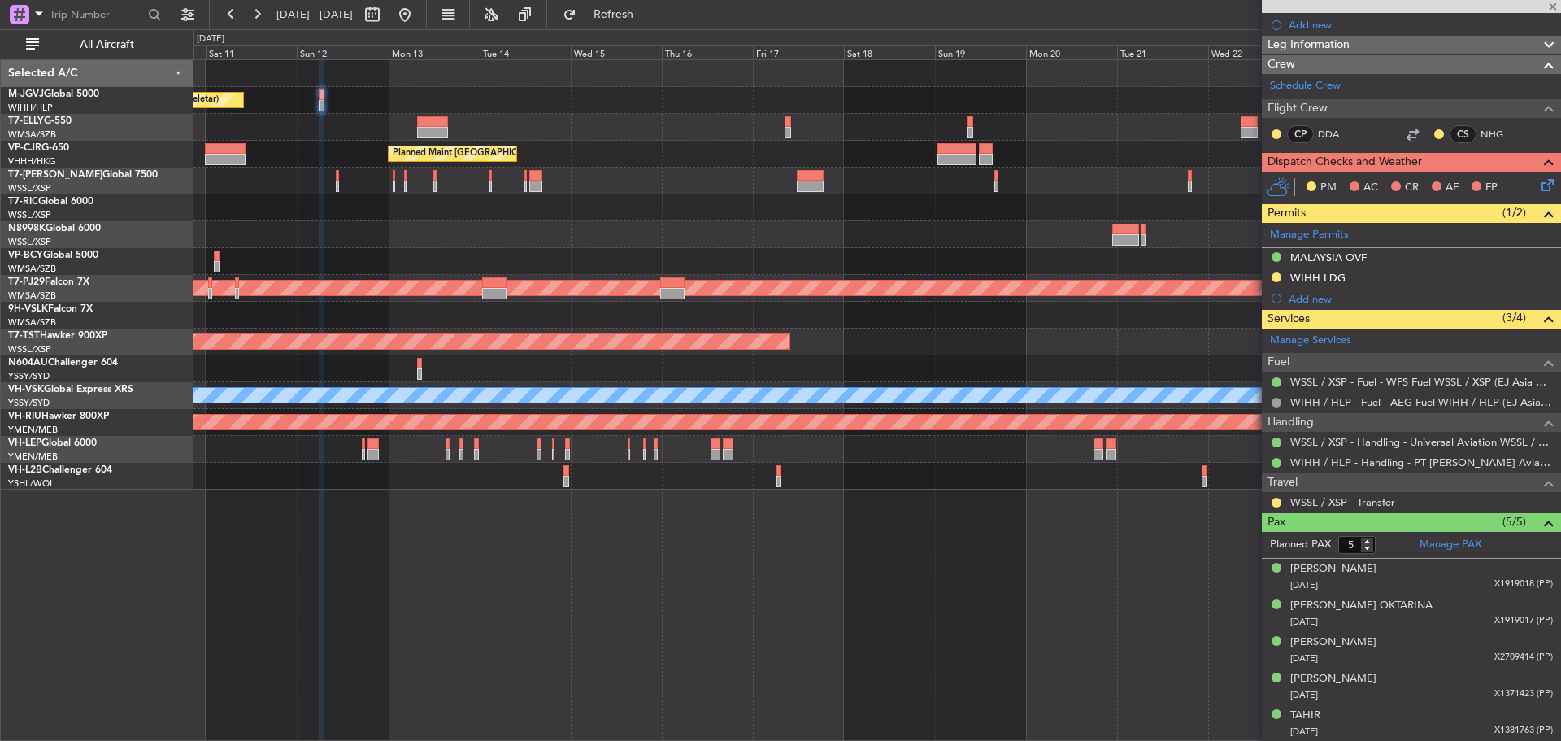
click at [666, 158] on div "Planned Maint [GEOGRAPHIC_DATA] ([GEOGRAPHIC_DATA] Intl)" at bounding box center [877, 154] width 1367 height 27
type input "+01:00"
type input "1"
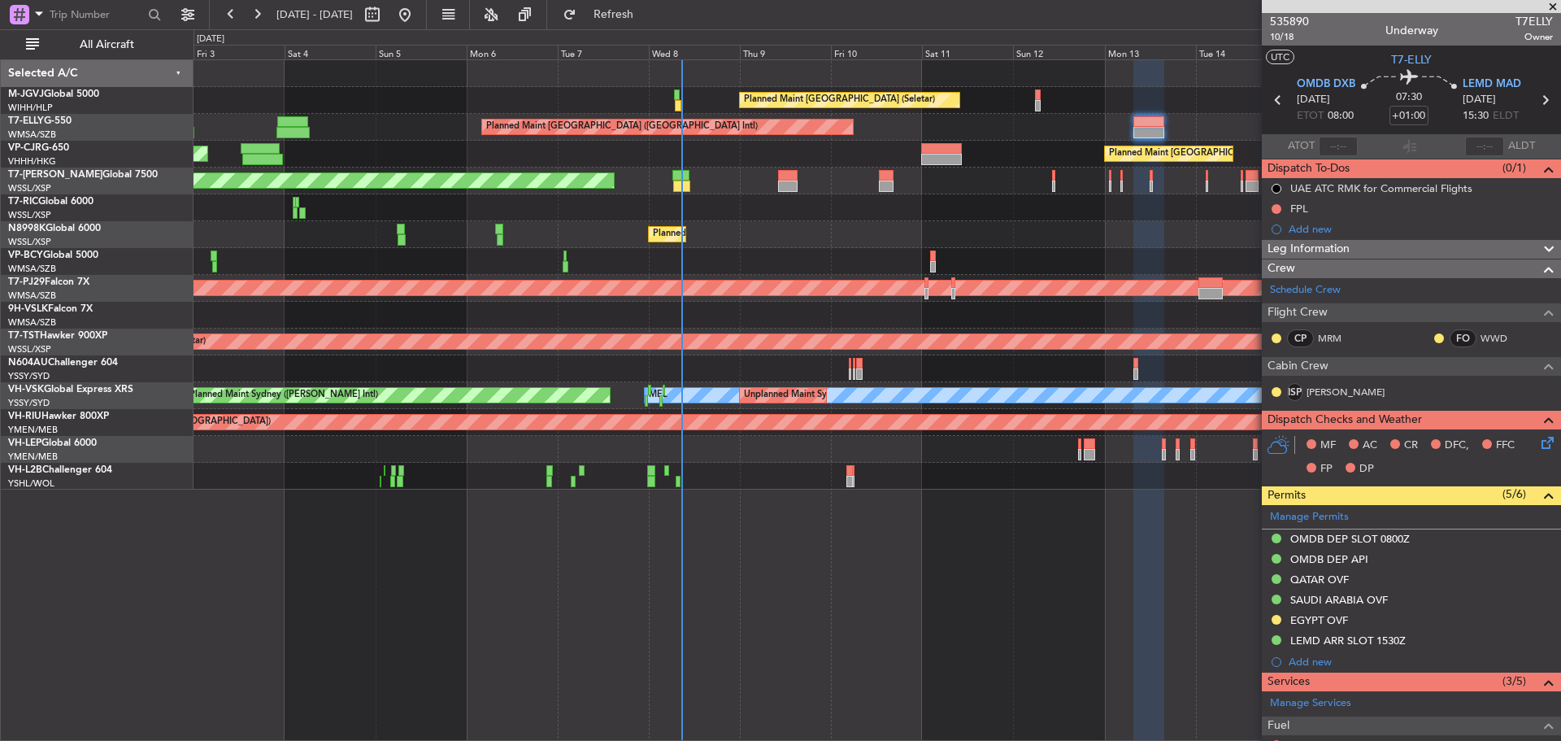
click at [1480, 190] on fb-app "[DATE] - [DATE] Refresh Quick Links All Aircraft Planned Maint [GEOGRAPHIC_DATA…" at bounding box center [780, 376] width 1561 height 729
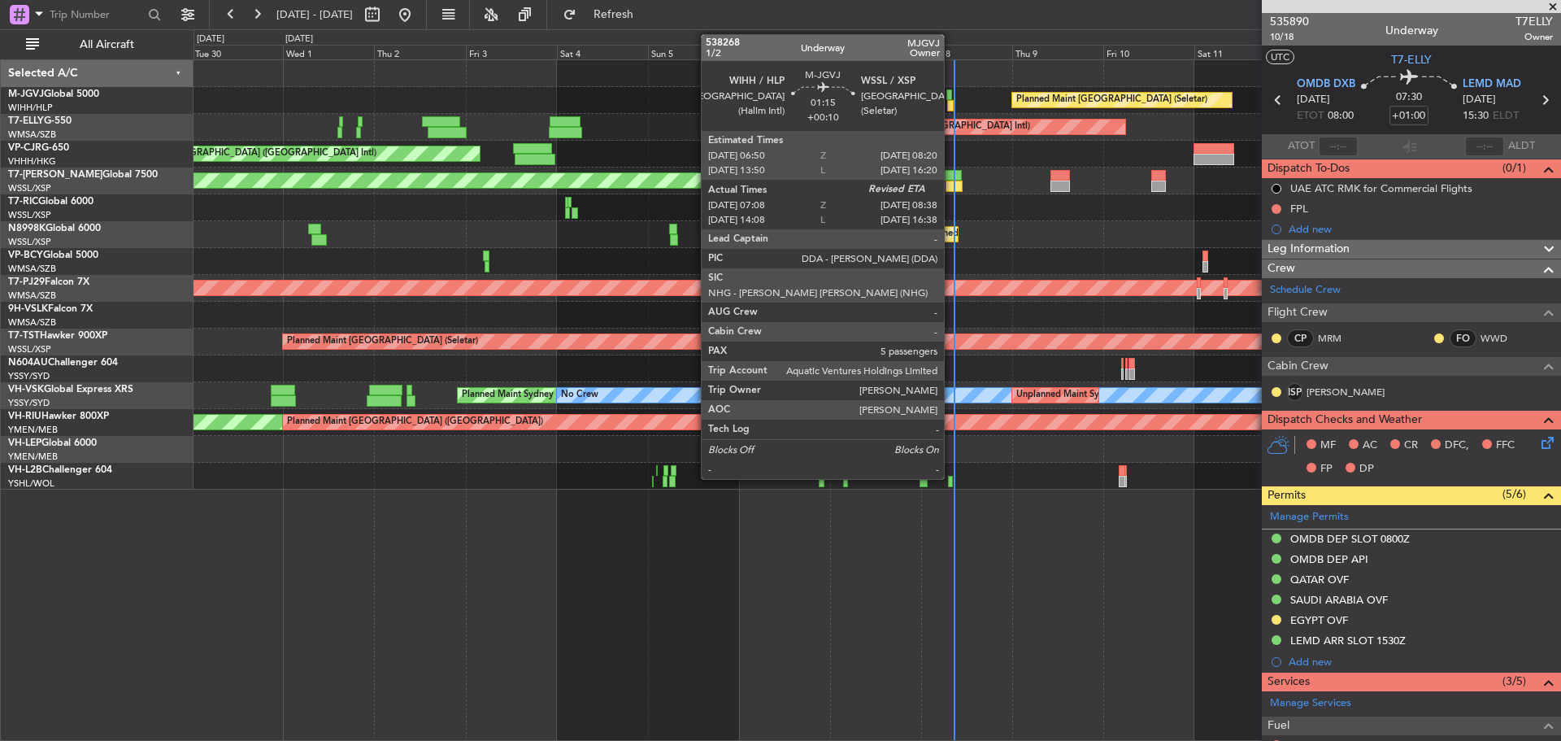
click at [951, 108] on div at bounding box center [950, 105] width 7 height 11
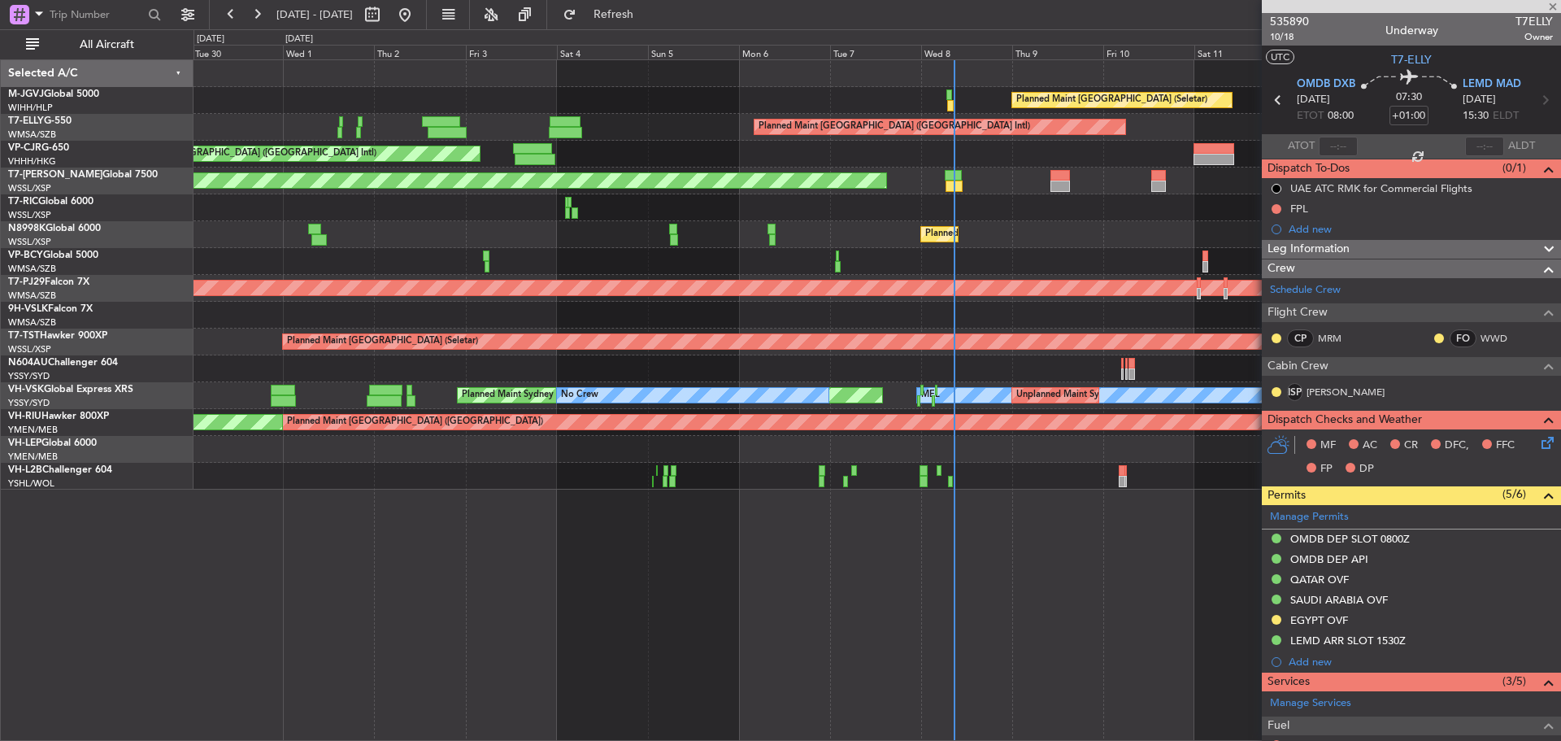
type input "+00:10"
type input "07:18"
type input "5"
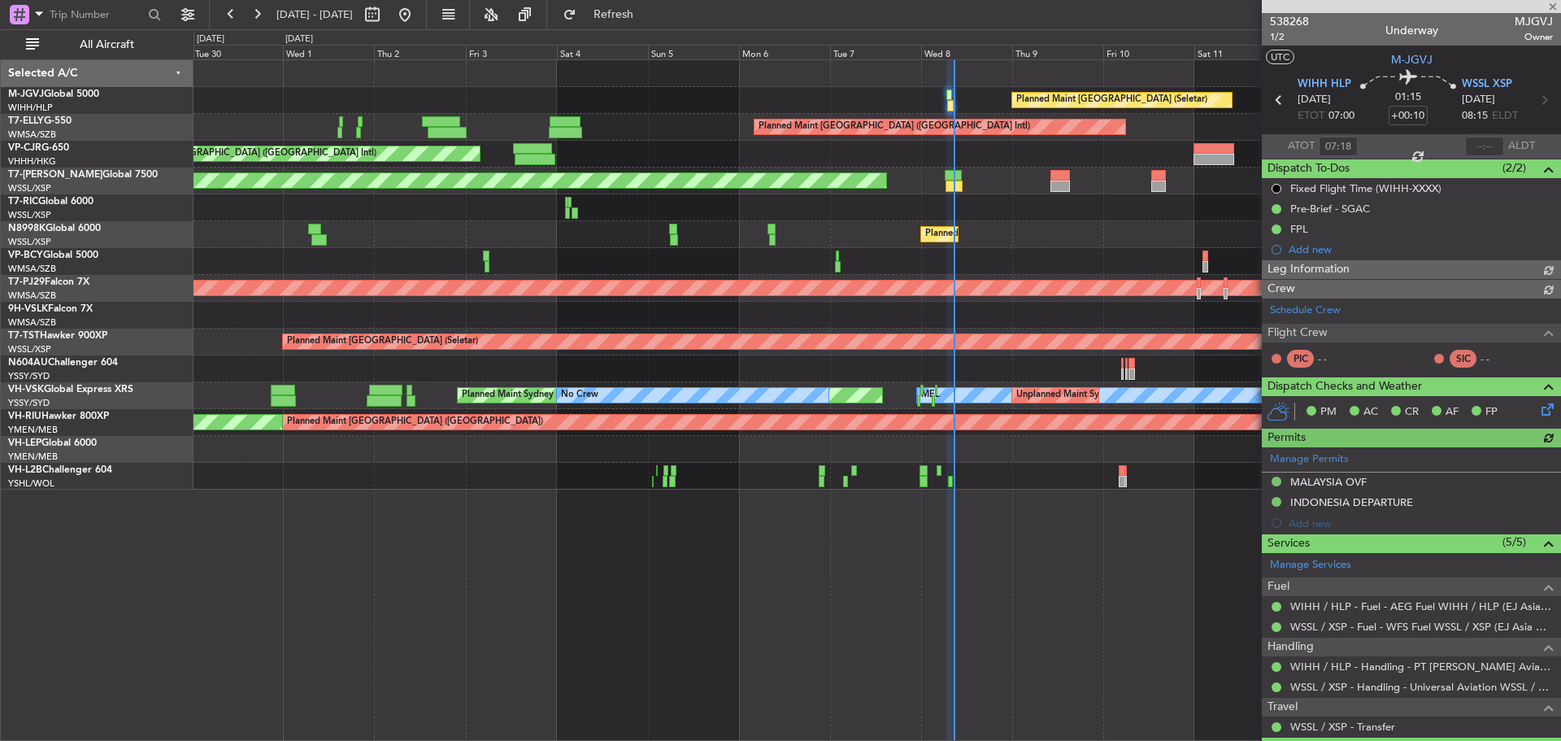
type input "[PERSON_NAME] (EYU)"
type input "A0438"
click at [1478, 145] on input "text" at bounding box center [1484, 147] width 39 height 20
type input "08:39"
type input "[PERSON_NAME] (EYU)"
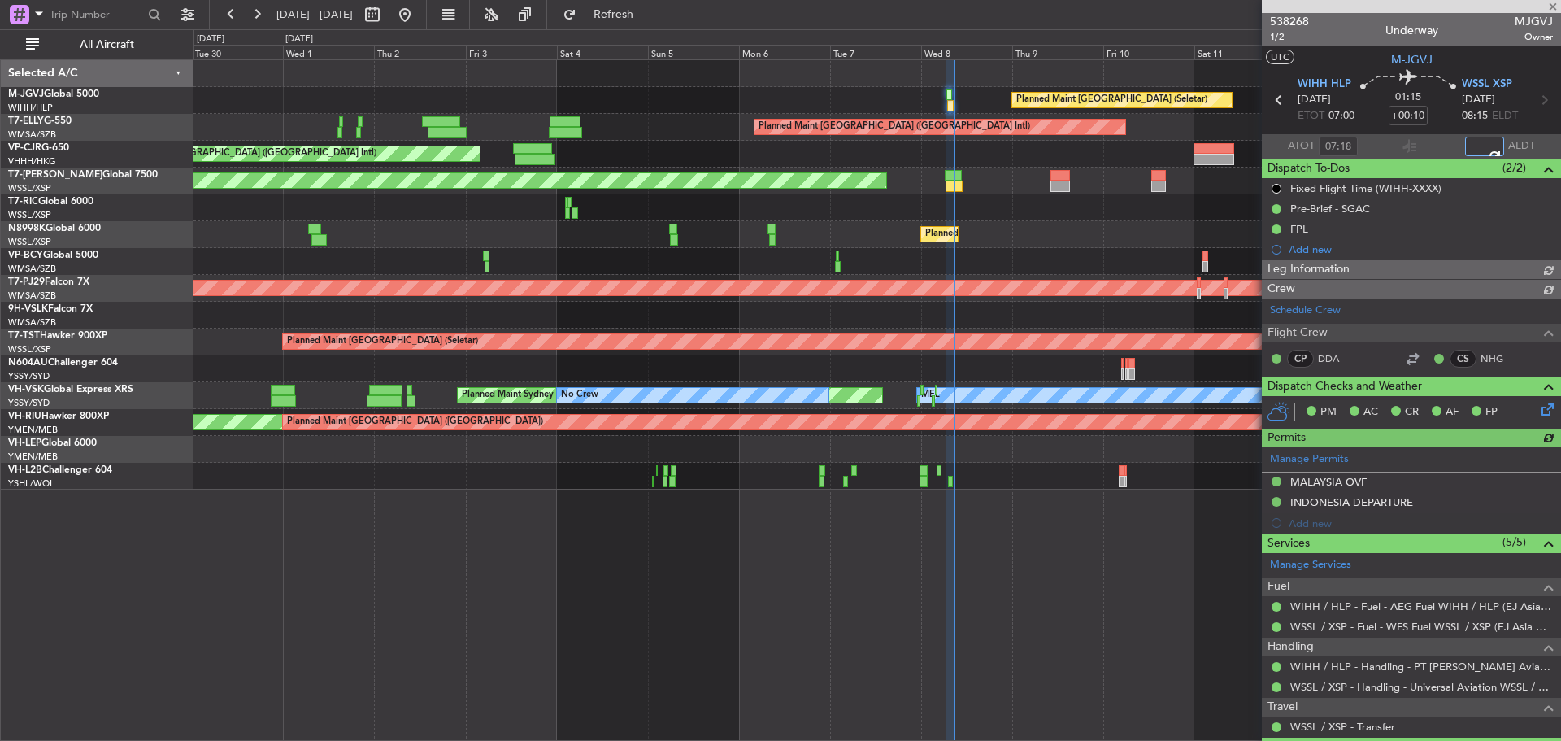
type input "A0438"
type input "08:39"
click at [755, 178] on div "Planned Maint [GEOGRAPHIC_DATA] (Seletar) Planned Maint [GEOGRAPHIC_DATA] ([GEO…" at bounding box center [877, 274] width 1367 height 429
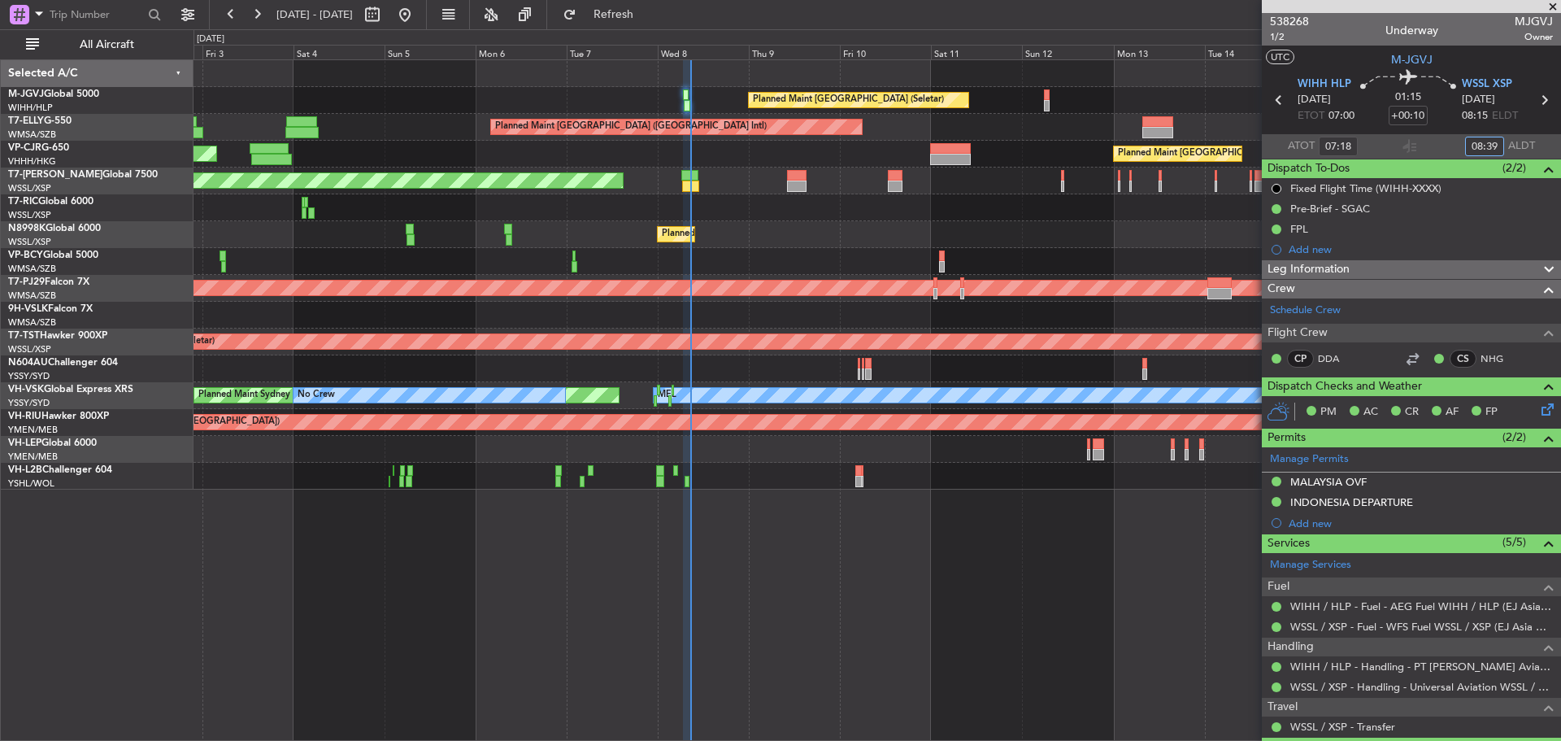
click at [703, 220] on div at bounding box center [877, 207] width 1367 height 27
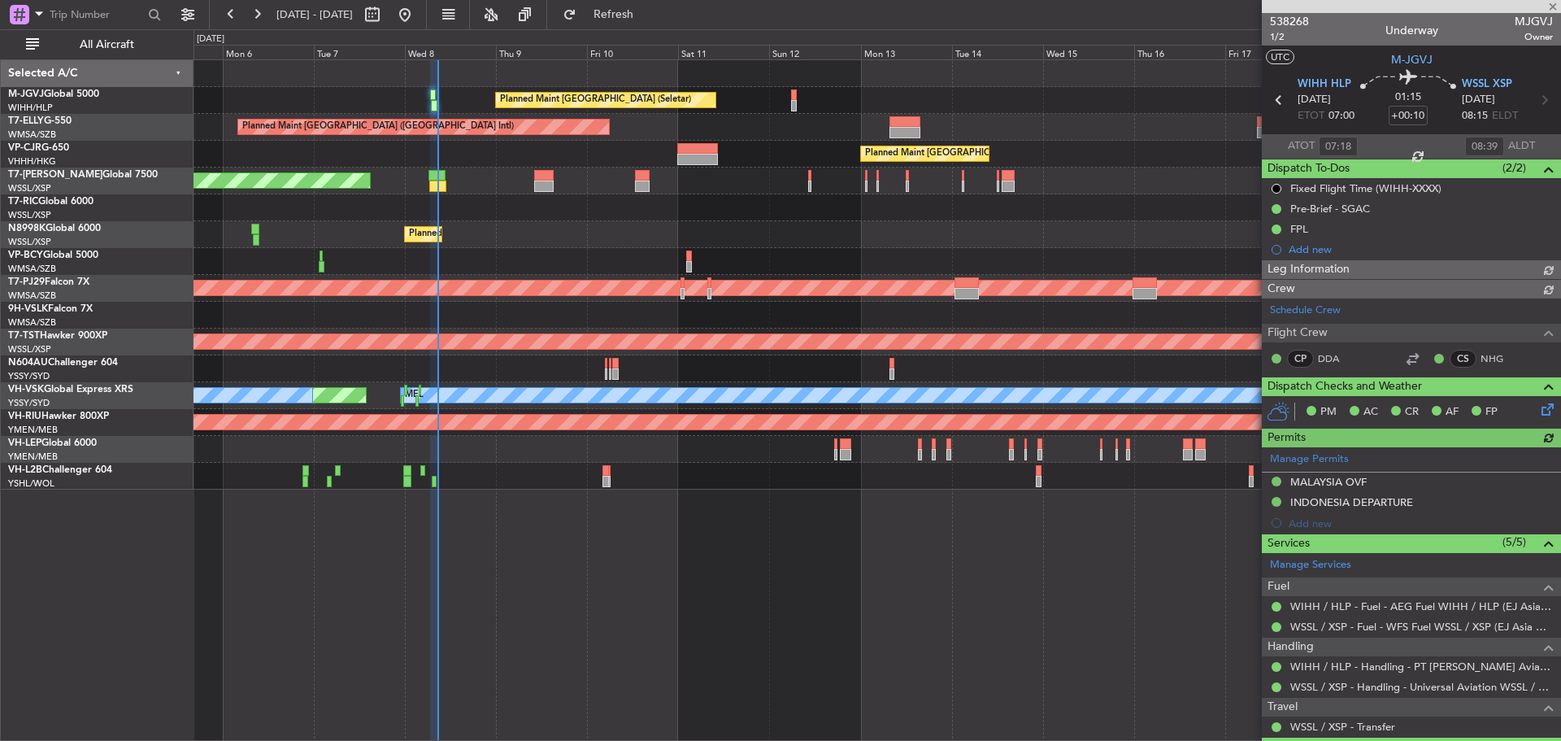
type input "[PERSON_NAME] (EYU)"
type input "A0438"
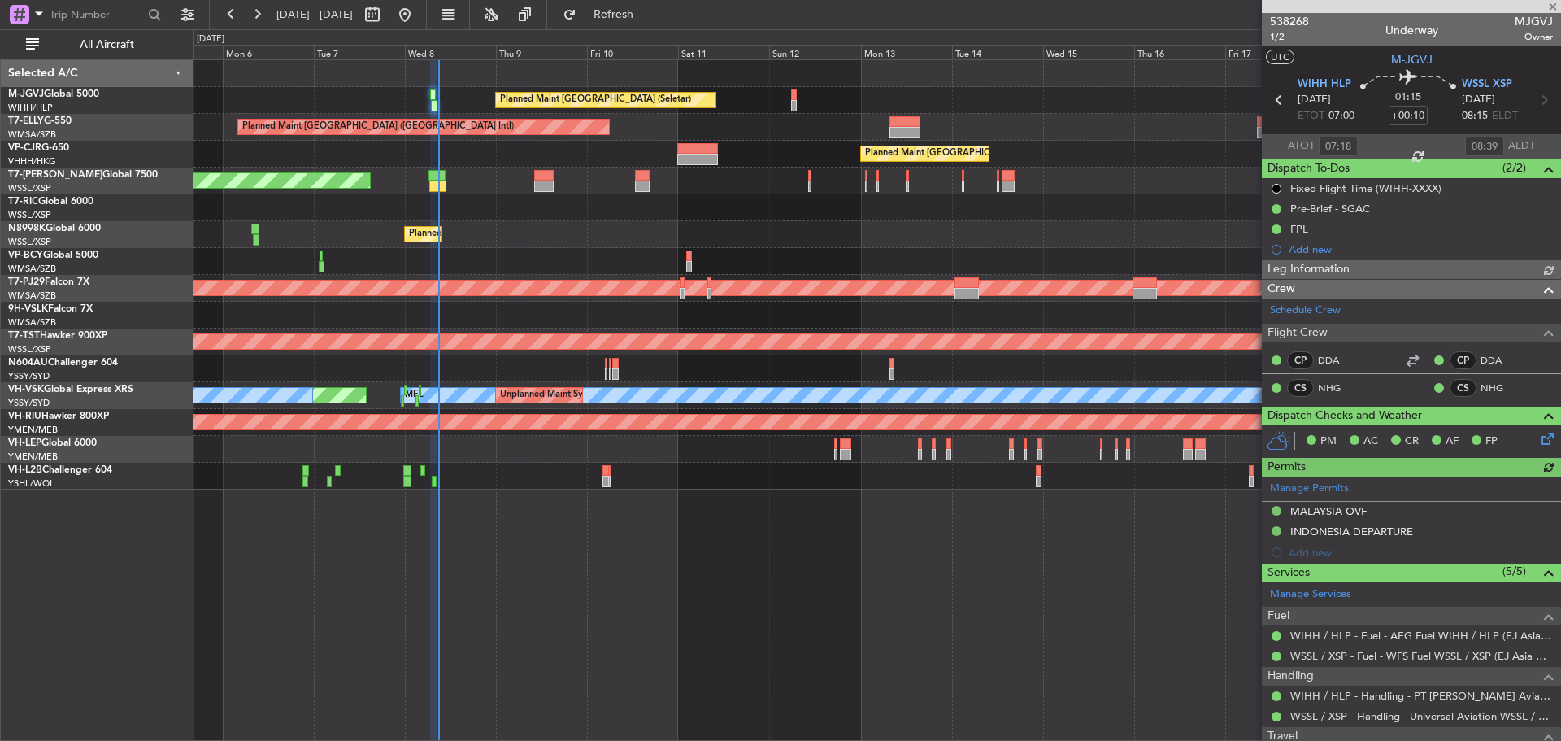
type input "[PERSON_NAME] (EYU)"
type input "A0438"
type input "[PERSON_NAME] (EYU)"
type input "A0438"
type input "[PERSON_NAME] (EYU)"
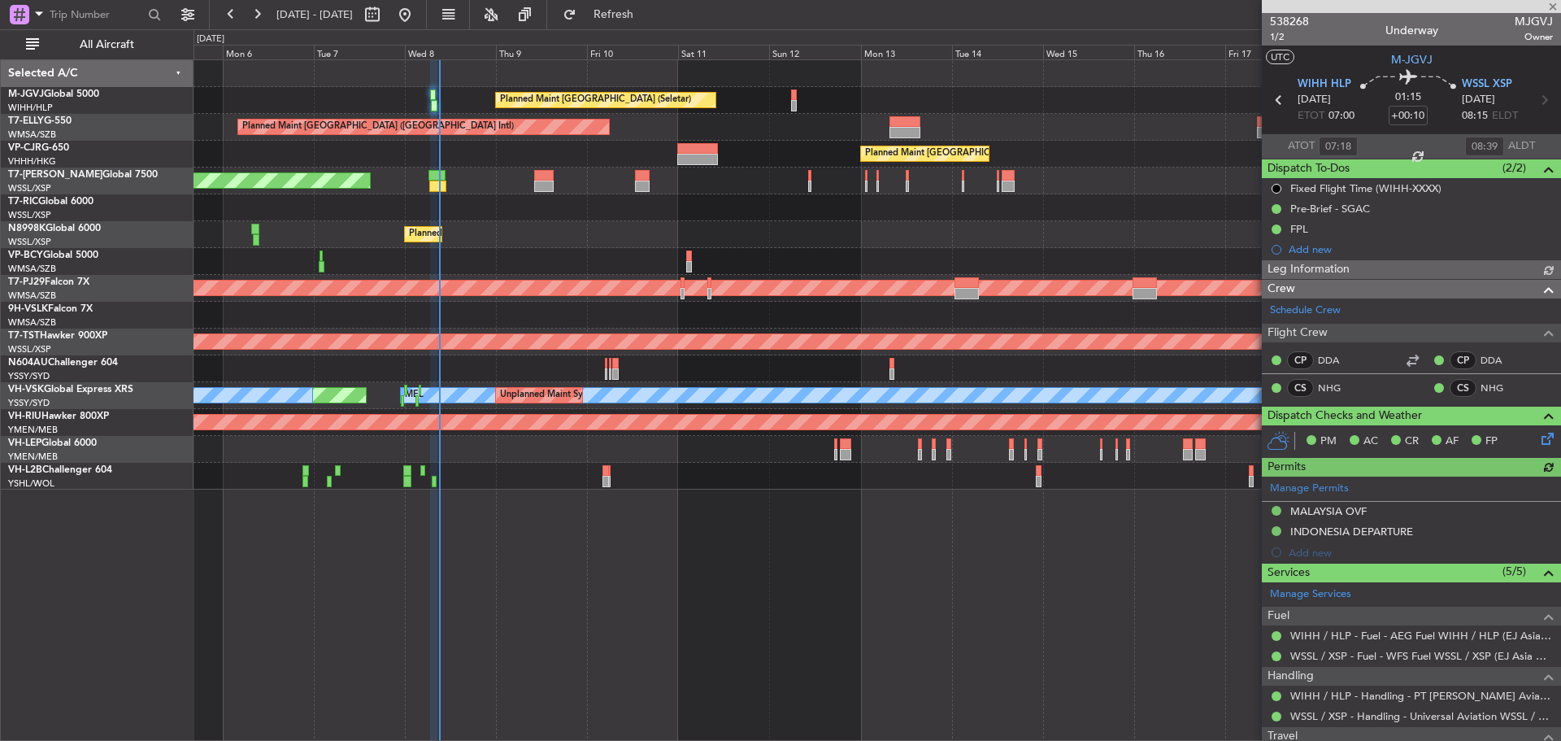
type input "A0438"
type input "[PERSON_NAME] (EYU)"
type input "A0438"
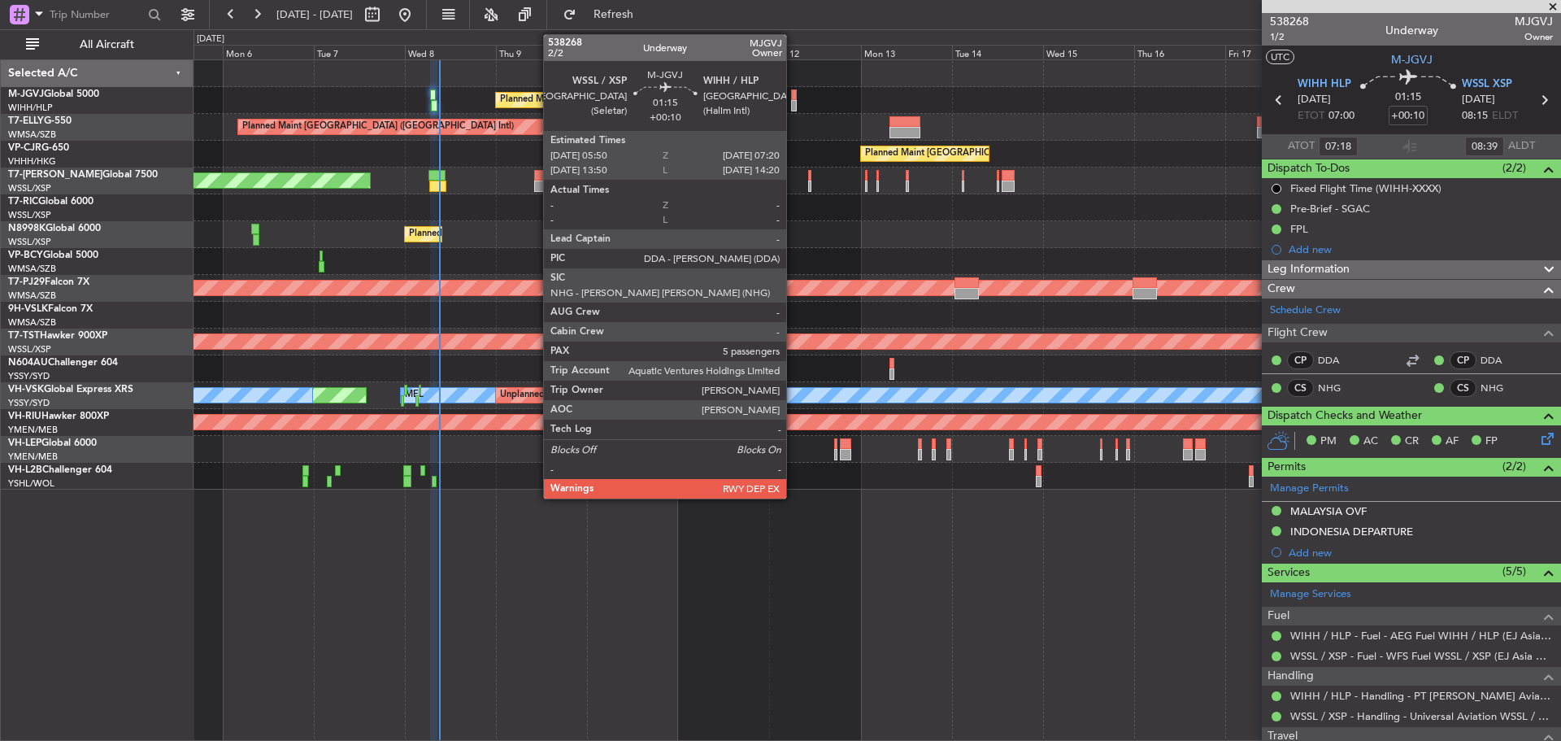
click at [794, 106] on div at bounding box center [794, 105] width 7 height 11
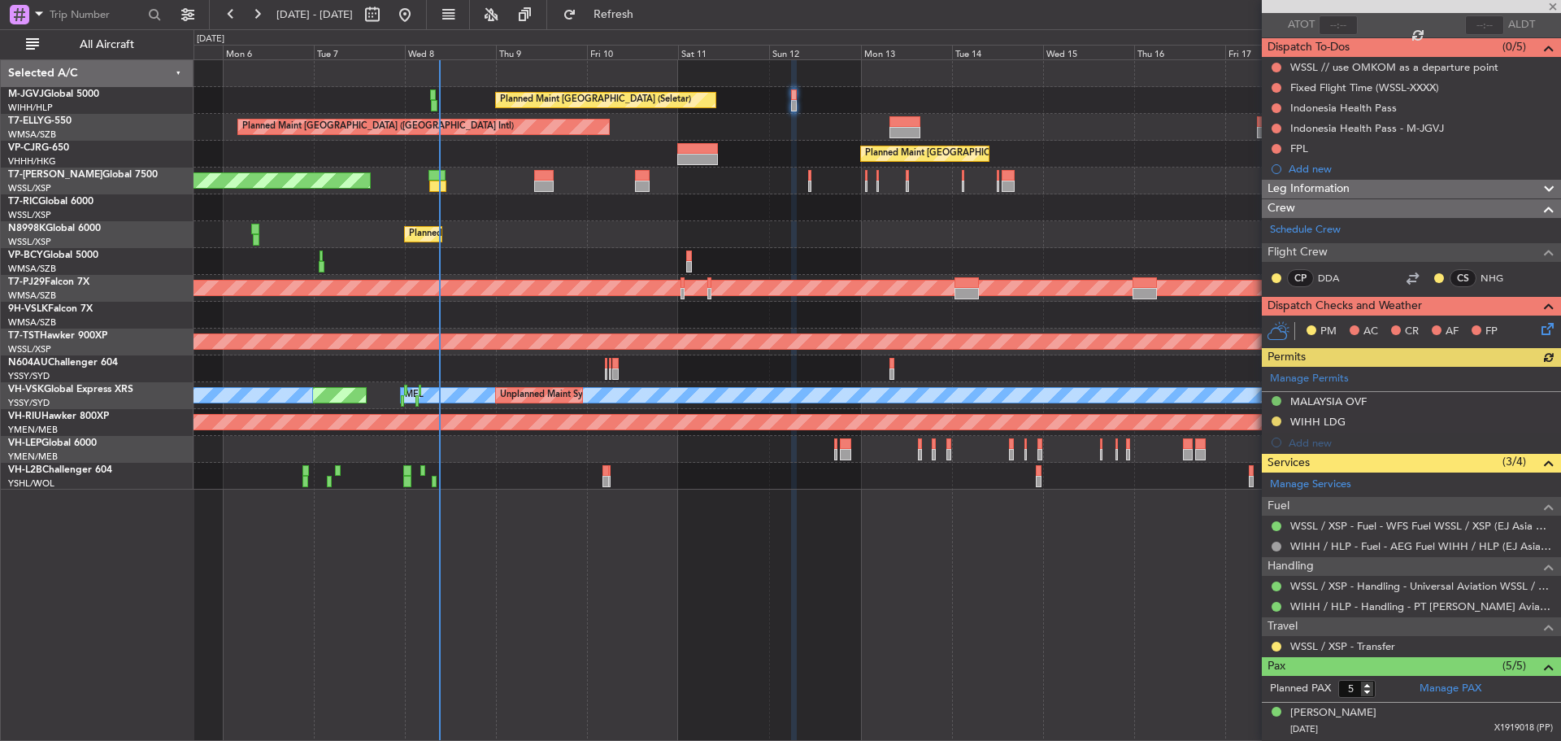
scroll to position [265, 0]
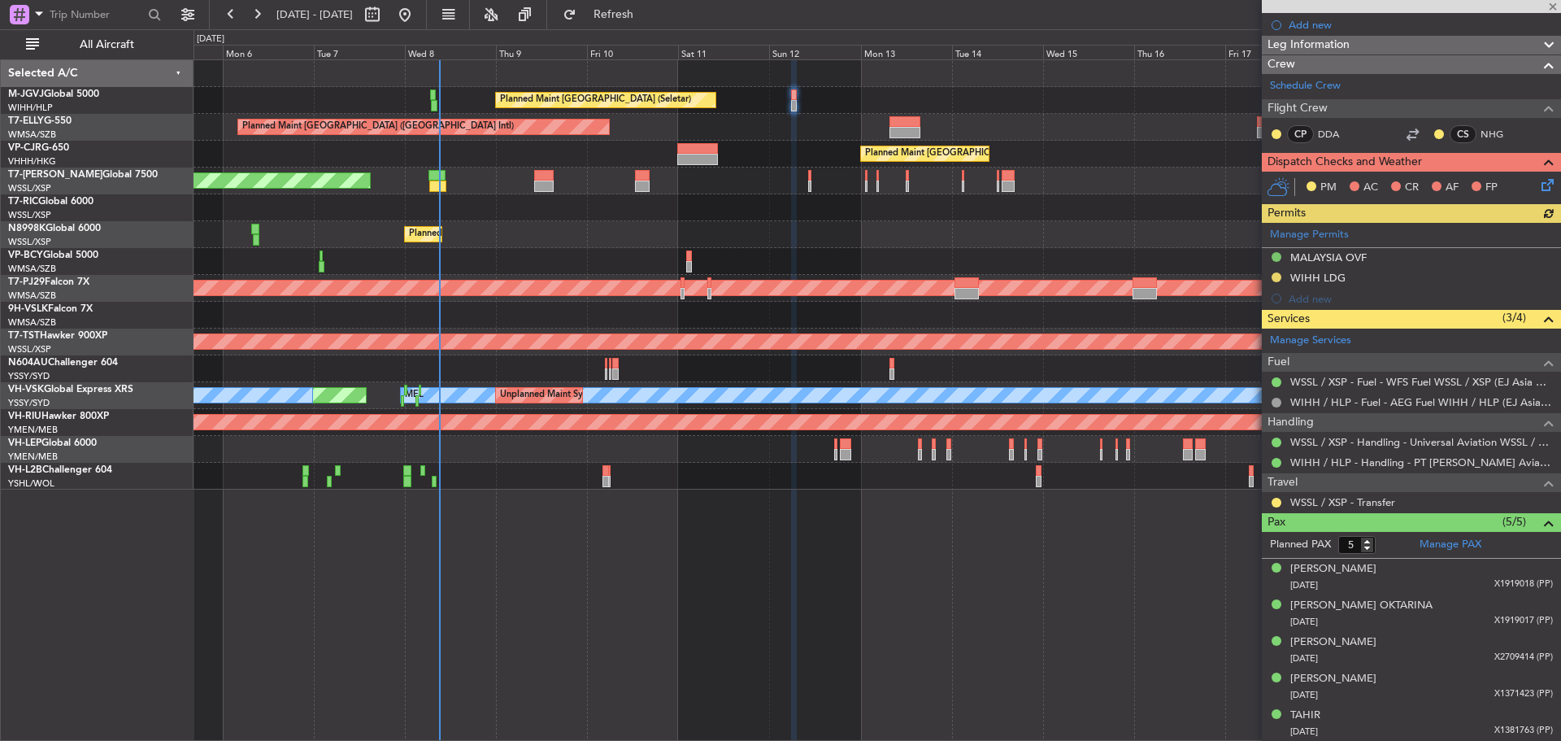
click at [814, 189] on div "Planned Maint [GEOGRAPHIC_DATA] (Seletar)" at bounding box center [877, 181] width 1367 height 27
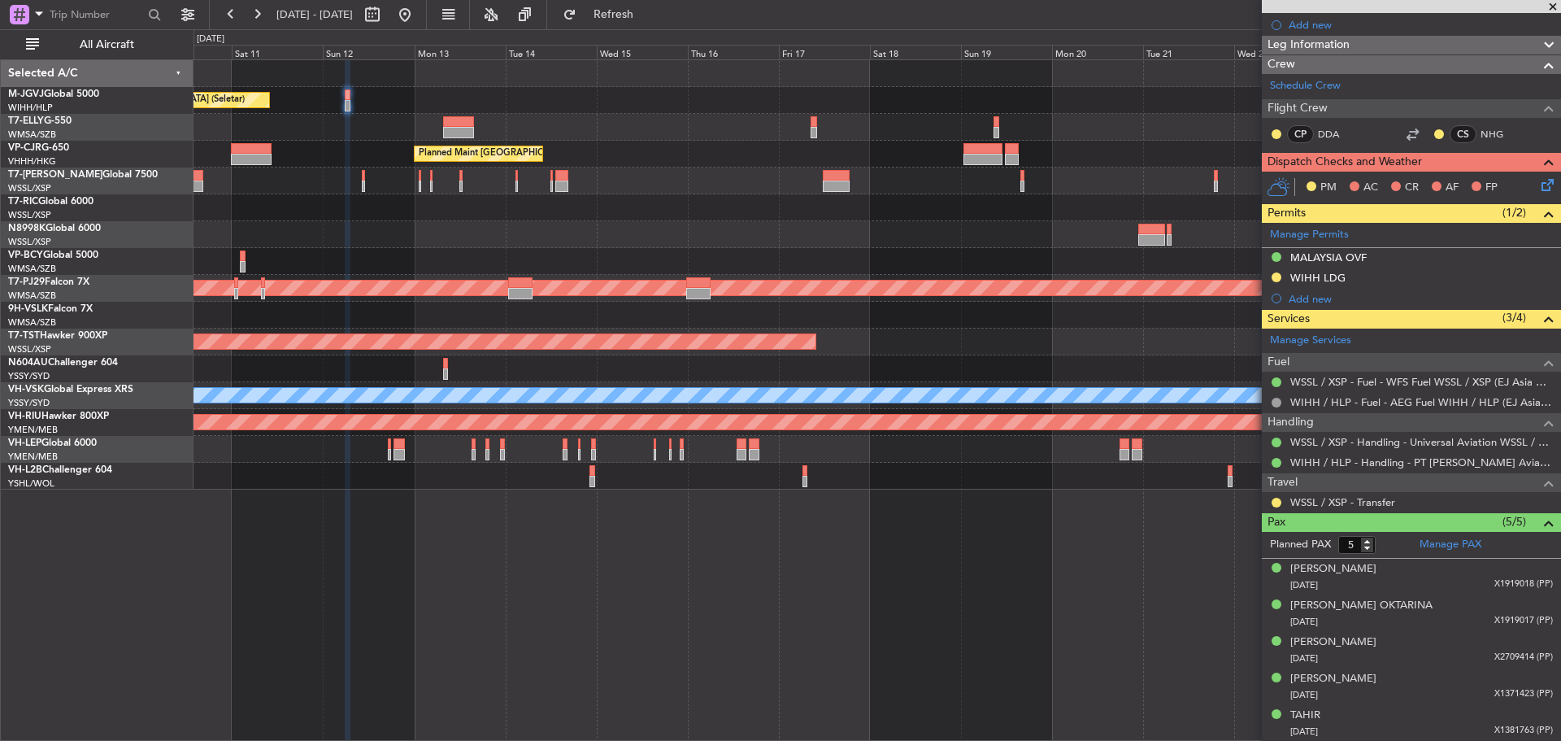
click at [683, 233] on div "Planned Maint [GEOGRAPHIC_DATA] (Seletar) Planned Maint [GEOGRAPHIC_DATA] ([GEO…" at bounding box center [877, 274] width 1367 height 429
click at [385, 20] on button at bounding box center [372, 15] width 26 height 26
select select "10"
select select "2025"
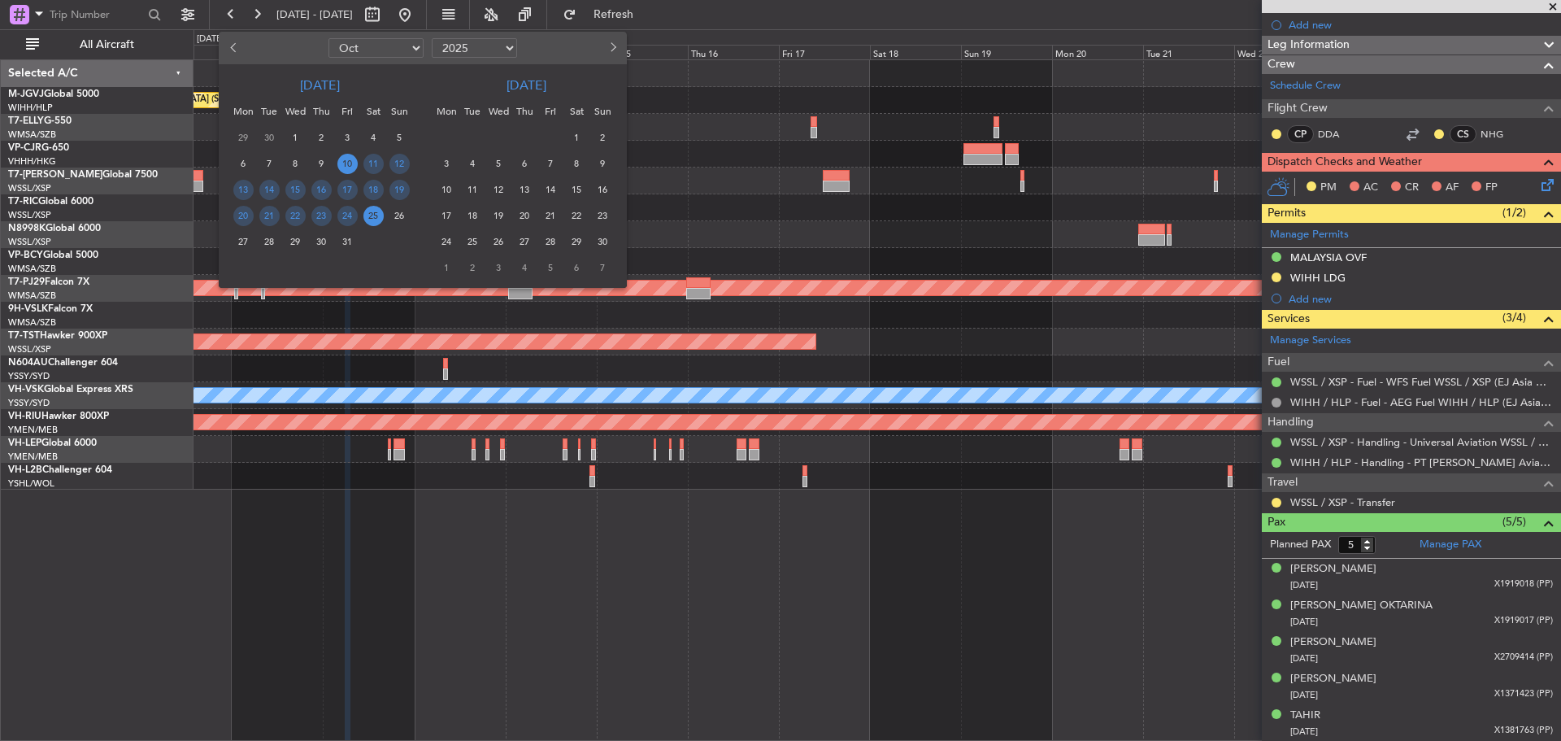
click at [403, 44] on select "Jan Feb Mar Apr May Jun [DATE] Aug Sep Oct Nov Dec" at bounding box center [376, 48] width 95 height 20
select select "12"
click at [329, 38] on select "Jan Feb Mar Apr May Jun [DATE] Aug Sep Oct Nov Dec" at bounding box center [376, 48] width 95 height 20
click at [344, 190] on span "19" at bounding box center [347, 190] width 20 height 20
click at [543, 141] on span "2" at bounding box center [551, 138] width 20 height 20
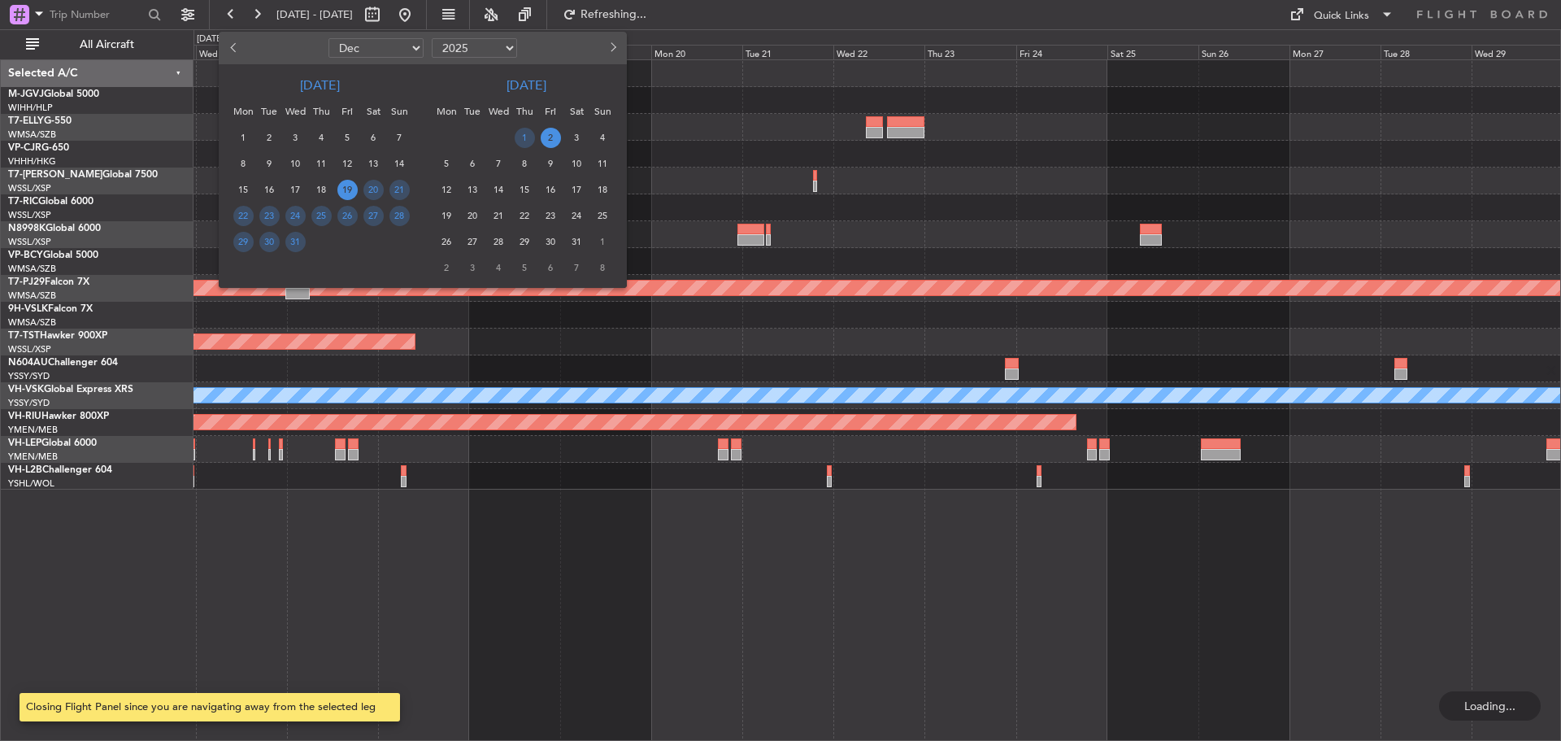
scroll to position [0, 0]
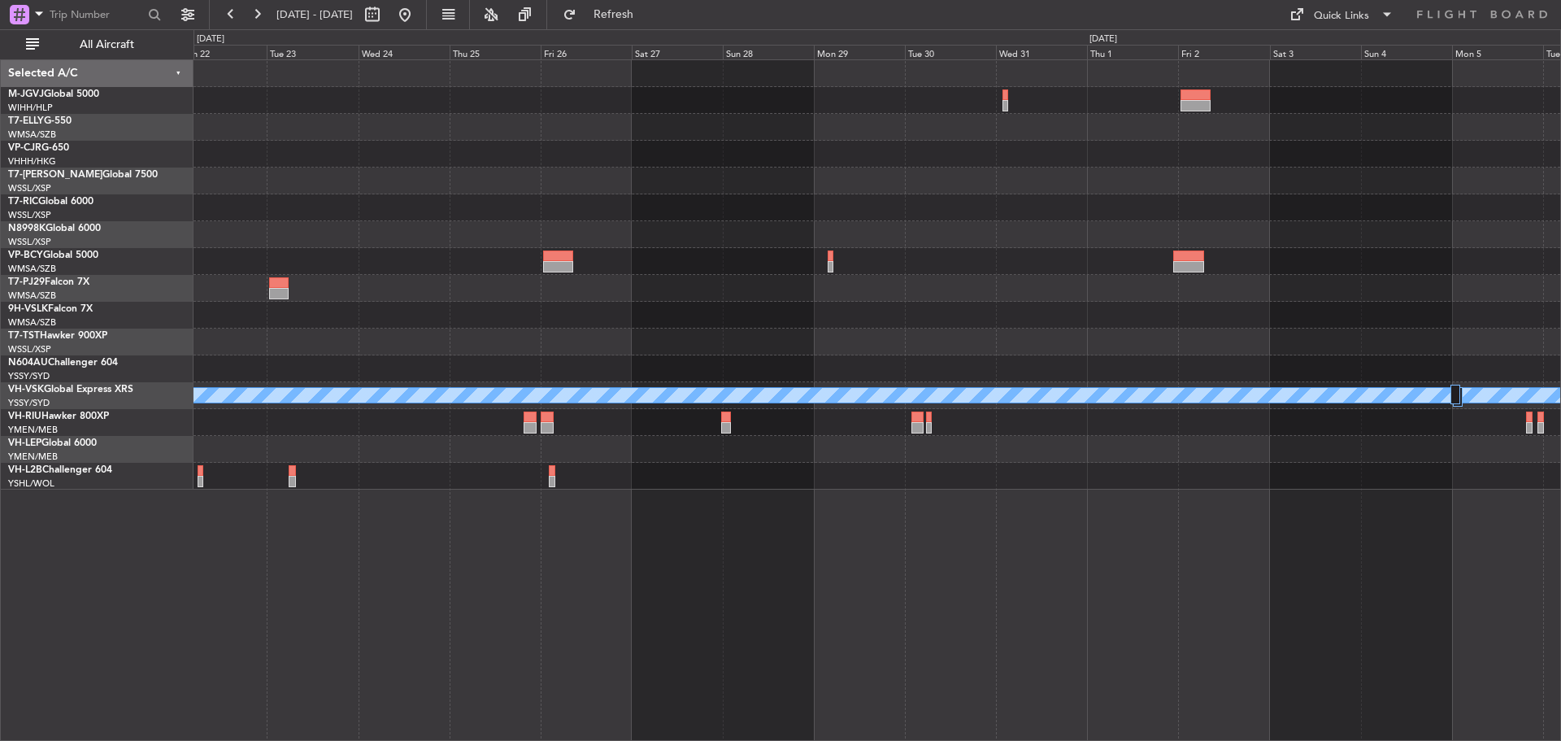
click at [982, 172] on div "MEL" at bounding box center [877, 274] width 1367 height 429
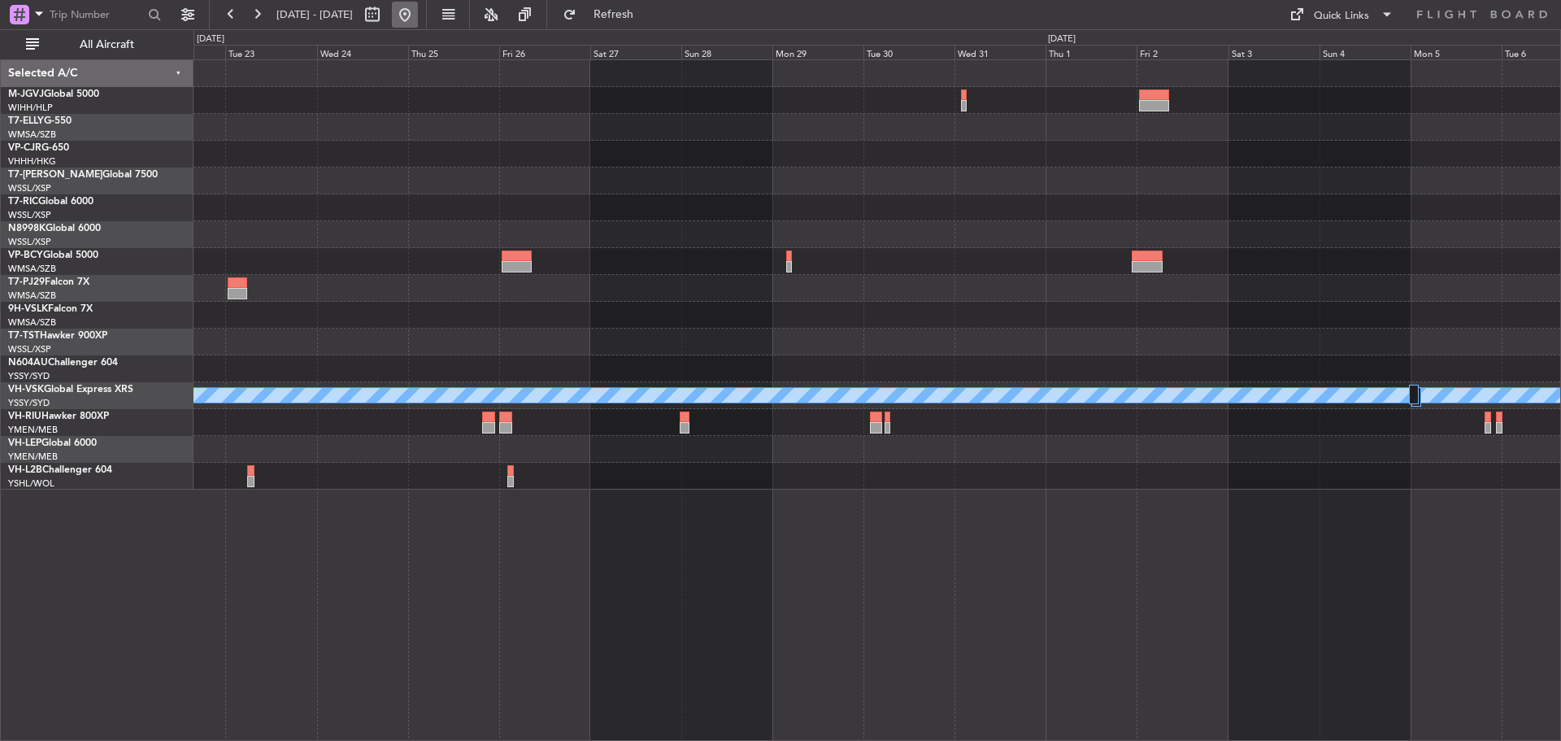
click at [418, 9] on button at bounding box center [405, 15] width 26 height 26
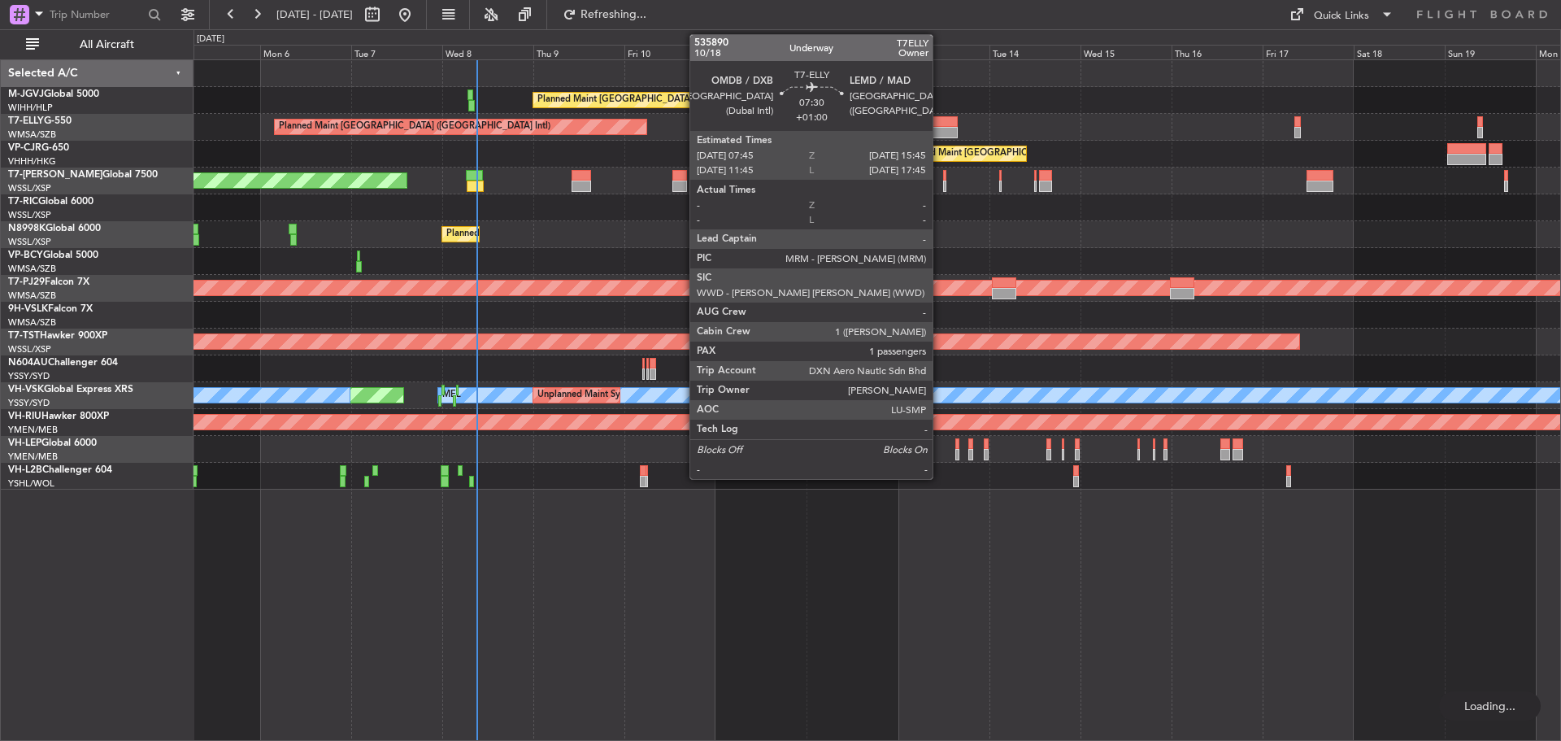
click at [940, 129] on div at bounding box center [942, 132] width 31 height 11
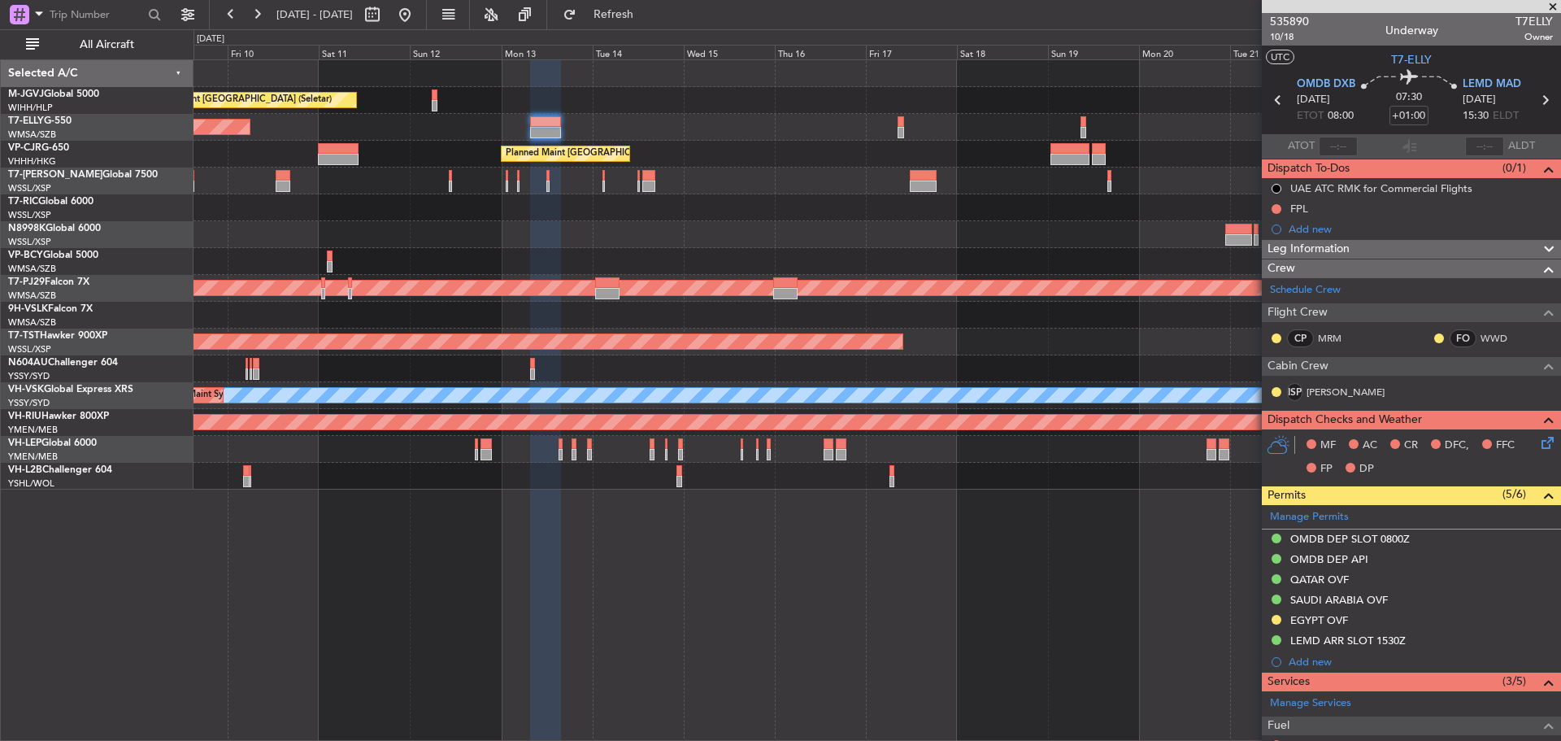
click at [595, 240] on div "Planned Maint [GEOGRAPHIC_DATA] (Seletar)" at bounding box center [877, 234] width 1367 height 27
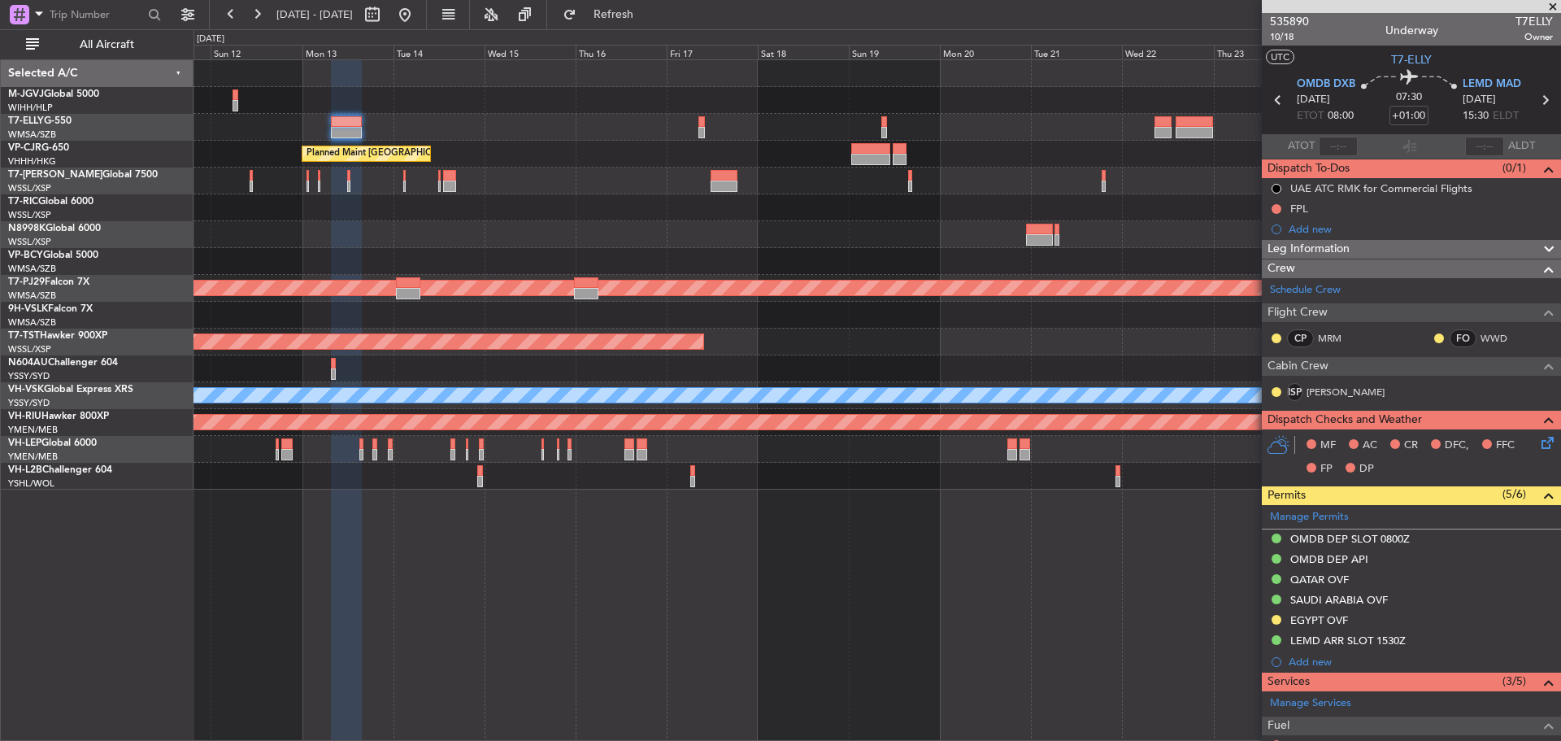
click at [758, 221] on div "Planned Maint [GEOGRAPHIC_DATA] (Seletar) Planned Maint [GEOGRAPHIC_DATA] ([GEO…" at bounding box center [877, 274] width 1367 height 429
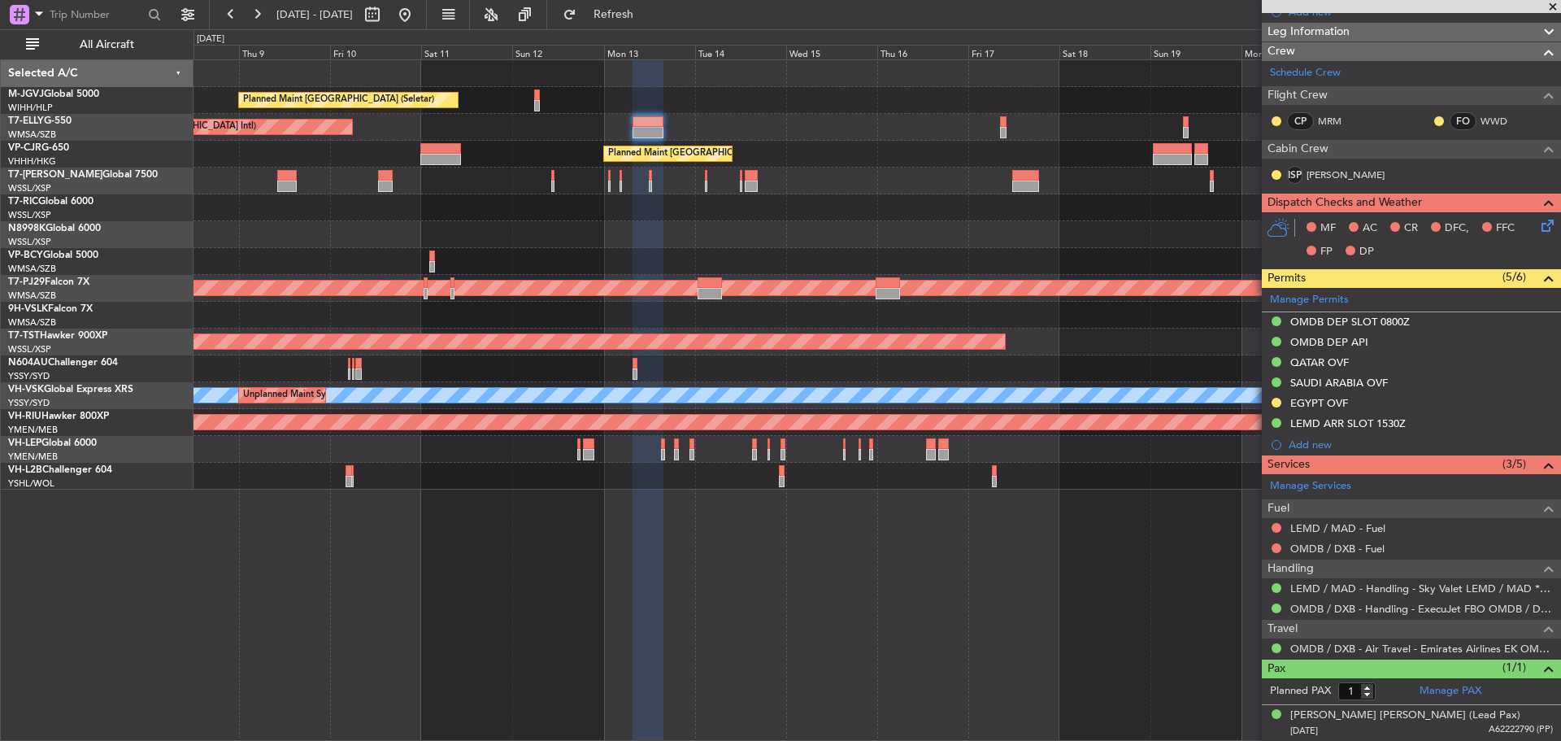
click at [745, 259] on div at bounding box center [877, 261] width 1367 height 27
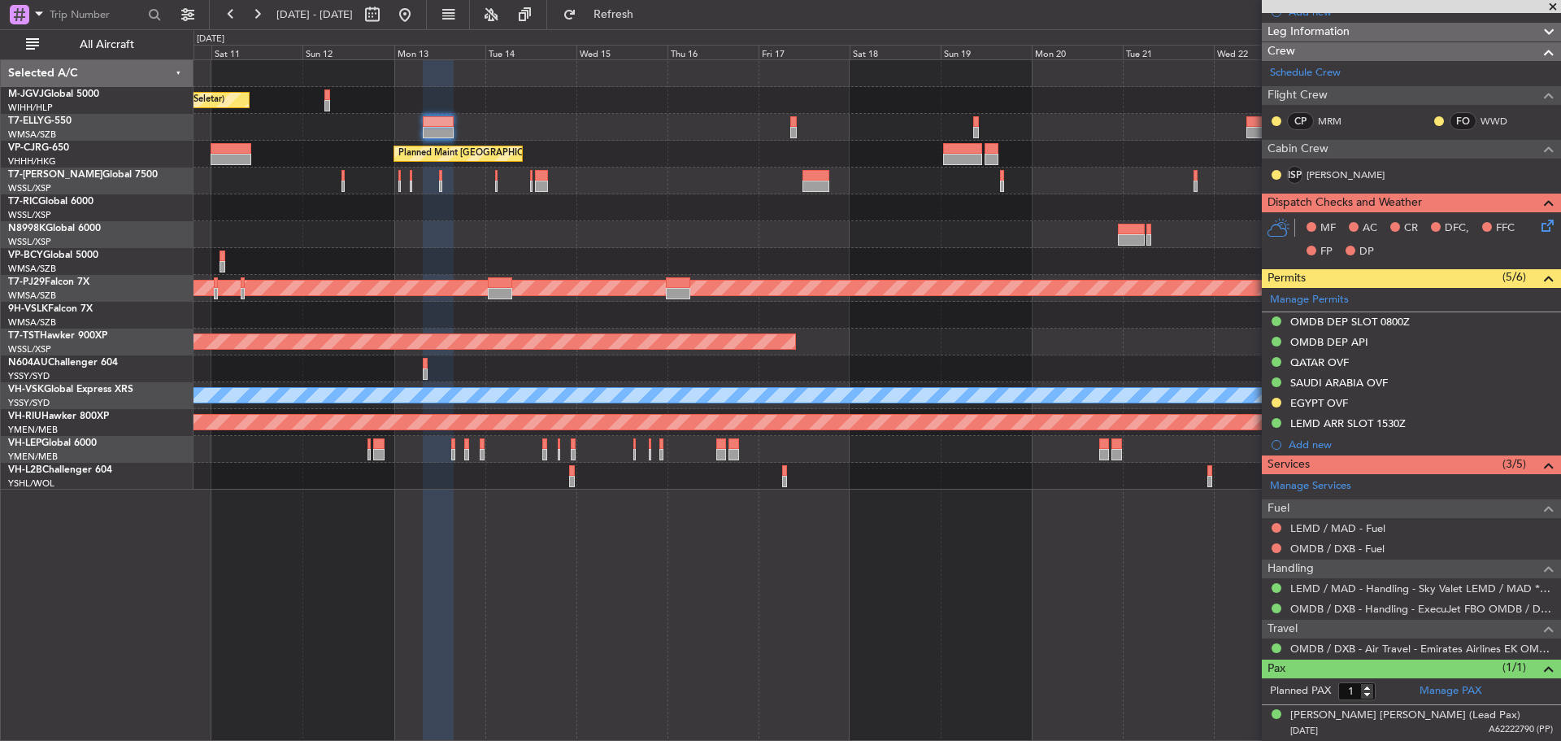
click at [762, 231] on div "Planned Maint [GEOGRAPHIC_DATA] (Seletar)" at bounding box center [877, 234] width 1367 height 27
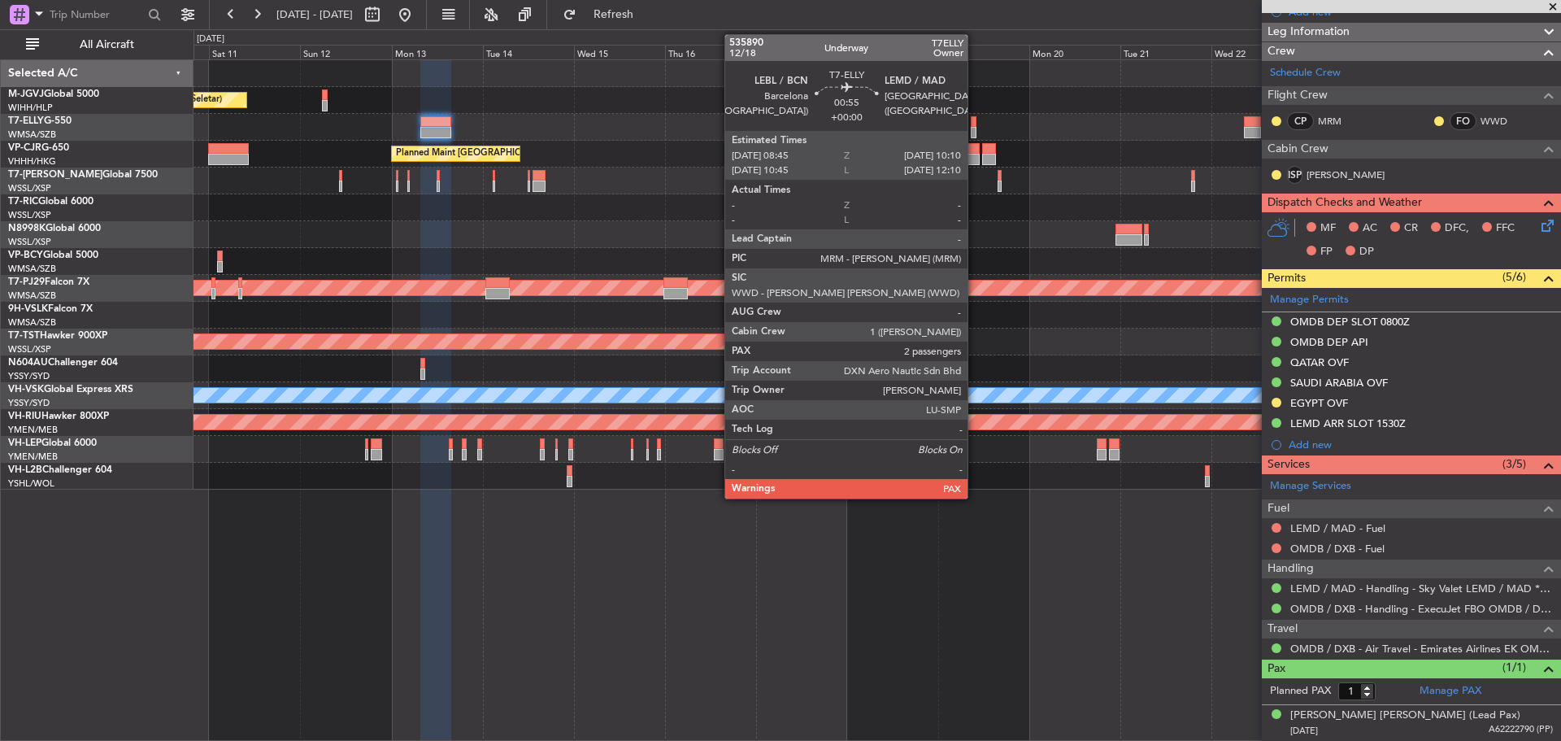
click at [975, 129] on div at bounding box center [974, 132] width 6 height 11
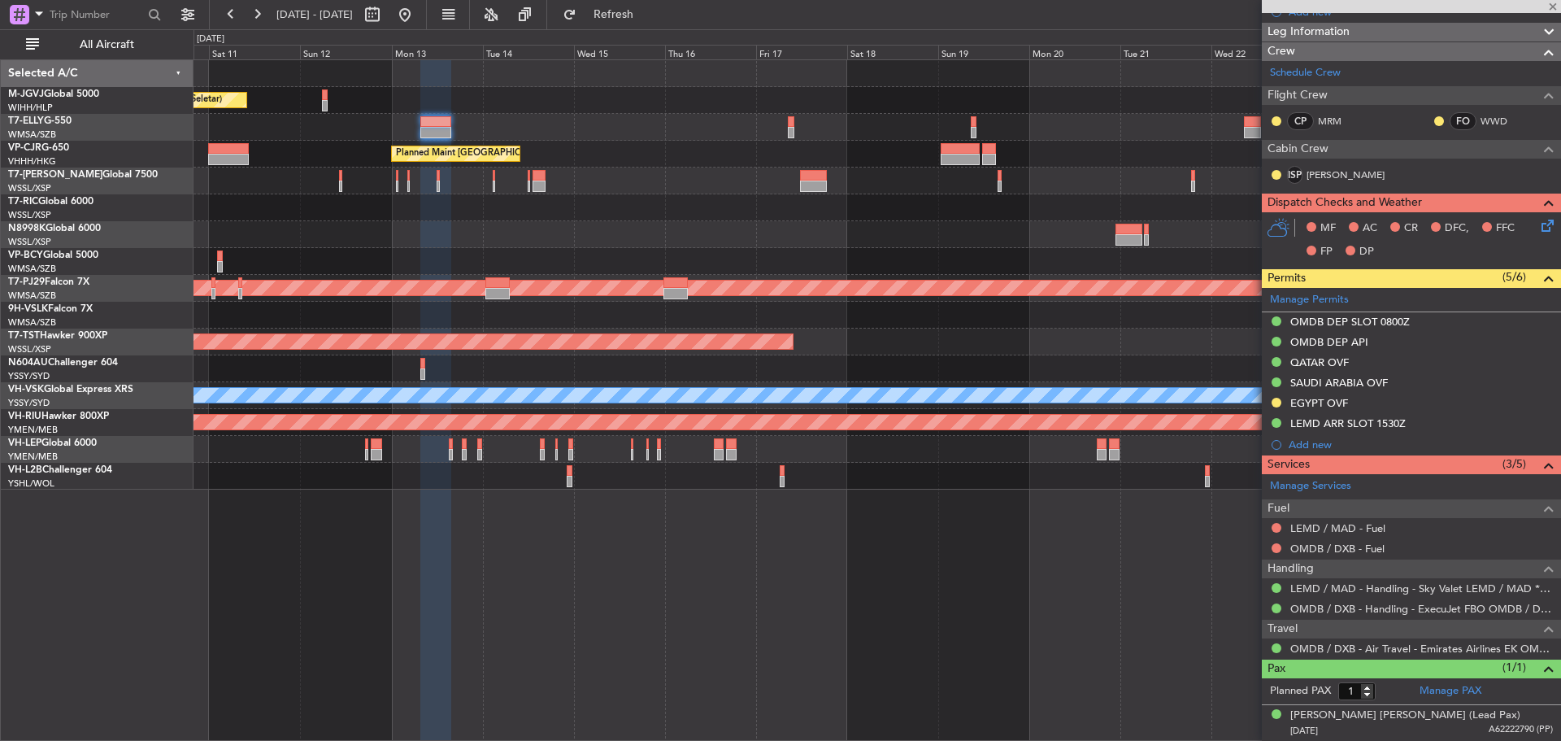
type input "2"
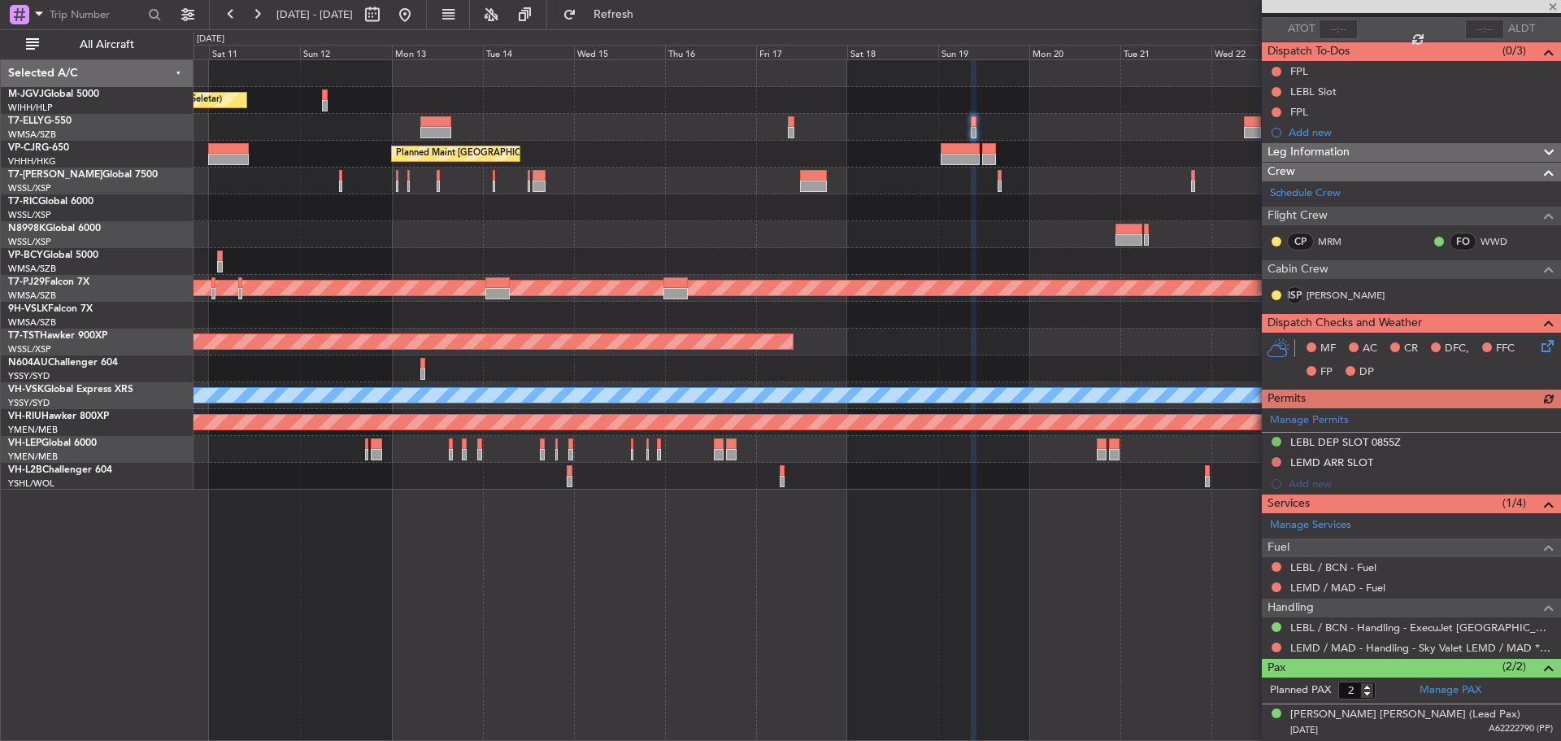
scroll to position [153, 0]
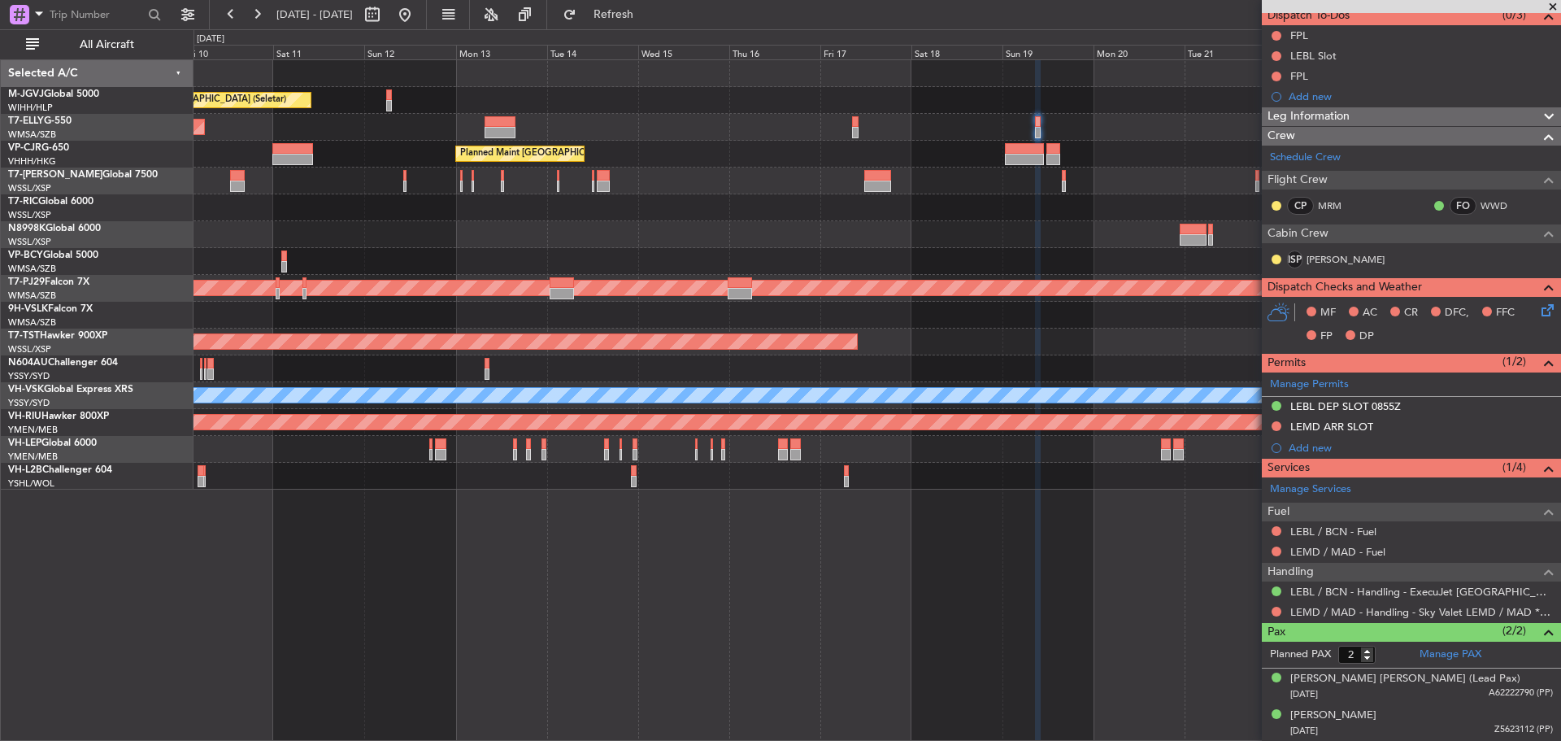
click at [593, 217] on div "Planned Maint [GEOGRAPHIC_DATA] (Seletar) Planned Maint [GEOGRAPHIC_DATA] ([GEO…" at bounding box center [877, 274] width 1367 height 429
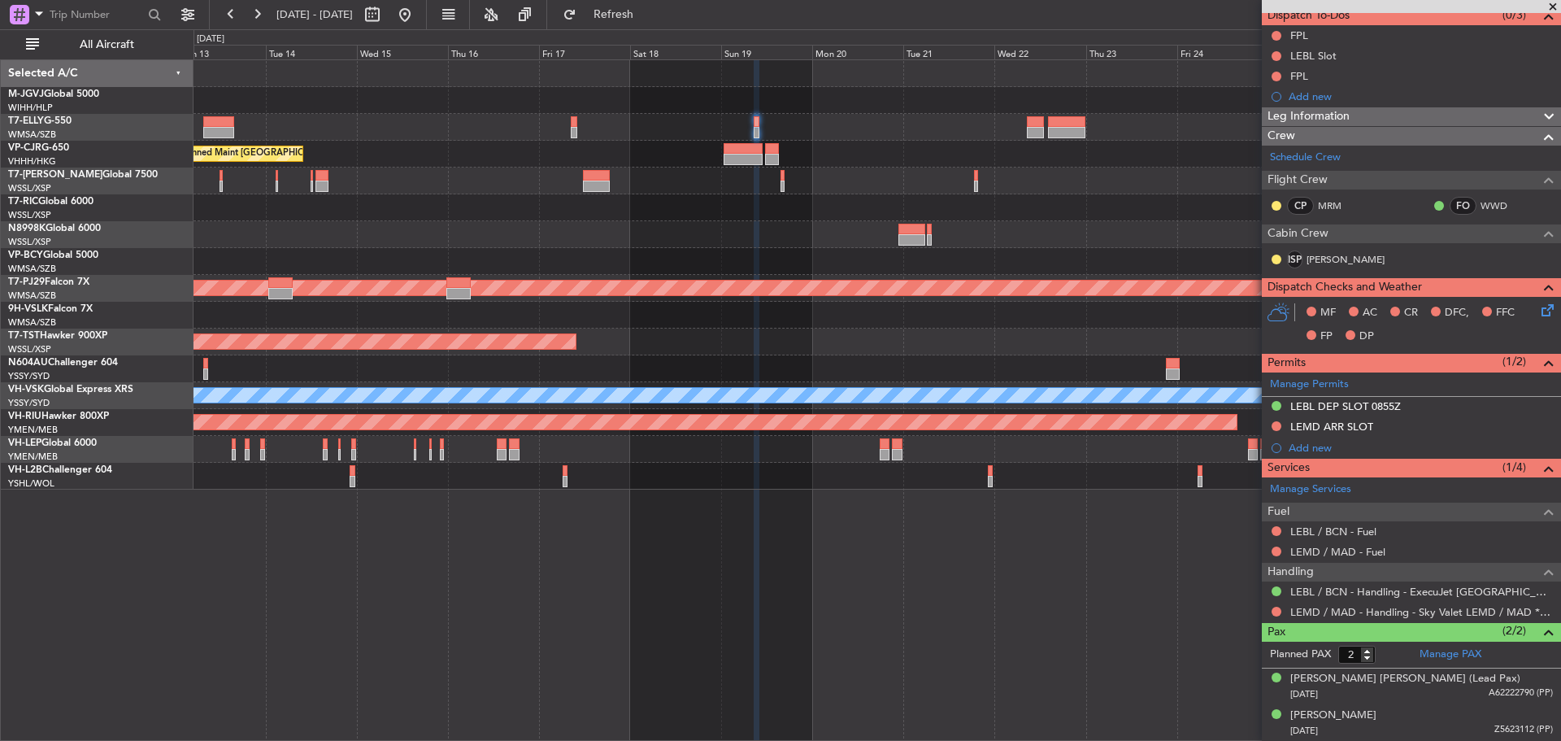
click at [603, 176] on div at bounding box center [877, 181] width 1367 height 27
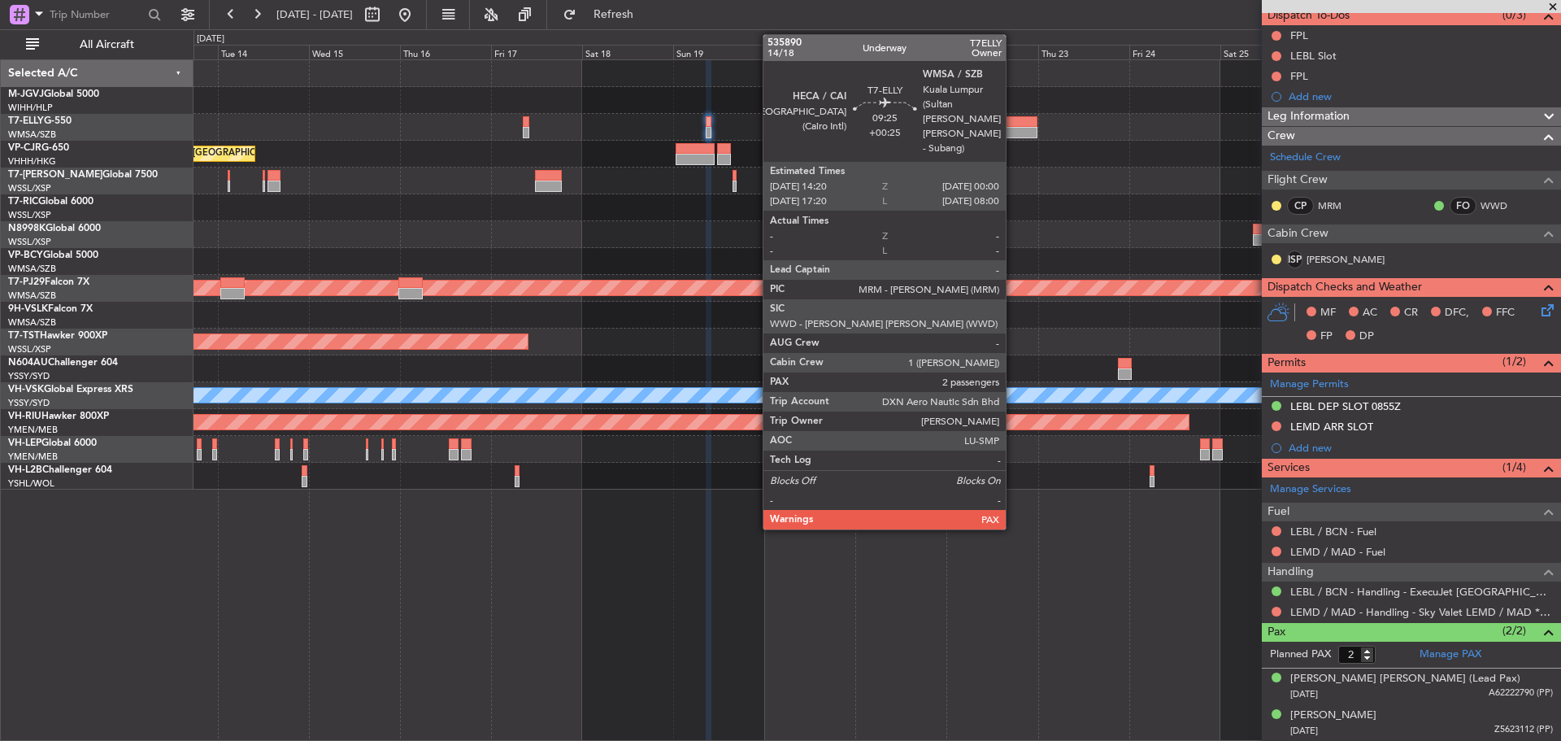
click at [1013, 127] on div at bounding box center [1018, 132] width 37 height 11
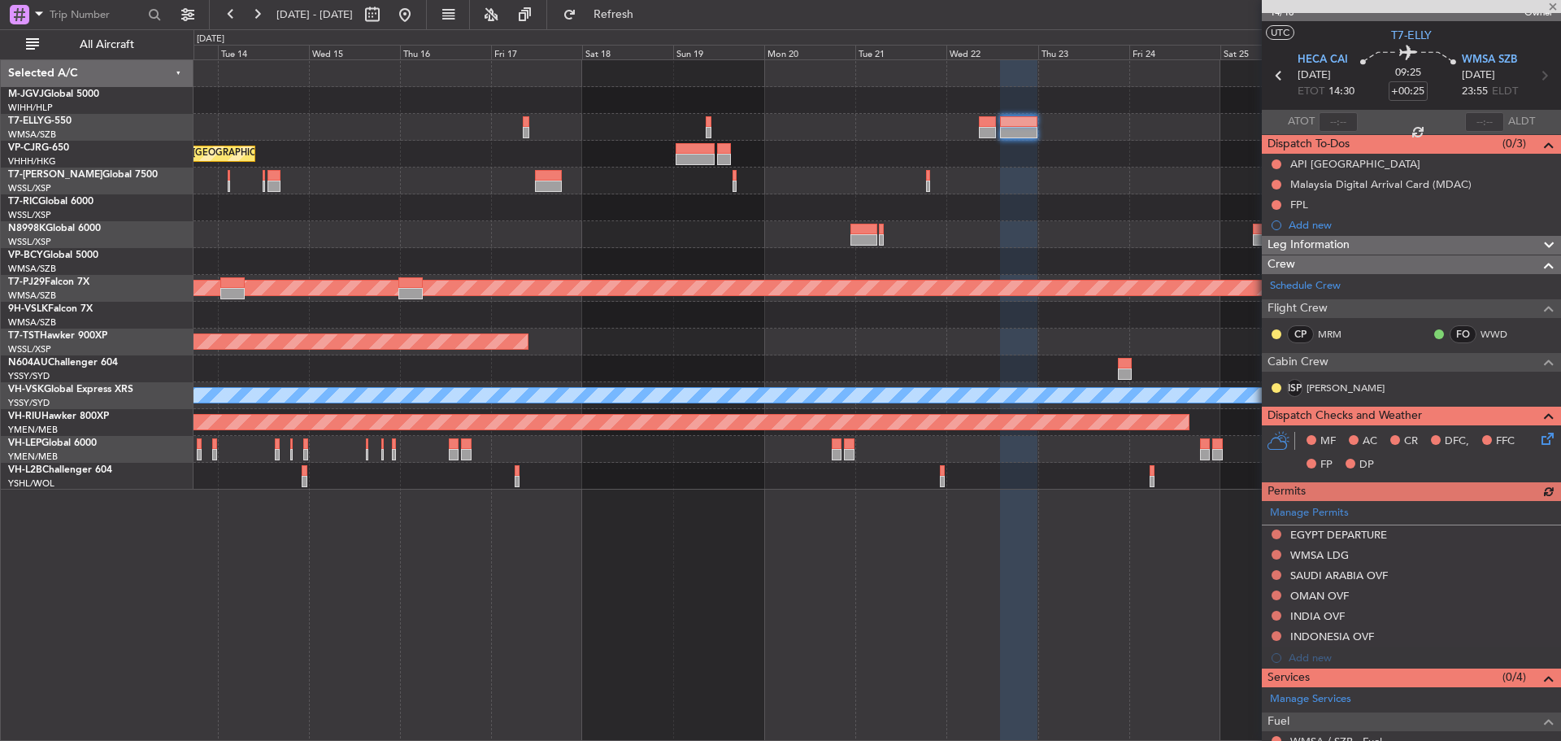
scroll to position [0, 0]
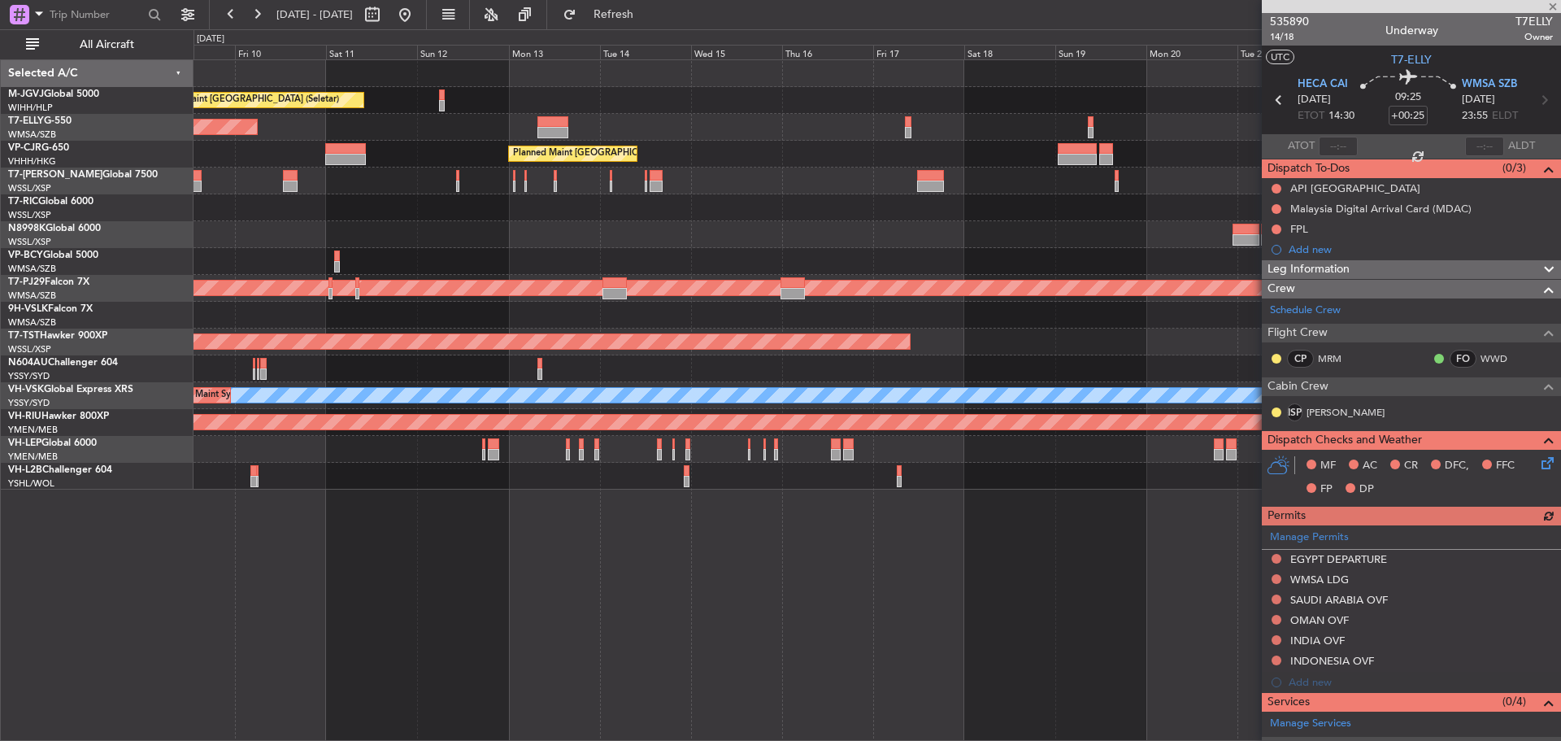
click at [979, 229] on div "Planned Maint [GEOGRAPHIC_DATA] (Seletar) Planned Maint [GEOGRAPHIC_DATA] ([GEO…" at bounding box center [877, 274] width 1367 height 429
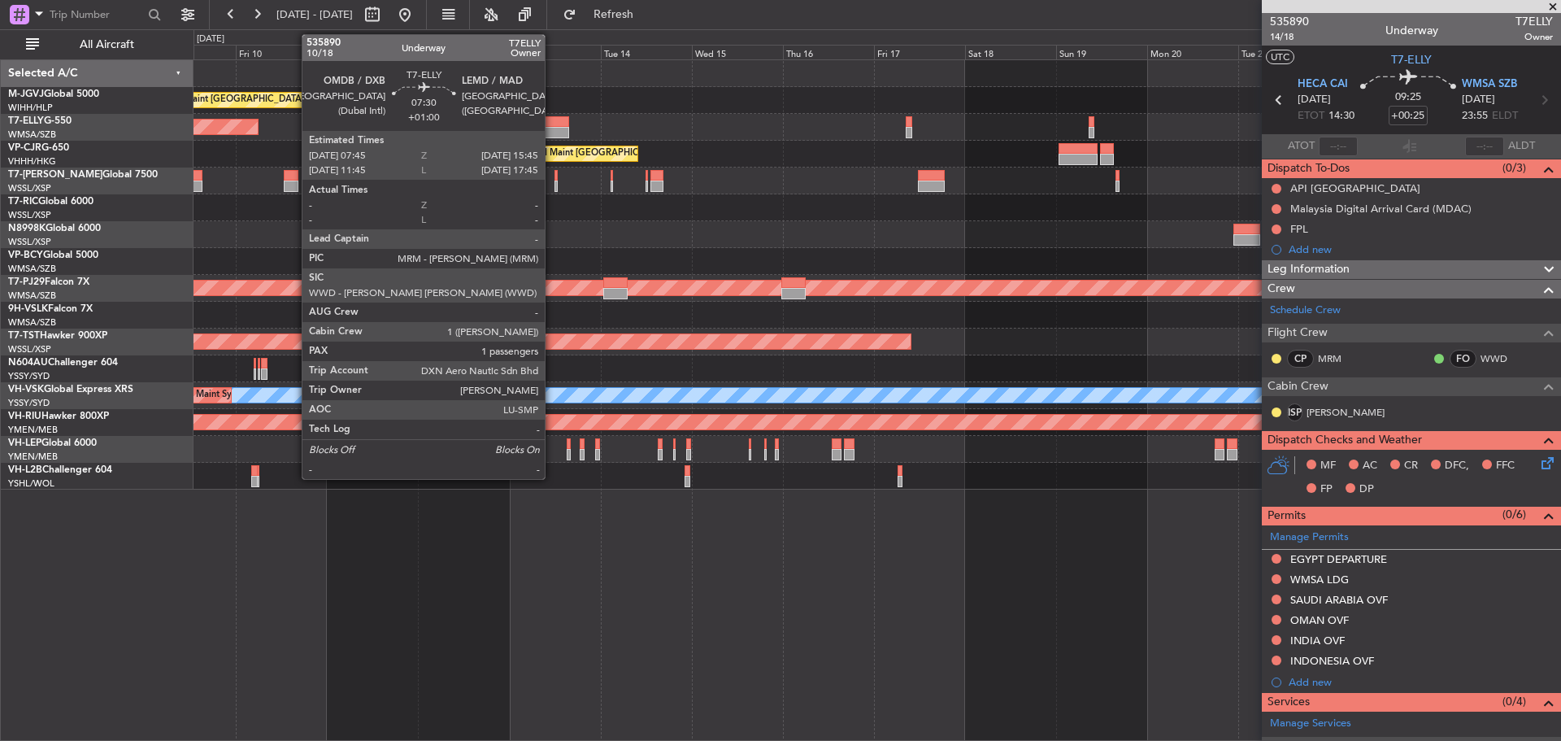
click at [552, 125] on div at bounding box center [553, 121] width 31 height 11
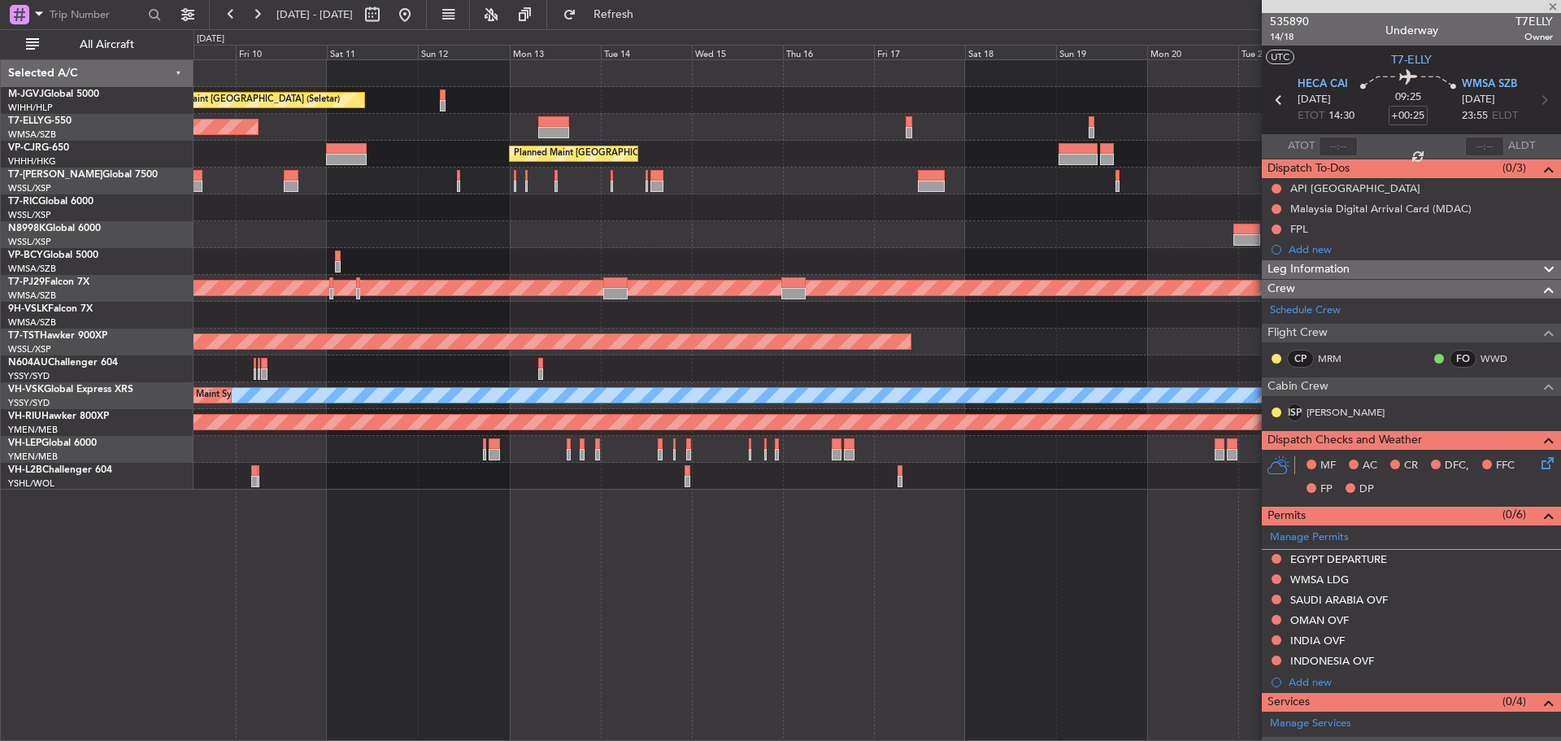
type input "+01:00"
type input "1"
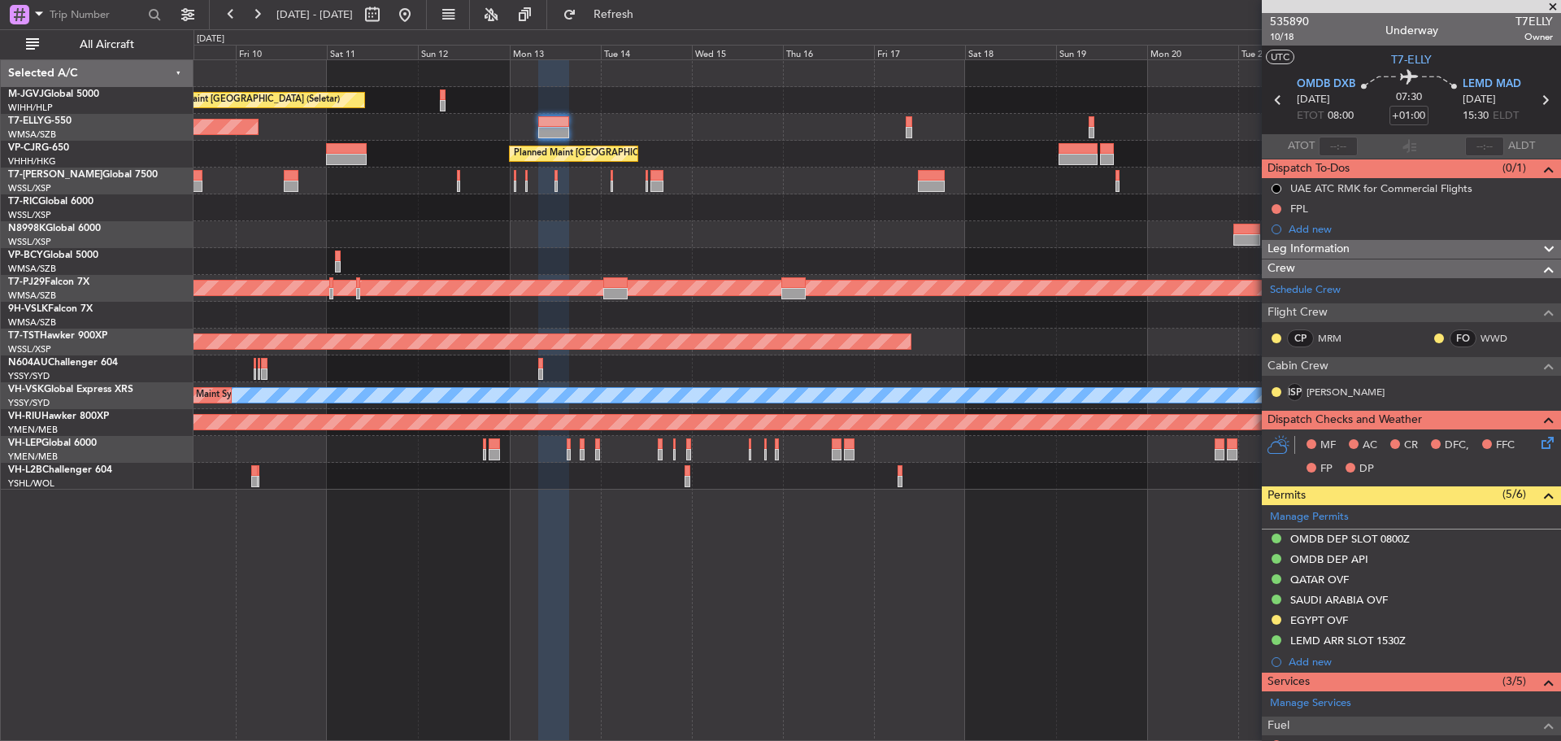
click at [822, 250] on div at bounding box center [877, 261] width 1367 height 27
